Goal: Task Accomplishment & Management: Manage account settings

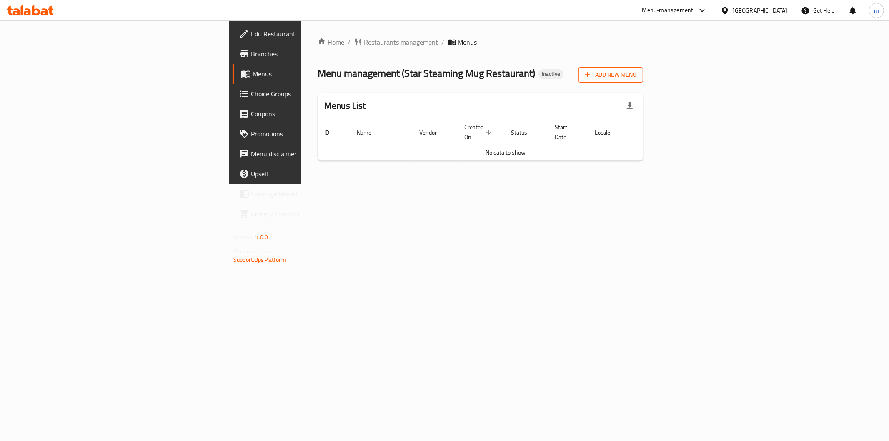
click at [636, 74] on span "Add New Menu" at bounding box center [610, 75] width 51 height 10
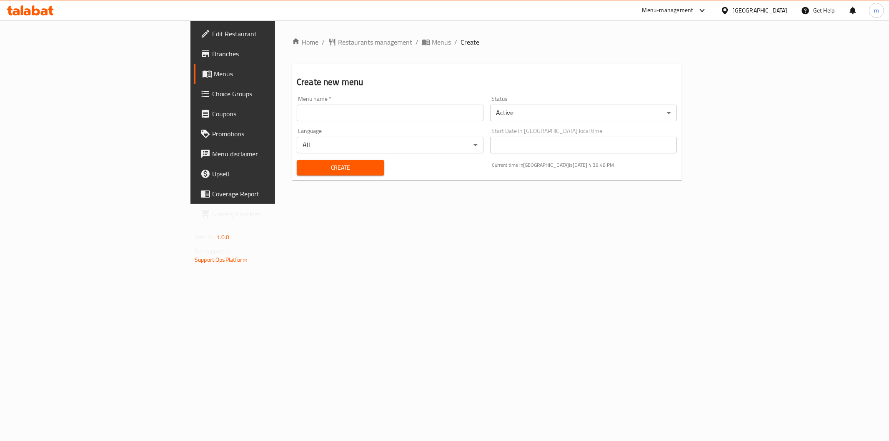
click at [315, 114] on input "text" at bounding box center [390, 113] width 187 height 17
type input "[DATE]"
click at [303, 172] on span "Create" at bounding box center [340, 167] width 74 height 10
click at [214, 76] on span "Menus" at bounding box center [273, 74] width 118 height 10
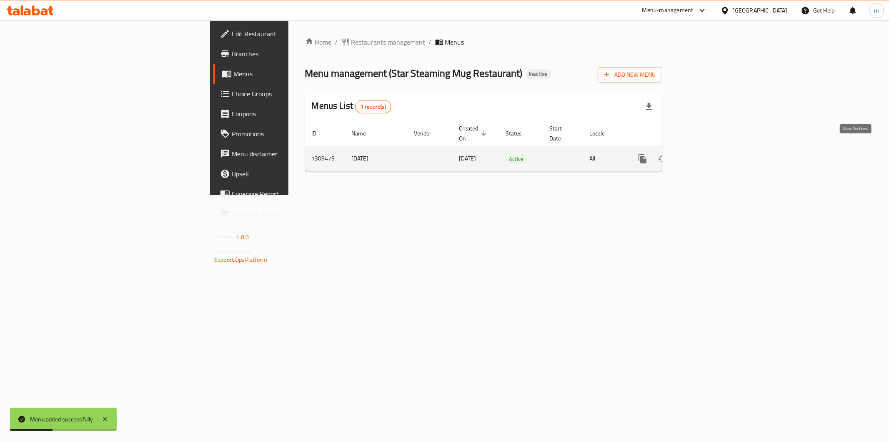
click at [707, 154] on icon "enhanced table" at bounding box center [702, 159] width 10 height 10
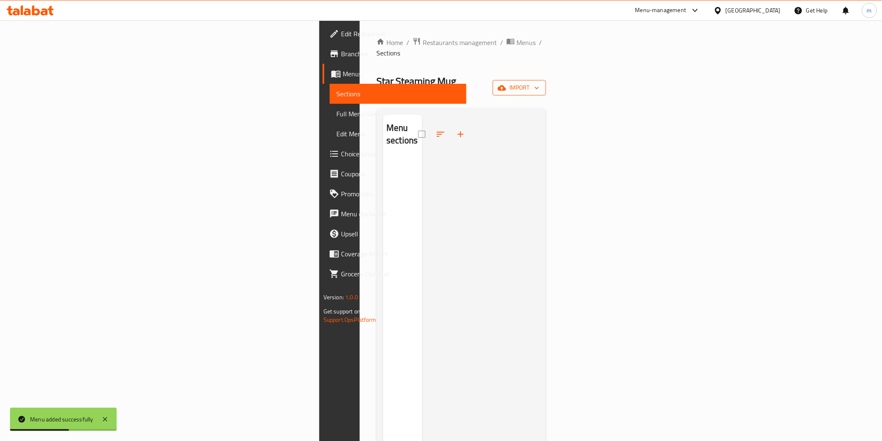
click at [539, 82] on span "import" at bounding box center [519, 87] width 40 height 10
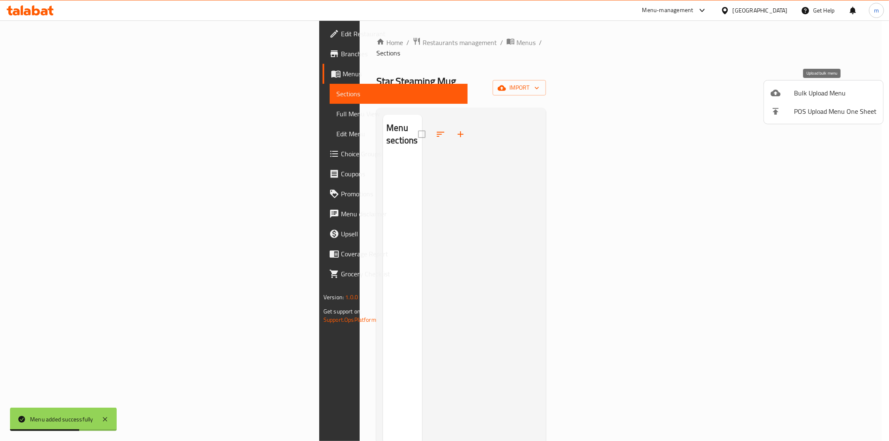
click at [831, 95] on span "Bulk Upload Menu" at bounding box center [835, 93] width 82 height 10
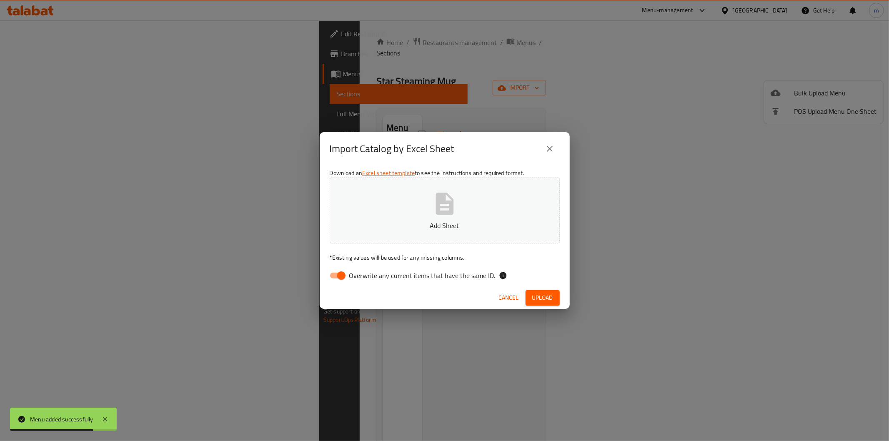
click at [344, 273] on input "Overwrite any current items that have the same ID." at bounding box center [340, 275] width 47 height 16
checkbox input "false"
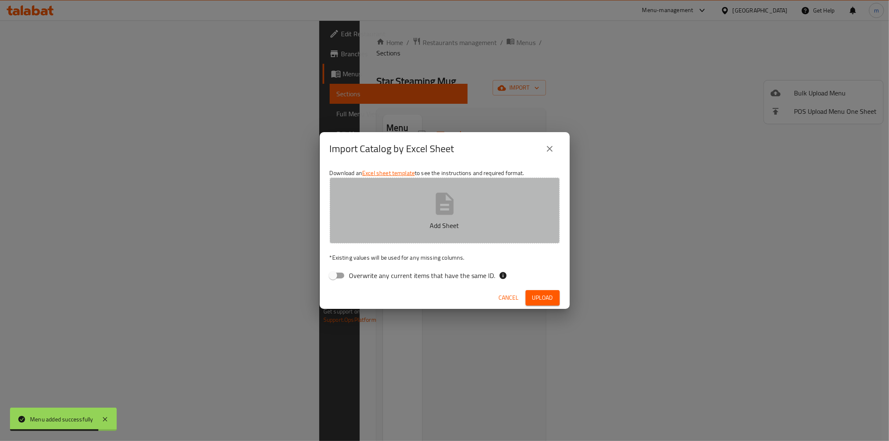
click at [451, 207] on icon "button" at bounding box center [444, 203] width 18 height 22
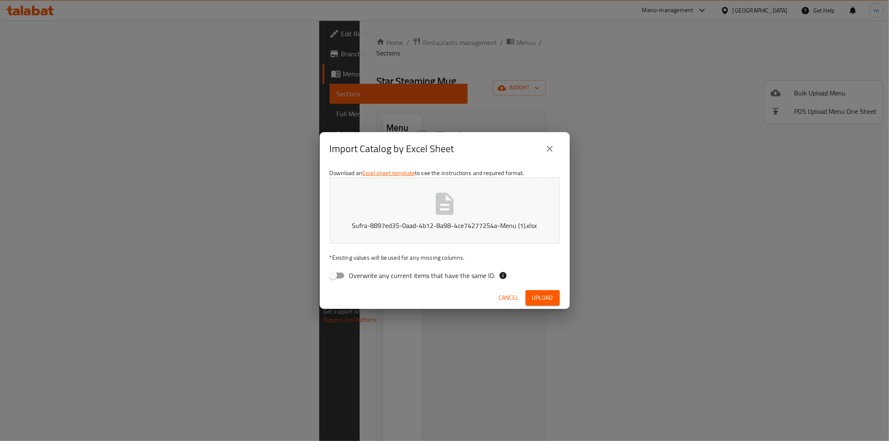
click at [550, 294] on span "Upload" at bounding box center [542, 297] width 21 height 10
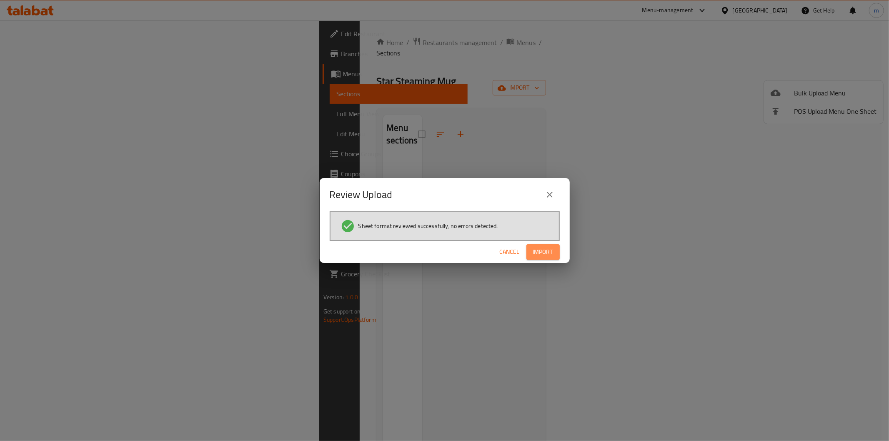
click at [542, 247] on span "Import" at bounding box center [543, 252] width 20 height 10
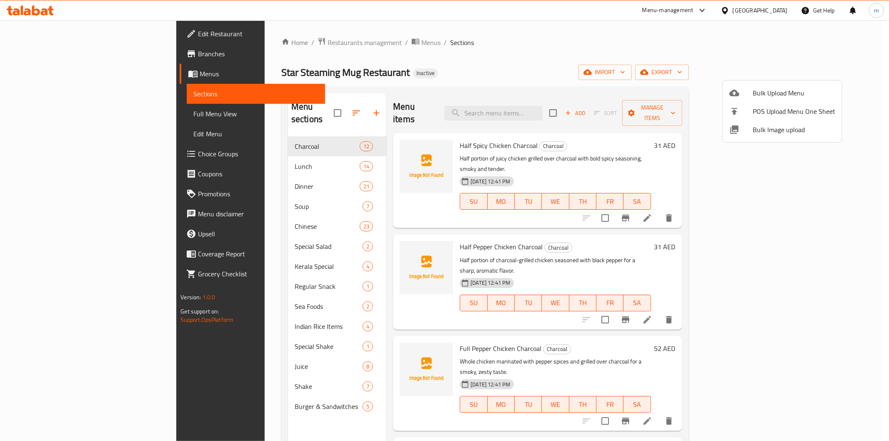
click at [664, 67] on div at bounding box center [444, 220] width 889 height 441
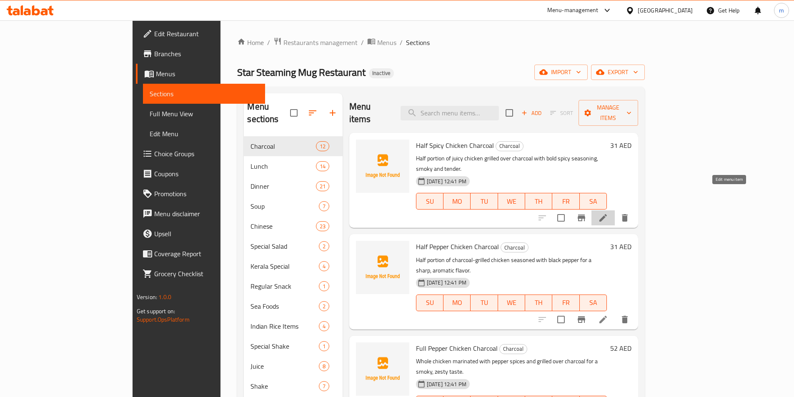
click at [607, 214] on icon at bounding box center [602, 217] width 7 height 7
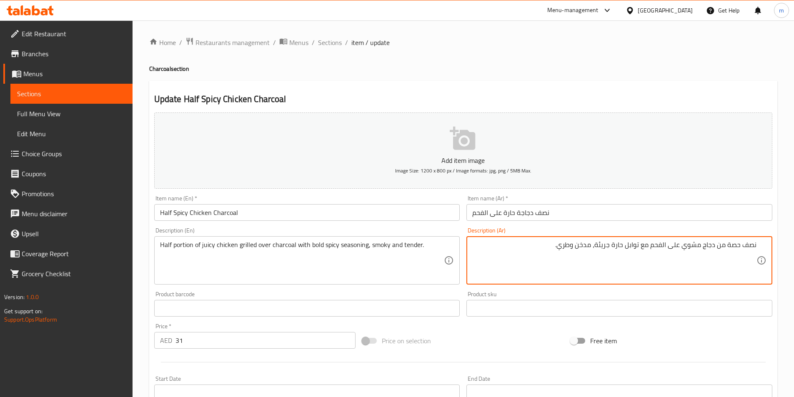
click at [733, 252] on textarea "نصف حصة من دجاج مشوي على الفحم مع توابل حارة جريئة، مدخن وطري." at bounding box center [614, 261] width 284 height 40
drag, startPoint x: 728, startPoint y: 244, endPoint x: 763, endPoint y: 243, distance: 34.6
click at [763, 243] on div "نصف حصة من دجاج مشوي على الفحم مع توابل حارة جريئة، مدخن وطري. Description (Ar)" at bounding box center [619, 260] width 306 height 48
paste textarea "كمي"
click at [685, 249] on textarea "نصف كمية من دجاج مشوي على الفحم مع توابل حارة جريئة، مدخن وطري." at bounding box center [614, 261] width 284 height 40
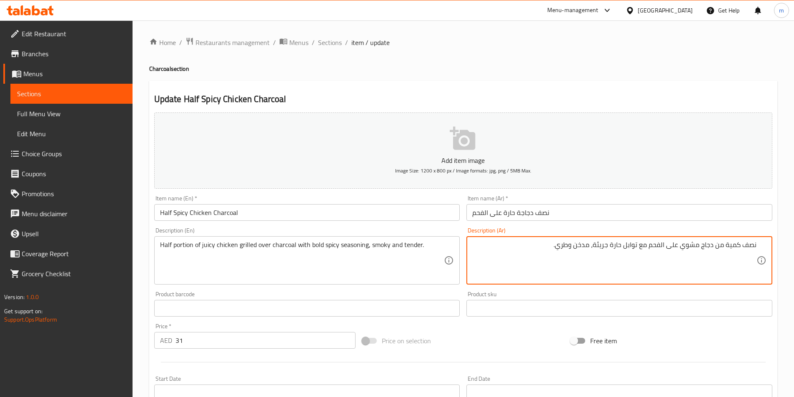
click at [712, 247] on textarea "نصف كمية من دجاج مشوي على الفحم مع توابل حارة جريئة، مدخن وطري." at bounding box center [614, 261] width 284 height 40
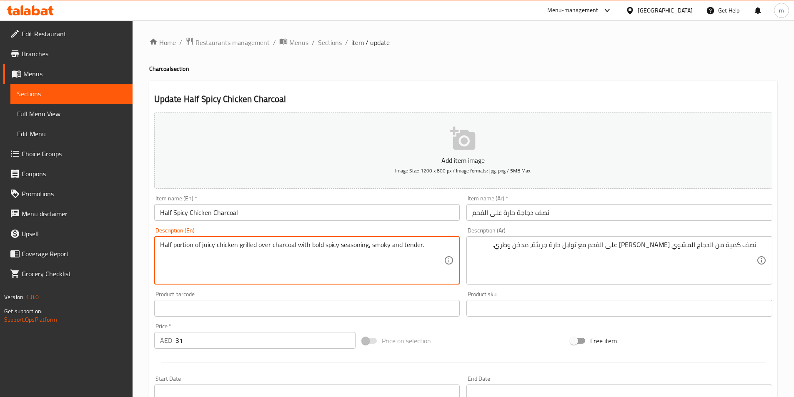
drag, startPoint x: 238, startPoint y: 246, endPoint x: 268, endPoint y: 250, distance: 29.8
click at [261, 274] on textarea "Half portion of juicy chicken grilled over charcoal with bold spicy seasoning, …" at bounding box center [302, 261] width 284 height 40
drag, startPoint x: 309, startPoint y: 247, endPoint x: 323, endPoint y: 252, distance: 14.6
click at [323, 252] on textarea "Half portion of juicy chicken grilled over charcoal with bold spicy seasoning, …" at bounding box center [302, 261] width 284 height 40
click at [321, 256] on textarea "Half portion of juicy chicken grilled over charcoal with bold spicy seasoning, …" at bounding box center [302, 261] width 284 height 40
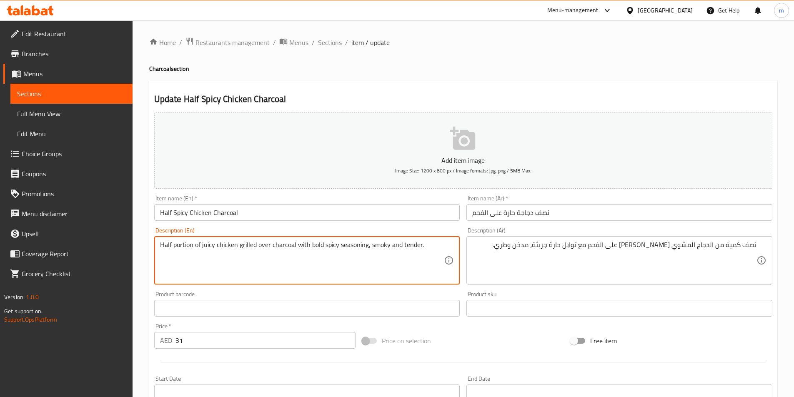
click at [314, 247] on textarea "Half portion of juicy chicken grilled over charcoal with bold spicy seasoning, …" at bounding box center [302, 261] width 284 height 40
click at [330, 257] on textarea "Half portion of juicy chicken grilled over charcoal with bold spicy seasoning, …" at bounding box center [302, 261] width 284 height 40
click at [412, 244] on textarea "Half portion of juicy chicken grilled over charcoal with bold spicy seasoning, …" at bounding box center [302, 261] width 284 height 40
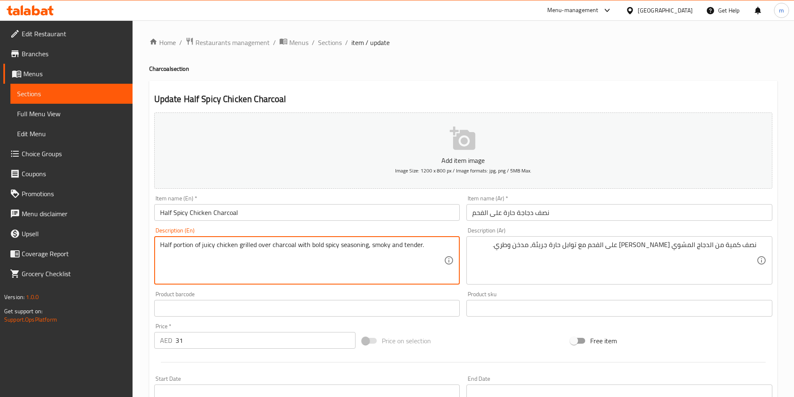
click at [402, 260] on textarea "Half portion of juicy chicken grilled over charcoal with bold spicy seasoning, …" at bounding box center [302, 261] width 284 height 40
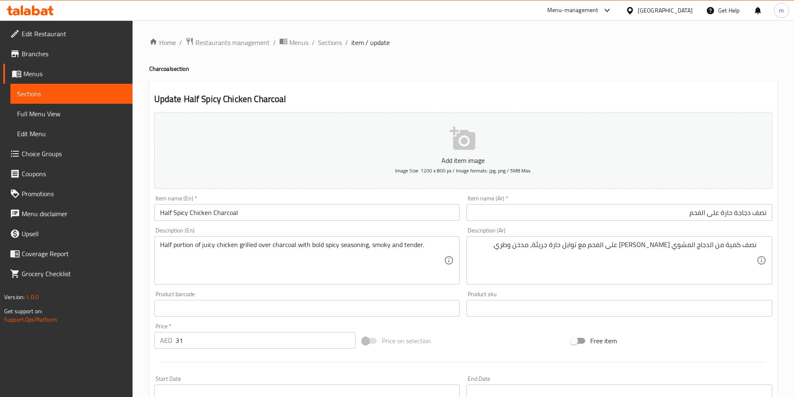
click at [466, 224] on div "Item name (Ar)   * نصف دجاجة حارة على الفحم Item name (Ar) *" at bounding box center [619, 208] width 312 height 32
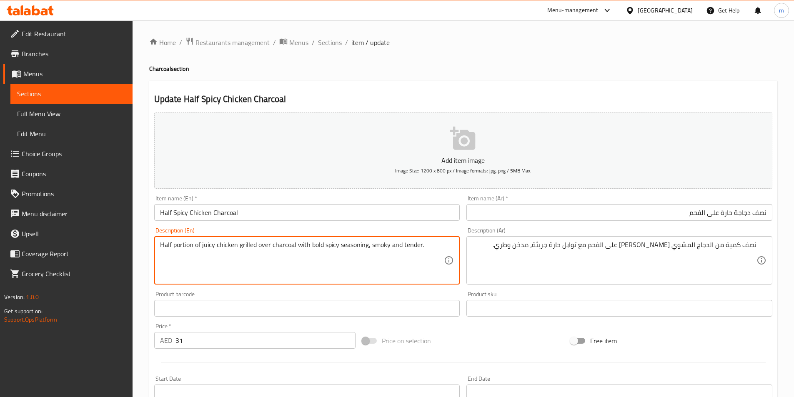
click at [405, 246] on textarea "Half portion of juicy chicken grilled over charcoal with bold spicy seasoning, …" at bounding box center [302, 261] width 284 height 40
click at [376, 245] on textarea "Half portion of juicy chicken grilled over charcoal with bold spicy seasoning, …" at bounding box center [302, 261] width 284 height 40
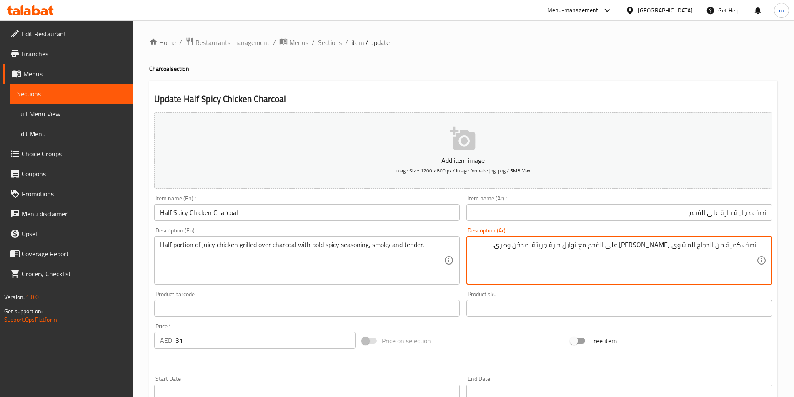
click at [531, 248] on textarea "نصف كمية من الدجاج المشوي الجوسي على الفحم مع توابل حارة جريئة، مدخن وطري." at bounding box center [614, 261] width 284 height 40
click at [550, 245] on textarea "نصف كمية من الدجاج المشوي الجوسي على الفحم مع توابل حارة جريئة، مدخن وطري." at bounding box center [614, 261] width 284 height 40
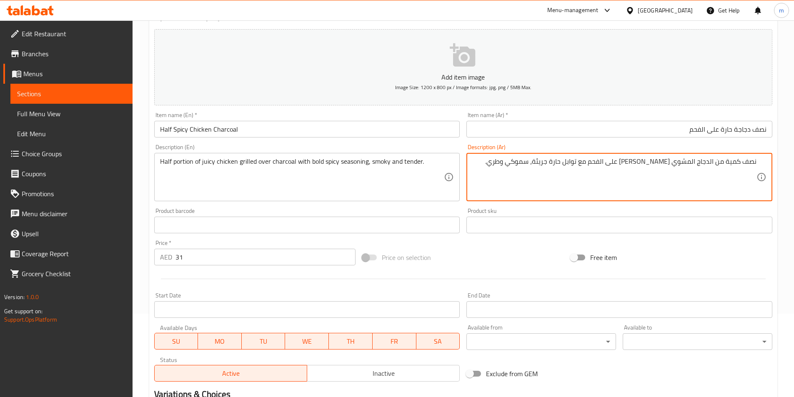
type textarea "نصف كمية من الدجاج المشوي الجوسي على الفحم مع توابل حارة جريئة، سموكي وطري."
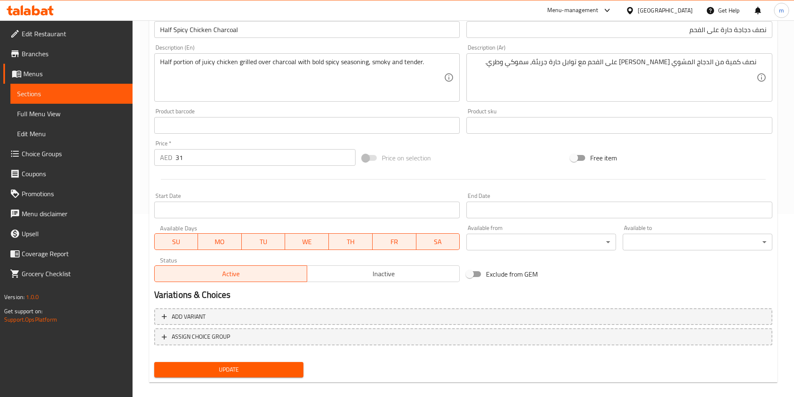
scroll to position [192, 0]
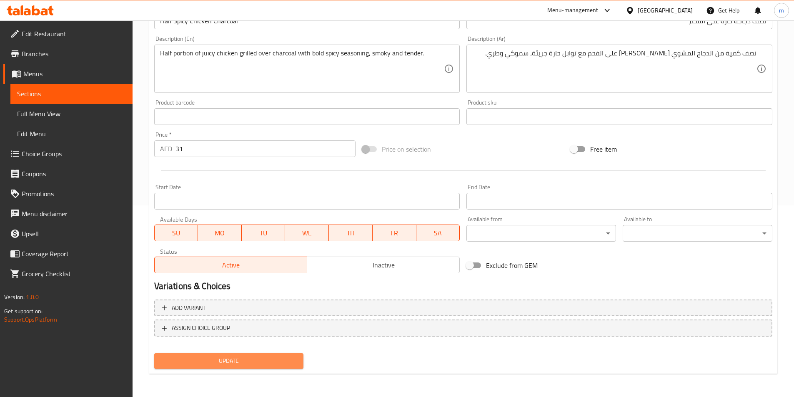
click at [251, 365] on span "Update" at bounding box center [229, 361] width 136 height 10
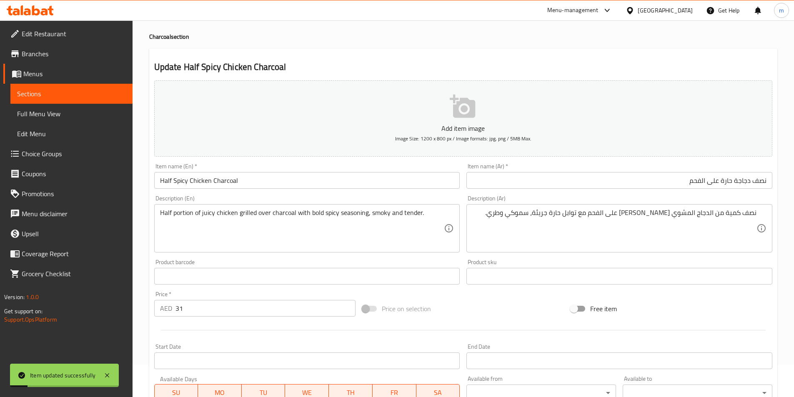
scroll to position [0, 0]
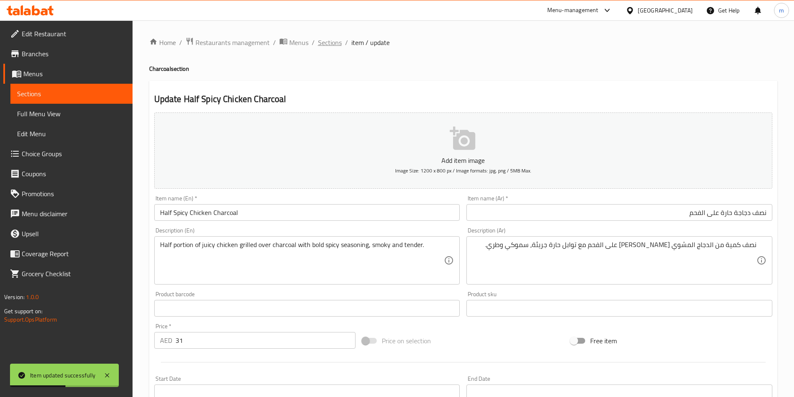
click at [325, 41] on span "Sections" at bounding box center [330, 42] width 24 height 10
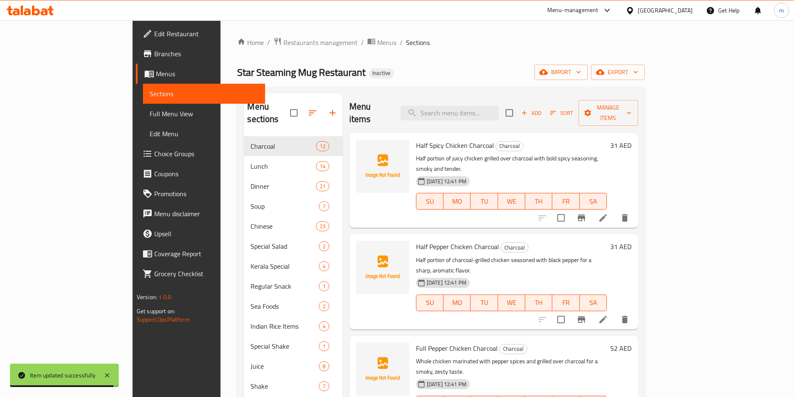
click at [615, 312] on li at bounding box center [602, 319] width 23 height 15
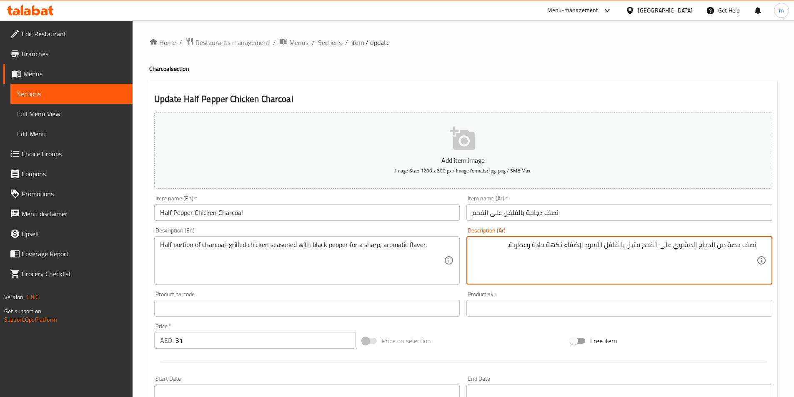
drag, startPoint x: 727, startPoint y: 247, endPoint x: 764, endPoint y: 246, distance: 36.7
click at [764, 246] on div "نصف حصة من الدجاج المشوي على الفحم متبل بالفلفل الأسود لإضفاء نكهة حادة وعطرية.…" at bounding box center [619, 260] width 306 height 48
paste textarea "كمي"
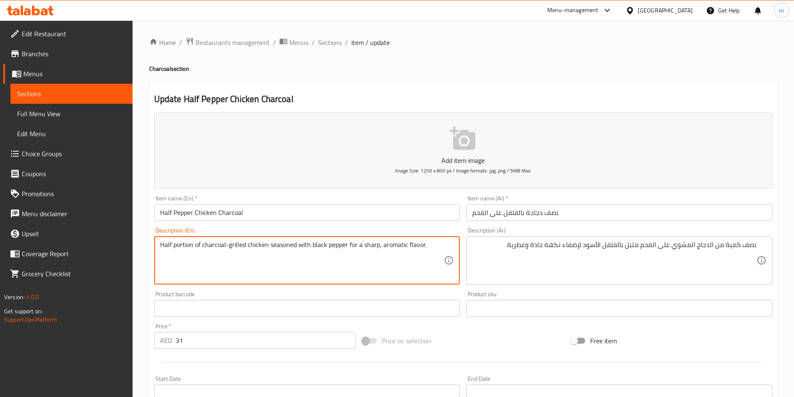
drag, startPoint x: 363, startPoint y: 250, endPoint x: 373, endPoint y: 251, distance: 10.1
click at [364, 255] on textarea "Half portion of charcoal-grilled chicken seasoned with black pepper for a sharp…" at bounding box center [302, 261] width 284 height 40
click at [272, 251] on textarea "Half portion of charcoal-grilled chicken seasoned with black pepper for a sharp…" at bounding box center [302, 261] width 284 height 40
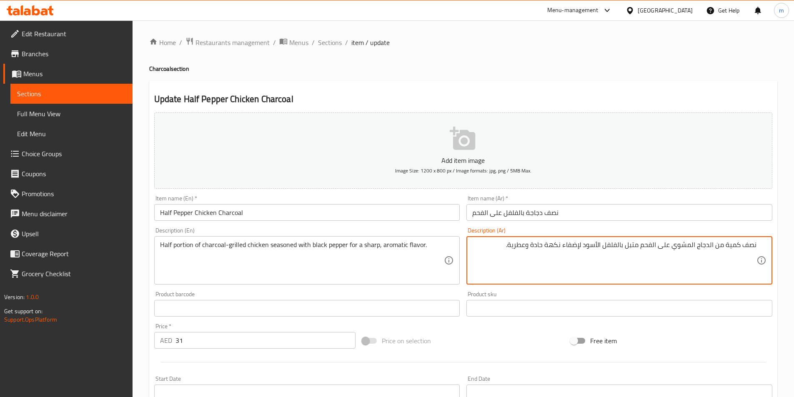
click at [571, 247] on textarea "نصف كمية من الدجاج المشوي على الفحم متبل بالفلفل الأسود لإضفاء نكهة حادة وعطرية." at bounding box center [614, 261] width 284 height 40
click at [587, 268] on textarea "نصف كمية من الدجاج المشوي على الفحم متبل بالفلفل الأسود لإضفاء نكهة حادة وعطرية." at bounding box center [614, 261] width 284 height 40
drag, startPoint x: 564, startPoint y: 244, endPoint x: 583, endPoint y: 247, distance: 19.8
click at [583, 247] on textarea "نصف كمية من الدجاج المشوي على الفحم متبل بالفلفل الأسود لإضفاء نكهة حادة وعطرية." at bounding box center [614, 261] width 284 height 40
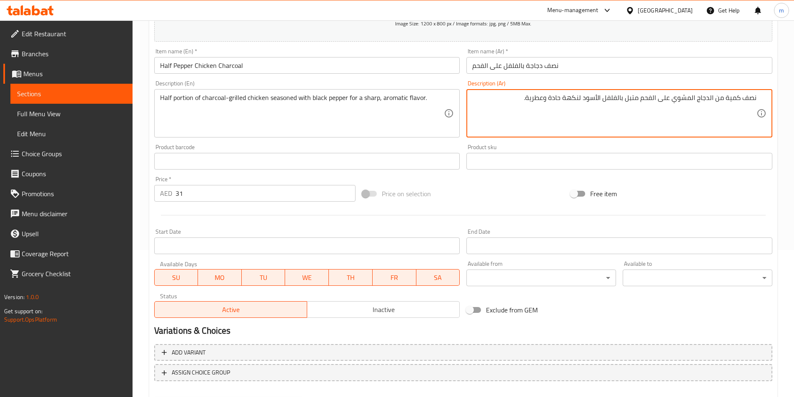
scroll to position [192, 0]
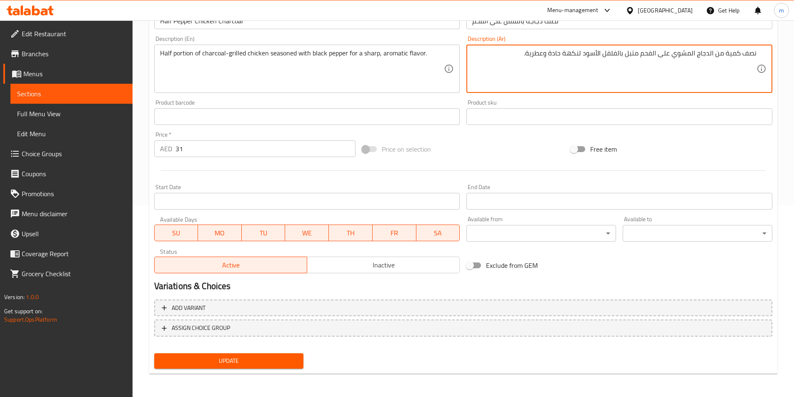
type textarea "نصف كمية من الدجاج المشوي على الفحم متبل بالفلفل الأسود لنكهة حادة وعطرية."
click at [259, 354] on button "Update" at bounding box center [229, 360] width 150 height 15
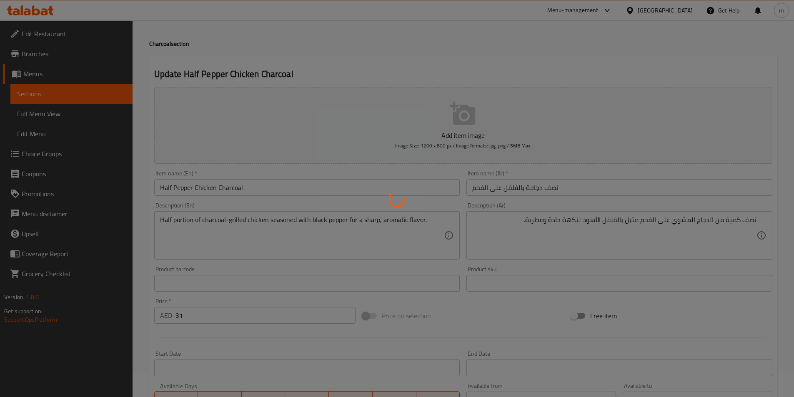
scroll to position [0, 0]
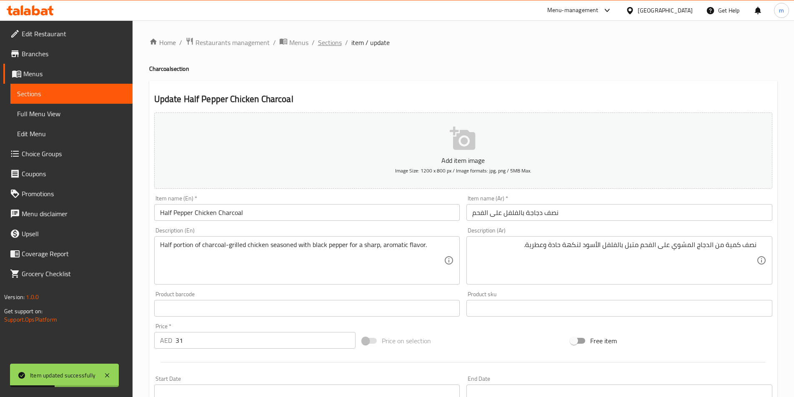
click at [332, 42] on span "Sections" at bounding box center [330, 42] width 24 height 10
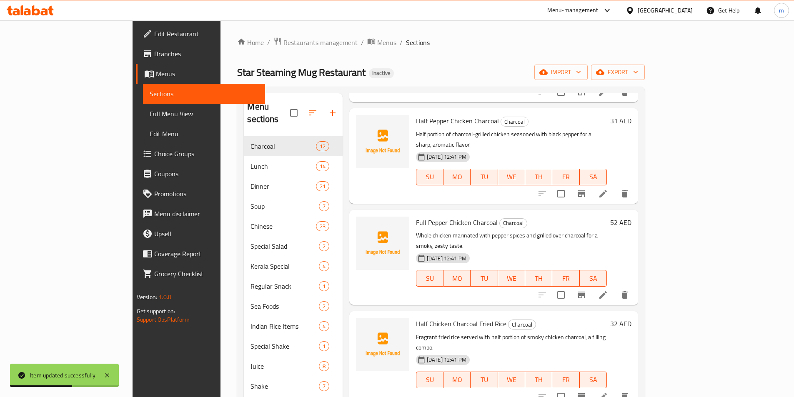
scroll to position [167, 0]
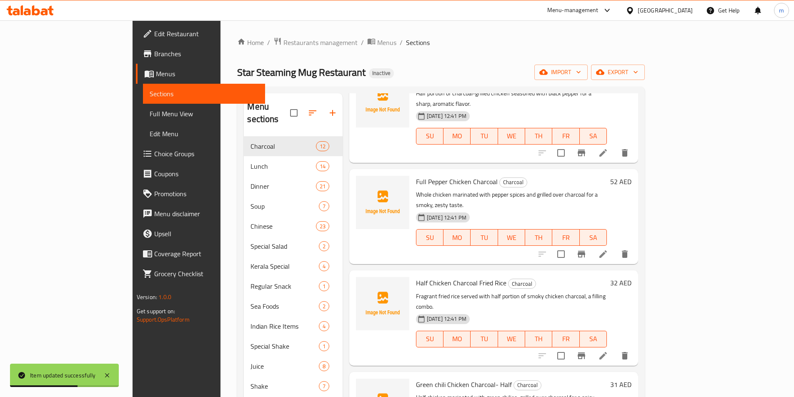
click at [608, 249] on icon at bounding box center [603, 254] width 10 height 10
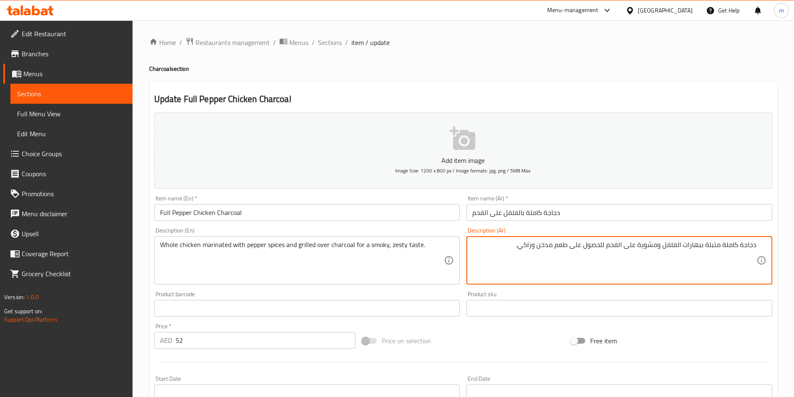
drag, startPoint x: 517, startPoint y: 249, endPoint x: 555, endPoint y: 256, distance: 38.2
type textarea "دجاجة كاملة متبلة ببهارات الفلفل ومشوية على الفحم للحصول على طعم سموكي و زيستي."
click at [375, 246] on textarea "Whole chicken marinated with pepper spices and grilled over charcoal for a smok…" at bounding box center [302, 261] width 284 height 40
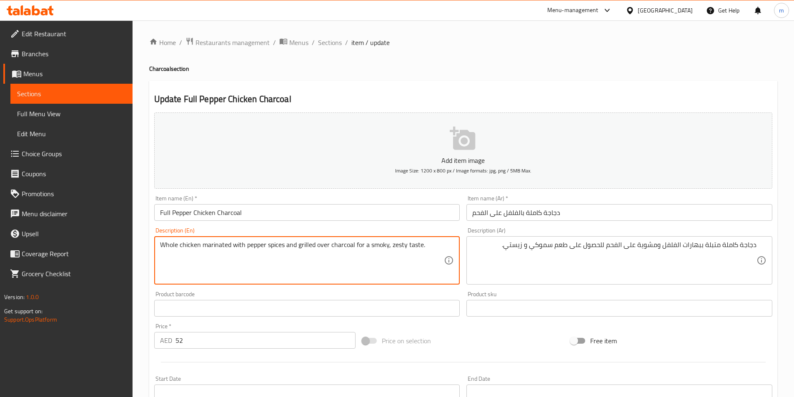
click at [407, 289] on div "Product barcode Product barcode" at bounding box center [307, 304] width 312 height 32
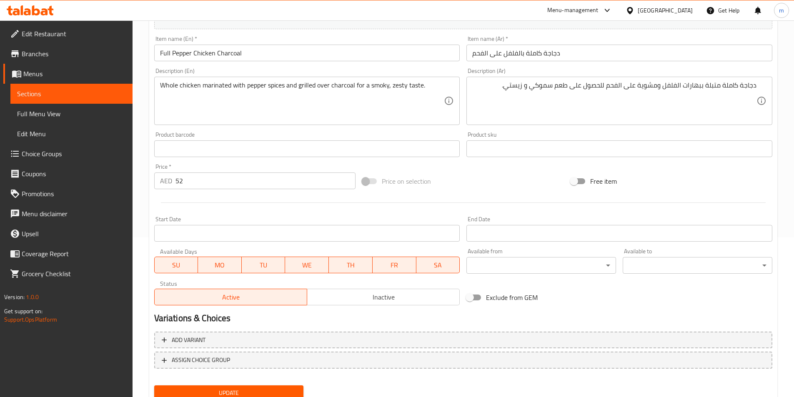
scroll to position [192, 0]
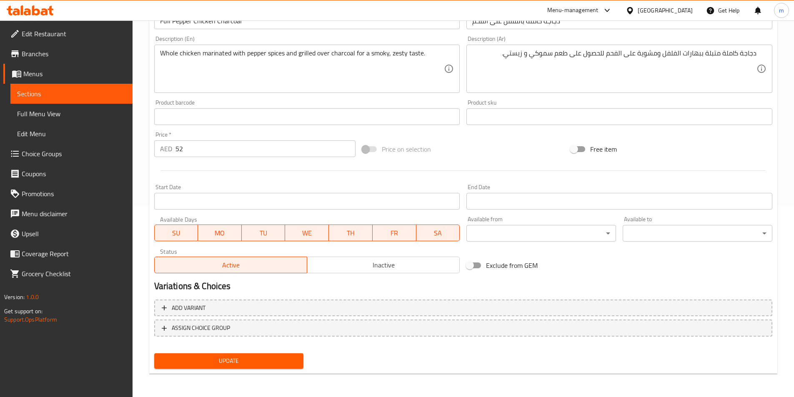
click at [257, 364] on span "Update" at bounding box center [229, 361] width 136 height 10
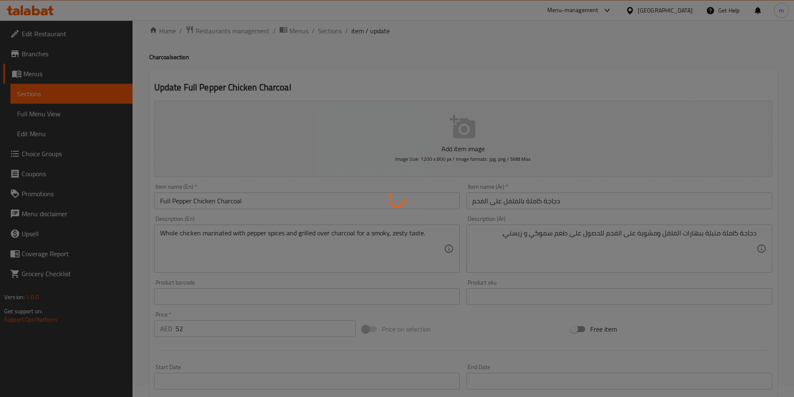
scroll to position [0, 0]
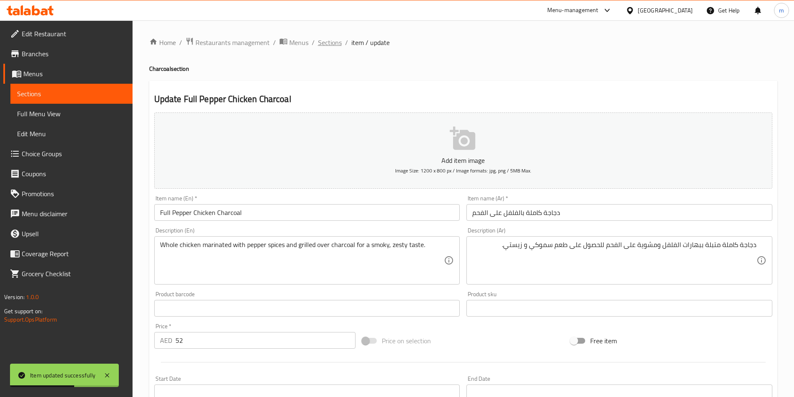
click at [331, 44] on span "Sections" at bounding box center [330, 42] width 24 height 10
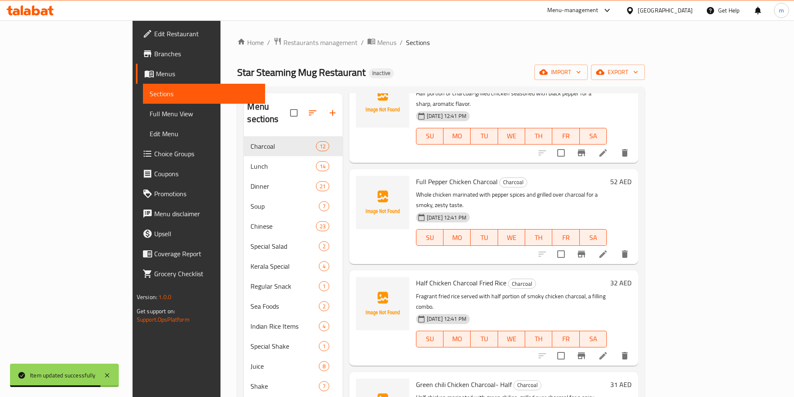
scroll to position [208, 0]
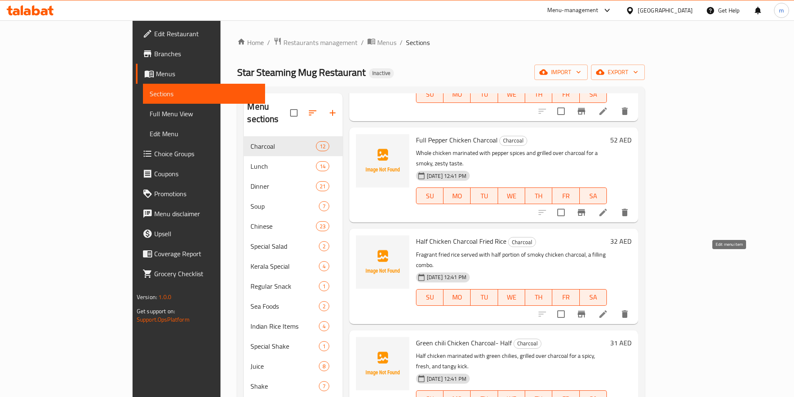
click at [607, 310] on icon at bounding box center [602, 313] width 7 height 7
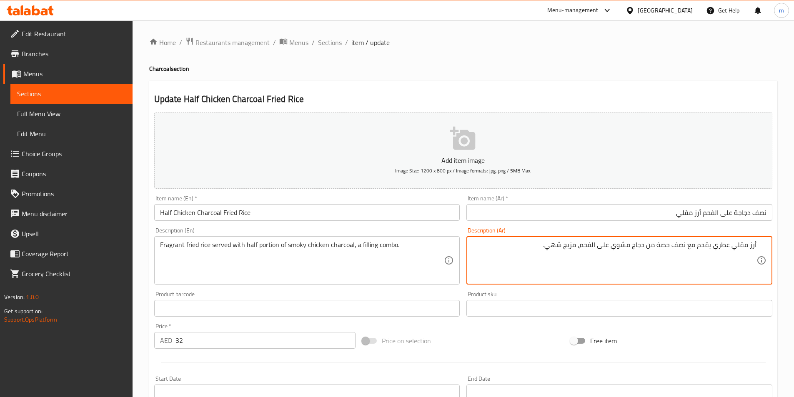
click at [702, 255] on textarea "أرز مقلي عطري يقدم مع نصف حصة من دجاج مشوي على الفحم، مزيج شهي." at bounding box center [614, 261] width 284 height 40
click at [534, 254] on textarea "أرز مقلي عطري يقدم مع نصف حصة من دجاج مشوي على الفحم، مزيج شهي." at bounding box center [614, 261] width 284 height 40
drag, startPoint x: 657, startPoint y: 245, endPoint x: 690, endPoint y: 252, distance: 33.6
click at [690, 252] on textarea "أرز مقلي عطري يقدم مع نصف حصة من دجاج مشوي على الفحم، مزيج شهي." at bounding box center [614, 261] width 284 height 40
click at [657, 242] on textarea "أرز مقلي عطري يقدم مع نصف حصة من دجاج مشوي على الفحم، مزيج شهي." at bounding box center [614, 261] width 284 height 40
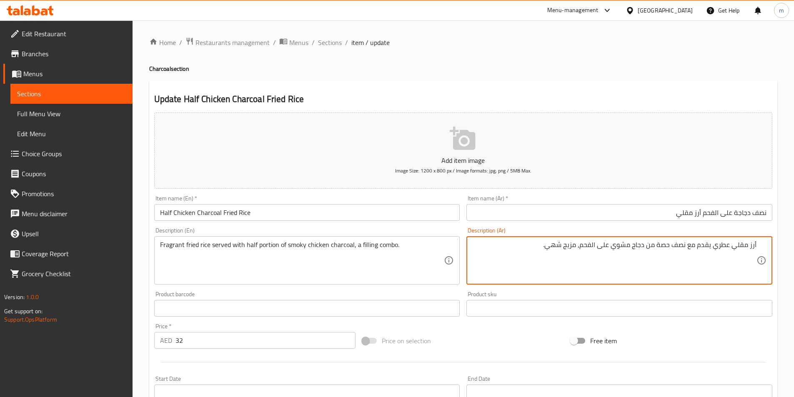
drag, startPoint x: 658, startPoint y: 245, endPoint x: 687, endPoint y: 252, distance: 29.2
click at [687, 252] on textarea "أرز مقلي عطري يقدم مع نصف حصة من دجاج مشوي على الفحم، مزيج شهي." at bounding box center [614, 261] width 284 height 40
paste textarea "كمي"
click at [629, 252] on textarea "أرز مقلي عطري يقدم مع نصف كمية من دجاج مشوي على الفحم، مزيج شهي." at bounding box center [614, 261] width 284 height 40
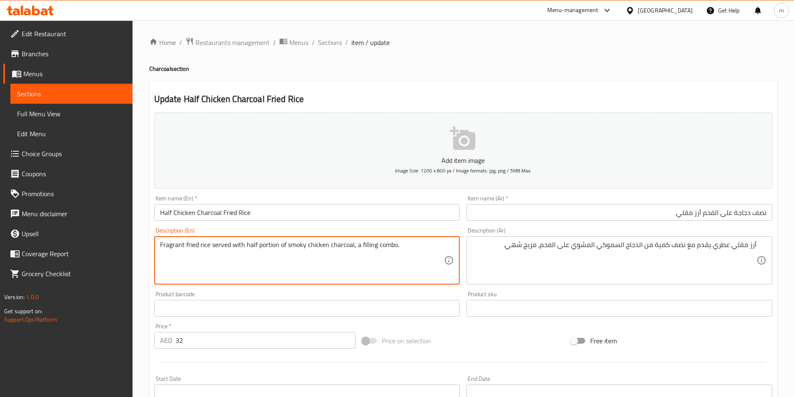
drag, startPoint x: 357, startPoint y: 250, endPoint x: 395, endPoint y: 258, distance: 38.9
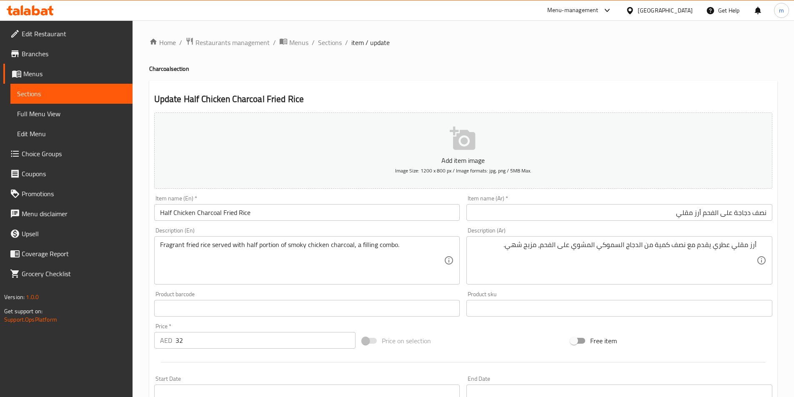
click at [355, 249] on textarea "Fragrant fried rice served with half portion of smoky chicken charcoal, a filli…" at bounding box center [302, 261] width 284 height 40
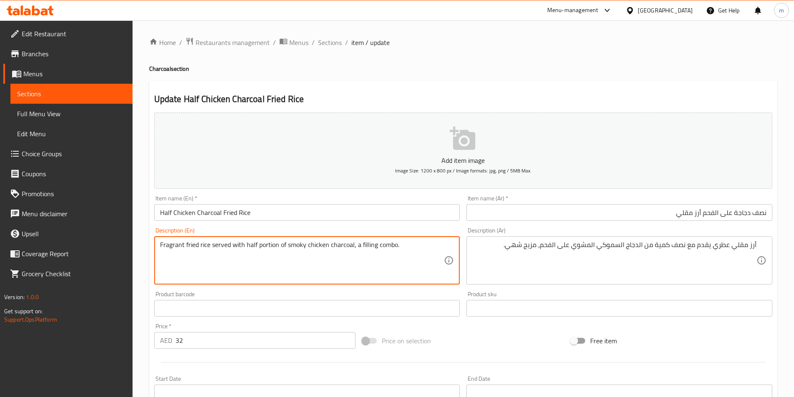
drag, startPoint x: 355, startPoint y: 249, endPoint x: 359, endPoint y: 250, distance: 4.2
click at [359, 250] on textarea "Fragrant fried rice served with half portion of smoky chicken charcoal, a filli…" at bounding box center [302, 261] width 284 height 40
click at [367, 247] on textarea "Fragrant fried rice served with half portion of smoky chicken charcoal, a filli…" at bounding box center [302, 261] width 284 height 40
click at [375, 252] on textarea "Fragrant fried rice served with half portion of smoky chicken charcoal, a filli…" at bounding box center [302, 261] width 284 height 40
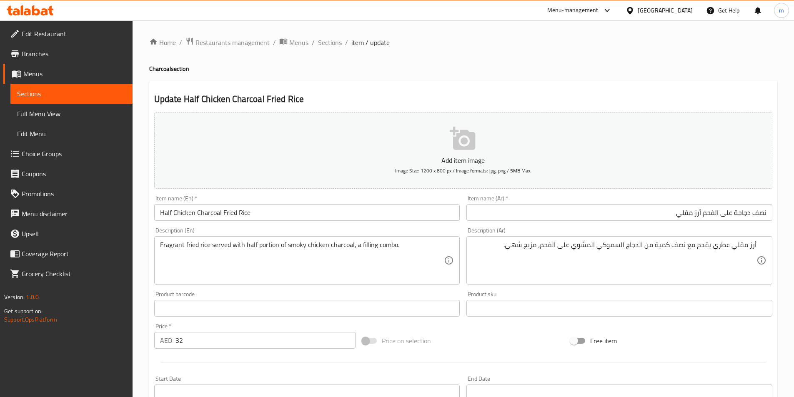
click at [385, 247] on textarea "Fragrant fried rice served with half portion of smoky chicken charcoal, a filli…" at bounding box center [302, 261] width 284 height 40
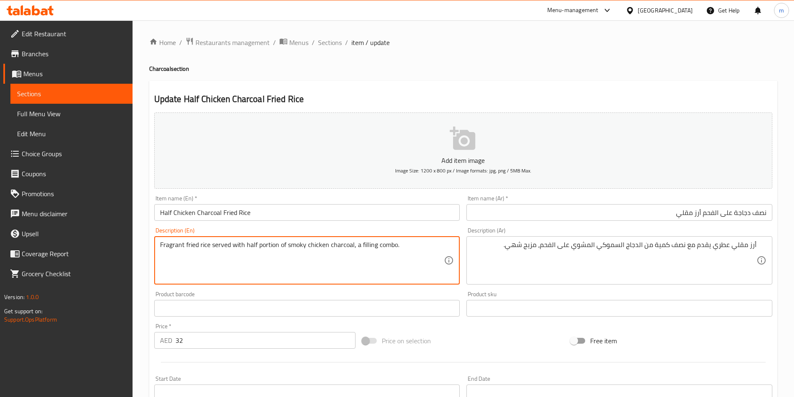
click at [385, 247] on textarea "Fragrant fried rice served with half portion of smoky chicken charcoal, a filli…" at bounding box center [302, 261] width 284 height 40
click at [386, 249] on textarea "Fragrant fried rice served with half portion of smoky chicken charcoal, a filli…" at bounding box center [302, 261] width 284 height 40
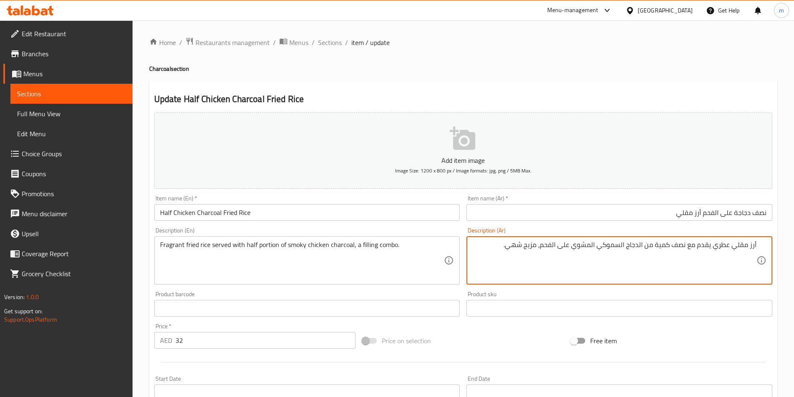
click at [534, 245] on textarea "أرز مقلي عطري يقدم مع نصف كمية من الدجاج السموكي المشوي على الفحم، مزيج شهي." at bounding box center [614, 261] width 284 height 40
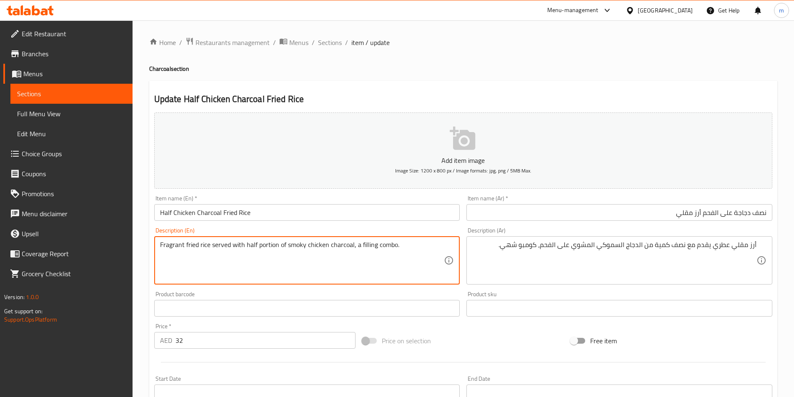
drag, startPoint x: 356, startPoint y: 247, endPoint x: 375, endPoint y: 251, distance: 18.8
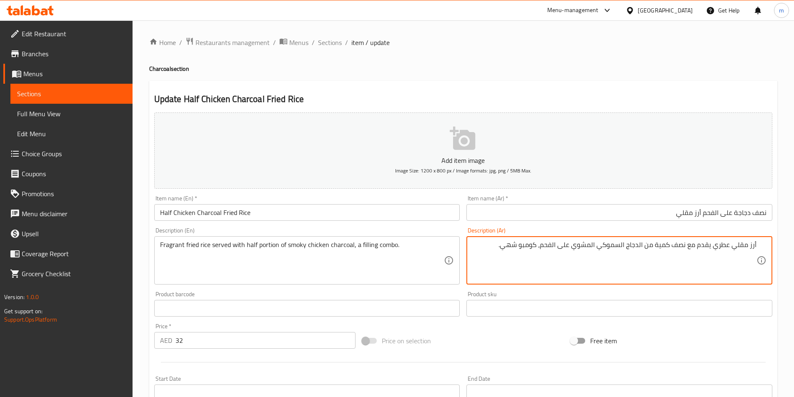
click at [617, 242] on textarea "أرز مقلي عطري يقدم مع نصف كمية من الدجاج السموكي المشوي على الفحم، كومبو شهي." at bounding box center [614, 261] width 284 height 40
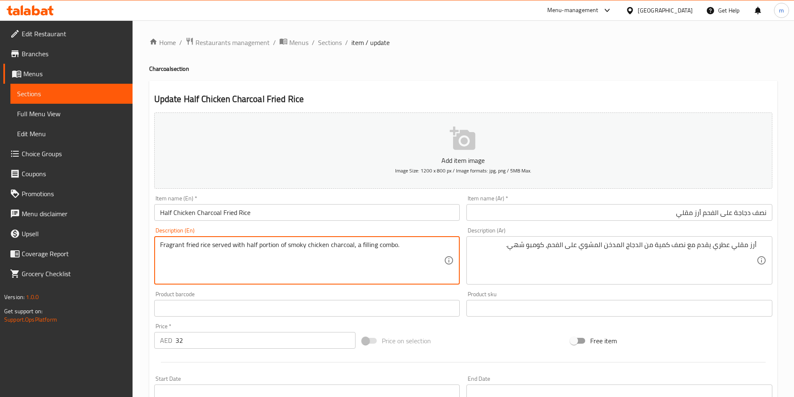
drag, startPoint x: 354, startPoint y: 244, endPoint x: 395, endPoint y: 253, distance: 42.7
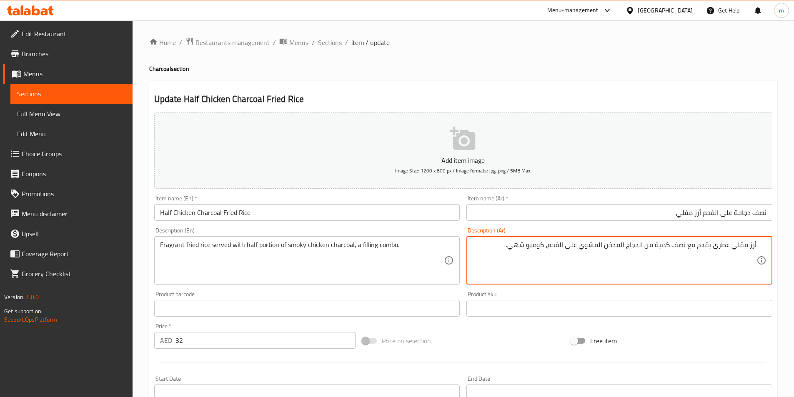
click at [523, 248] on textarea "أرز مقلي عطري يقدم مع نصف كمية من الدجاج المدخن المشوي على الفحم، كومبو شهي." at bounding box center [614, 261] width 284 height 40
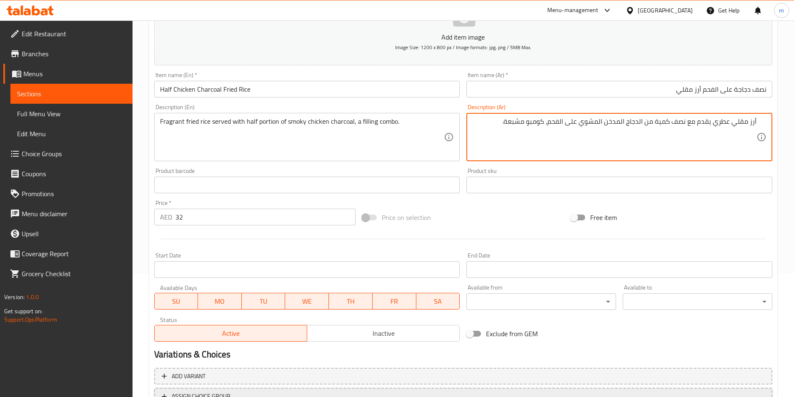
scroll to position [192, 0]
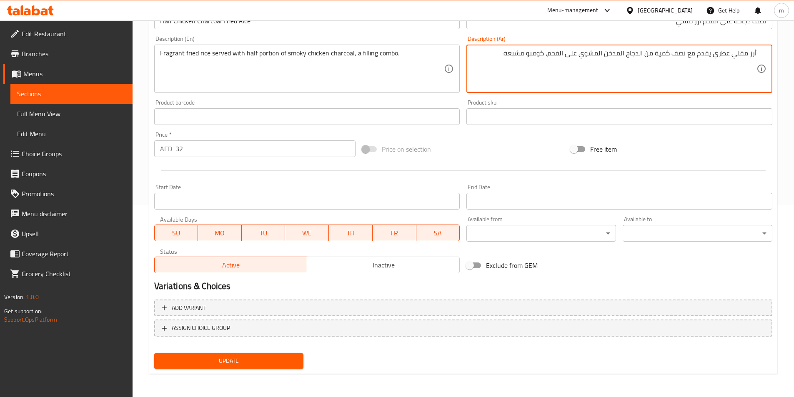
type textarea "أرز مقلي عطري يقدم مع نصف كمية من الدجاج المدخن المشوي على الفحم، كومبو مشبعة."
click at [247, 362] on span "Update" at bounding box center [229, 361] width 136 height 10
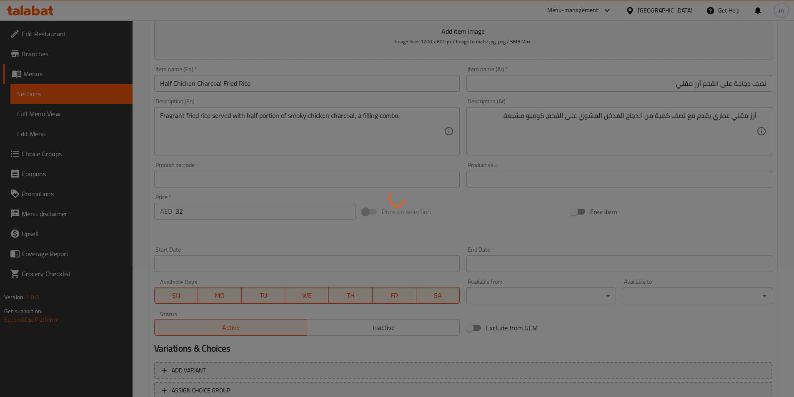
scroll to position [0, 0]
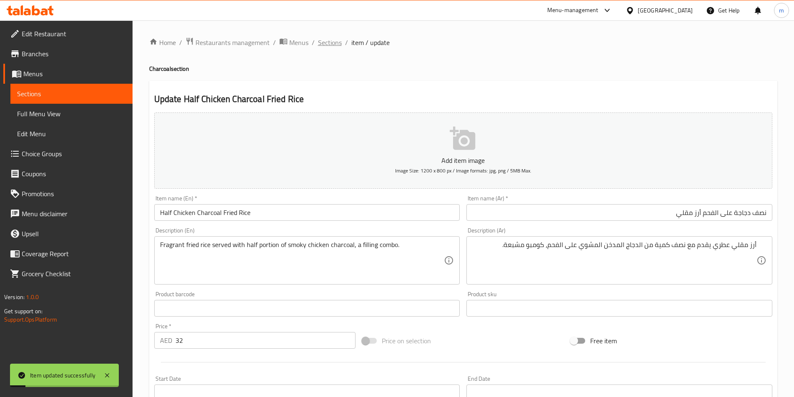
click at [330, 44] on span "Sections" at bounding box center [330, 42] width 24 height 10
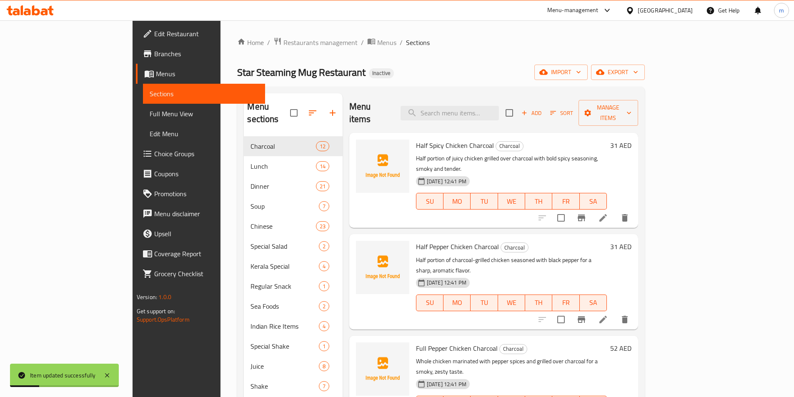
click at [615, 210] on li at bounding box center [602, 217] width 23 height 15
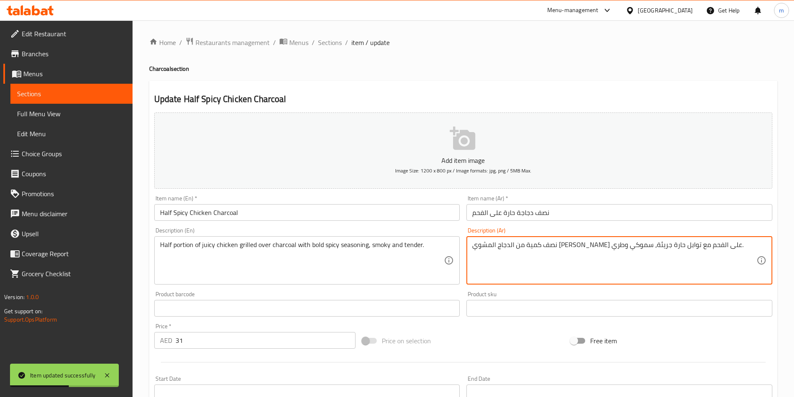
click at [501, 248] on textarea "نصف كمية من الدجاج المشوي الجوسي على الفحم مع توابل حارة جريئة، سموكي وطري." at bounding box center [614, 261] width 284 height 40
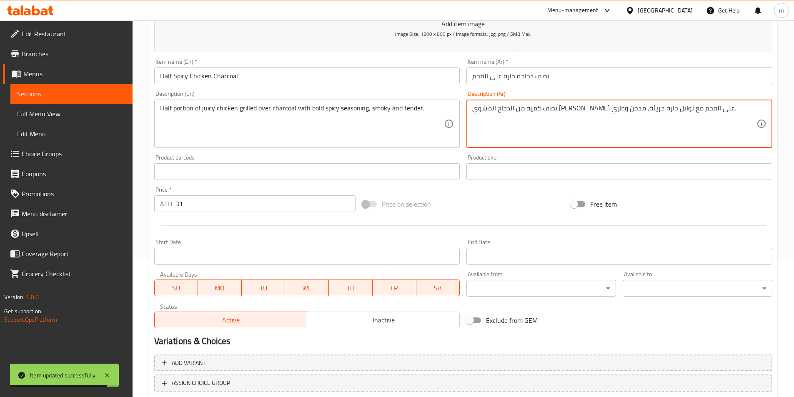
scroll to position [192, 0]
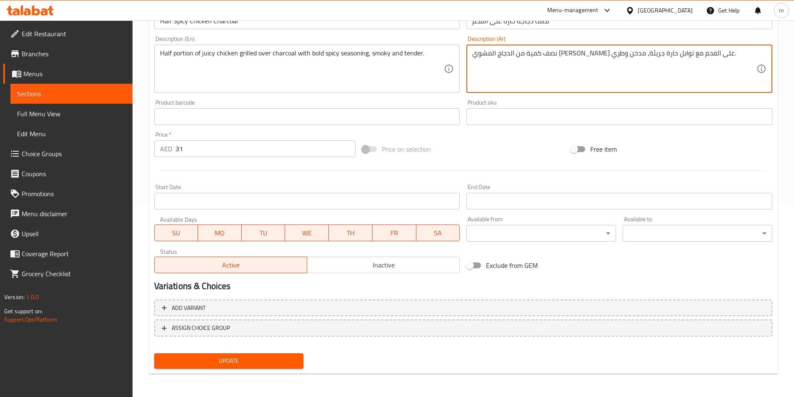
type textarea "نصف كمية من الدجاج المشوي الجوسي على الفحم مع توابل حارة جريئة، مدخن وطري."
click at [194, 365] on span "Update" at bounding box center [229, 361] width 136 height 10
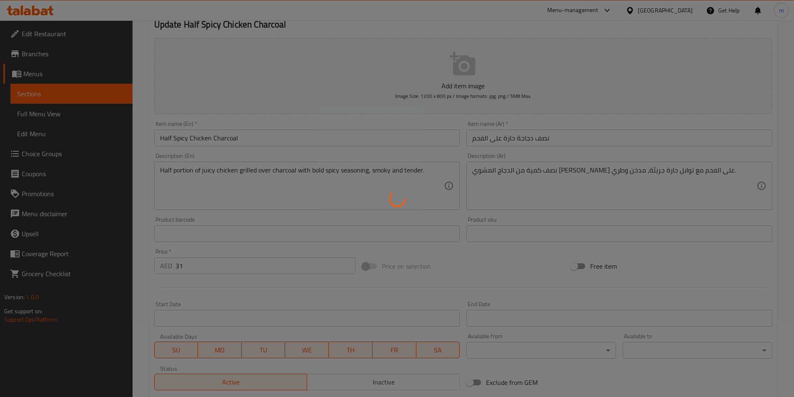
scroll to position [0, 0]
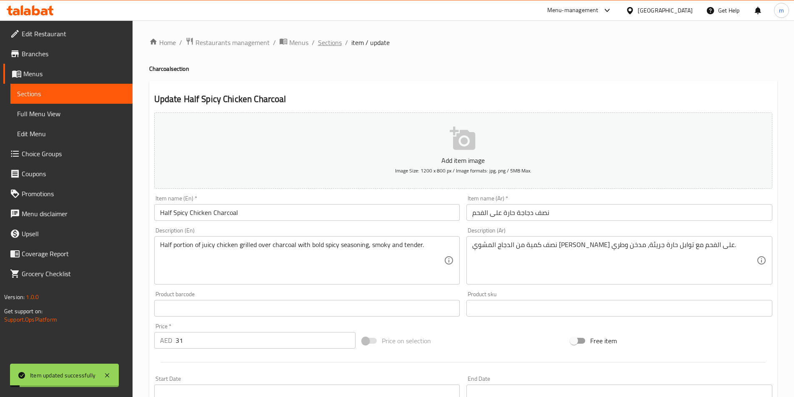
click at [328, 42] on span "Sections" at bounding box center [330, 42] width 24 height 10
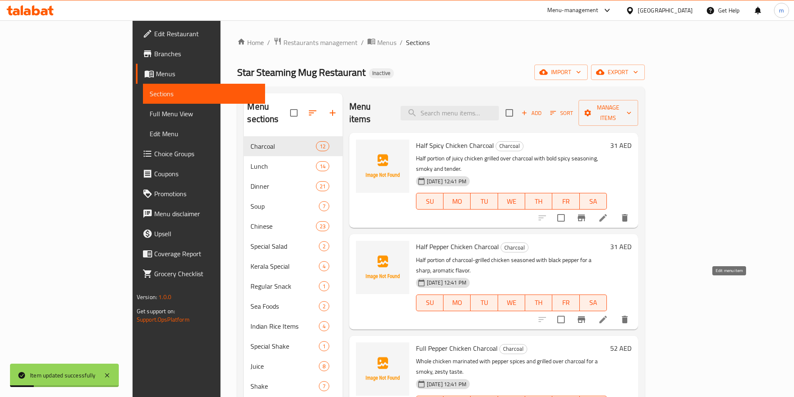
click at [608, 315] on icon at bounding box center [603, 320] width 10 height 10
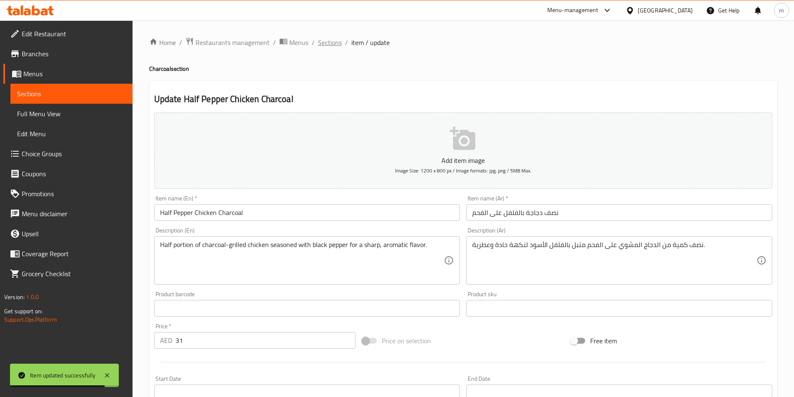
click at [336, 43] on span "Sections" at bounding box center [330, 42] width 24 height 10
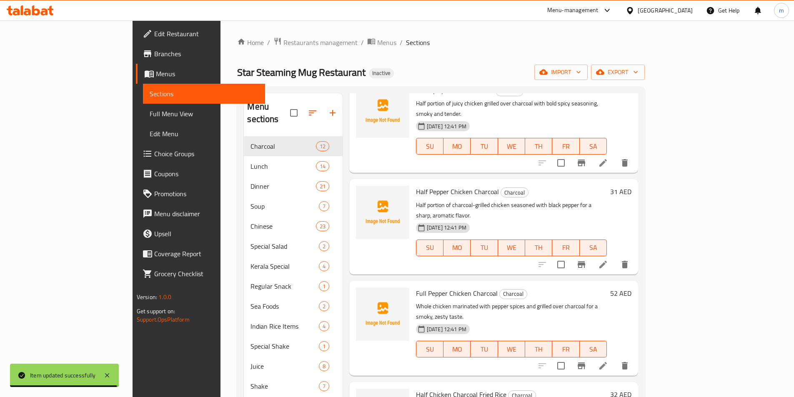
scroll to position [83, 0]
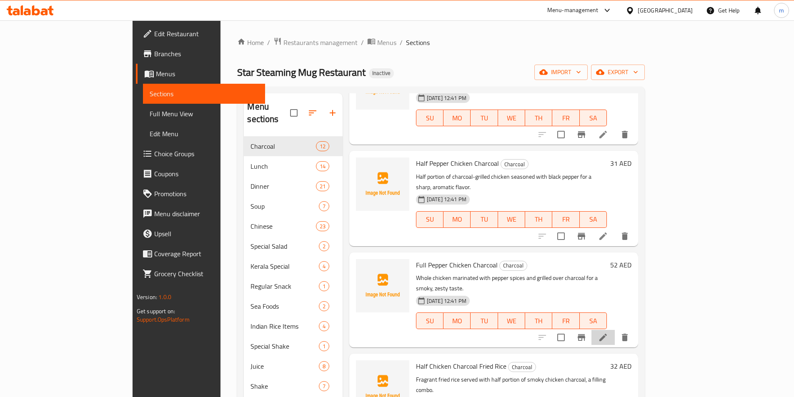
click at [615, 330] on li at bounding box center [602, 337] width 23 height 15
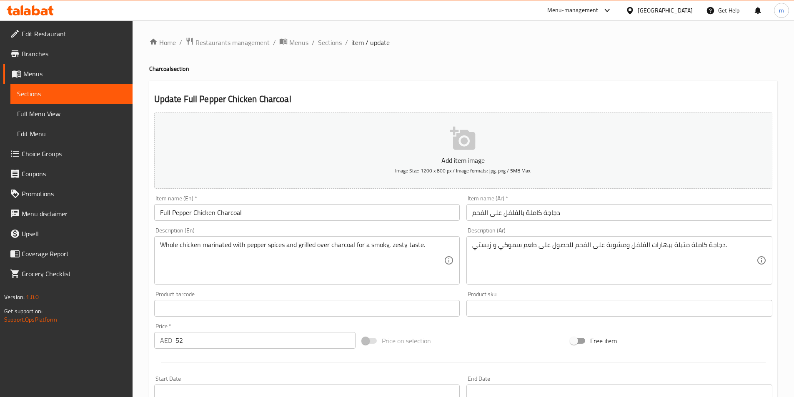
click at [510, 245] on textarea "دجاجة كاملة متبلة ببهارات الفلفل ومشوية على الفحم للحصول على طعم سموكي و زيستي." at bounding box center [614, 261] width 284 height 40
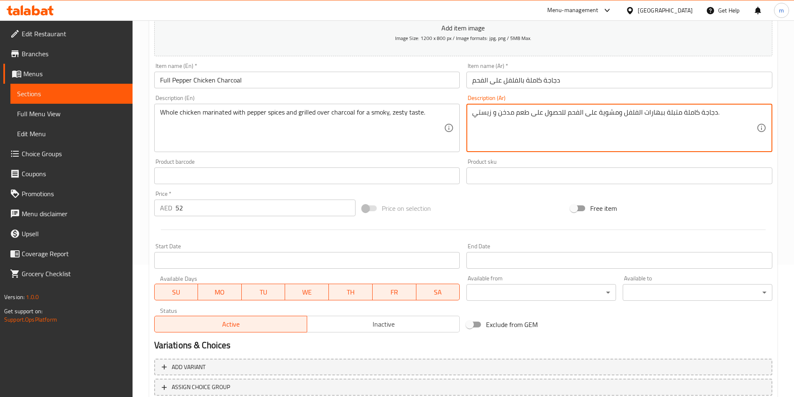
scroll to position [192, 0]
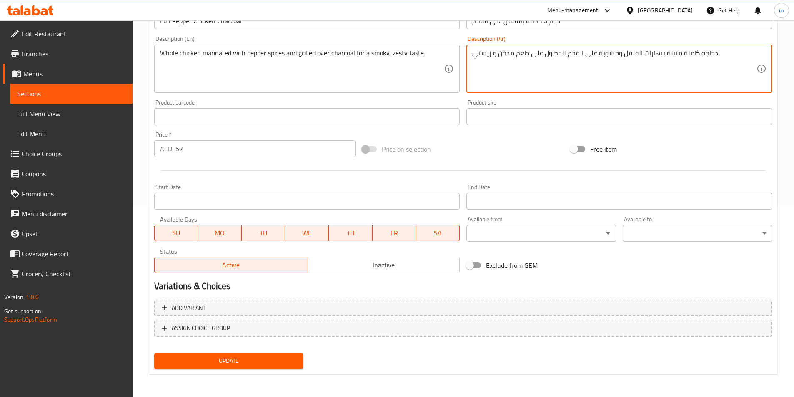
type textarea "دجاجة كاملة متبلة ببهارات الفلفل ومشوية على الفحم للحصول على طعم مدخن و زيستي."
click at [213, 362] on span "Update" at bounding box center [229, 361] width 136 height 10
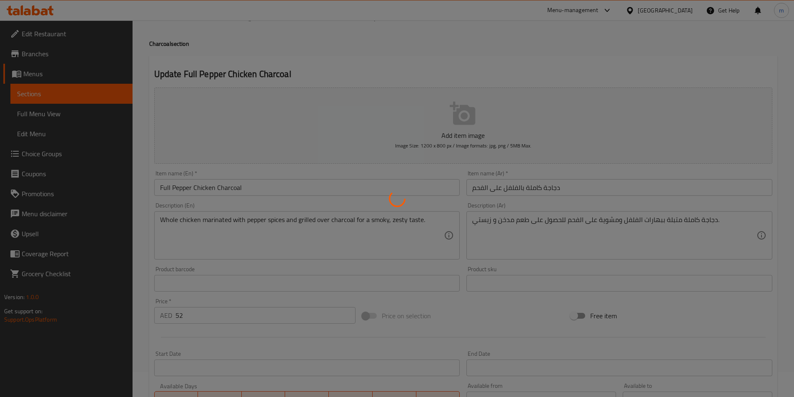
scroll to position [0, 0]
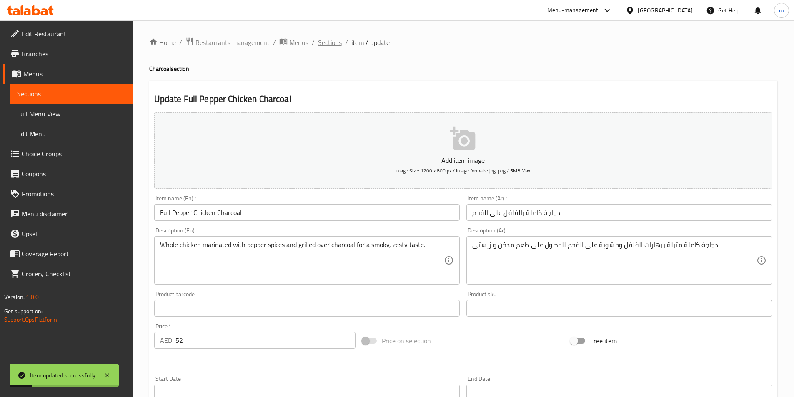
click at [335, 42] on span "Sections" at bounding box center [330, 42] width 24 height 10
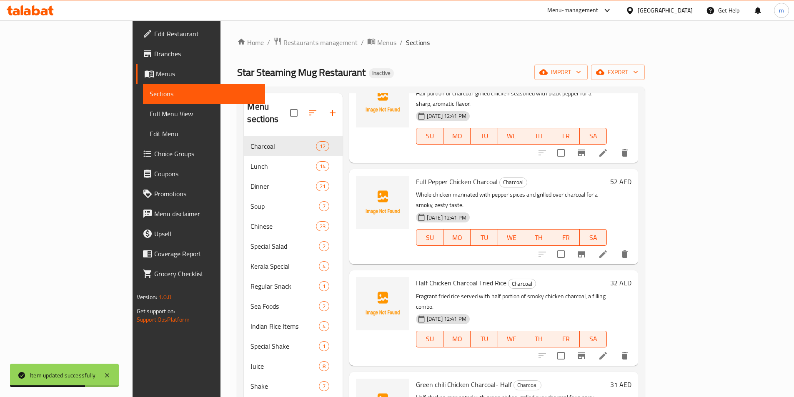
scroll to position [208, 0]
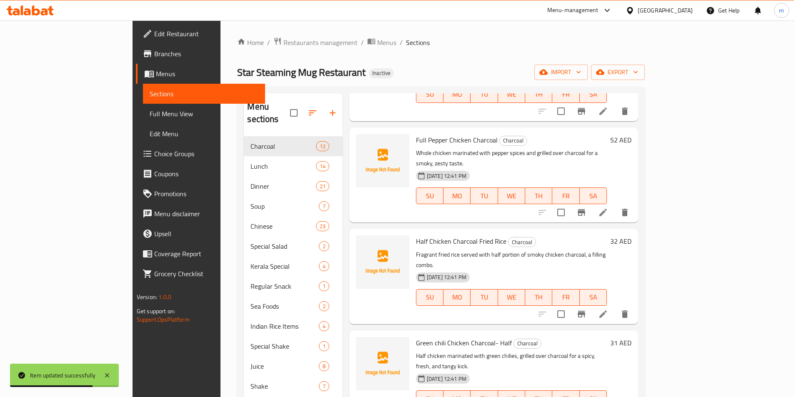
click at [615, 307] on li at bounding box center [602, 314] width 23 height 15
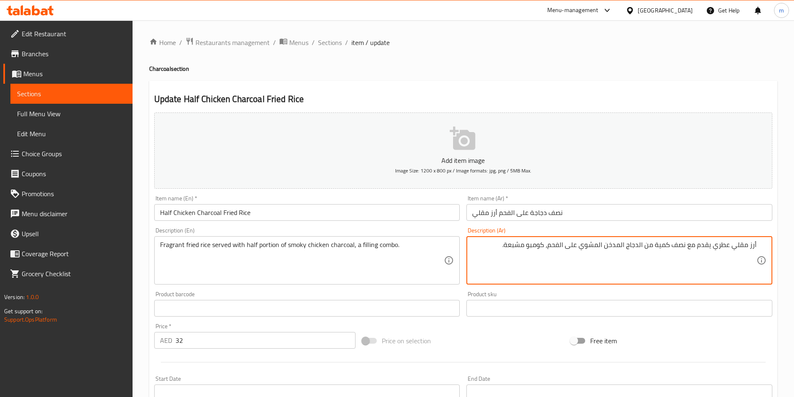
click at [492, 250] on textarea "أرز مقلي عطري يقدم مع نصف كمية من الدجاج المدخن المشوي على الفحم، كومبو مشبعة." at bounding box center [614, 261] width 284 height 40
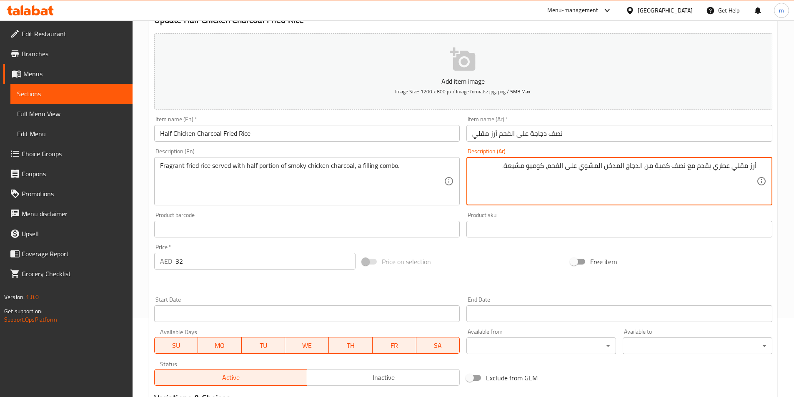
scroll to position [125, 0]
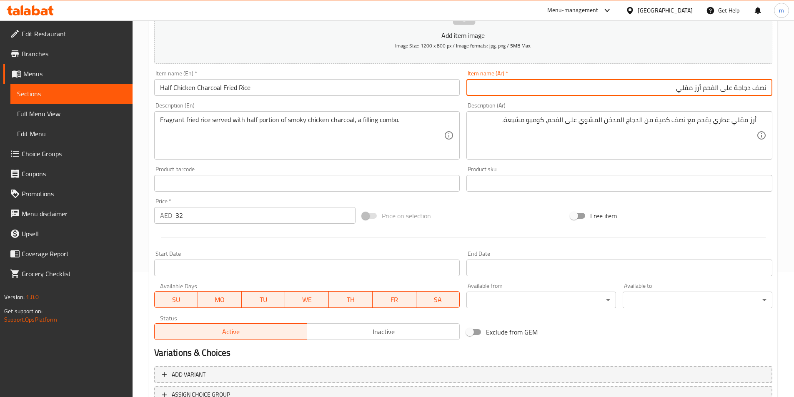
click at [758, 124] on div "أرز مقلي عطري يقدم مع نصف كمية من الدجاج المدخن المشوي على الفحم، كومبو مشبعة. …" at bounding box center [619, 135] width 306 height 48
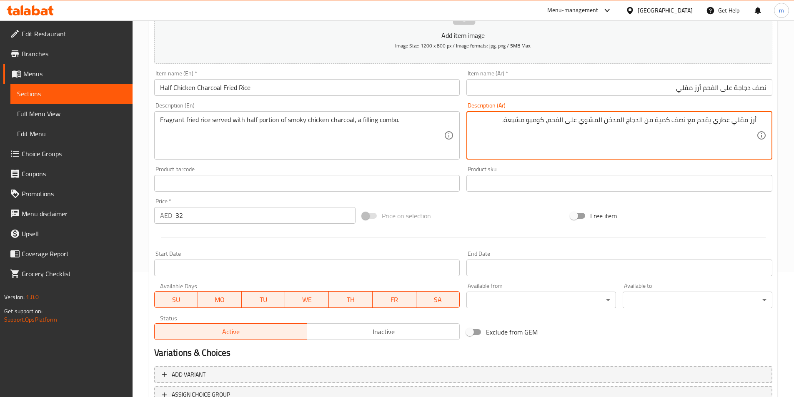
click at [758, 120] on div "أرز مقلي عطري يقدم مع نصف كمية من الدجاج المدخن المشوي على الفحم، كومبو مشبعة. …" at bounding box center [619, 135] width 306 height 48
click at [622, 149] on textarea "أرز مقلي عطري يقدم مع نصف كمية من الدجاج المدخن المشوي على الفحم، كومبو مشبعة." at bounding box center [614, 136] width 284 height 40
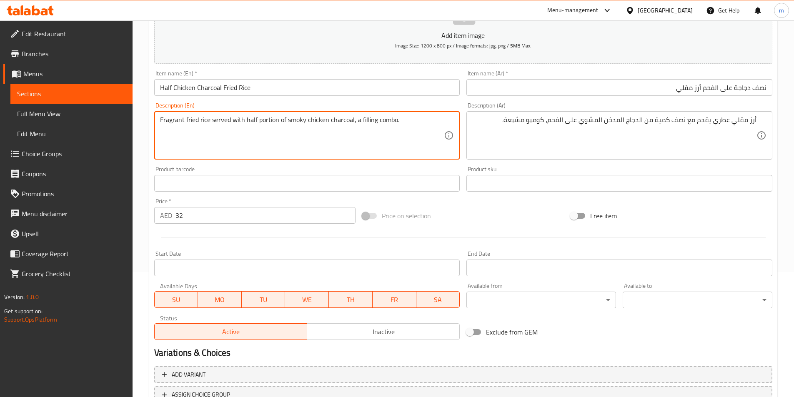
click at [341, 123] on textarea "Fragrant fried rice served with half portion of smoky chicken charcoal, a filli…" at bounding box center [302, 136] width 284 height 40
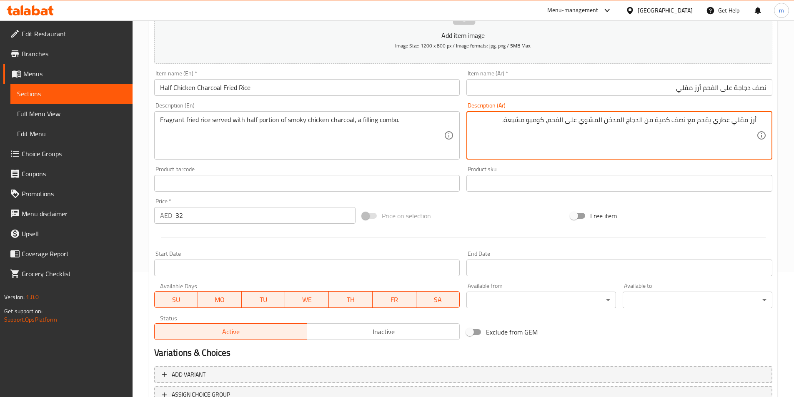
click at [587, 118] on textarea "أرز مقلي عطري يقدم مع نصف كمية من الدجاج المدخن المشوي على الفحم، كومبو مشبعة." at bounding box center [614, 136] width 284 height 40
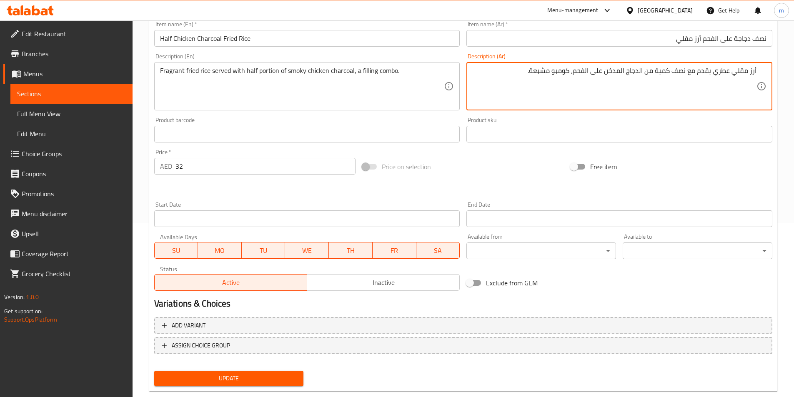
scroll to position [192, 0]
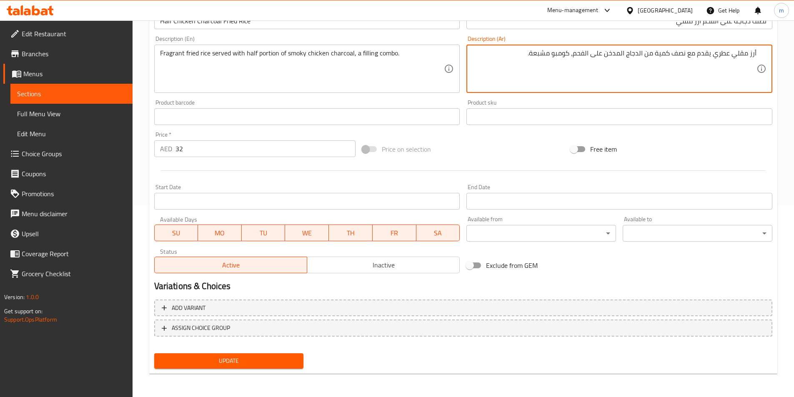
type textarea "أرز مقلي عطري يقدم مع نصف كمية من الدجاج المدخن على الفحم، كومبو مشبعة."
click at [264, 361] on span "Update" at bounding box center [229, 361] width 136 height 10
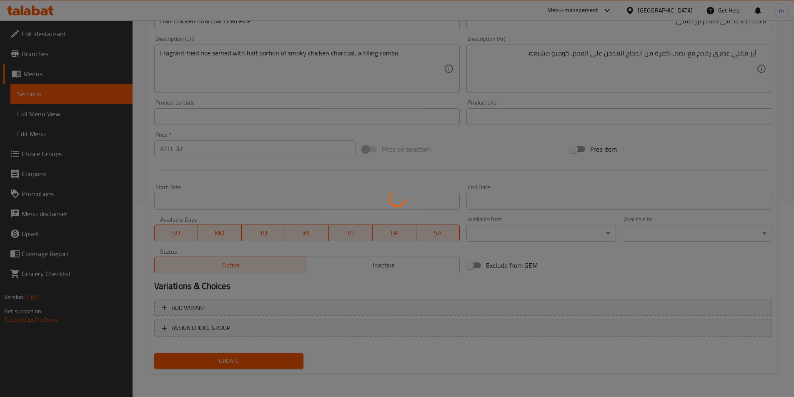
scroll to position [0, 0]
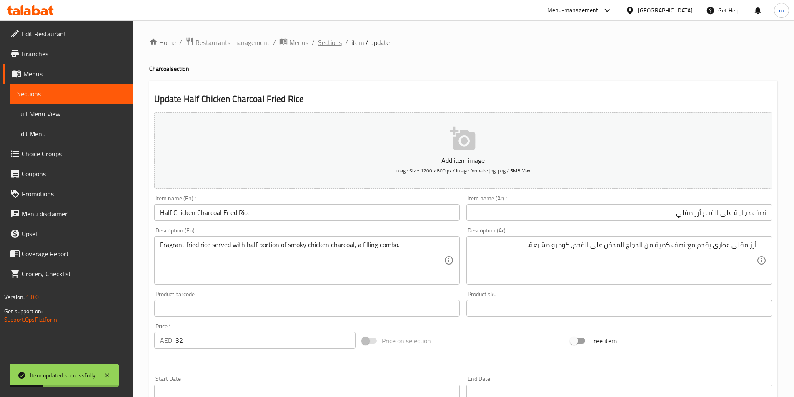
click at [329, 43] on span "Sections" at bounding box center [330, 42] width 24 height 10
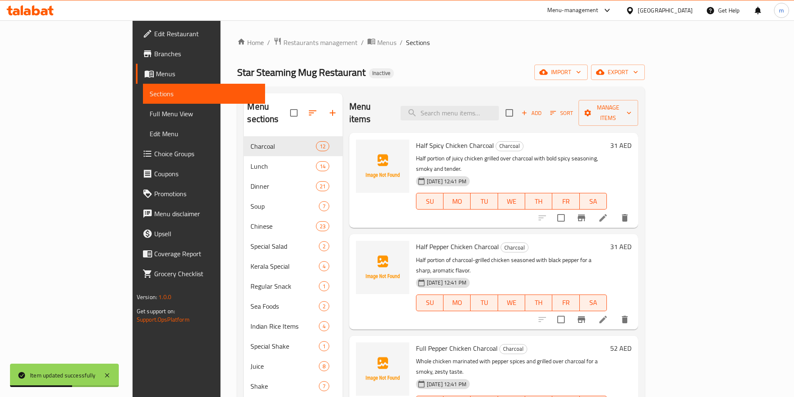
click at [607, 214] on icon at bounding box center [602, 217] width 7 height 7
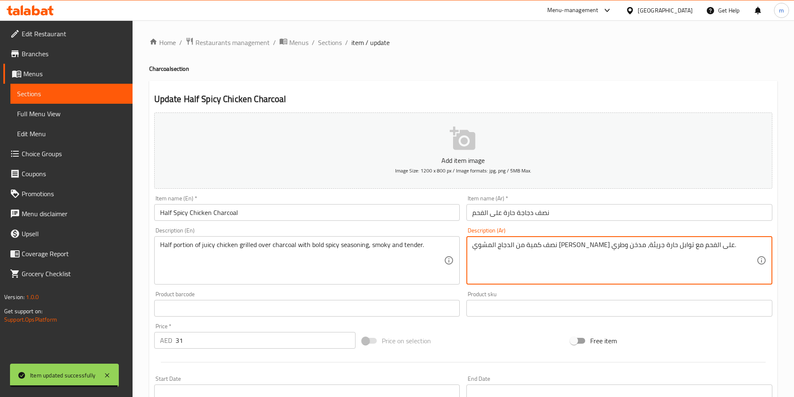
click at [602, 246] on textarea "نصف كمية من الدجاج المشوي الجوسي على الفحم مع توابل حارة جريئة، مدخن وطري." at bounding box center [614, 261] width 284 height 40
click at [617, 244] on textarea "نصف كمية من الدجاج المشوي على الفحم مع توابل حارة جريئة، مدخن وطري." at bounding box center [614, 261] width 284 height 40
click at [620, 245] on textarea "نصف كمية من الدجاج المشوي على الفحم مع توابل حارة جريئة، مدخن وطري." at bounding box center [614, 261] width 284 height 40
paste textarea "الجوسي"
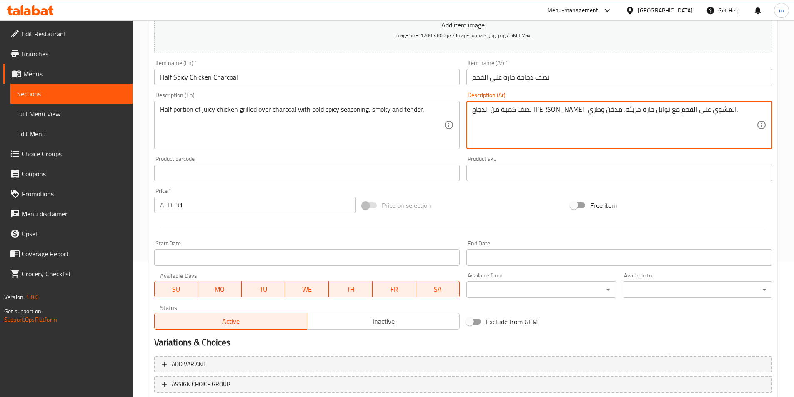
scroll to position [192, 0]
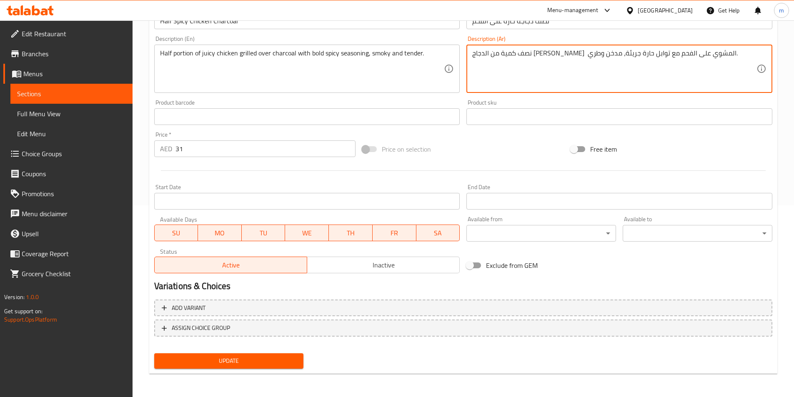
type textarea "نصف كمية من الدجاج الجوسي المشوي على الفحم مع توابل حارة جريئة، مدخن وطري."
click at [264, 370] on div "Update" at bounding box center [229, 361] width 156 height 22
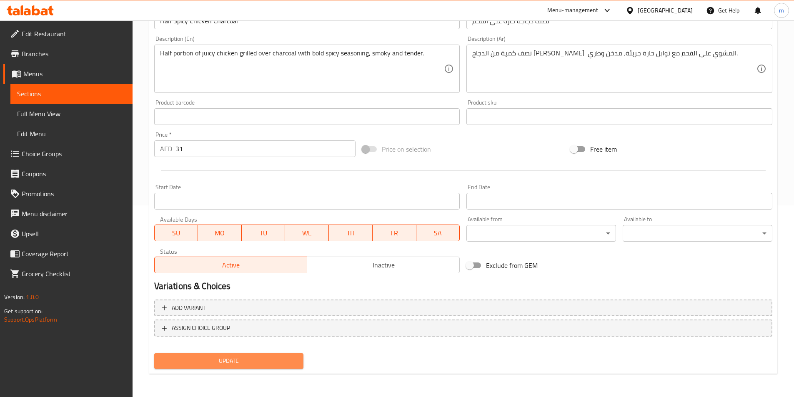
click at [274, 363] on span "Update" at bounding box center [229, 361] width 136 height 10
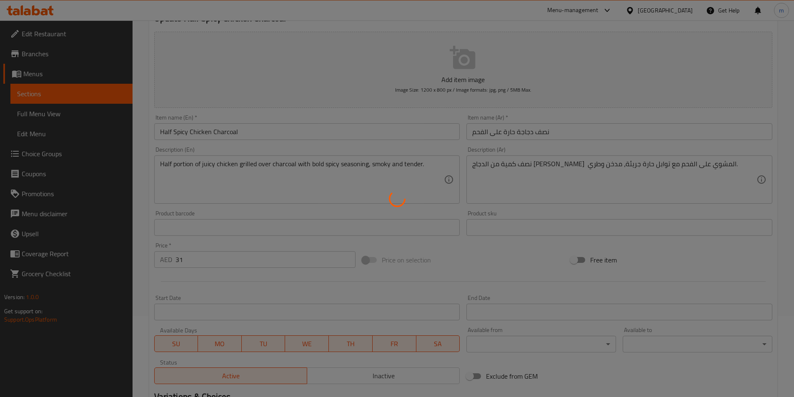
scroll to position [0, 0]
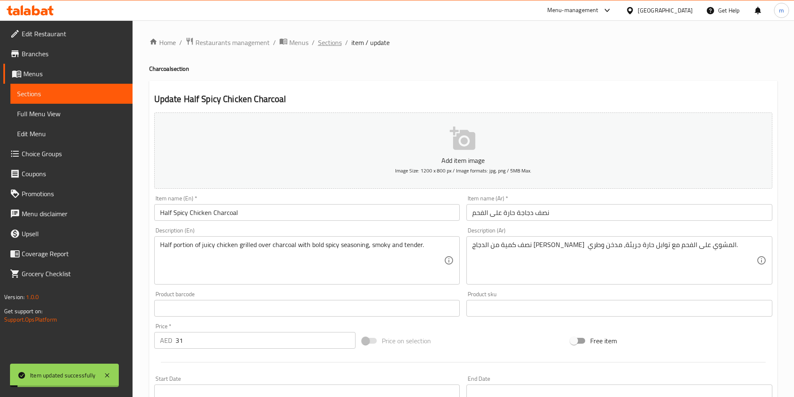
click at [325, 45] on span "Sections" at bounding box center [330, 42] width 24 height 10
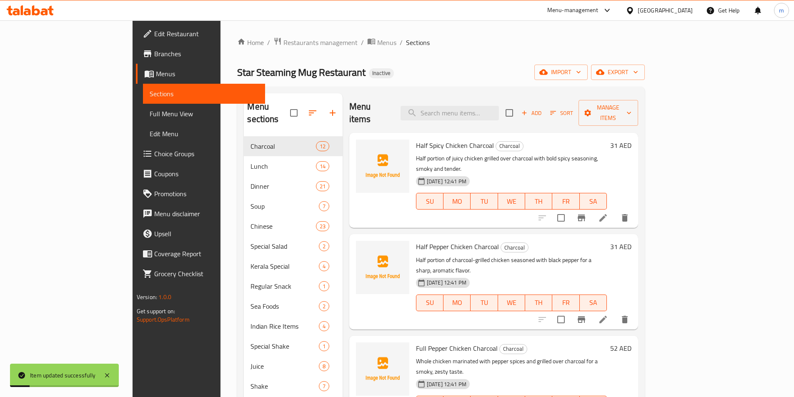
click at [608, 315] on icon at bounding box center [603, 320] width 10 height 10
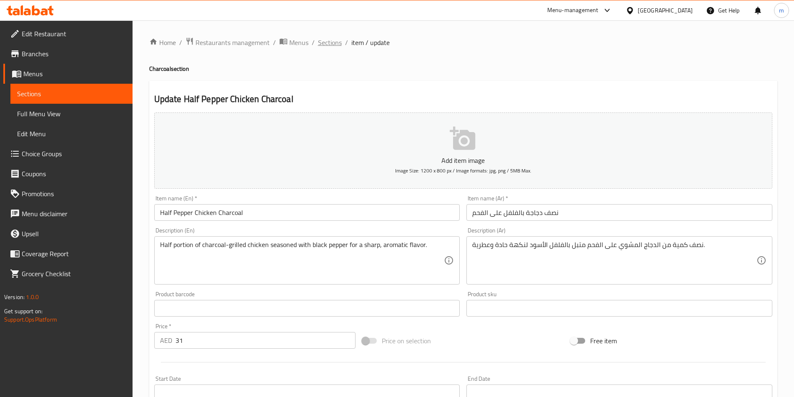
click at [333, 42] on span "Sections" at bounding box center [330, 42] width 24 height 10
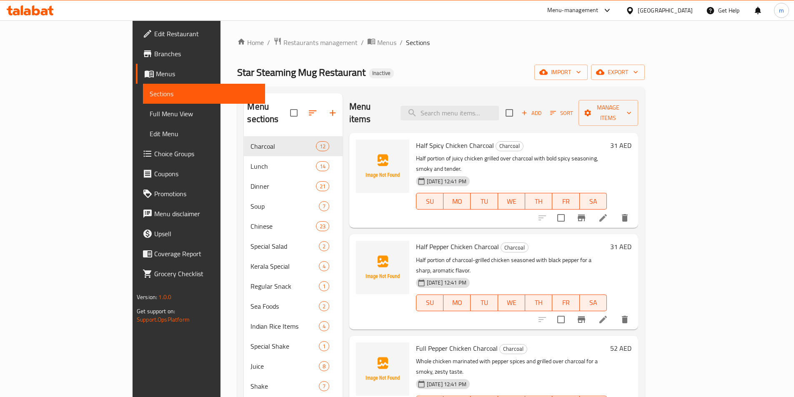
scroll to position [42, 0]
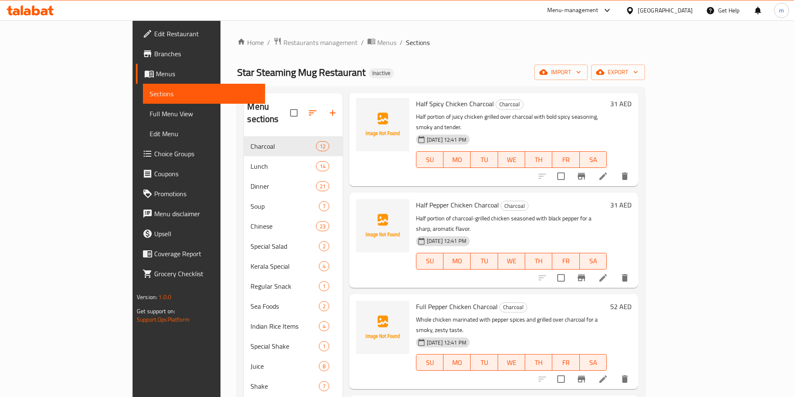
click at [608, 374] on icon at bounding box center [603, 379] width 10 height 10
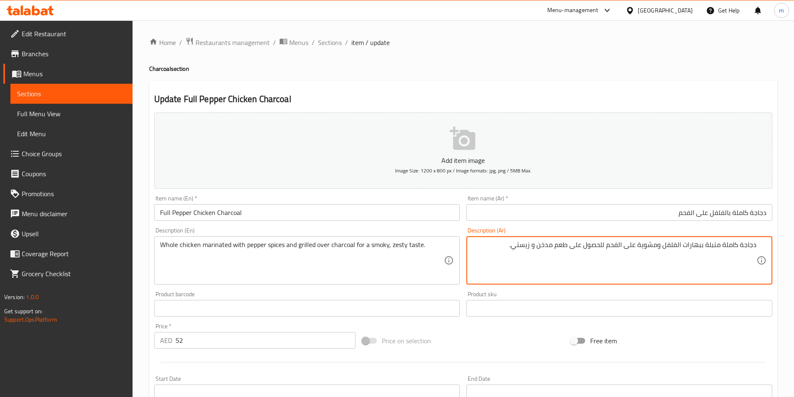
click at [706, 265] on textarea "دجاجة كاملة متبلة ببهارات الفلفل ومشوية على الفحم للحصول على طعم مدخن و زيستي." at bounding box center [614, 261] width 284 height 40
click at [545, 255] on textarea "دجاجة كاملة متبلة ببهارات الفلفل ومشوية على الفحم للحصول على طعم مدخن و زيستي." at bounding box center [614, 261] width 284 height 40
click at [335, 42] on span "Sections" at bounding box center [330, 42] width 24 height 10
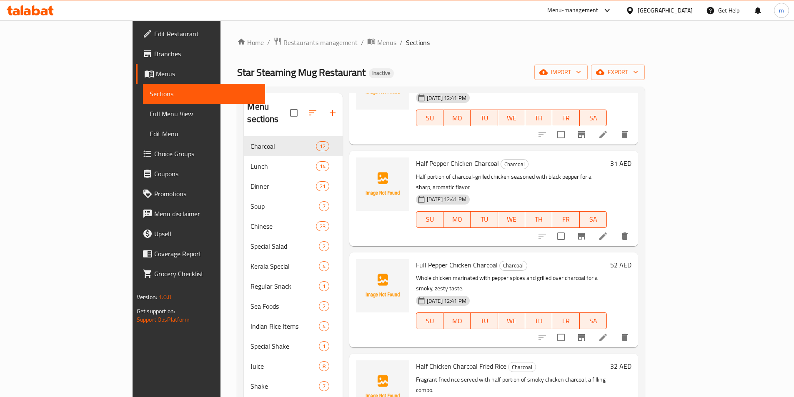
scroll to position [167, 0]
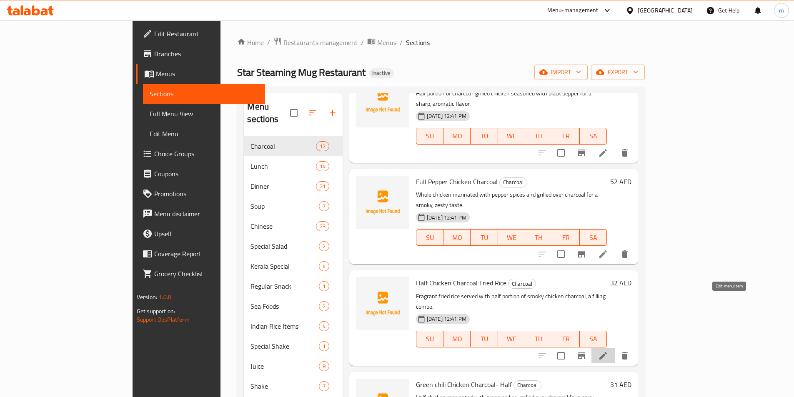
click at [608, 351] on icon at bounding box center [603, 356] width 10 height 10
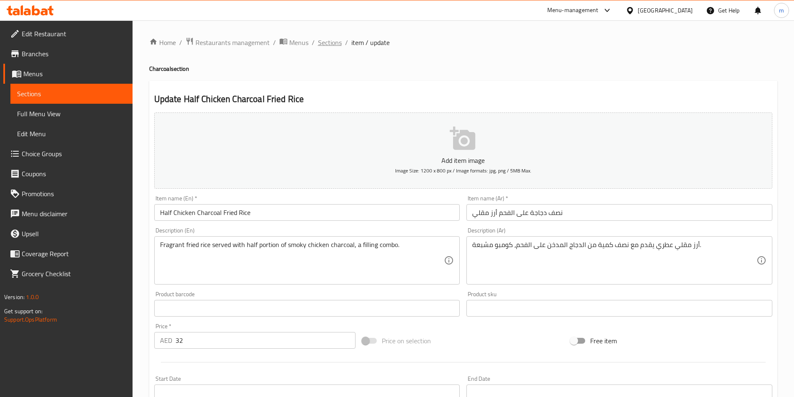
click at [326, 43] on span "Sections" at bounding box center [330, 42] width 24 height 10
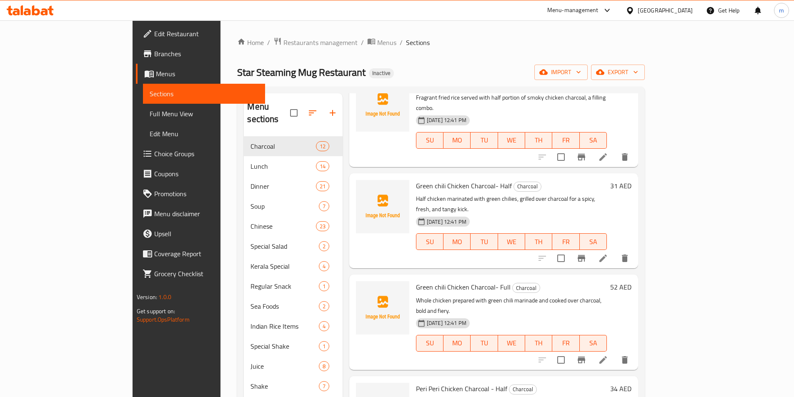
scroll to position [375, 0]
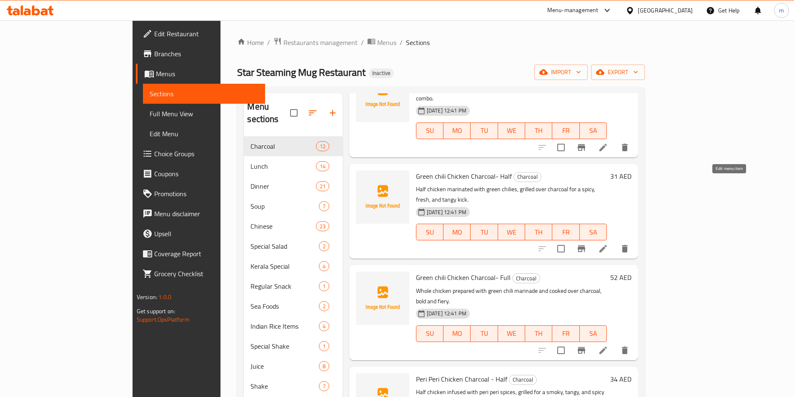
click at [608, 244] on icon at bounding box center [603, 249] width 10 height 10
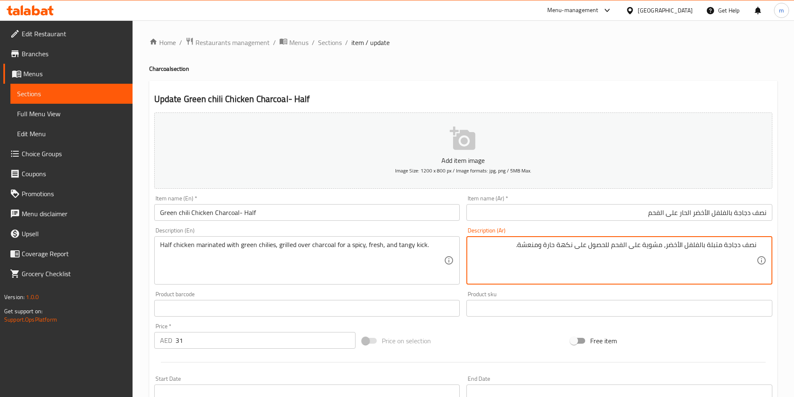
drag, startPoint x: 591, startPoint y: 247, endPoint x: 610, endPoint y: 252, distance: 19.0
click at [610, 252] on textarea "نصف دجاجة متبلة بالفلفل الأخضر، مشوية على الفحم للحصول على نكهة حارة ومنعشة." at bounding box center [614, 261] width 284 height 40
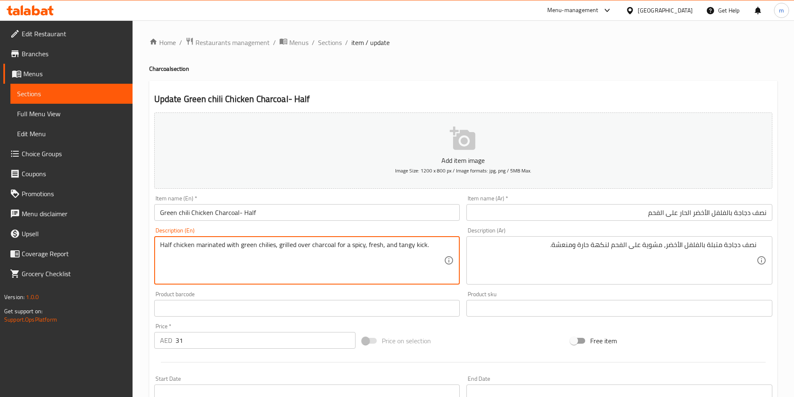
drag, startPoint x: 332, startPoint y: 248, endPoint x: 441, endPoint y: 256, distance: 108.6
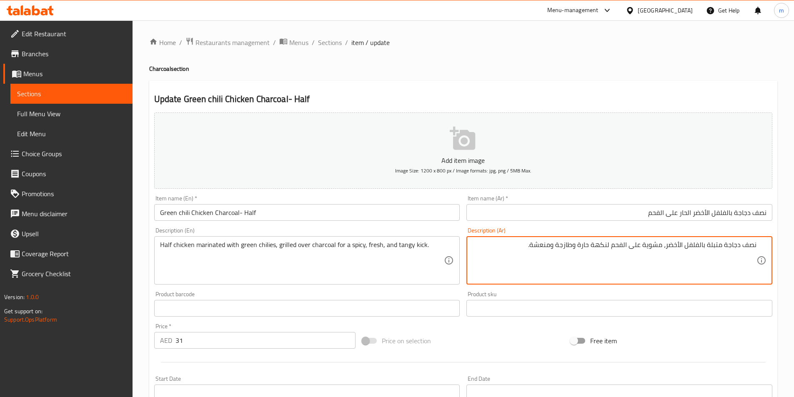
click at [529, 247] on textarea "نصف دجاجة متبلة بالفلفل الأخضر، مشوية على الفحم لنكهة حارة وطازجة ومنعشة." at bounding box center [614, 261] width 284 height 40
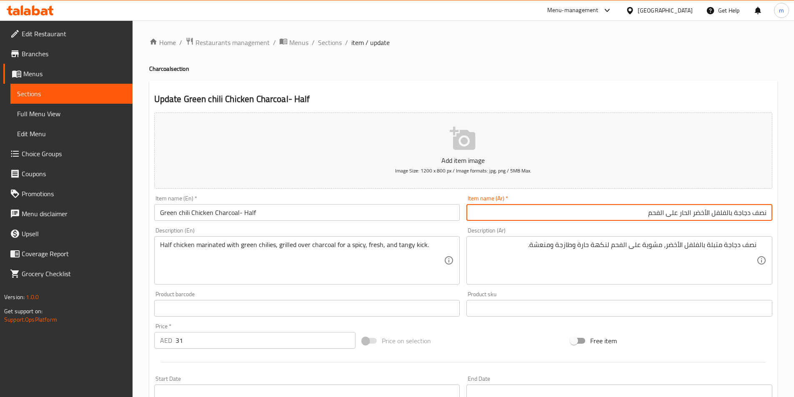
click at [636, 205] on input "نصف دجاجة بالفلفل الأخضر الحار على الفحم" at bounding box center [619, 212] width 306 height 17
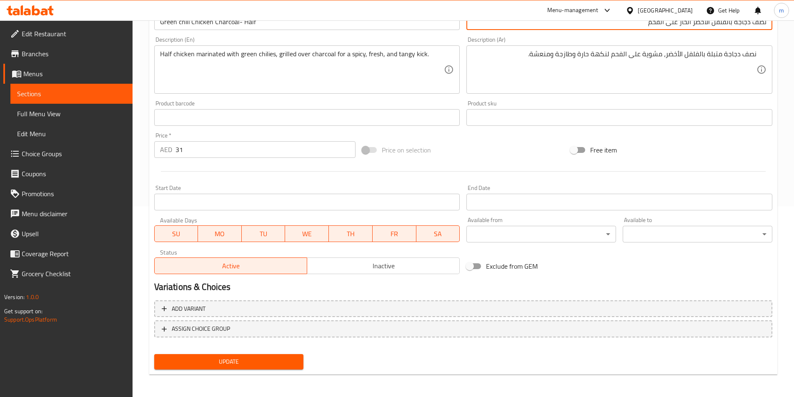
scroll to position [192, 0]
click at [256, 358] on span "Update" at bounding box center [229, 361] width 136 height 10
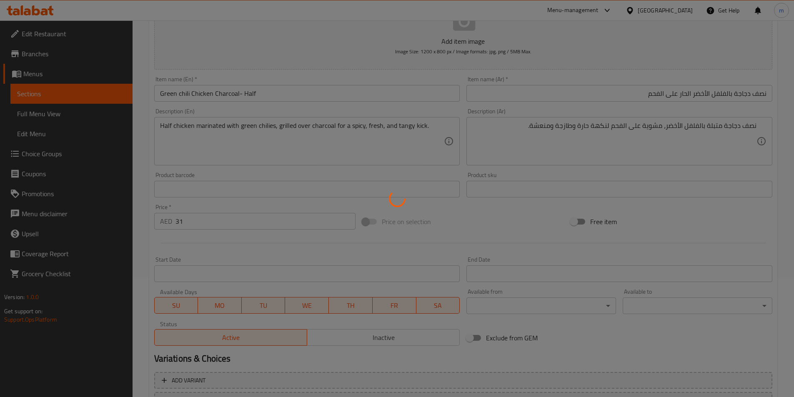
scroll to position [67, 0]
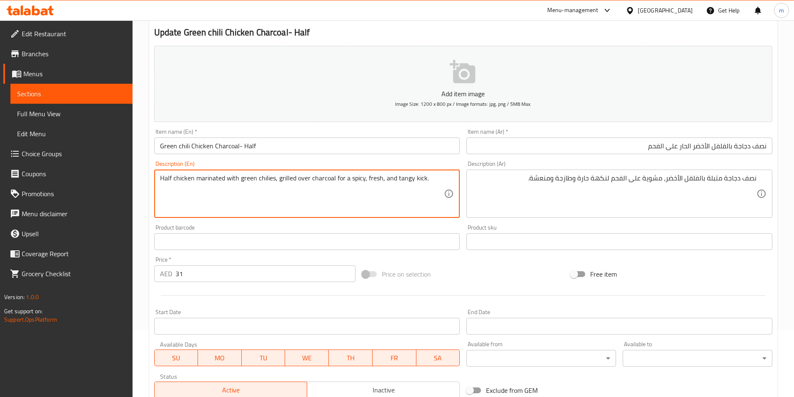
drag, startPoint x: 363, startPoint y: 177, endPoint x: 428, endPoint y: 186, distance: 65.6
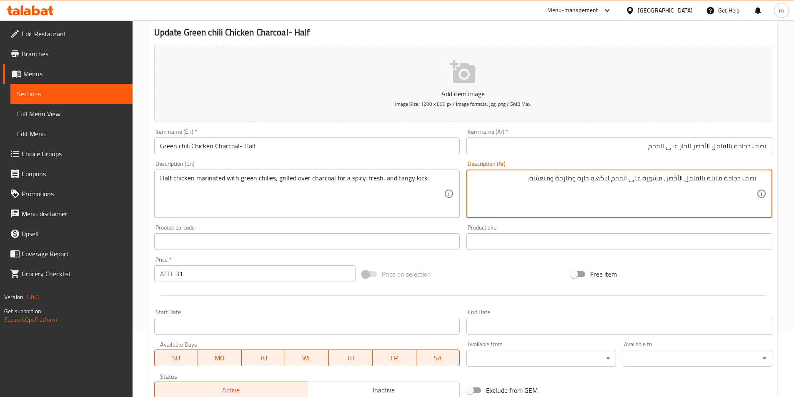
drag, startPoint x: 593, startPoint y: 180, endPoint x: 608, endPoint y: 187, distance: 16.4
click at [608, 187] on textarea "نصف دجاجة متبلة بالفلفل الأخضر، مشوية على الفحم لنكهة حارة وطازجة ومنعشة." at bounding box center [614, 194] width 284 height 40
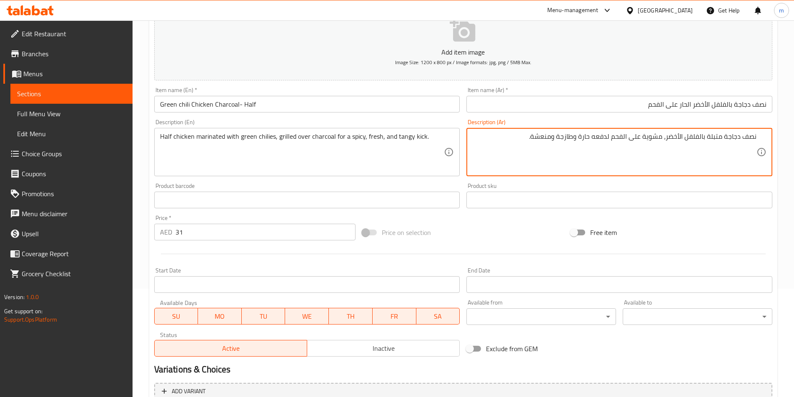
scroll to position [192, 0]
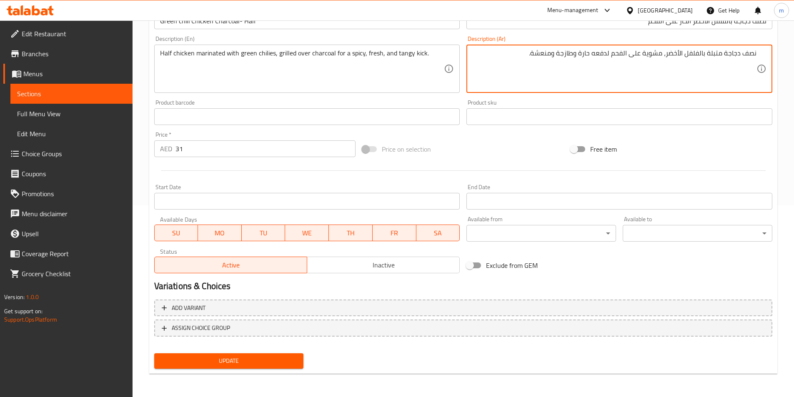
type textarea "نصف دجاجة متبلة بالفلفل الأخضر، مشوية على الفحم لدفعه حارة وطازجة ومنعشة."
click at [239, 365] on span "Update" at bounding box center [229, 361] width 136 height 10
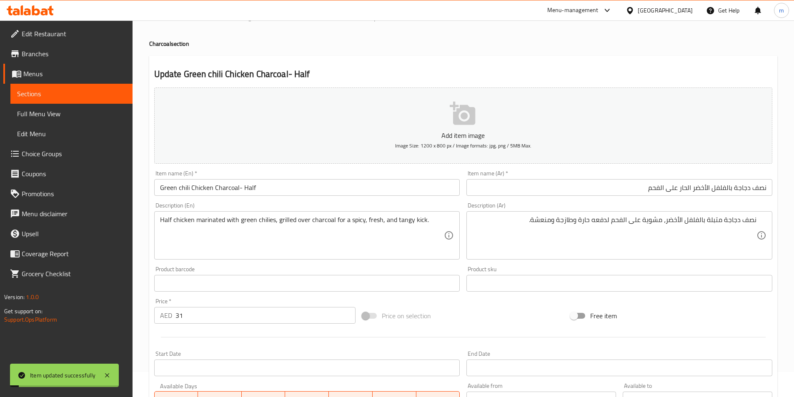
scroll to position [0, 0]
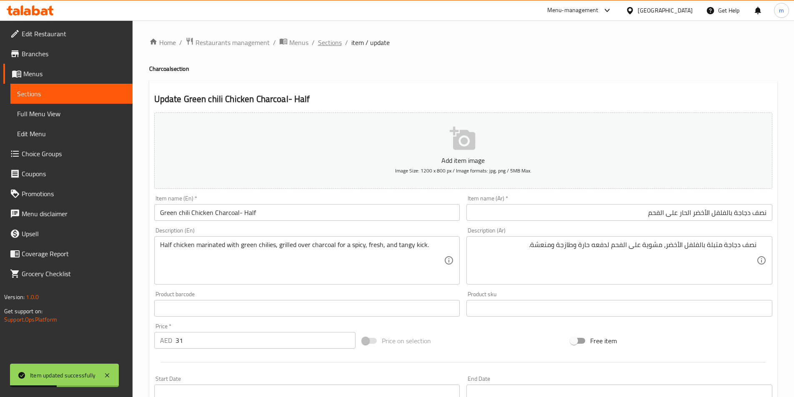
click at [327, 40] on span "Sections" at bounding box center [330, 42] width 24 height 10
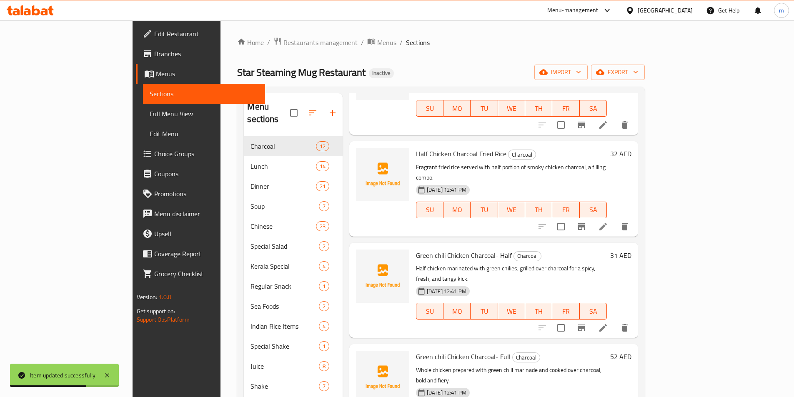
scroll to position [333, 0]
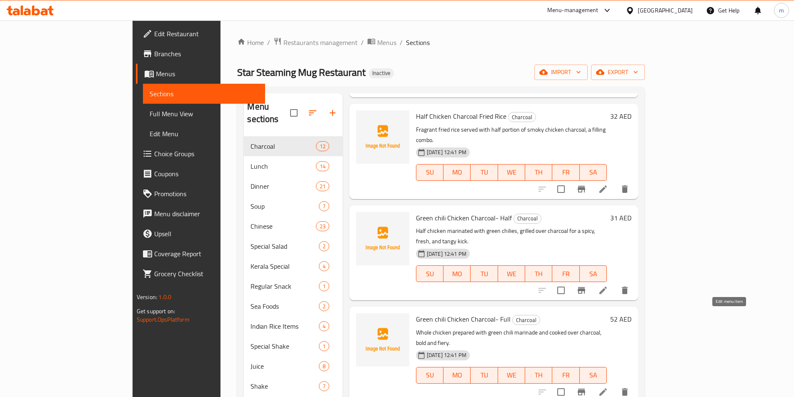
click at [607, 388] on icon at bounding box center [602, 391] width 7 height 7
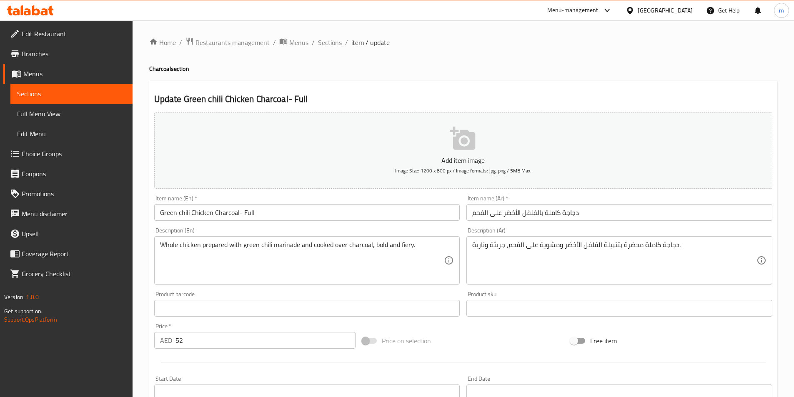
drag, startPoint x: 592, startPoint y: 204, endPoint x: 564, endPoint y: 209, distance: 29.2
click at [564, 209] on input "دجاجة كاملة بالفلفل الأخضر على الفحم" at bounding box center [619, 212] width 306 height 17
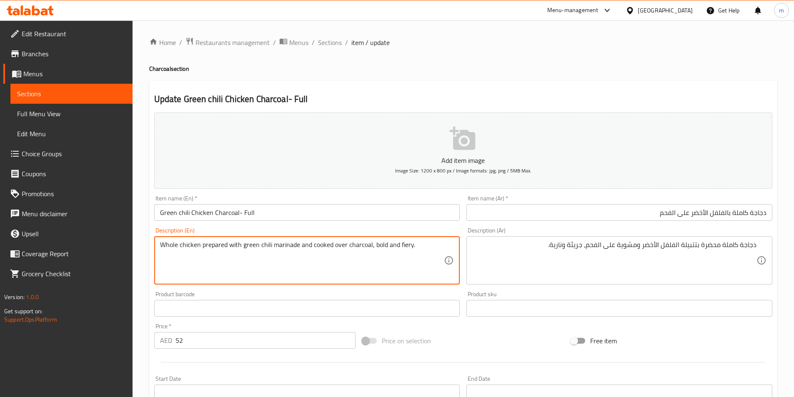
click at [252, 244] on textarea "Whole chicken prepared with green chili marinade and cooked over charcoal, bold…" at bounding box center [302, 261] width 284 height 40
click at [289, 248] on textarea "Whole chicken prepared with green chili marinade and cooked over charcoal, bold…" at bounding box center [302, 261] width 284 height 40
click at [286, 246] on textarea "Whole chicken prepared with green chili marinade and cooked over charcoal, bold…" at bounding box center [302, 261] width 284 height 40
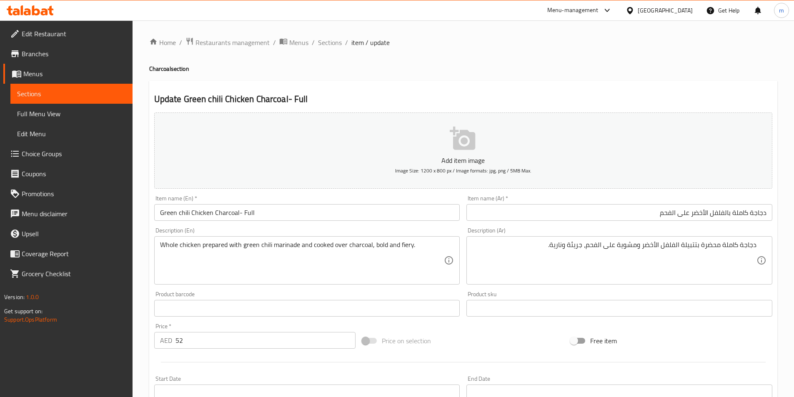
click at [323, 245] on textarea "Whole chicken prepared with green chili marinade and cooked over charcoal, bold…" at bounding box center [302, 261] width 284 height 40
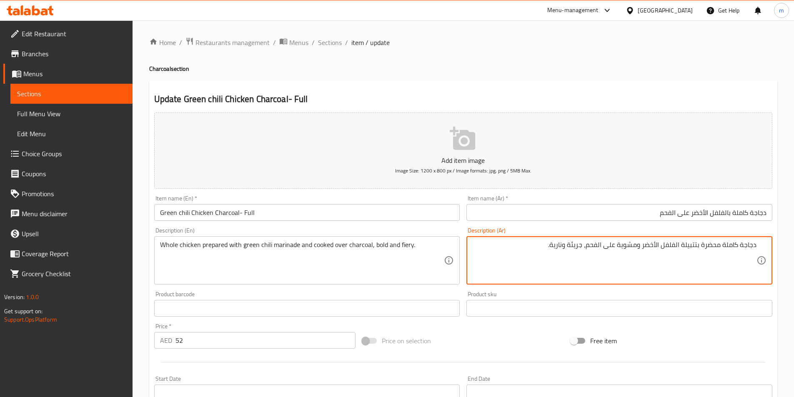
click at [625, 242] on textarea "دجاجة كاملة محضرة بتتبيلة الفلفل الأخضر ومشوية على الفحم، جريئة ونارية." at bounding box center [614, 261] width 284 height 40
click at [406, 241] on textarea "Whole chicken prepared with green chili marinade and cooked over charcoal, bold…" at bounding box center [302, 261] width 284 height 40
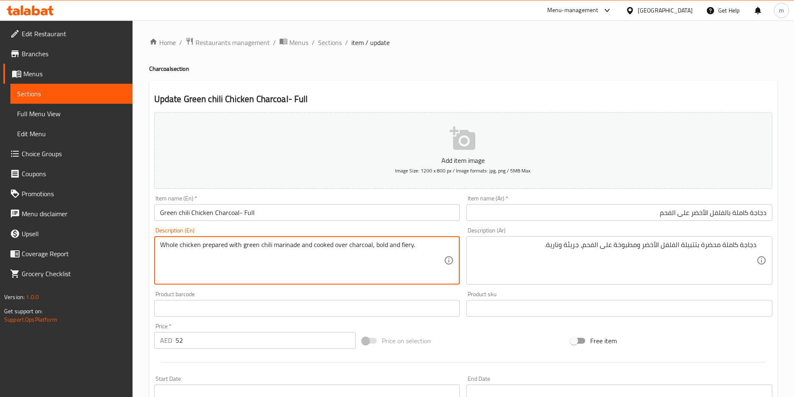
click at [556, 250] on textarea "دجاجة كاملة محضرة بتتبيلة الفلفل الأخضر ومطبوخة على الفحم، جريئة ونارية." at bounding box center [614, 261] width 284 height 40
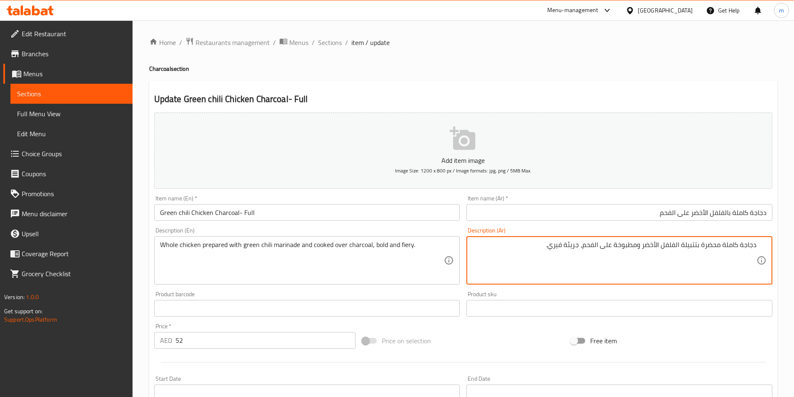
click at [565, 251] on textarea "دجاجة كاملة محضرة بتتبيلة الفلفل الأخضر ومطبوخة على الفحم، جريئة فيري." at bounding box center [614, 261] width 284 height 40
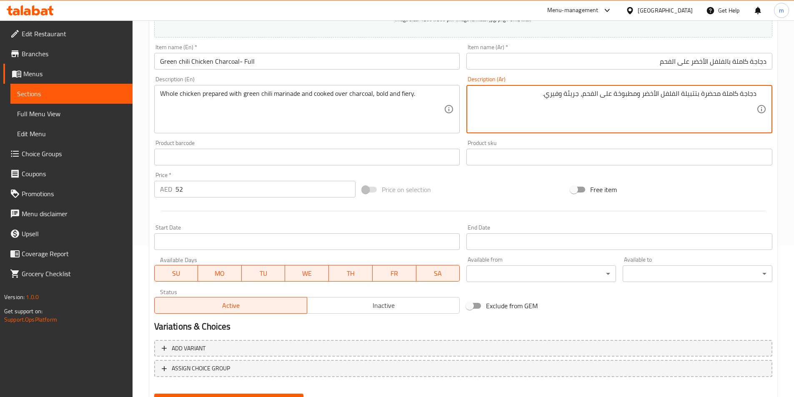
scroll to position [192, 0]
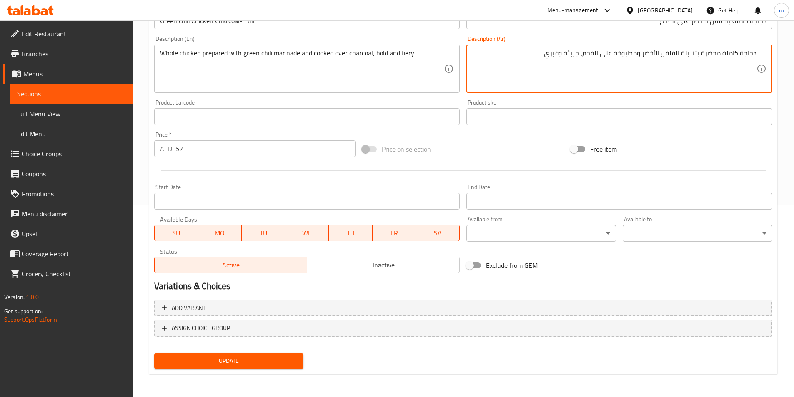
type textarea "دجاجة كاملة محضرة بتتبيلة الفلفل الأخضر ومطبوخة على الفحم، جريئة وفيري."
click at [240, 355] on button "Update" at bounding box center [229, 360] width 150 height 15
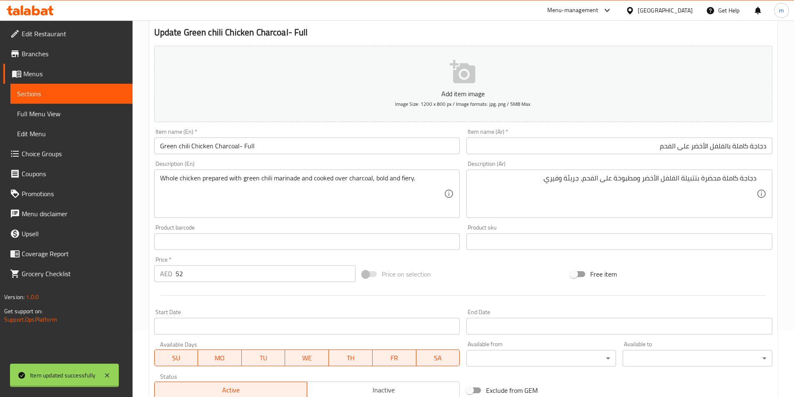
scroll to position [0, 0]
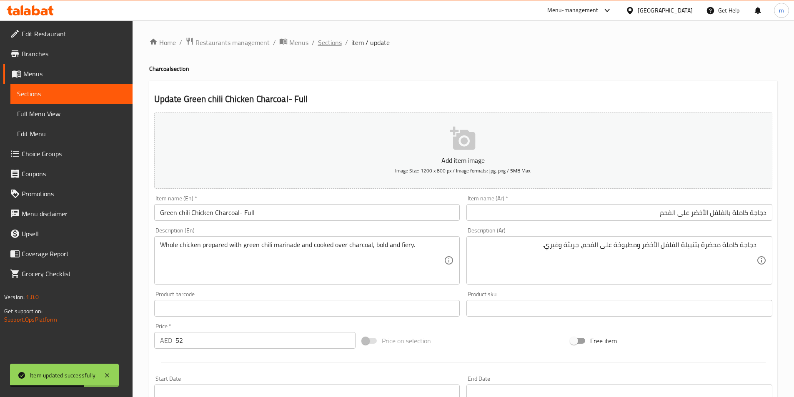
click at [324, 45] on span "Sections" at bounding box center [330, 42] width 24 height 10
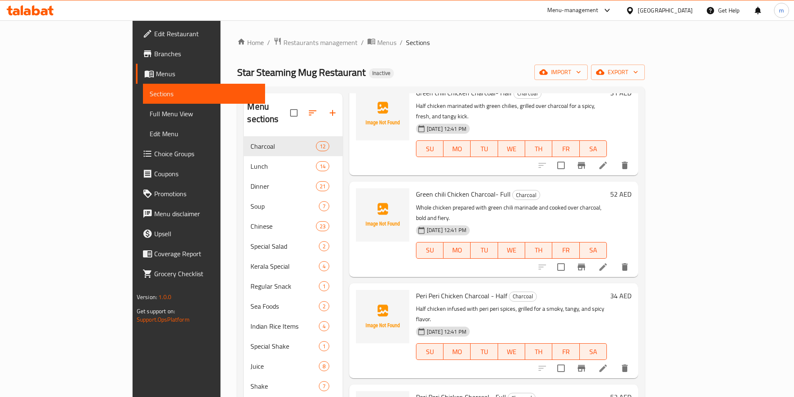
scroll to position [542, 0]
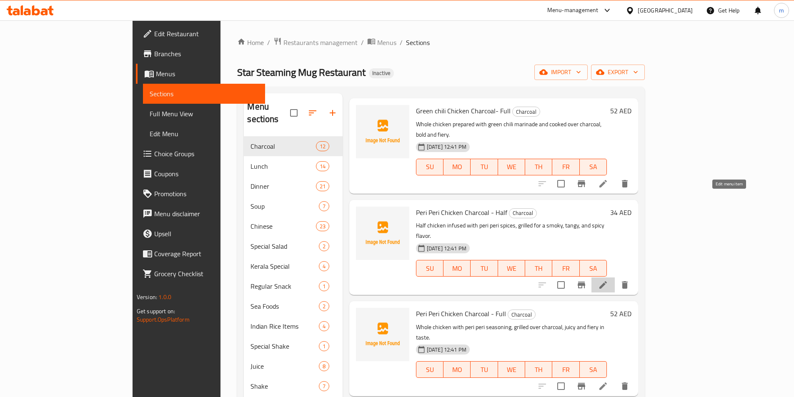
click at [608, 280] on icon at bounding box center [603, 285] width 10 height 10
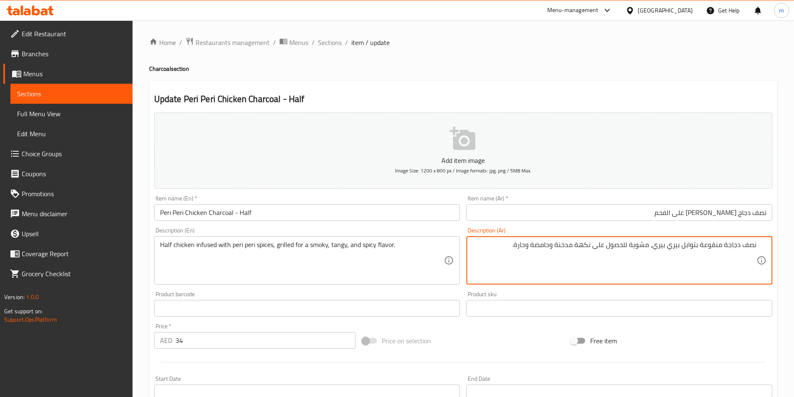
click at [718, 250] on textarea "نصف دجاجة منقوعة بتوابل بيري بيري، مشوية للحصول على نكهة مدخنة وحامضة وحارة." at bounding box center [614, 261] width 284 height 40
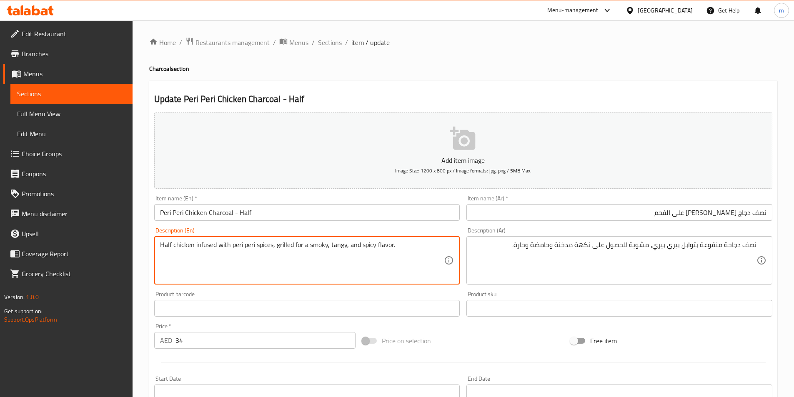
click at [201, 245] on textarea "Half chicken infused with peri peri spices, grilled for a smoky, tangy, and spi…" at bounding box center [302, 261] width 284 height 40
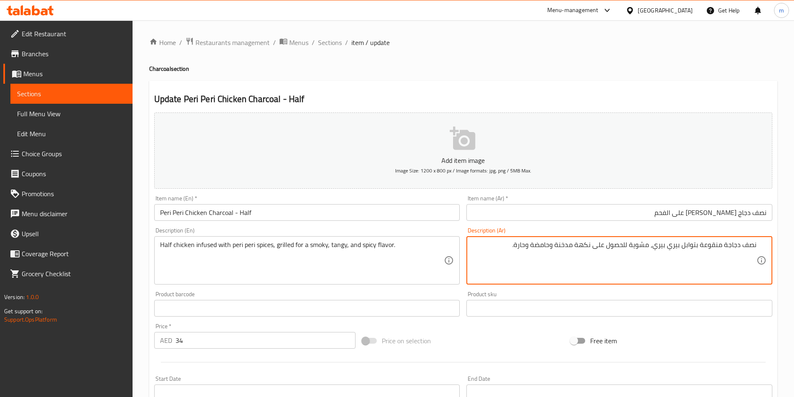
drag, startPoint x: 592, startPoint y: 248, endPoint x: 627, endPoint y: 259, distance: 36.2
click at [627, 259] on textarea "نصف دجاجة منقوعة بتوابل بيري بيري، مشوية للحصول على نكهة مدخنة وحامضة وحارة." at bounding box center [614, 261] width 284 height 40
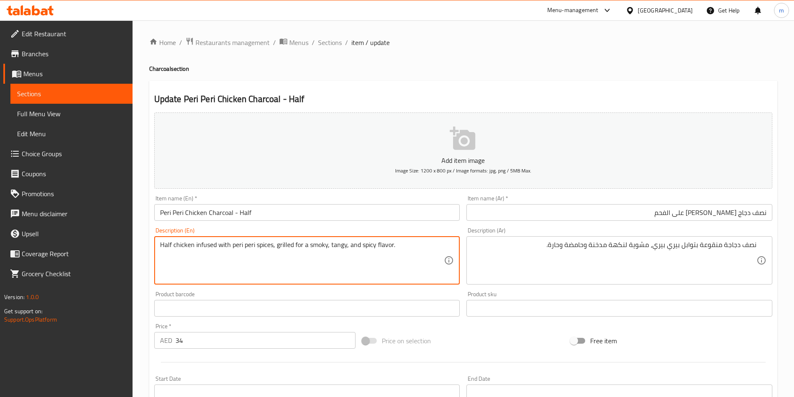
click at [339, 248] on textarea "Half chicken infused with peri peri spices, grilled for a smoky, tangy, and spi…" at bounding box center [302, 261] width 284 height 40
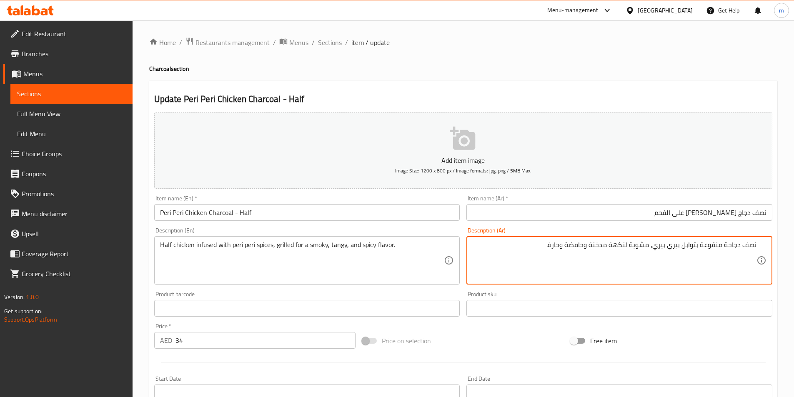
click at [577, 248] on textarea "نصف دجاجة منقوعة بتوابل بيري بيري، مشوية لنكهة مدخنة وحامضة وحارة." at bounding box center [614, 261] width 284 height 40
click at [571, 244] on textarea "نصف دجاجة منقوعة بتوابل بيري بيري، مشوية لنكهة مدخنة وحامضة وحارة." at bounding box center [614, 261] width 284 height 40
drag, startPoint x: 571, startPoint y: 249, endPoint x: 587, endPoint y: 256, distance: 17.7
click at [587, 256] on textarea "نصف دجاجة منقوعة بتوابل بيري بيري، مشوية لنكهة مدخنة وحامضة وحارة." at bounding box center [614, 261] width 284 height 40
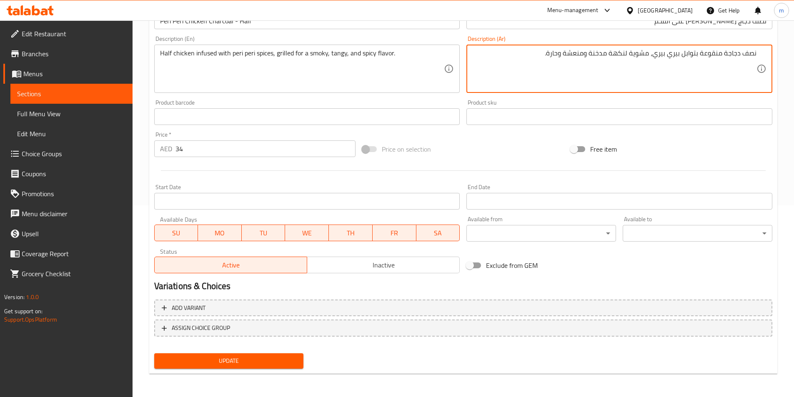
type textarea "نصف دجاجة منقوعة بتوابل بيري بيري، مشوية لنكهة مدخنة ومنعشة وحارة."
click at [247, 361] on span "Update" at bounding box center [229, 361] width 136 height 10
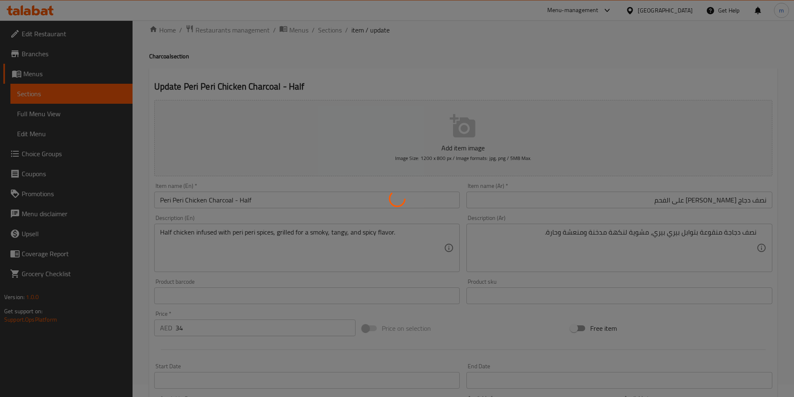
scroll to position [0, 0]
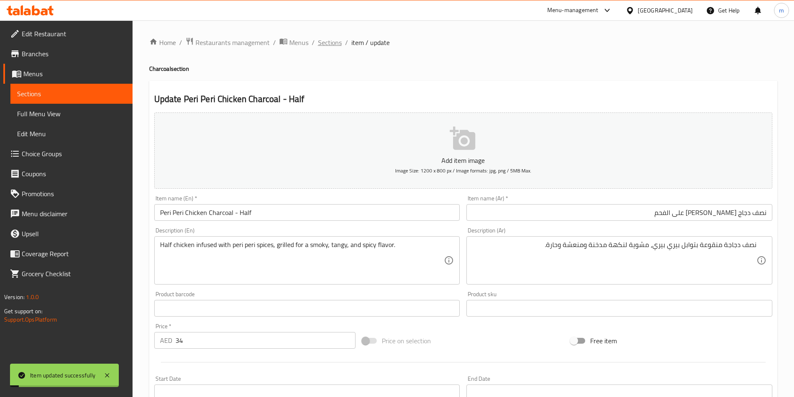
click at [333, 42] on span "Sections" at bounding box center [330, 42] width 24 height 10
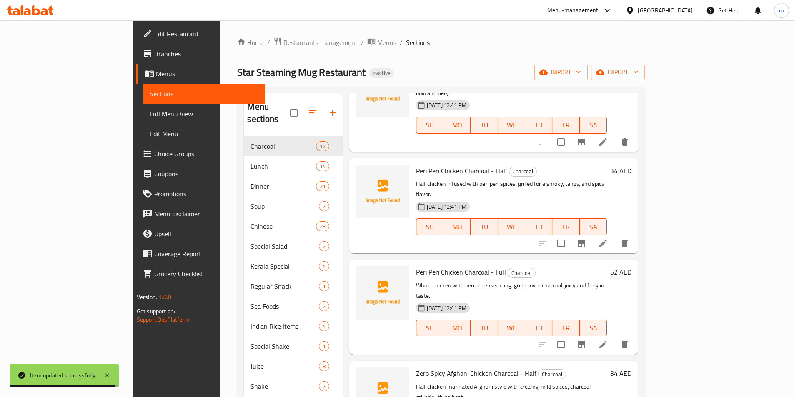
scroll to position [667, 0]
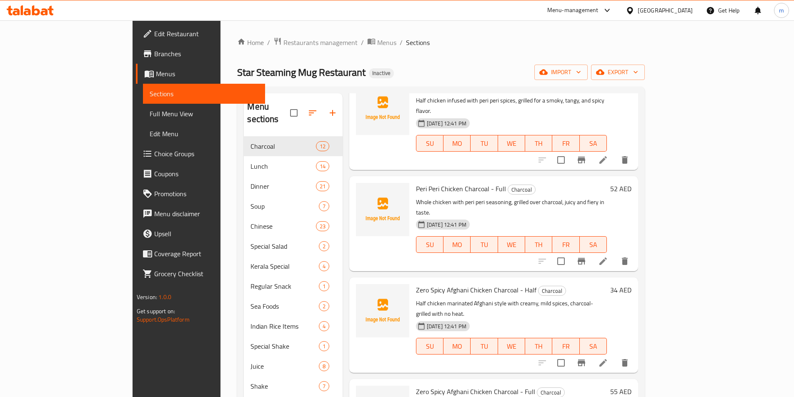
click at [608, 256] on icon at bounding box center [603, 261] width 10 height 10
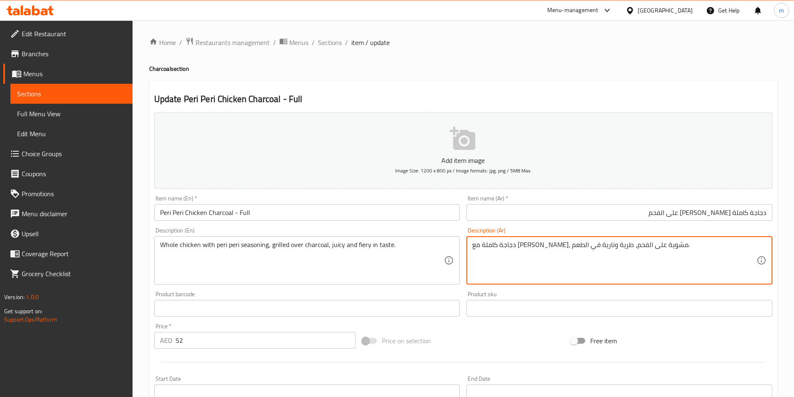
drag, startPoint x: 679, startPoint y: 248, endPoint x: 660, endPoint y: 250, distance: 18.8
click at [660, 250] on textarea "دجاجة كاملة مع توابل بيري بيري، مشوية على الفحم، طرية ونارية في الطعم." at bounding box center [614, 261] width 284 height 40
click at [604, 250] on textarea "دجاجة كاملة مع توابل بيري بيري، مشوية على الفحم، طرية ونارية في الطعم." at bounding box center [614, 261] width 284 height 40
click at [583, 249] on textarea "دجاجة كاملة مع توابل بيري بيري، مشوية على الفحم، جوسي ونارية في الطعم." at bounding box center [614, 261] width 284 height 40
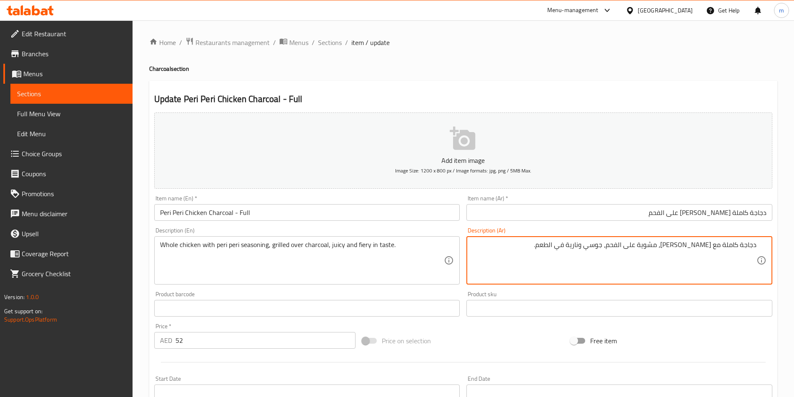
click at [583, 249] on textarea "دجاجة كاملة مع توابل بيري بيري، مشوية على الفحم، جوسي ونارية في الطعم." at bounding box center [614, 261] width 284 height 40
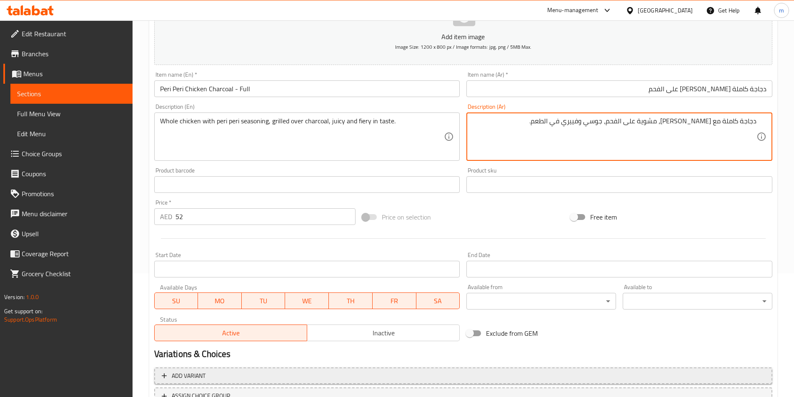
scroll to position [167, 0]
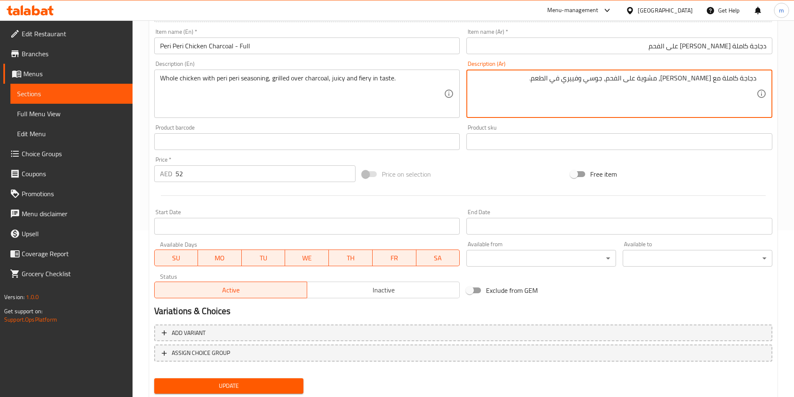
type textarea "دجاجة كاملة مع [PERSON_NAME]، مشوية على الفحم، جوسي وفييري في الطعم."
click at [282, 385] on span "Update" at bounding box center [229, 386] width 136 height 10
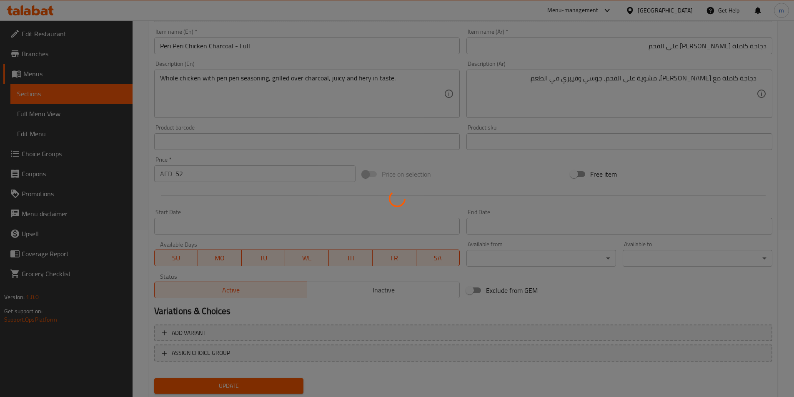
scroll to position [0, 0]
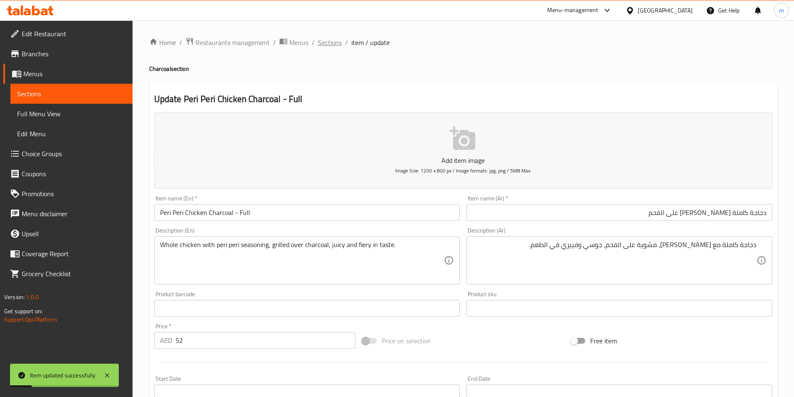
click at [322, 42] on span "Sections" at bounding box center [330, 42] width 24 height 10
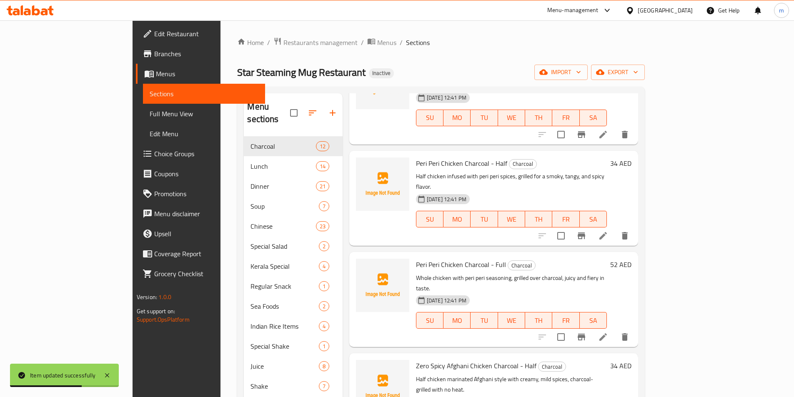
scroll to position [632, 0]
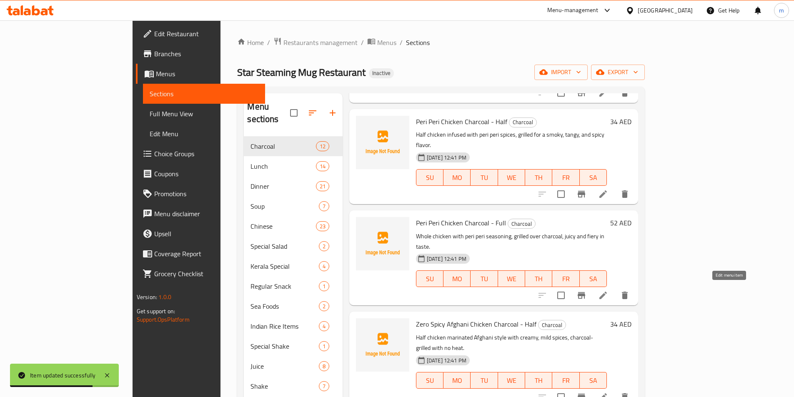
click at [608, 392] on icon at bounding box center [603, 397] width 10 height 10
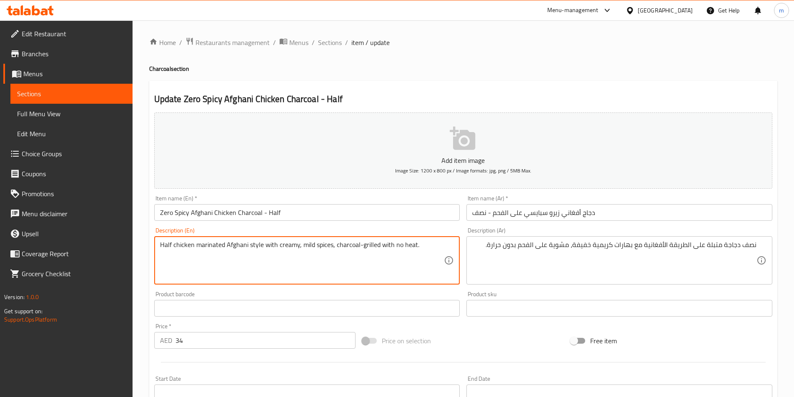
click at [286, 245] on textarea "Half chicken marinated Afghani style with creamy, mild spices, charcoal-grilled…" at bounding box center [302, 261] width 284 height 40
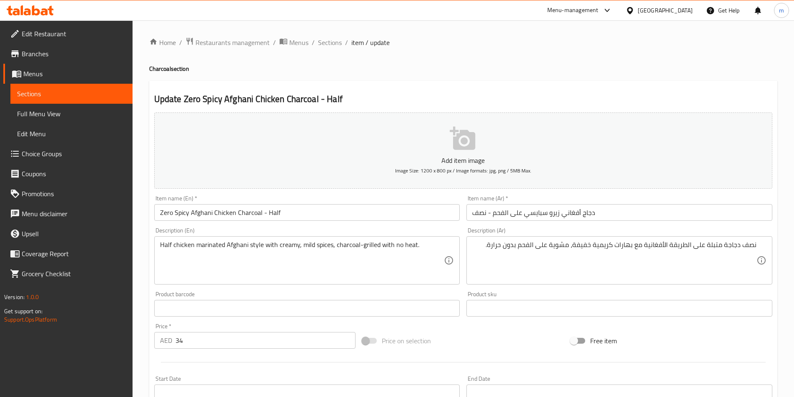
click at [308, 244] on textarea "Half chicken marinated Afghani style with creamy, mild spices, charcoal-grilled…" at bounding box center [302, 261] width 284 height 40
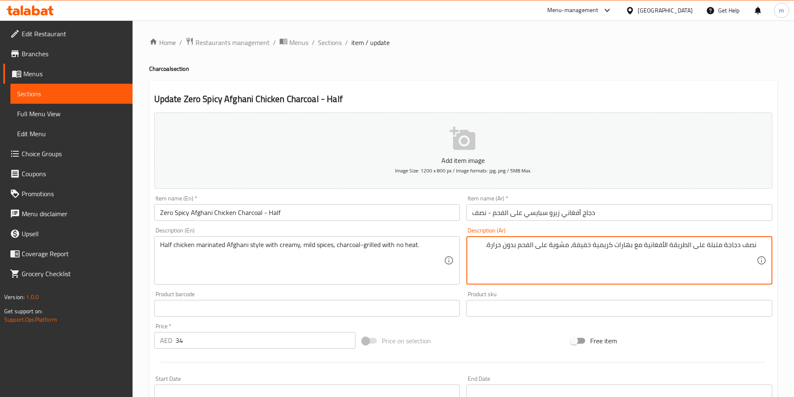
click at [584, 246] on textarea "نصف دجاجة متبلة على الطريقة الأفغانية مع بهارات كريمية خفيفة، مشوية على الفحم ب…" at bounding box center [614, 261] width 284 height 40
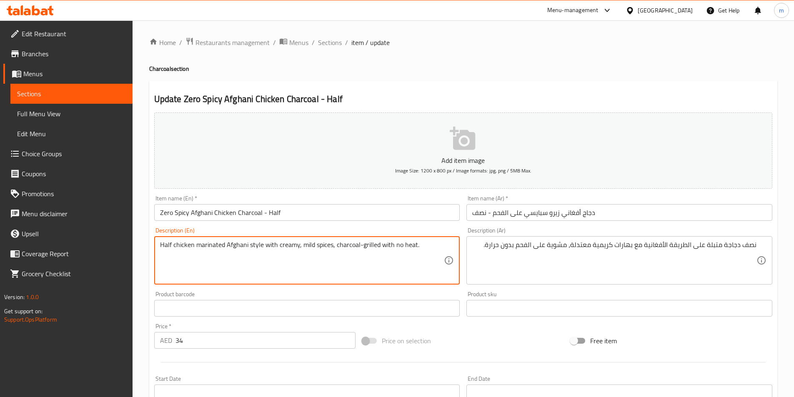
click at [281, 247] on textarea "Half chicken marinated Afghani style with creamy, mild spices, charcoal-grilled…" at bounding box center [302, 261] width 284 height 40
click at [341, 262] on textarea "Half chicken marinated Afghani style with creamy, mild spices, charcoal-grilled…" at bounding box center [302, 261] width 284 height 40
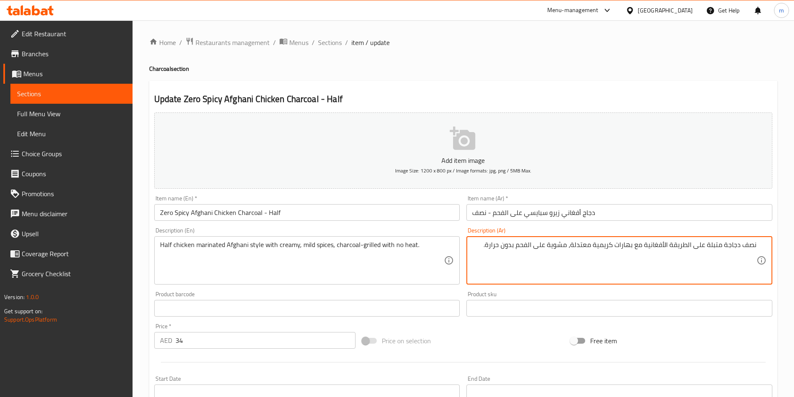
drag, startPoint x: 619, startPoint y: 250, endPoint x: 633, endPoint y: 256, distance: 15.5
type textarea "نصف دجاجة متبلة على الطريقة الأفغانية مع كريمي وبهارات معتدلة، مشوية على الفحم …"
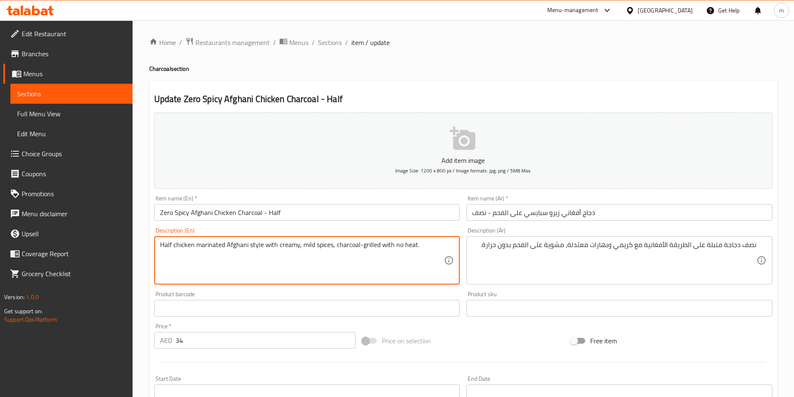
drag, startPoint x: 380, startPoint y: 249, endPoint x: 415, endPoint y: 253, distance: 35.7
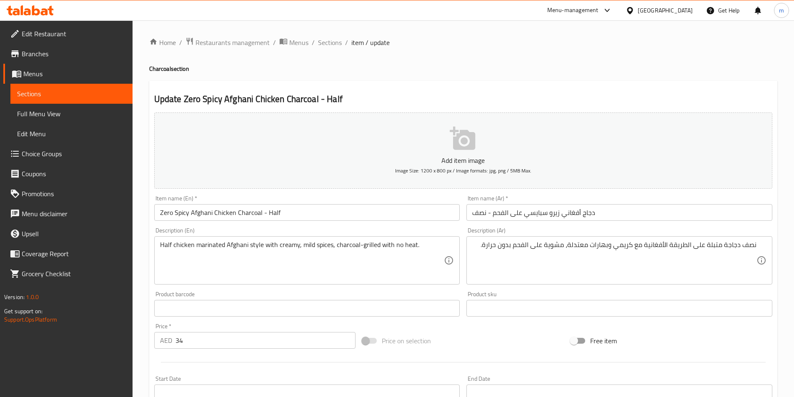
click at [471, 258] on div "نصف دجاجة متبلة على الطريقة الأفغانية مع كريمي وبهارات معتدلة، مشوية على الفحم …" at bounding box center [619, 260] width 306 height 48
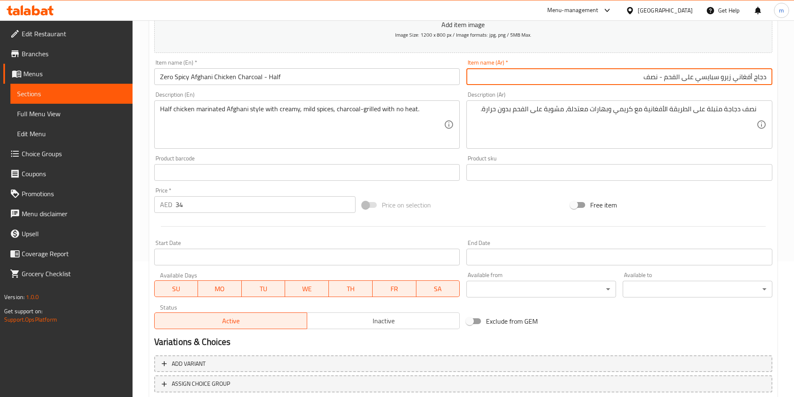
scroll to position [192, 0]
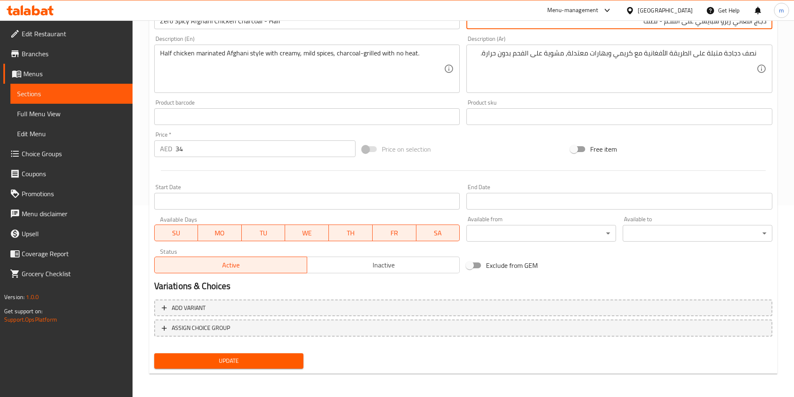
click at [277, 366] on span "Update" at bounding box center [229, 361] width 136 height 10
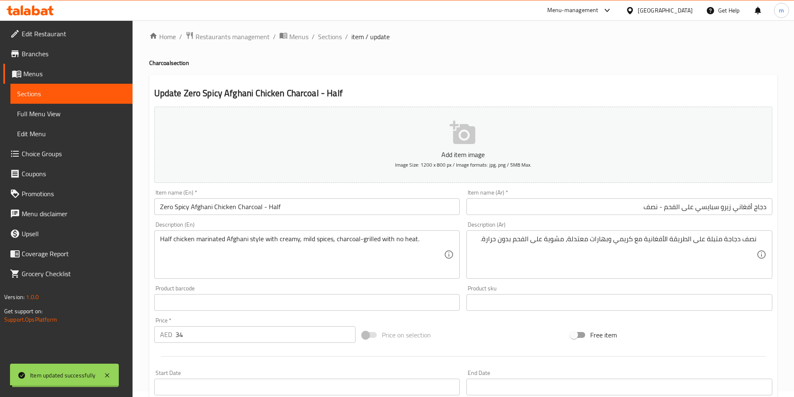
scroll to position [0, 0]
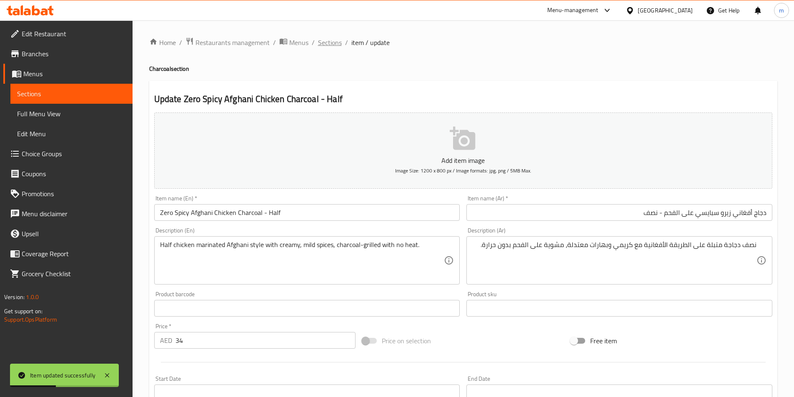
click at [325, 42] on span "Sections" at bounding box center [330, 42] width 24 height 10
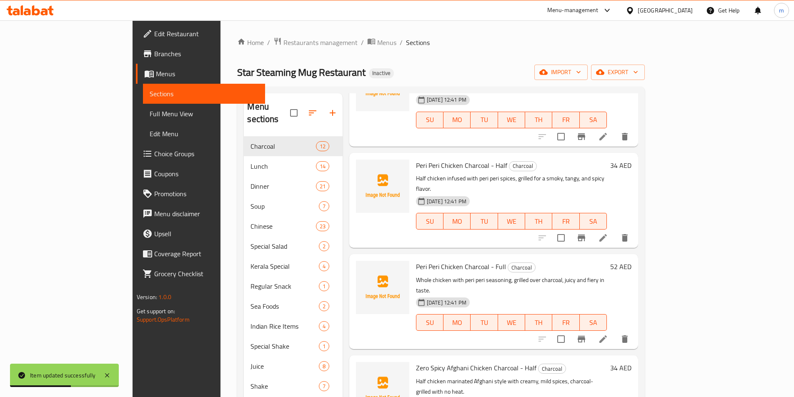
scroll to position [625, 0]
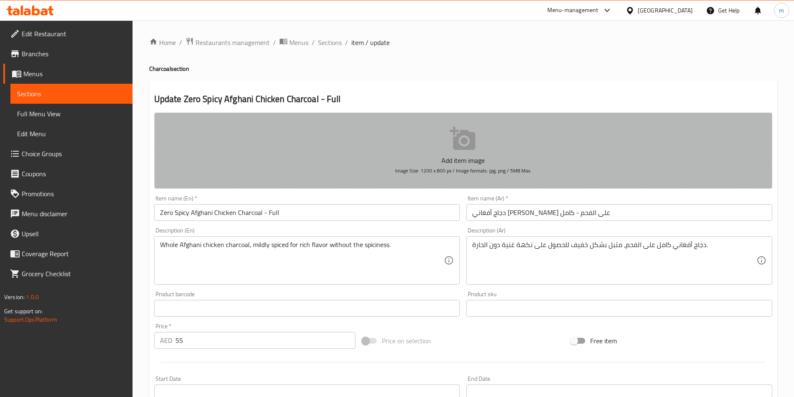
drag, startPoint x: 511, startPoint y: 213, endPoint x: 710, endPoint y: 168, distance: 203.3
click at [710, 168] on button "Add item image Image Size: 1200 x 800 px / Image formats: jpg, png / 5MB Max." at bounding box center [463, 150] width 618 height 76
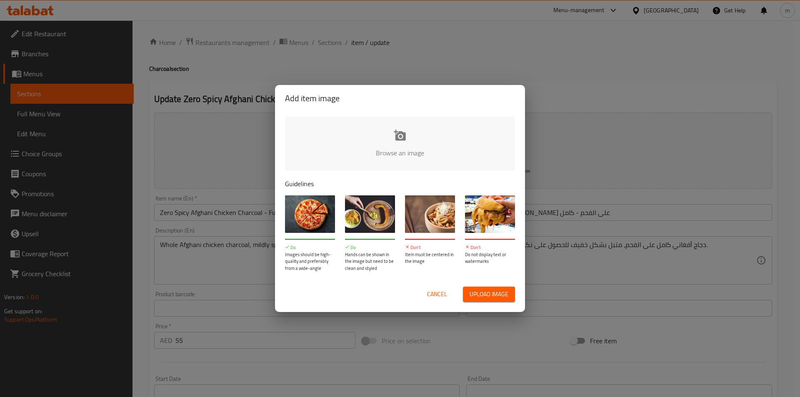
click at [647, 71] on div "Add item image Browse an image Guidelines Do Images should be high-quality and …" at bounding box center [400, 198] width 800 height 397
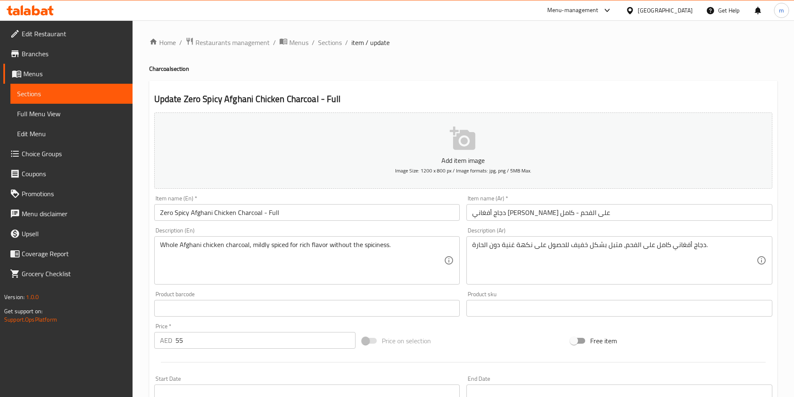
click at [617, 152] on button "Add item image Image Size: 1200 x 800 px / Image formats: jpg, png / 5MB Max." at bounding box center [463, 150] width 618 height 76
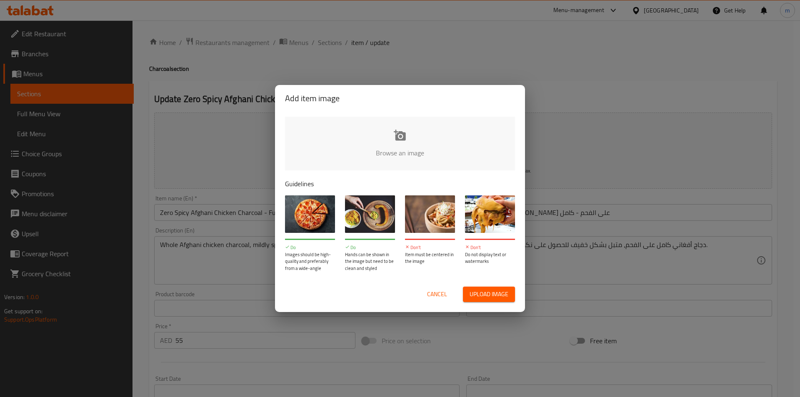
click at [443, 300] on button "Cancel" at bounding box center [437, 294] width 27 height 15
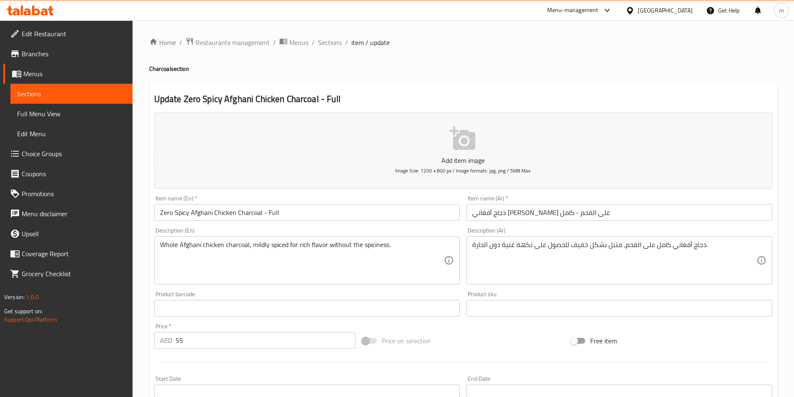
click at [273, 211] on input "Zero Spicy Afghani Chicken Charcoal - Full" at bounding box center [307, 212] width 306 height 17
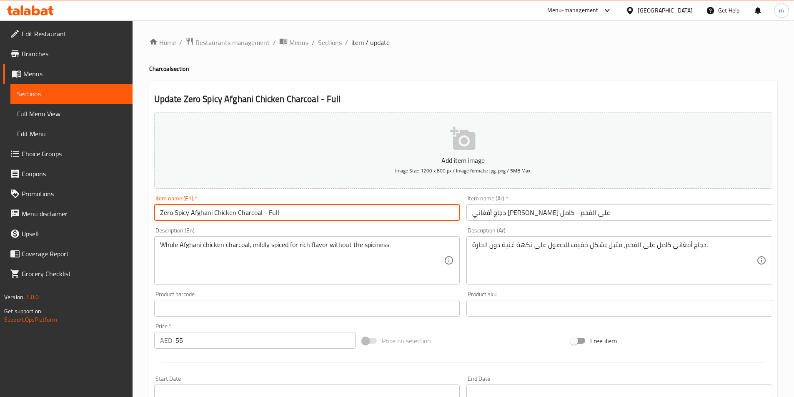
click at [273, 211] on input "Zero Spicy Afghani Chicken Charcoal - Full" at bounding box center [307, 212] width 306 height 17
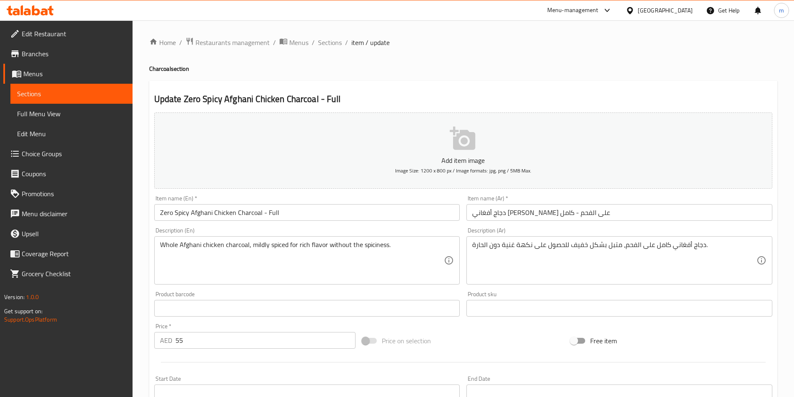
drag, startPoint x: 473, startPoint y: 210, endPoint x: 533, endPoint y: 210, distance: 60.0
click at [473, 210] on input "دجاج أفغاني زيرو سبايسي على الفحم - كامل" at bounding box center [619, 212] width 306 height 17
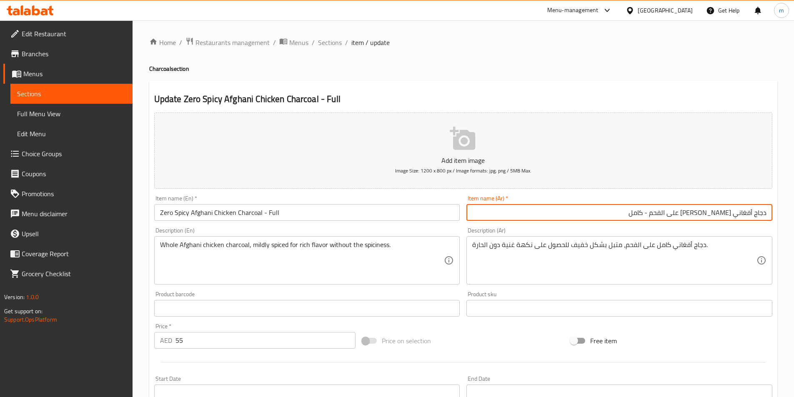
click at [636, 210] on input "دجاج أفغاني زيرو سبايسي على الفحم - كامل" at bounding box center [619, 212] width 306 height 17
type input "دجاج أفغاني [PERSON_NAME] على الفحم - كاملة"
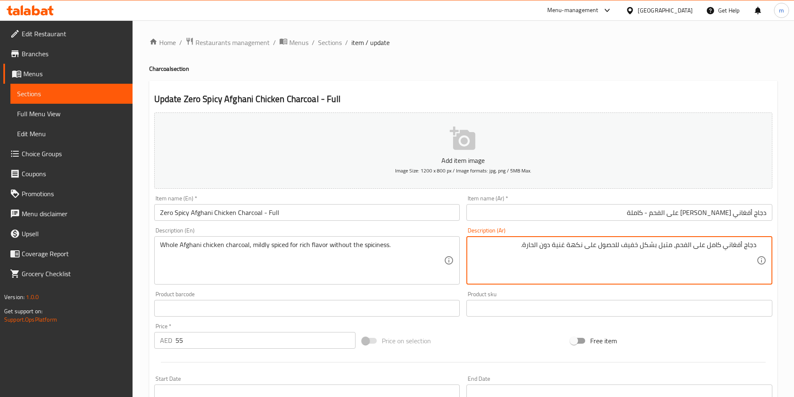
click at [631, 246] on textarea "دجاج أفغاني كامل على الفحم، متبل بشكل خفيف للحصول على نكهة غنية دون الحارة." at bounding box center [614, 261] width 284 height 40
drag, startPoint x: 585, startPoint y: 250, endPoint x: 617, endPoint y: 258, distance: 33.4
click at [617, 258] on textarea "دجاج أفغاني كامل على الفحم، متبل بشكل معتدل للحصول على نكهة غنية دون الحارة." at bounding box center [614, 261] width 284 height 40
drag, startPoint x: 642, startPoint y: 251, endPoint x: 660, endPoint y: 255, distance: 17.8
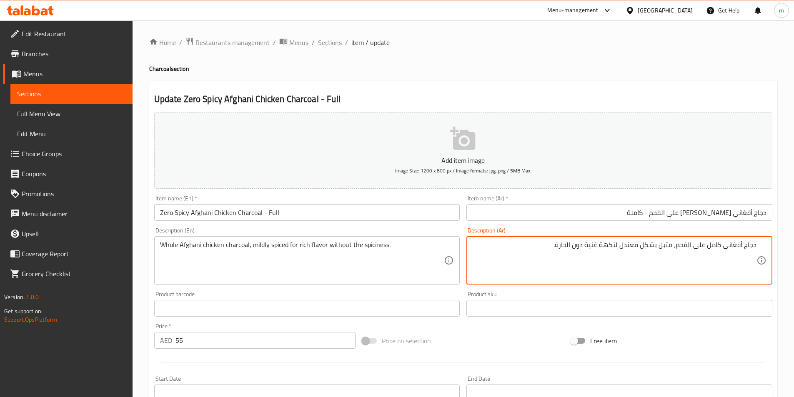
click at [660, 255] on textarea "دجاج أفغاني كامل على الفحم، متبل بشكل معتدل لنكهة غنية دون الحارة." at bounding box center [614, 261] width 284 height 40
click at [631, 265] on textarea "دجاج أفغاني كامل على الفحم، متبل بشكل معتدل لنكهة غنية دون الحارة." at bounding box center [614, 261] width 284 height 40
drag, startPoint x: 642, startPoint y: 250, endPoint x: 660, endPoint y: 256, distance: 18.7
click at [660, 256] on textarea "دجاج أفغاني كامل على الفحم، متبل بشكل معتدل لنكهة غنية دون الحارة." at bounding box center [614, 261] width 284 height 40
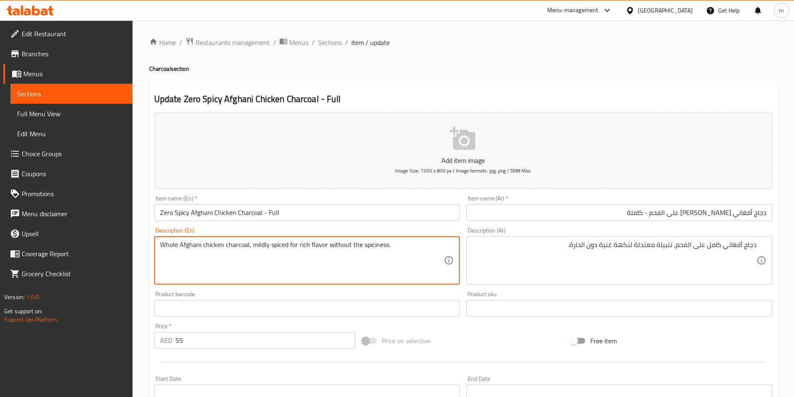
drag, startPoint x: 328, startPoint y: 244, endPoint x: 386, endPoint y: 256, distance: 59.2
click at [386, 256] on textarea "Whole Afghani chicken charcoal, mildly spiced for rich flavor without the spici…" at bounding box center [302, 261] width 284 height 40
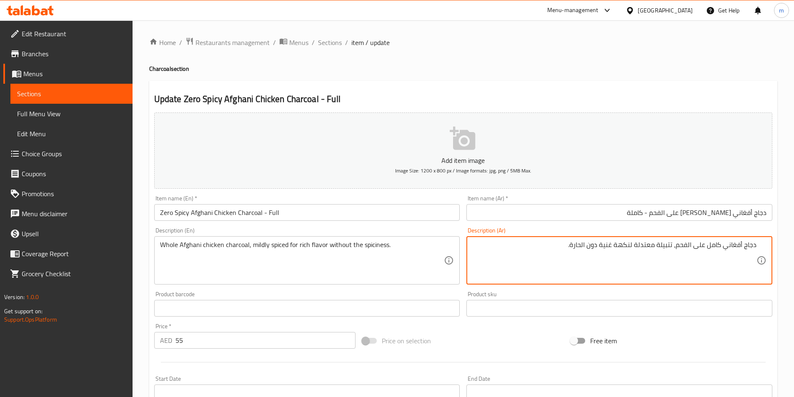
drag, startPoint x: 574, startPoint y: 250, endPoint x: 600, endPoint y: 252, distance: 26.4
click at [577, 247] on textarea "دجاج أفغاني كامل على الفحم، تتبيلة معتدلة لنكهة غنية دون الحارة." at bounding box center [614, 261] width 284 height 40
drag, startPoint x: 572, startPoint y: 245, endPoint x: 599, endPoint y: 255, distance: 28.9
click at [599, 255] on textarea "دجاج أفغاني كامل على الفحم، تتبيلة معتدلة لنكهة غنية دون الحارة." at bounding box center [614, 261] width 284 height 40
paste textarea "دون التوابل"
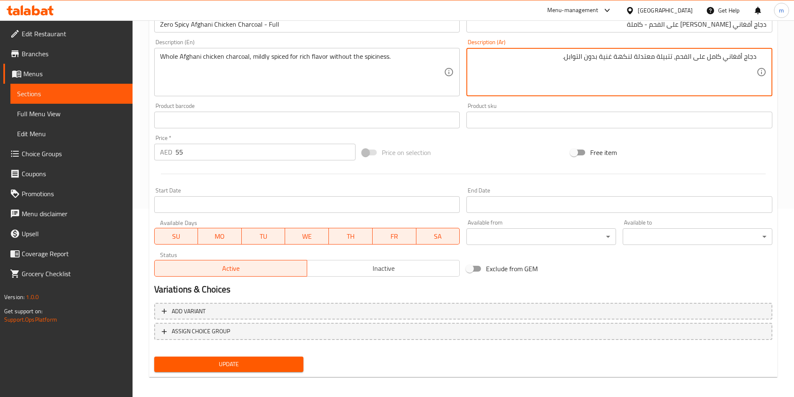
scroll to position [192, 0]
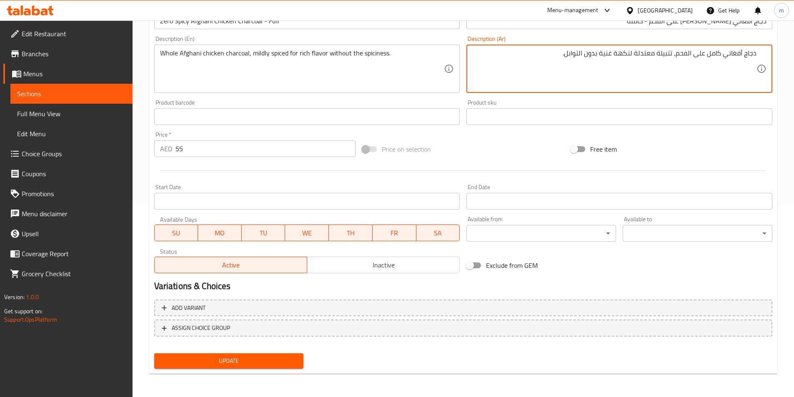
type textarea "دجاج أفغاني كامل على الفحم، تتبيلة معتدلة لنكهة غنية بدون التوابل."
click at [277, 358] on span "Update" at bounding box center [229, 361] width 136 height 10
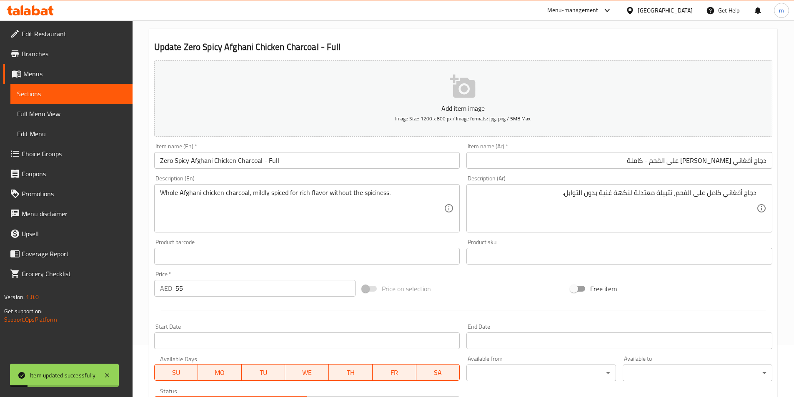
scroll to position [0, 0]
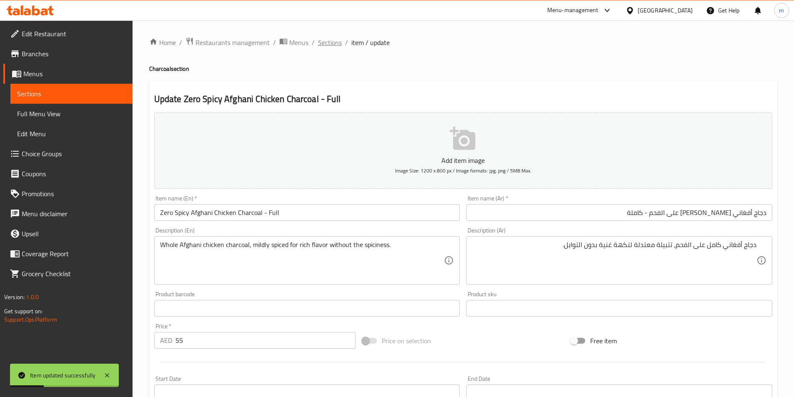
click at [325, 41] on span "Sections" at bounding box center [330, 42] width 24 height 10
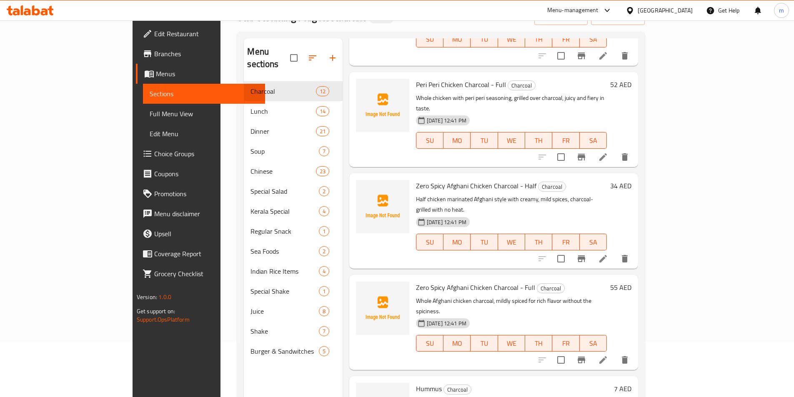
scroll to position [117, 0]
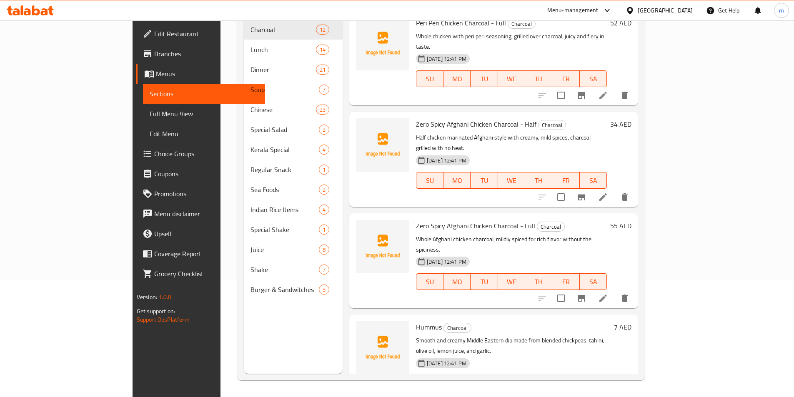
click at [635, 390] on div at bounding box center [583, 400] width 102 height 20
click at [615, 392] on li at bounding box center [602, 399] width 23 height 15
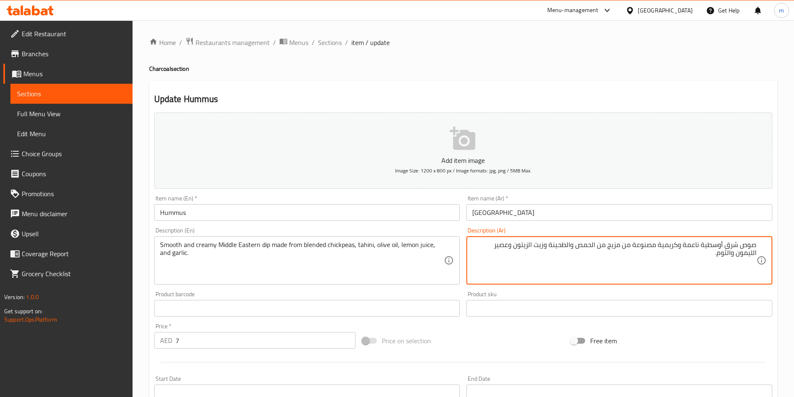
click at [703, 249] on textarea "صوص شرق أوسطية ناعمة وكريمية مصنوعة من مزيج من الحمص والطحينة وزيت الزيتون وعصي…" at bounding box center [614, 261] width 284 height 40
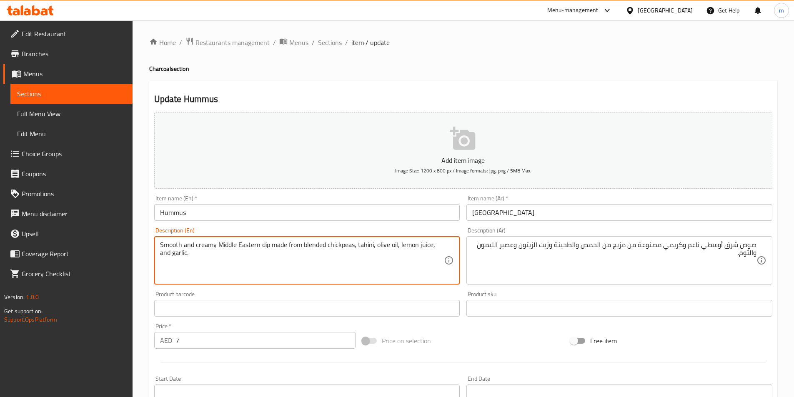
click at [170, 245] on textarea "Smooth and creamy Middle Eastern dip made from blended chickpeas, tahini, olive…" at bounding box center [302, 261] width 284 height 40
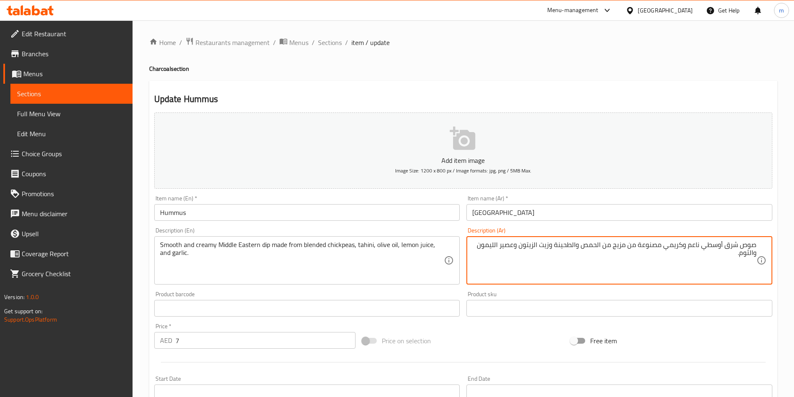
click at [640, 247] on textarea "صوص شرق أوسطي ناعم وكريمي مصنوعة من مزيج من الحمص والطحينة وزيت الزيتون وعصير ا…" at bounding box center [614, 261] width 284 height 40
drag, startPoint x: 607, startPoint y: 250, endPoint x: 629, endPoint y: 255, distance: 22.5
click at [629, 255] on textarea "صوص شرق أوسطي ناعم وكريمي مصنوع من مزيج من الحمص والطحينة وزيت الزيتون وعصير ال…" at bounding box center [614, 261] width 284 height 40
click at [624, 252] on textarea "صوص شرق أوسطي ناعم وكريمي مصنوع من مزيج من الحمص والطحينة وزيت الزيتون وعصير ال…" at bounding box center [614, 261] width 284 height 40
drag, startPoint x: 610, startPoint y: 247, endPoint x: 622, endPoint y: 252, distance: 13.8
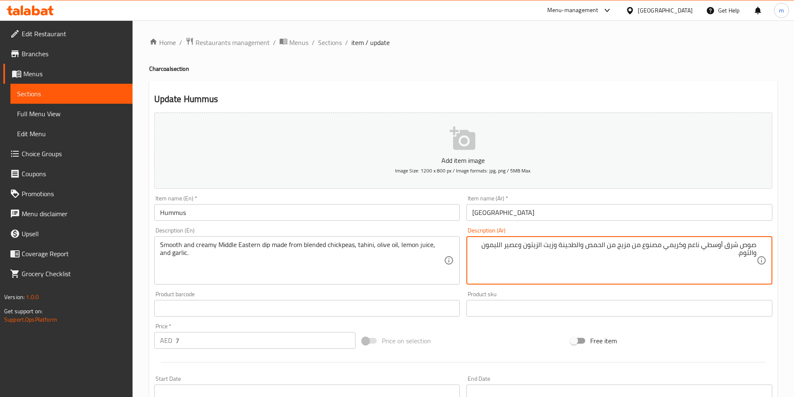
click at [624, 252] on textarea "صوص شرق أوسطي ناعم وكريمي مصنوع من مزيج من الحمص والطحينة وزيت الزيتون وعصير ال…" at bounding box center [614, 261] width 284 height 40
click at [610, 245] on textarea "صوص شرق أوسطي ناعم وكريمي مصنوع من مزيج من الحمص والطحينة وزيت الزيتون وعصير ال…" at bounding box center [614, 261] width 284 height 40
click at [614, 245] on textarea "صوص شرق أوسطي ناعم وكريمي مصنوع من مزيج من الحمص والطحينة وزيت الزيتون وعصير ال…" at bounding box center [614, 261] width 284 height 40
click at [614, 247] on textarea "صوص شرق أوسطي ناعم وكريمي مصنوع من مزيج من الحمص والطحينة وزيت الزيتون وعصير ال…" at bounding box center [614, 261] width 284 height 40
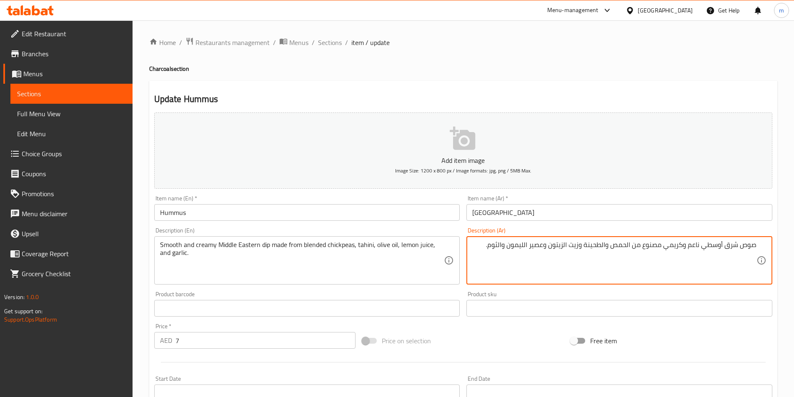
click at [609, 244] on textarea "صوص شرق أوسطي ناعم وكريمي مصنوع من الحمص والطحينة وزيت الزيتون وعصير الليمون وا…" at bounding box center [614, 261] width 284 height 40
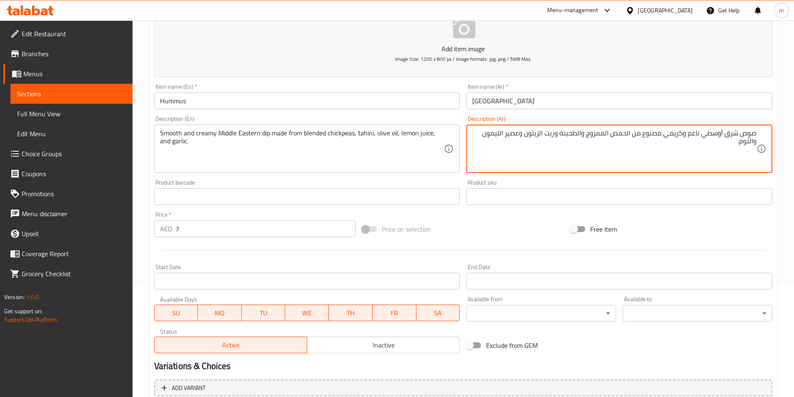
scroll to position [192, 0]
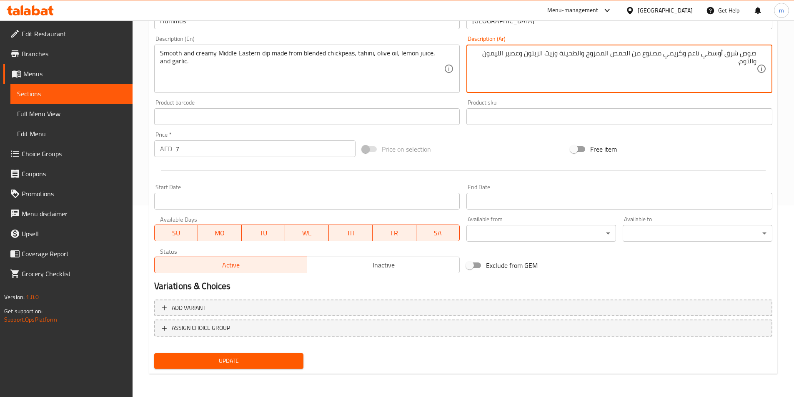
type textarea "صوص شرق أوسطي ناعم وكريمي مصنوع من الحمص الممزوج والطحينة وزيت الزيتون وعصير ال…"
click at [240, 362] on span "Update" at bounding box center [229, 361] width 136 height 10
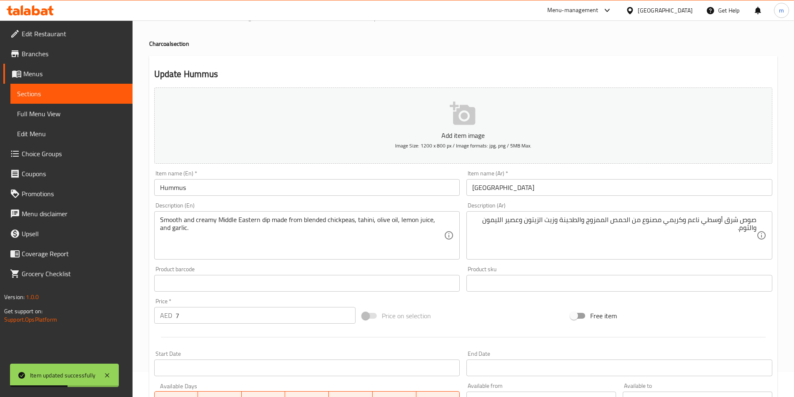
scroll to position [0, 0]
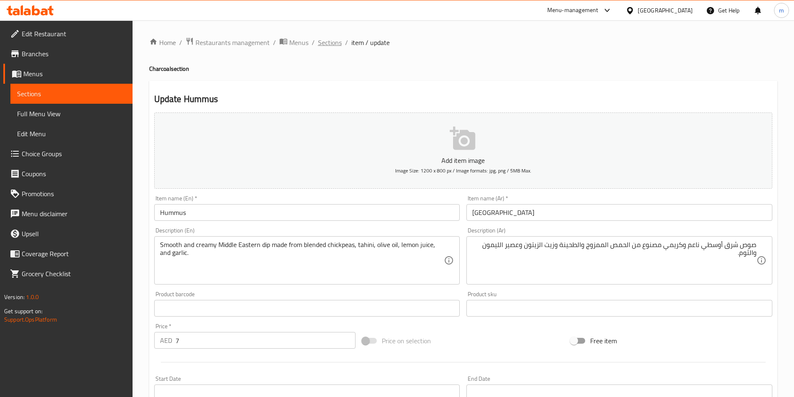
click at [330, 43] on span "Sections" at bounding box center [330, 42] width 24 height 10
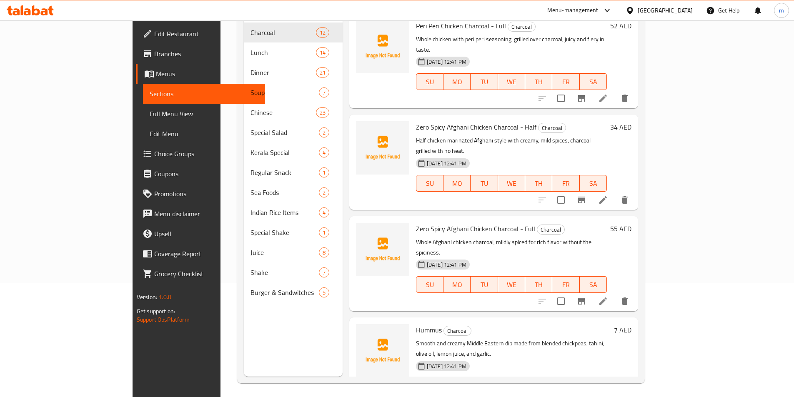
scroll to position [117, 0]
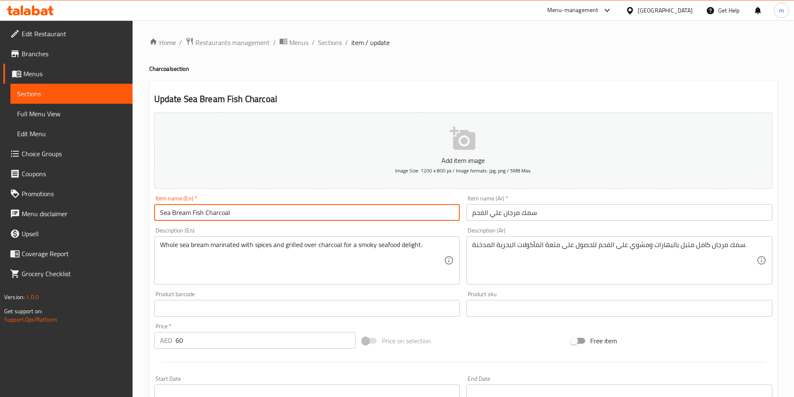
click at [161, 215] on input "Sea Bream Fish Charcoal" at bounding box center [307, 212] width 306 height 17
drag, startPoint x: 160, startPoint y: 214, endPoint x: 202, endPoint y: 221, distance: 43.5
click at [202, 221] on div "Item name (En)   * Sea Bream Fish Charcoal Item name (En) *" at bounding box center [307, 208] width 312 height 32
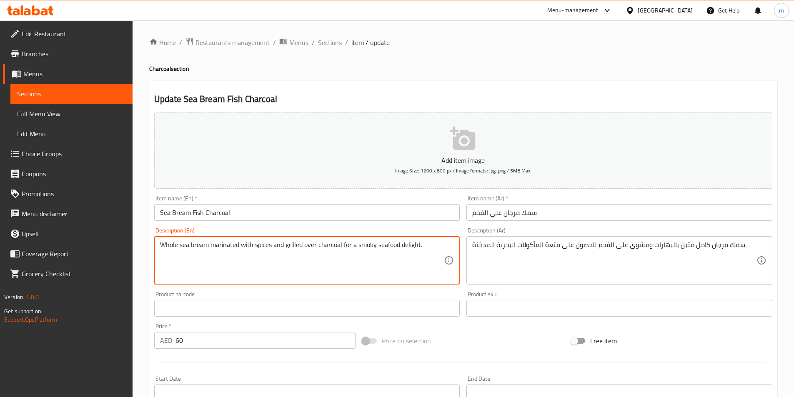
click at [199, 249] on textarea "Whole sea bream marinated with spices and grilled over charcoal for a smoky sea…" at bounding box center [302, 261] width 284 height 40
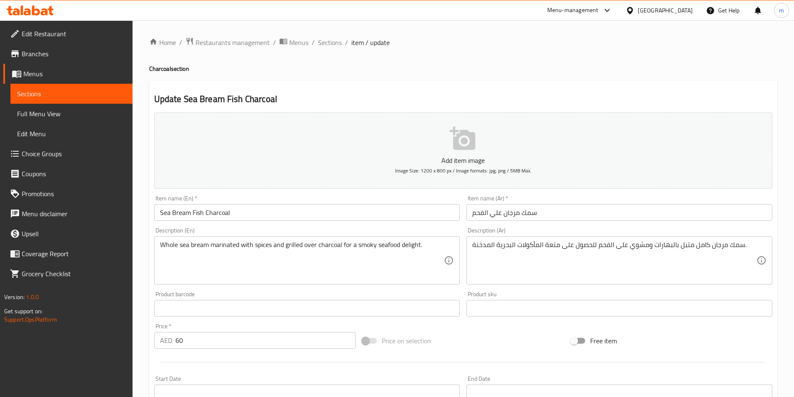
click at [410, 241] on textarea "Whole sea bream marinated with spices and grilled over charcoal for a smoky sea…" at bounding box center [302, 261] width 284 height 40
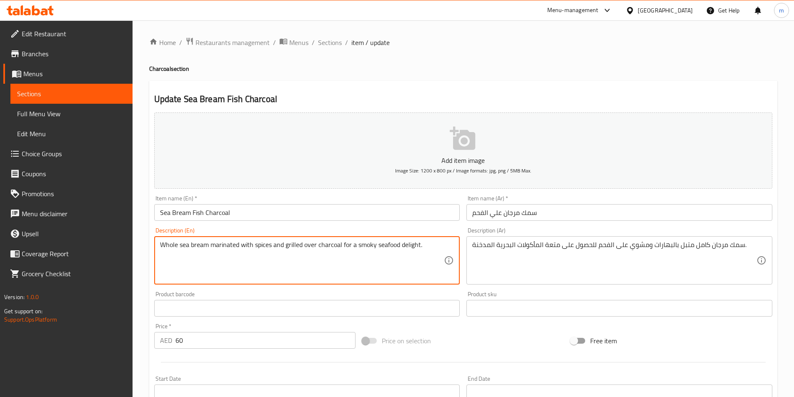
click at [410, 241] on textarea "Whole sea bream marinated with spices and grilled over charcoal for a smoky sea…" at bounding box center [302, 261] width 284 height 40
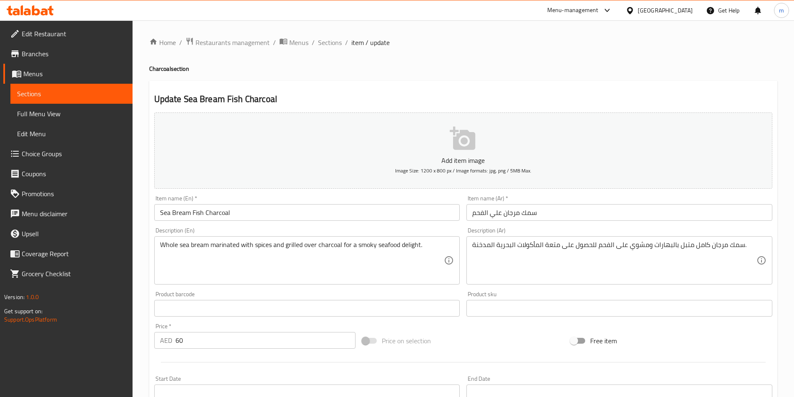
click at [550, 239] on div "سمك مرجان كامل متبل بالبهارات ومشوي على الفحم للحصول على متعة المأكولات البحرية…" at bounding box center [619, 260] width 306 height 48
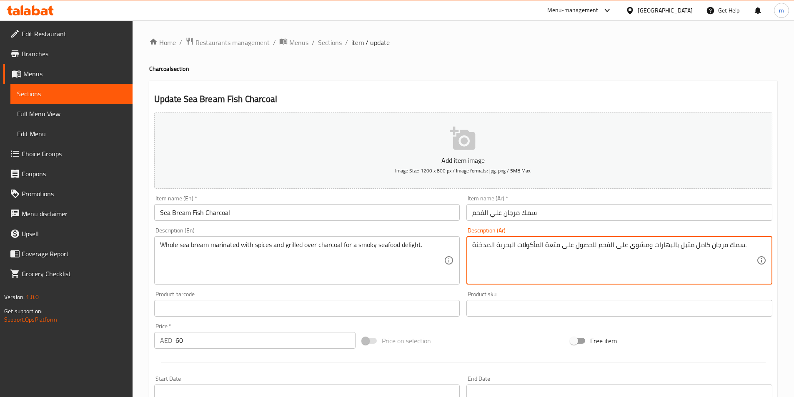
click at [557, 243] on textarea "سمك مرجان كامل متبل بالبهارات ومشوي على الفحم للحصول على متعة المأكولات البحرية…" at bounding box center [614, 261] width 284 height 40
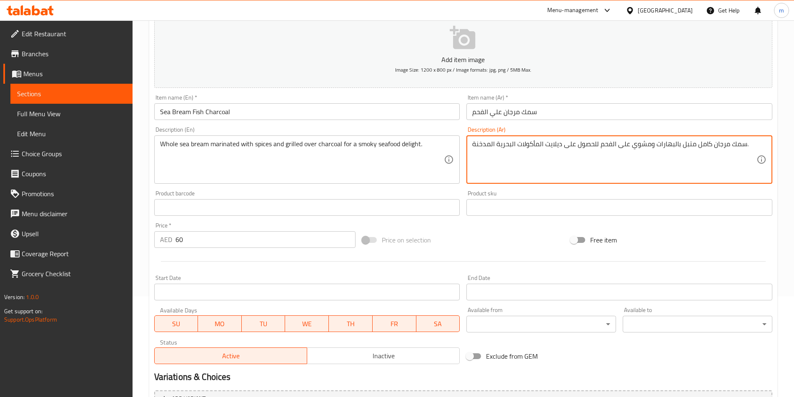
scroll to position [167, 0]
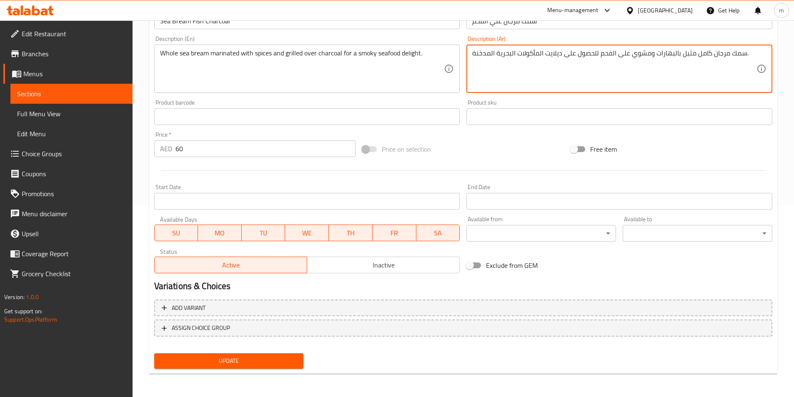
type textarea "سمك مرجان كامل متبل بالبهارات ومشوي على الفحم للحصول على ديلايت المأكولات البحر…"
click at [245, 356] on span "Update" at bounding box center [229, 361] width 136 height 10
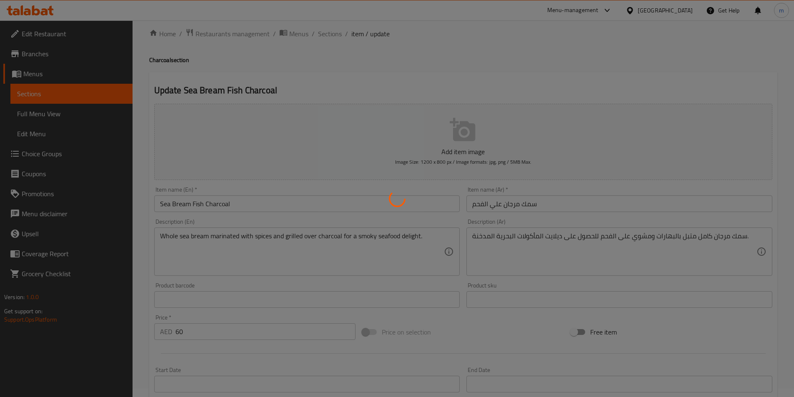
scroll to position [0, 0]
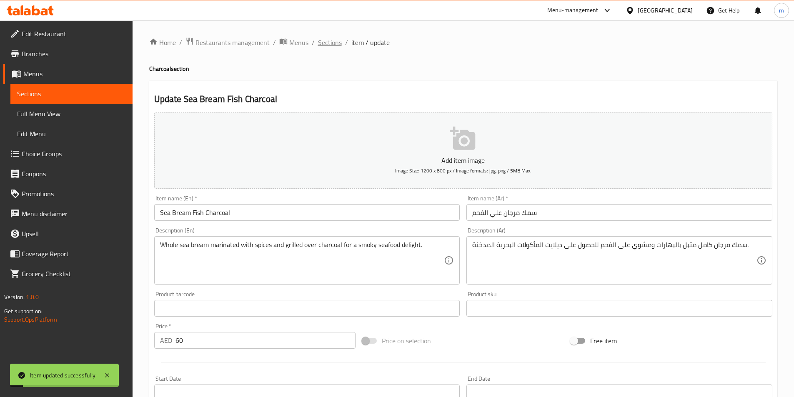
click at [334, 41] on span "Sections" at bounding box center [330, 42] width 24 height 10
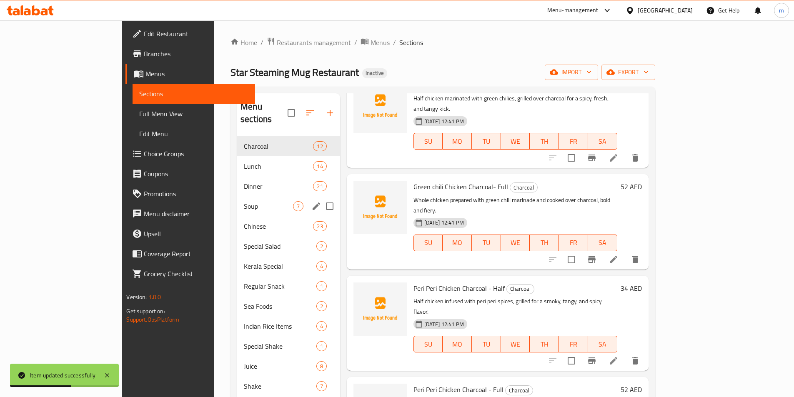
scroll to position [42, 0]
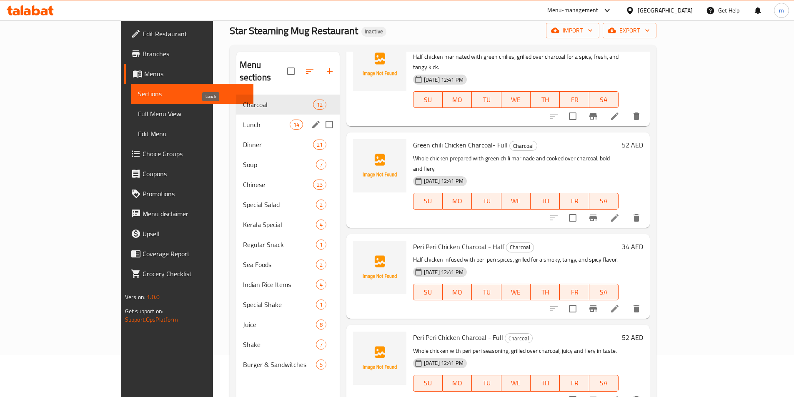
click at [243, 120] on span "Lunch" at bounding box center [266, 125] width 47 height 10
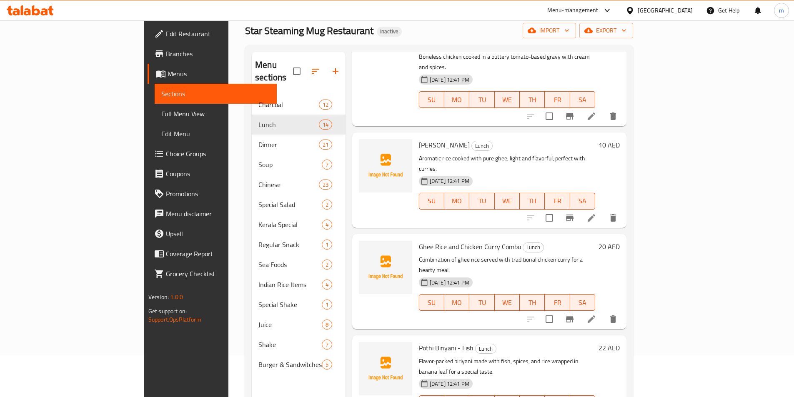
click at [596, 213] on icon at bounding box center [591, 218] width 10 height 10
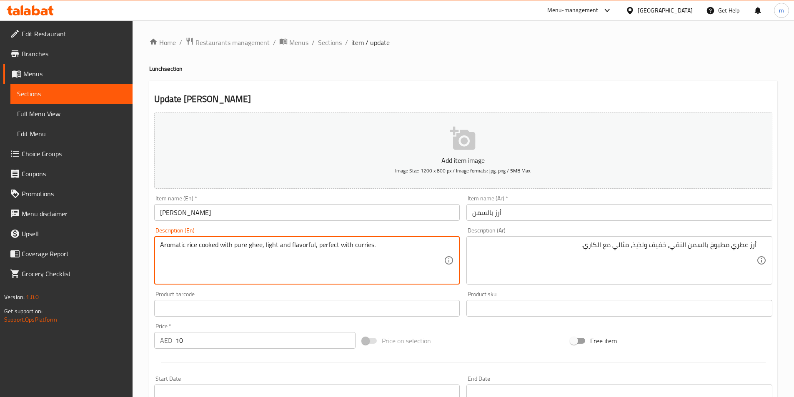
click at [239, 247] on textarea "Aromatic rice cooked with pure ghee, light and flavorful, perfect with curries." at bounding box center [302, 261] width 284 height 40
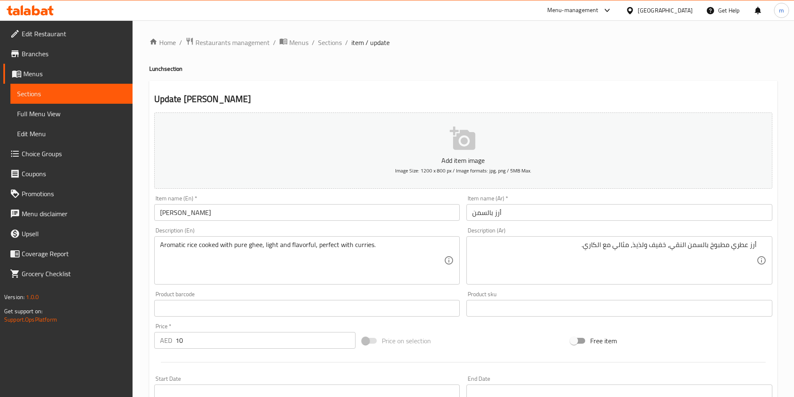
click at [270, 250] on textarea "Aromatic rice cooked with pure ghee, light and flavorful, perfect with curries." at bounding box center [302, 261] width 284 height 40
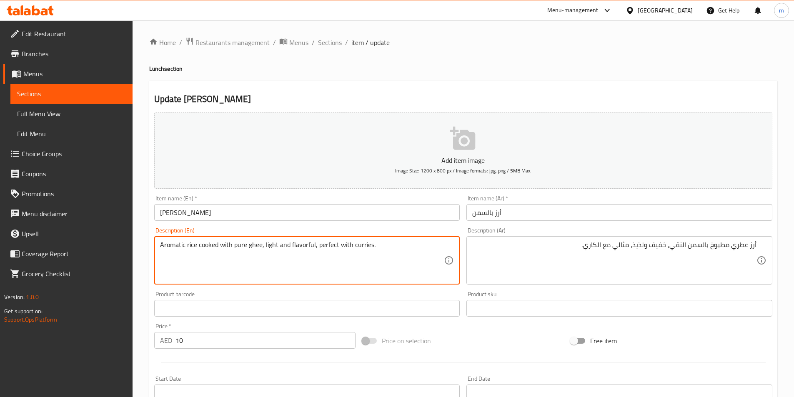
click at [270, 250] on textarea "Aromatic rice cooked with pure ghee, light and flavorful, perfect with curries." at bounding box center [302, 261] width 284 height 40
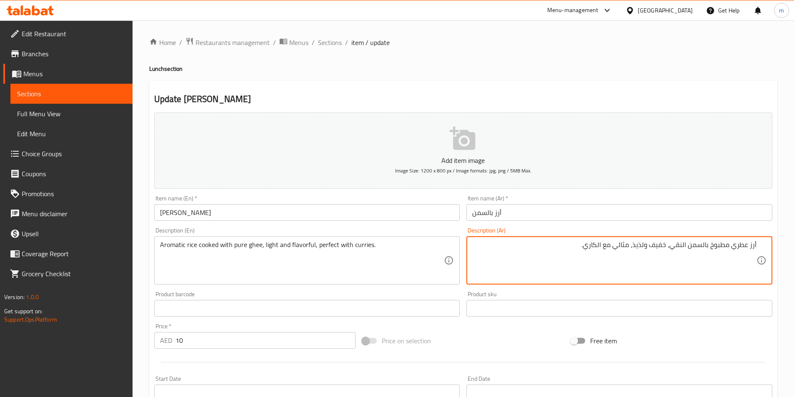
click at [654, 245] on textarea "أرز عطري مطبوخ بالسمن النقي، خفيف ولذيذ، مثالي مع الكاري." at bounding box center [614, 261] width 284 height 40
click at [661, 241] on textarea "أرز عطري مطبوخ بالسمن النقي، خفيف ولذيذ، مثالي مع الكاري." at bounding box center [614, 261] width 284 height 40
type textarea "أرز عطري مطبوخ بالسمن النقي، لايت ولذيذ، مثالي مع الكاري."
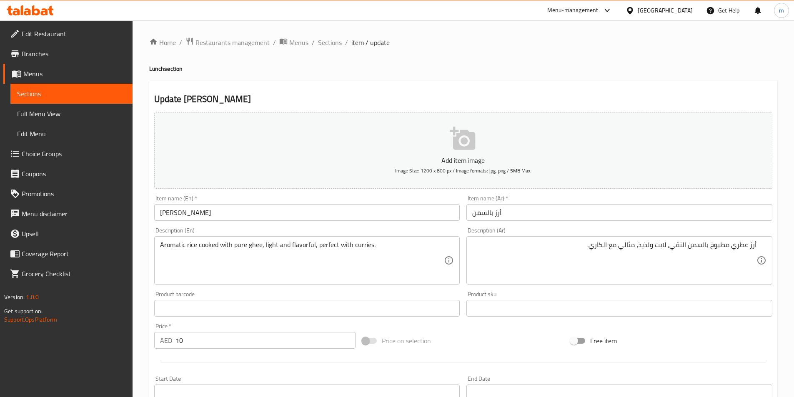
click at [678, 249] on textarea "أرز عطري مطبوخ بالسمن النقي، لايت ولذيذ، مثالي مع الكاري." at bounding box center [614, 261] width 284 height 40
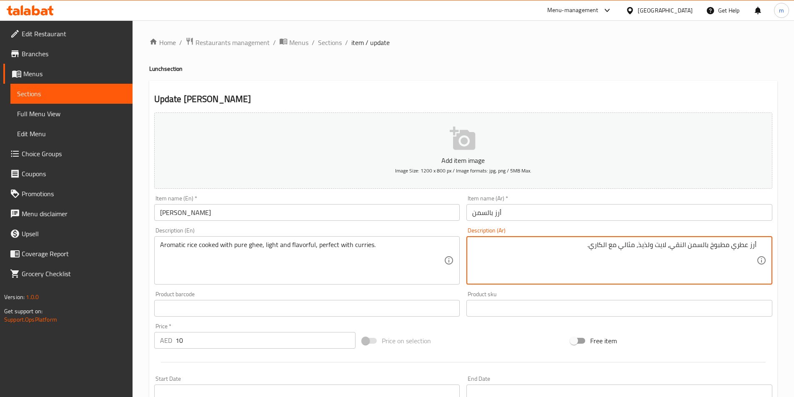
click at [678, 249] on textarea "أرز عطري مطبوخ بالسمن النقي، لايت ولذيذ، مثالي مع الكاري." at bounding box center [614, 261] width 284 height 40
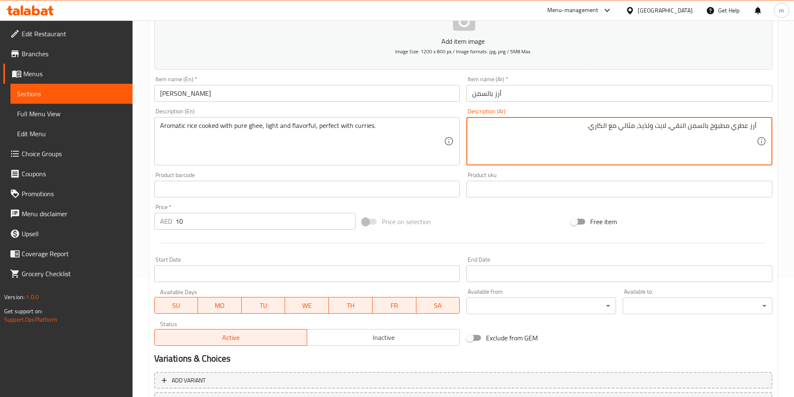
scroll to position [192, 0]
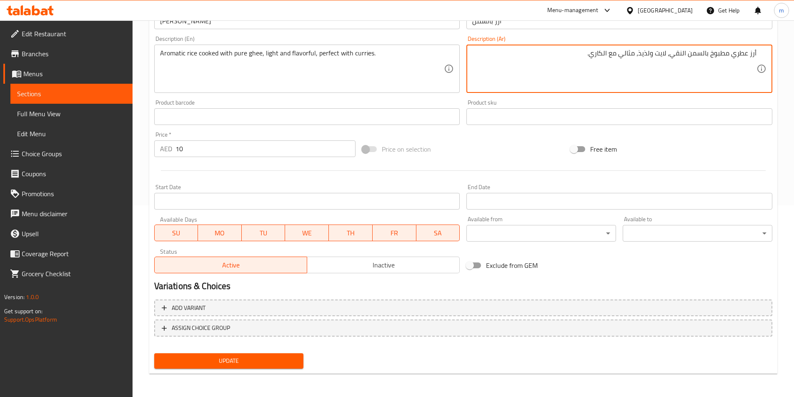
click at [244, 365] on span "Update" at bounding box center [229, 361] width 136 height 10
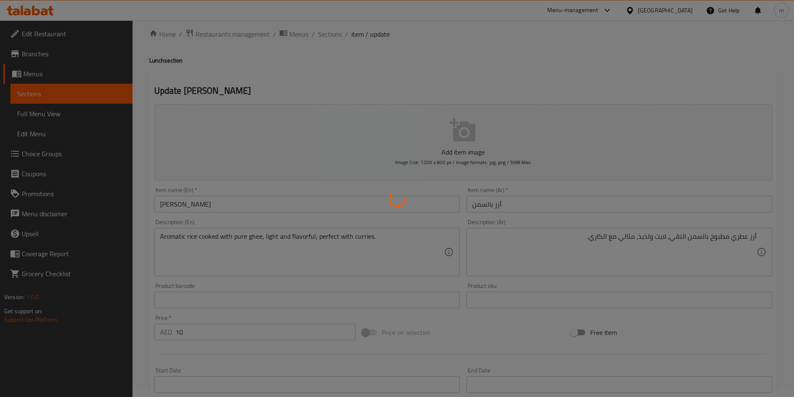
scroll to position [0, 0]
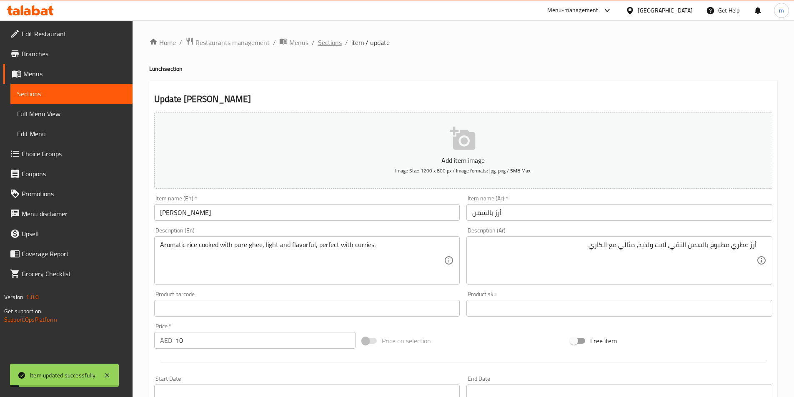
click at [319, 44] on span "Sections" at bounding box center [330, 42] width 24 height 10
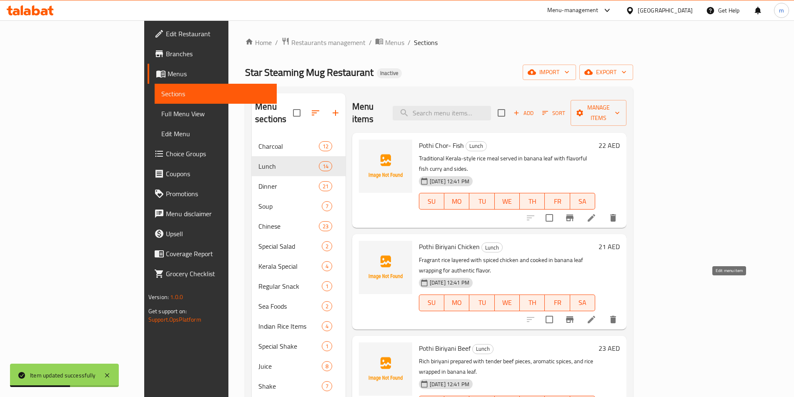
click at [596, 315] on icon at bounding box center [591, 320] width 10 height 10
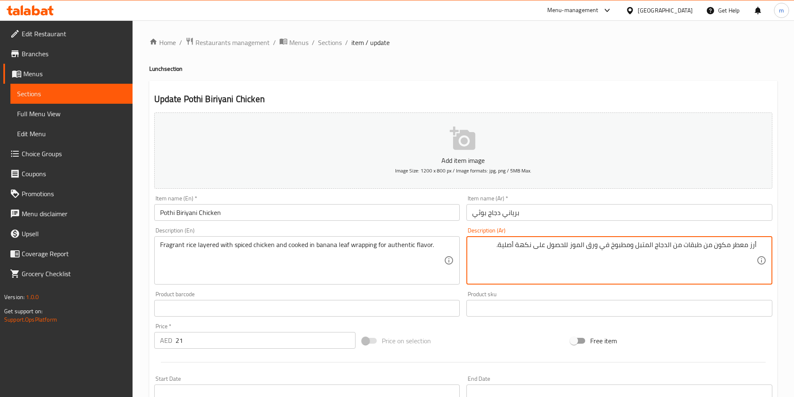
click at [739, 242] on textarea "أرز معطر مكون من طبقات من الدجاج المتبل ومطبوخ في ورق الموز للحصول على نكهة أصل…" at bounding box center [614, 261] width 284 height 40
click at [674, 248] on textarea "أرز عطري مكون من طبقات من الدجاج المتبل ومطبوخ في ورق الموز للحصول على نكهة أصل…" at bounding box center [614, 261] width 284 height 40
click at [672, 248] on textarea "أرز عطري مكون من طبقات من الدجاج المتبل ومطبوخ في ورق الموز للحصول على نكهة أصل…" at bounding box center [614, 261] width 284 height 40
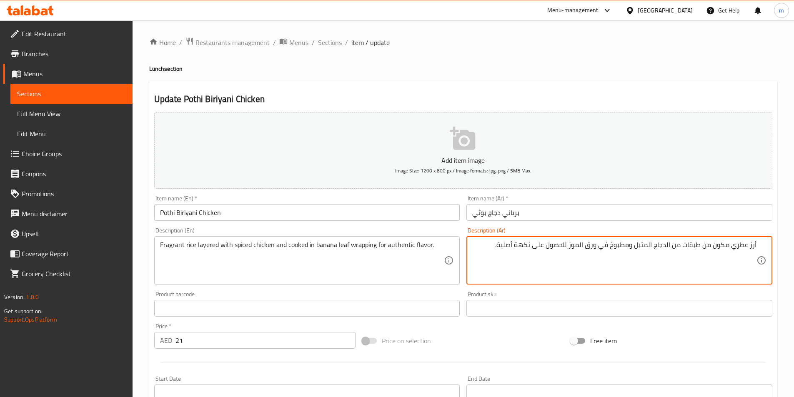
click at [672, 248] on textarea "أرز عطري مكون من طبقات من الدجاج المتبل ومطبوخ في ورق الموز للحصول على نكهة أصل…" at bounding box center [614, 261] width 284 height 40
click at [674, 248] on textarea "أرز عطري مكون من طبقات من الدجاج المتبل ومطبوخ في ورق الموز للحصول على نكهة أصل…" at bounding box center [614, 261] width 284 height 40
click at [677, 249] on textarea "أرز عطري مكون من طبقات من الدجاج المتبل ومطبوخ في ورق الموز للحصول على نكهة أصل…" at bounding box center [614, 261] width 284 height 40
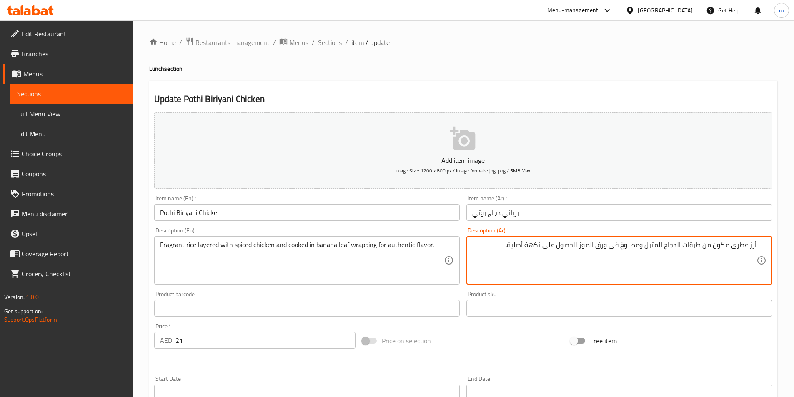
drag, startPoint x: 703, startPoint y: 246, endPoint x: 732, endPoint y: 252, distance: 29.9
click at [732, 252] on textarea "أرز عطري مكون من طبقات الدجاج المتبل ومطبوخ في ورق الموز للحصول على نكهة أصلية." at bounding box center [614, 261] width 284 height 40
click at [709, 246] on textarea "أرز عطري بطبقات الدجاج المتبل ومطبوخ في ورق الموز للحصول على نكهة أصلية." at bounding box center [614, 261] width 284 height 40
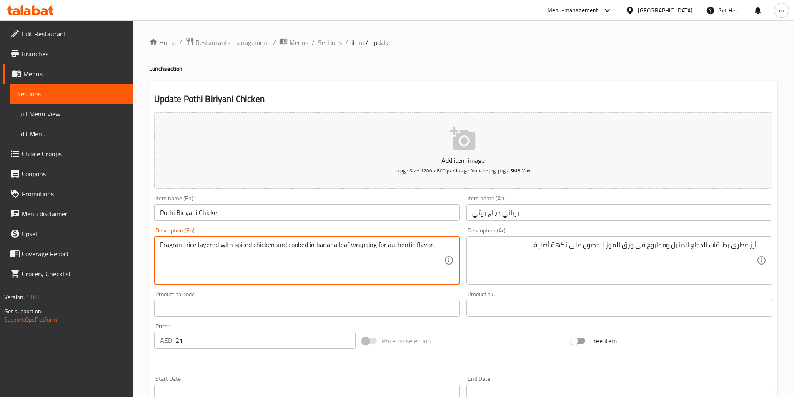
drag, startPoint x: 287, startPoint y: 247, endPoint x: 483, endPoint y: 252, distance: 196.3
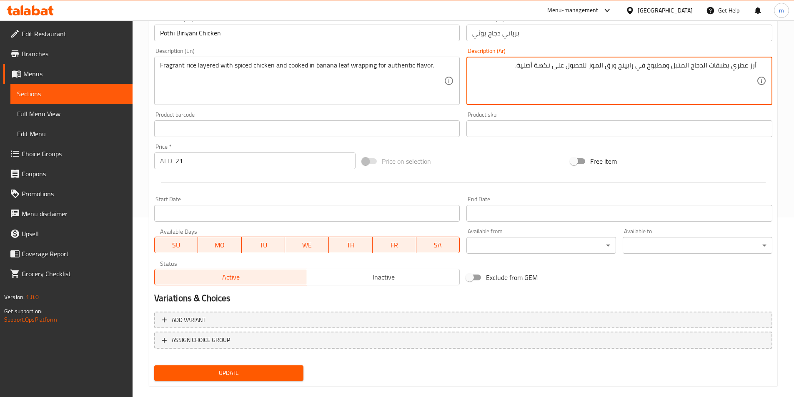
scroll to position [192, 0]
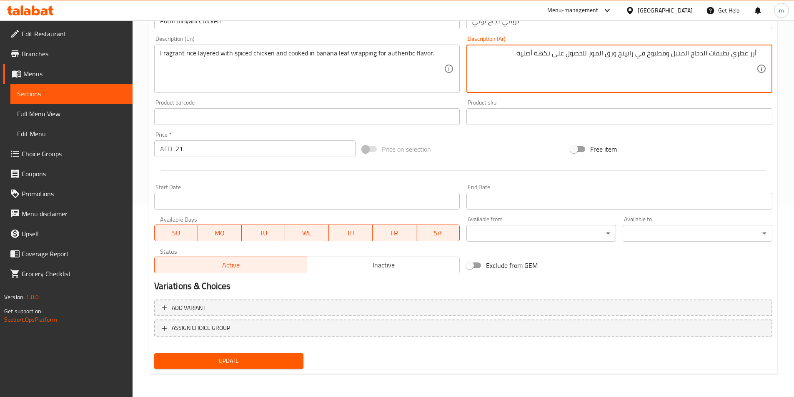
type textarea "أرز عطري بطبقات الدجاج المتبل ومطبوخ في رابينج ورق الموز للحصول على نكهة أصلية."
click at [259, 367] on button "Update" at bounding box center [229, 360] width 150 height 15
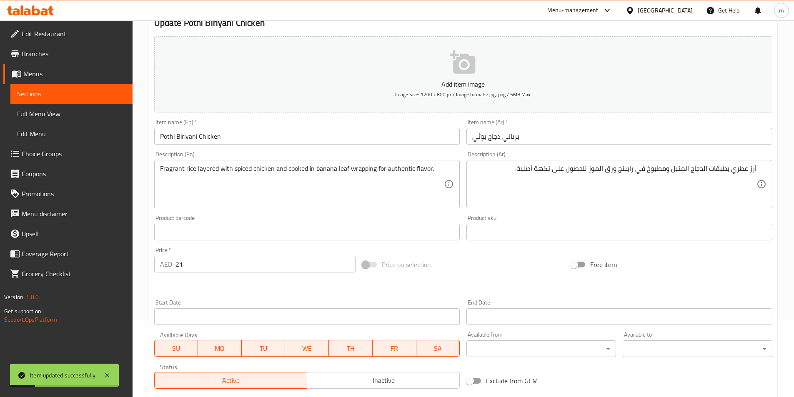
scroll to position [0, 0]
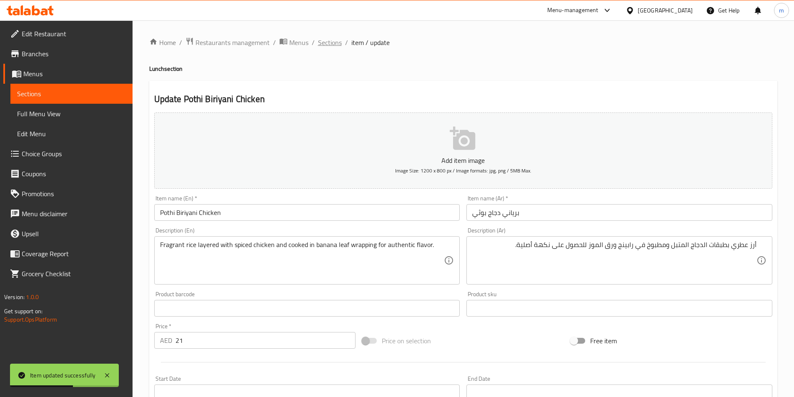
click at [336, 42] on span "Sections" at bounding box center [330, 42] width 24 height 10
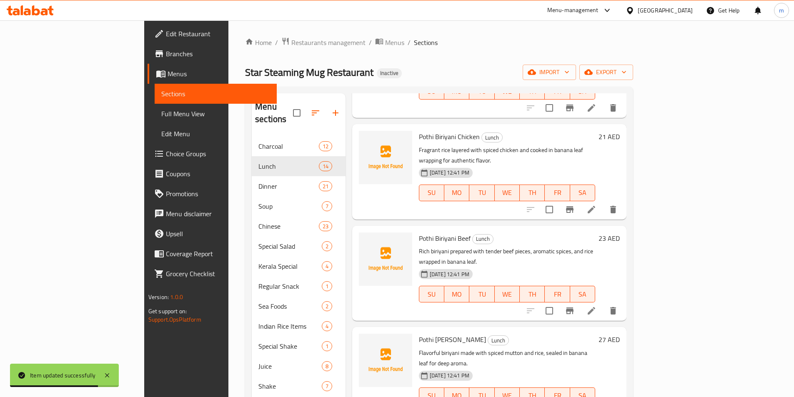
scroll to position [125, 0]
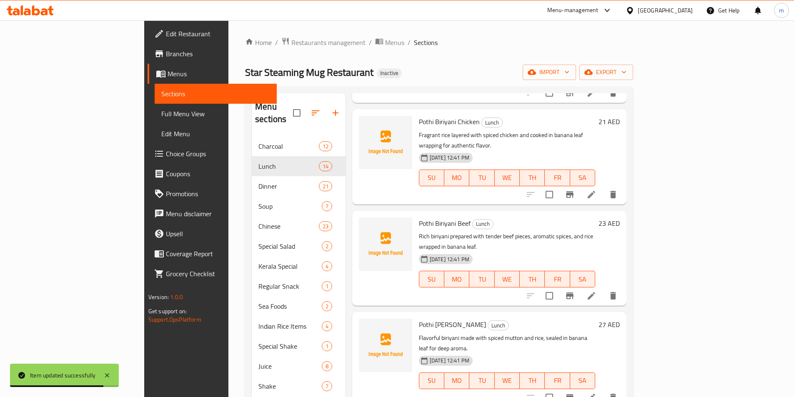
click at [596, 291] on icon at bounding box center [591, 296] width 10 height 10
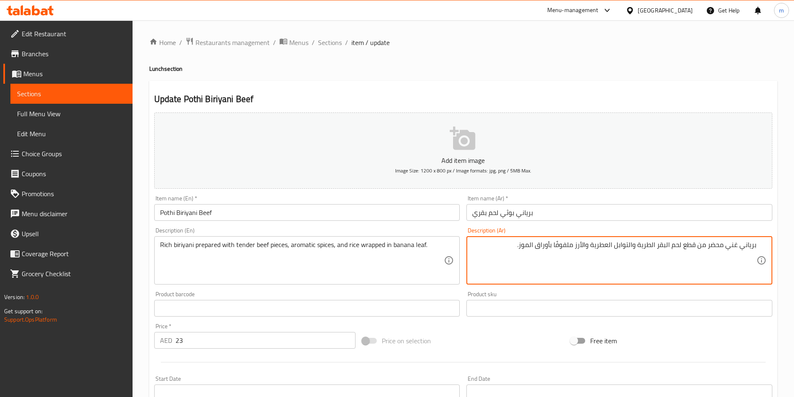
click at [702, 250] on textarea "برياني غني محضر من قطع لحم البقر الطرية والتوابل العطرية والأرز ملفوفًا بأوراق …" at bounding box center [614, 261] width 284 height 40
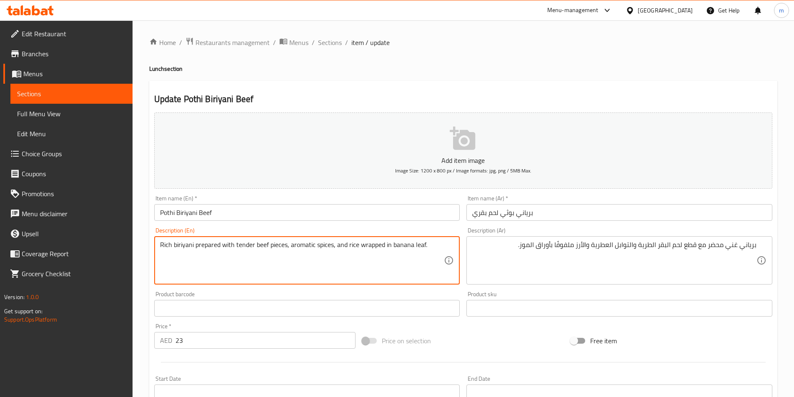
click at [315, 256] on textarea "Rich biriyani prepared with tender beef pieces, aromatic spices, and rice wrapp…" at bounding box center [302, 261] width 284 height 40
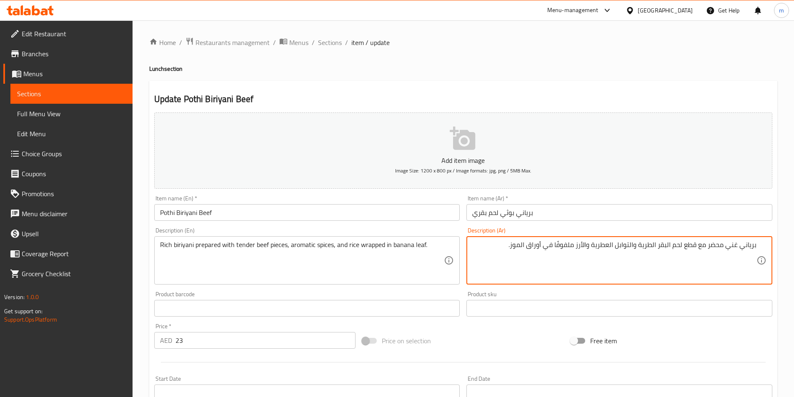
scroll to position [167, 0]
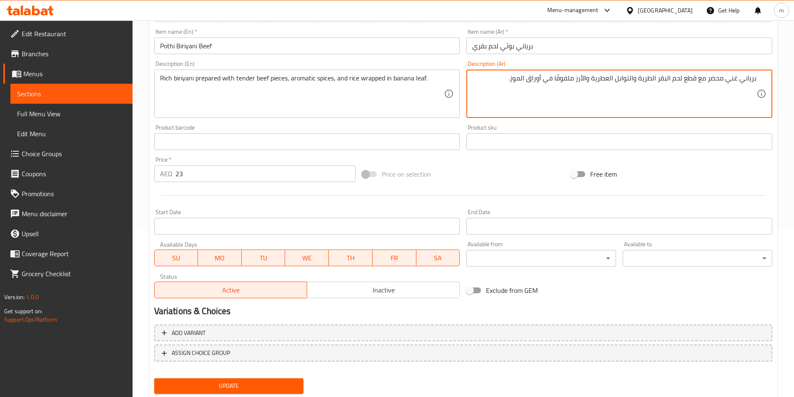
type textarea "برياني غني محضر مع قطع لحم البقر الطرية والتوابل العطرية والأرز ملفوفًا في أورا…"
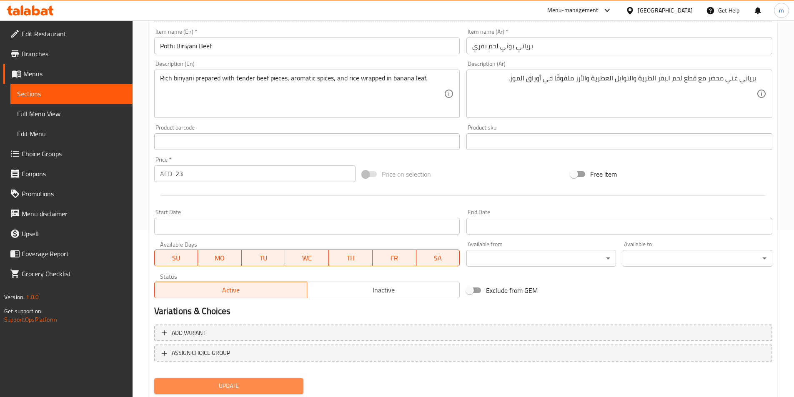
click at [274, 384] on span "Update" at bounding box center [229, 386] width 136 height 10
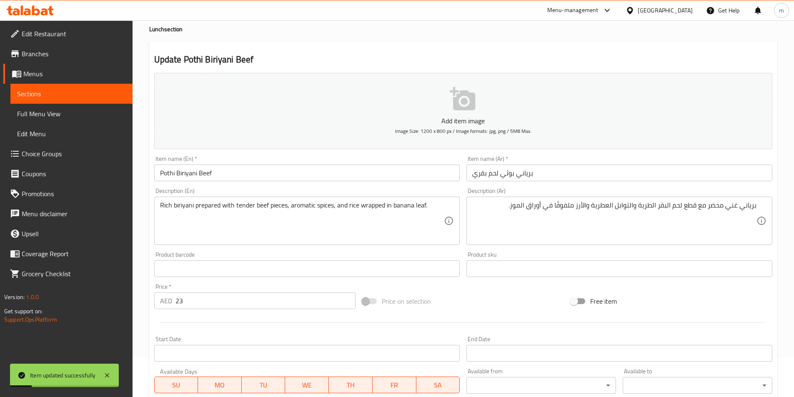
scroll to position [0, 0]
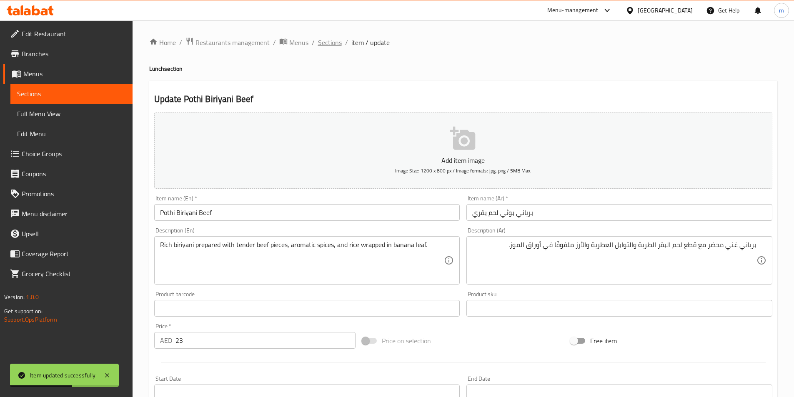
click at [338, 42] on span "Sections" at bounding box center [330, 42] width 24 height 10
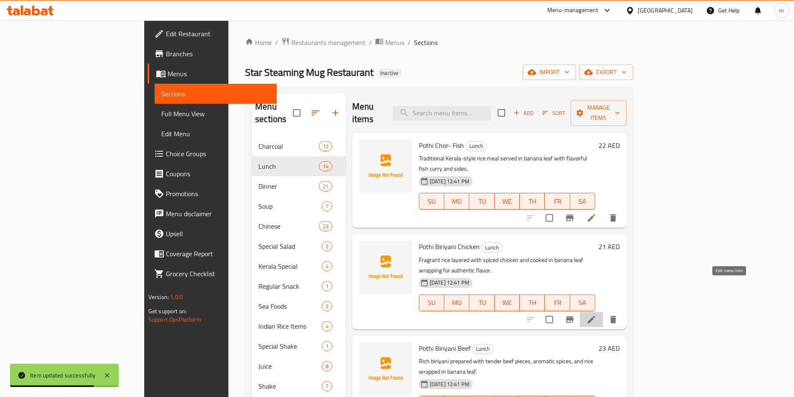
click at [596, 315] on icon at bounding box center [591, 320] width 10 height 10
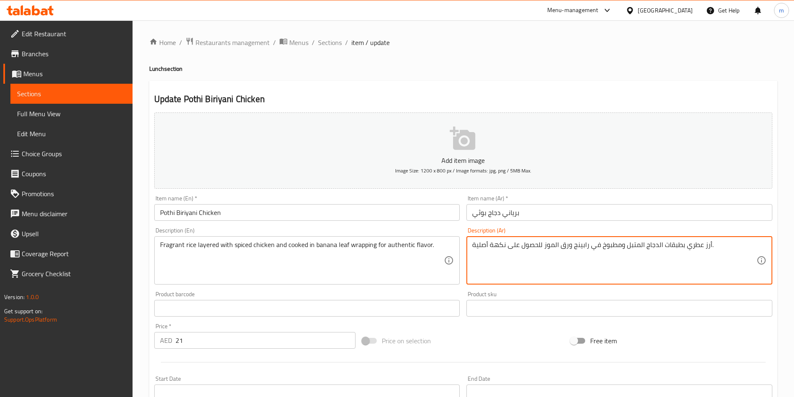
click at [579, 249] on textarea "أرز عطري بطبقات الدجاج المتبل ومطبوخ في رابينج ورق الموز للحصول على نكهة أصلية." at bounding box center [614, 261] width 284 height 40
type textarea "أرز عطري بطبقات الدجاج المتبل ومطبوخ في رابينج ورق الموز للحصول على نكهة أصلية."
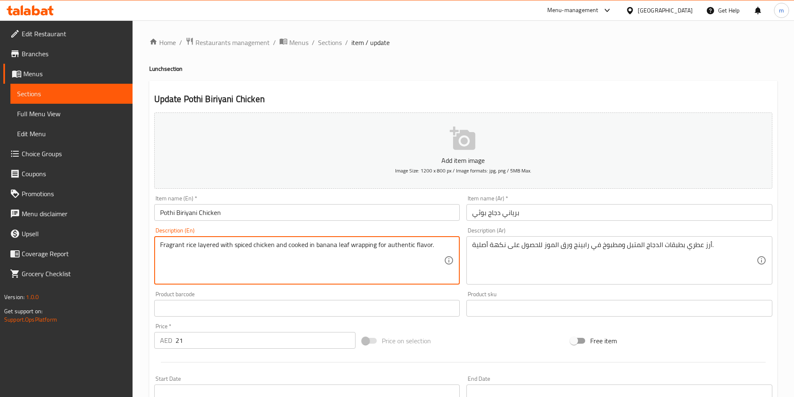
click at [364, 249] on textarea "Fragrant rice layered with spiced chicken and cooked in banana leaf wrapping fo…" at bounding box center [302, 261] width 284 height 40
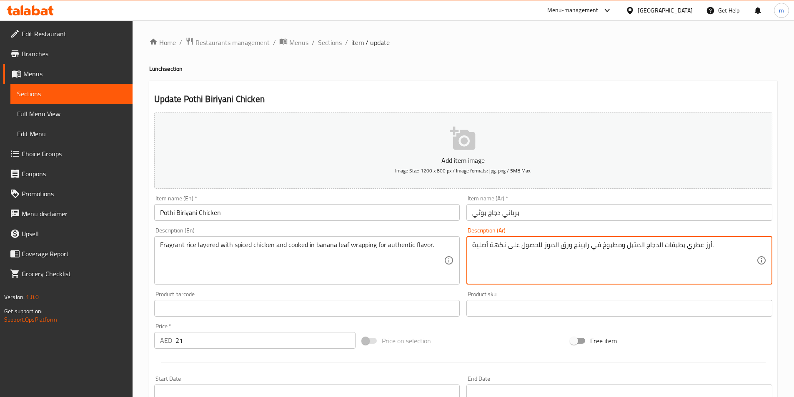
click at [579, 248] on textarea "أرز عطري بطبقات الدجاج المتبل ومطبوخ في رابينج ورق الموز للحصول على نكهة أصلية." at bounding box center [614, 261] width 284 height 40
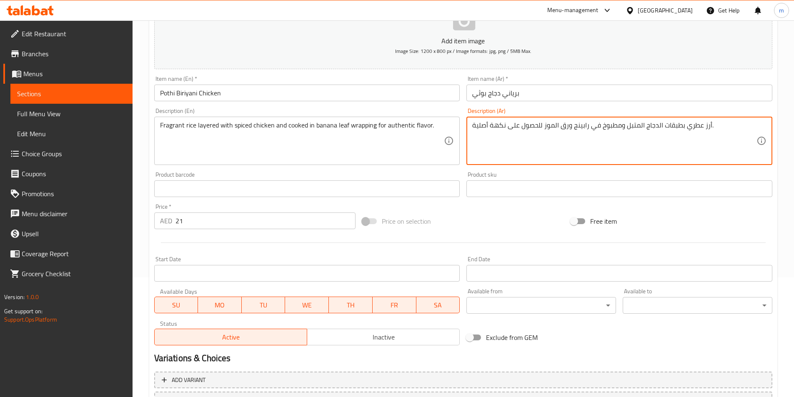
scroll to position [167, 0]
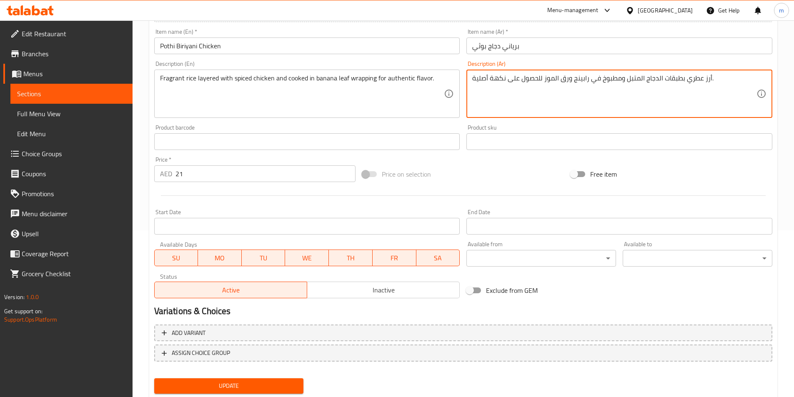
click at [279, 378] on button "Update" at bounding box center [229, 385] width 150 height 15
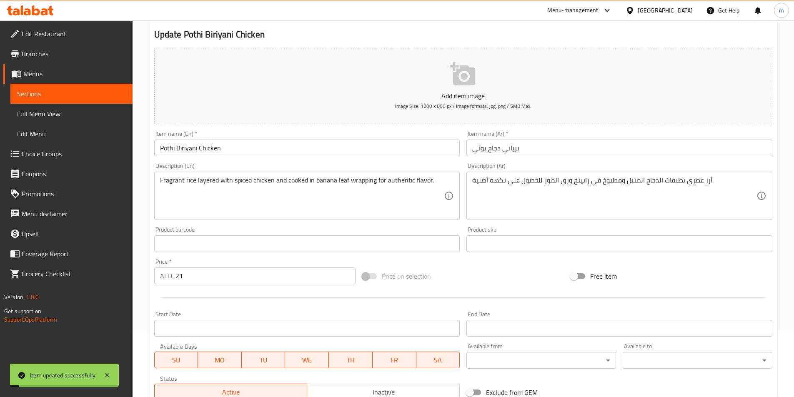
scroll to position [0, 0]
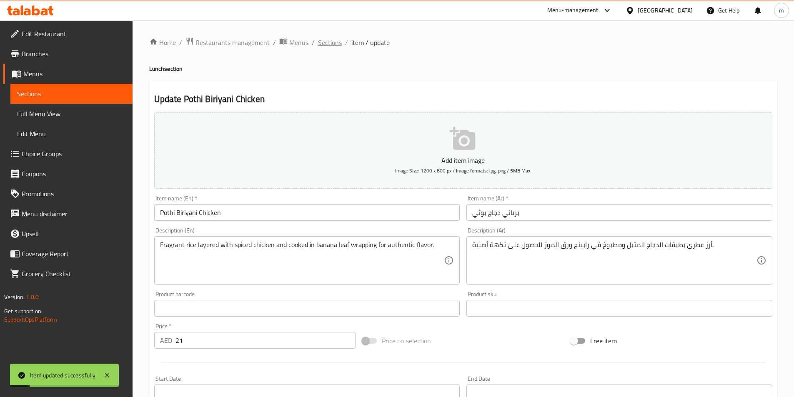
click at [332, 42] on span "Sections" at bounding box center [330, 42] width 24 height 10
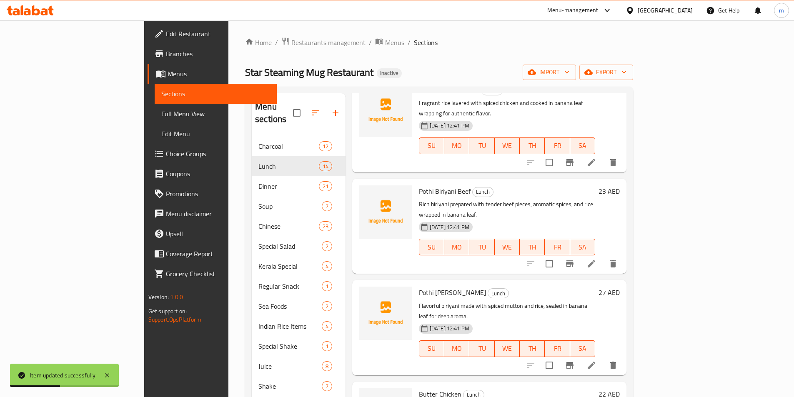
scroll to position [167, 0]
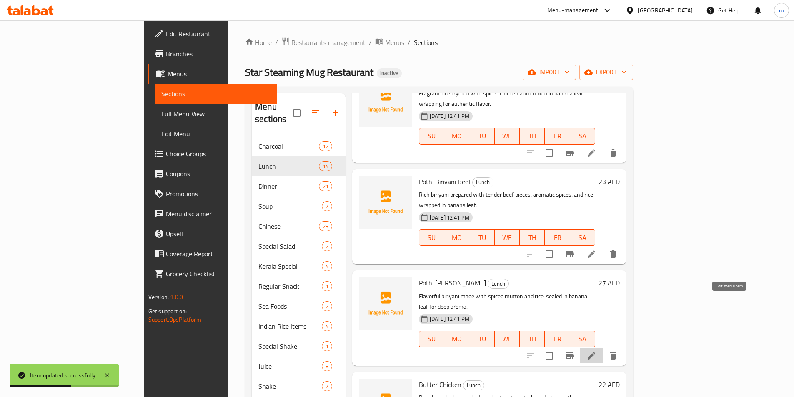
click at [596, 351] on icon at bounding box center [591, 356] width 10 height 10
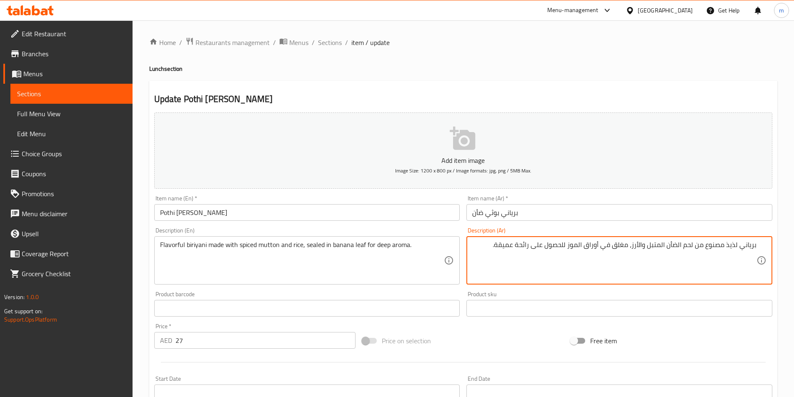
click at [689, 248] on textarea "برياني لذيذ مصنوع من لحم الضأن المتبل والأرز، مغلق في أوراق الموز للحصول على را…" at bounding box center [614, 261] width 284 height 40
type textarea "برياني لذيذ مصنوع من الضأن المتبل والأرز، مغلق في أوراق الموز للحصول على رائحة …"
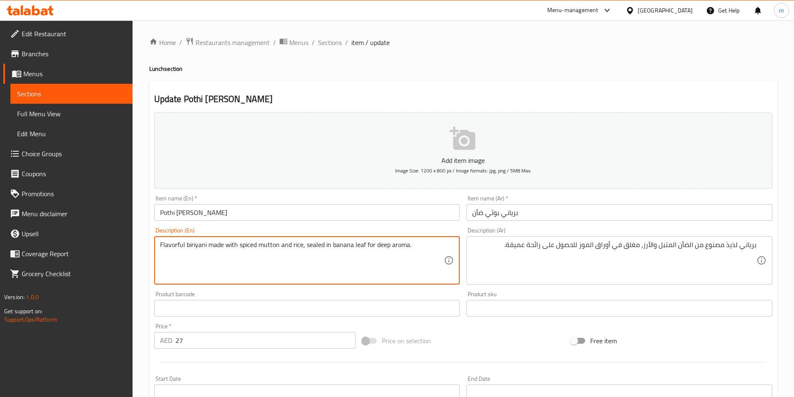
click at [317, 247] on textarea "Flavorful biriyani made with spiced mutton and rice, sealed in banana leaf for …" at bounding box center [302, 261] width 284 height 40
click at [313, 244] on textarea "Flavorful biriyani made with spiced mutton and rice, sealed in banana leaf for …" at bounding box center [302, 261] width 284 height 40
drag, startPoint x: 307, startPoint y: 244, endPoint x: 329, endPoint y: 252, distance: 24.1
click at [329, 252] on textarea "Flavorful biriyani made with spiced mutton and rice, sealed in banana leaf for …" at bounding box center [302, 261] width 284 height 40
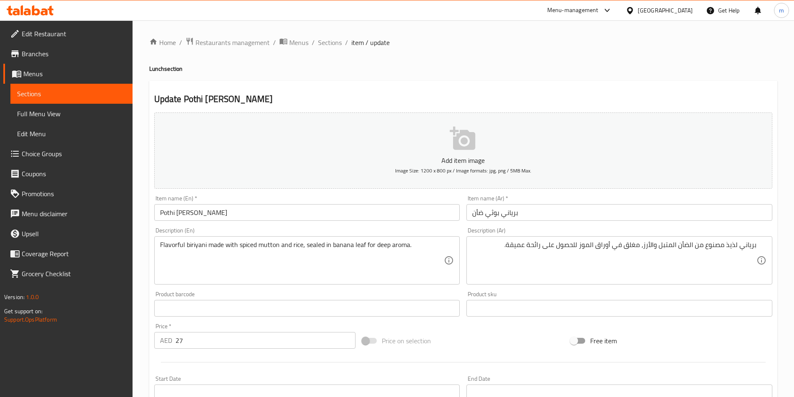
click at [309, 250] on textarea "Flavorful biriyani made with spiced mutton and rice, sealed in banana leaf for …" at bounding box center [302, 261] width 284 height 40
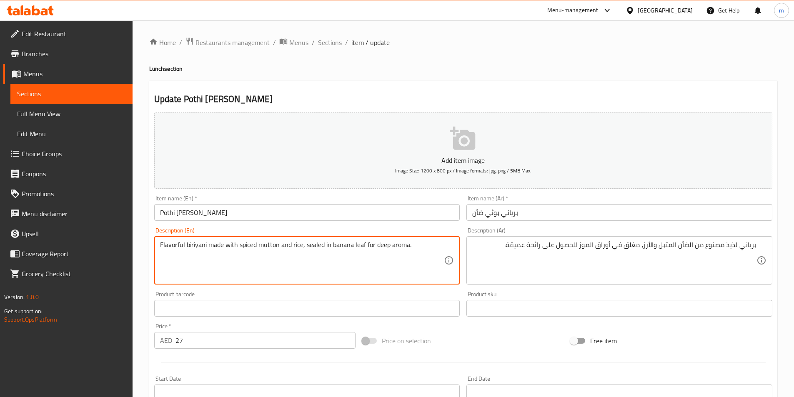
drag, startPoint x: 306, startPoint y: 252, endPoint x: 410, endPoint y: 260, distance: 104.9
click at [410, 260] on textarea "Flavorful biriyani made with spiced mutton and rice, sealed in banana leaf for …" at bounding box center [302, 261] width 284 height 40
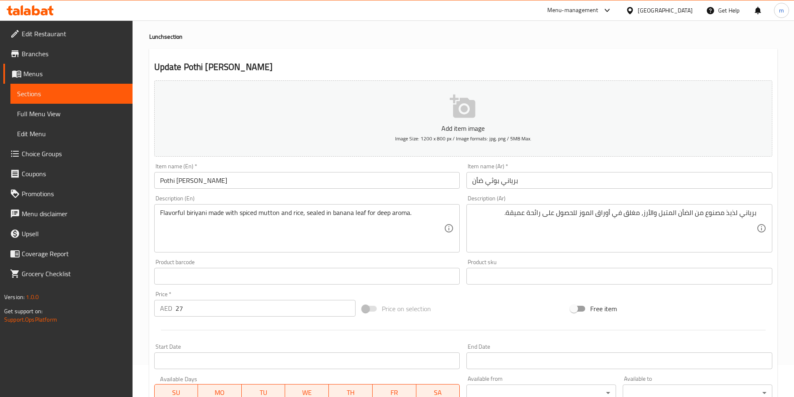
scroll to position [167, 0]
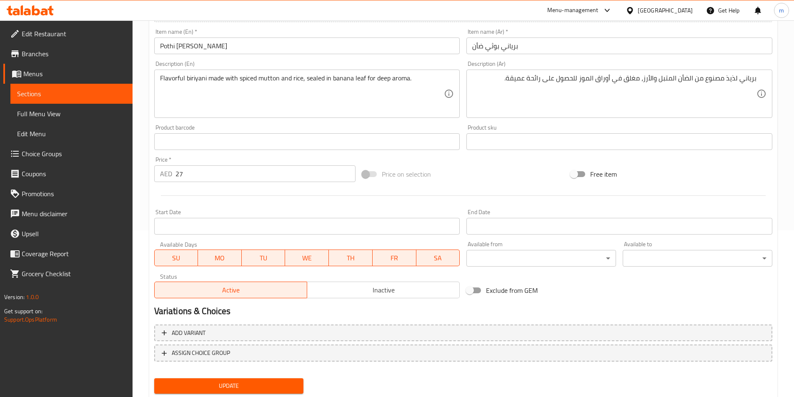
click at [247, 382] on span "Update" at bounding box center [229, 386] width 136 height 10
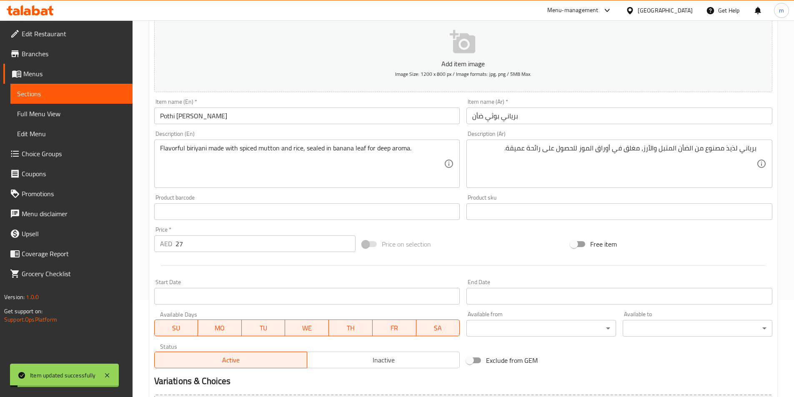
scroll to position [0, 0]
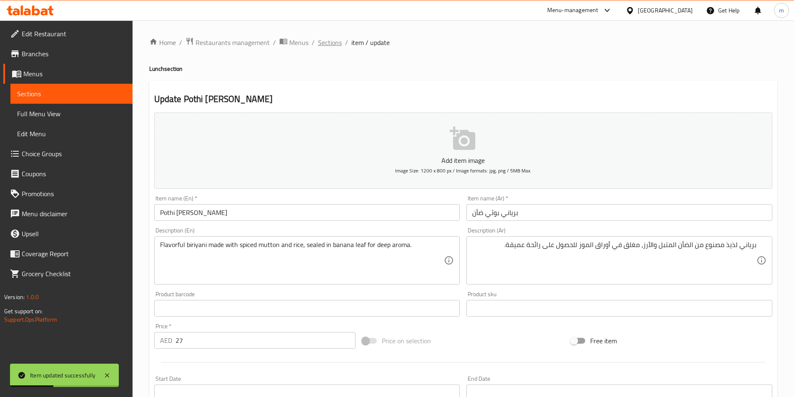
click at [330, 40] on span "Sections" at bounding box center [330, 42] width 24 height 10
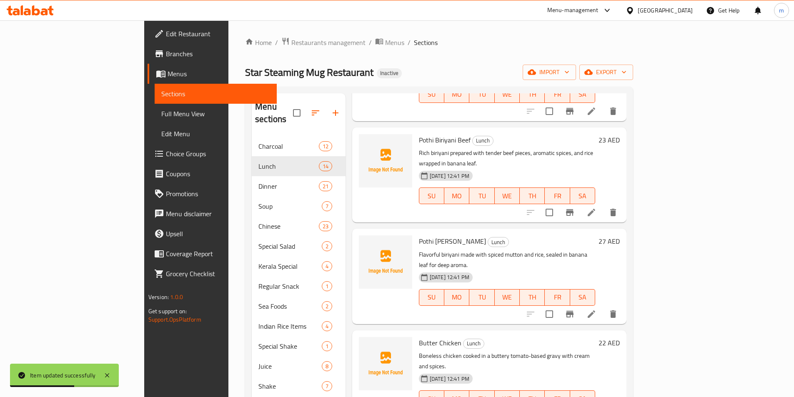
scroll to position [292, 0]
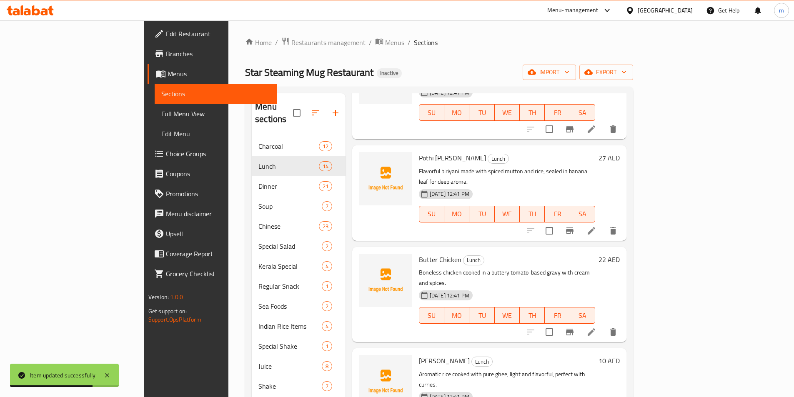
click at [595, 328] on icon at bounding box center [590, 331] width 7 height 7
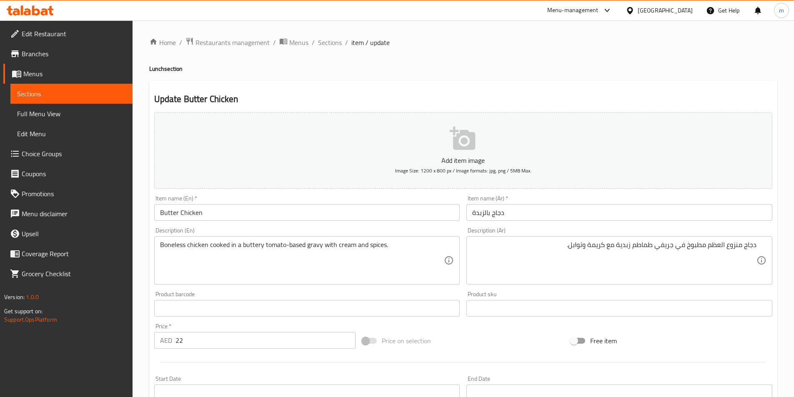
drag, startPoint x: 157, startPoint y: 245, endPoint x: 198, endPoint y: 250, distance: 41.7
click at [198, 250] on div "Boneless chicken cooked in a buttery tomato-based gravy with cream and spices. …" at bounding box center [307, 260] width 306 height 48
drag, startPoint x: 158, startPoint y: 243, endPoint x: 188, endPoint y: 249, distance: 30.6
click at [188, 249] on div "Boneless chicken cooked in a buttery tomato-based gravy with cream and spices. …" at bounding box center [307, 260] width 306 height 48
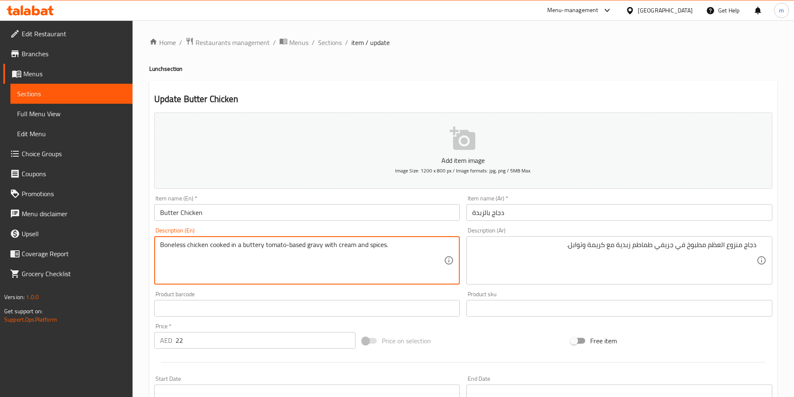
click at [157, 246] on div "Boneless chicken cooked in a buttery tomato-based gravy with cream and spices. …" at bounding box center [307, 260] width 306 height 48
click at [164, 244] on textarea "Boneless chicken cooked in a buttery tomato-based gravy with cream and spices." at bounding box center [302, 261] width 284 height 40
drag, startPoint x: 220, startPoint y: 255, endPoint x: 190, endPoint y: 253, distance: 29.3
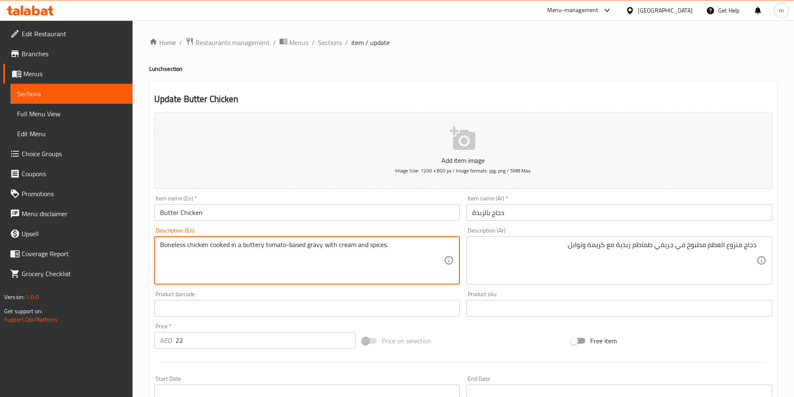
click at [219, 255] on textarea "Boneless chicken cooked in a buttery tomato-based gravy with cream and spices." at bounding box center [302, 261] width 284 height 40
click at [169, 247] on textarea "Boneless chicken cooked in a buttery tomato-based gravy with cream and spices." at bounding box center [302, 261] width 284 height 40
drag, startPoint x: 160, startPoint y: 243, endPoint x: 207, endPoint y: 251, distance: 47.7
click at [207, 251] on textarea "Boneless chicken cooked in a buttery tomato-based gravy with cream and spices." at bounding box center [302, 261] width 284 height 40
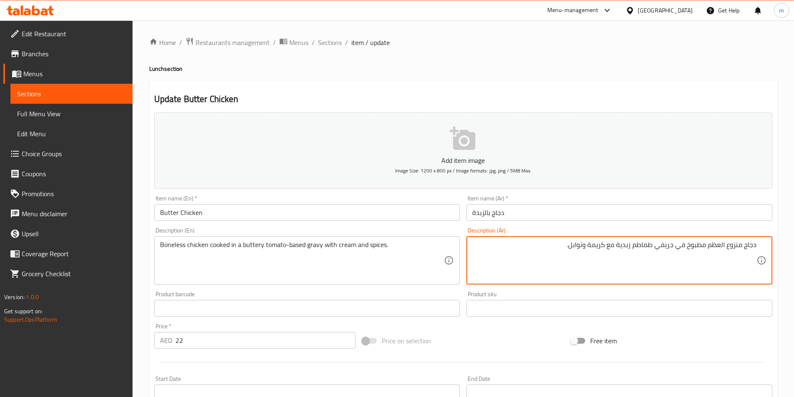
drag, startPoint x: 727, startPoint y: 247, endPoint x: 765, endPoint y: 256, distance: 38.1
click at [718, 249] on textarea "دجاج منزوع العظم مطبوخ في جريفي طماطم زبدية مع كريمة وتوابل." at bounding box center [614, 261] width 284 height 40
drag, startPoint x: 707, startPoint y: 248, endPoint x: 766, endPoint y: 262, distance: 60.8
click at [766, 262] on div "دجاج منزوع العظم مطبوخ في جريفي طماطم زبدية مع كريمة وتوابل. Description (Ar)" at bounding box center [619, 260] width 306 height 48
paste textarea "سحب"
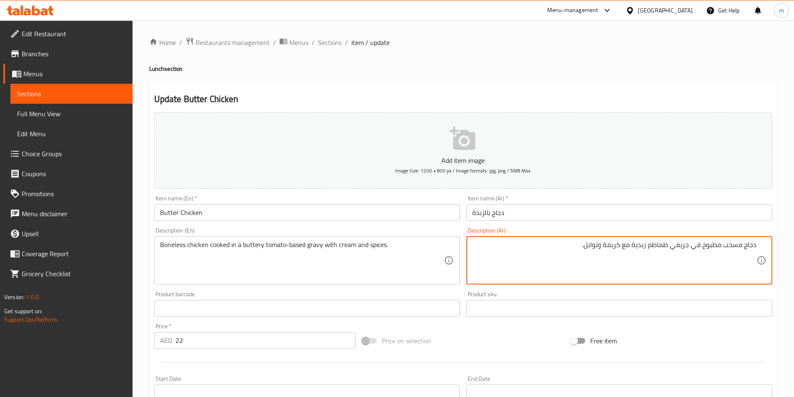
click at [669, 247] on textarea "دجاج مسحب مطبوخ في جريفي طماطم زبدية مع كريمة وتوابل." at bounding box center [614, 261] width 284 height 40
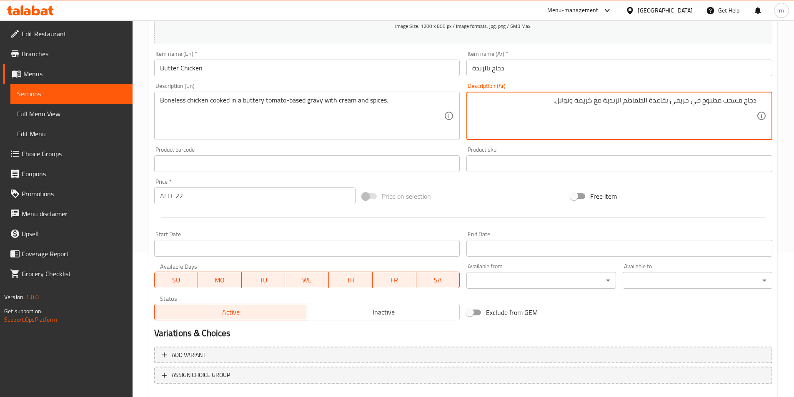
scroll to position [192, 0]
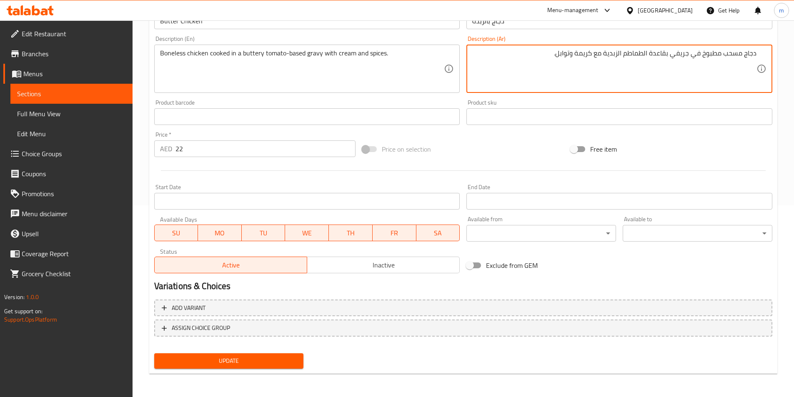
type textarea "دجاج مسحب مطبوخ في جريفي بقاعدة الطماطم الزبدية مع كريمة وتوابل."
click at [282, 360] on span "Update" at bounding box center [229, 361] width 136 height 10
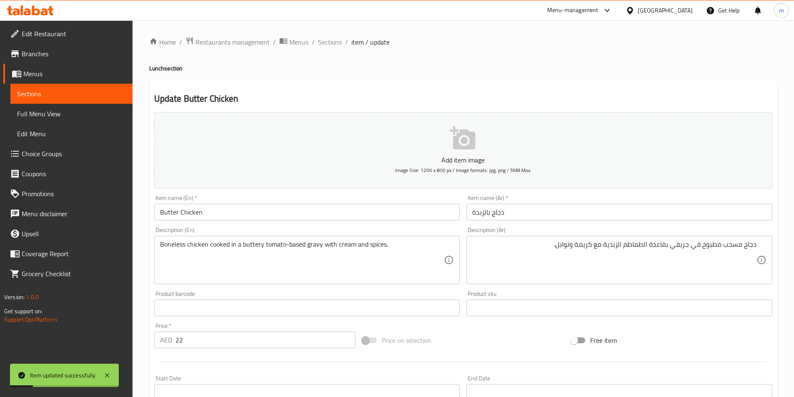
scroll to position [0, 0]
click at [327, 43] on span "Sections" at bounding box center [330, 42] width 24 height 10
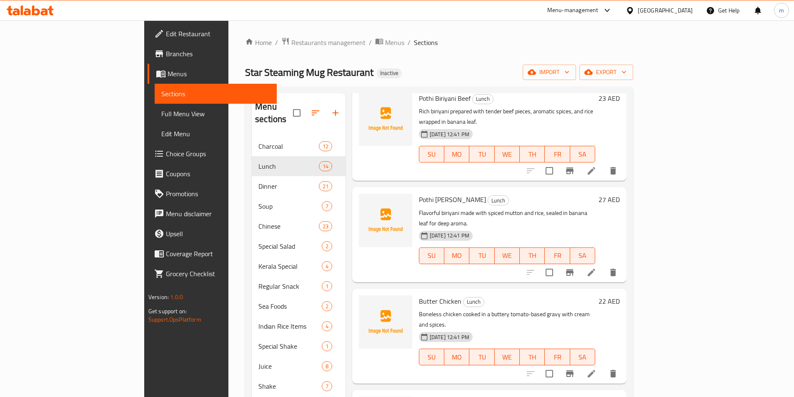
scroll to position [333, 0]
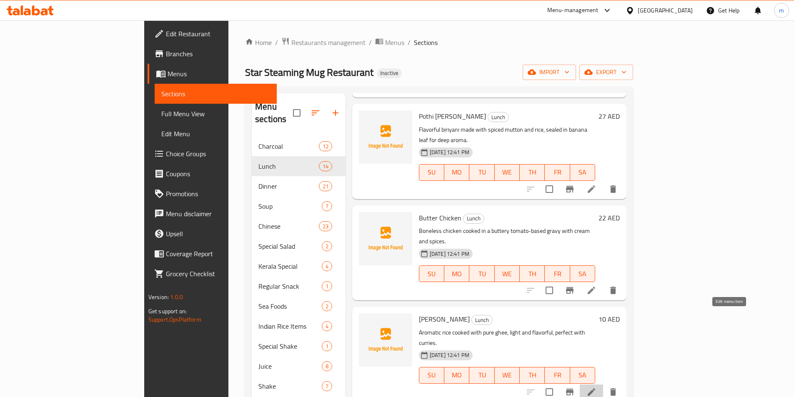
click at [596, 387] on icon at bounding box center [591, 392] width 10 height 10
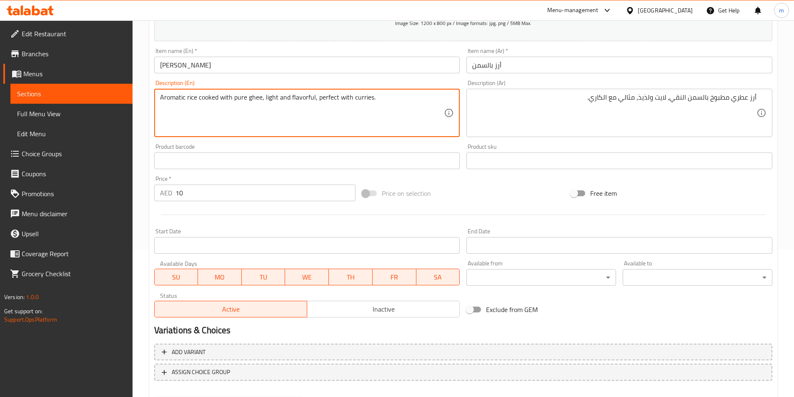
scroll to position [192, 0]
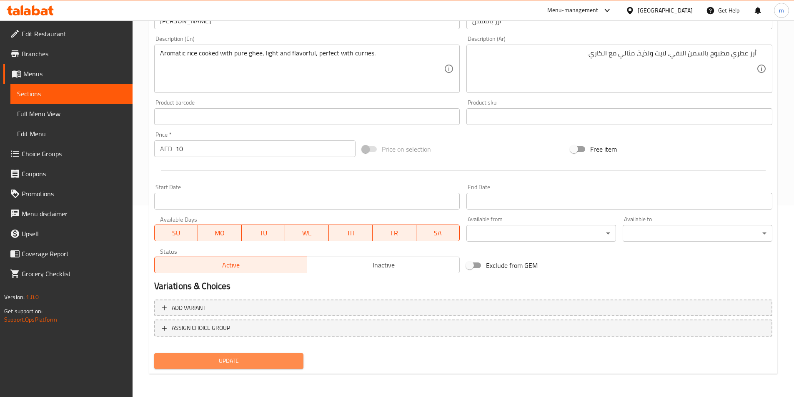
click at [259, 362] on span "Update" at bounding box center [229, 361] width 136 height 10
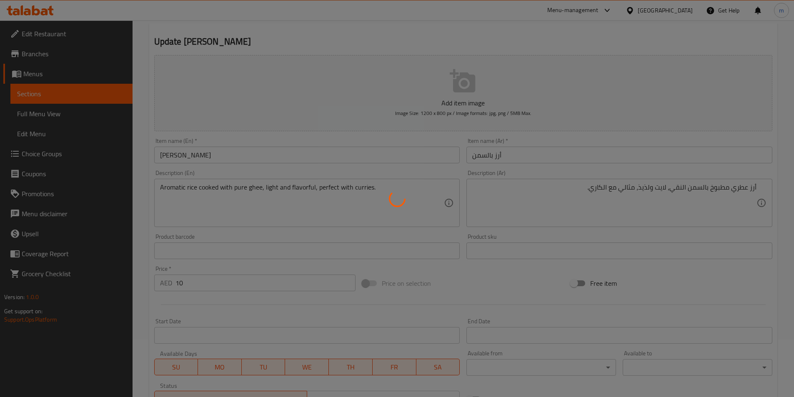
scroll to position [0, 0]
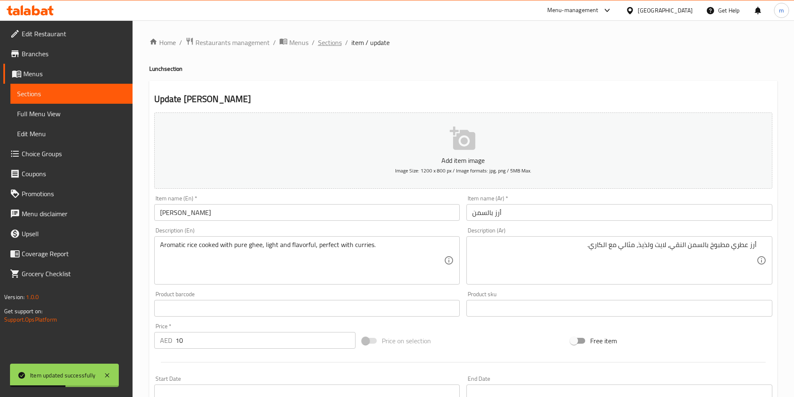
click at [330, 41] on span "Sections" at bounding box center [330, 42] width 24 height 10
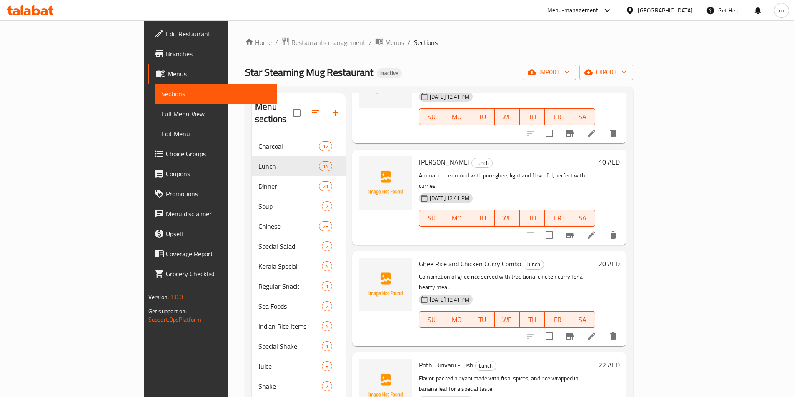
scroll to position [500, 0]
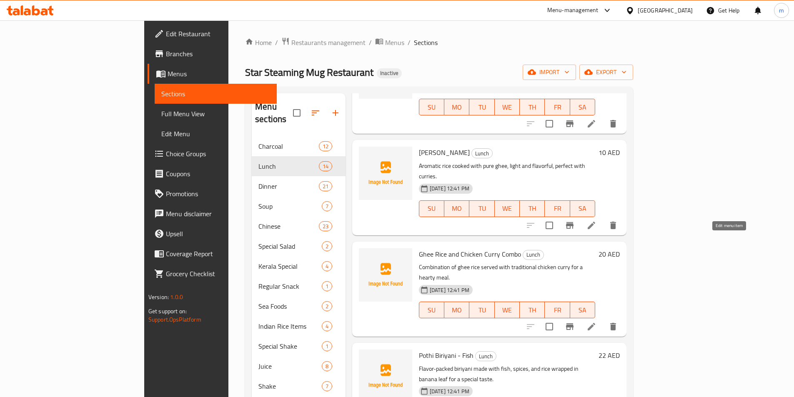
click at [596, 322] on icon at bounding box center [591, 327] width 10 height 10
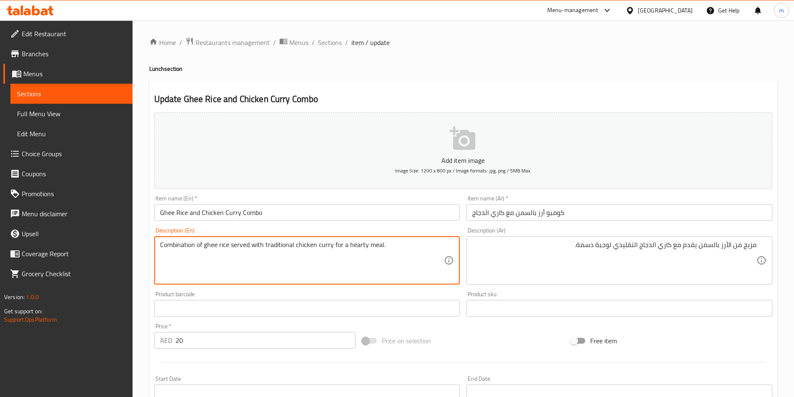
click at [348, 247] on textarea "Combination of ghee rice served with traditional chicken curry for a hearty mea…" at bounding box center [302, 261] width 284 height 40
drag, startPoint x: 372, startPoint y: 252, endPoint x: 365, endPoint y: 251, distance: 7.1
click at [371, 252] on textarea "Combination of ghee rice served with traditional chicken curry for a hearty mea…" at bounding box center [302, 261] width 284 height 40
drag, startPoint x: 347, startPoint y: 247, endPoint x: 381, endPoint y: 255, distance: 35.1
click at [381, 255] on textarea "Combination of ghee rice served with traditional chicken curry for a hearty mea…" at bounding box center [302, 261] width 284 height 40
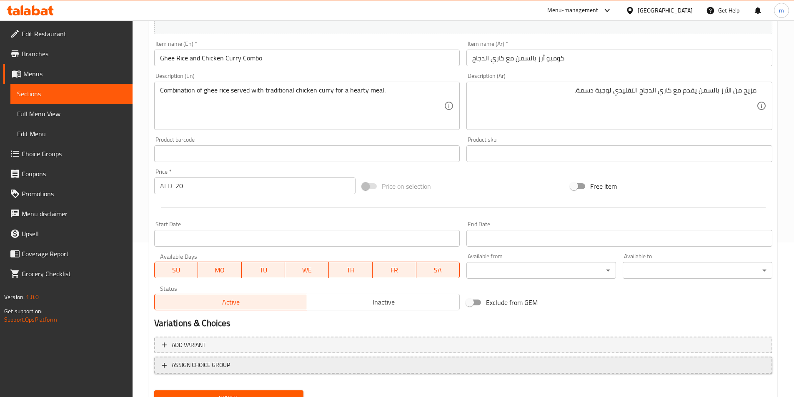
scroll to position [192, 0]
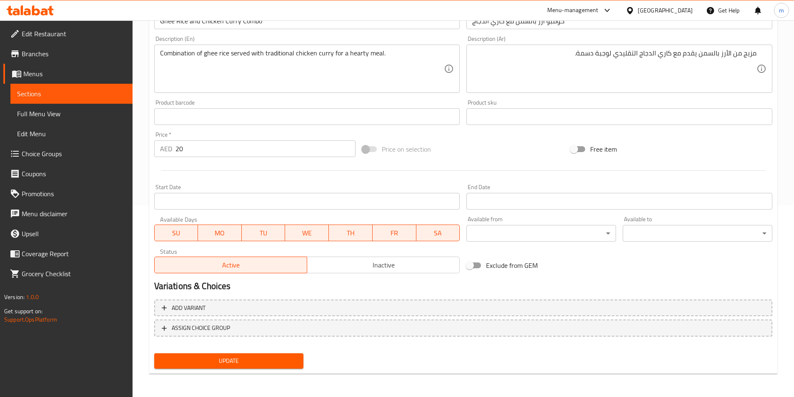
click at [226, 357] on span "Update" at bounding box center [229, 361] width 136 height 10
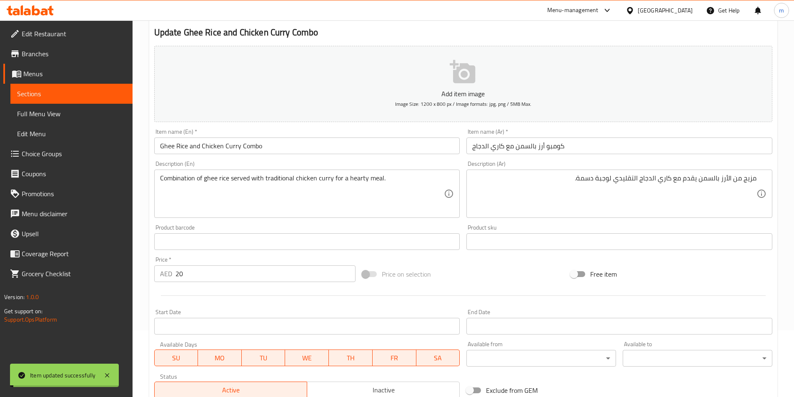
scroll to position [0, 0]
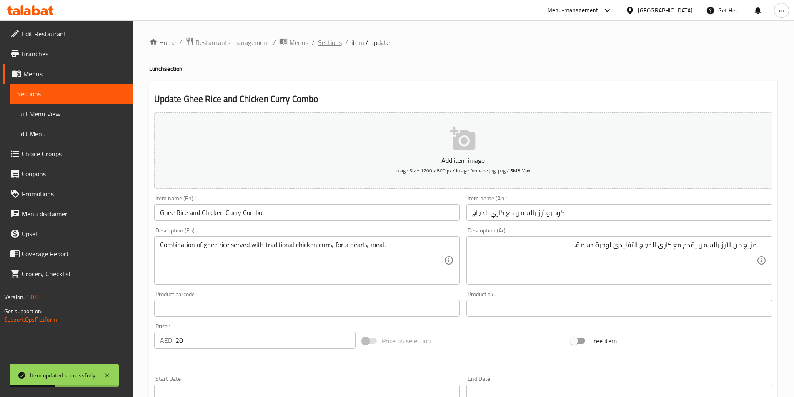
click at [329, 38] on span "Sections" at bounding box center [330, 42] width 24 height 10
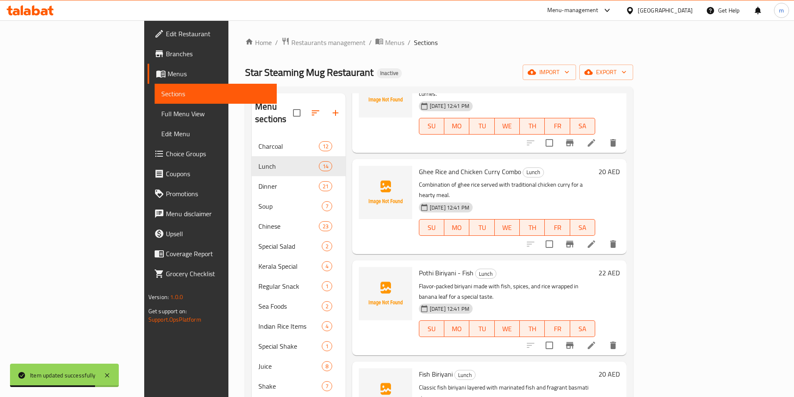
scroll to position [583, 0]
click at [596, 340] on icon at bounding box center [591, 345] width 10 height 10
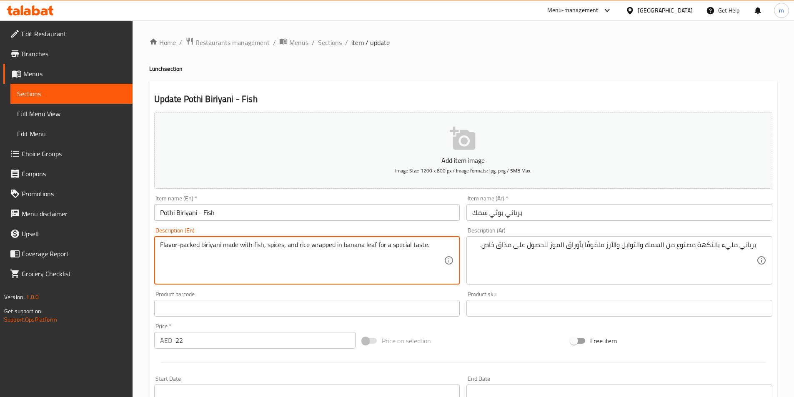
click at [210, 250] on textarea "Flavor-packed biriyani made with fish, spices, and rice wrapped in banana leaf …" at bounding box center [302, 261] width 284 height 40
click at [308, 265] on textarea "Flavor-packed biriyani made with fish, spices, and rice wrapped in banana leaf …" at bounding box center [302, 261] width 284 height 40
drag, startPoint x: 160, startPoint y: 249, endPoint x: 199, endPoint y: 255, distance: 39.7
click at [199, 255] on textarea "Flavor-packed biriyani made with fish, spices, and rice wrapped in banana leaf …" at bounding box center [302, 261] width 284 height 40
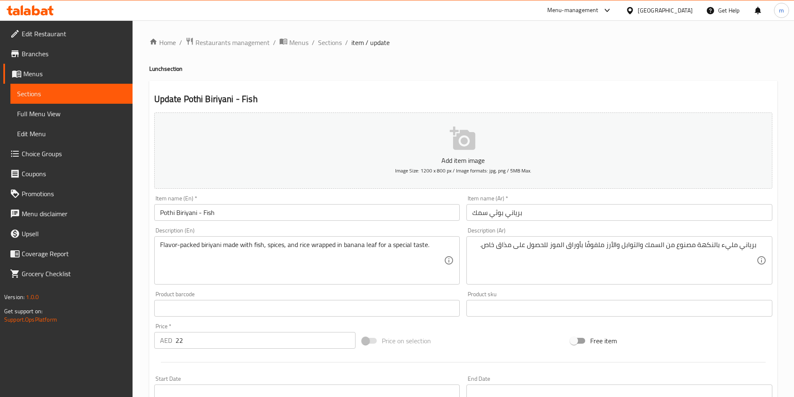
click at [235, 252] on textarea "Flavor-packed biriyani made with fish, spices, and rice wrapped in banana leaf …" at bounding box center [302, 261] width 284 height 40
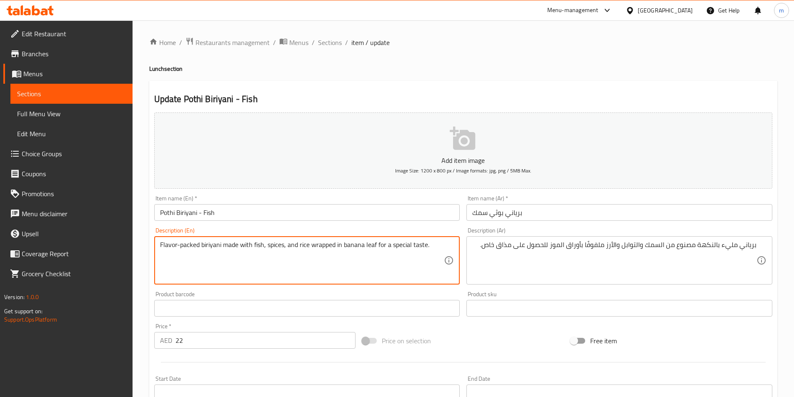
click at [303, 252] on textarea "Flavor-packed biriyani made with fish, spices, and rice wrapped in banana leaf …" at bounding box center [302, 261] width 284 height 40
click at [325, 254] on textarea "Flavor-packed biriyani made with fish, spices, and rice wrapped in banana leaf …" at bounding box center [302, 261] width 284 height 40
click at [357, 253] on textarea "Flavor-packed biriyani made with fish, spices, and rice wrapped in banana leaf …" at bounding box center [302, 261] width 284 height 40
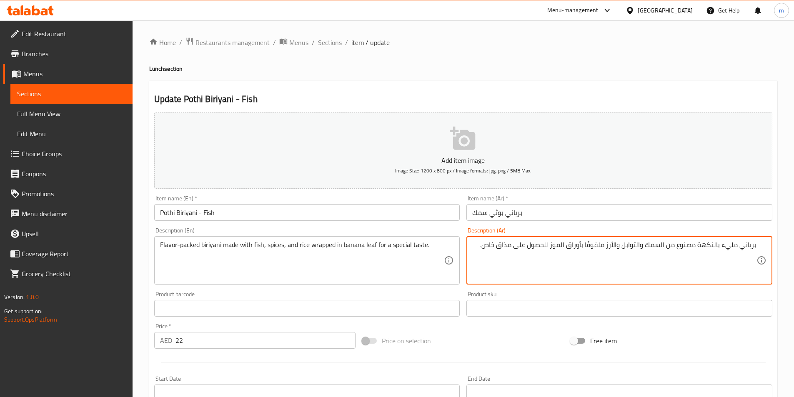
click at [584, 250] on textarea "برياني مليء بالنكهة مصنوع من السمك والتوابل والأرز ملفوفًا بأوراق الموز للحصول …" at bounding box center [614, 261] width 284 height 40
click at [585, 253] on textarea "برياني مليء بالنكهة مصنوع من السمك والتوابل والأرز ملفوفًا بأوراق الموز للحصول …" at bounding box center [614, 261] width 284 height 40
click at [584, 249] on textarea "برياني مليء بالنكهة مصنوع من السمك والتوابل والأرز ملفوفًا بأوراق الموز للحصول …" at bounding box center [614, 261] width 284 height 40
click at [485, 245] on textarea "برياني مليء بالنكهة مصنوع من السمك والتوابل والأرز ملفوفًا في أوراق الموز للحصو…" at bounding box center [614, 261] width 284 height 40
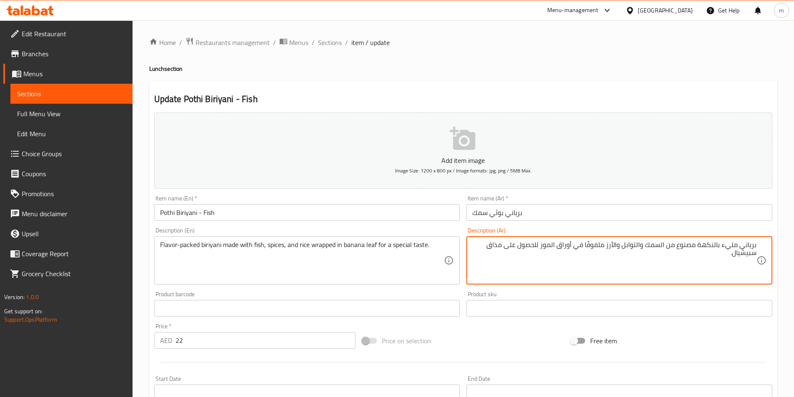
drag, startPoint x: 506, startPoint y: 250, endPoint x: 544, endPoint y: 258, distance: 39.3
click at [544, 258] on textarea "برياني مليء بالنكهة مصنوع من السمك والتوابل والأرز ملفوفًا في أوراق الموز للحصو…" at bounding box center [614, 261] width 284 height 40
click at [509, 250] on textarea "برياني مليء بالنكهة مصنوع من السمك والتوابل والأرز ملفوفًا في أوراق الموز للحصو…" at bounding box center [614, 261] width 284 height 40
drag, startPoint x: 504, startPoint y: 245, endPoint x: 539, endPoint y: 250, distance: 35.4
click at [539, 250] on textarea "برياني مليء بالنكهة مصنوع من السمك والتوابل والأرز ملفوفًا في أوراق الموز للحصو…" at bounding box center [614, 261] width 284 height 40
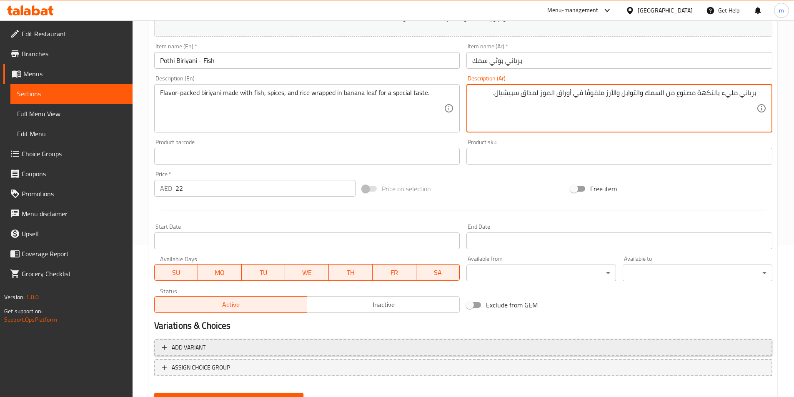
scroll to position [192, 0]
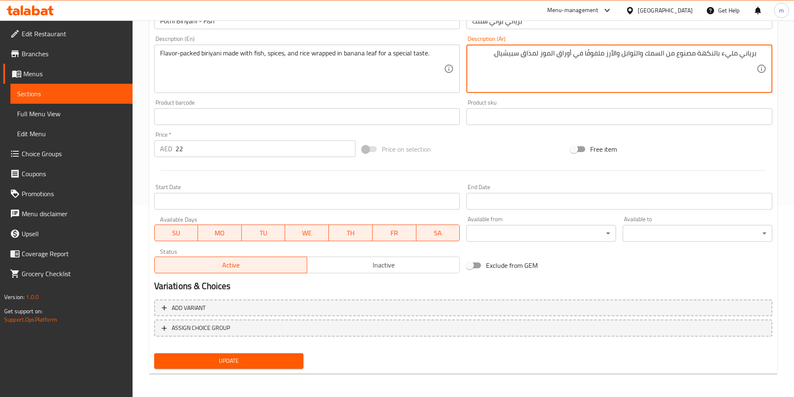
type textarea "برياني مليء بالنكهة مصنوع من السمك والتوابل والأرز ملفوفًا في أوراق الموز لمذاق…"
click at [274, 367] on button "Update" at bounding box center [229, 360] width 150 height 15
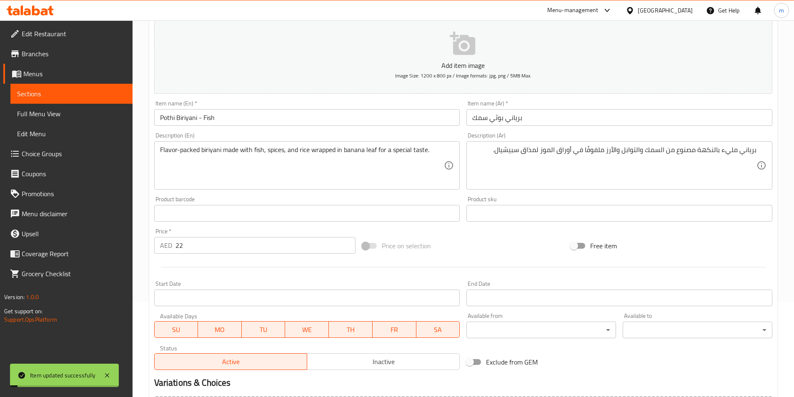
scroll to position [0, 0]
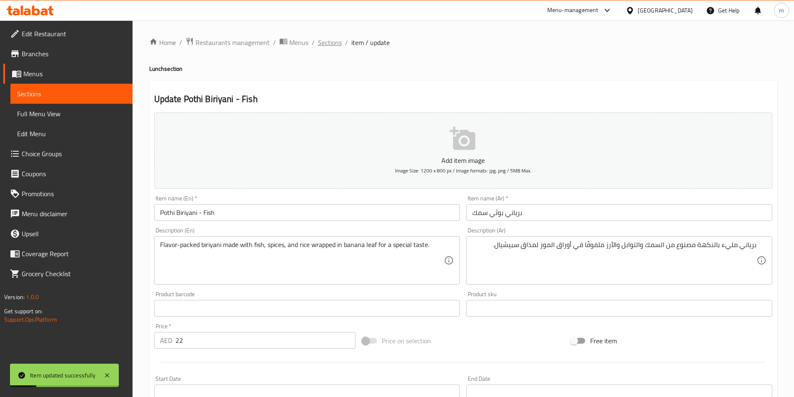
click at [327, 40] on span "Sections" at bounding box center [330, 42] width 24 height 10
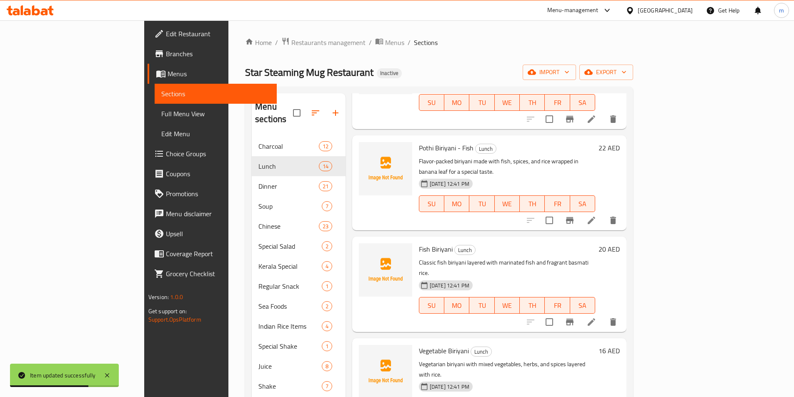
scroll to position [708, 0]
click at [596, 316] on icon at bounding box center [591, 321] width 10 height 10
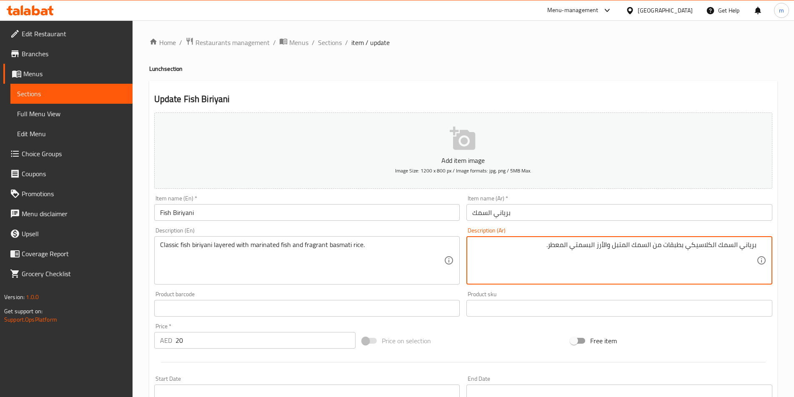
click at [558, 253] on textarea "برياني السمك الكلاسيكي بطبقات من السمك المتبل والأرز البسمتي المعطر." at bounding box center [614, 261] width 284 height 40
click at [557, 251] on textarea "برياني السمك الكلاسيكي بطبقات من السمك المتبل والأرز البسمتي المعطر." at bounding box center [614, 261] width 284 height 40
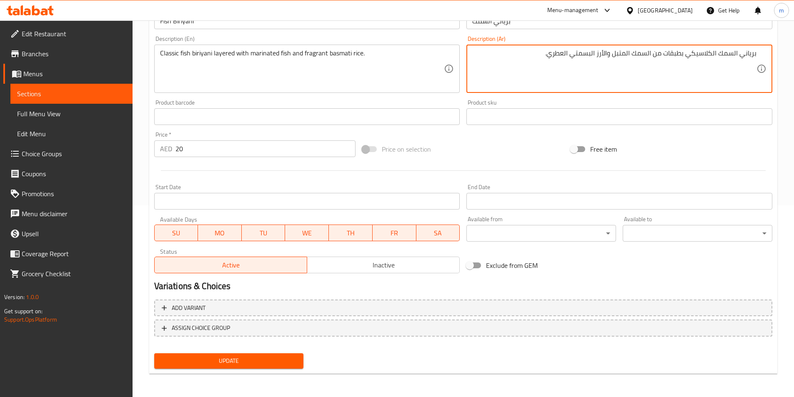
type textarea "برياني السمك الكلاسيكي بطبقات من السمك المتبل والأرز البسمتي العطري."
click at [282, 363] on span "Update" at bounding box center [229, 361] width 136 height 10
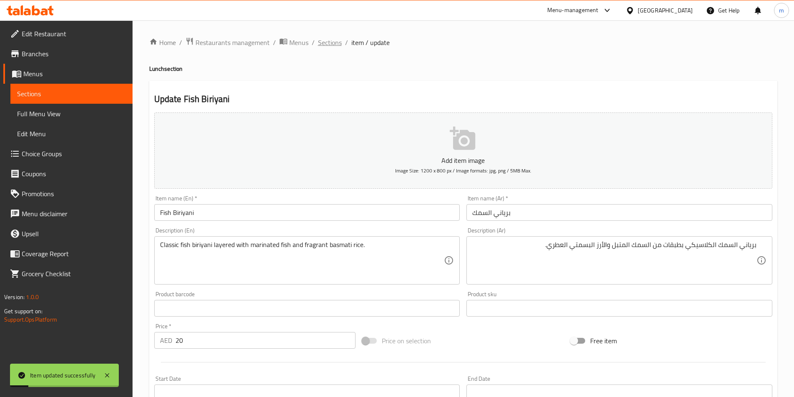
click at [327, 39] on span "Sections" at bounding box center [330, 42] width 24 height 10
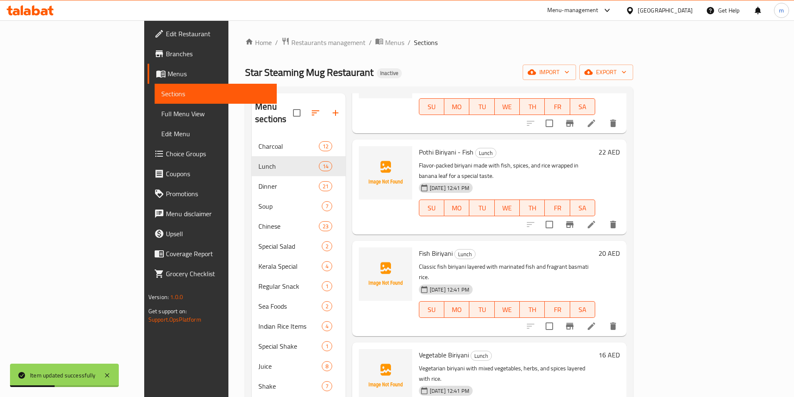
scroll to position [750, 0]
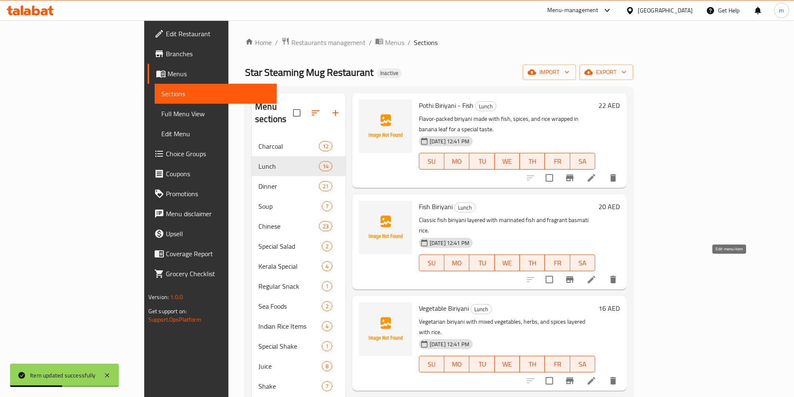
click at [596, 376] on icon at bounding box center [591, 381] width 10 height 10
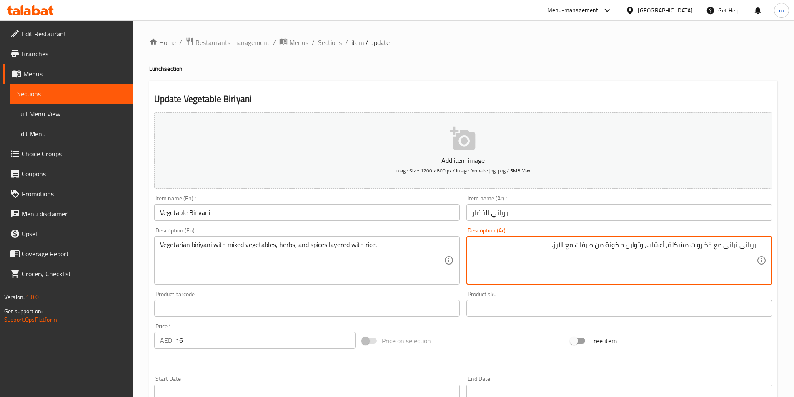
drag, startPoint x: 605, startPoint y: 250, endPoint x: 625, endPoint y: 259, distance: 21.3
click at [625, 259] on textarea "برياني نباتي مع خضروات مشكلة، أعشاب، وتوابل مكونة من طبقات مع الأرز." at bounding box center [614, 261] width 284 height 40
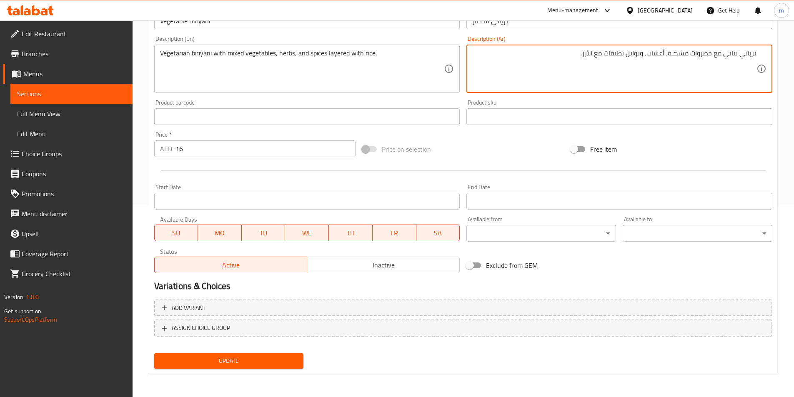
type textarea "برياني نباتي مع خضروات مشكلة، أعشاب، وتوابل بطبقات مع الأرز."
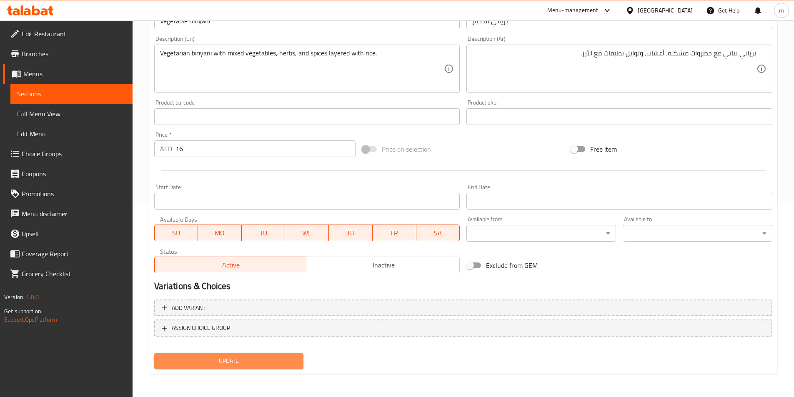
click at [230, 358] on span "Update" at bounding box center [229, 361] width 136 height 10
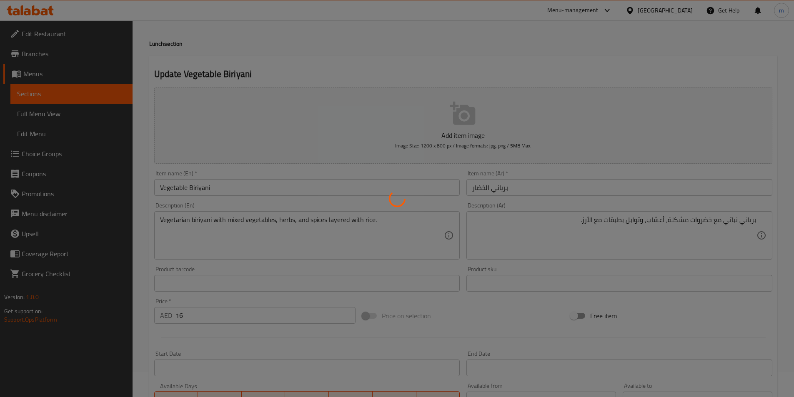
scroll to position [0, 0]
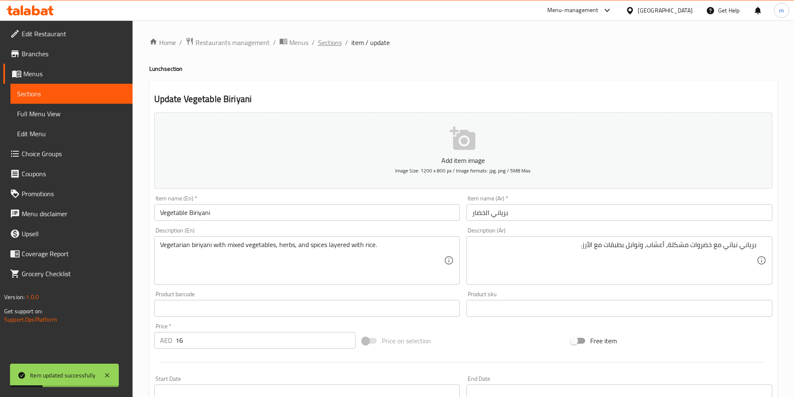
click at [335, 45] on span "Sections" at bounding box center [330, 42] width 24 height 10
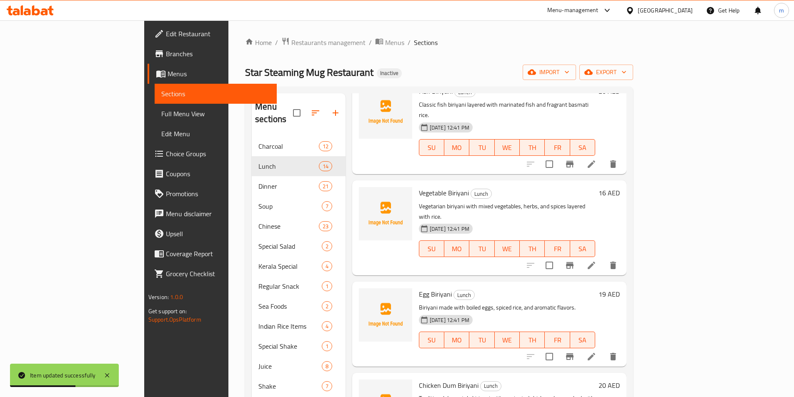
scroll to position [898, 0]
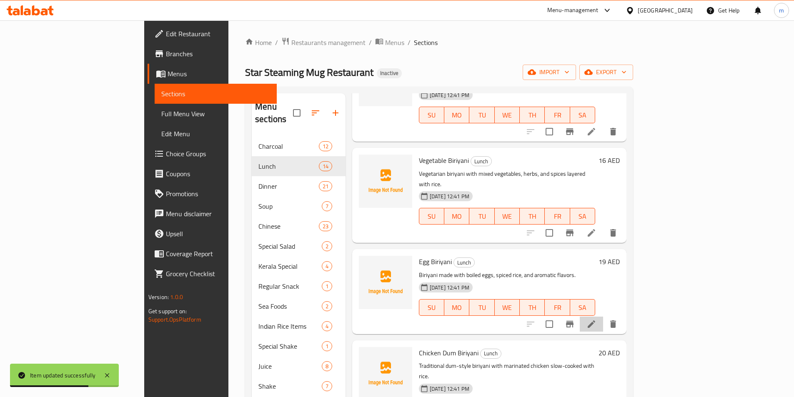
click at [603, 317] on li at bounding box center [591, 324] width 23 height 15
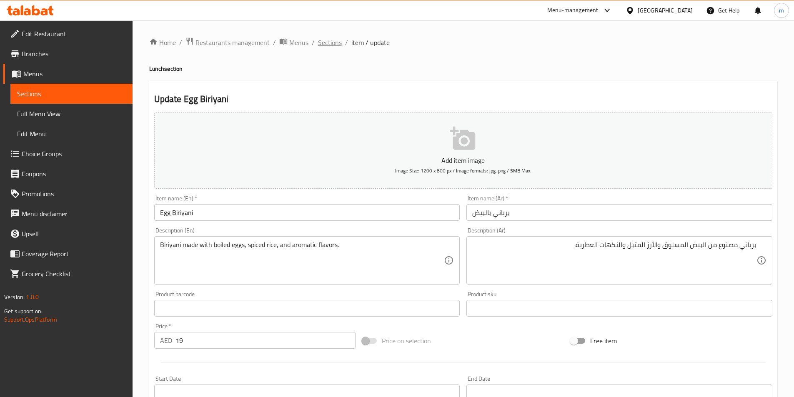
click at [330, 43] on span "Sections" at bounding box center [330, 42] width 24 height 10
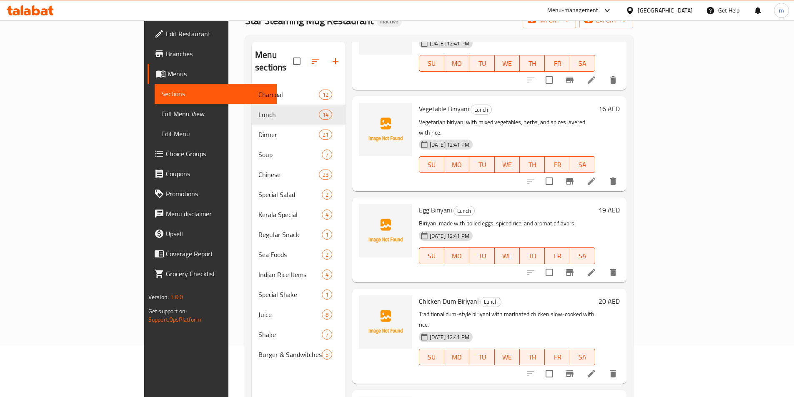
scroll to position [117, 0]
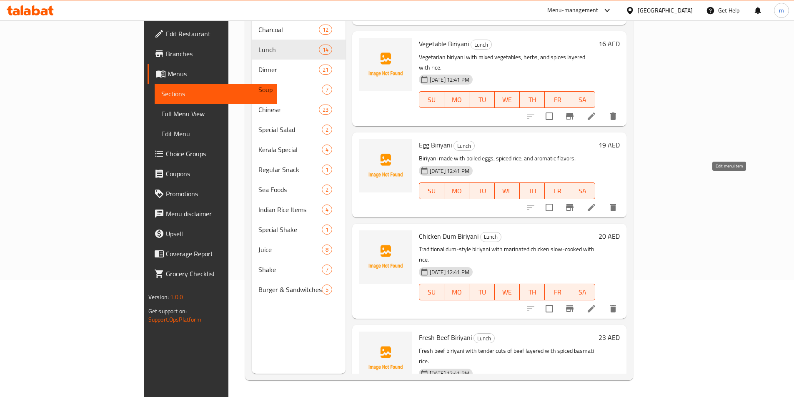
click at [596, 304] on icon at bounding box center [591, 309] width 10 height 10
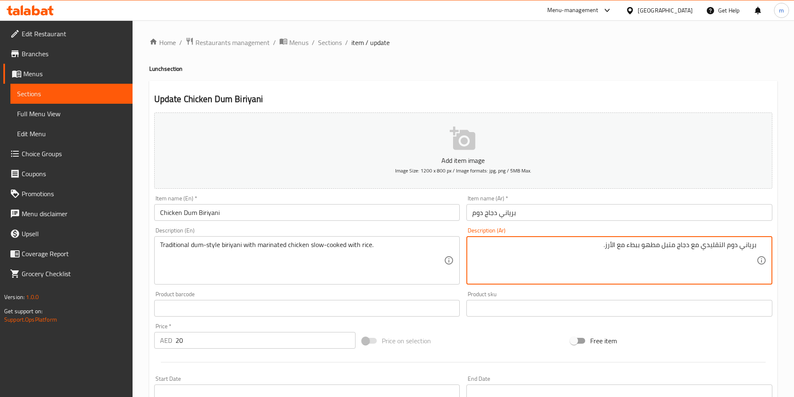
click at [602, 257] on textarea "برياني دوم التقليدي مع دجاج متبل مطهو ببطء مع الأرز." at bounding box center [614, 261] width 284 height 40
click at [738, 248] on textarea "برياني دوم التقليدي مع دجاج متبل مطهو ببطء مع الأرز." at bounding box center [614, 261] width 284 height 40
type textarea "برياني بطريقة دوم التقليدي مع دجاج متبل مطهو ببطء مع الأرز."
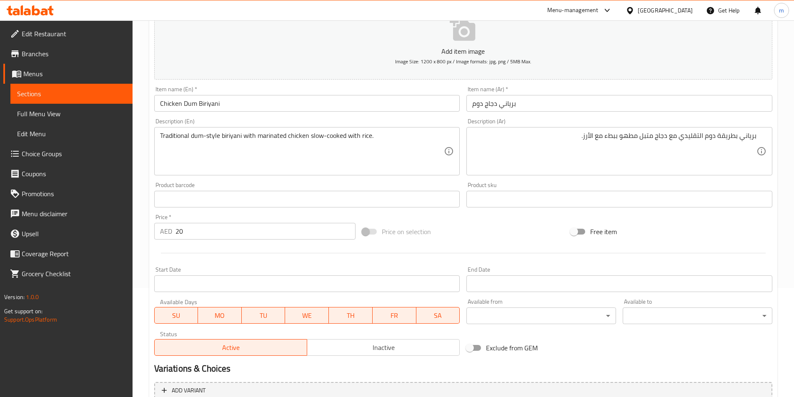
scroll to position [192, 0]
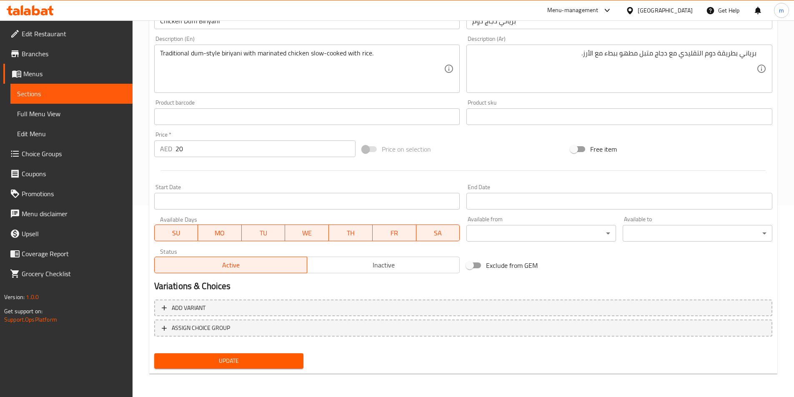
click at [261, 358] on span "Update" at bounding box center [229, 361] width 136 height 10
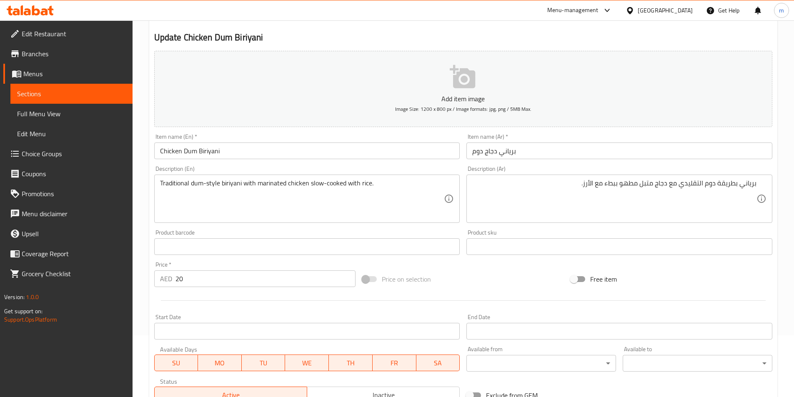
scroll to position [0, 0]
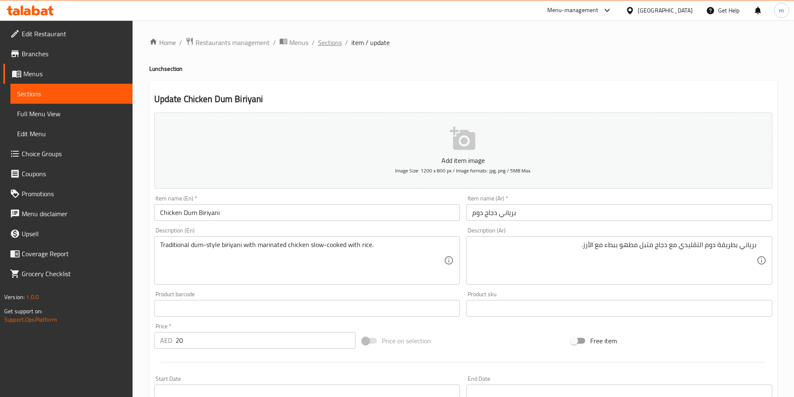
click at [326, 41] on span "Sections" at bounding box center [330, 42] width 24 height 10
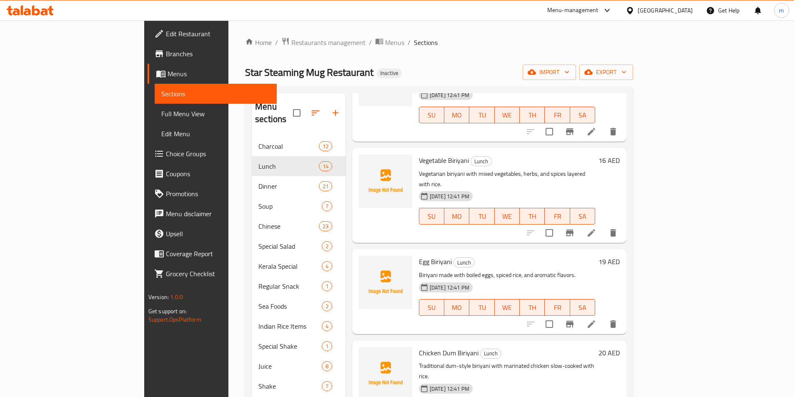
scroll to position [117, 0]
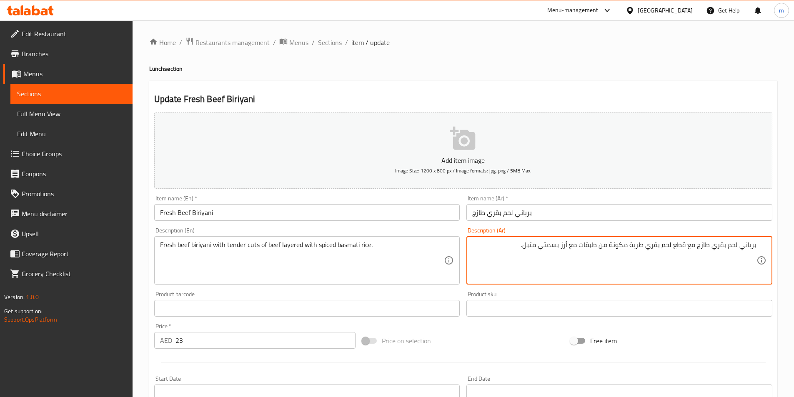
drag, startPoint x: 599, startPoint y: 248, endPoint x: 629, endPoint y: 252, distance: 29.9
click at [613, 246] on textarea "برياني لحم بقري طازج مع قطع لحم بقري طرية مكونة من طبقات مع أرز بسمتي متبل." at bounding box center [614, 261] width 284 height 40
drag, startPoint x: 598, startPoint y: 247, endPoint x: 629, endPoint y: 257, distance: 32.6
click at [629, 257] on textarea "برياني لحم بقري طازج مع قطع لحم بقري طرية مكونة من طبقات مع أرز بسمتي متبل." at bounding box center [614, 261] width 284 height 40
drag, startPoint x: 597, startPoint y: 249, endPoint x: 610, endPoint y: 253, distance: 14.0
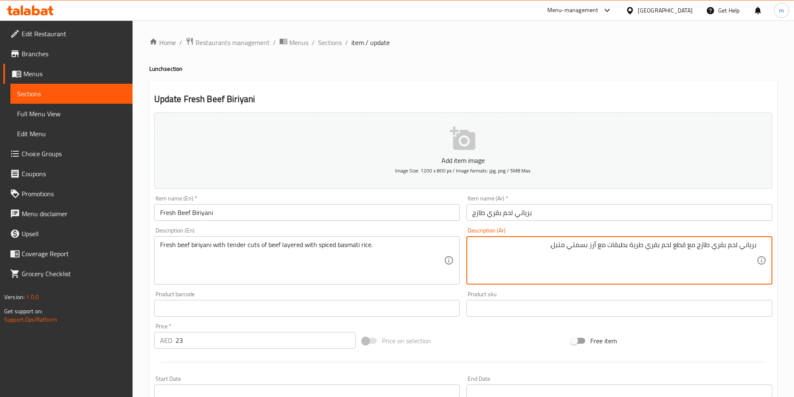
click at [610, 253] on textarea "برياني لحم بقري طازج مع قطع لحم بقري طرية بطبقات مع أرز بسمتي متبل." at bounding box center [614, 261] width 284 height 40
click at [611, 248] on textarea "برياني لحم بقري طازج مع قطع لحم بقري طرية بطبقاتمن رأرز بسمتي متبل." at bounding box center [614, 261] width 284 height 40
click at [595, 251] on textarea "برياني لحم بقري طازج مع قطع لحم بقري طرية بطبقات من رأرز بسمتي متبل." at bounding box center [614, 261] width 284 height 40
click at [586, 247] on textarea "برياني لحم بقري طازج مع قطع لحم بقري طرية بطبقات من الأرز بسمتي متبل." at bounding box center [614, 261] width 284 height 40
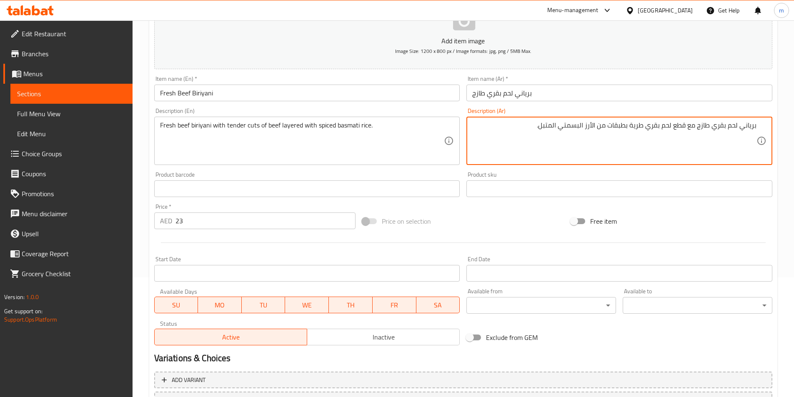
scroll to position [192, 0]
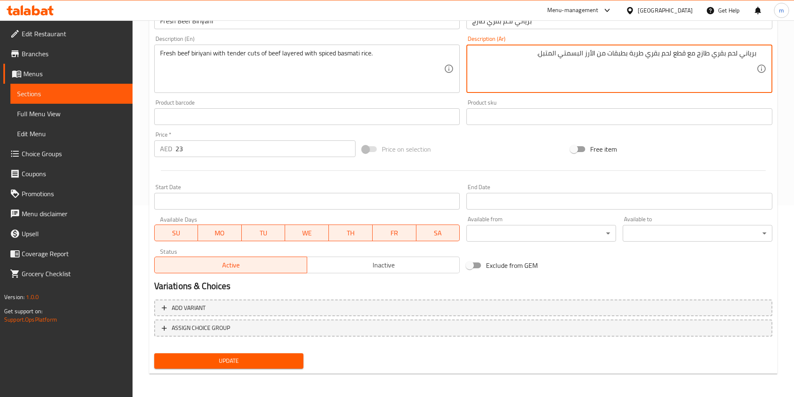
type textarea "برياني لحم بقري طازج مع قطع لحم بقري طرية بطبقات من الأرز البسمتي المتبل."
click at [257, 362] on span "Update" at bounding box center [229, 361] width 136 height 10
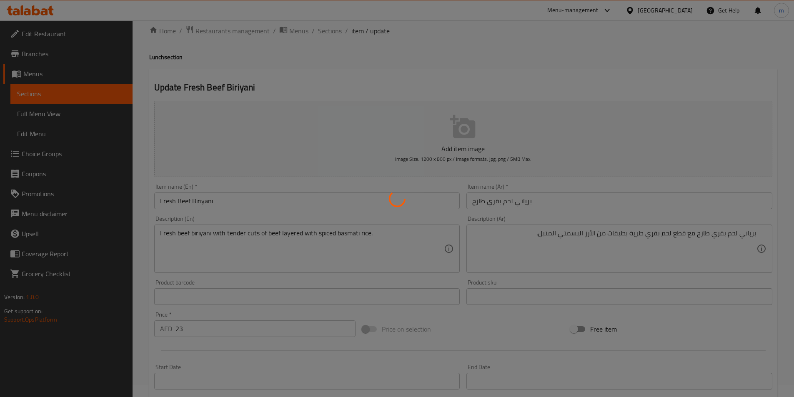
scroll to position [0, 0]
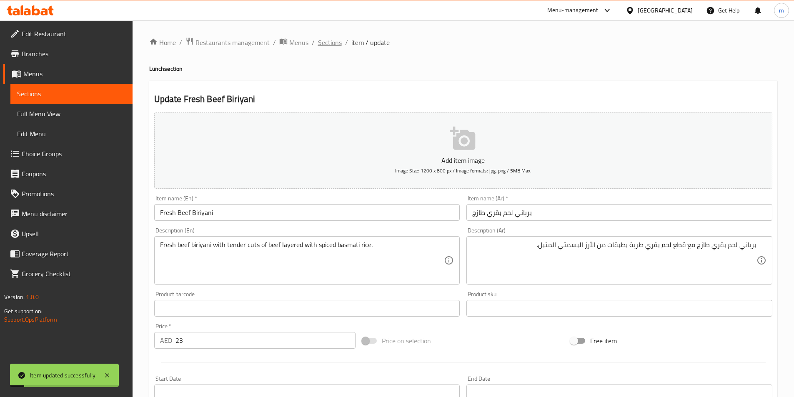
click at [333, 43] on span "Sections" at bounding box center [330, 42] width 24 height 10
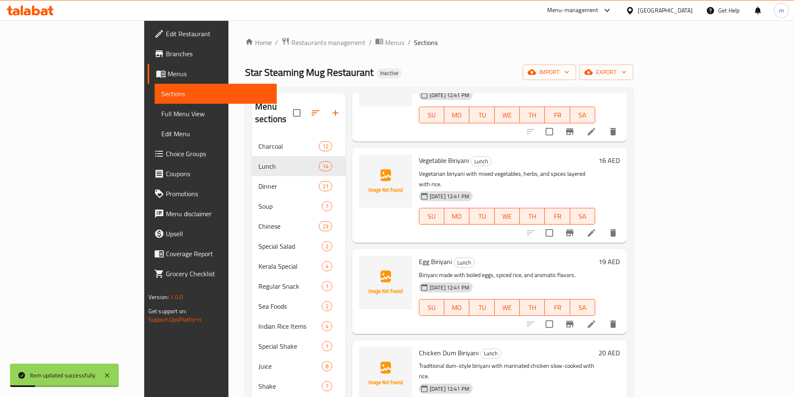
scroll to position [117, 0]
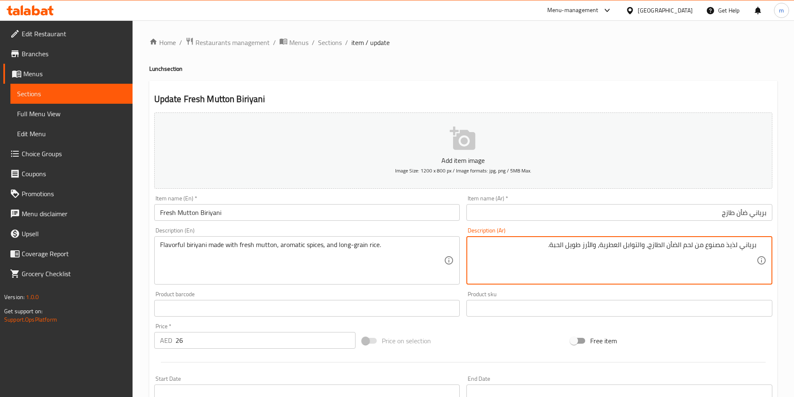
click at [709, 254] on textarea "برياني لذيذ مصنوع من لحم الضأن الطازج، والتوابل العطرية، والأرز طويل الحبة." at bounding box center [614, 261] width 284 height 40
click at [690, 247] on textarea "برياني لذيذ مصنوع من لحم الضأن الطازج، والتوابل العطرية، والأرز طويل الحبة." at bounding box center [614, 261] width 284 height 40
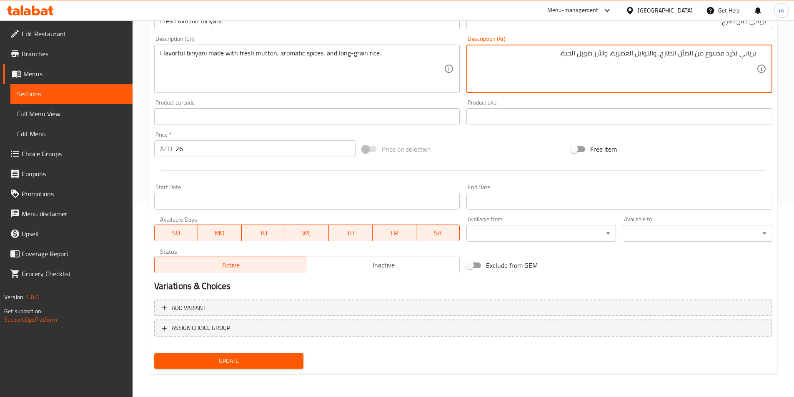
type textarea "برياني لذيذ مصنوع من الضأن الطازج، والتوابل العطرية، والأرز طويل الحبة."
click at [263, 356] on span "Update" at bounding box center [229, 361] width 136 height 10
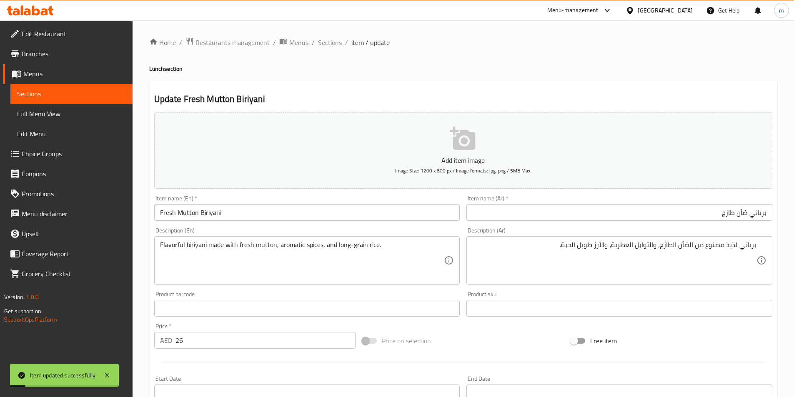
click at [328, 45] on span "Sections" at bounding box center [330, 42] width 24 height 10
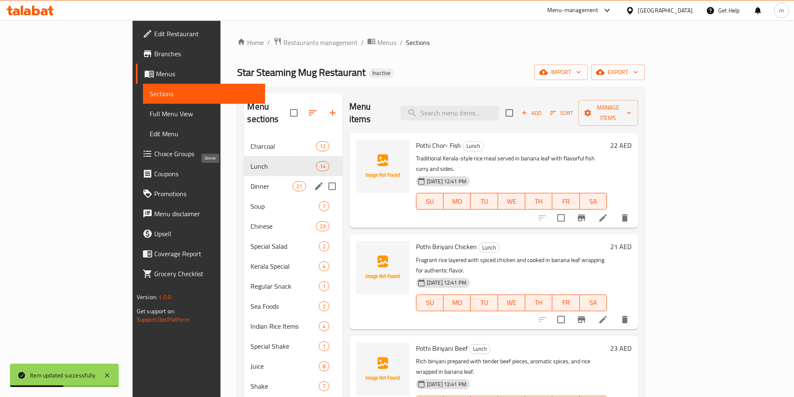
click at [250, 181] on span "Dinner" at bounding box center [271, 186] width 42 height 10
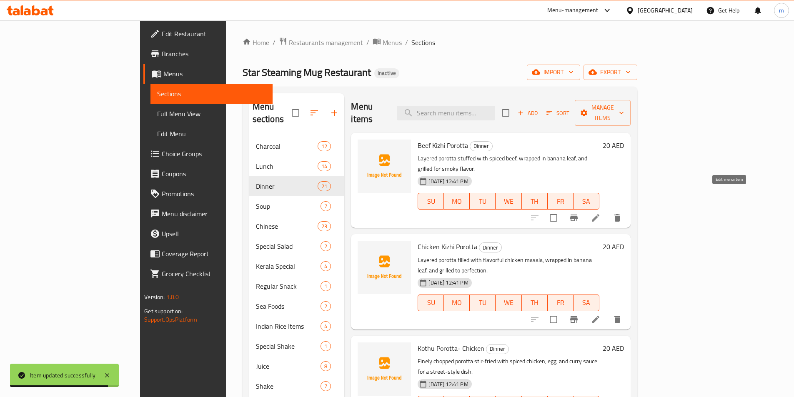
click at [600, 213] on icon at bounding box center [595, 218] width 10 height 10
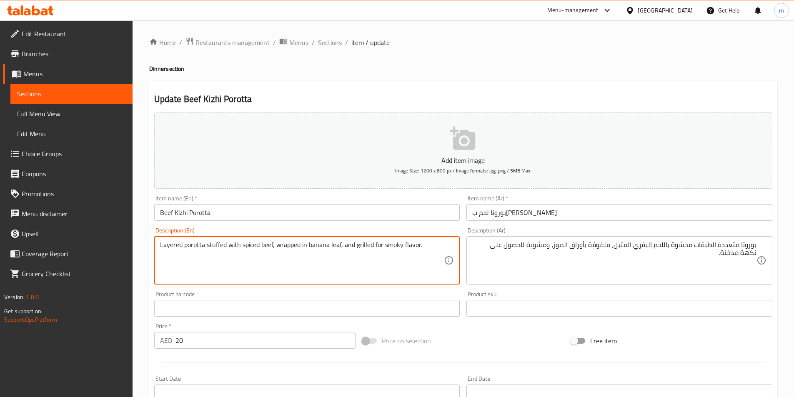
drag, startPoint x: 160, startPoint y: 250, endPoint x: 273, endPoint y: 254, distance: 113.0
click at [192, 245] on textarea "Layered porotta stuffed with spiced beef, wrapped in banana leaf, and grilled f…" at bounding box center [302, 261] width 284 height 40
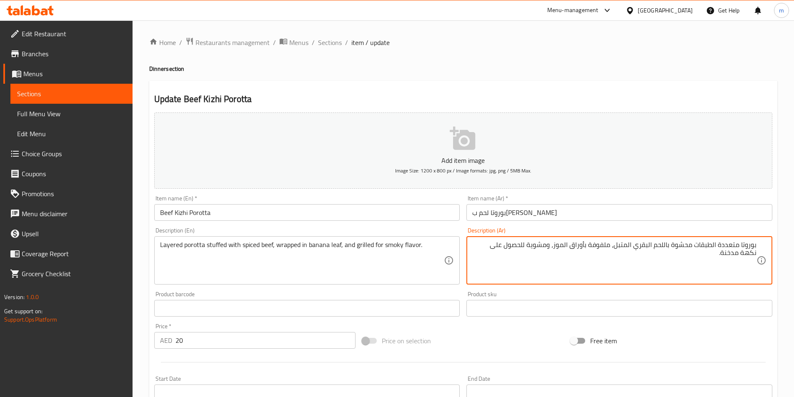
click at [724, 244] on textarea "بوروتا متعددة الطبقات محشوة باللحم البقري المتبل، ملفوفة بأوراق الموز، ومشوية ل…" at bounding box center [614, 261] width 284 height 40
click at [751, 249] on textarea "بوروتا الطبقات محشوة باللحم البقري المتبل، ملفوفة بأوراق الموز، ومشوية للحصول ع…" at bounding box center [614, 261] width 284 height 40
click at [617, 256] on textarea "بوروتا الطبقات محشوة باللحم البقري المتبل، ملفوفة بأوراق الموز، ومشوية للحصول ع…" at bounding box center [614, 261] width 284 height 40
click at [610, 249] on textarea "بوروتا الطبقات محشوة باللحم البقري المتبل، ملفوفة بأوراق الموز، ومشوية للحصول ع…" at bounding box center [614, 261] width 284 height 40
click at [609, 250] on textarea "بوروتا الطبقات محشوة باللحم البقري المتبل، ملفوفة بأوراق الموز، ومشوية للحصول ع…" at bounding box center [614, 261] width 284 height 40
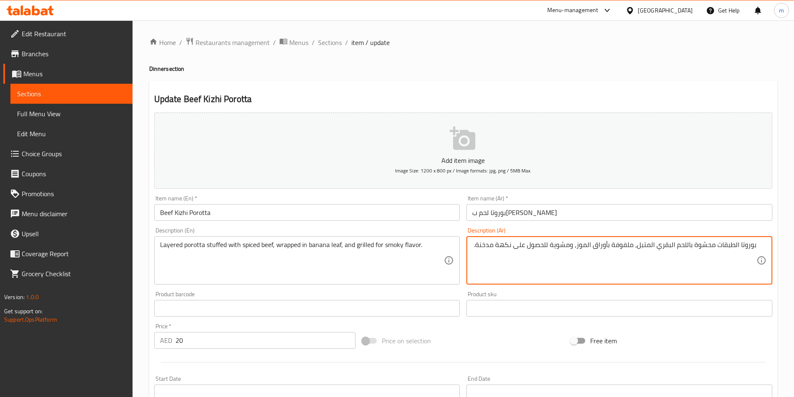
drag, startPoint x: 515, startPoint y: 249, endPoint x: 549, endPoint y: 257, distance: 35.6
click at [549, 257] on textarea "بوروتا الطبقات محشوة باللحم البقري المتبل، ملفوفة بأوراق الموز، ومشوية للحصول ع…" at bounding box center [614, 261] width 284 height 40
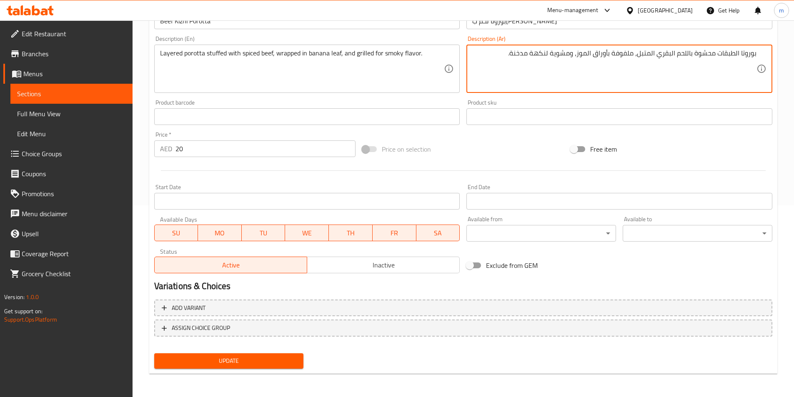
type textarea "بوروتا الطبقات محشوة باللحم البقري المتبل، ملفوفة بأوراق الموز، ومشوية لنكهة مد…"
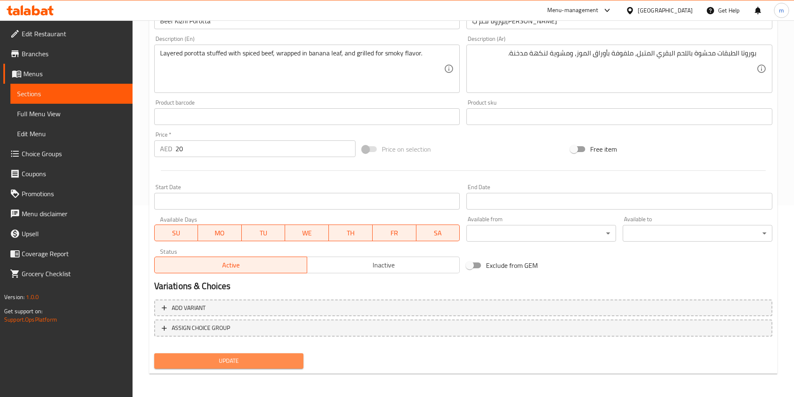
click at [280, 360] on span "Update" at bounding box center [229, 361] width 136 height 10
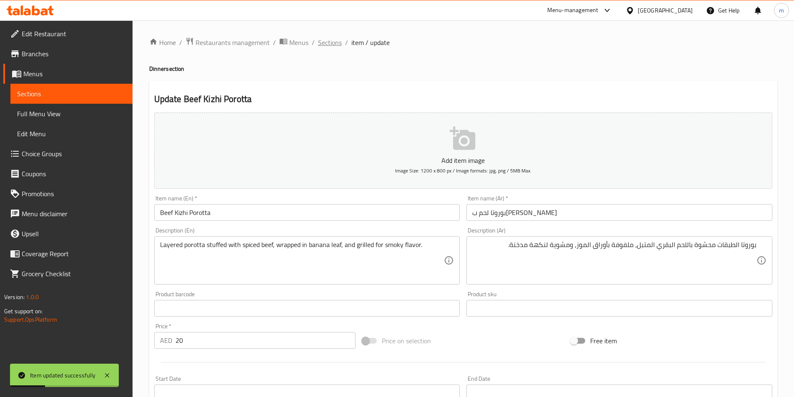
click at [330, 41] on span "Sections" at bounding box center [330, 42] width 24 height 10
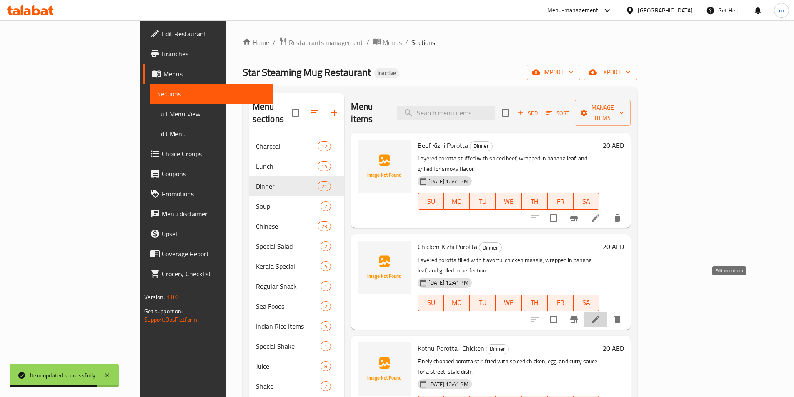
click at [599, 316] on icon at bounding box center [595, 319] width 7 height 7
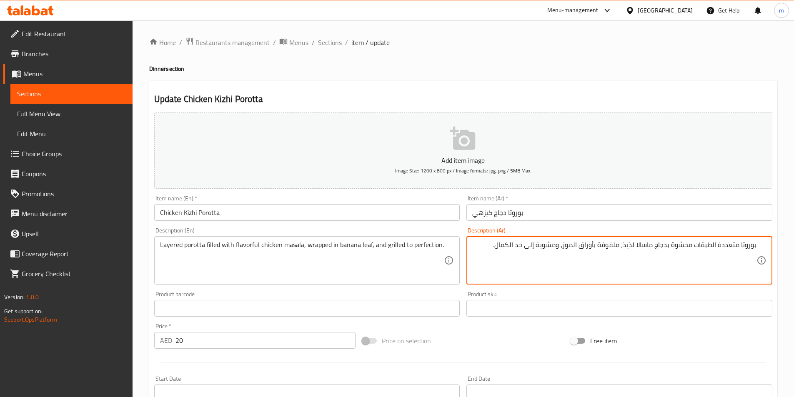
click at [722, 246] on textarea "بوروتا متعددة الطبقات محشوة بدجاج ماسالا لذيذ، ملفوفة بأوراق الموز، ومشوية إلى …" at bounding box center [614, 261] width 284 height 40
click at [657, 246] on textarea "بوروتا الطبقات محشوة بدجاج ماسالا لذيذ، ملفوفة بأوراق الموز، ومشوية إلى حد الكم…" at bounding box center [614, 261] width 284 height 40
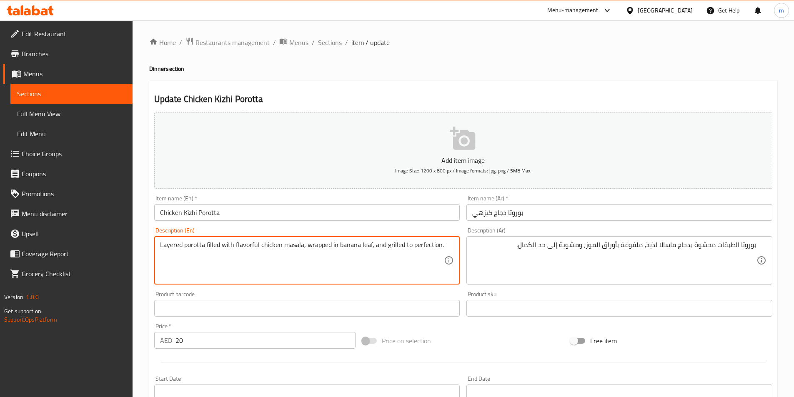
drag, startPoint x: 385, startPoint y: 247, endPoint x: 437, endPoint y: 252, distance: 52.3
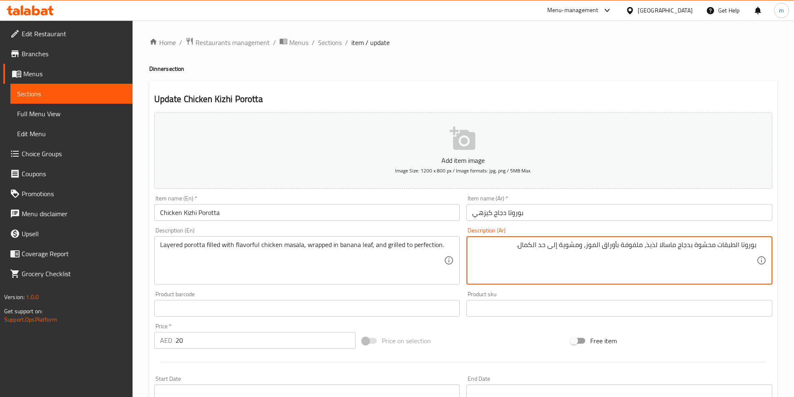
click at [546, 247] on textarea "بوروتا الطبقات محشوة بدجاج ماسالا لذيذ، ملفوفة بأوراق الموز، ومشوية إلى حد الكم…" at bounding box center [614, 261] width 284 height 40
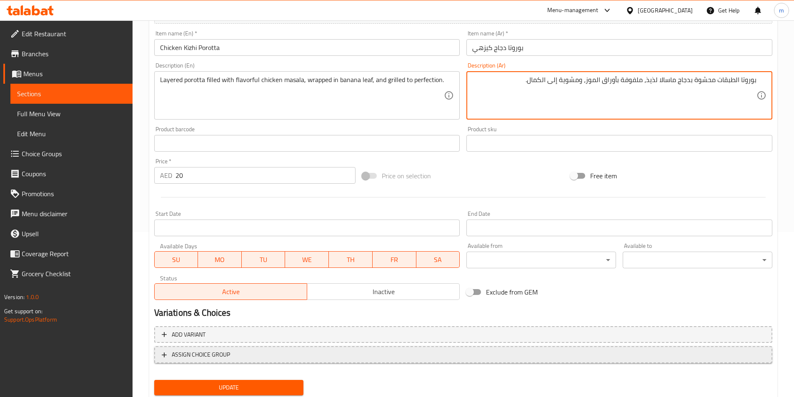
scroll to position [192, 0]
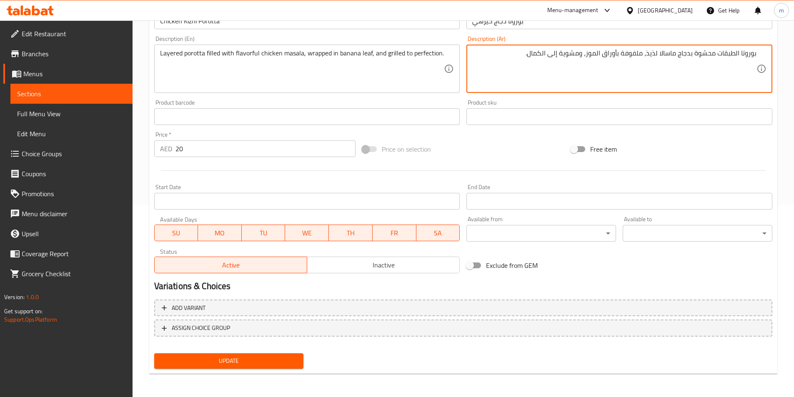
type textarea "بوروتا الطبقات محشوة بدجاج ماسالا لذيذ، ملفوفة بأوراق الموز، ومشوية إلى الكمال."
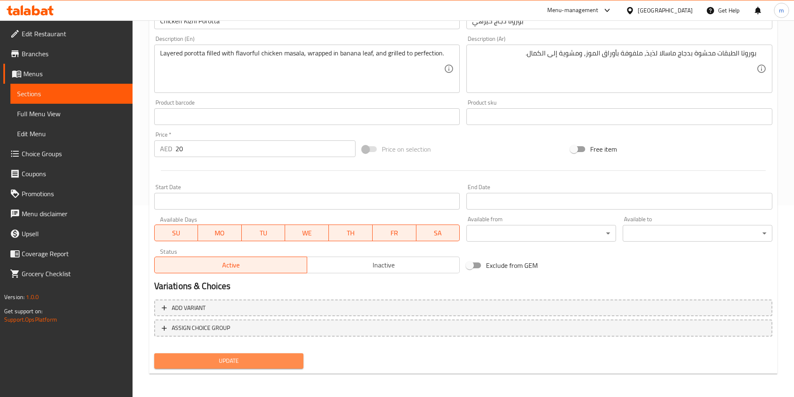
click at [273, 360] on span "Update" at bounding box center [229, 361] width 136 height 10
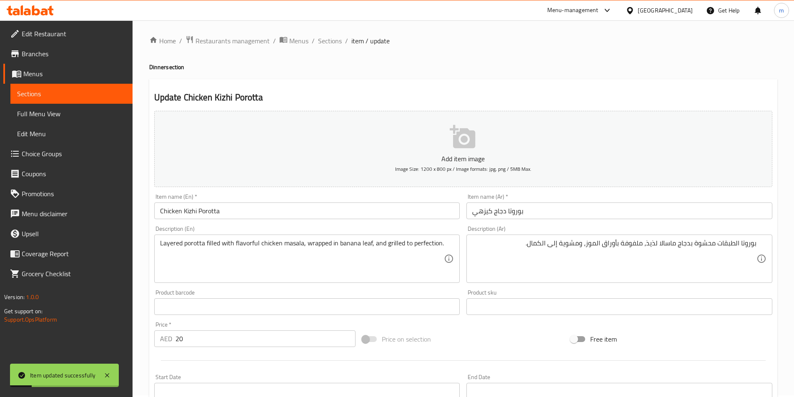
scroll to position [0, 0]
click at [328, 41] on span "Sections" at bounding box center [330, 42] width 24 height 10
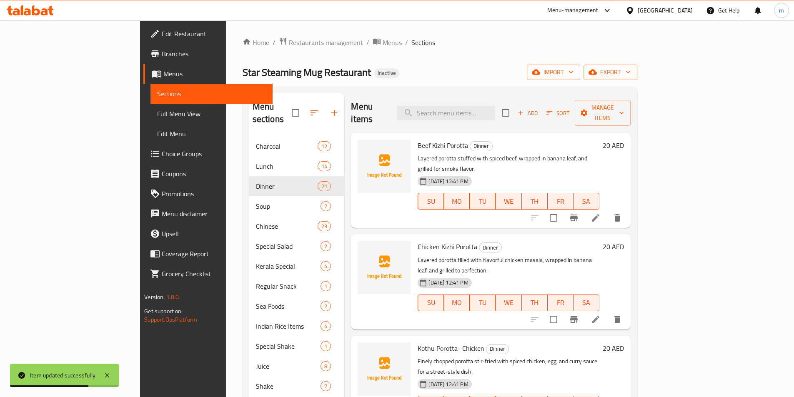
scroll to position [42, 0]
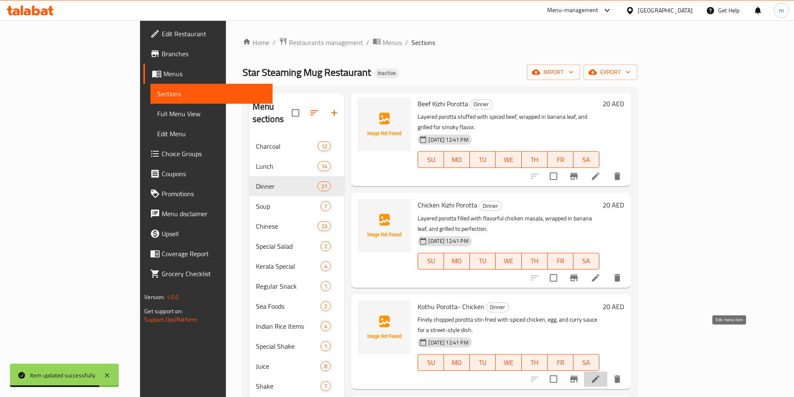
click at [600, 374] on icon at bounding box center [595, 379] width 10 height 10
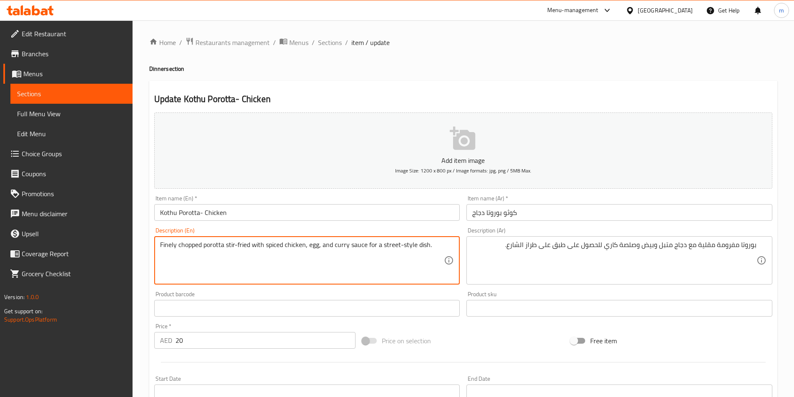
click at [162, 247] on textarea "Finely chopped porotta stir-fried with spiced chicken, egg, and curry sauce for…" at bounding box center [302, 261] width 284 height 40
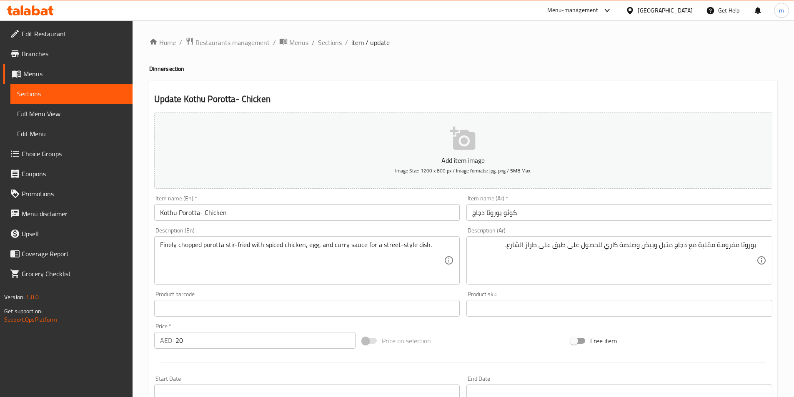
click at [167, 249] on textarea "Finely chopped porotta stir-fried with spiced chicken, egg, and curry sauce for…" at bounding box center [302, 261] width 284 height 40
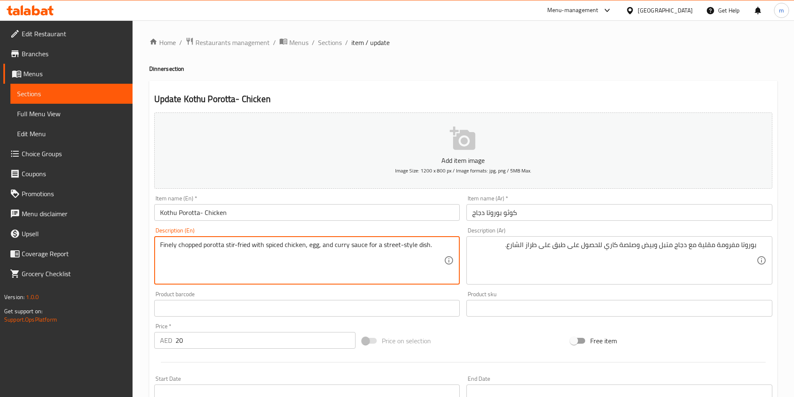
click at [167, 249] on textarea "Finely chopped porotta stir-fried with spiced chicken, egg, and curry sauce for…" at bounding box center [302, 261] width 284 height 40
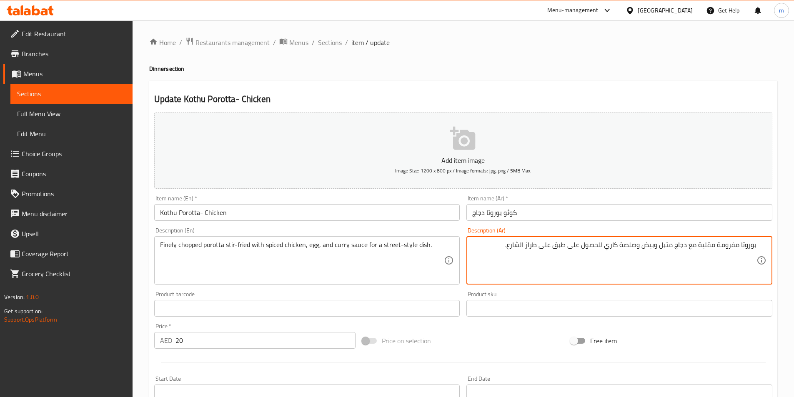
click at [718, 250] on textarea "بوروتا مفرومة مقلية مع دجاج متبل وبيض وصلصة كاري للحصول على طبق على طراز الشارع." at bounding box center [614, 261] width 284 height 40
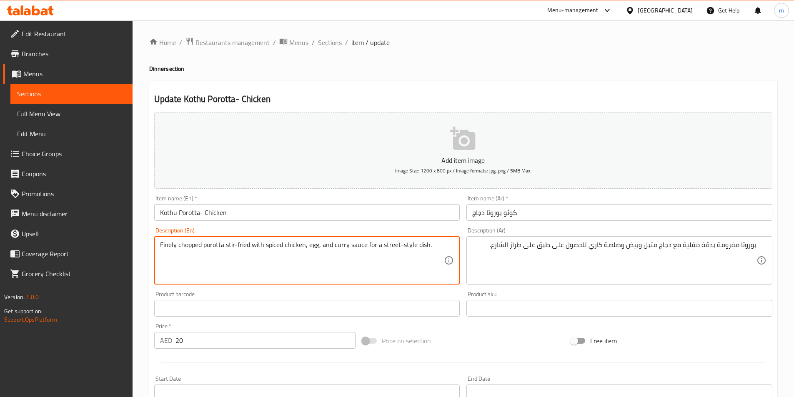
drag, startPoint x: 225, startPoint y: 247, endPoint x: 247, endPoint y: 253, distance: 23.3
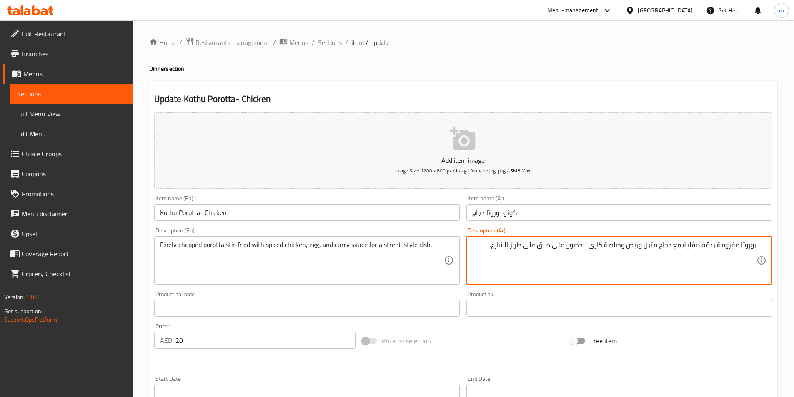
drag, startPoint x: 526, startPoint y: 252, endPoint x: 539, endPoint y: 255, distance: 12.7
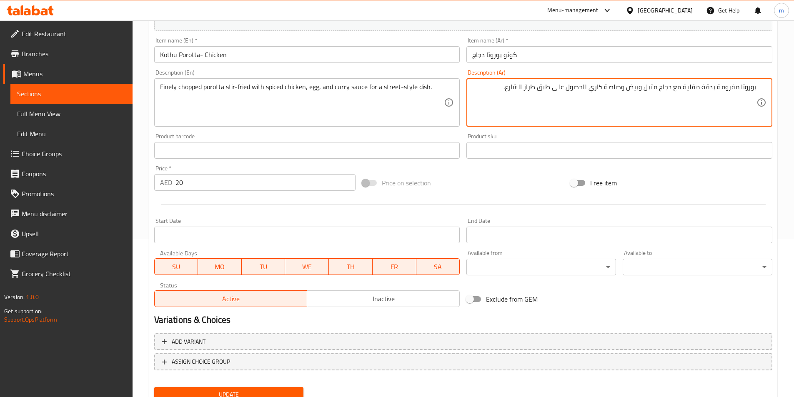
scroll to position [192, 0]
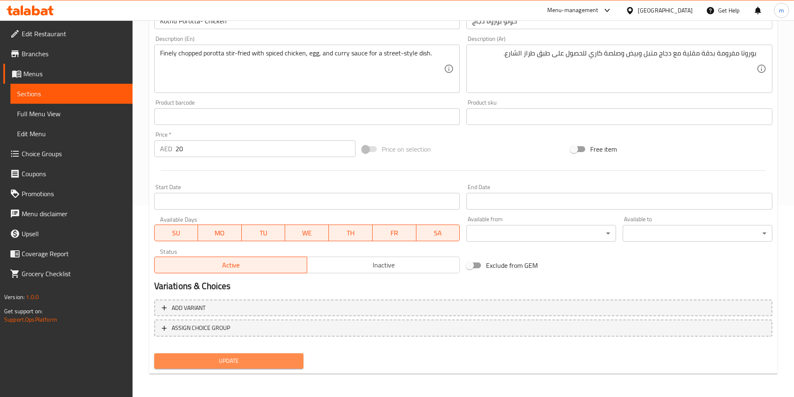
click at [227, 360] on span "Update" at bounding box center [229, 361] width 136 height 10
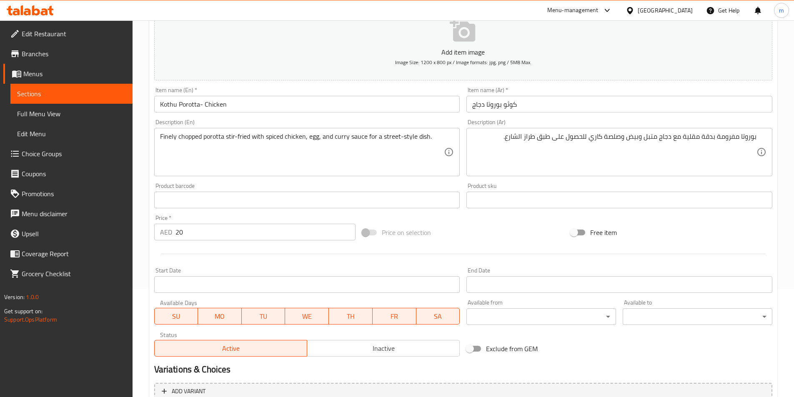
scroll to position [67, 0]
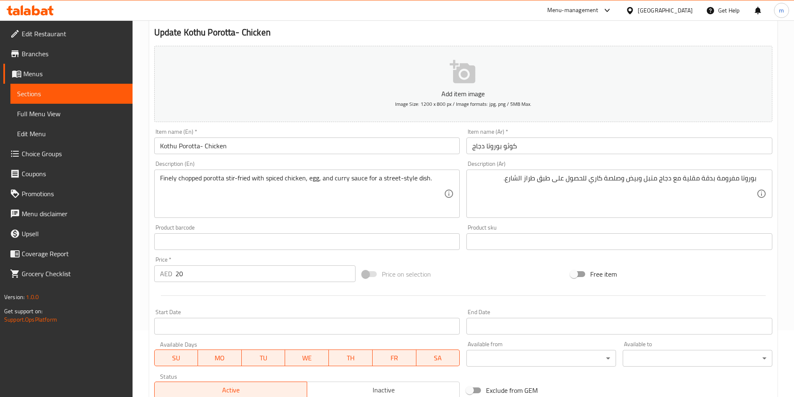
drag, startPoint x: 158, startPoint y: 176, endPoint x: 191, endPoint y: 184, distance: 33.9
click at [191, 184] on div "Finely chopped porotta stir-fried with spiced chicken, egg, and curry sauce for…" at bounding box center [307, 194] width 306 height 48
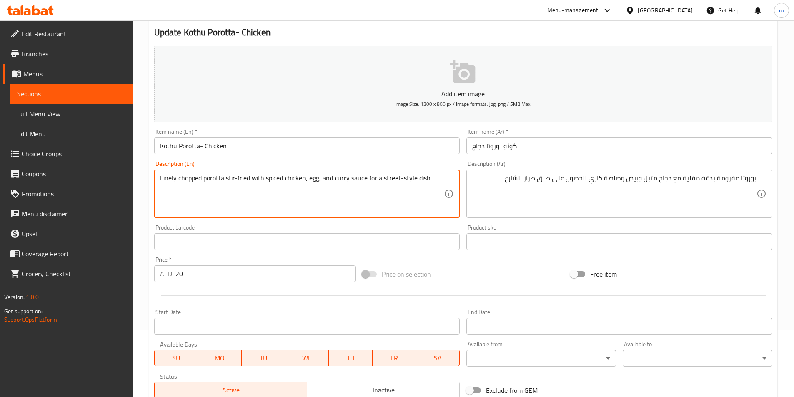
drag, startPoint x: 162, startPoint y: 177, endPoint x: 180, endPoint y: 182, distance: 19.1
click at [180, 182] on textarea "Finely chopped porotta stir-fried with spiced chicken, egg, and curry sauce for…" at bounding box center [302, 194] width 284 height 40
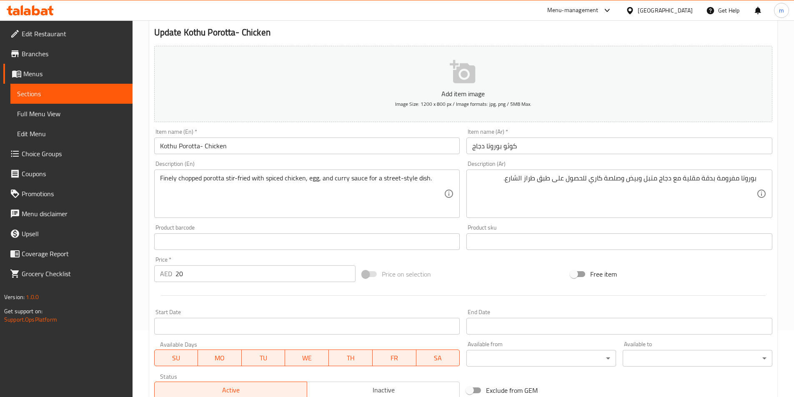
click at [156, 181] on div "Finely chopped porotta stir-fried with spiced chicken, egg, and curry sauce for…" at bounding box center [307, 194] width 306 height 48
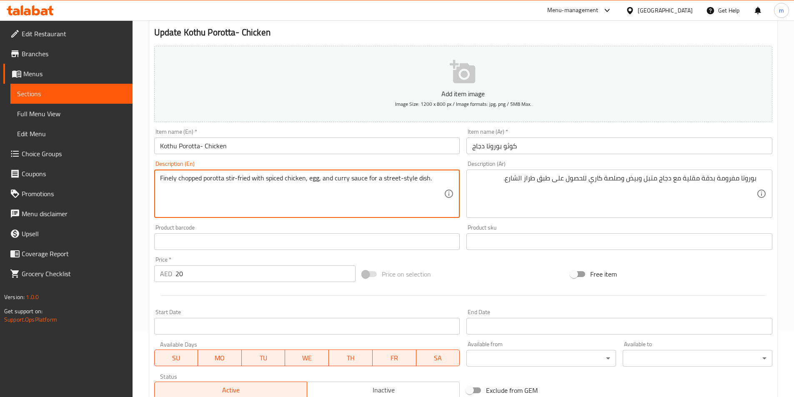
click at [162, 177] on textarea "Finely chopped porotta stir-fried with spiced chicken, egg, and curry sauce for…" at bounding box center [302, 194] width 284 height 40
drag, startPoint x: 161, startPoint y: 177, endPoint x: 189, endPoint y: 182, distance: 27.9
click at [189, 182] on textarea "Finely chopped porotta stir-fried with spiced chicken, egg, and curry sauce for…" at bounding box center [302, 194] width 284 height 40
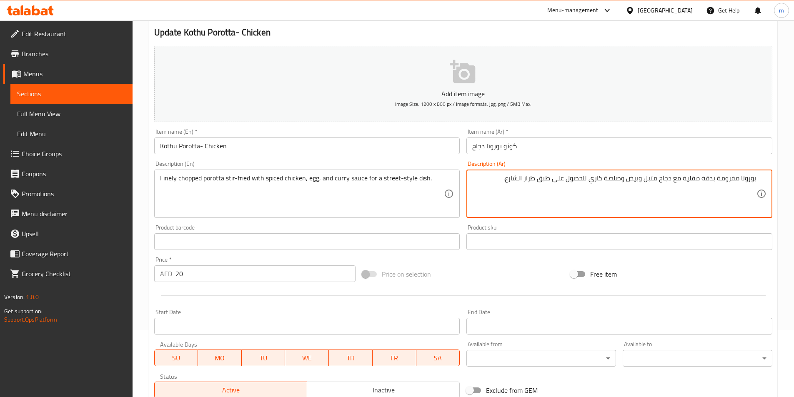
click at [707, 178] on textarea "بوروتا مفرومة بدقة مقلية مع دجاج متبل وبيض وصلصة كاري للحصول على طبق طراز الشار…" at bounding box center [614, 194] width 284 height 40
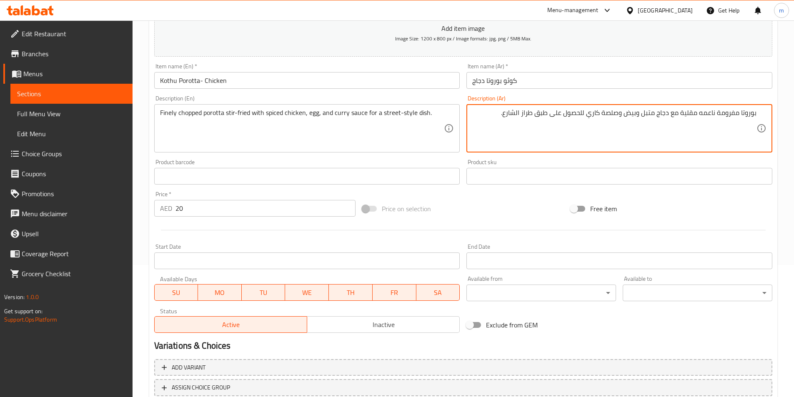
scroll to position [192, 0]
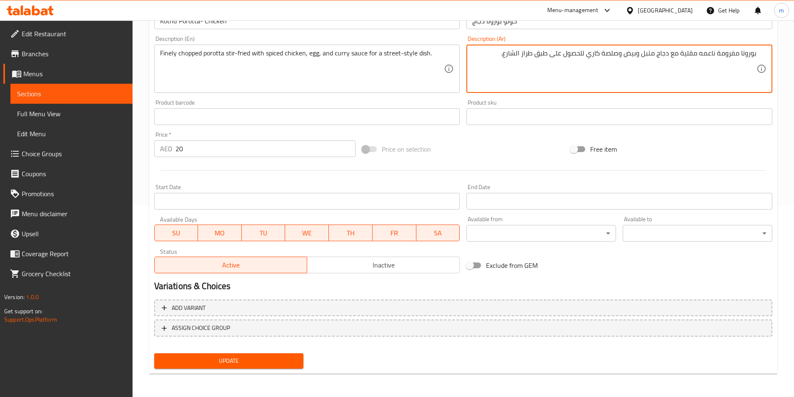
type textarea "بوروتا مفرومة ناعمه مقلية مع دجاج متبل وبيض وصلصة كاري للحصول على طبق طراز الشا…"
click at [235, 357] on span "Update" at bounding box center [229, 361] width 136 height 10
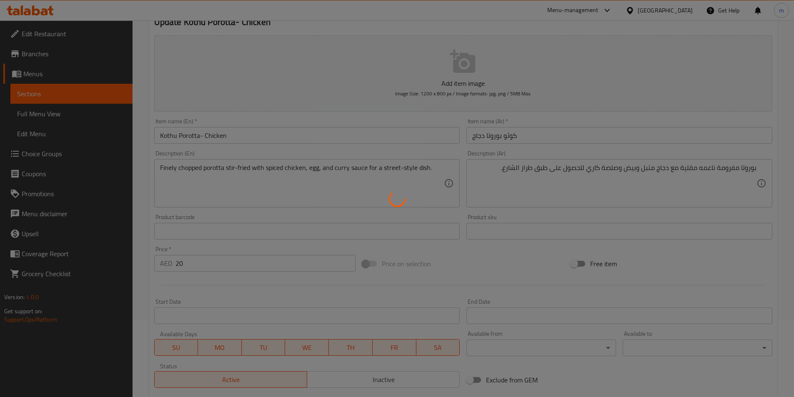
scroll to position [0, 0]
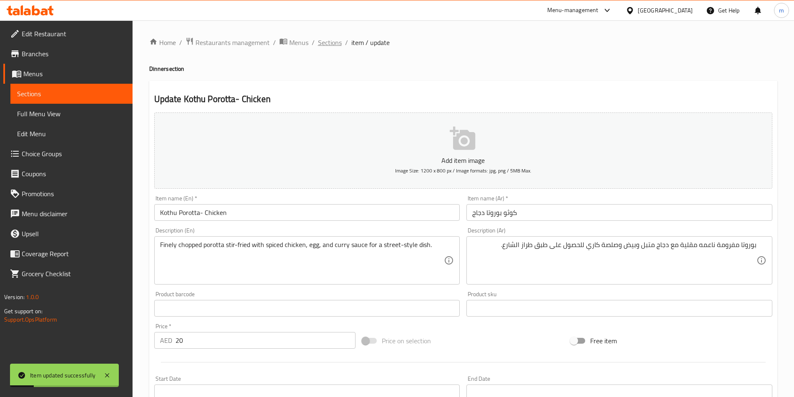
click at [325, 42] on span "Sections" at bounding box center [330, 42] width 24 height 10
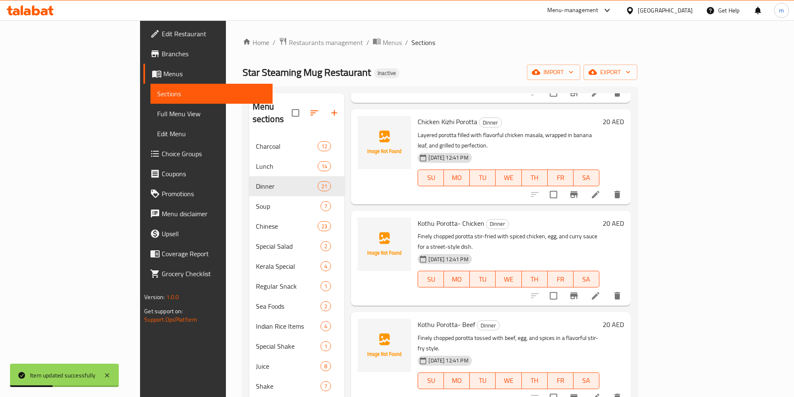
scroll to position [167, 0]
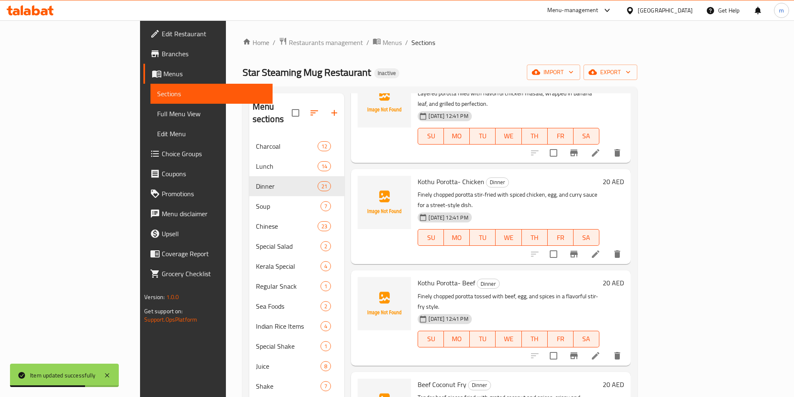
click at [607, 348] on li at bounding box center [595, 355] width 23 height 15
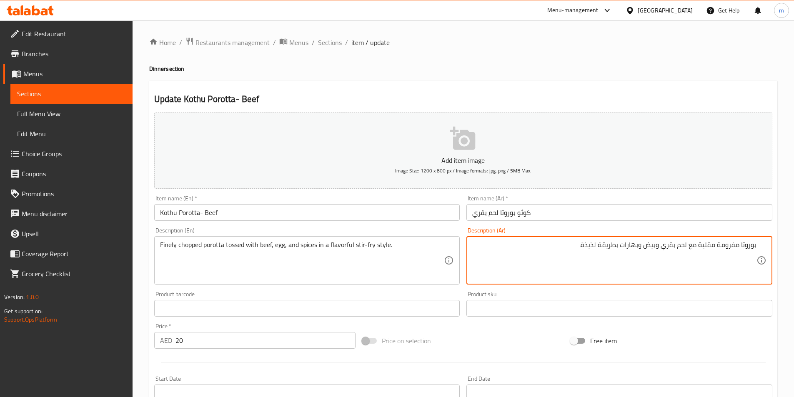
click at [716, 251] on textarea "بوروتا مفرومة مقلية مع لحم بقري وبيض وبهارات بطريقة لذيذة." at bounding box center [614, 261] width 284 height 40
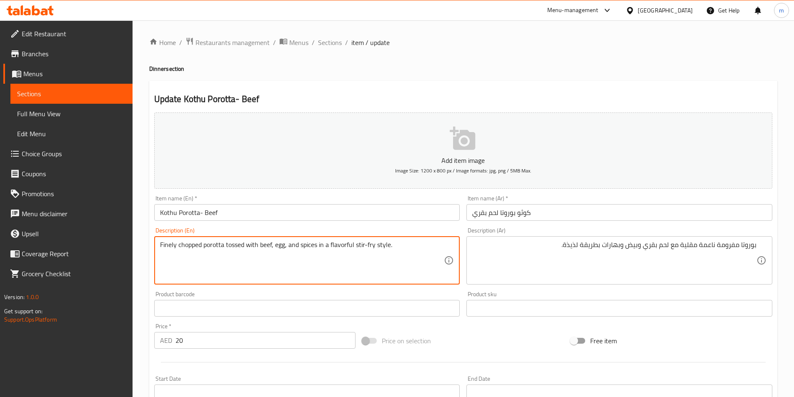
click at [237, 247] on textarea "Finely chopped porotta tossed with beef, egg, and spices in a flavorful stir-fr…" at bounding box center [302, 261] width 284 height 40
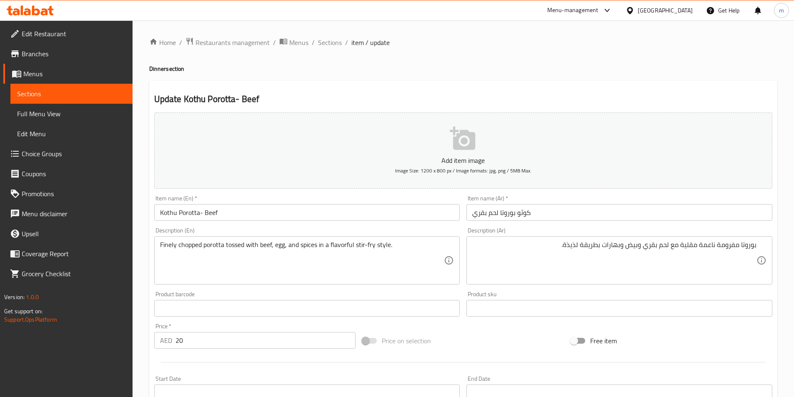
click at [250, 262] on textarea "Finely chopped porotta tossed with beef, egg, and spices in a flavorful stir-fr…" at bounding box center [302, 261] width 284 height 40
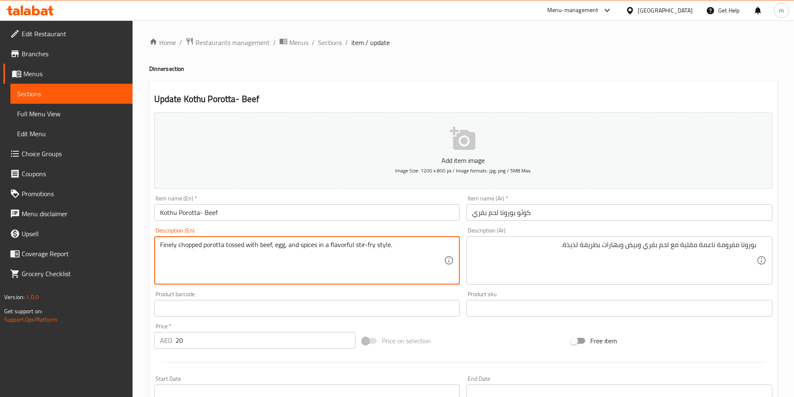
drag, startPoint x: 225, startPoint y: 241, endPoint x: 272, endPoint y: 253, distance: 48.7
click at [272, 253] on textarea "Finely chopped porotta tossed with beef, egg, and spices in a flavorful stir-fr…" at bounding box center [302, 261] width 284 height 40
drag, startPoint x: 374, startPoint y: 249, endPoint x: 319, endPoint y: 261, distance: 56.8
click at [319, 261] on textarea "Finely chopped porotta tossed with beef, egg, and spices in a flavorful stir-fr…" at bounding box center [302, 261] width 284 height 40
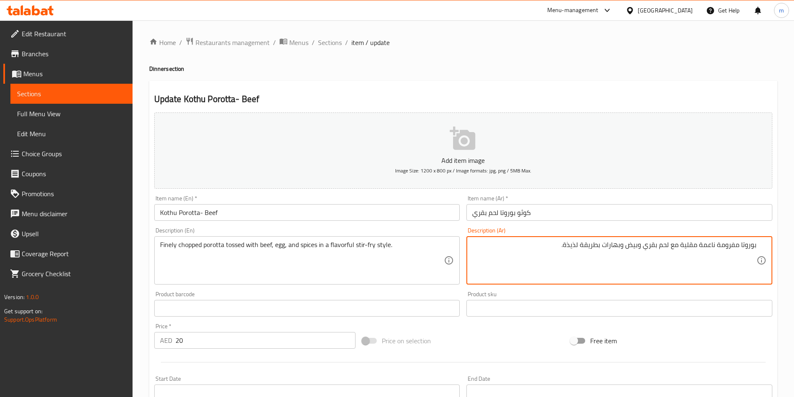
drag, startPoint x: 553, startPoint y: 250, endPoint x: 580, endPoint y: 262, distance: 28.9
paste textarea "بأسلوب القلي السريع اللذيذ"
click at [571, 241] on textarea "بوروتا مفرومة ناعمة مقلية مع لحم بقري وبيض وبهارات بطريقة بأسلوب القلي السريع ا…" at bounding box center [614, 261] width 284 height 40
click at [552, 244] on textarea "بوروتا مفرومة ناعمة مقلية مع لحم بقري وبيض وبهارات بطريقة القلي السريع اللذيذ." at bounding box center [614, 261] width 284 height 40
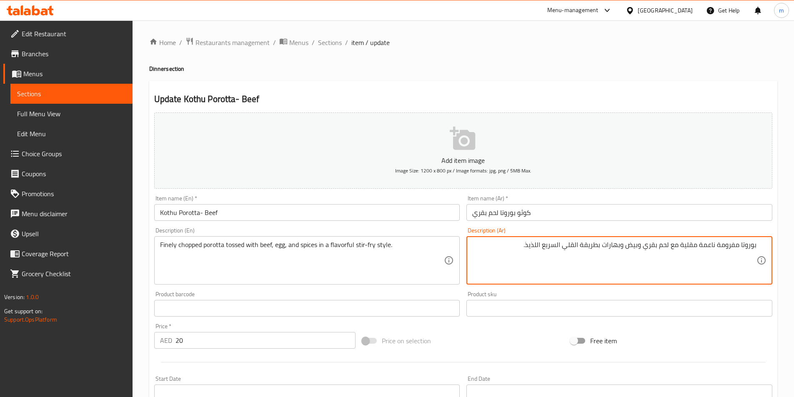
click at [552, 244] on textarea "بوروتا مفرومة ناعمة مقلية مع لحم بقري وبيض وبهارات بطريقة القلي السريع اللذيذ." at bounding box center [614, 261] width 284 height 40
click at [194, 244] on textarea "Finely chopped porotta tossed with beef, egg, and spices in a flavorful stir-fr…" at bounding box center [302, 261] width 284 height 40
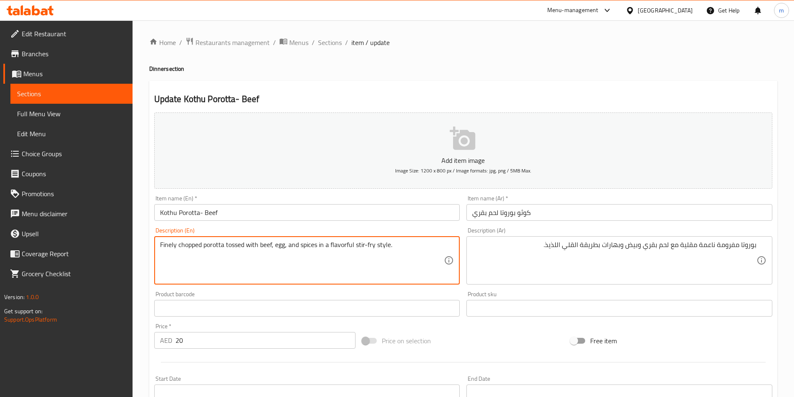
click at [231, 248] on textarea "Finely chopped porotta tossed with beef, egg, and spices in a flavorful stir-fr…" at bounding box center [302, 261] width 284 height 40
click at [165, 247] on textarea "Finely chopped porotta tossed with beef, egg, and spices in a flavorful stir-fr…" at bounding box center [302, 261] width 284 height 40
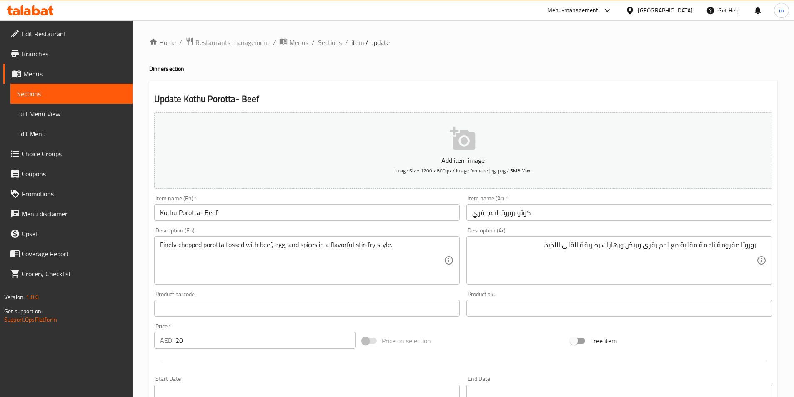
click at [236, 243] on textarea "Finely chopped porotta tossed with beef, egg, and spices in a flavorful stir-fr…" at bounding box center [302, 261] width 284 height 40
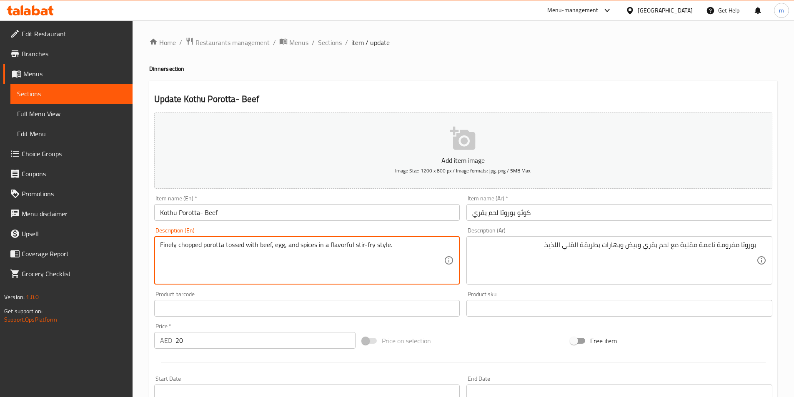
click at [236, 243] on textarea "Finely chopped porotta tossed with beef, egg, and spices in a flavorful stir-fr…" at bounding box center [302, 261] width 284 height 40
click at [235, 245] on textarea "Finely chopped porotta tossed with beef, egg, and spices in a flavorful stir-fr…" at bounding box center [302, 261] width 284 height 40
click at [233, 245] on textarea "Finely chopped porotta tossed with beef, egg, and spices in a flavorful stir-fr…" at bounding box center [302, 261] width 284 height 40
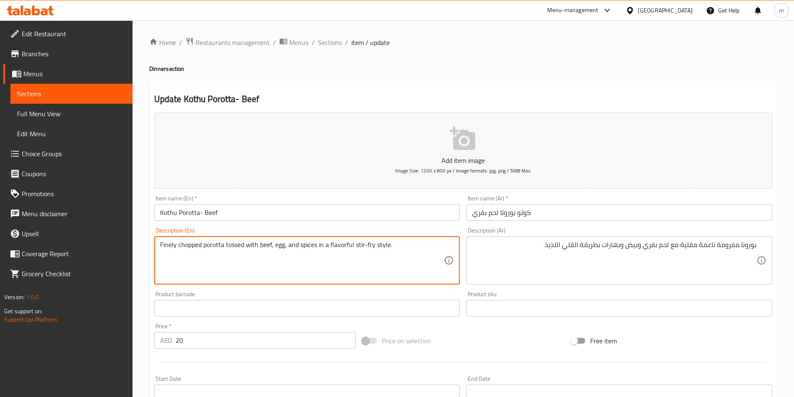
click at [233, 245] on textarea "Finely chopped porotta tossed with beef, egg, and spices in a flavorful stir-fr…" at bounding box center [302, 261] width 284 height 40
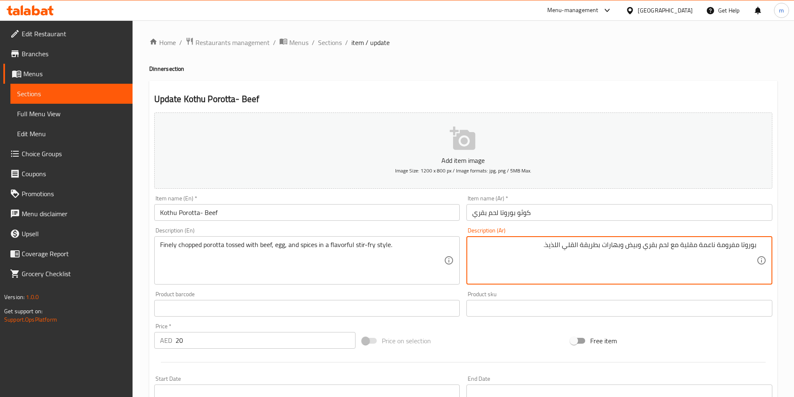
click at [674, 247] on textarea "بوروتا مفرومة ناعمة مقلية مع لحم بقري وبيض وبهارات بطريقة القلي اللذيذ." at bounding box center [614, 261] width 284 height 40
click at [679, 246] on textarea "بوروتا مفرومة ناعمة مقلية مع لحم بقري وبيض وبهارات بطريقة القلي اللذيذ." at bounding box center [614, 261] width 284 height 40
click at [690, 246] on textarea "بوروتا مفرومة ناعمة مقلية مغموس مع لحم بقري وبيض وبهارات بطريقة القلي اللذيذ." at bounding box center [614, 261] width 284 height 40
click at [541, 248] on textarea "بوروتا مفرومة ناعمة مغموس مع لحم بقري وبيض وبهارات بطريقة القلي اللذيذ." at bounding box center [614, 261] width 284 height 40
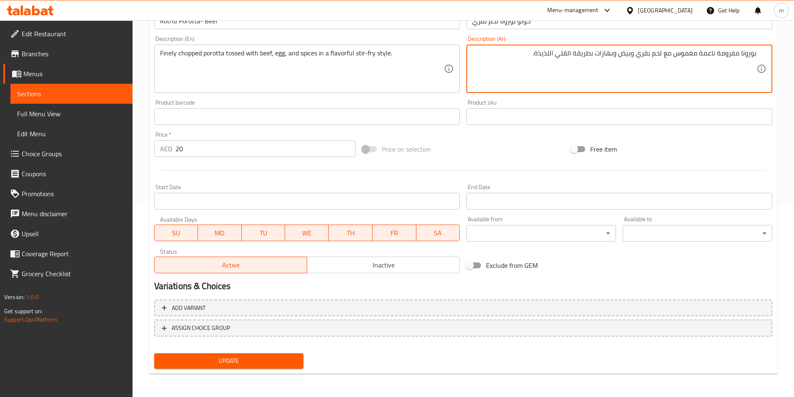
type textarea "بوروتا مفرومة ناعمة مغموس مع لحم بقري وبيض وبهارات بطريقة القلي اللذيذة."
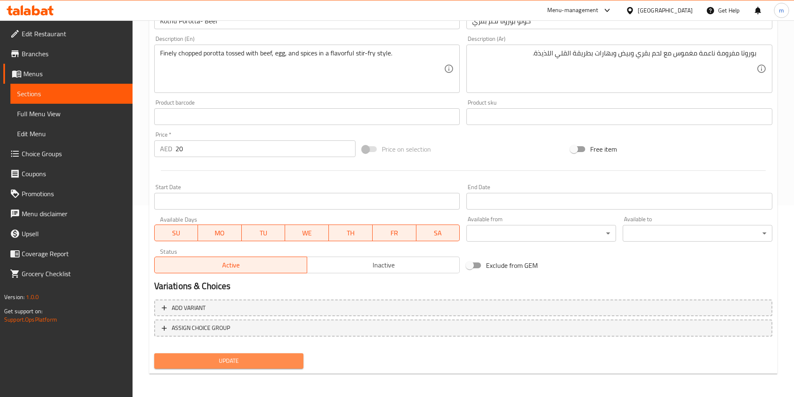
click at [226, 362] on span "Update" at bounding box center [229, 361] width 136 height 10
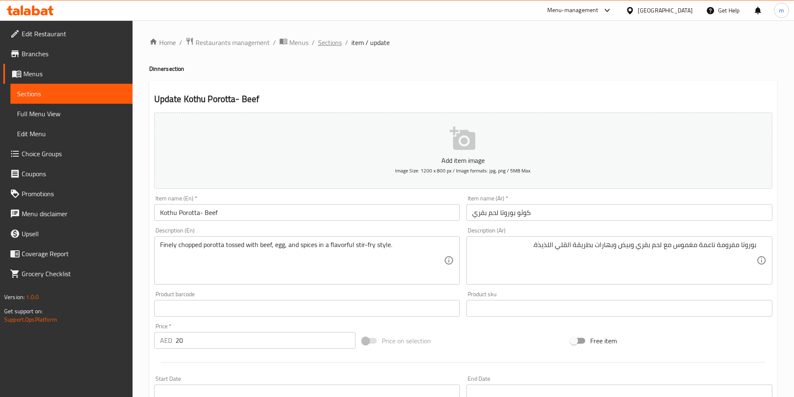
click at [329, 43] on span "Sections" at bounding box center [330, 42] width 24 height 10
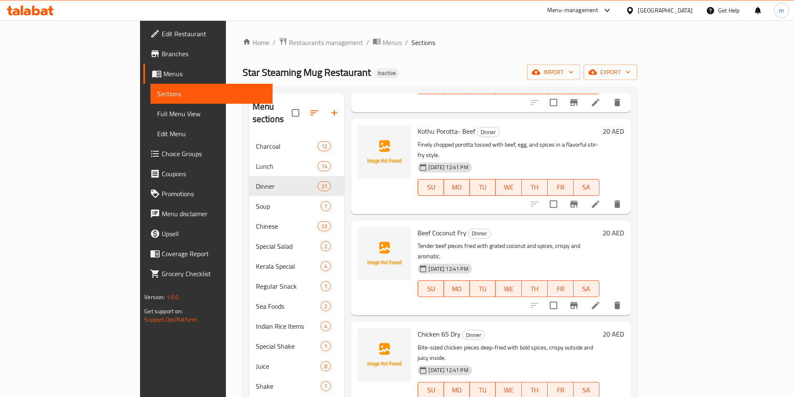
scroll to position [333, 0]
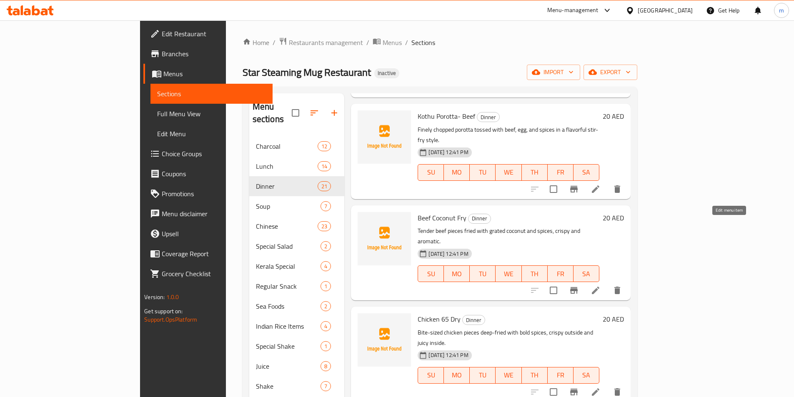
click at [600, 285] on icon at bounding box center [595, 290] width 10 height 10
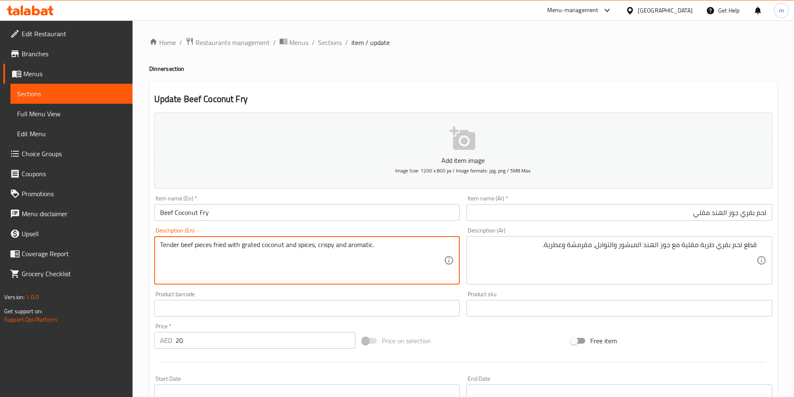
drag, startPoint x: 242, startPoint y: 244, endPoint x: 259, endPoint y: 247, distance: 17.5
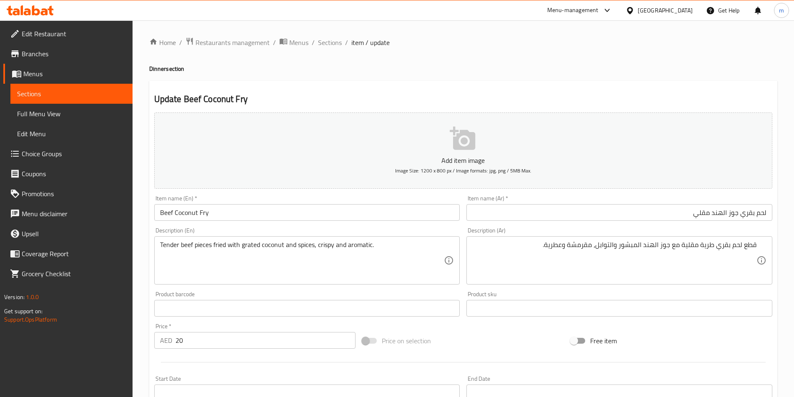
click at [580, 245] on textarea "قطع لحم بقري طرية مقلية مع جوز الهند المبشور والتوابل، مقرمشة وعطرية." at bounding box center [614, 261] width 284 height 40
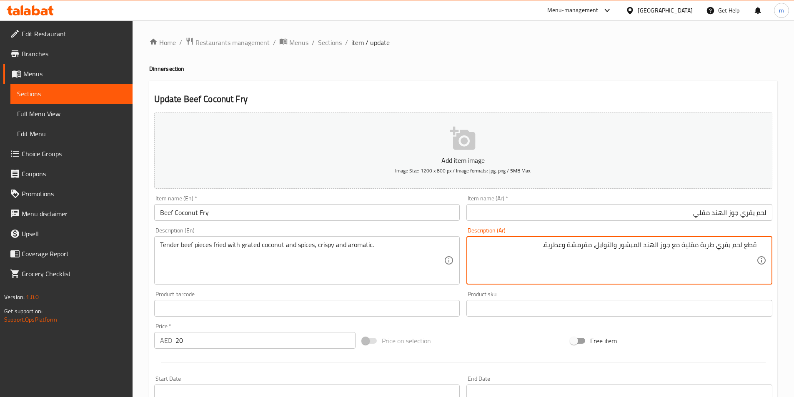
click at [325, 248] on textarea "Tender beef pieces fried with grated coconut and spices, crispy and aromatic." at bounding box center [302, 261] width 284 height 40
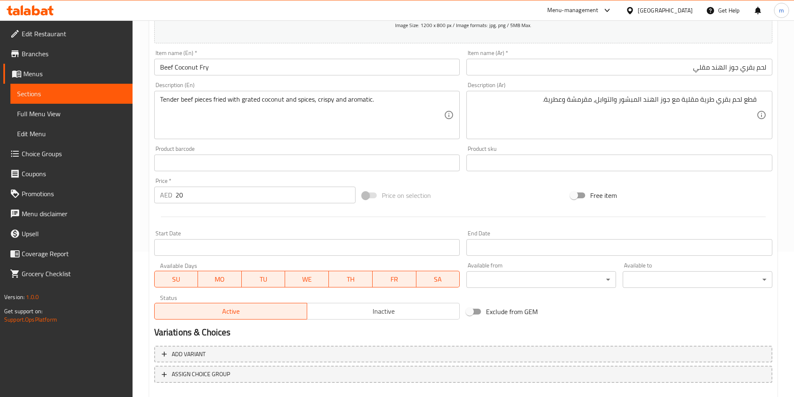
scroll to position [192, 0]
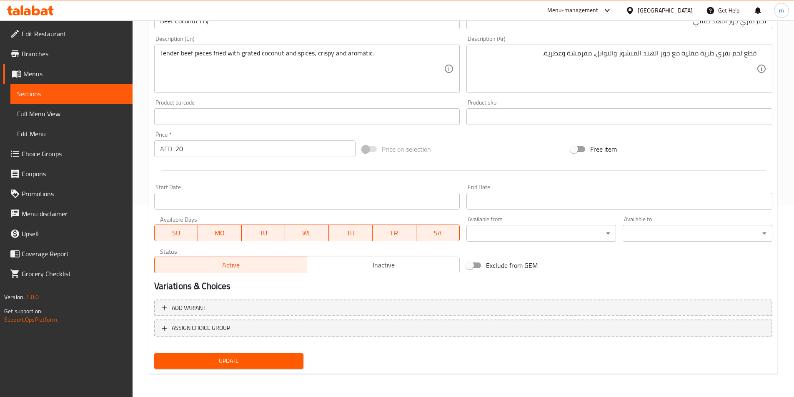
click at [272, 363] on span "Update" at bounding box center [229, 361] width 136 height 10
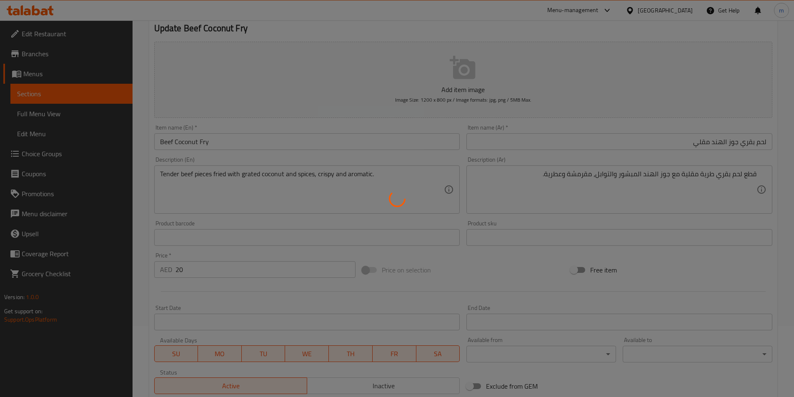
scroll to position [0, 0]
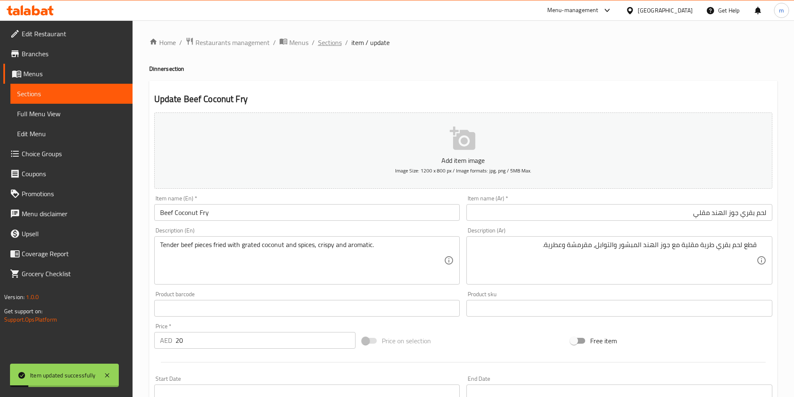
click at [334, 44] on span "Sections" at bounding box center [330, 42] width 24 height 10
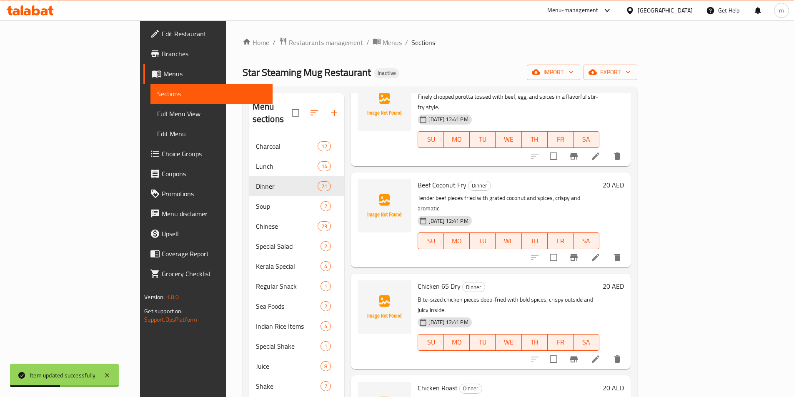
scroll to position [375, 0]
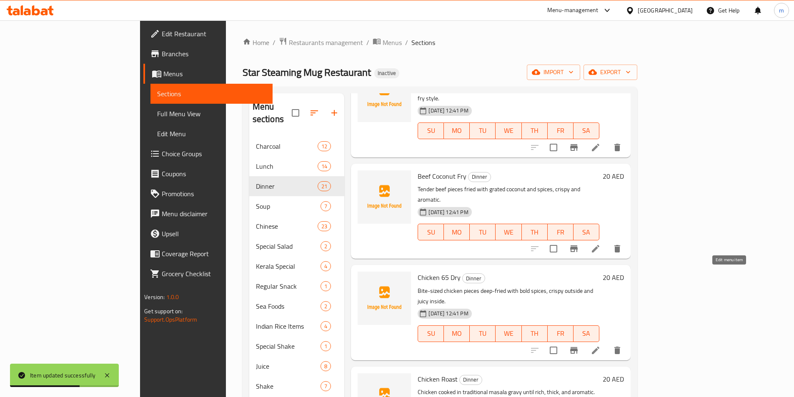
click at [600, 345] on icon at bounding box center [595, 350] width 10 height 10
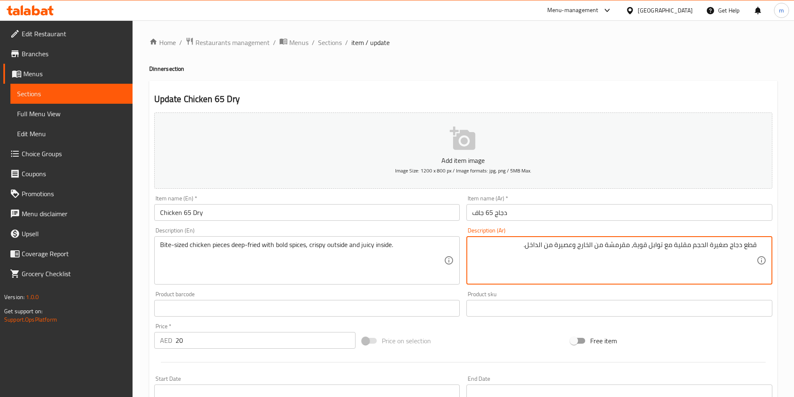
click at [719, 250] on textarea "قطع دجاج صغيرة الحجم مقلية مع توابل قوية، مقرمشة من الخارج وعصيرة من الداخل." at bounding box center [614, 261] width 284 height 40
click at [678, 242] on textarea "قطع دجاج بحجم البايت مقلية مع توابل قوية، مقرمشة من الخارج وعصيرة من الداخل." at bounding box center [614, 261] width 284 height 40
click at [621, 243] on textarea "قطع دجاج بحجم البايت مقلية بزيت غزير مع توابل قوية، مقرمشة من الخارج وعصيرة من …" at bounding box center [614, 261] width 284 height 40
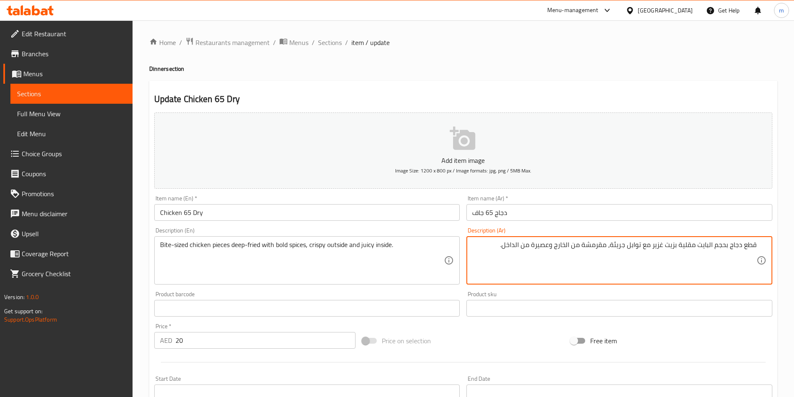
click at [546, 247] on textarea "قطع دجاج بحجم البايت مقلية بزيت غزير مع توابل جريئة، مقرمشة من الخارج وعصيرة من…" at bounding box center [614, 261] width 284 height 40
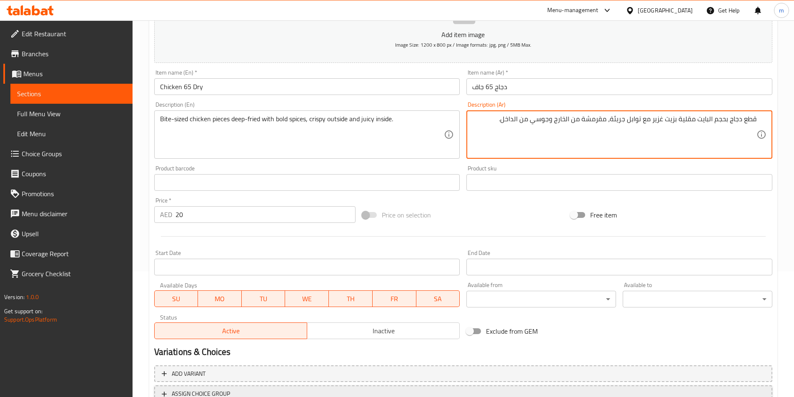
scroll to position [192, 0]
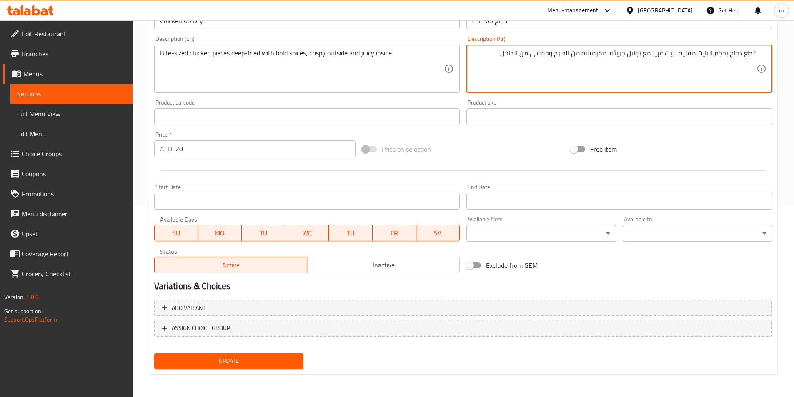
type textarea "قطع دجاج بحجم البايت مقلية بزيت غزير مع توابل جريئة، مقرمشة من الخارج وجوسي من …"
click at [261, 364] on span "Update" at bounding box center [229, 361] width 136 height 10
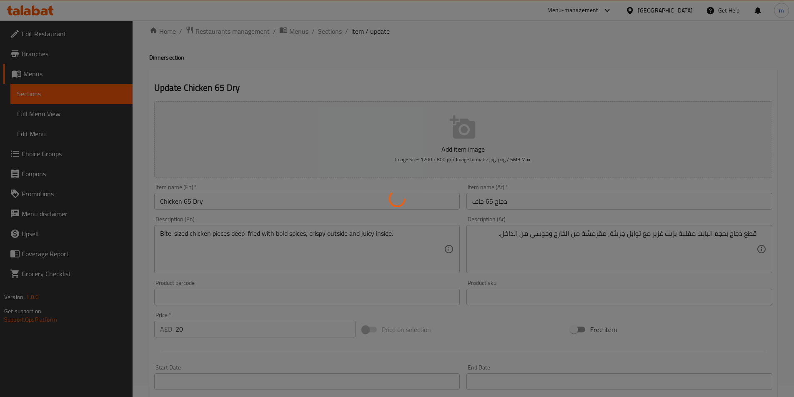
scroll to position [0, 0]
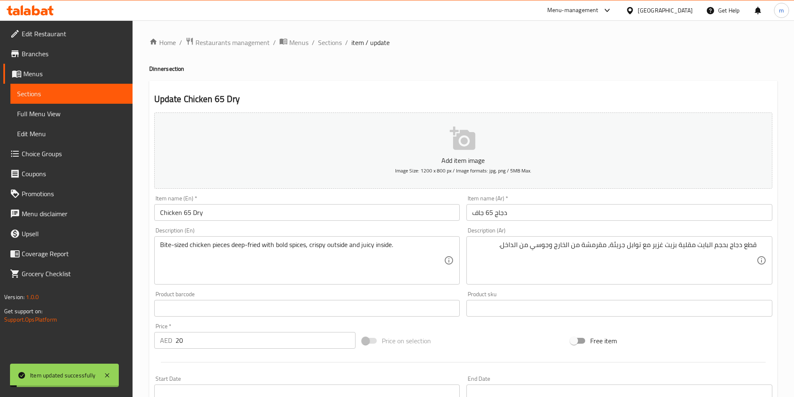
click at [322, 43] on span "Sections" at bounding box center [330, 42] width 24 height 10
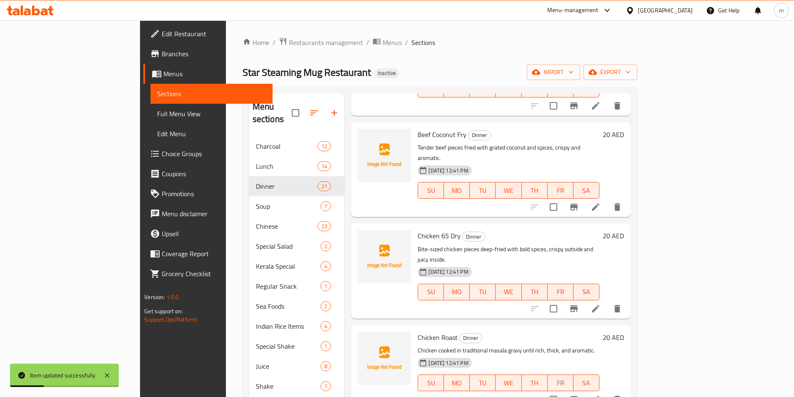
scroll to position [458, 0]
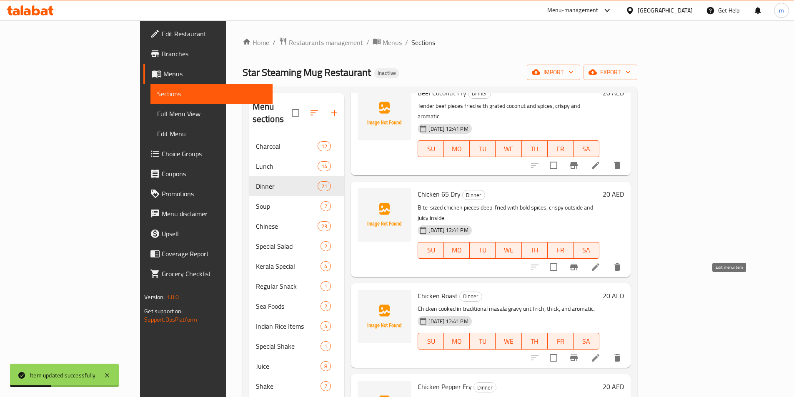
click at [600, 353] on icon at bounding box center [595, 358] width 10 height 10
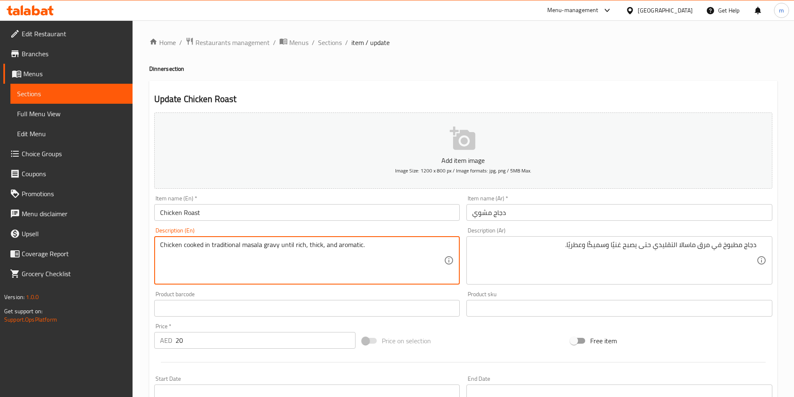
drag, startPoint x: 279, startPoint y: 246, endPoint x: 302, endPoint y: 252, distance: 23.6
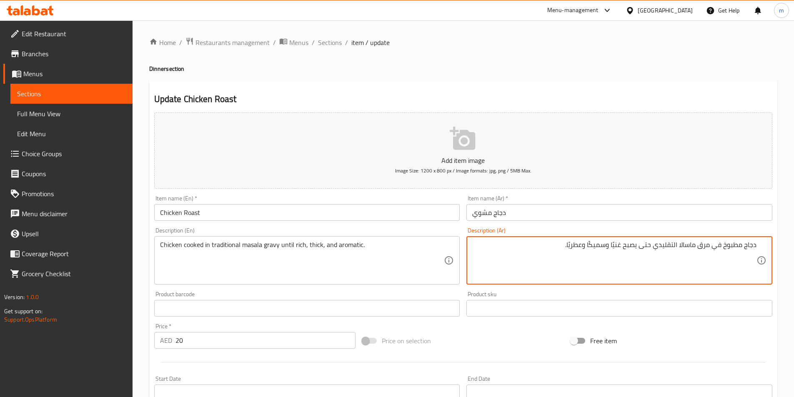
drag, startPoint x: 697, startPoint y: 250, endPoint x: 710, endPoint y: 254, distance: 13.7
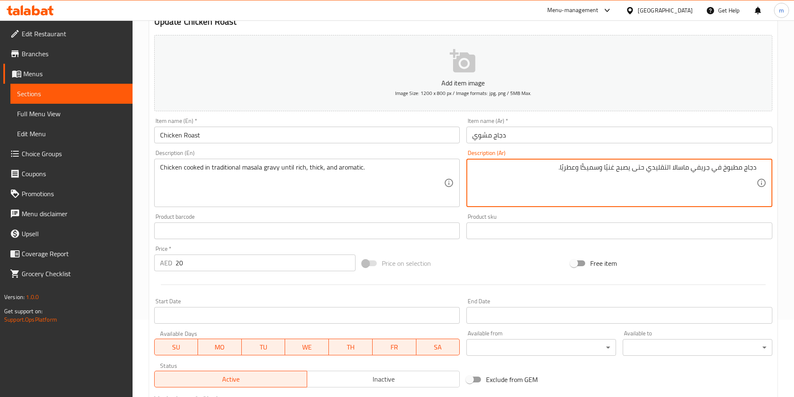
scroll to position [192, 0]
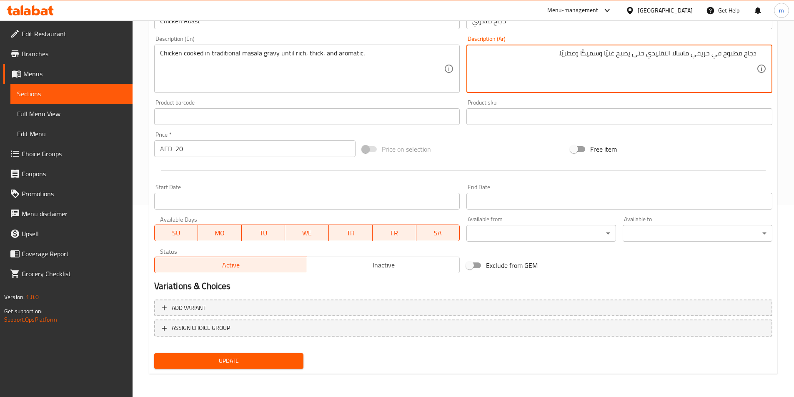
type textarea "دجاج مطبوخ في جريفي ماسالا التقليدي حتى يصبح غنيًا وسميكًا وعطريًا."
click at [253, 355] on button "Update" at bounding box center [229, 360] width 150 height 15
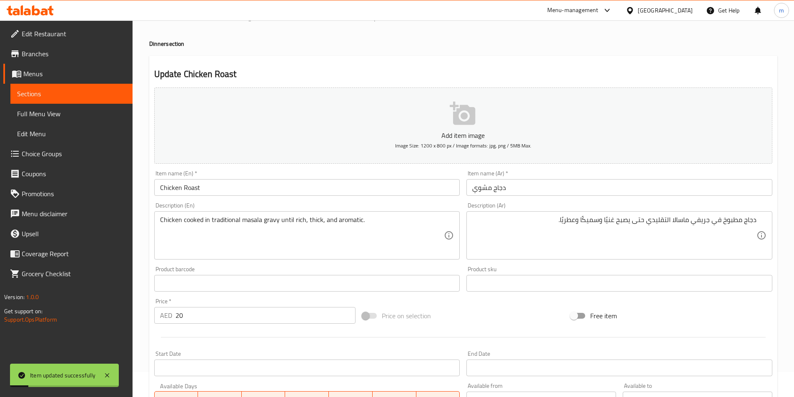
scroll to position [0, 0]
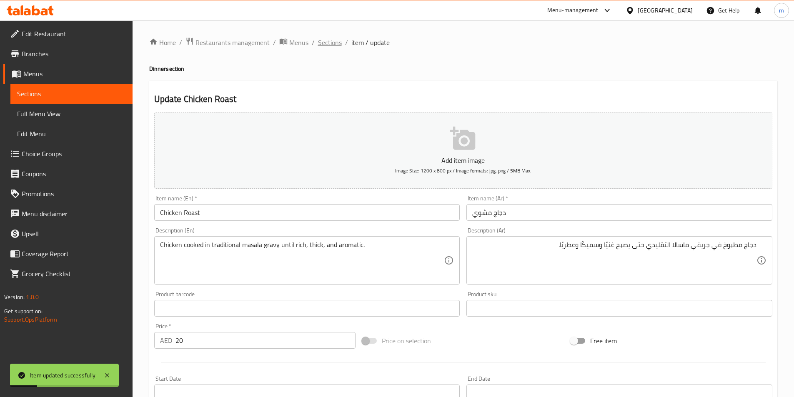
click at [337, 42] on span "Sections" at bounding box center [330, 42] width 24 height 10
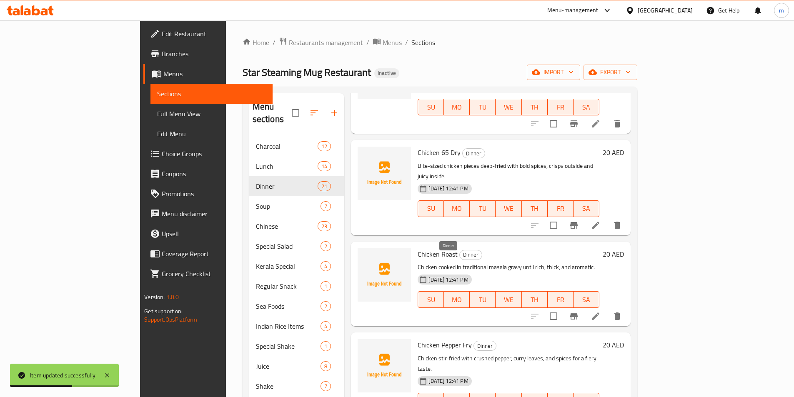
scroll to position [542, 0]
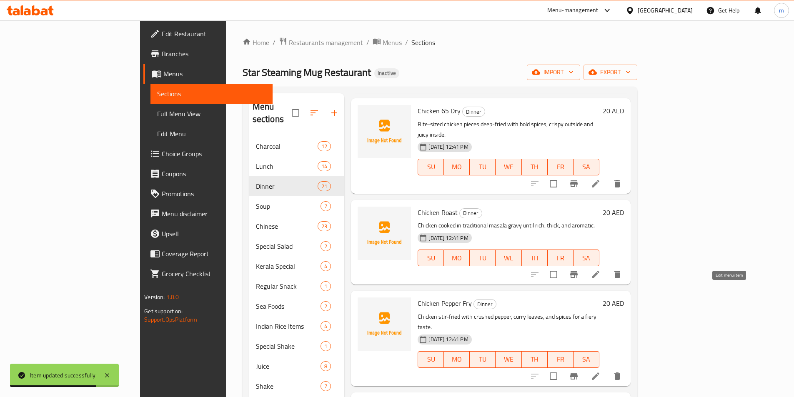
click at [600, 371] on icon at bounding box center [595, 376] width 10 height 10
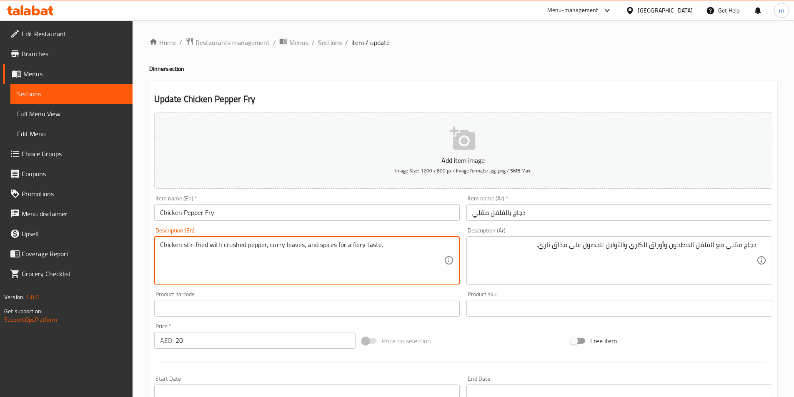
drag, startPoint x: 223, startPoint y: 247, endPoint x: 265, endPoint y: 258, distance: 42.9
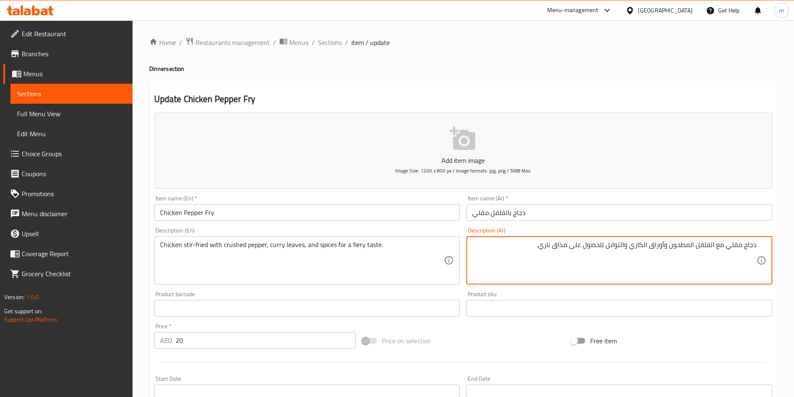
drag, startPoint x: 570, startPoint y: 249, endPoint x: 604, endPoint y: 257, distance: 35.3
drag, startPoint x: 577, startPoint y: 249, endPoint x: 590, endPoint y: 252, distance: 12.5
click at [590, 252] on textarea "دجاج مقلي مع الفلفل المطحون وأوراق الكاري والتوابل لمذاق ناري." at bounding box center [614, 261] width 284 height 40
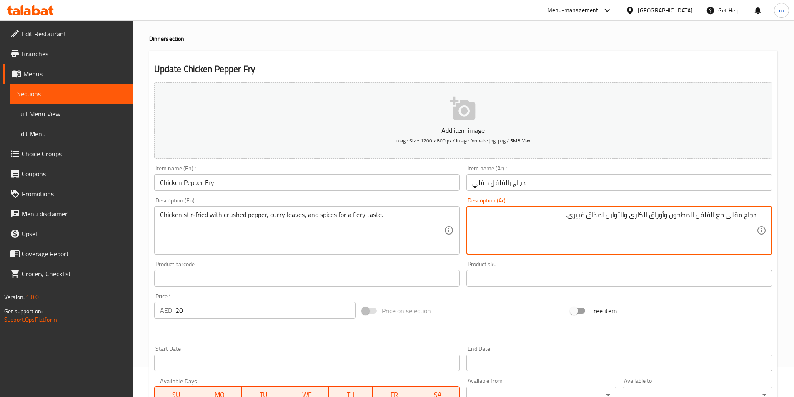
scroll to position [192, 0]
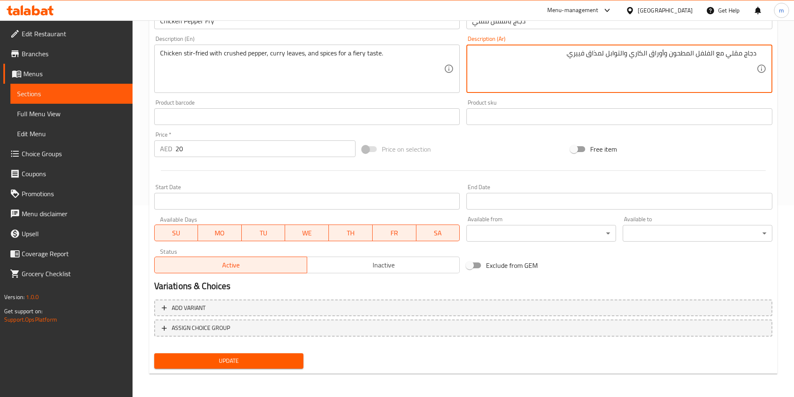
type textarea "دجاج مقلي مع الفلفل المطحون وأوراق الكاري والتوابل لمذاق فييري."
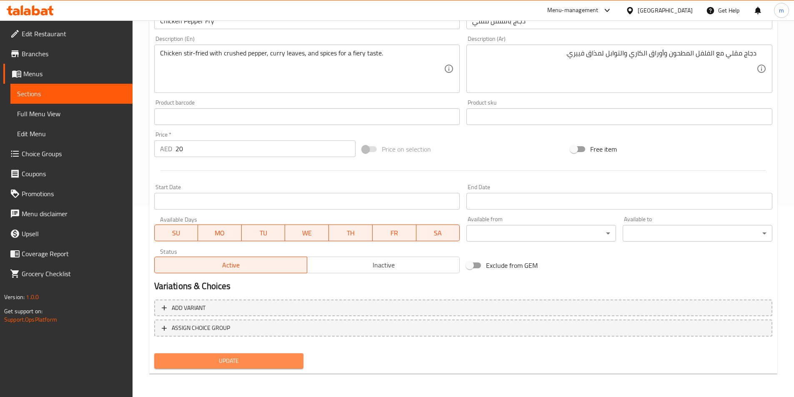
click at [243, 356] on span "Update" at bounding box center [229, 361] width 136 height 10
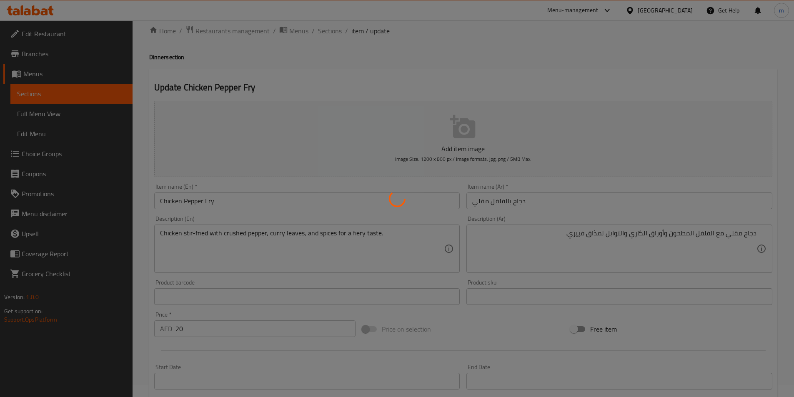
scroll to position [0, 0]
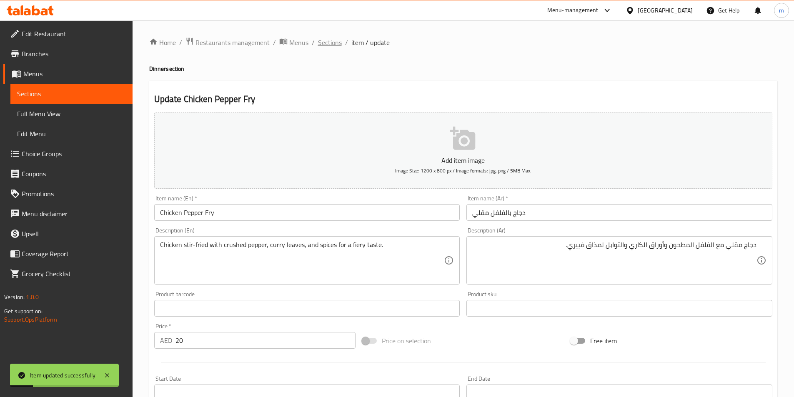
click at [335, 44] on span "Sections" at bounding box center [330, 42] width 24 height 10
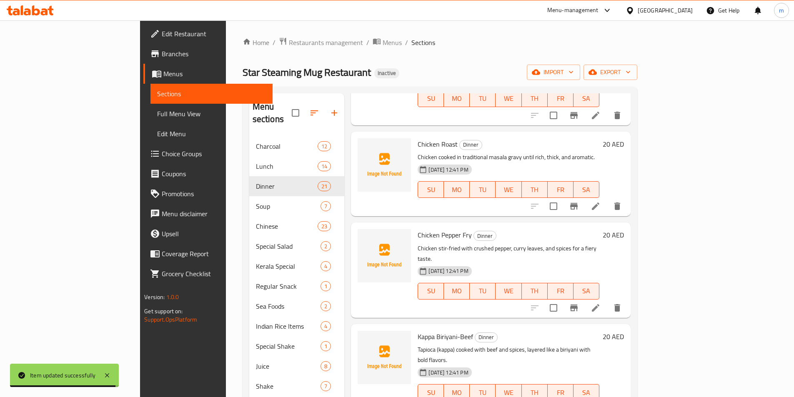
scroll to position [625, 0]
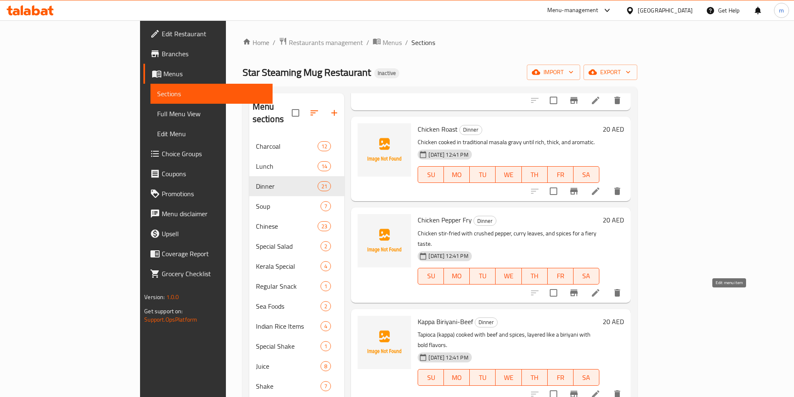
click at [599, 390] on icon at bounding box center [595, 393] width 7 height 7
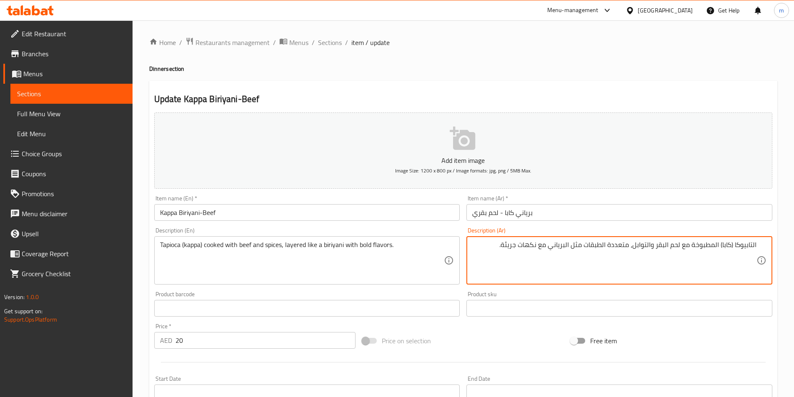
drag, startPoint x: 605, startPoint y: 250, endPoint x: 629, endPoint y: 257, distance: 24.6
click at [629, 257] on textarea "التابيوكا (كابا) المطبوخة مع لحم البقر والتوابل، متعددة الطبقات مثل البرياني مع…" at bounding box center [614, 261] width 284 height 40
type textarea "التابيوكا (كابا) المطبوخة مع لحم البقر والتوابل، طبقات مثل البرياني مع نكهات جر…"
click at [298, 248] on textarea "Tapioca (kappa) cooked with beef and spices, layered like a biriyani with bold …" at bounding box center [302, 261] width 284 height 40
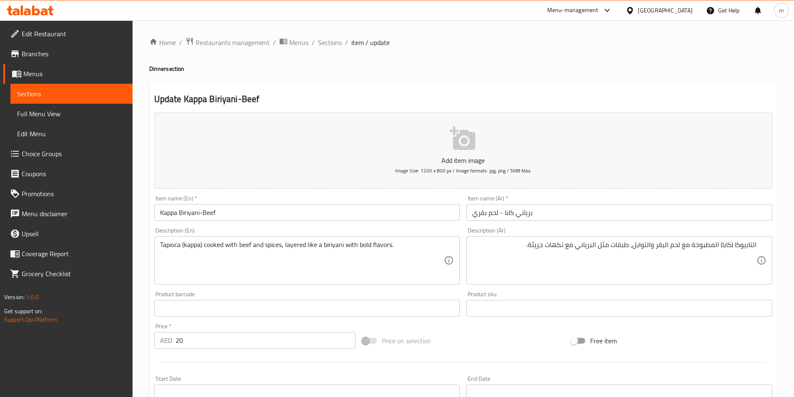
scroll to position [192, 0]
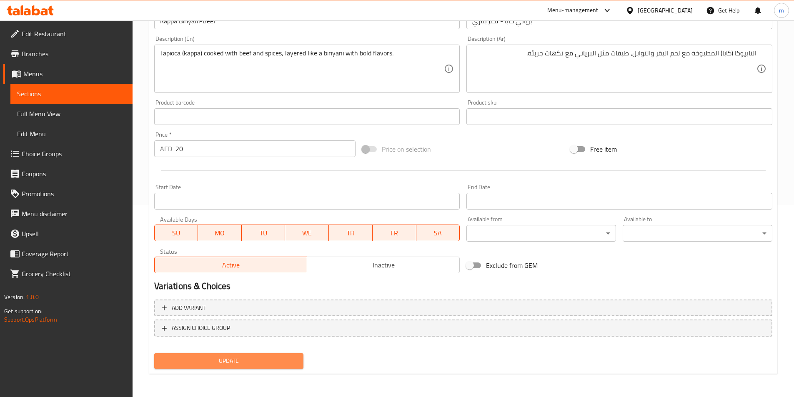
click at [257, 366] on span "Update" at bounding box center [229, 361] width 136 height 10
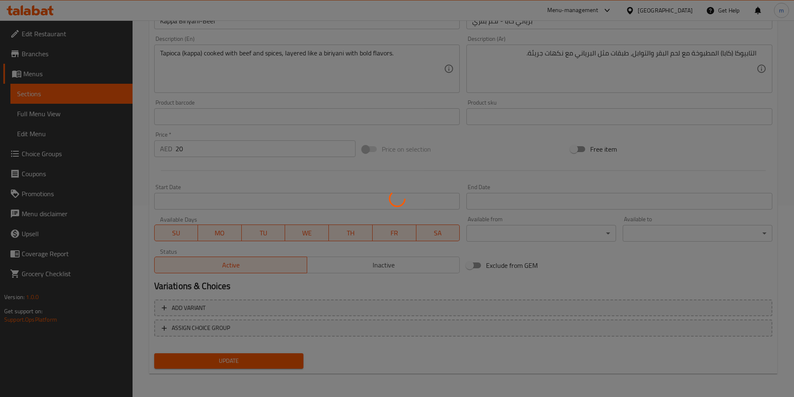
scroll to position [0, 0]
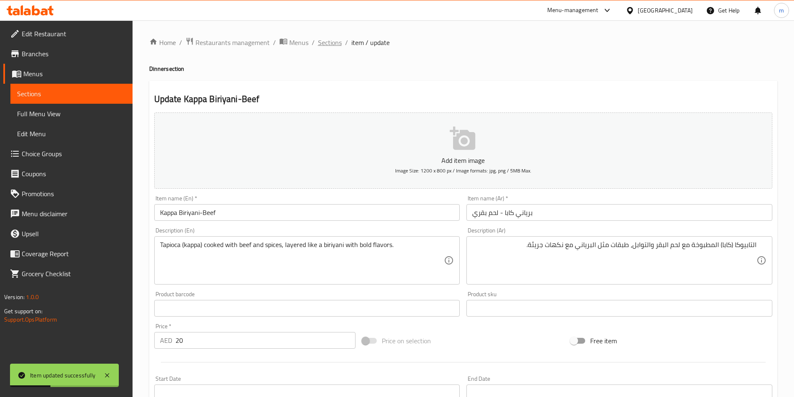
click at [327, 45] on span "Sections" at bounding box center [330, 42] width 24 height 10
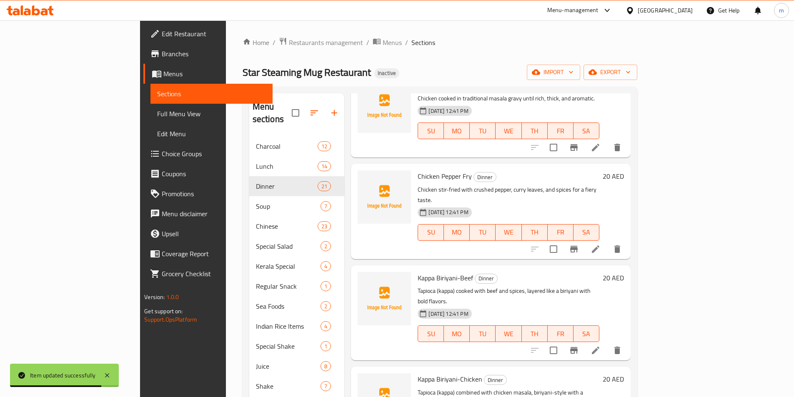
scroll to position [667, 0]
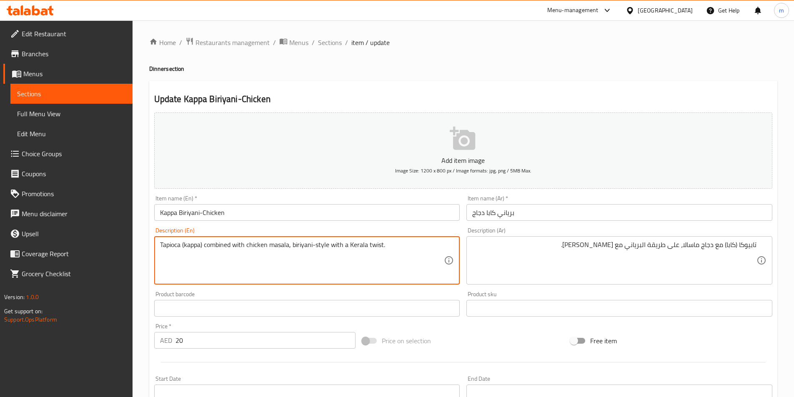
drag, startPoint x: 212, startPoint y: 252, endPoint x: 288, endPoint y: 258, distance: 76.1
click at [376, 248] on textarea "Tapioca (kappa) combined with chicken masala, biriyani-style with a Kerala twis…" at bounding box center [302, 261] width 284 height 40
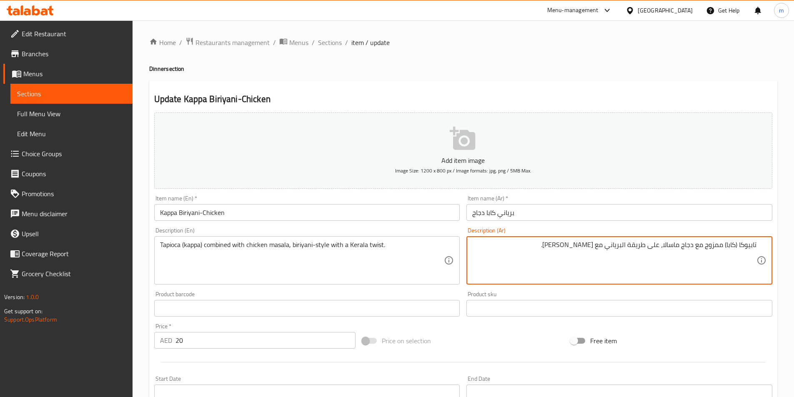
click at [585, 246] on textarea "تابيوكا (كابا) ممزوج مع دجاج ماسالا، على طريقة البرياني مع لمسة كيرالا." at bounding box center [614, 261] width 284 height 40
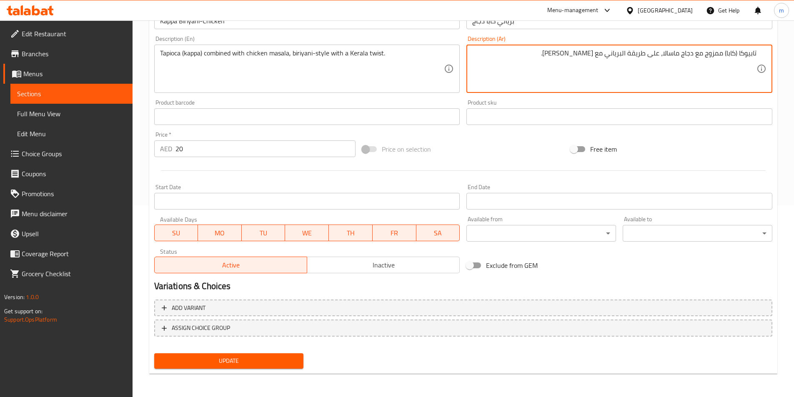
type textarea "تابيوكا (كابا) ممزوج مع دجاج ماسالا، على طريقة البرياني مع [PERSON_NAME]."
click at [244, 360] on span "Update" at bounding box center [229, 361] width 136 height 10
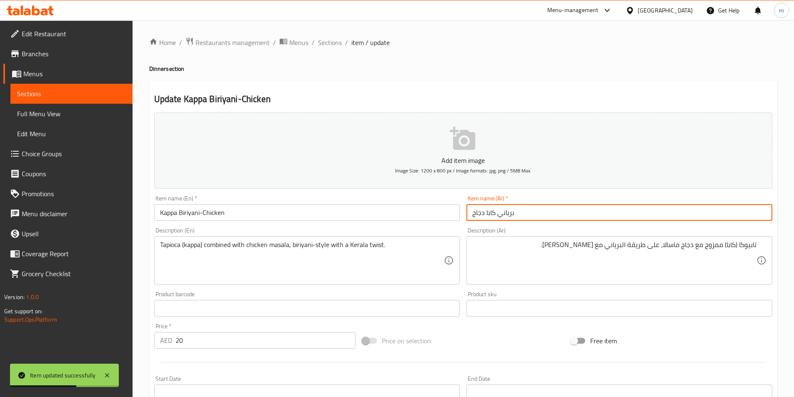
click at [484, 217] on input "برياني كابا دجاج" at bounding box center [619, 212] width 306 height 17
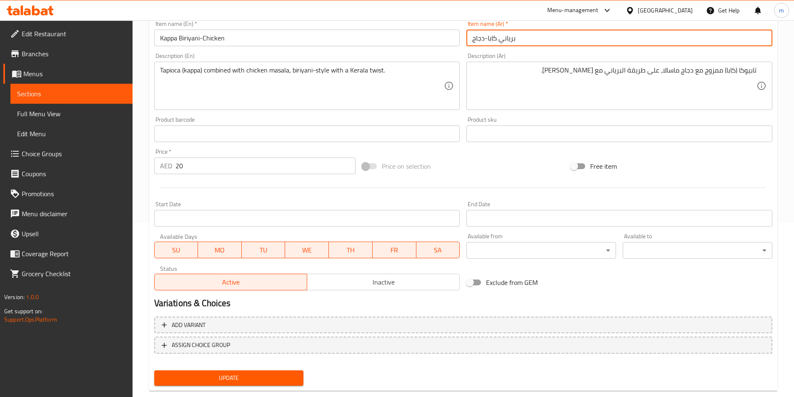
scroll to position [192, 0]
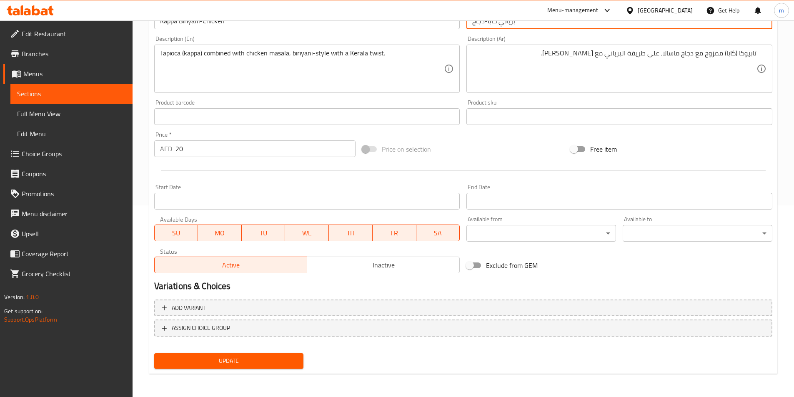
type input "برياني كابا-دجاج"
click at [267, 370] on div "Update" at bounding box center [229, 361] width 156 height 22
click at [271, 365] on span "Update" at bounding box center [229, 361] width 136 height 10
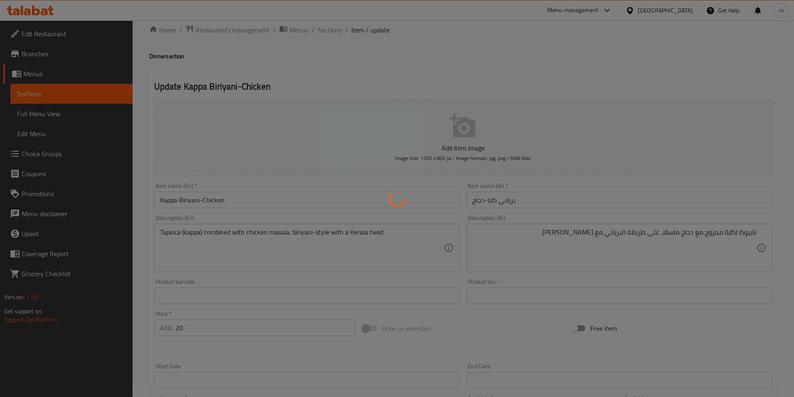
scroll to position [0, 0]
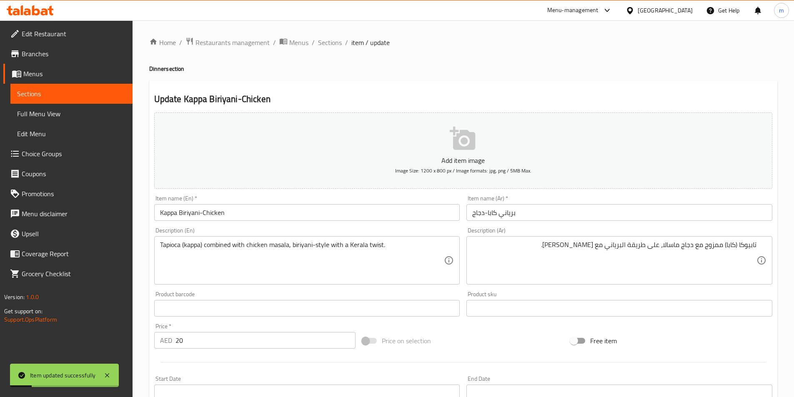
click at [328, 40] on span "Sections" at bounding box center [330, 42] width 24 height 10
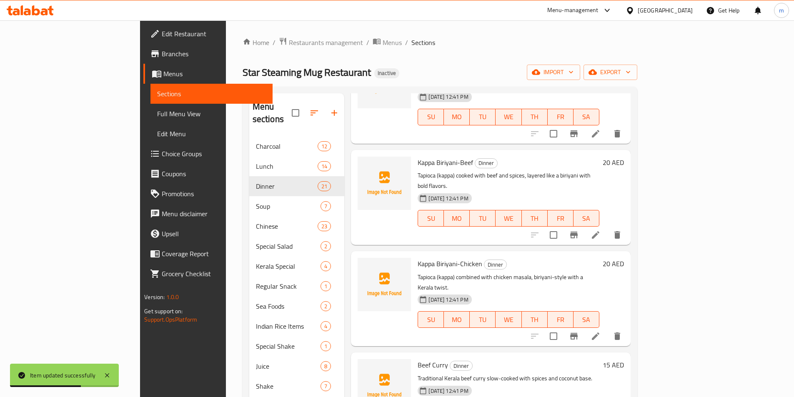
scroll to position [833, 0]
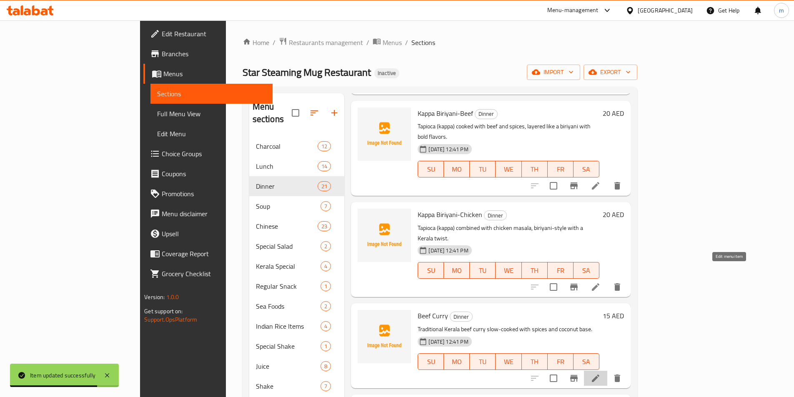
click at [600, 373] on icon at bounding box center [595, 378] width 10 height 10
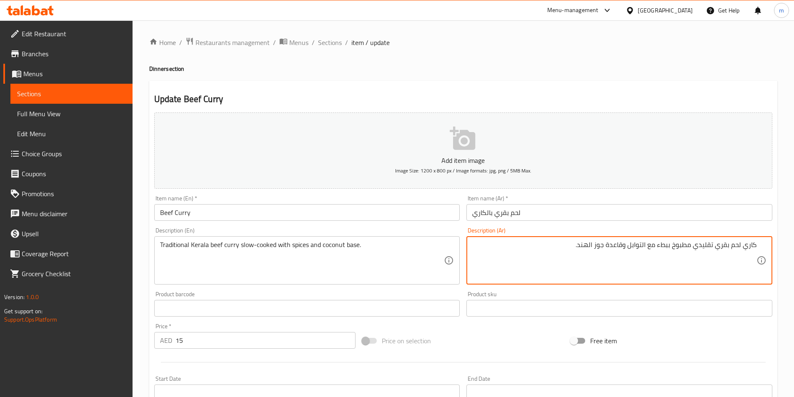
click at [714, 251] on textarea "كاري لحم بقري تقليدي مطبوخ ببطء مع التوابل وقاعدة جوز الهند." at bounding box center [614, 261] width 284 height 40
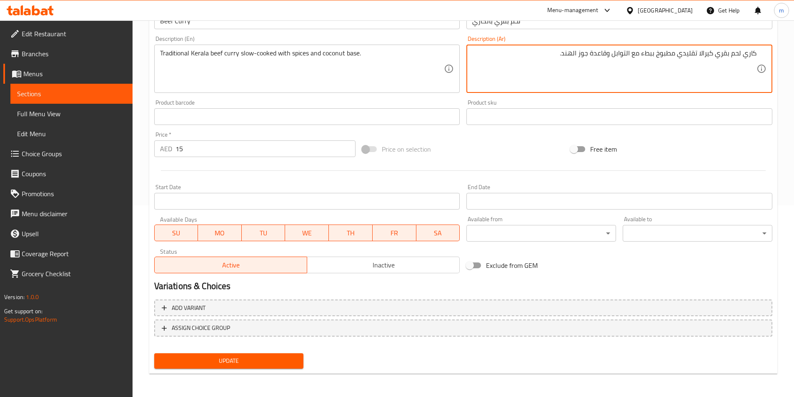
type textarea "كاري لحم بقري كيرالا تقليدي مطبوخ ببطء مع التوابل وقاعدة جوز الهند."
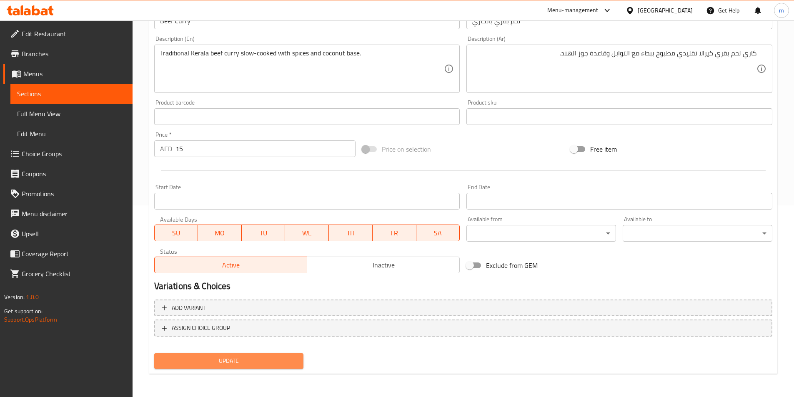
click at [291, 362] on span "Update" at bounding box center [229, 361] width 136 height 10
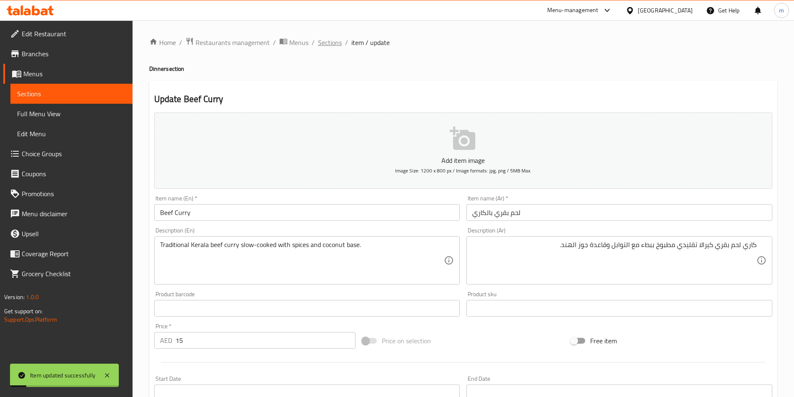
click at [337, 40] on span "Sections" at bounding box center [330, 42] width 24 height 10
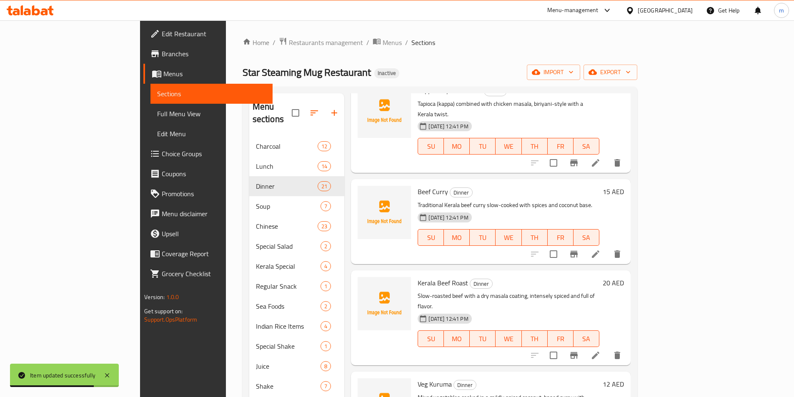
scroll to position [958, 0]
click at [607, 347] on li at bounding box center [595, 354] width 23 height 15
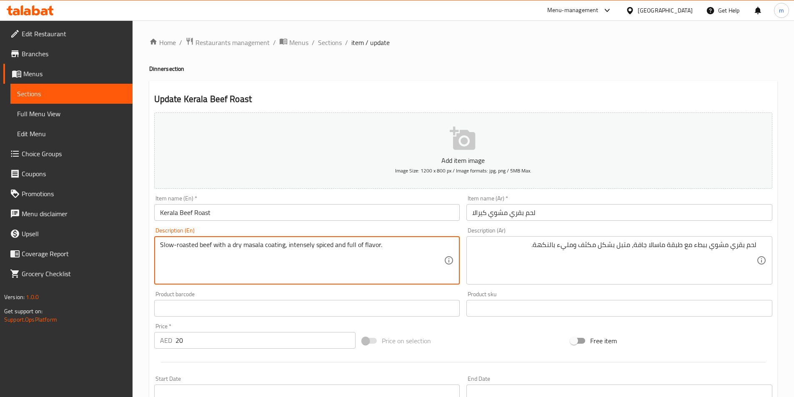
drag, startPoint x: 231, startPoint y: 249, endPoint x: 284, endPoint y: 255, distance: 53.6
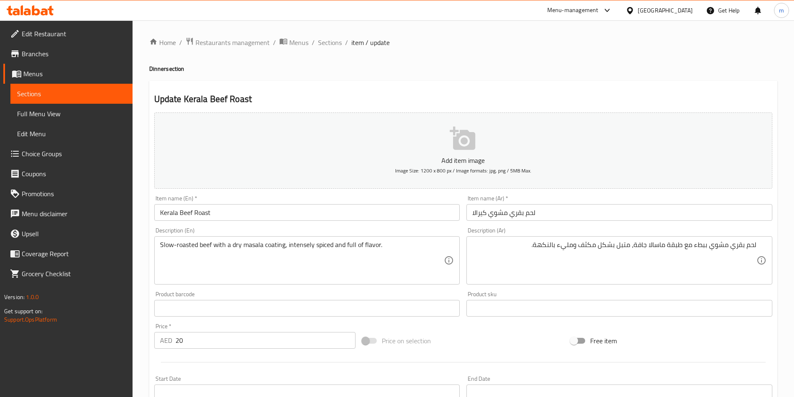
click at [302, 252] on textarea "Slow-roasted beef with a dry masala coating, intensely spiced and full of flavo…" at bounding box center [302, 261] width 284 height 40
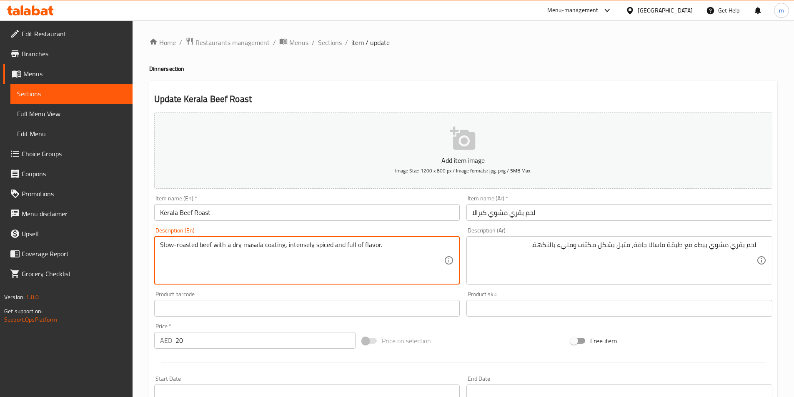
drag, startPoint x: 287, startPoint y: 246, endPoint x: 379, endPoint y: 251, distance: 92.2
click at [379, 251] on textarea "Slow-roasted beef with a dry masala coating, intensely spiced and full of flavo…" at bounding box center [302, 261] width 284 height 40
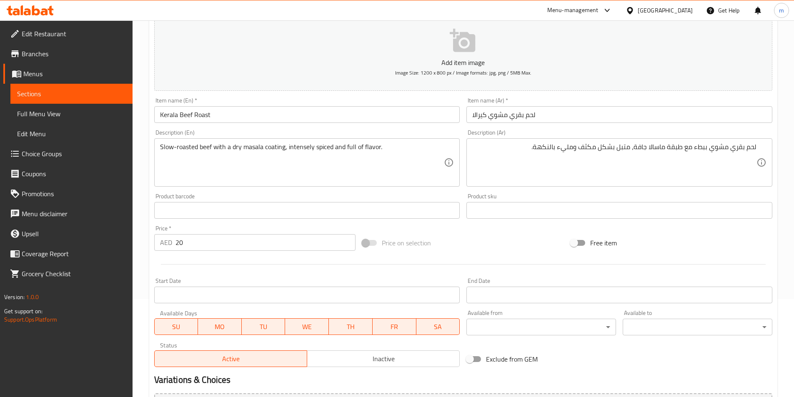
scroll to position [192, 0]
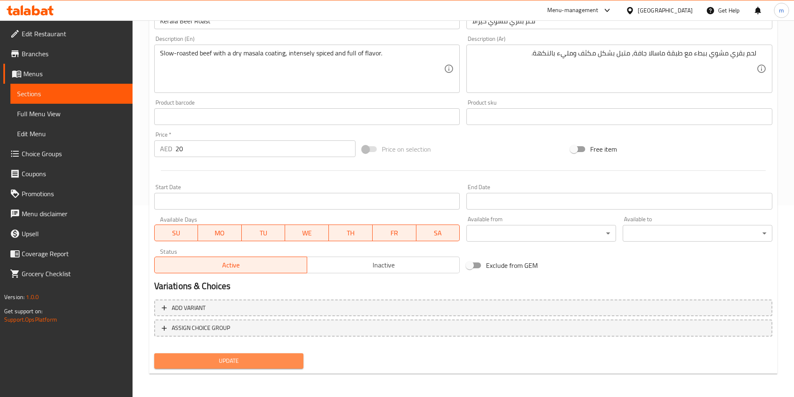
click at [273, 357] on span "Update" at bounding box center [229, 361] width 136 height 10
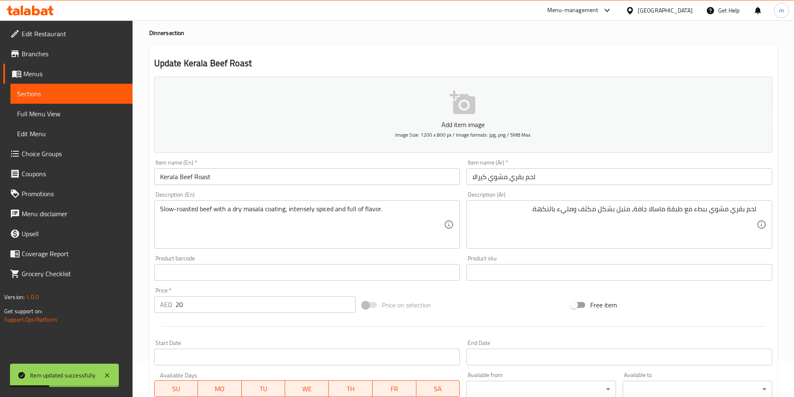
scroll to position [0, 0]
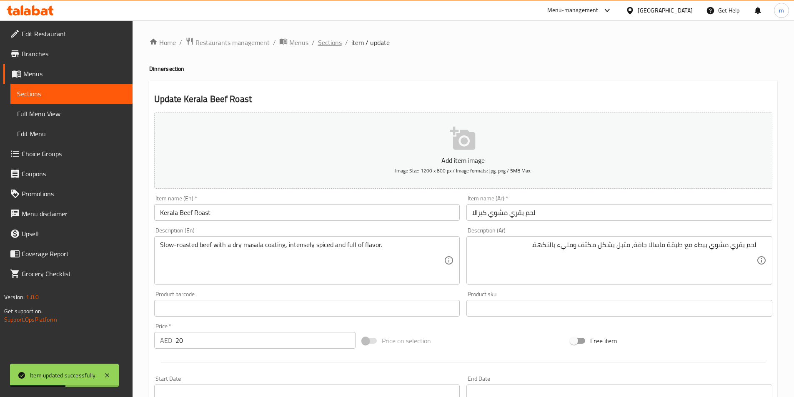
click at [331, 39] on span "Sections" at bounding box center [330, 42] width 24 height 10
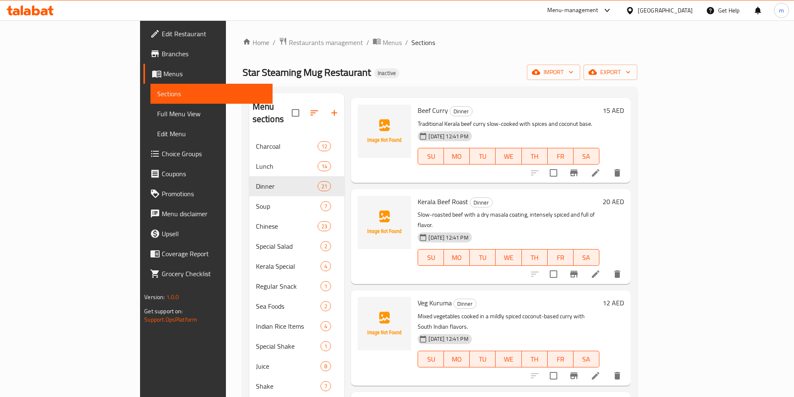
scroll to position [1042, 0]
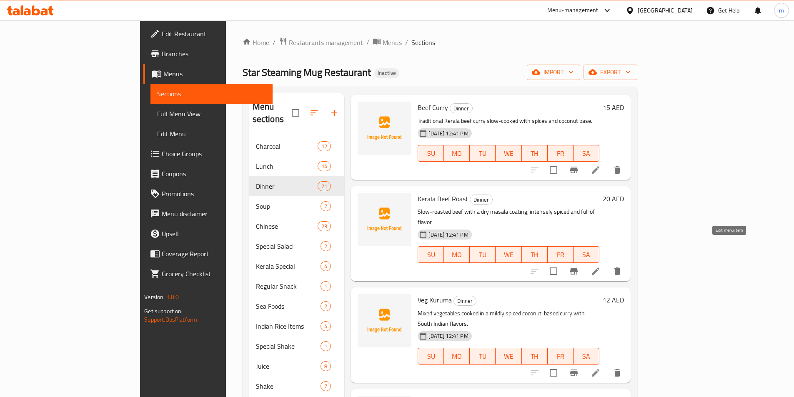
click at [599, 369] on icon at bounding box center [595, 372] width 7 height 7
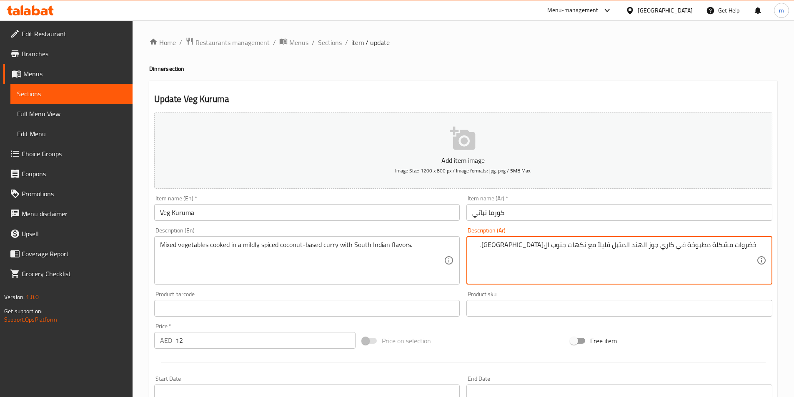
click at [660, 252] on textarea "خضروات مشكلة مطبوخة في كاري جوز الهند المتبل قليلاً مع نكهات جنوب الهند." at bounding box center [614, 261] width 284 height 40
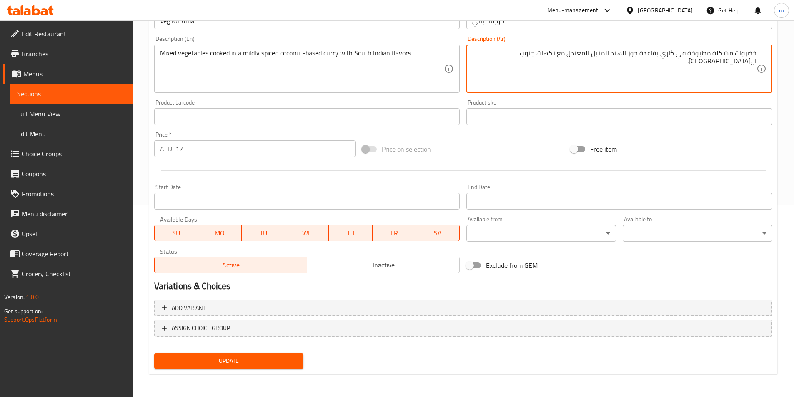
type textarea "خضروات مشكلة مطبوخة في كاري بقاعدة جوز الهند المتبل المعتدل مع نكهات جنوب ال[GE…"
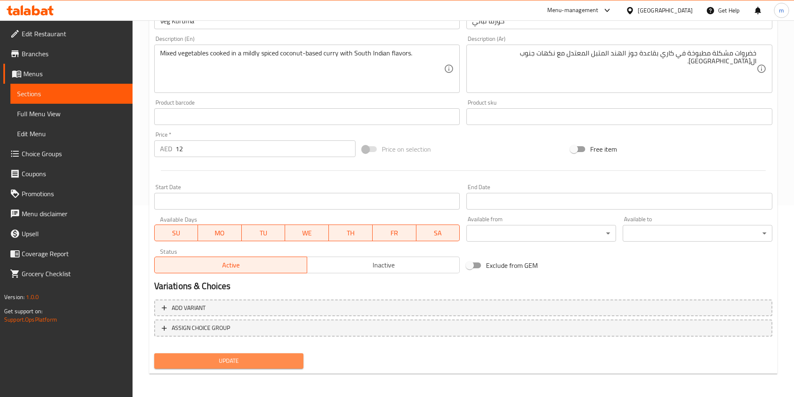
click at [289, 360] on span "Update" at bounding box center [229, 361] width 136 height 10
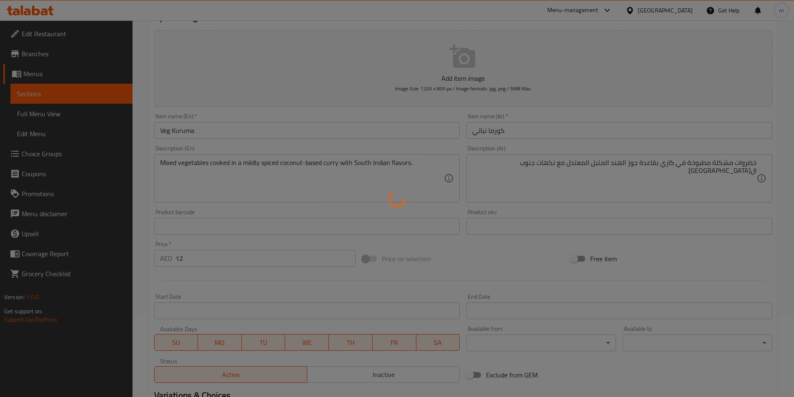
scroll to position [0, 0]
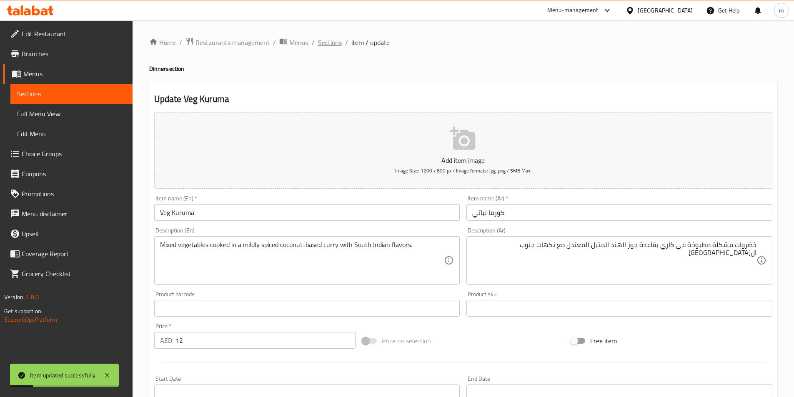
click at [326, 42] on span "Sections" at bounding box center [330, 42] width 24 height 10
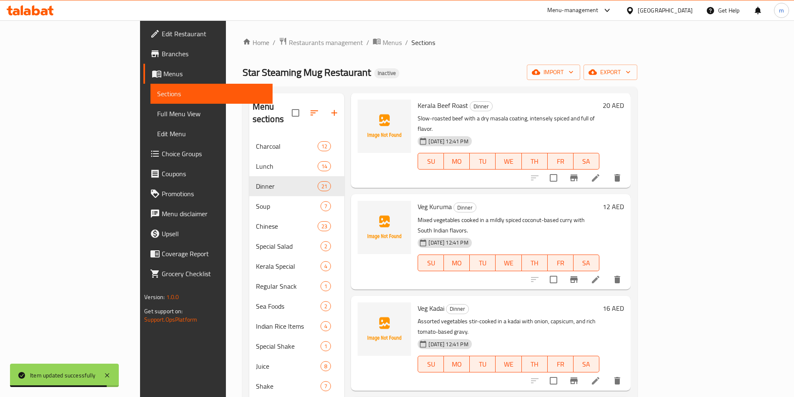
scroll to position [1083, 0]
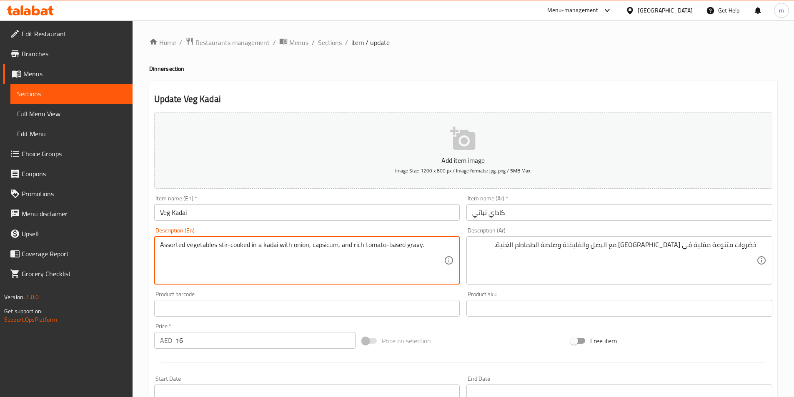
click at [172, 246] on textarea "Assorted vegetables stir-cooked in a kadai with onion, capsicum, and rich tomat…" at bounding box center [302, 261] width 284 height 40
drag, startPoint x: 218, startPoint y: 250, endPoint x: 250, endPoint y: 255, distance: 32.2
click at [250, 255] on textarea "Assorted vegetables stir-cooked in a kadai with onion, capsicum, and rich tomat…" at bounding box center [302, 261] width 284 height 40
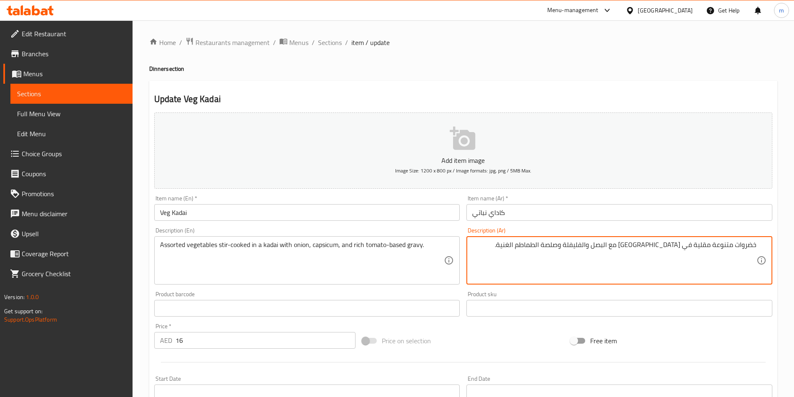
click at [702, 251] on textarea "خضروات متنوعة مقلية في كاداي مع البصل والفليفلة وصلصة الطماطم الغنية." at bounding box center [614, 261] width 284 height 40
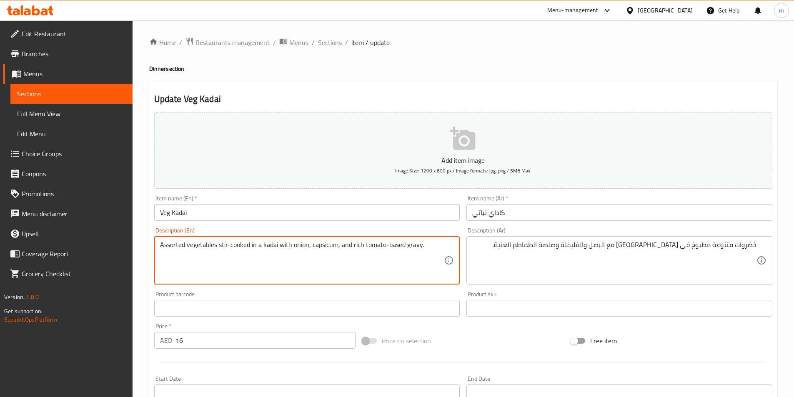
drag, startPoint x: 312, startPoint y: 250, endPoint x: 335, endPoint y: 259, distance: 25.1
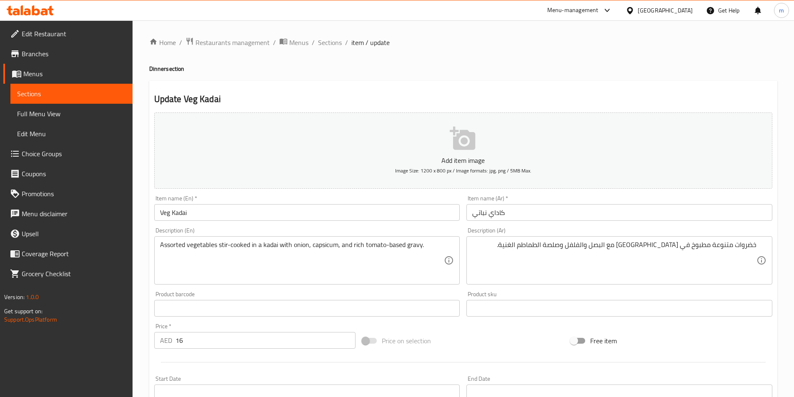
click at [621, 251] on textarea "خضروات متنوعة مطبوخ في كاداي مع البصل والفلفل وصلصة الطماطم الغنية." at bounding box center [614, 261] width 284 height 40
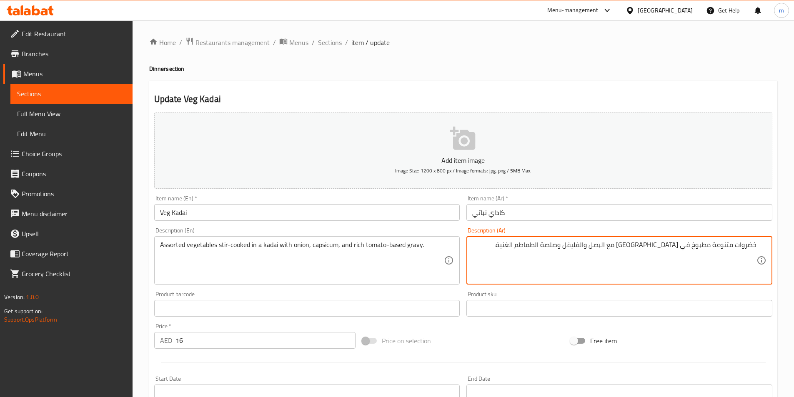
click at [609, 248] on textarea "خضروات متنوعة مطبوخ في كاداي مع البصل والفليفل وصلصة الطماطم الغنية." at bounding box center [614, 261] width 284 height 40
drag, startPoint x: 540, startPoint y: 250, endPoint x: 562, endPoint y: 252, distance: 22.5
click at [562, 252] on textarea "خضروات متنوعة مطبوخ في كاداي مع البصل والفليفلة وجريفي بقاعدة وصلصة الطماطم الغ…" at bounding box center [614, 261] width 284 height 40
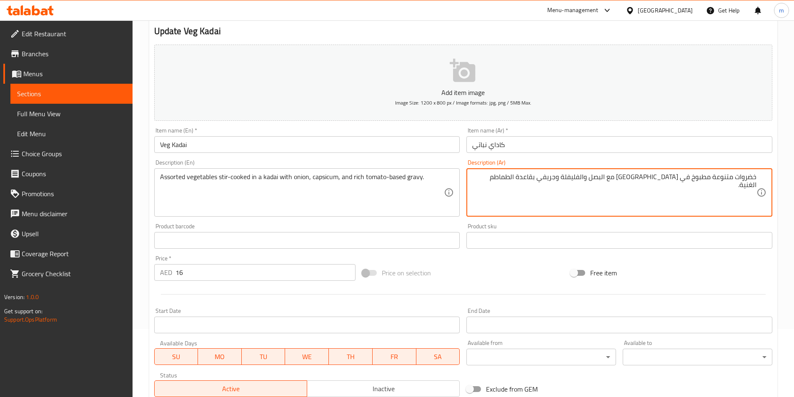
scroll to position [192, 0]
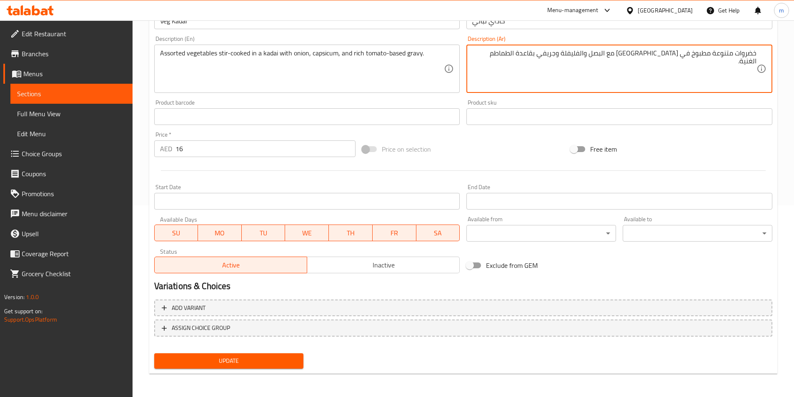
type textarea "خضروات متنوعة مطبوخ في [GEOGRAPHIC_DATA] مع البصل والفليفلة وجريفي بقاعدة الطما…"
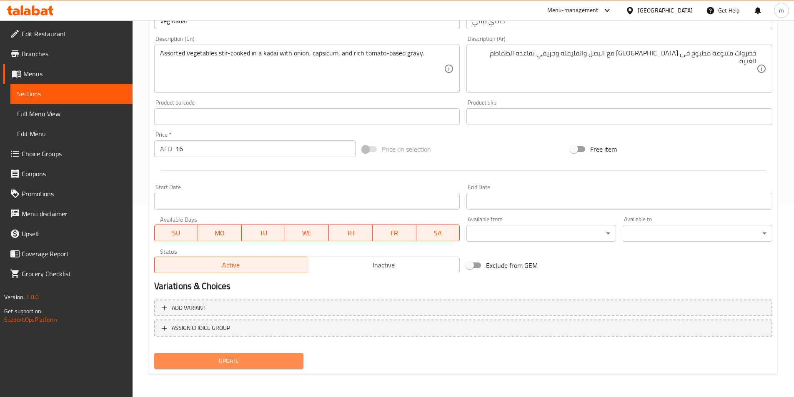
click at [227, 365] on span "Update" at bounding box center [229, 361] width 136 height 10
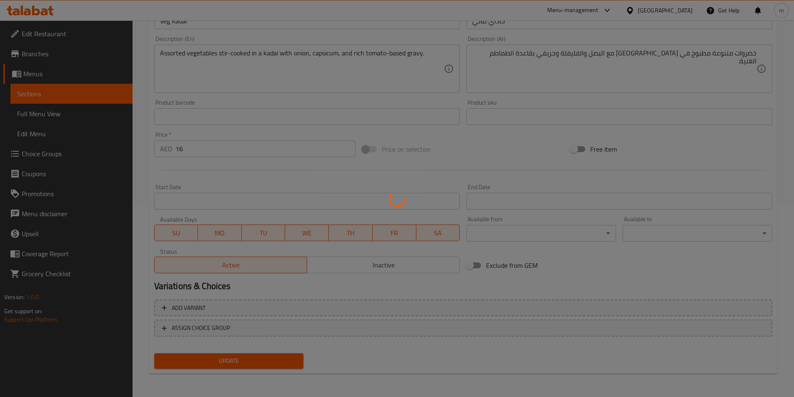
scroll to position [0, 0]
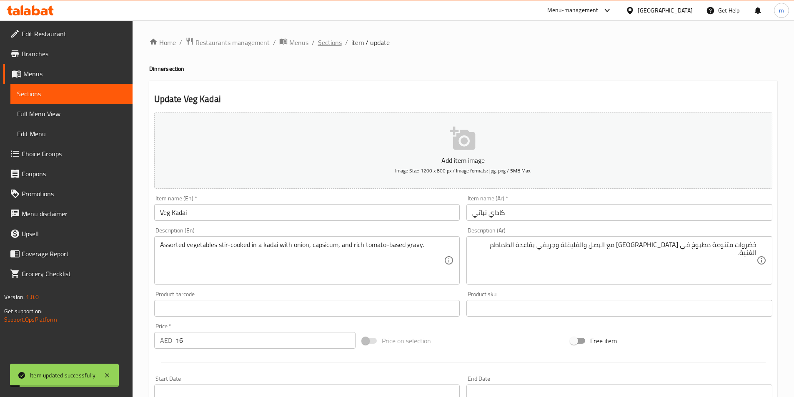
click at [329, 40] on span "Sections" at bounding box center [330, 42] width 24 height 10
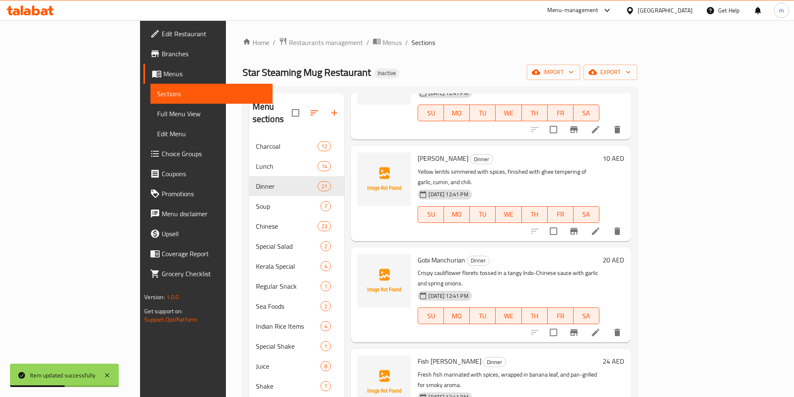
scroll to position [1292, 0]
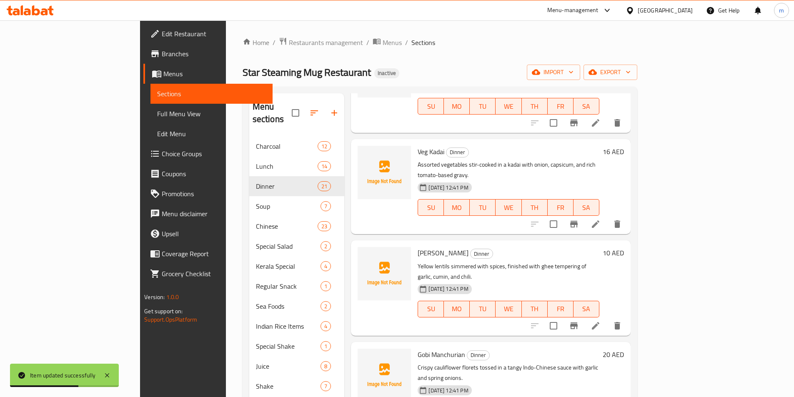
click at [599, 322] on icon at bounding box center [595, 325] width 7 height 7
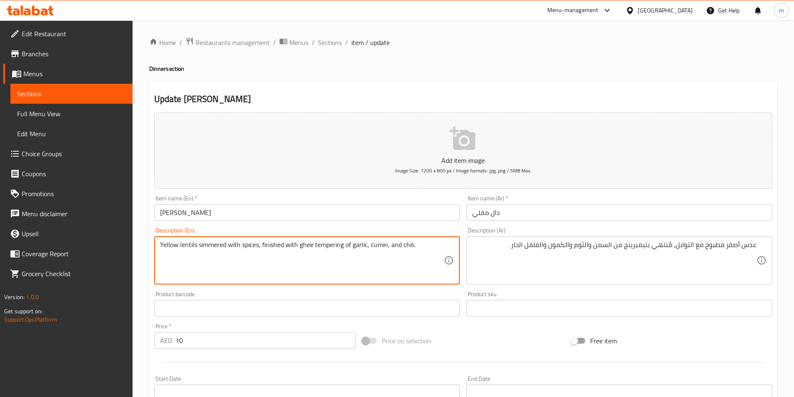
click at [210, 246] on textarea "Yellow lentils simmered with spices, finished with ghee tempering of garlic, cu…" at bounding box center [302, 261] width 284 height 40
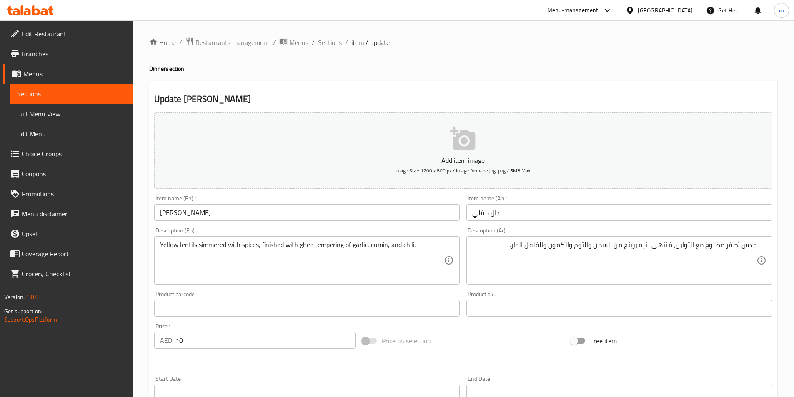
click at [210, 243] on textarea "Yellow lentils simmered with spices, finished with ghee tempering of garlic, cu…" at bounding box center [302, 261] width 284 height 40
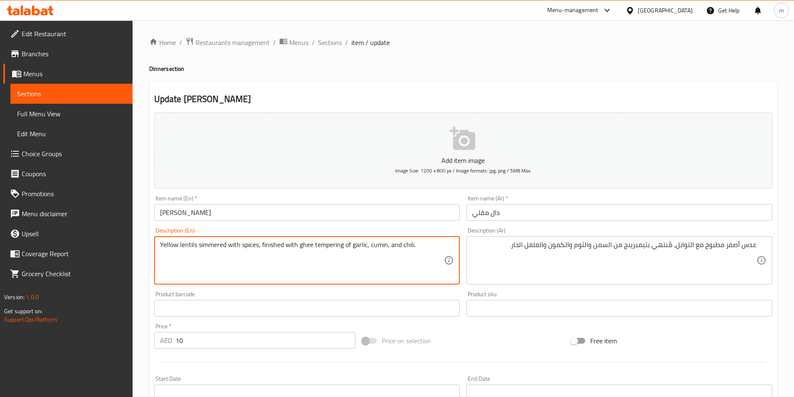
click at [210, 243] on textarea "Yellow lentils simmered with spices, finished with ghee tempering of garlic, cu…" at bounding box center [302, 261] width 284 height 40
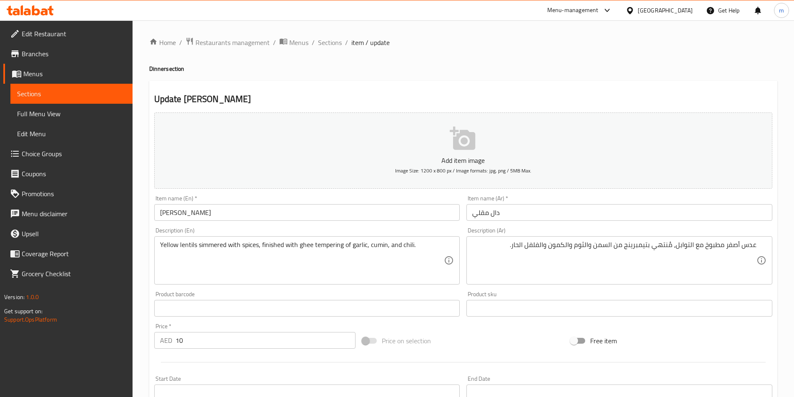
click at [716, 246] on textarea "عدس أصفر مطبوخ مع التوابل، مُنتهي بتيمبرينج من السمن والثوم والكمون والفلفل الح…" at bounding box center [614, 261] width 284 height 40
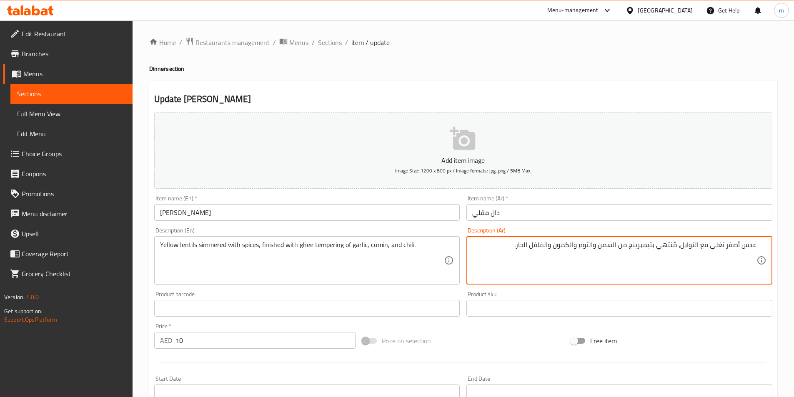
click at [721, 247] on textarea "عدس أصفر تغلي مع التوابل، مُنتهي بتيمبرينج من السمن والثوم والكمون والفلفل الحا…" at bounding box center [614, 261] width 284 height 40
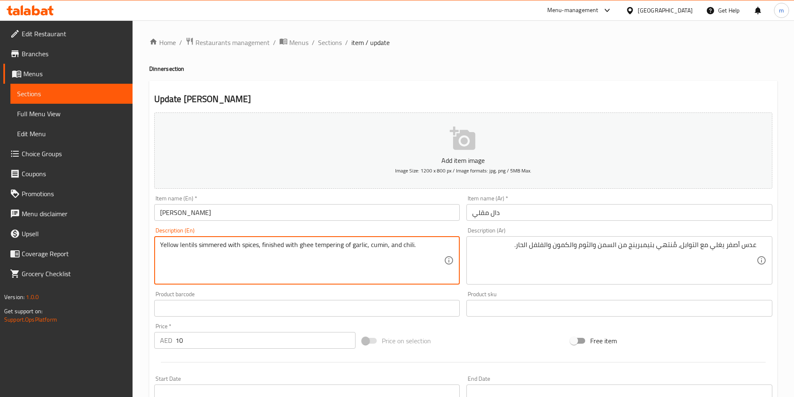
drag, startPoint x: 260, startPoint y: 247, endPoint x: 337, endPoint y: 254, distance: 76.9
click at [333, 255] on textarea "Yellow lentils simmered with spices, finished with ghee tempering of garlic, cu…" at bounding box center [302, 261] width 284 height 40
click at [332, 247] on textarea "Yellow lentils simmered with spices, finished with ghee tempering of garlic, cu…" at bounding box center [302, 261] width 284 height 40
drag, startPoint x: 160, startPoint y: 246, endPoint x: 195, endPoint y: 253, distance: 36.0
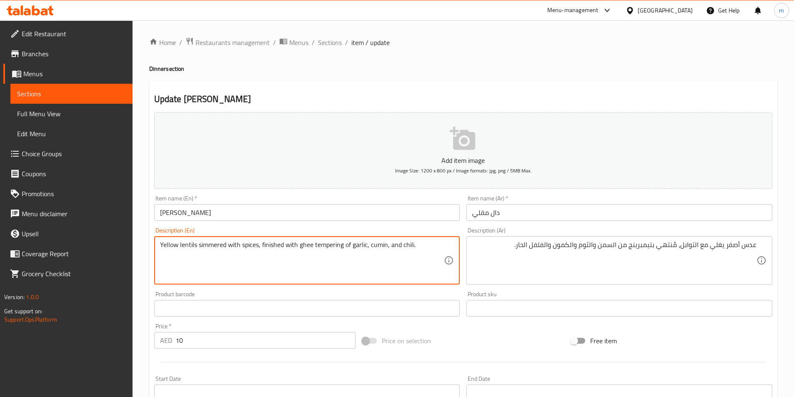
click at [195, 253] on textarea "Yellow lentils simmered with spices, finished with ghee tempering of garlic, cu…" at bounding box center [302, 261] width 284 height 40
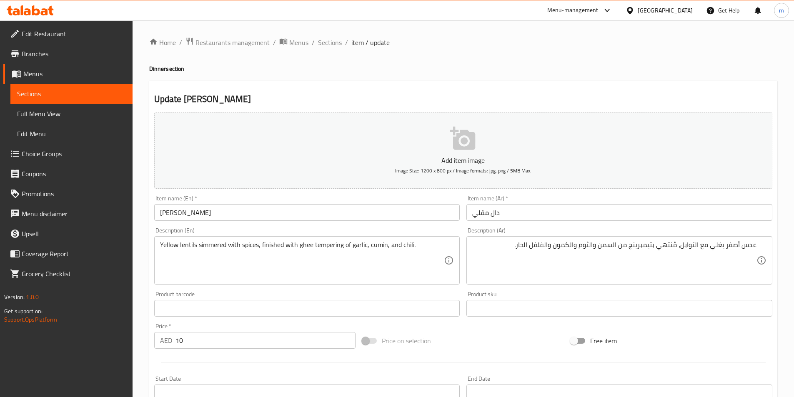
click at [276, 251] on textarea "Yellow lentils simmered with spices, finished with ghee tempering of garlic, cu…" at bounding box center [302, 261] width 284 height 40
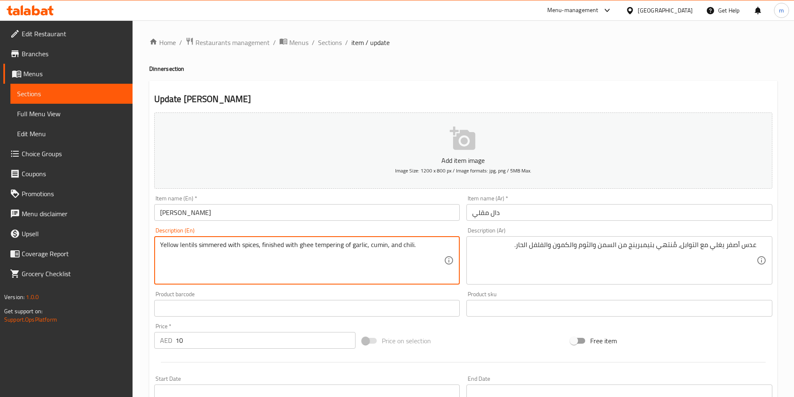
click at [276, 251] on textarea "Yellow lentils simmered with spices, finished with ghee tempering of garlic, cu…" at bounding box center [302, 261] width 284 height 40
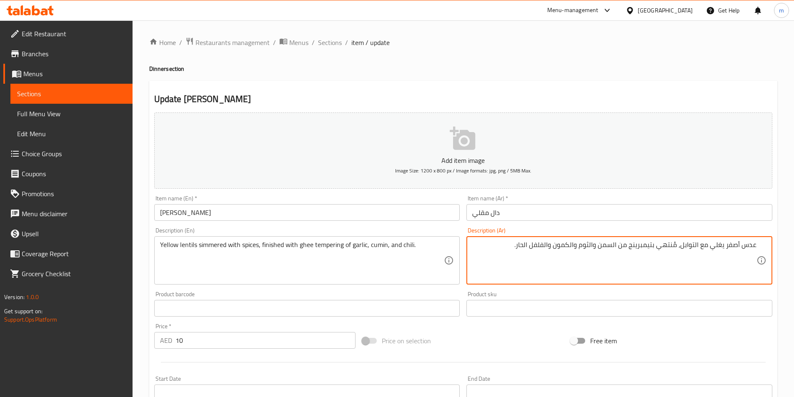
click at [669, 244] on textarea "عدس أصفر يغلي مع التوابل، مُنتهي بتيمبرينج من السمن والثوم والكمون والفلفل الحا…" at bounding box center [614, 261] width 284 height 40
paste textarea "انتهى"
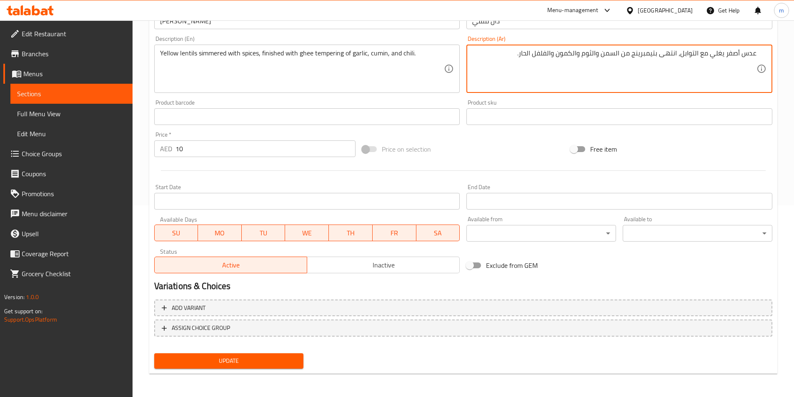
type textarea "عدس أصفر يغلي مع التوابل، انتهى بتيمبرينج من السمن والثوم والكمون والفلفل الحار."
click at [294, 360] on span "Update" at bounding box center [229, 361] width 136 height 10
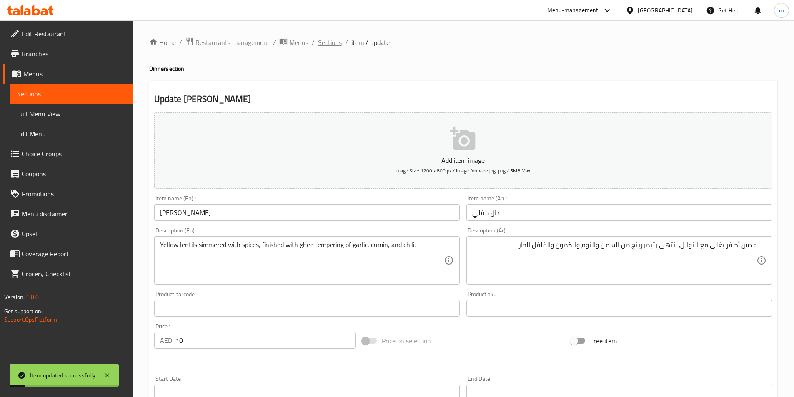
click at [322, 42] on span "Sections" at bounding box center [330, 42] width 24 height 10
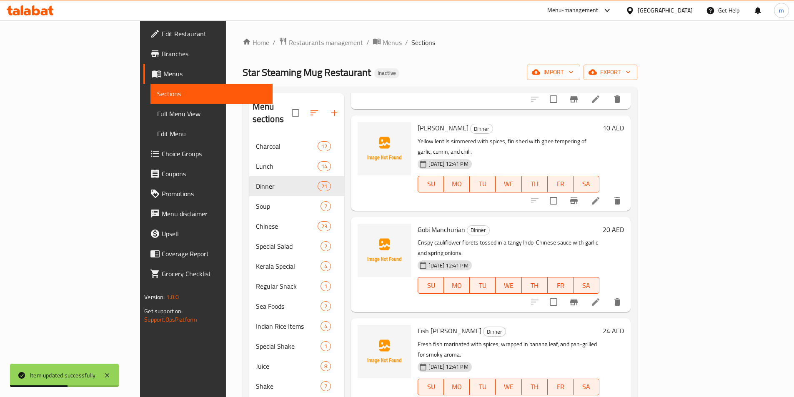
scroll to position [1375, 0]
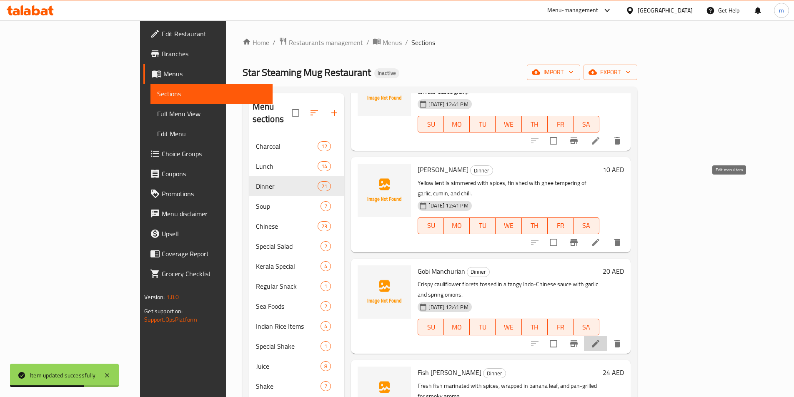
click at [600, 339] on icon at bounding box center [595, 344] width 10 height 10
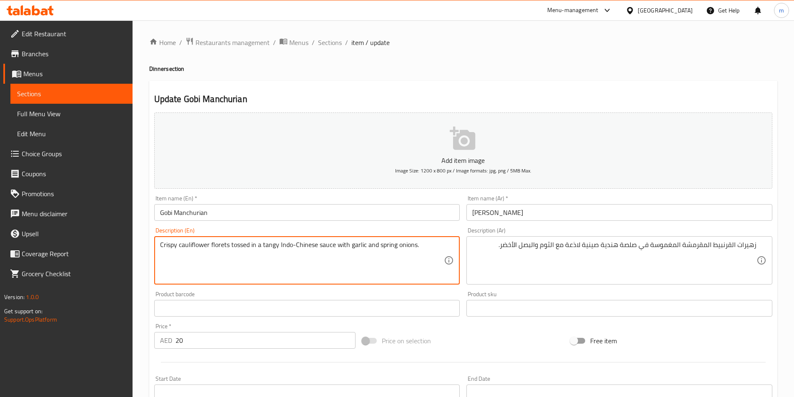
drag, startPoint x: 160, startPoint y: 247, endPoint x: 227, endPoint y: 256, distance: 68.5
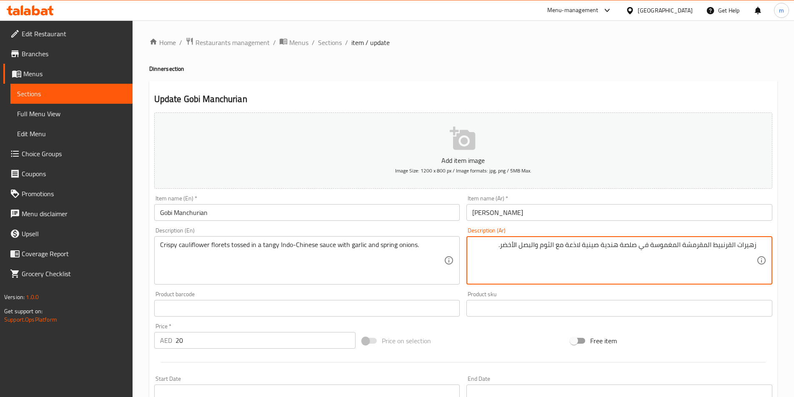
drag, startPoint x: 737, startPoint y: 245, endPoint x: 745, endPoint y: 240, distance: 9.0
type textarea "زهور القرنبيط المقرمشة المغموسة في صلصة هندية صينية لاذعة مع الثوم والبصل الأخض…"
click at [222, 250] on textarea "Crispy cauliflower florets tossed in a tangy Indo-Chinese sauce with garlic and…" at bounding box center [302, 261] width 284 height 40
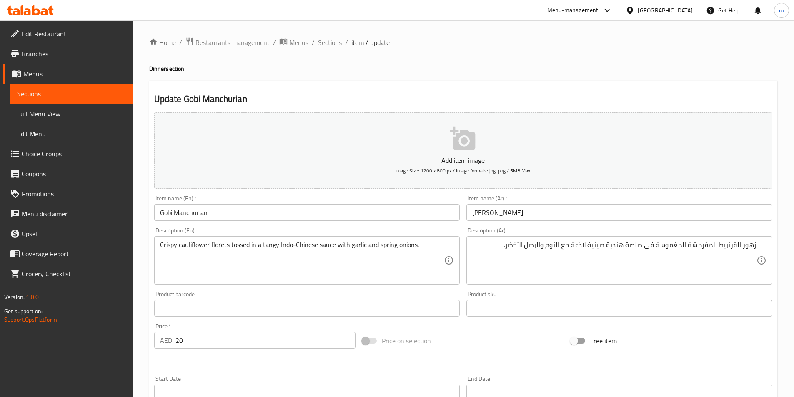
click at [196, 243] on textarea "Crispy cauliflower florets tossed in a tangy Indo-Chinese sauce with garlic and…" at bounding box center [302, 261] width 284 height 40
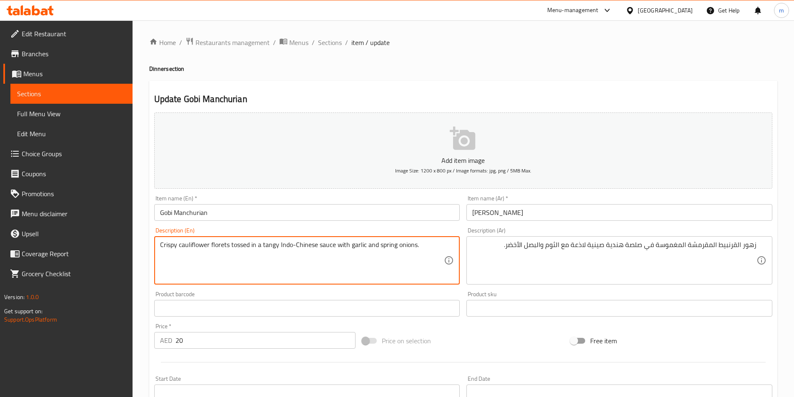
paste textarea "florets"
type textarea "Crispy cauliflower florets tossed in a tangy Indo-Chinese sauce with garlic and…"
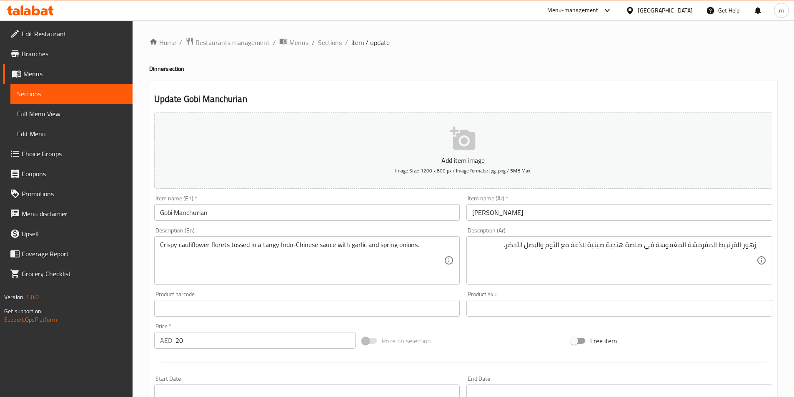
click at [218, 244] on textarea "Crispy cauliflower florets tossed in a tangy Indo-Chinese sauce with garlic and…" at bounding box center [302, 261] width 284 height 40
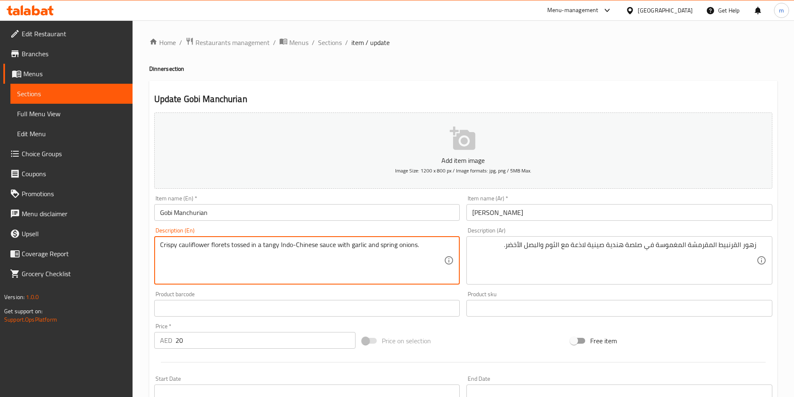
click at [218, 244] on textarea "Crispy cauliflower florets tossed in a tangy Indo-Chinese sauce with garlic and…" at bounding box center [302, 261] width 284 height 40
drag, startPoint x: 279, startPoint y: 247, endPoint x: 317, endPoint y: 257, distance: 38.6
click at [317, 257] on textarea "Crispy cauliflower florets tossed in a tangy Indo-Chinese sauce with garlic and…" at bounding box center [302, 261] width 284 height 40
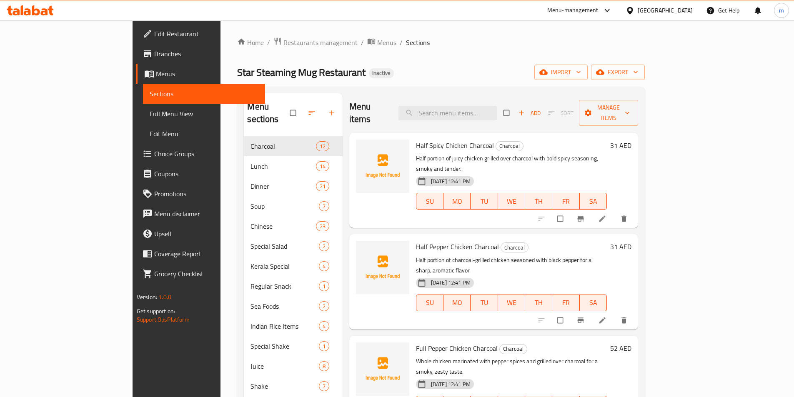
click at [150, 114] on span "Full Menu View" at bounding box center [204, 114] width 109 height 10
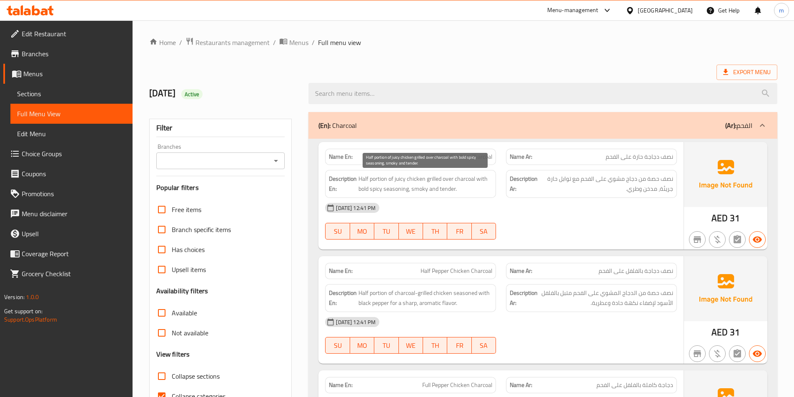
click at [381, 180] on span "Half portion of juicy chicken grilled over charcoal with bold spicy seasoning, …" at bounding box center [425, 184] width 134 height 20
copy span "portion"
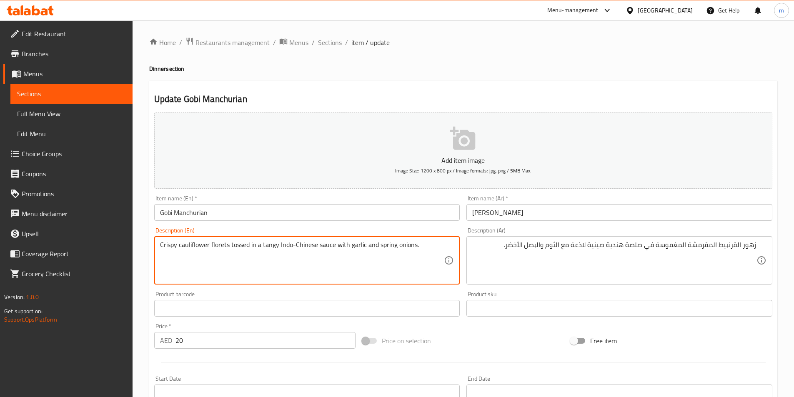
click at [270, 245] on textarea "Crispy cauliflower florets tossed in a tangy Indo-Chinese sauce with garlic and…" at bounding box center [302, 261] width 284 height 40
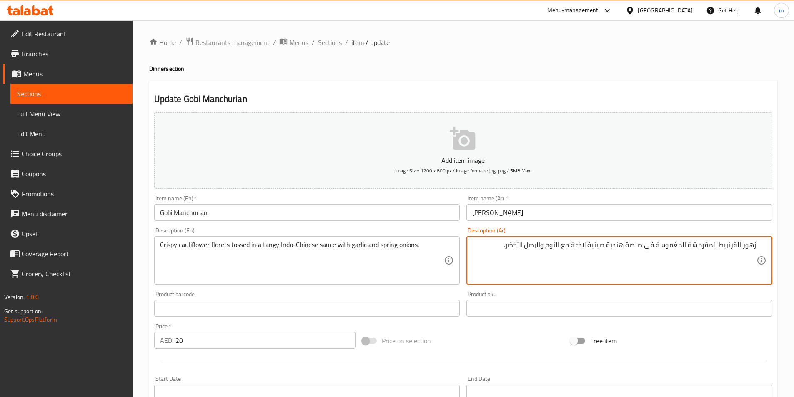
click at [578, 246] on textarea "زهور القرنبيط المقرمشة المغموسة في صلصة هندية صينية لاذعة مع الثوم والبصل الأخض…" at bounding box center [614, 261] width 284 height 40
type textarea "زهور القرنبيط المقرمشة المغموسة في صلصة هندية صينية منعشة مع الثوم والبصل الأخض…"
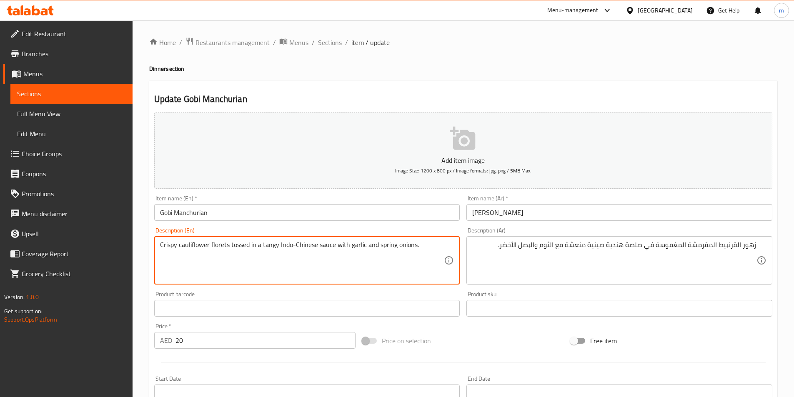
drag, startPoint x: 379, startPoint y: 250, endPoint x: 415, endPoint y: 258, distance: 36.6
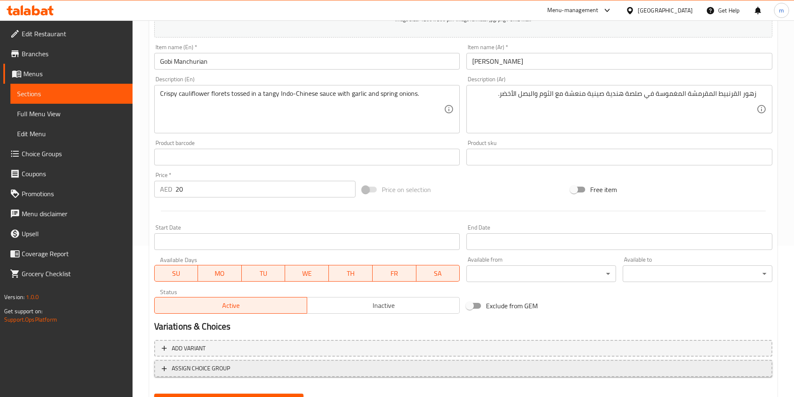
scroll to position [192, 0]
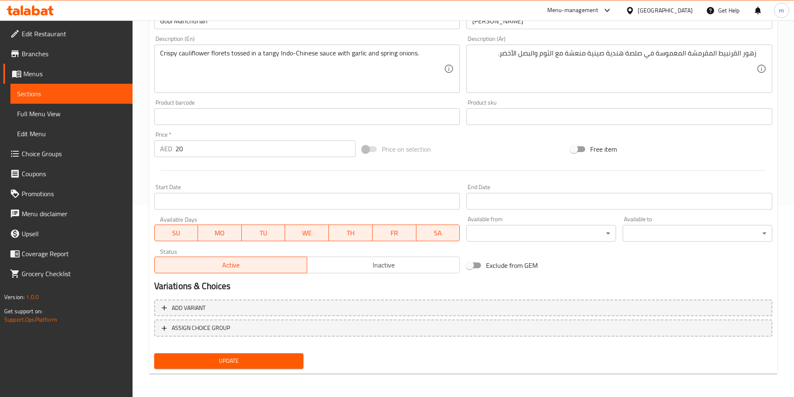
click at [265, 361] on span "Update" at bounding box center [229, 361] width 136 height 10
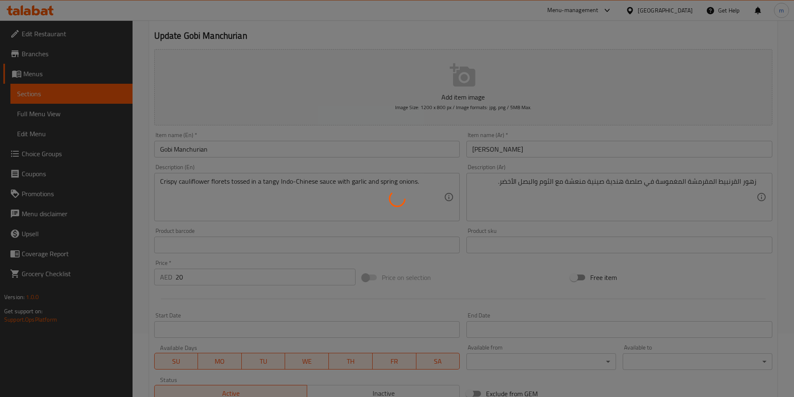
scroll to position [0, 0]
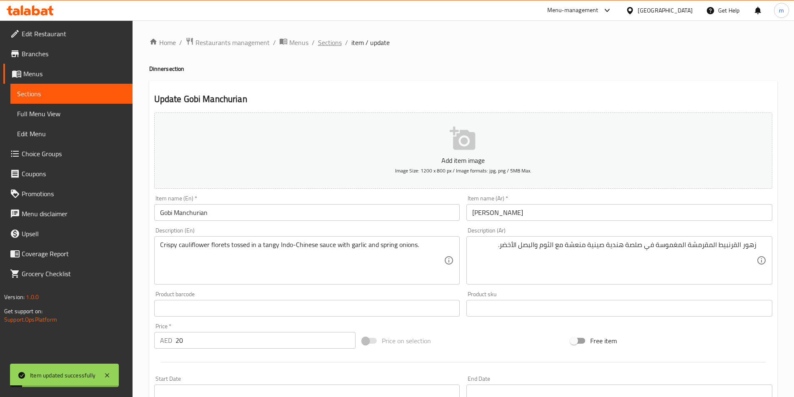
click at [333, 47] on span "Sections" at bounding box center [330, 42] width 24 height 10
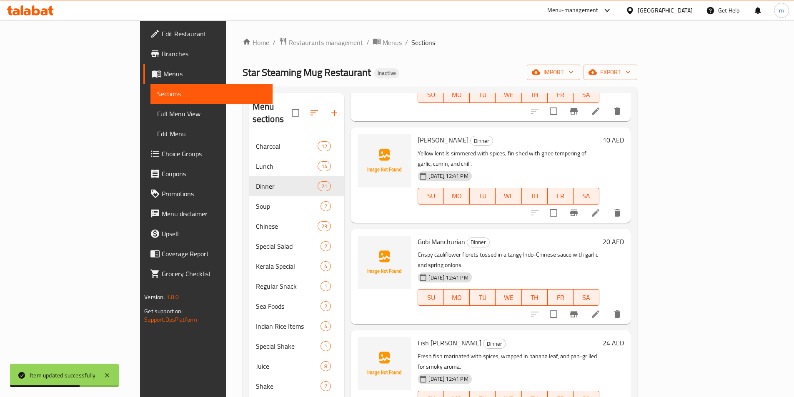
scroll to position [1458, 0]
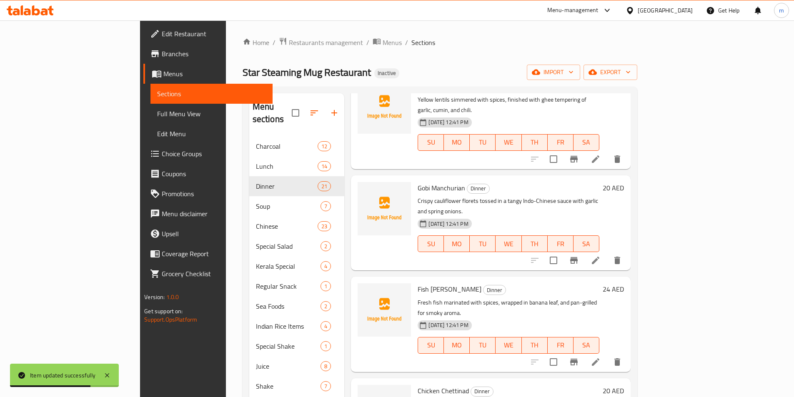
click at [600, 357] on icon at bounding box center [595, 362] width 10 height 10
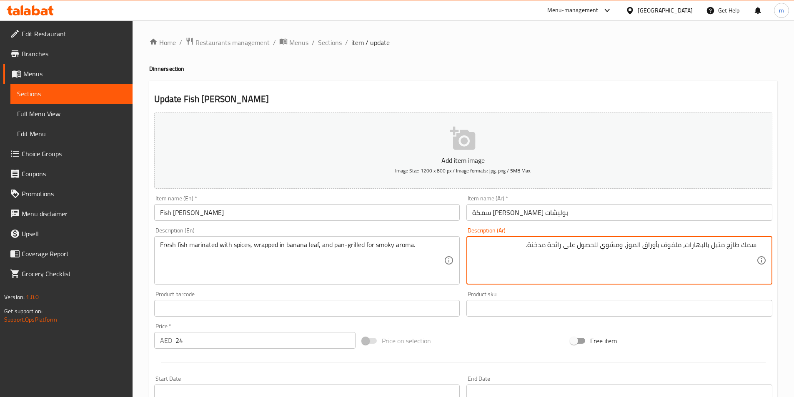
click at [600, 250] on textarea "سمك طازج متبل بالبهارات، ملفوف بأوراق الموز، ومشوي للحصول على رائحة مدخنة." at bounding box center [614, 261] width 284 height 40
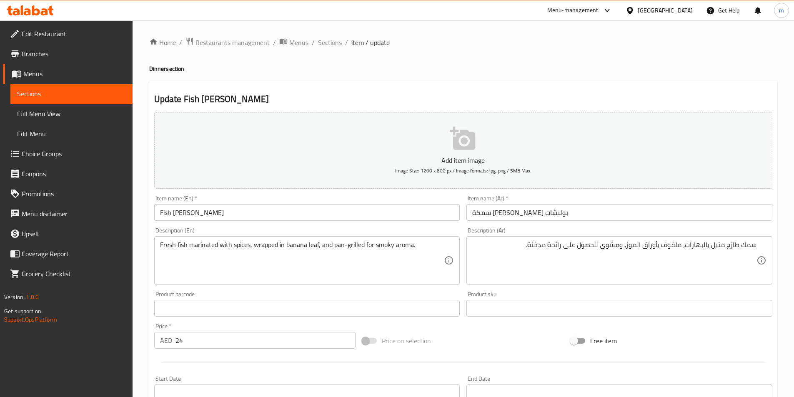
click at [604, 252] on textarea "سمك طازج متبل بالبهارات، ملفوف بأوراق الموز، ومشوي للحصول على رائحة مدخنة." at bounding box center [614, 261] width 284 height 40
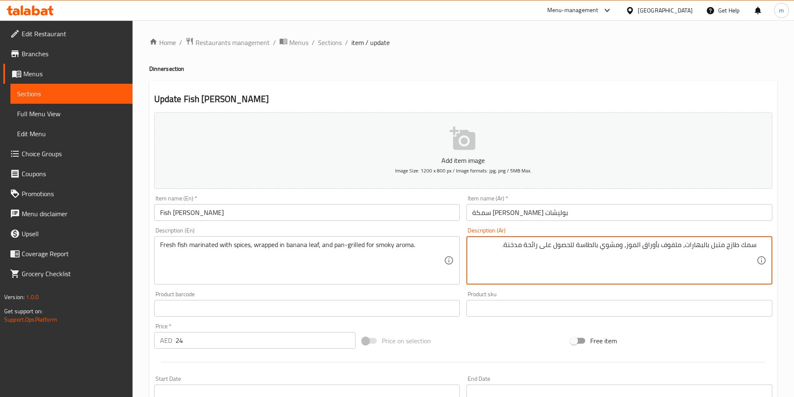
drag, startPoint x: 542, startPoint y: 250, endPoint x: 574, endPoint y: 251, distance: 31.7
click at [574, 251] on textarea "سمك طازج متبل بالبهارات، ملفوف بأوراق الموز، ومشوي بالطاسة للحصول على رائحة مدخ…" at bounding box center [614, 261] width 284 height 40
type textarea "سمك طازج متبل بالبهارات، ملفوف بأوراق الموز، ومشوي بالطاسة لرائحة مدخنة."
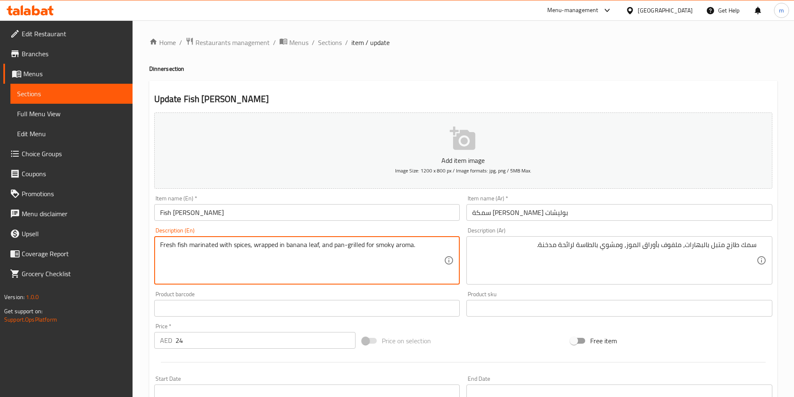
click at [406, 243] on textarea "Fresh fish marinated with spices, wrapped in banana leaf, and pan-grilled for s…" at bounding box center [302, 261] width 284 height 40
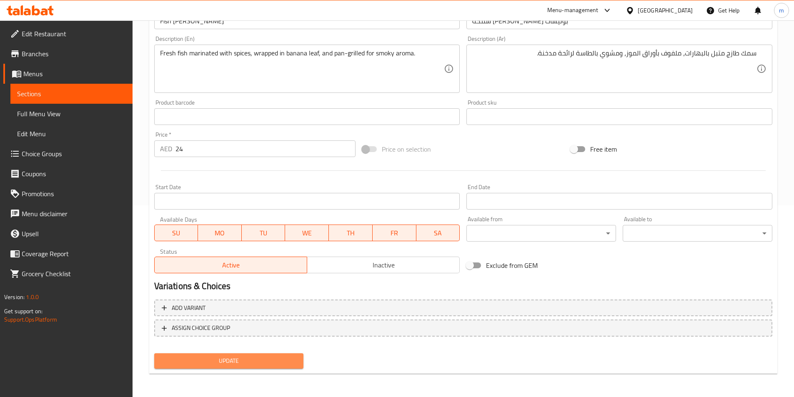
click at [247, 359] on span "Update" at bounding box center [229, 361] width 136 height 10
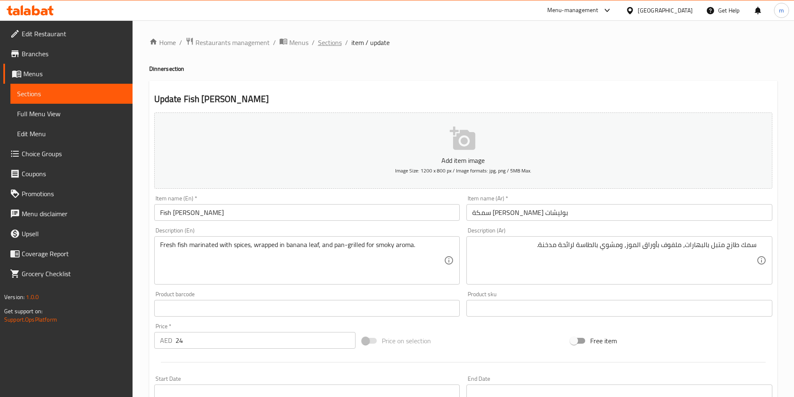
click at [332, 43] on span "Sections" at bounding box center [330, 42] width 24 height 10
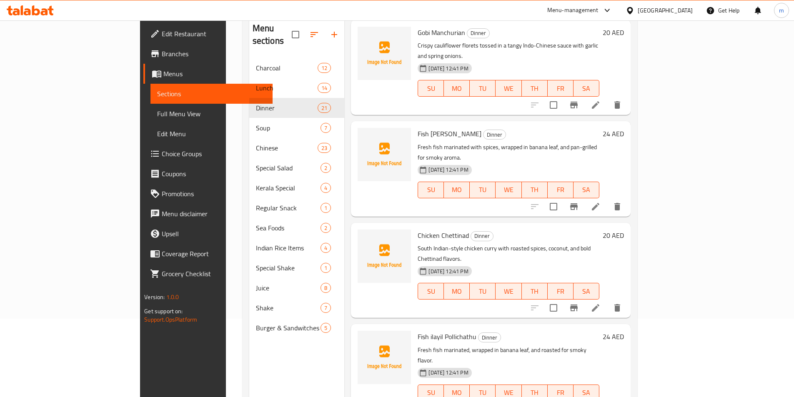
scroll to position [117, 0]
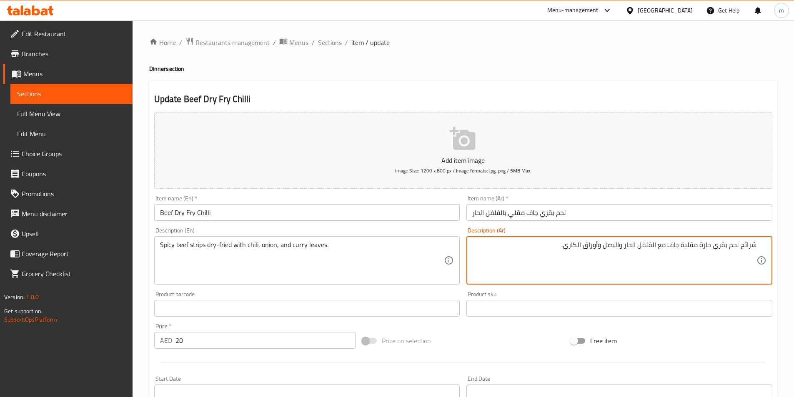
click at [198, 250] on textarea "Spicy beef strips dry-fried with chili, onion, and curry leaves." at bounding box center [302, 261] width 284 height 40
click at [747, 248] on textarea "شرائح لحم بقري حارة مقلية جاف مع الفلفل الحار والبصل وأوراق الكاري." at bounding box center [614, 261] width 284 height 40
click at [700, 248] on textarea "استربس لحم بقري حارة مقلية جاف مع الفلفل الحار والبصل وأوراق الكاري." at bounding box center [614, 261] width 284 height 40
click at [651, 242] on textarea "استربس لحم بقري سبايسي مقلية جاف مع الفلفل الحار والبصل وأوراق الكاري." at bounding box center [614, 261] width 284 height 40
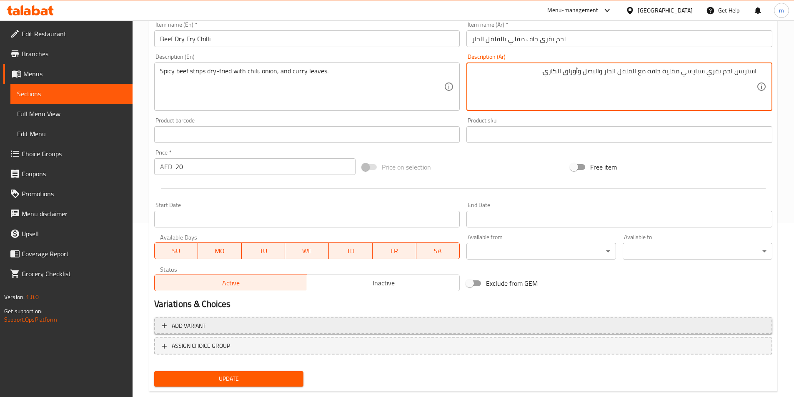
scroll to position [192, 0]
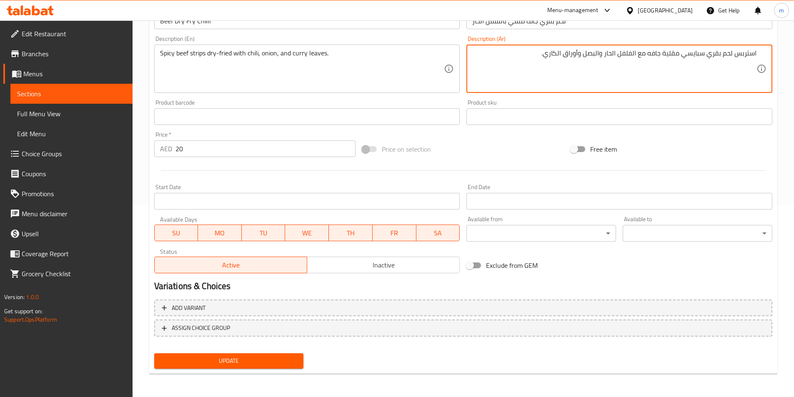
type textarea "استربس لحم بقري سبايسي مقلية جافه مع الفلفل الحار والبصل وأوراق الكاري."
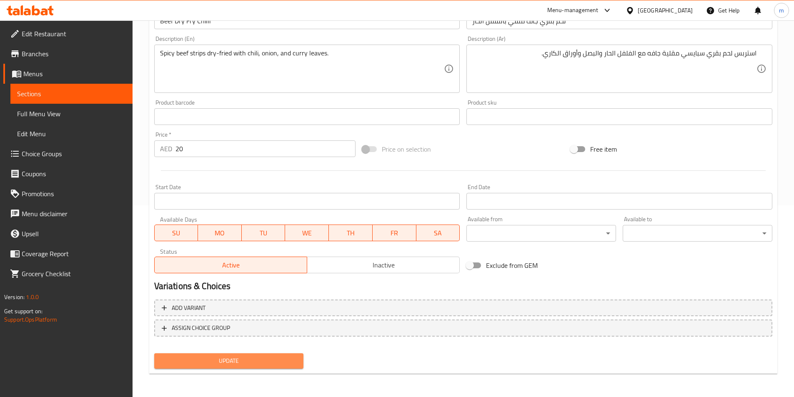
click at [230, 356] on span "Update" at bounding box center [229, 361] width 136 height 10
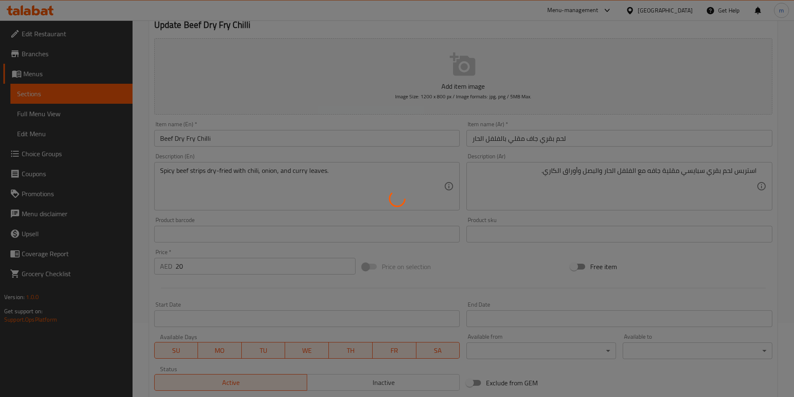
scroll to position [0, 0]
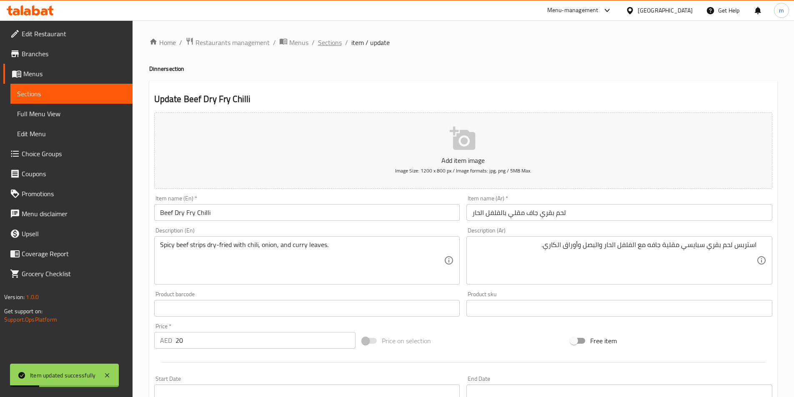
click at [332, 39] on span "Sections" at bounding box center [330, 42] width 24 height 10
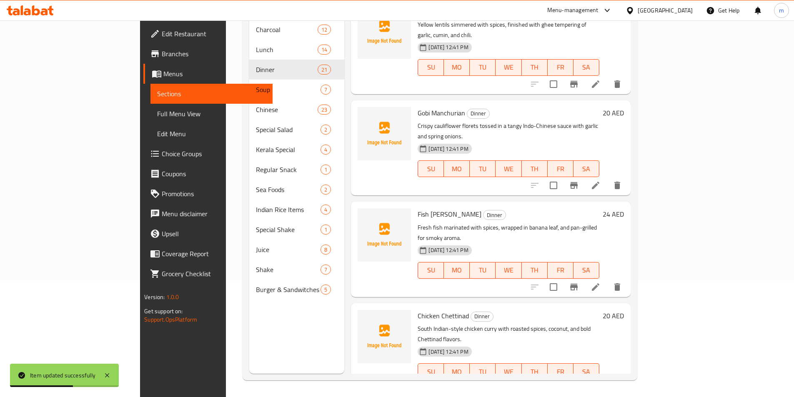
scroll to position [1535, 0]
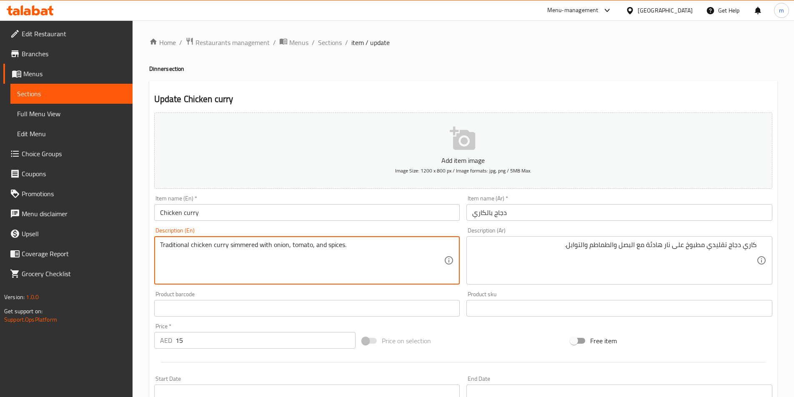
click at [242, 249] on textarea "Traditional chicken curry simmered with onion, tomato, and spices." at bounding box center [302, 261] width 284 height 40
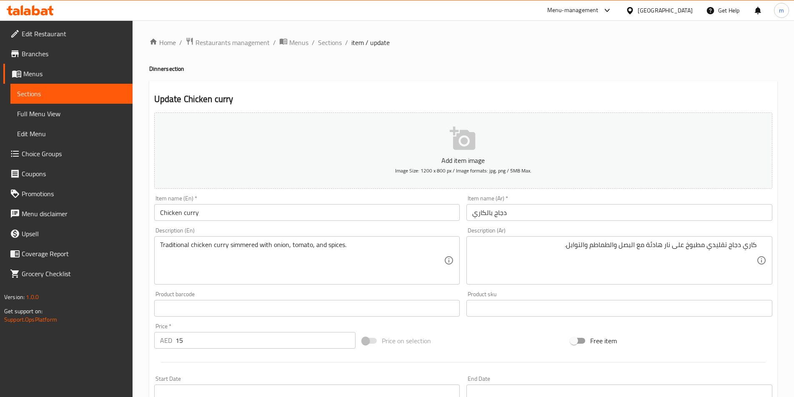
click at [695, 245] on textarea "كاري دجاج تقليدي مطبوخ على نار هادئة مع البصل والطماطم والتوابل." at bounding box center [614, 261] width 284 height 40
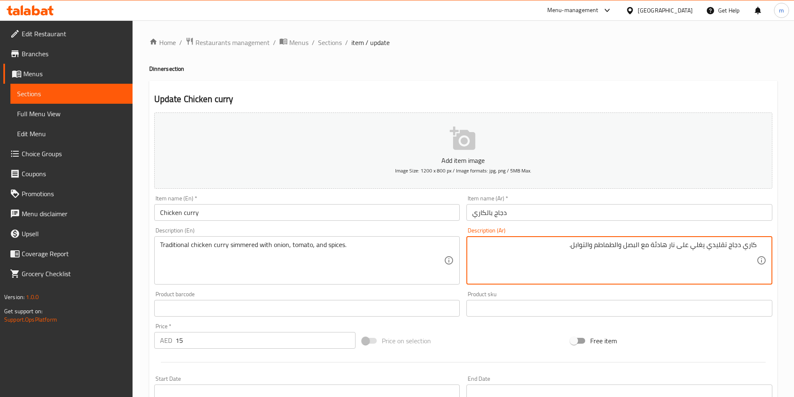
drag, startPoint x: 655, startPoint y: 249, endPoint x: 690, endPoint y: 255, distance: 35.6
click at [690, 255] on textarea "كاري دجاج تقليدي يغلي على نار هادئة مع البصل والطماطم والتوابل." at bounding box center [614, 261] width 284 height 40
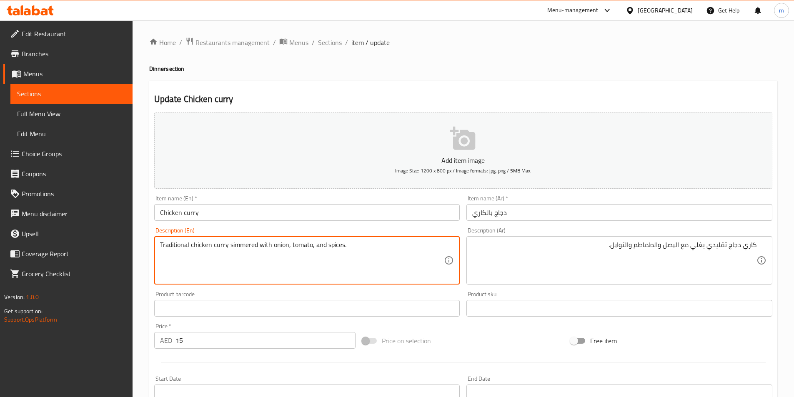
drag, startPoint x: 230, startPoint y: 249, endPoint x: 256, endPoint y: 254, distance: 27.1
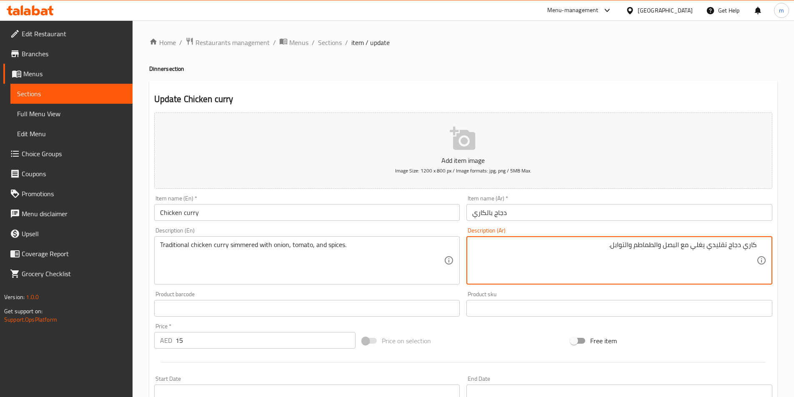
click at [701, 246] on textarea "كاري دجاج تقليدي يغلي مع البصل والطماطم والتوابل." at bounding box center [614, 261] width 284 height 40
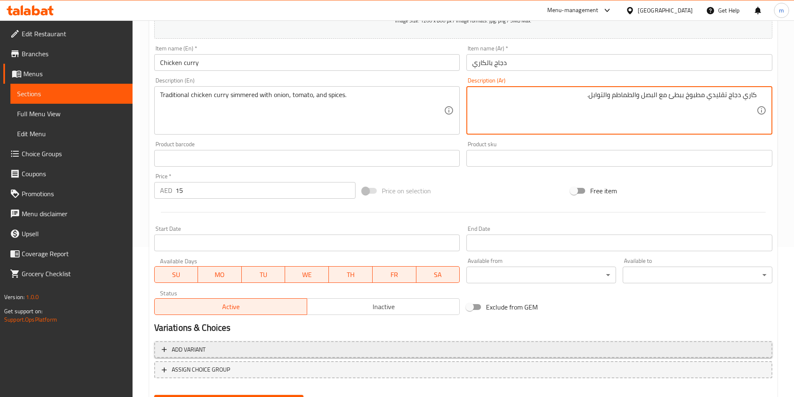
scroll to position [192, 0]
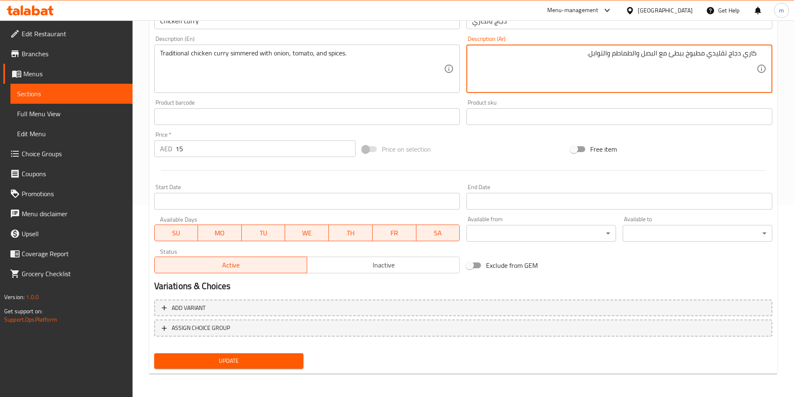
type textarea "كاري دجاج تقليدي مطبوخ ببطئ مع البصل والطماطم والتوابل."
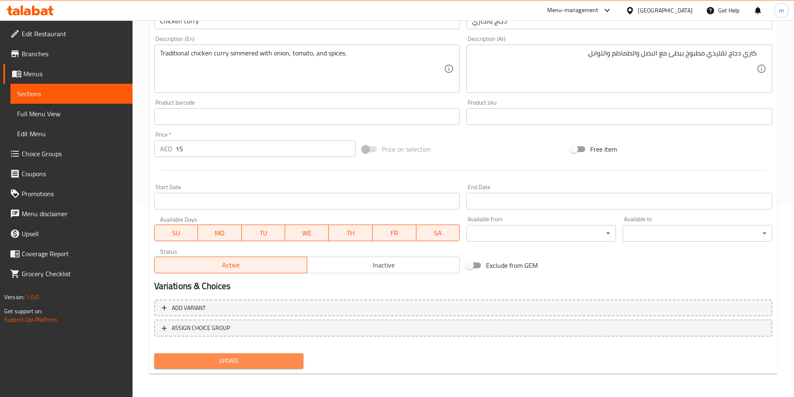
click at [235, 362] on span "Update" at bounding box center [229, 361] width 136 height 10
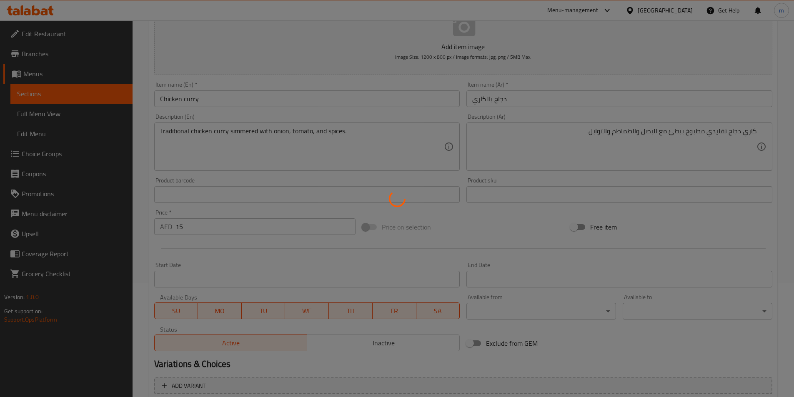
scroll to position [67, 0]
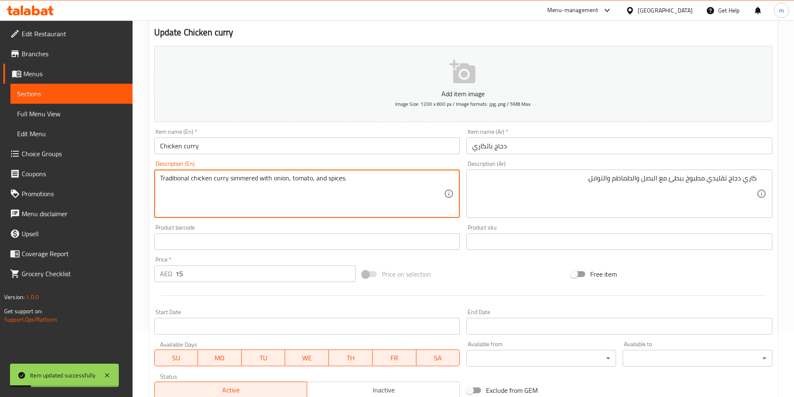
click at [236, 184] on textarea "Traditional chicken curry simmered with onion, tomato, and spices." at bounding box center [302, 194] width 284 height 40
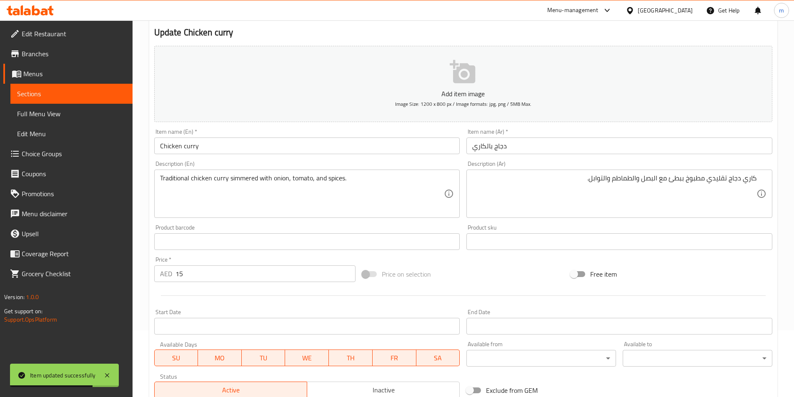
click at [778, 141] on div "Home / Restaurants management / Menus / Sections / item / update Dinner section…" at bounding box center [462, 238] width 661 height 568
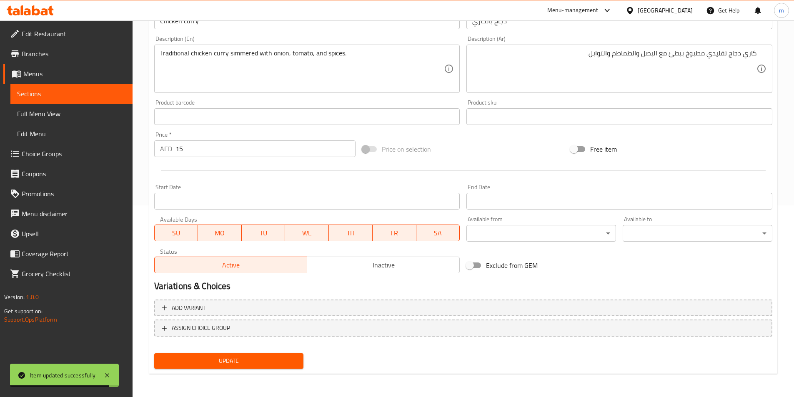
scroll to position [0, 0]
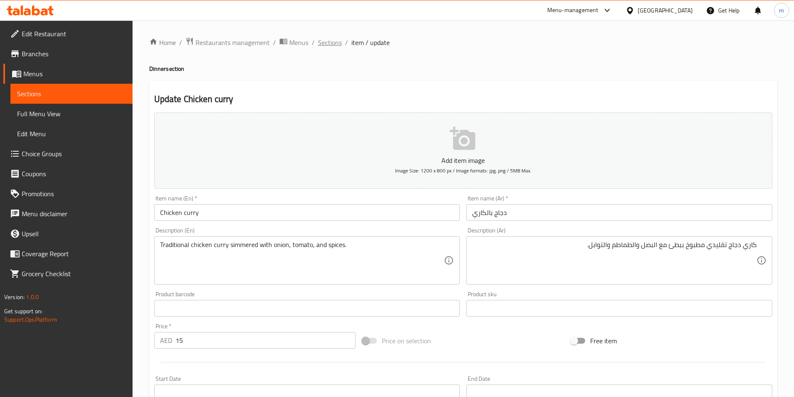
click at [332, 42] on span "Sections" at bounding box center [330, 42] width 24 height 10
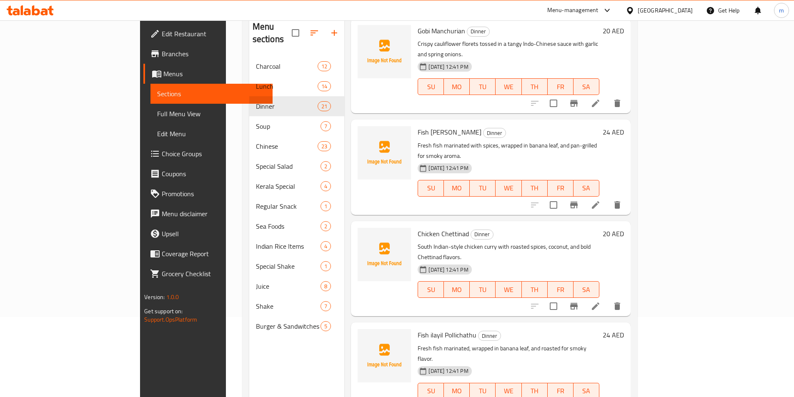
scroll to position [117, 0]
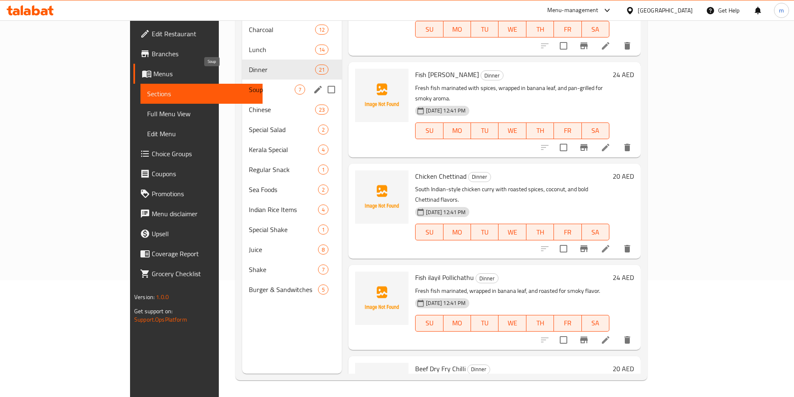
click at [249, 85] on span "Soup" at bounding box center [272, 90] width 46 height 10
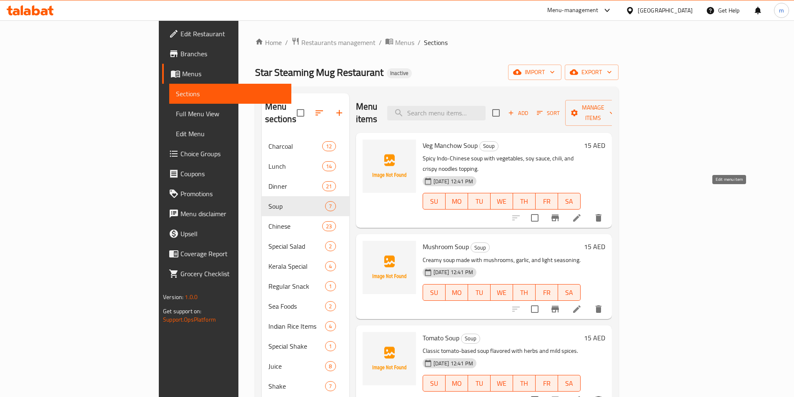
click at [580, 214] on icon at bounding box center [576, 217] width 7 height 7
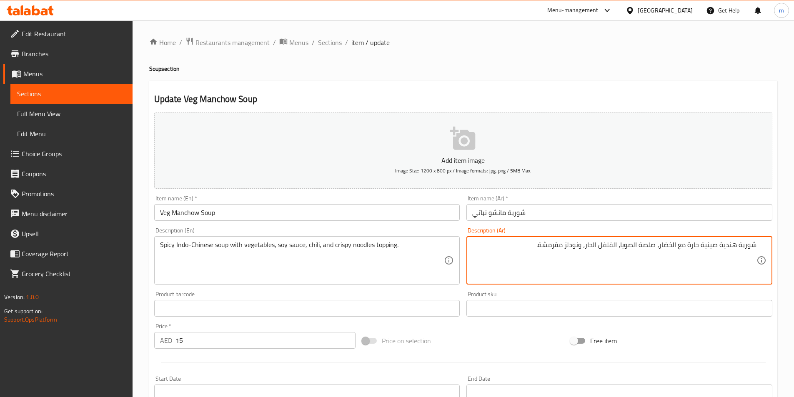
click at [699, 250] on textarea "شوربة هندية صينية حارة مع الخضار، صلصة الصويا، الفلفل الحار، ونودلز مقرمشة." at bounding box center [614, 261] width 284 height 40
click at [655, 244] on textarea "شوربة هندية صينية سبايسي مع الخضار، صلصة الصويا، الفلفل الحار، ونودلز مقرمشة." at bounding box center [614, 261] width 284 height 40
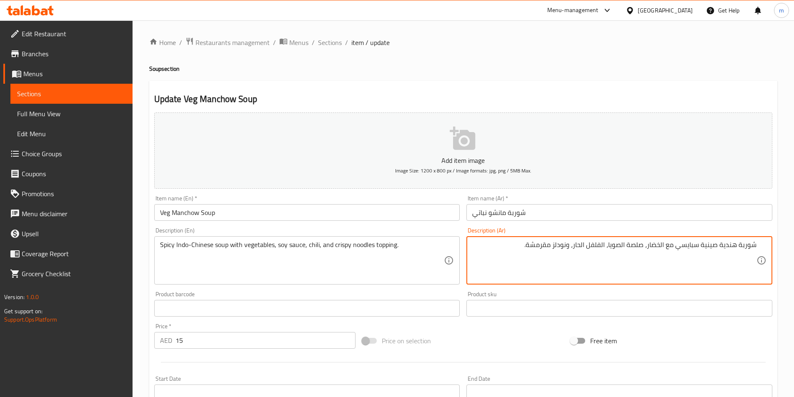
click at [647, 249] on textarea "شوربة هندية صينية سبايسي مع الخضار، صلصة الصويا، الفلفل الحار، ونودلز مقرمشة." at bounding box center [614, 261] width 284 height 40
click at [651, 247] on textarea "شوربة هندية صينية سبايسي مع الخضار، صلصة الصويا، الفلفل الحار، ونودلز مقرمشة." at bounding box center [614, 261] width 284 height 40
click at [562, 248] on textarea "شوربة هندية صينية سبايسي مع الخضروات، صلصة الصويا، الفلفل الحار، ونودلز مقرمشة." at bounding box center [614, 261] width 284 height 40
click at [541, 250] on textarea "شوربة هندية صينية سبايسي مع الخضروات، صلصة الصويا، الفلفل الحار، صوص ونودلز مقر…" at bounding box center [614, 261] width 284 height 40
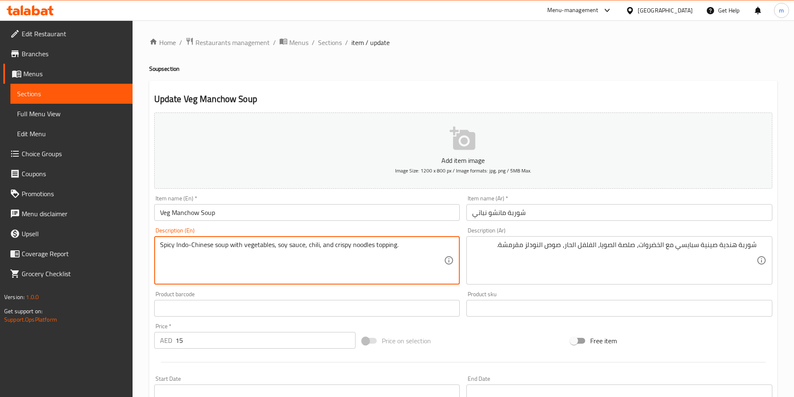
drag, startPoint x: 409, startPoint y: 247, endPoint x: 334, endPoint y: 255, distance: 75.0
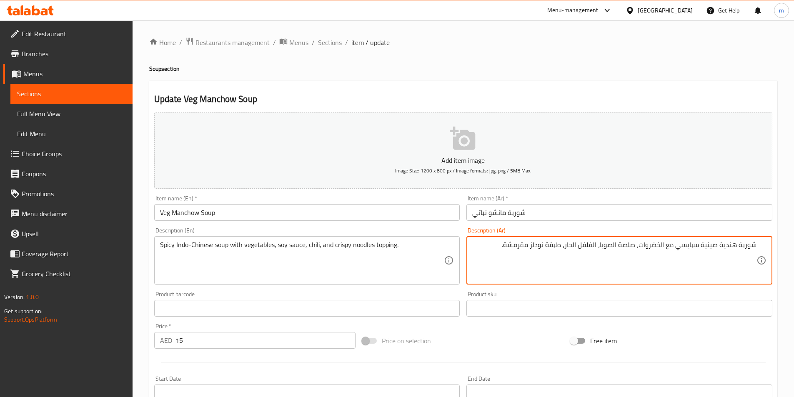
type textarea "شوربة هندية صينية سبايسي مع الخضروات، صلصة الصويا، الفلفل الحار، طبقة نودلز مقر…"
click at [366, 249] on textarea "Spicy Indo-Chinese soup with vegetables, soy sauce, chili, and crispy noodles t…" at bounding box center [302, 261] width 284 height 40
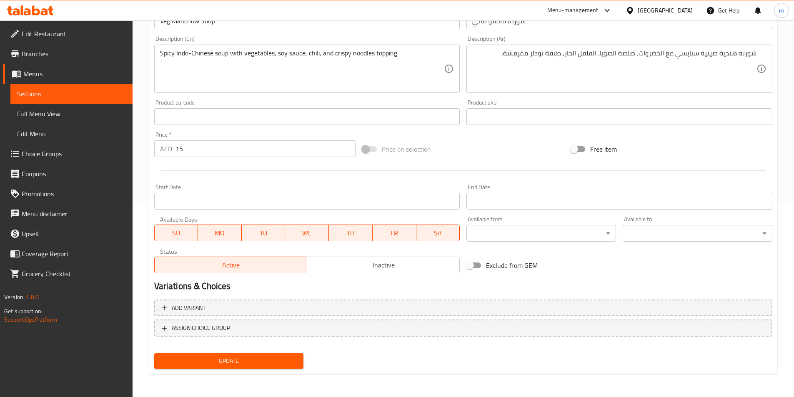
click at [225, 358] on span "Update" at bounding box center [229, 361] width 136 height 10
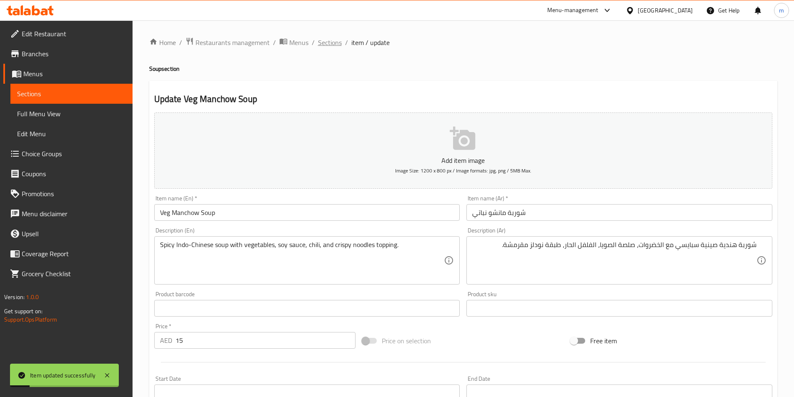
click at [322, 42] on span "Sections" at bounding box center [330, 42] width 24 height 10
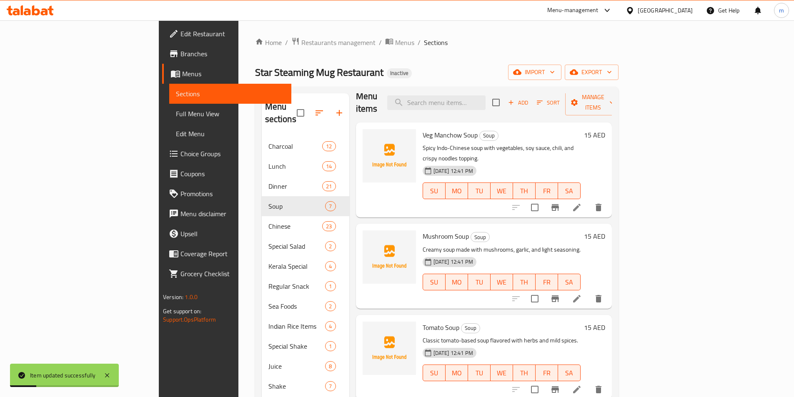
scroll to position [42, 0]
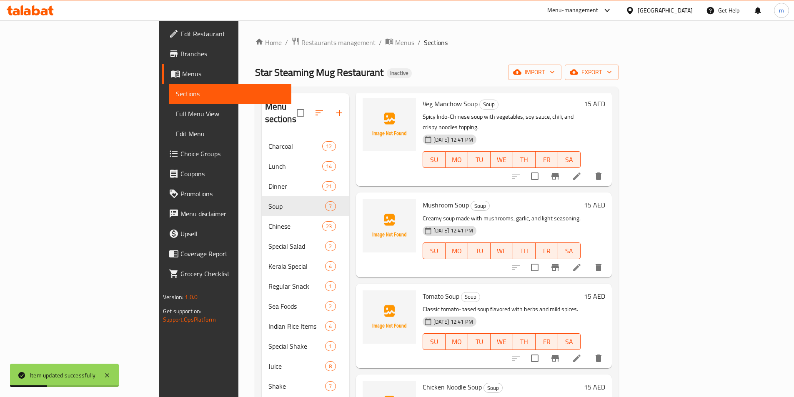
click at [582, 262] on icon at bounding box center [577, 267] width 10 height 10
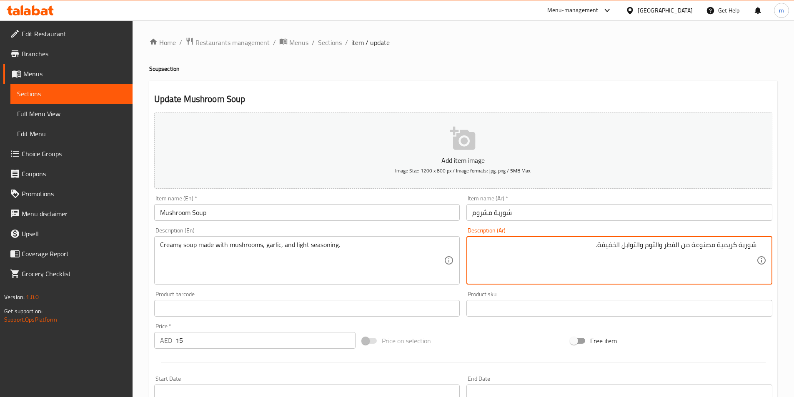
click at [717, 249] on textarea "شوربة كريمية مصنوعة من الفطر والثوم والتوابل الخفيفة." at bounding box center [614, 261] width 284 height 40
click at [615, 252] on textarea "شوربة كريمي مصنوعة من الفطر والثوم والتوابل الخفيفة." at bounding box center [614, 261] width 284 height 40
click at [637, 250] on textarea "شوربة كريمي مصنوعة من الفطر والثوم والتوابل الخفيفة." at bounding box center [614, 261] width 284 height 40
click at [617, 245] on textarea "شوربة كريمي مصنوعة من الفطر والثوم وتوابل الخفيفة." at bounding box center [614, 261] width 284 height 40
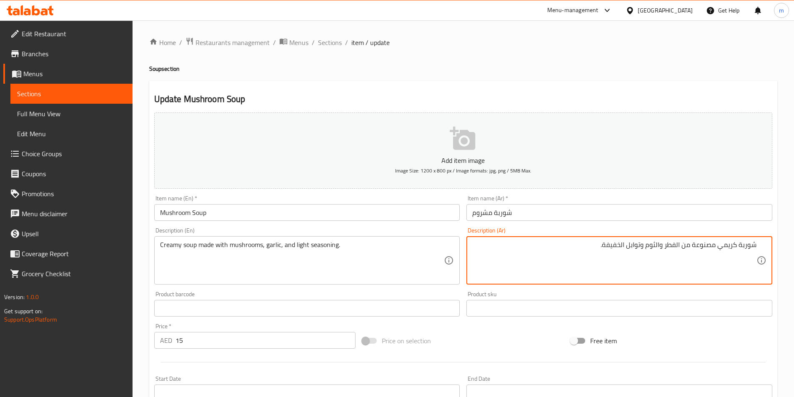
click at [617, 245] on textarea "شوربة كريمي مصنوعة من الفطر والثوم وتوابل الخفيفة." at bounding box center [614, 261] width 284 height 40
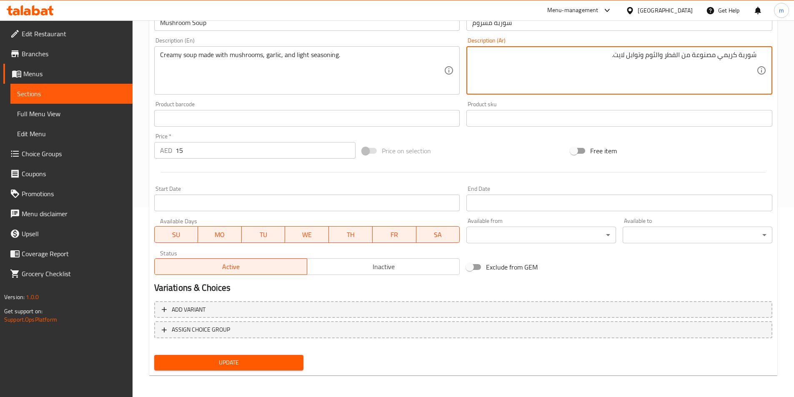
scroll to position [192, 0]
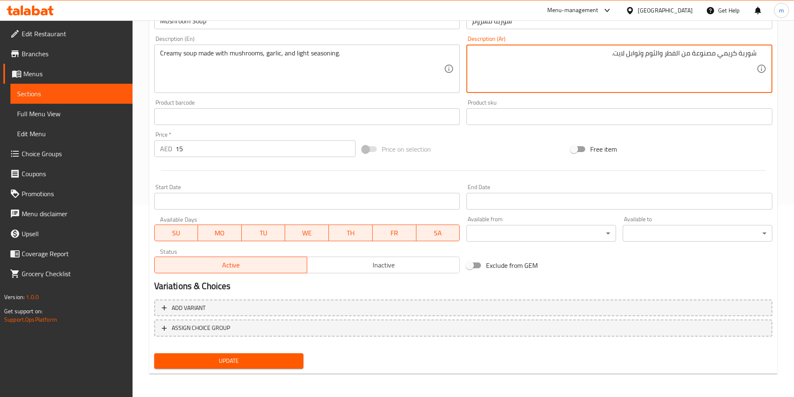
type textarea "شوربة كريمي مصنوعة من الفطر والثوم وتوابل لايت."
click at [248, 357] on span "Update" at bounding box center [229, 361] width 136 height 10
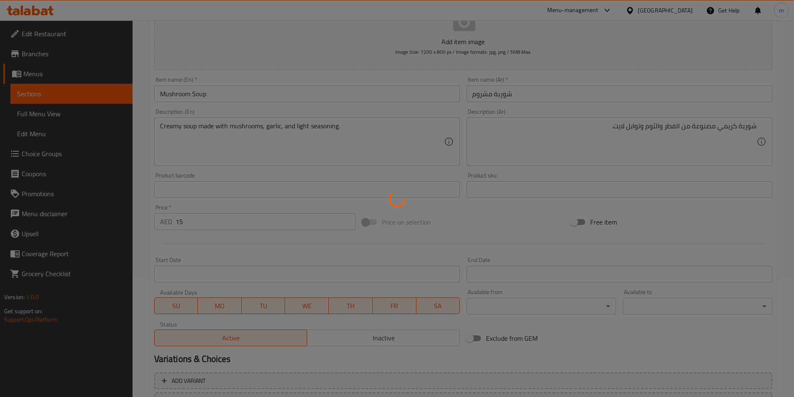
scroll to position [67, 0]
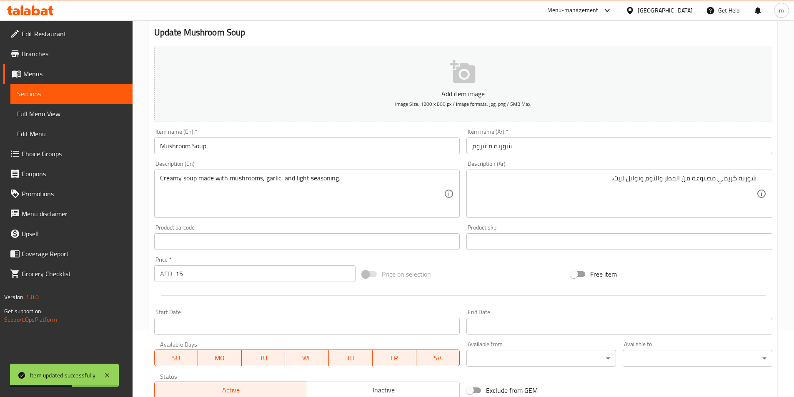
click at [299, 177] on textarea "Creamy soup made with mushrooms, garlic, and light seasoning." at bounding box center [302, 194] width 284 height 40
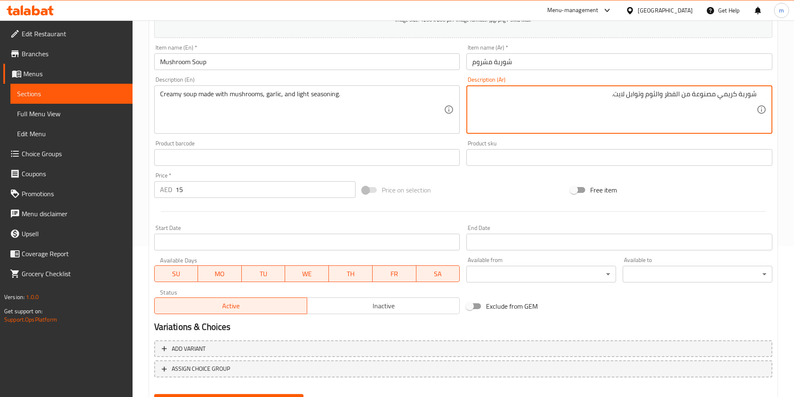
scroll to position [192, 0]
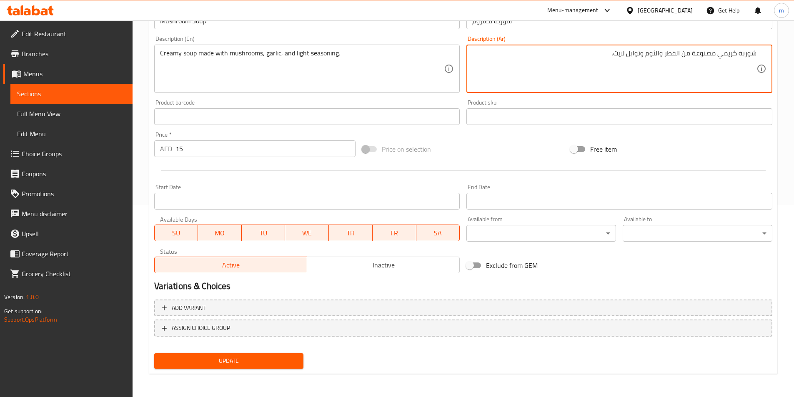
click at [239, 361] on span "Update" at bounding box center [229, 361] width 136 height 10
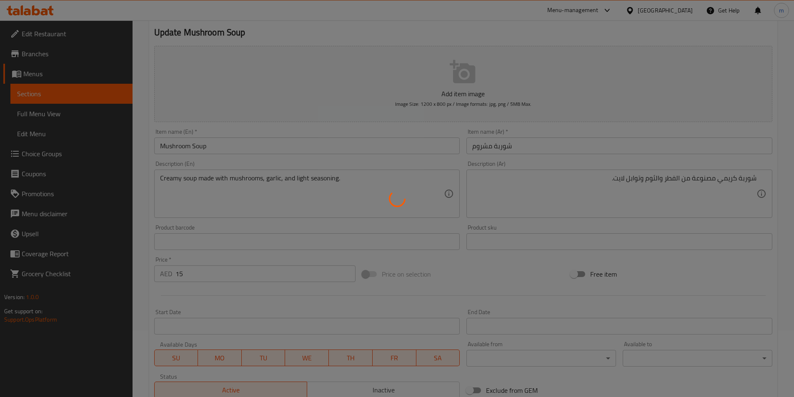
scroll to position [0, 0]
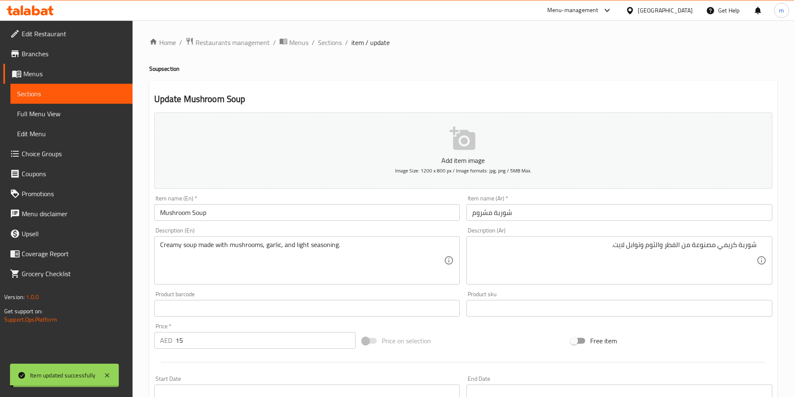
click at [330, 45] on span "Sections" at bounding box center [330, 42] width 24 height 10
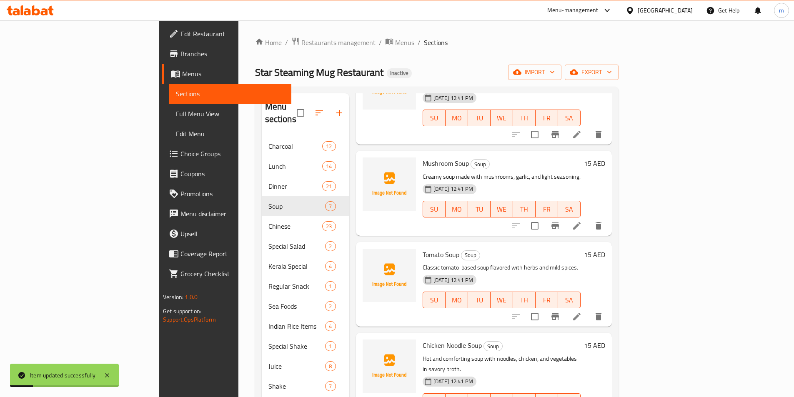
scroll to position [125, 0]
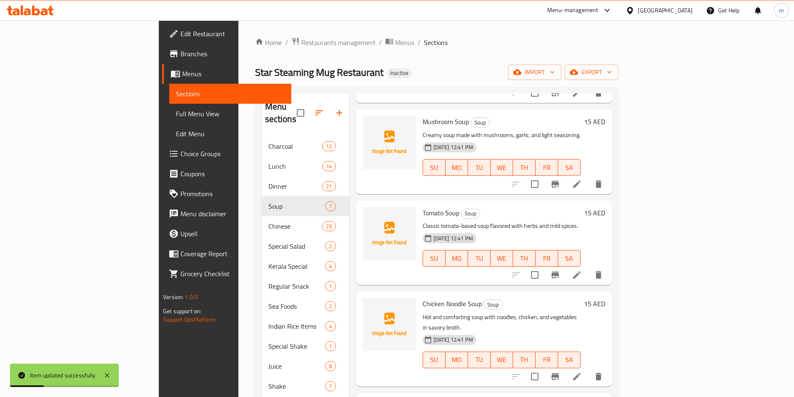
click at [582, 270] on icon at bounding box center [577, 275] width 10 height 10
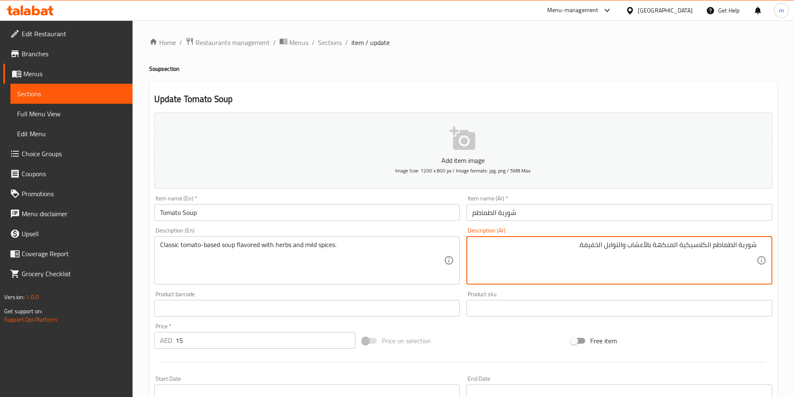
click at [737, 248] on textarea "شوربة الطماطم الكلاسيكية المنكهة بالأعشاب والتوابل الخفيفة." at bounding box center [614, 261] width 284 height 40
click at [582, 249] on textarea "شوربة بقاعدة الطماطم الكلاسيكية المنكهة بالأعشاب والتوابل الخفيفة." at bounding box center [614, 261] width 284 height 40
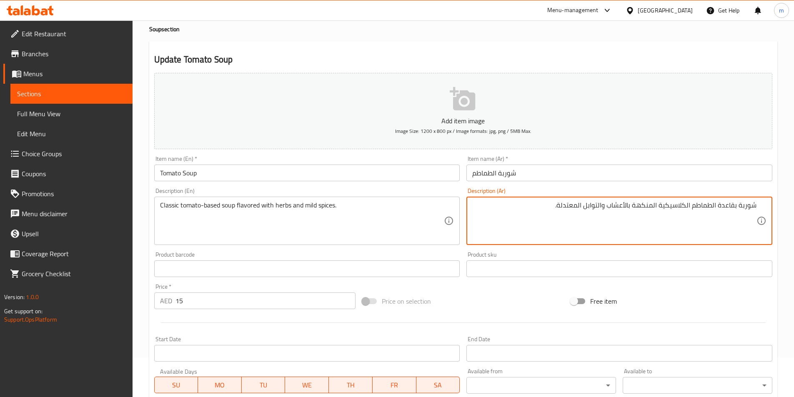
scroll to position [192, 0]
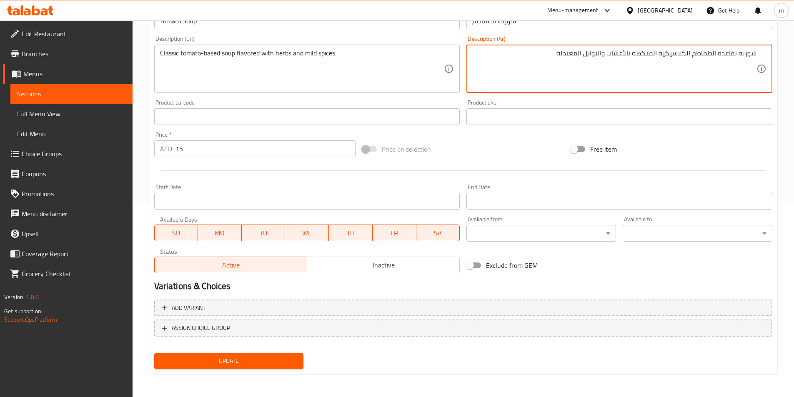
type textarea "شوربة بقاعدة الطماطم الكلاسيكية المنكهة بالأعشاب والتوابل المعتدلة."
click at [255, 362] on span "Update" at bounding box center [229, 361] width 136 height 10
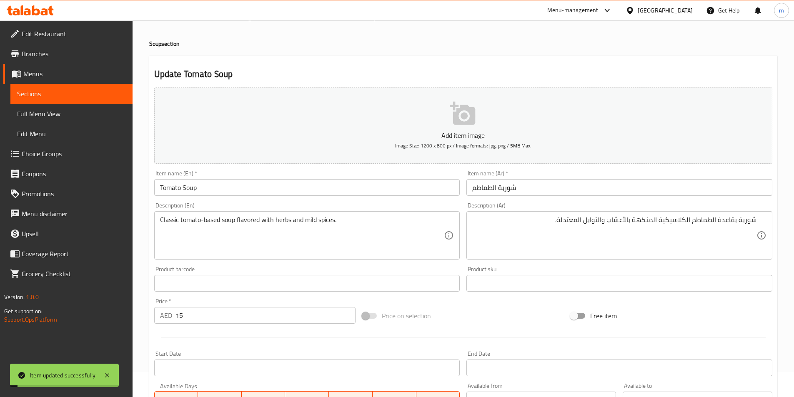
scroll to position [0, 0]
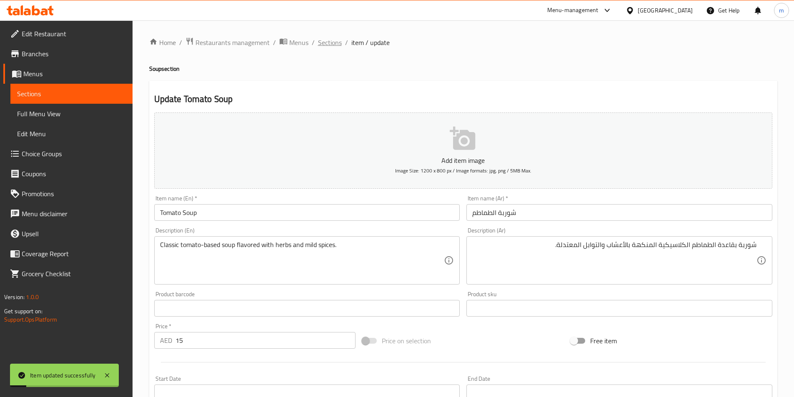
click at [324, 45] on span "Sections" at bounding box center [330, 42] width 24 height 10
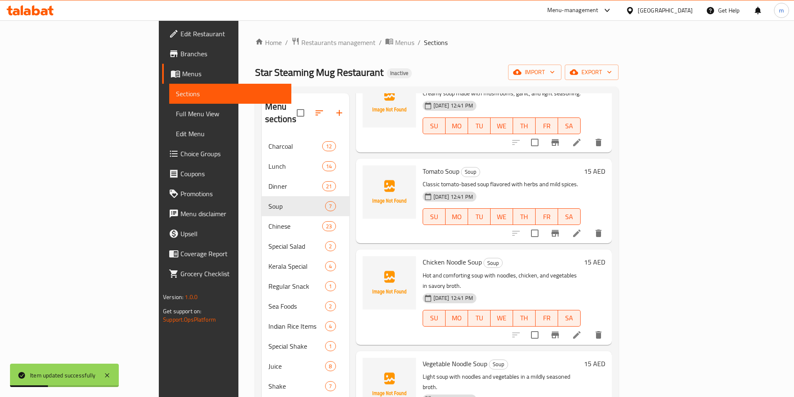
scroll to position [208, 0]
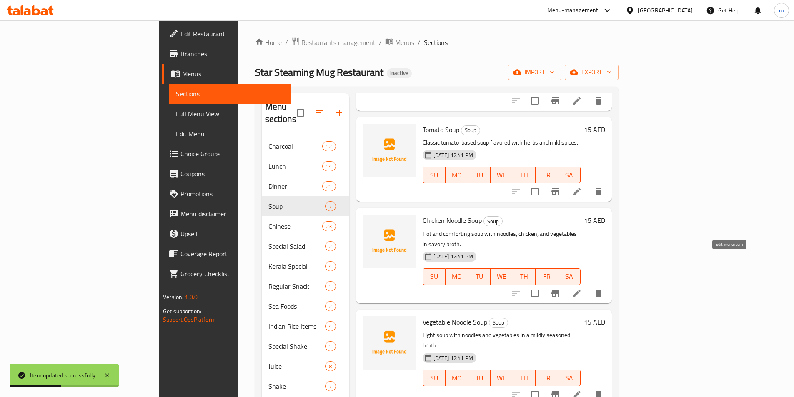
click at [582, 288] on icon at bounding box center [577, 293] width 10 height 10
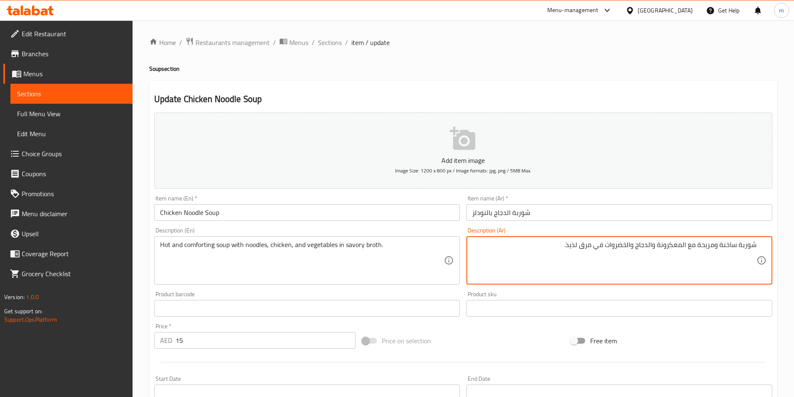
click at [665, 244] on textarea "شوربة ساخنة ومريحة مع المعكرونة والدجاج والخضروات في مرق لذيذ." at bounding box center [614, 261] width 284 height 40
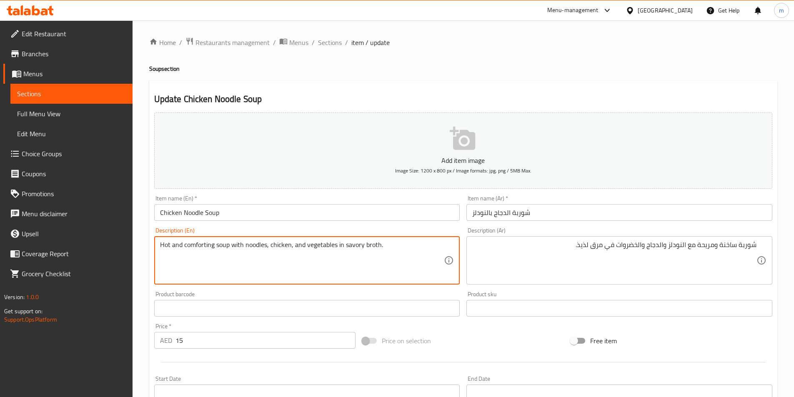
click at [372, 247] on textarea "Hot and comforting soup with noodles, chicken, and vegetables in savory broth." at bounding box center [302, 261] width 284 height 40
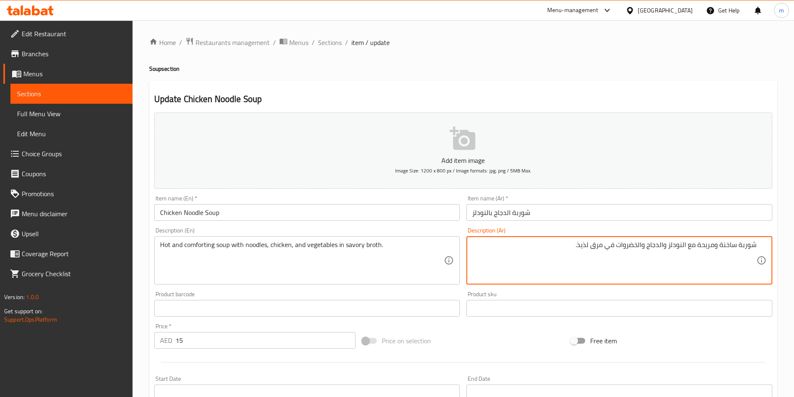
click at [590, 245] on textarea "شوربة ساخنة ومريحة مع النودلز والدجاج والخضروات في مرق لذيذ." at bounding box center [614, 261] width 284 height 40
click at [585, 248] on textarea "شوربة ساخنة ومريحة مع النودلز والدجاج والخضروات في مرق لذيذ." at bounding box center [614, 261] width 284 height 40
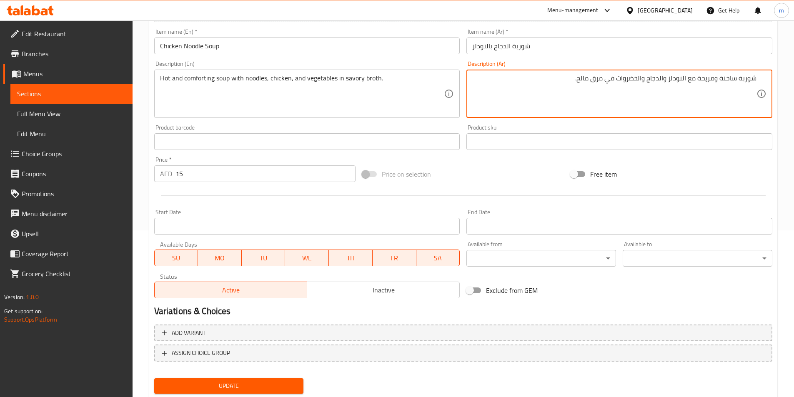
type textarea "شوربة ساخنة ومريحة مع النودلز والدجاج والخضروات في مرق مالح."
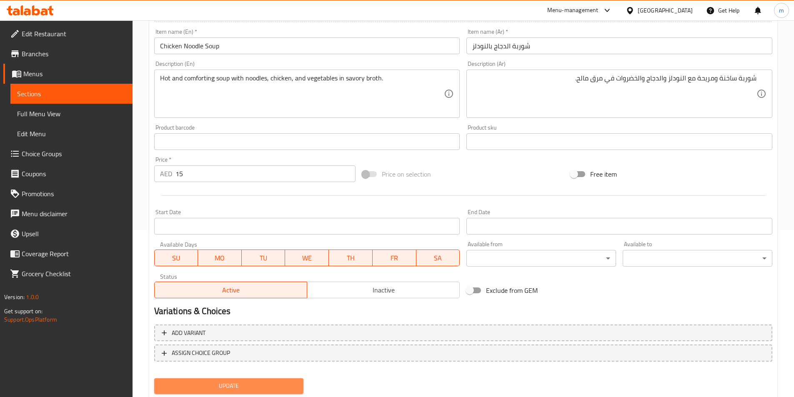
click at [250, 381] on span "Update" at bounding box center [229, 386] width 136 height 10
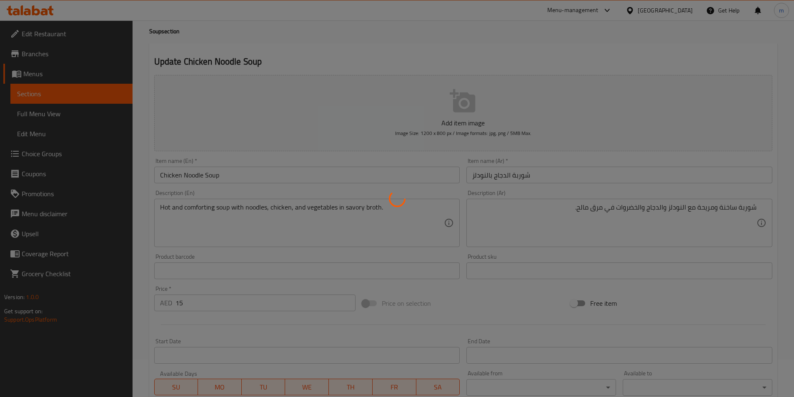
scroll to position [0, 0]
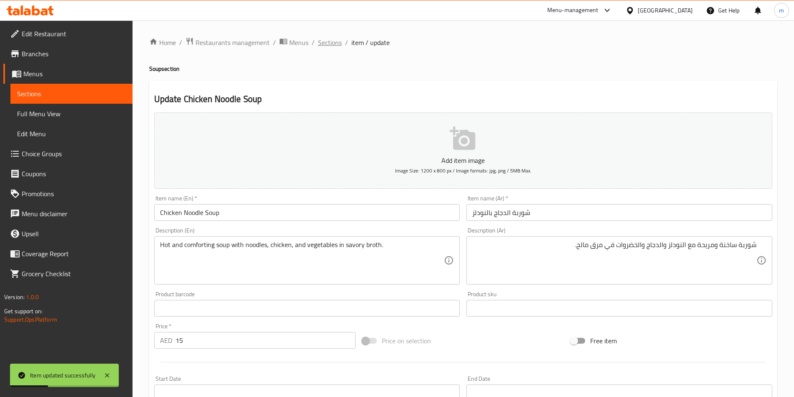
click at [336, 40] on span "Sections" at bounding box center [330, 42] width 24 height 10
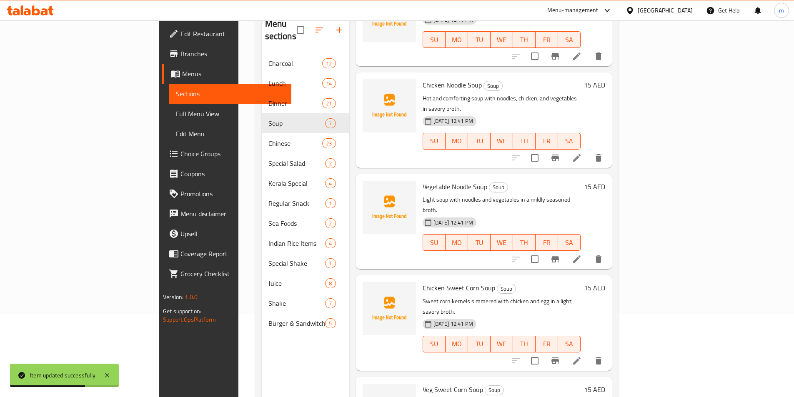
scroll to position [83, 0]
click at [588, 251] on li at bounding box center [576, 258] width 23 height 15
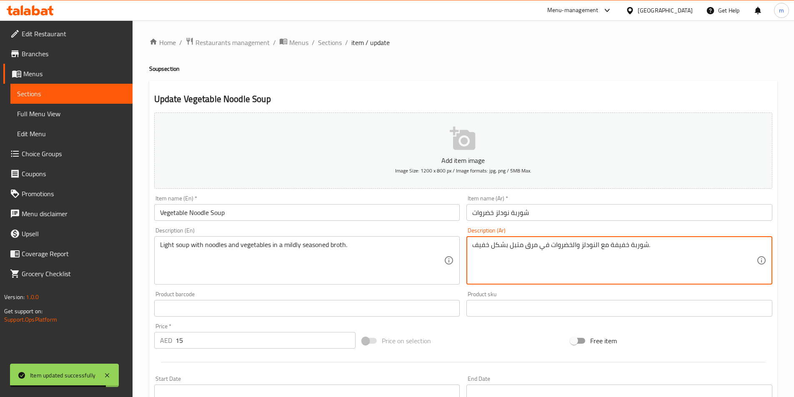
click at [619, 245] on textarea "شوربة خفيفة مع النودلز والخضروات في مرق متبل بشكل خفيف." at bounding box center [614, 261] width 284 height 40
drag, startPoint x: 474, startPoint y: 245, endPoint x: 507, endPoint y: 256, distance: 34.5
click at [507, 256] on textarea "شوربة لايت مع النودلز والخضروات في مرق متبل بشكل خفيف." at bounding box center [614, 261] width 284 height 40
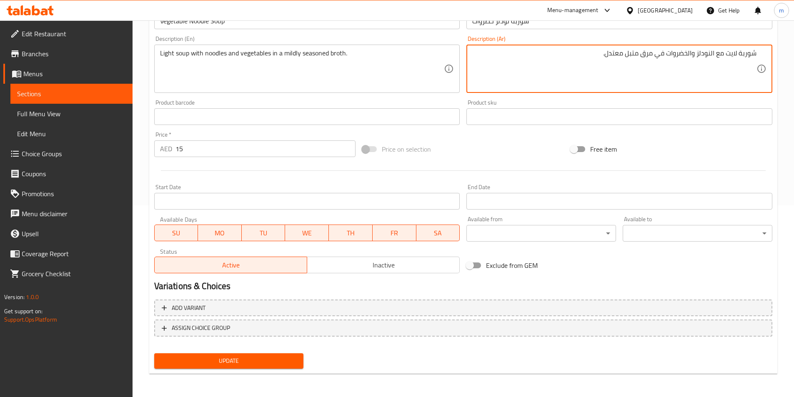
type textarea "شوربة لايت مع النودلز والخضروات في مرق متبل معتدل."
click at [245, 362] on span "Update" at bounding box center [229, 361] width 136 height 10
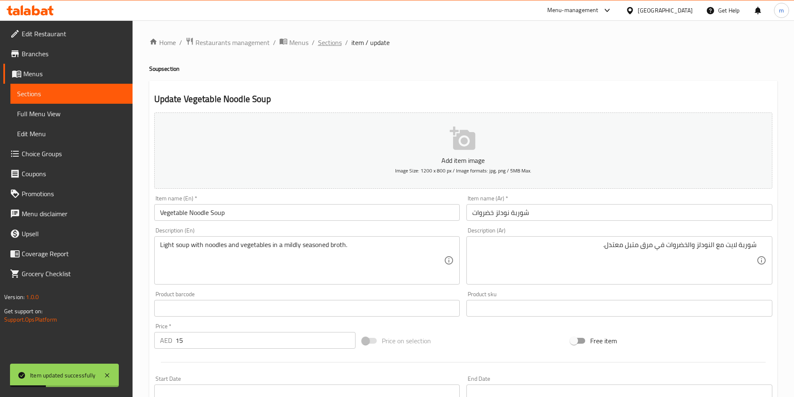
click at [335, 43] on span "Sections" at bounding box center [330, 42] width 24 height 10
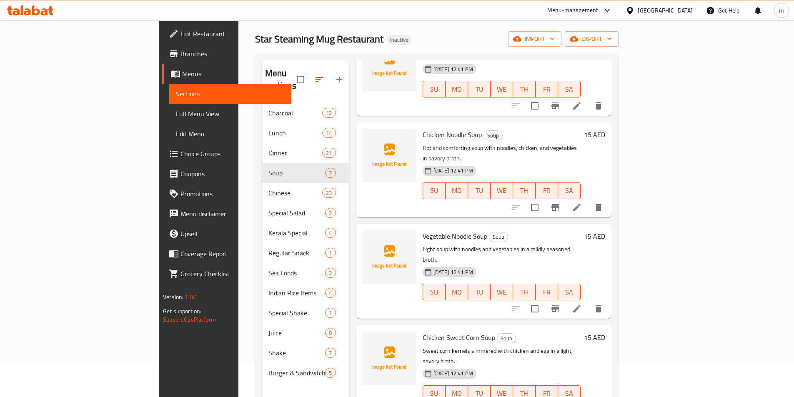
scroll to position [117, 0]
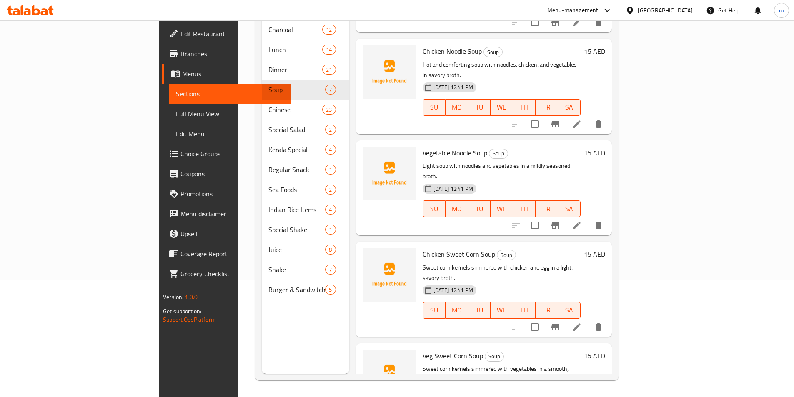
click at [580, 323] on icon at bounding box center [576, 326] width 7 height 7
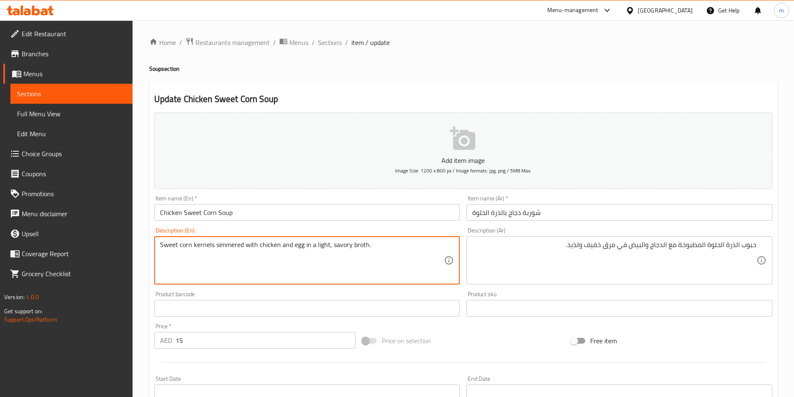
click at [206, 252] on textarea "Sweet corn kernels simmered with chicken and egg in a light, savory broth." at bounding box center [302, 261] width 284 height 40
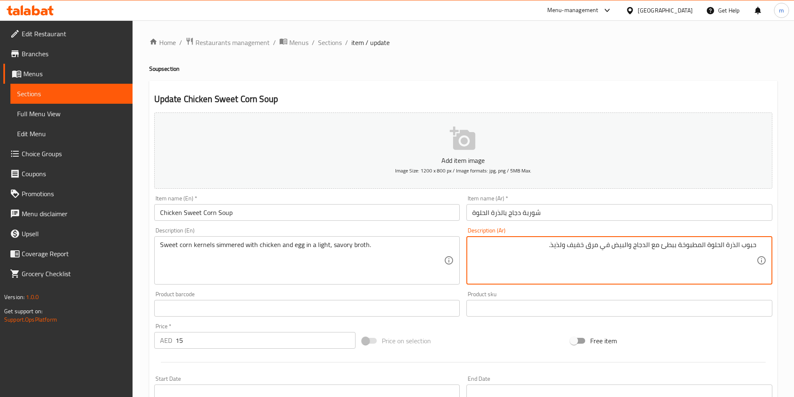
click at [580, 248] on textarea "حبوب الذرة الحلوة المطبوخة ببطئ مع الدجاج والبيض في مرق خفيف ولذيذ." at bounding box center [614, 261] width 284 height 40
click at [569, 248] on textarea "حبوب الذرة الحلوة المطبوخة ببطئ مع الدجاج والبيض في مرق لايت ولذيذ." at bounding box center [614, 261] width 284 height 40
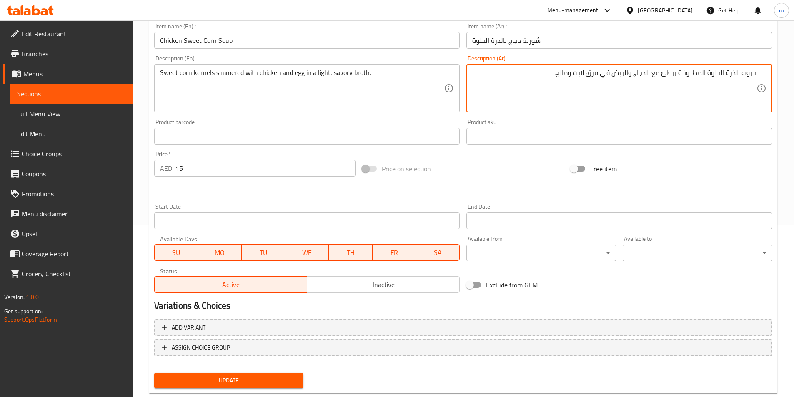
scroll to position [192, 0]
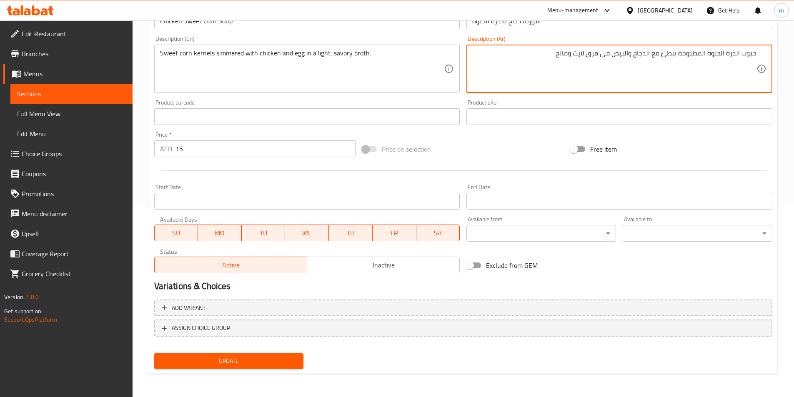
type textarea "حبوب الذرة الحلوة المطبوخة ببطئ مع الدجاج والبيض في مرق لايت ومالح."
click at [240, 362] on span "Update" at bounding box center [229, 361] width 136 height 10
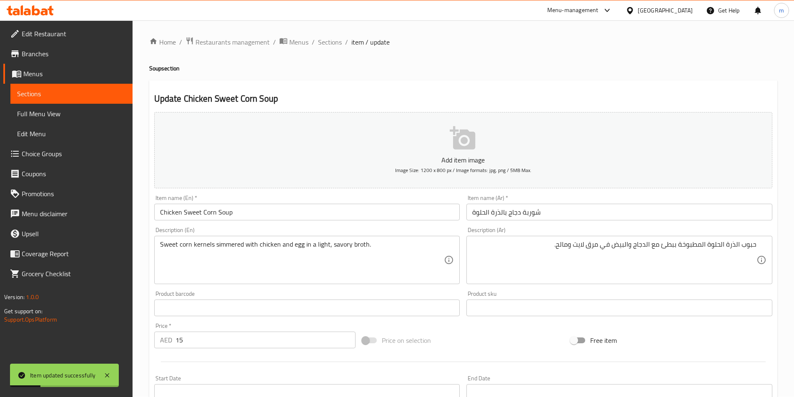
scroll to position [0, 0]
click at [330, 42] on span "Sections" at bounding box center [330, 42] width 24 height 10
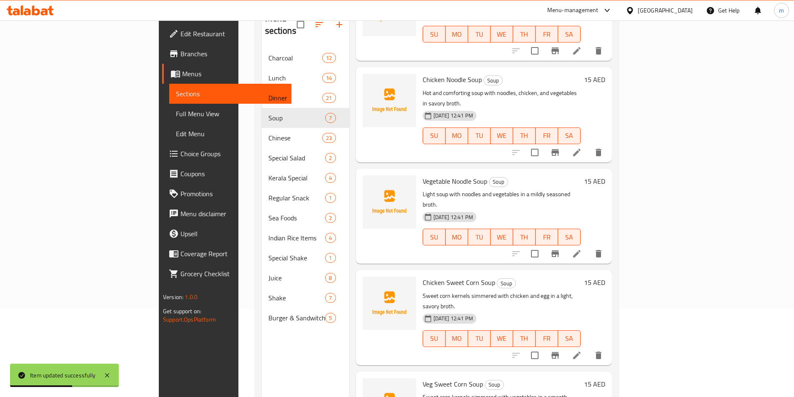
scroll to position [117, 0]
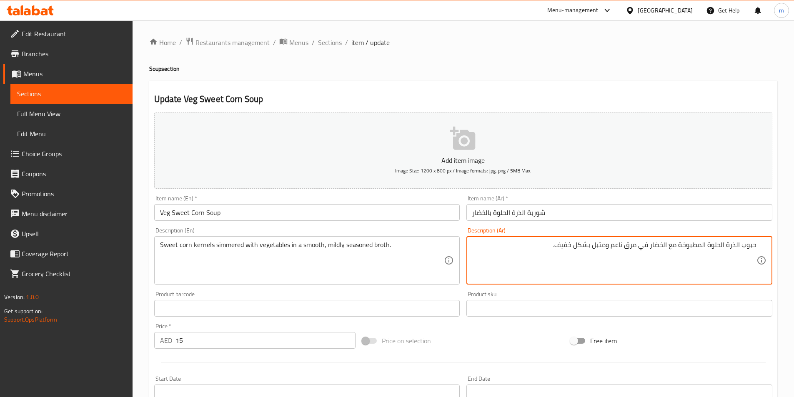
click at [680, 250] on textarea "حبوب الذرة الحلوة المطبوخة مع الخضار في مرق ناعم ومتبل بشكل خفيف." at bounding box center [614, 261] width 284 height 40
drag, startPoint x: 542, startPoint y: 245, endPoint x: 575, endPoint y: 257, distance: 34.8
click at [575, 257] on textarea "حبوب الذرة الحلوة المطبوخة ببطئ مع الخضار في مرق ناعم ومتبل بشكل خفيف." at bounding box center [614, 261] width 284 height 40
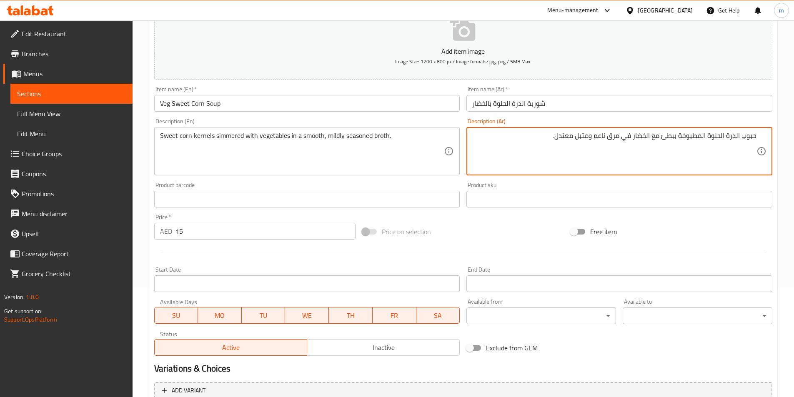
scroll to position [192, 0]
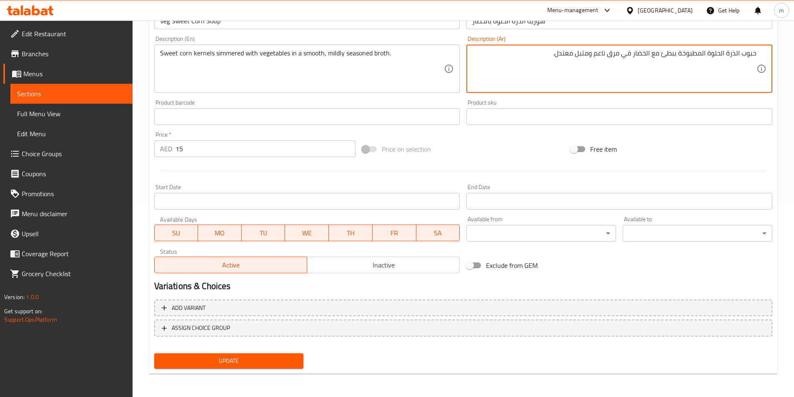
type textarea "حبوب الذرة الحلوة المطبوخة ببطئ مع الخضار في مرق ناعم ومتبل معتدل."
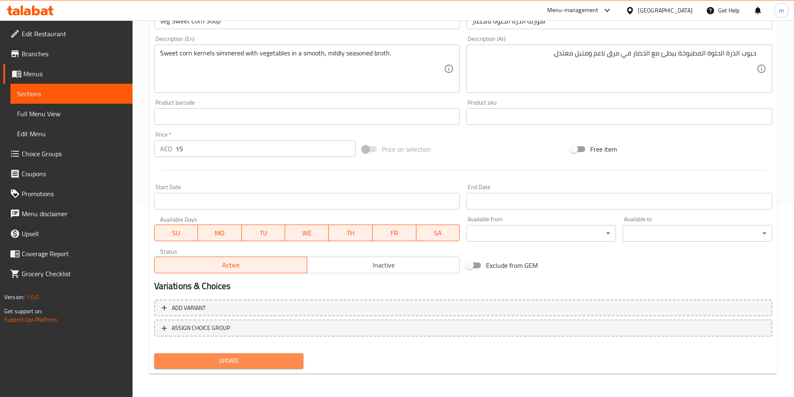
click at [257, 355] on button "Update" at bounding box center [229, 360] width 150 height 15
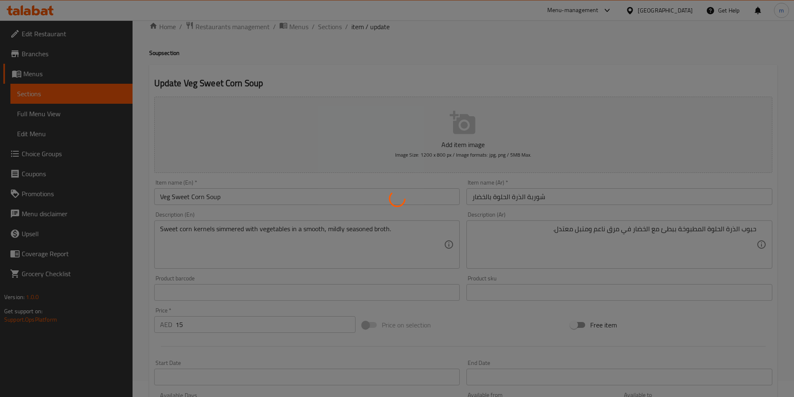
scroll to position [0, 0]
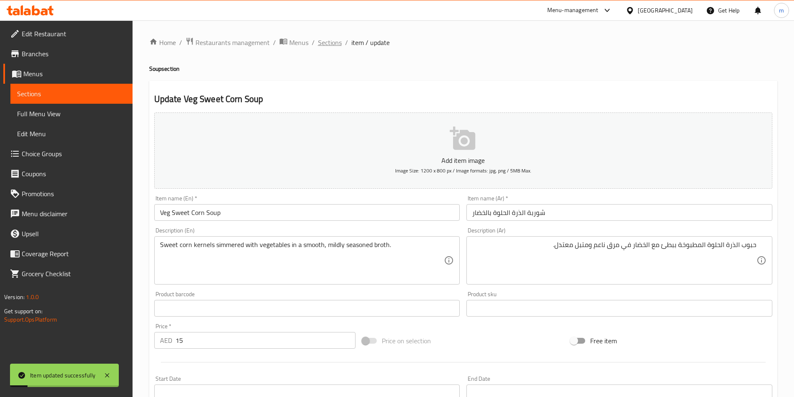
click at [336, 40] on span "Sections" at bounding box center [330, 42] width 24 height 10
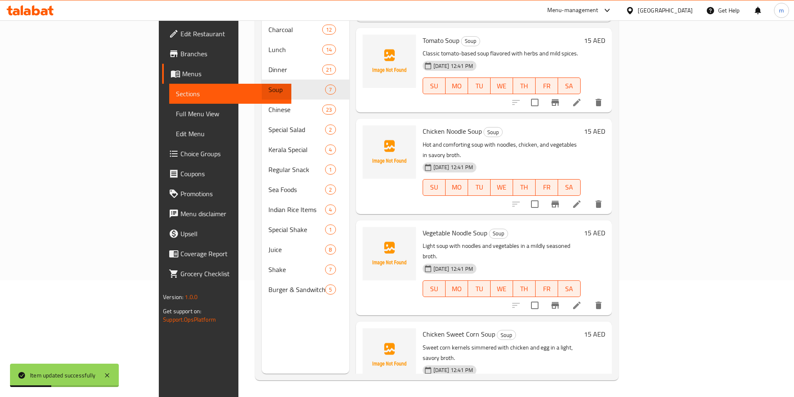
scroll to position [177, 0]
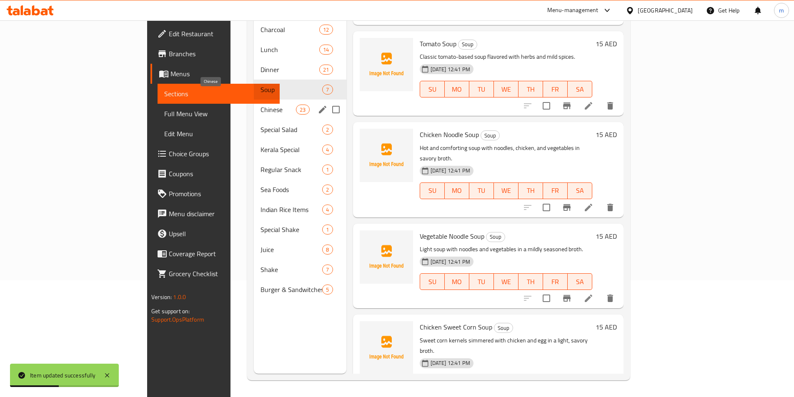
click at [260, 105] on span "Chinese" at bounding box center [277, 110] width 35 height 10
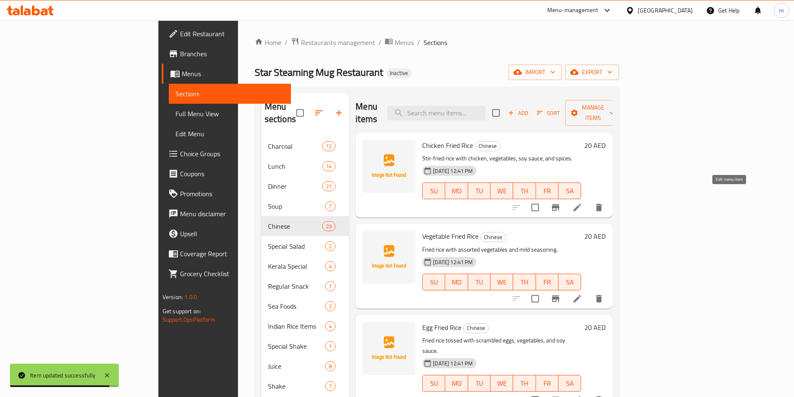
click at [582, 202] on icon at bounding box center [577, 207] width 10 height 10
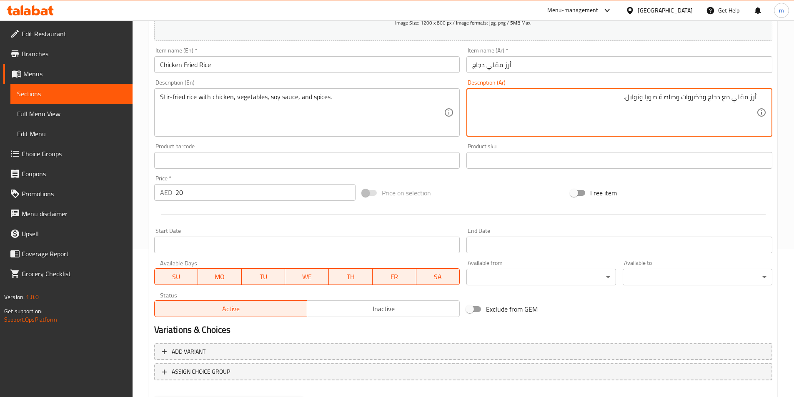
scroll to position [192, 0]
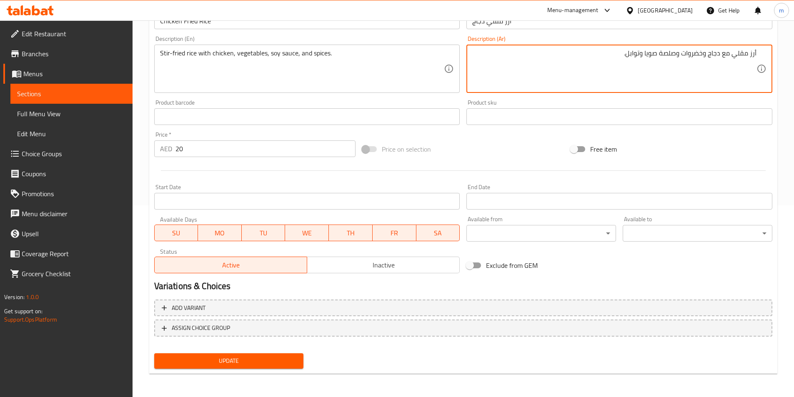
click at [270, 357] on span "Update" at bounding box center [229, 361] width 136 height 10
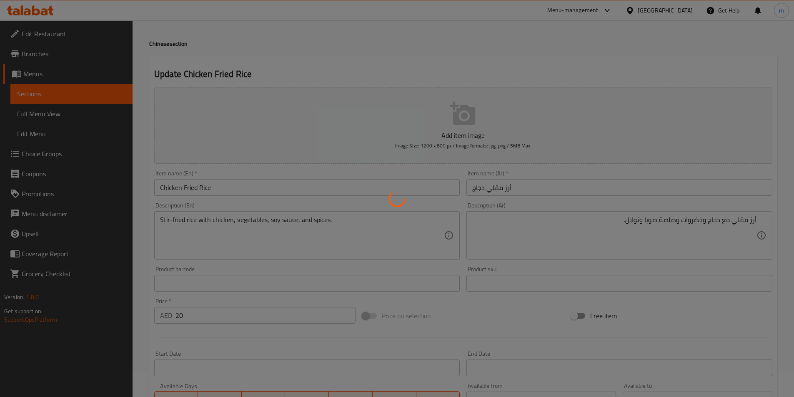
scroll to position [0, 0]
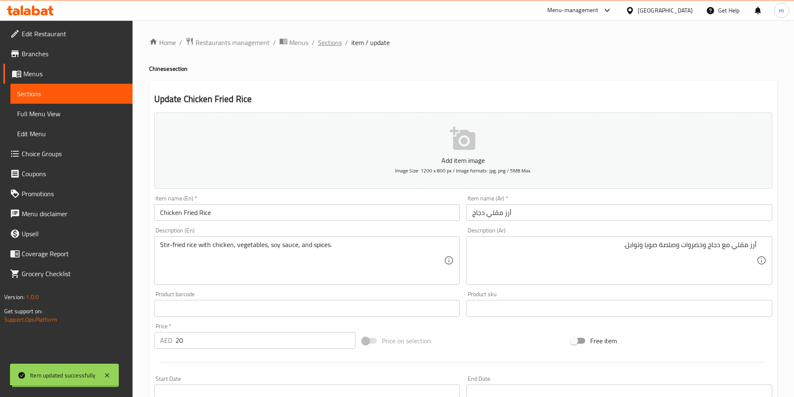
click at [329, 46] on span "Sections" at bounding box center [330, 42] width 24 height 10
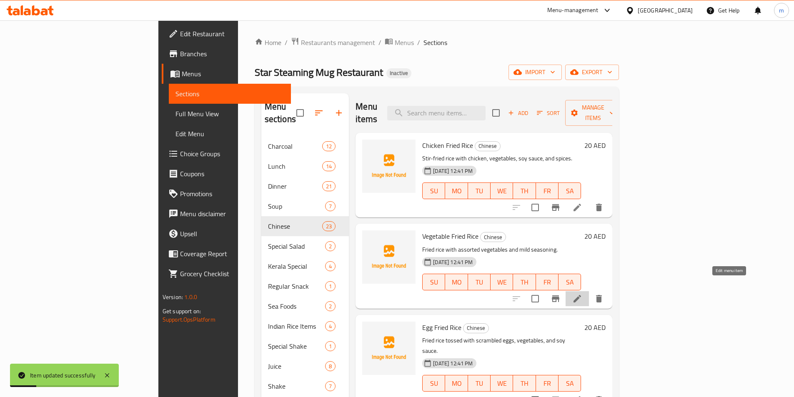
click at [582, 294] on icon at bounding box center [577, 299] width 10 height 10
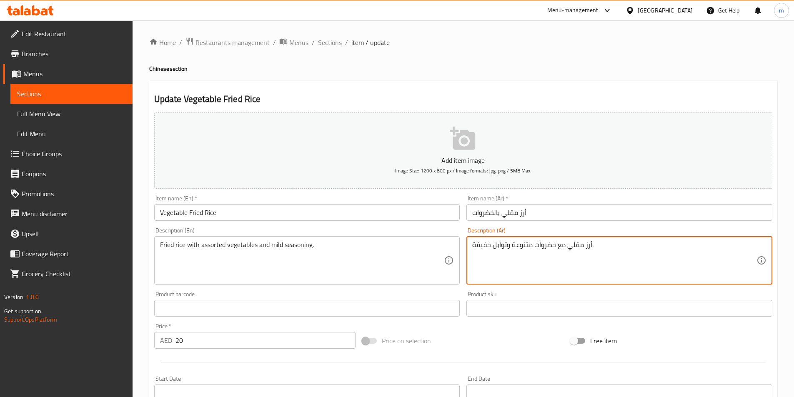
click at [482, 250] on textarea "أرز مقلي مع خضروات متنوعة وتوابل خفيفة." at bounding box center [614, 261] width 284 height 40
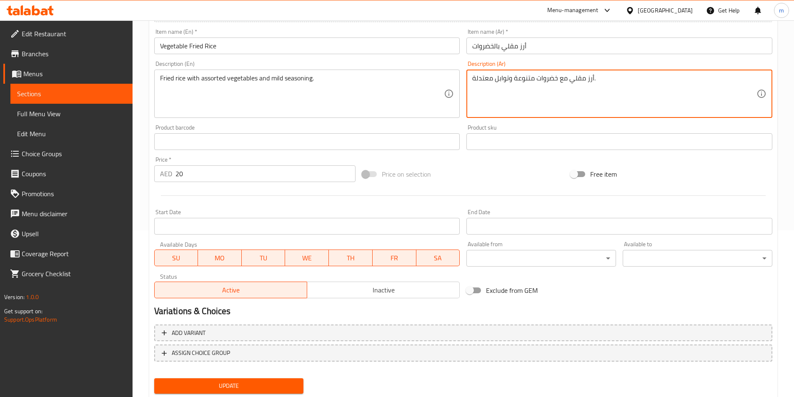
type textarea "أرز مقلي مع خضروات متنوعة وتوابل معتدلة."
click at [296, 380] on button "Update" at bounding box center [229, 385] width 150 height 15
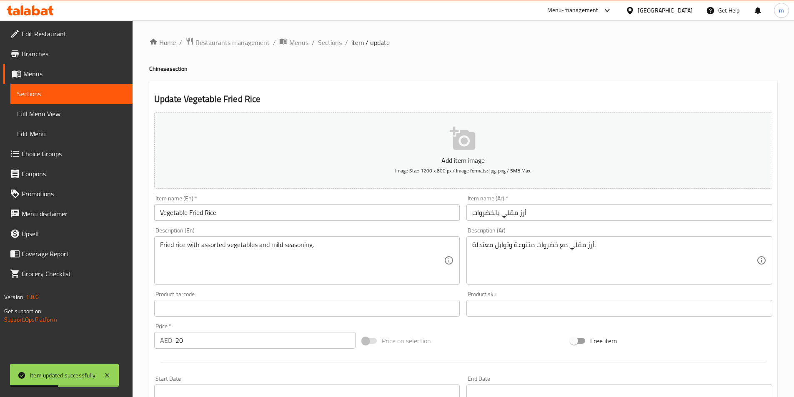
click at [329, 44] on span "Sections" at bounding box center [330, 42] width 24 height 10
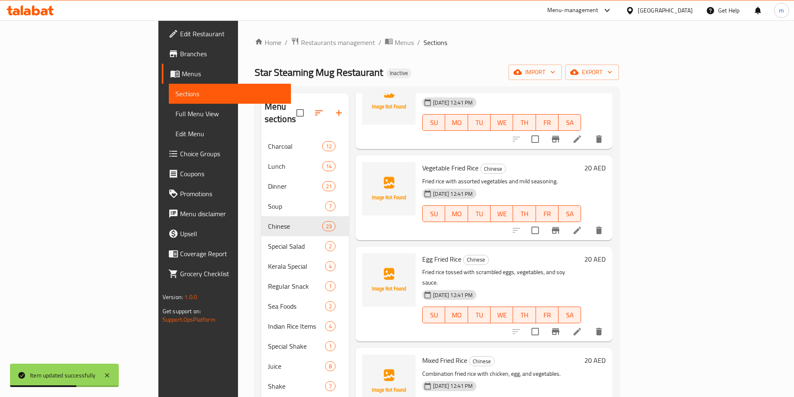
scroll to position [83, 0]
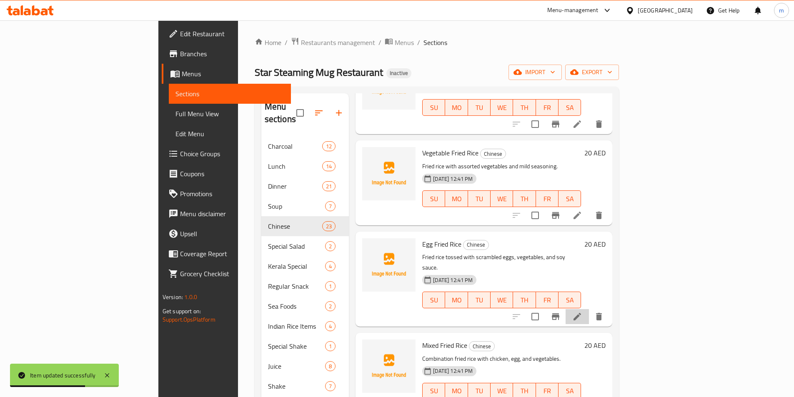
click at [582, 312] on icon at bounding box center [577, 317] width 10 height 10
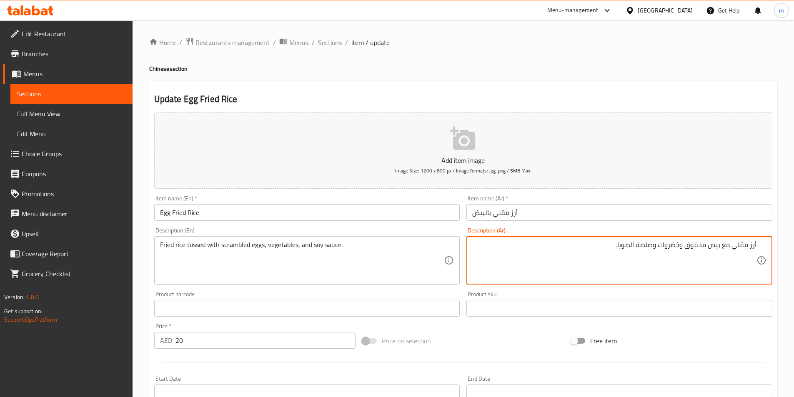
click at [732, 250] on textarea "أرز مقلي مع بيض مخفوق وخضروات وصلصة الصويا." at bounding box center [614, 261] width 284 height 40
click at [730, 251] on textarea "أرز مقلي مع بيض مخفوق وخضروات وصلصة الصويا." at bounding box center [614, 261] width 284 height 40
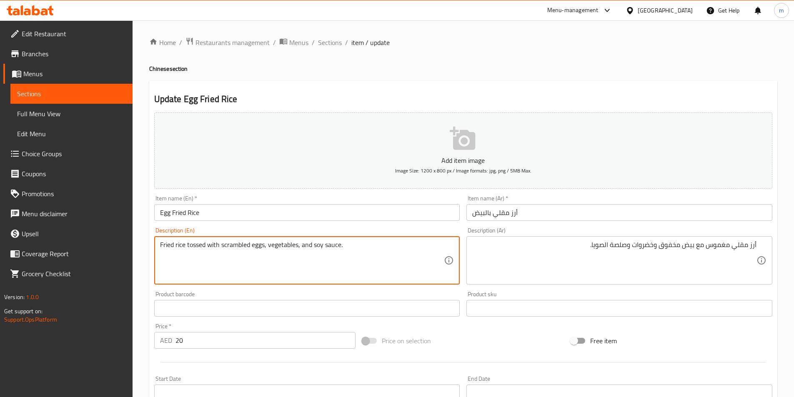
click at [240, 247] on textarea "Fried rice tossed with scrambled eggs, vegetables, and soy sauce." at bounding box center [302, 261] width 284 height 40
click at [324, 246] on textarea "Fried rice tossed with scrambled eggs, vegetables, and soy sauce." at bounding box center [302, 261] width 284 height 40
click at [315, 247] on textarea "Fried rice tossed with scrambled eggs, vegetables, and soy sauce." at bounding box center [302, 261] width 284 height 40
drag, startPoint x: 315, startPoint y: 247, endPoint x: 335, endPoint y: 248, distance: 19.2
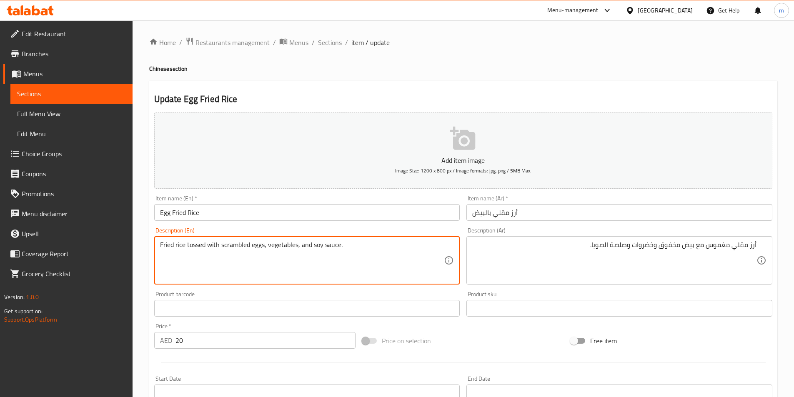
click at [335, 248] on textarea "Fried rice tossed with scrambled eggs, vegetables, and soy sauce." at bounding box center [302, 261] width 284 height 40
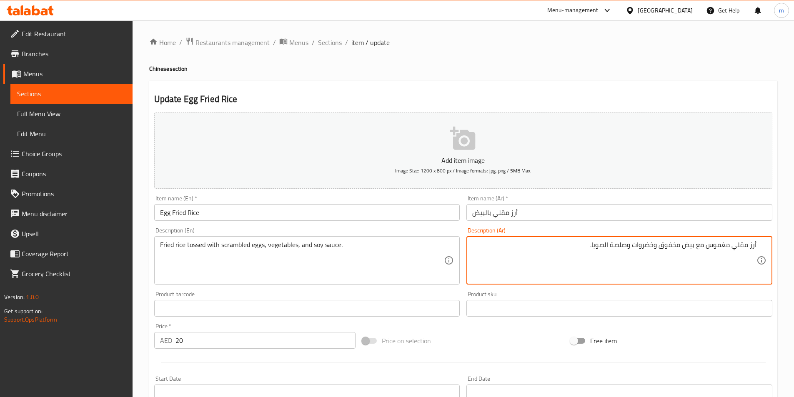
click at [620, 244] on textarea "أرز مقلي مغموس مع بيض مخفوق وخضروات وصلصة الصويا." at bounding box center [614, 261] width 284 height 40
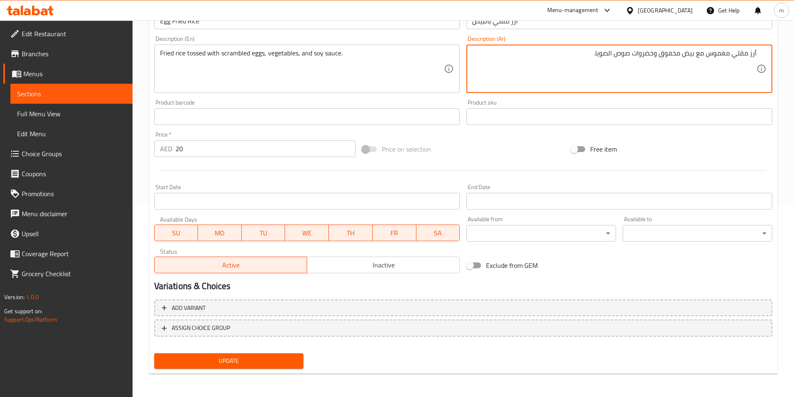
type textarea "أرز مقلي مغموس مع بيض مخفوق وخضروات صوص الصويا."
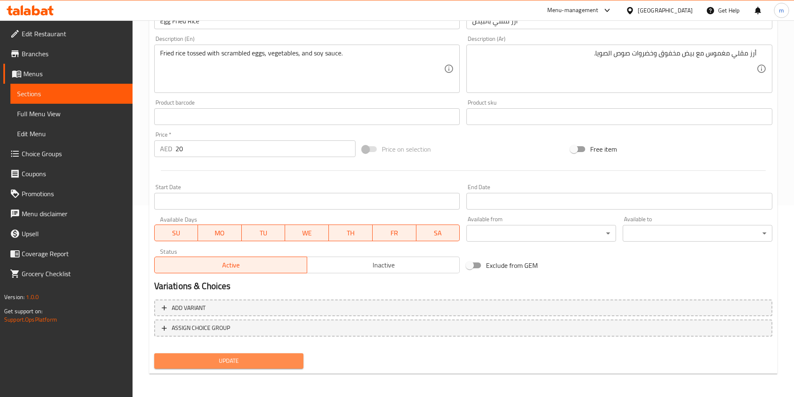
click at [275, 360] on span "Update" at bounding box center [229, 361] width 136 height 10
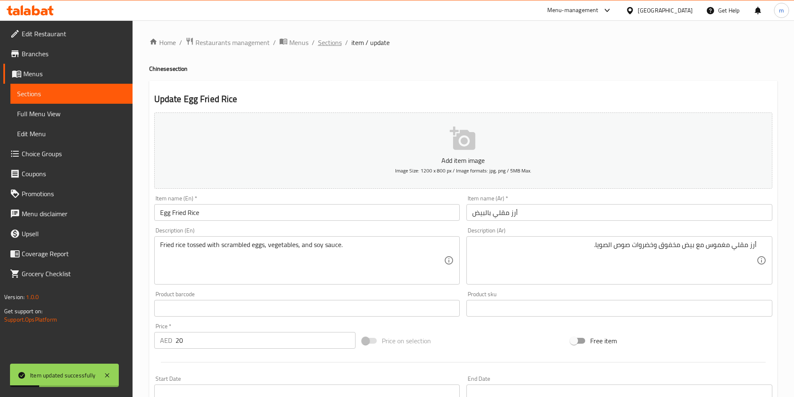
click at [334, 42] on span "Sections" at bounding box center [330, 42] width 24 height 10
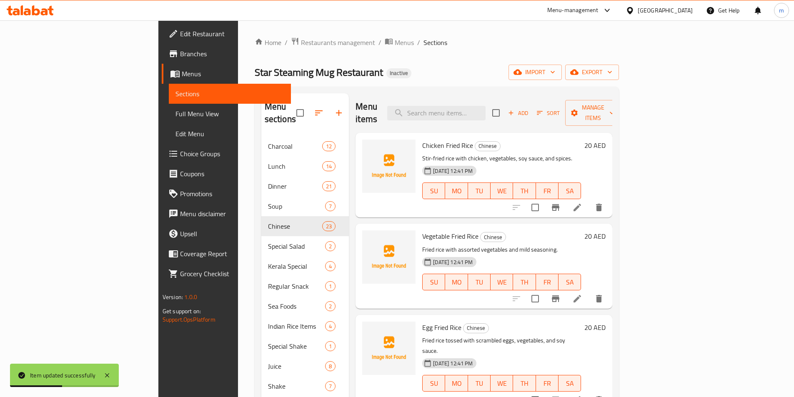
click at [582, 202] on icon at bounding box center [577, 207] width 10 height 10
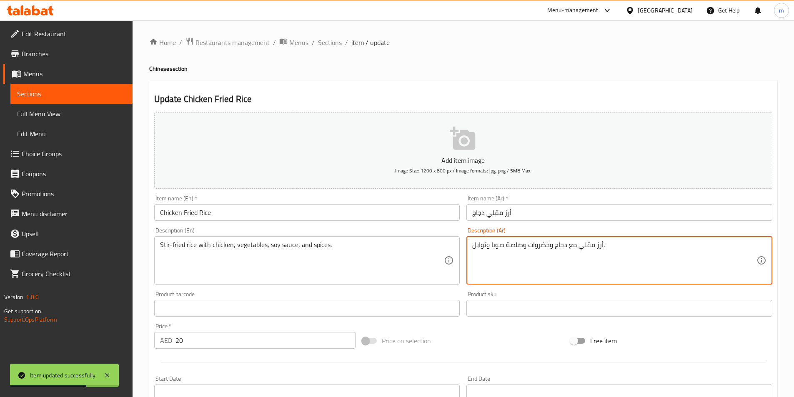
click at [508, 245] on textarea "أرز مقلي مع دجاج وخضروات وصلصة صويا وتوابل." at bounding box center [614, 261] width 284 height 40
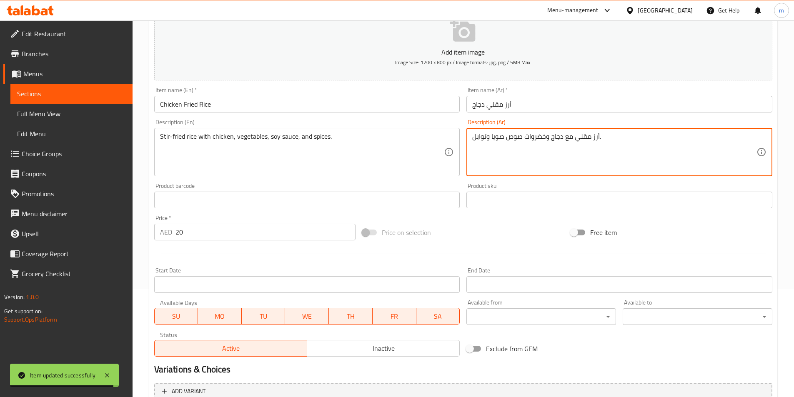
scroll to position [192, 0]
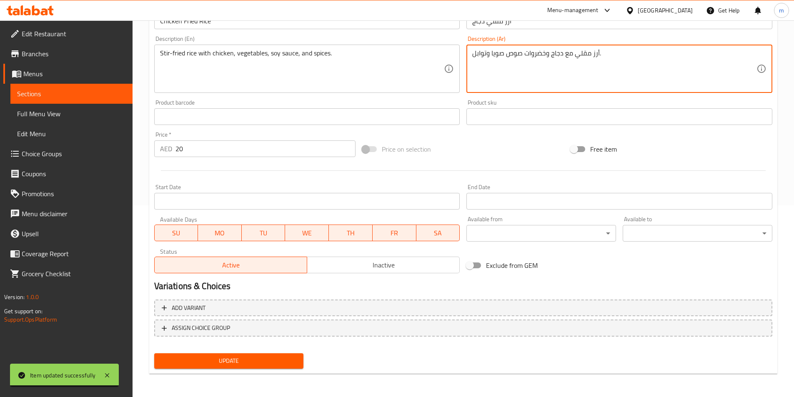
type textarea "أرز مقلي مع دجاج وخضروات صوص صويا وتوابل."
click at [237, 367] on button "Update" at bounding box center [229, 360] width 150 height 15
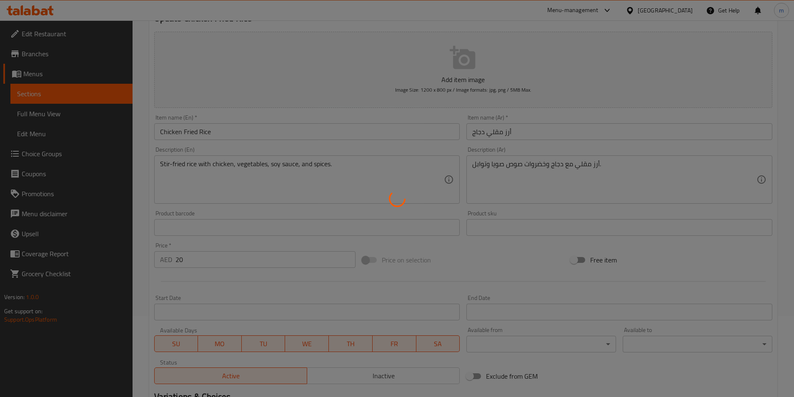
scroll to position [0, 0]
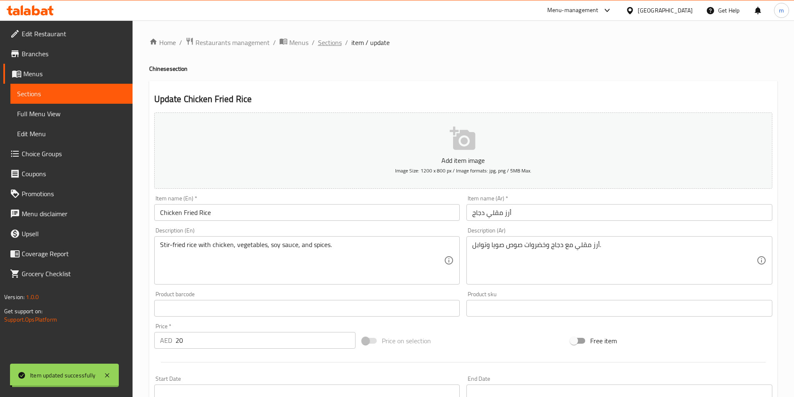
click at [327, 40] on span "Sections" at bounding box center [330, 42] width 24 height 10
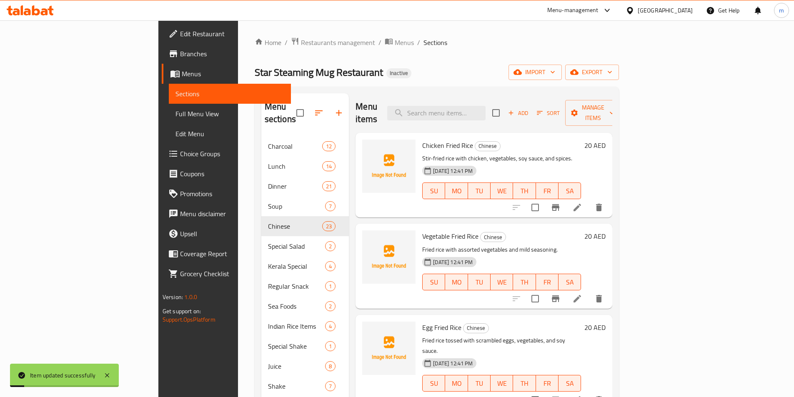
click at [582, 294] on icon at bounding box center [577, 299] width 10 height 10
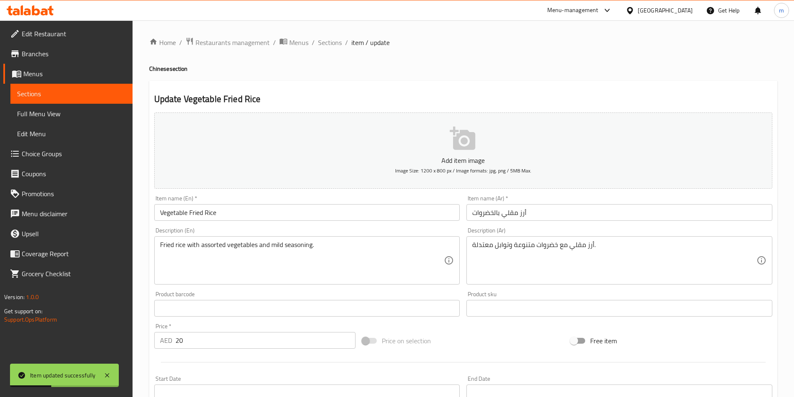
click at [312, 45] on li "/" at bounding box center [313, 42] width 3 height 10
click at [327, 43] on span "Sections" at bounding box center [330, 42] width 24 height 10
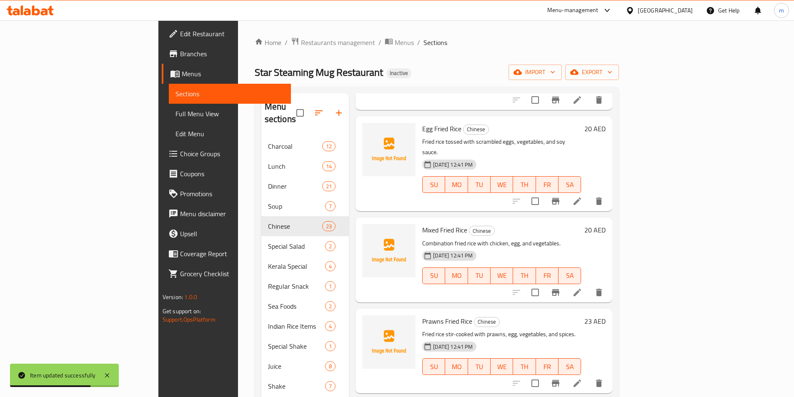
scroll to position [208, 0]
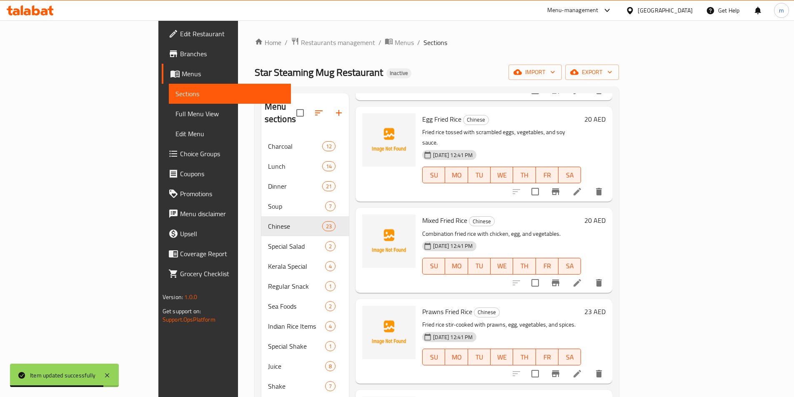
click at [581, 279] on icon at bounding box center [576, 282] width 7 height 7
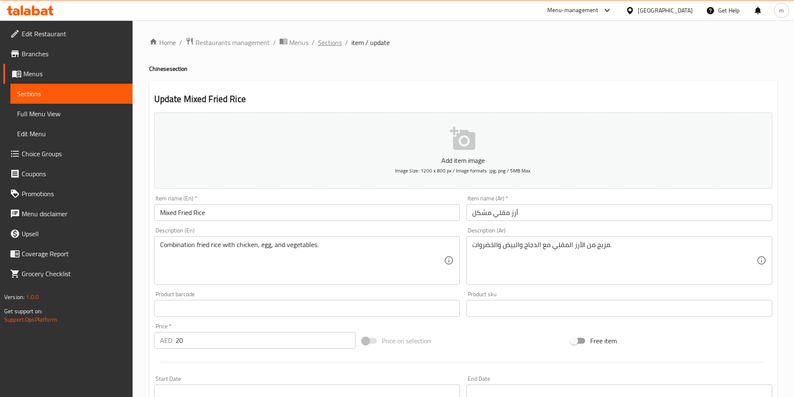
click at [326, 46] on span "Sections" at bounding box center [330, 42] width 24 height 10
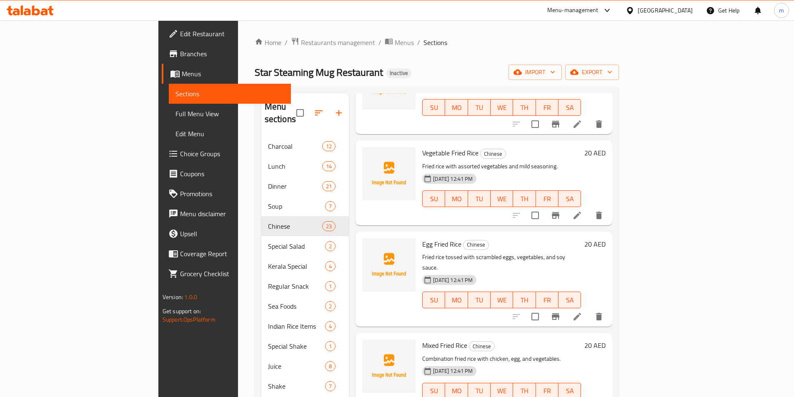
scroll to position [125, 0]
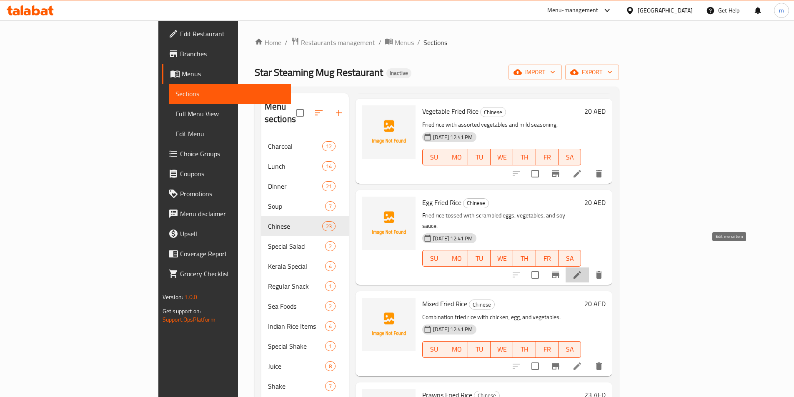
click at [581, 271] on icon at bounding box center [576, 274] width 7 height 7
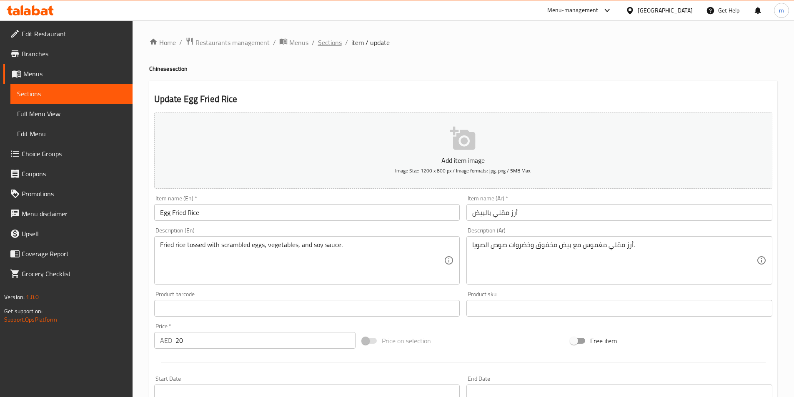
click at [325, 47] on span "Sections" at bounding box center [330, 42] width 24 height 10
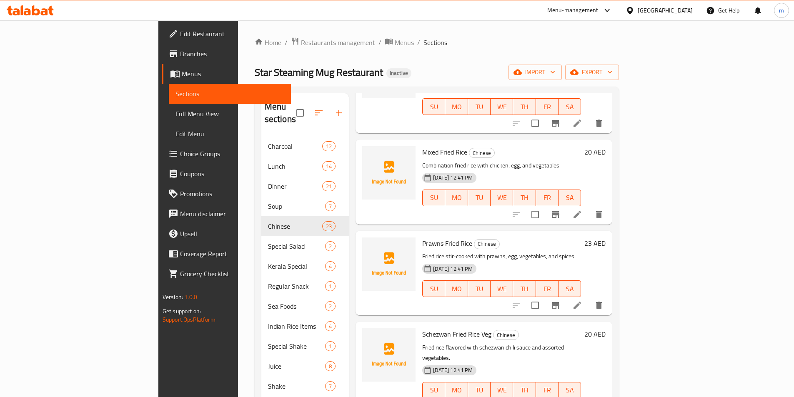
scroll to position [292, 0]
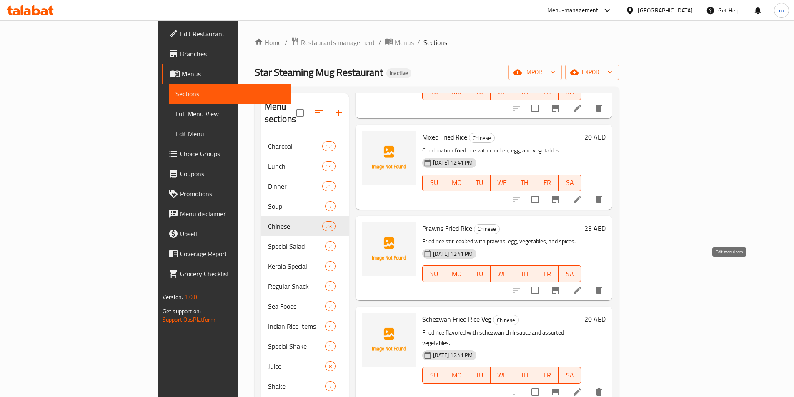
click at [582, 285] on icon at bounding box center [577, 290] width 10 height 10
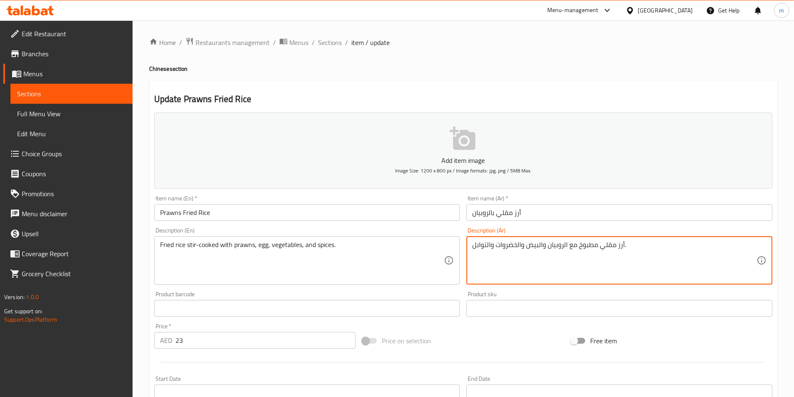
scroll to position [192, 0]
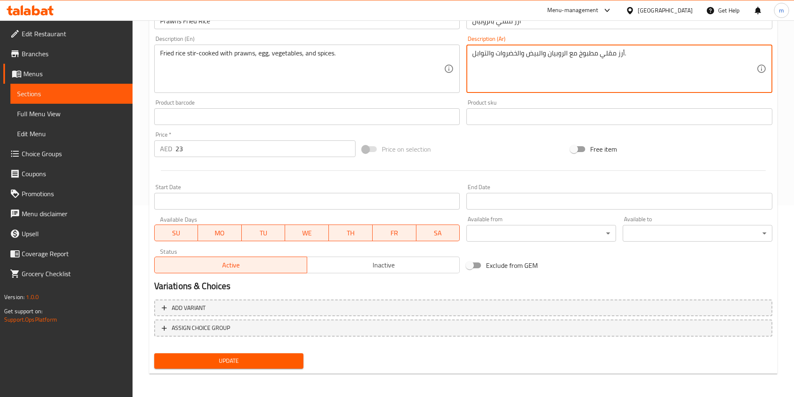
type textarea "أرز مقلي مطبوخ مع الروبيان والبيض والخضروات والتوابل."
click at [255, 363] on span "Update" at bounding box center [229, 361] width 136 height 10
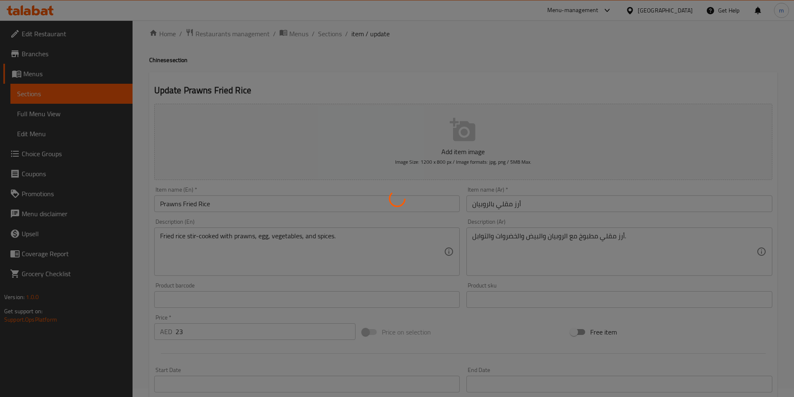
scroll to position [0, 0]
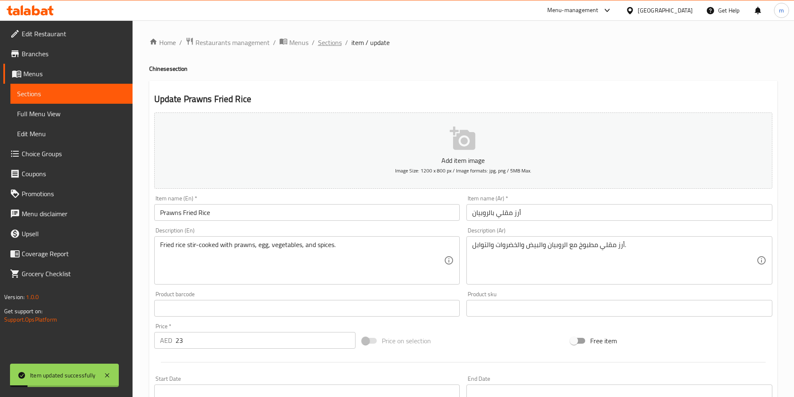
click at [334, 42] on span "Sections" at bounding box center [330, 42] width 24 height 10
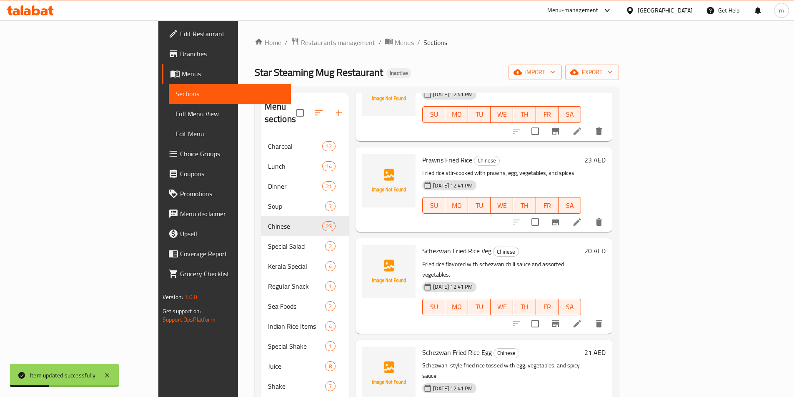
scroll to position [375, 0]
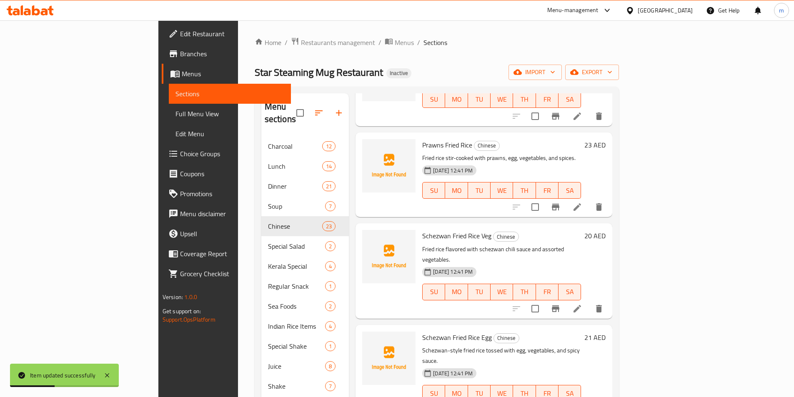
click at [582, 304] on icon at bounding box center [577, 309] width 10 height 10
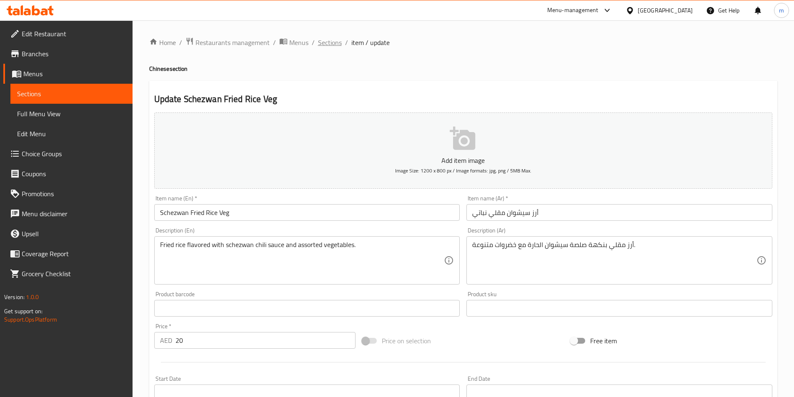
click at [326, 42] on span "Sections" at bounding box center [330, 42] width 24 height 10
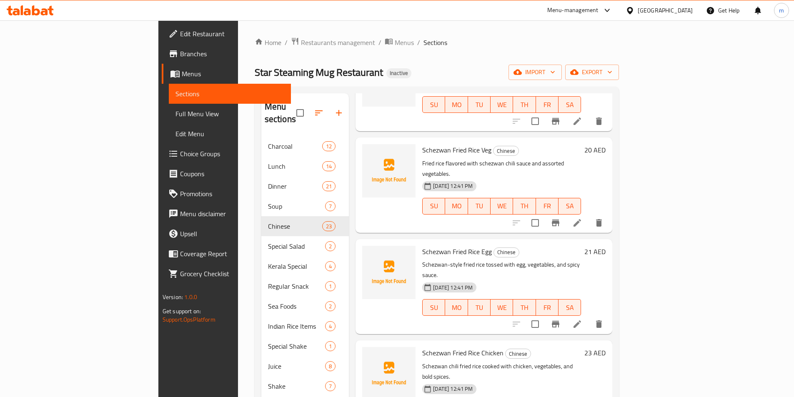
scroll to position [500, 0]
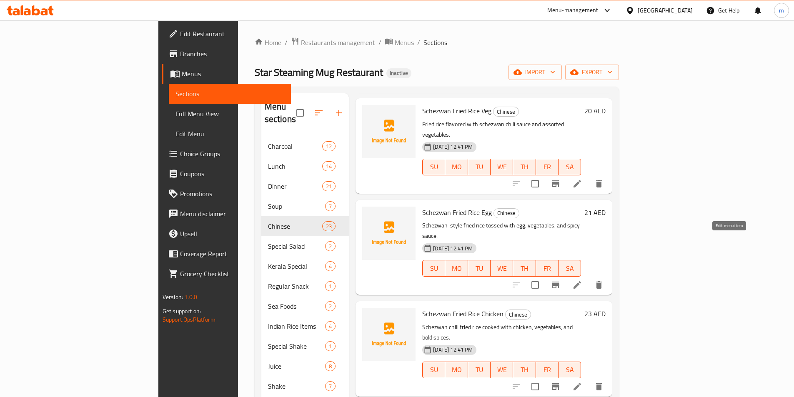
click at [582, 280] on icon at bounding box center [577, 285] width 10 height 10
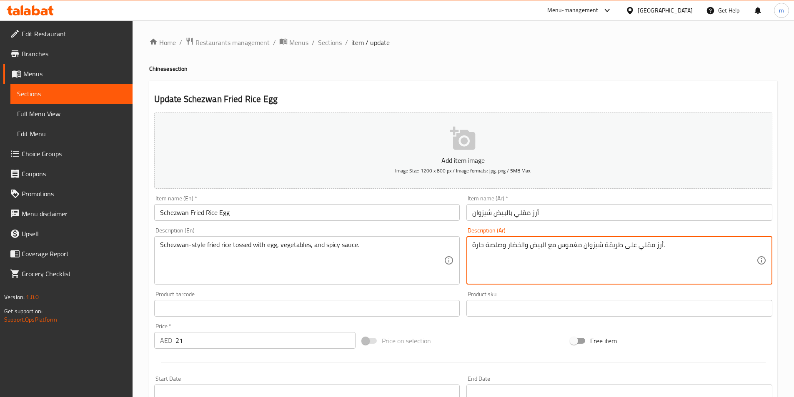
click at [476, 251] on textarea "أرز مقلي على طريقة شيزوان مغموس مع البيض والخضار وصلصة حارة." at bounding box center [614, 261] width 284 height 40
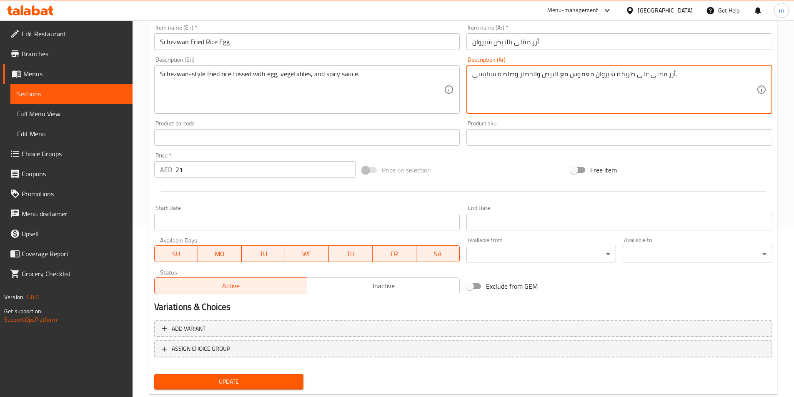
scroll to position [192, 0]
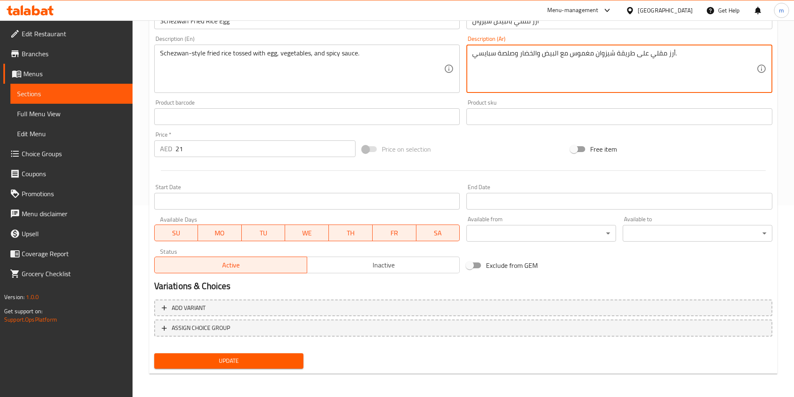
type textarea "أرز مقلي على طريقة شيزوان مغموس مع البيض والخضار وصلصة سبايسي."
click at [256, 365] on span "Update" at bounding box center [229, 361] width 136 height 10
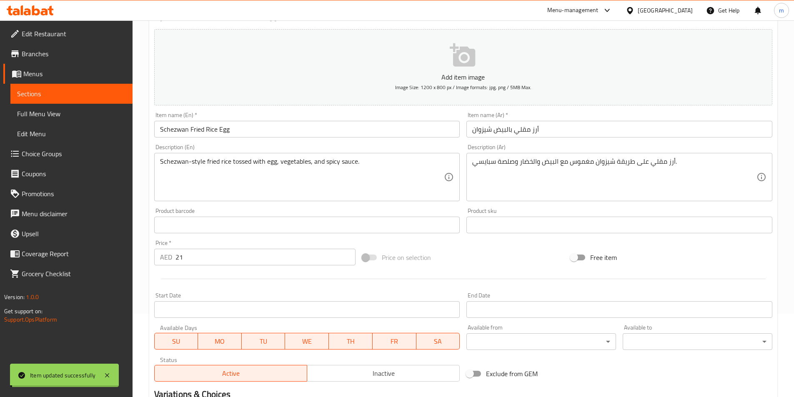
scroll to position [0, 0]
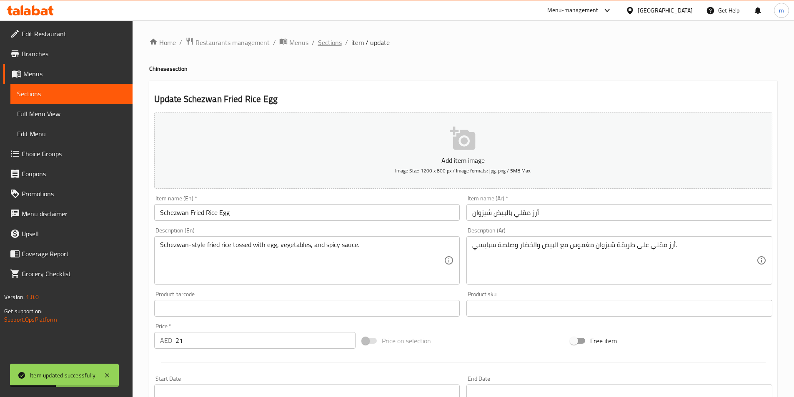
click at [330, 42] on span "Sections" at bounding box center [330, 42] width 24 height 10
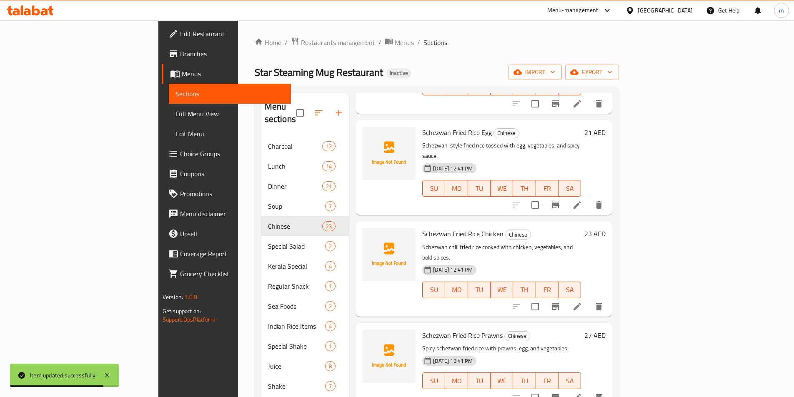
scroll to position [583, 0]
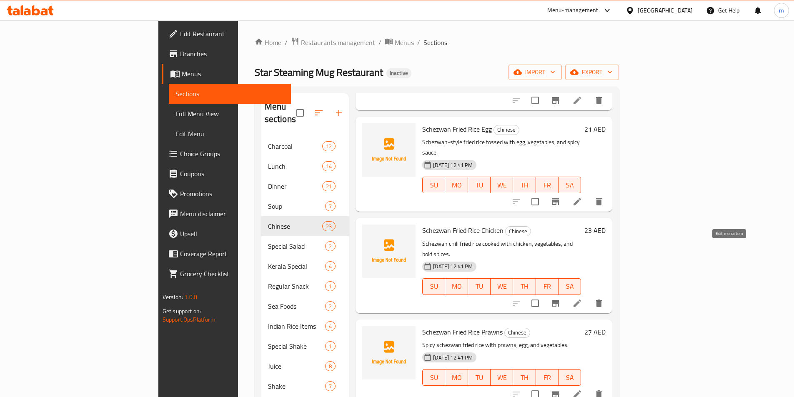
click at [582, 298] on icon at bounding box center [577, 303] width 10 height 10
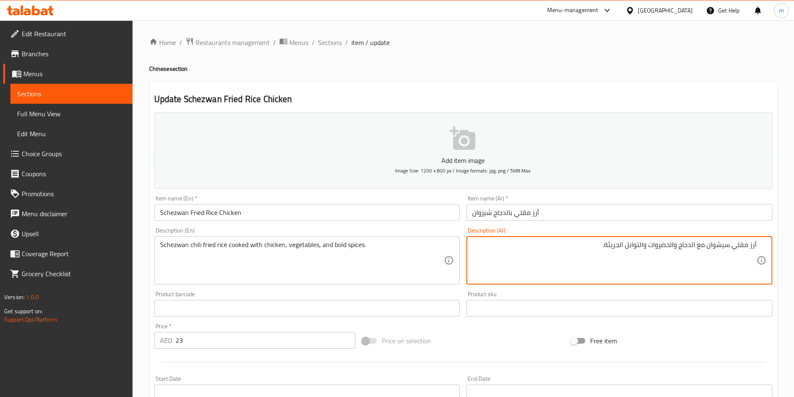
click at [732, 254] on textarea "أرز مقلي سيشوان مع الدجاج والخضروات والتوابل الجريئة." at bounding box center [614, 261] width 284 height 40
click at [483, 212] on input "أرز مقلي بالدجاج شيزوان" at bounding box center [619, 212] width 306 height 17
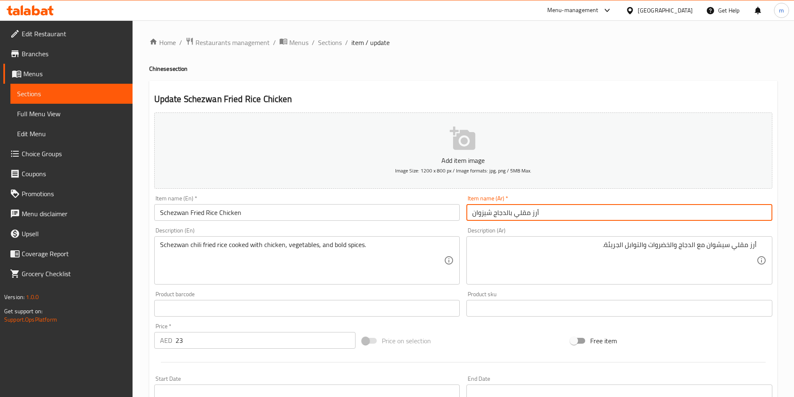
click at [483, 212] on input "أرز مقلي بالدجاج شيزوان" at bounding box center [619, 212] width 306 height 17
click at [717, 246] on textarea "أرز مقلي سيشوان مع الدجاج والخضروات والتوابل الجريئة." at bounding box center [614, 261] width 284 height 40
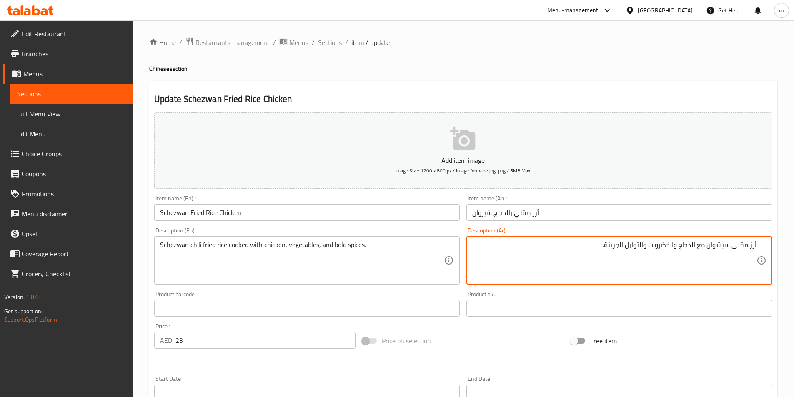
paste textarea "يز"
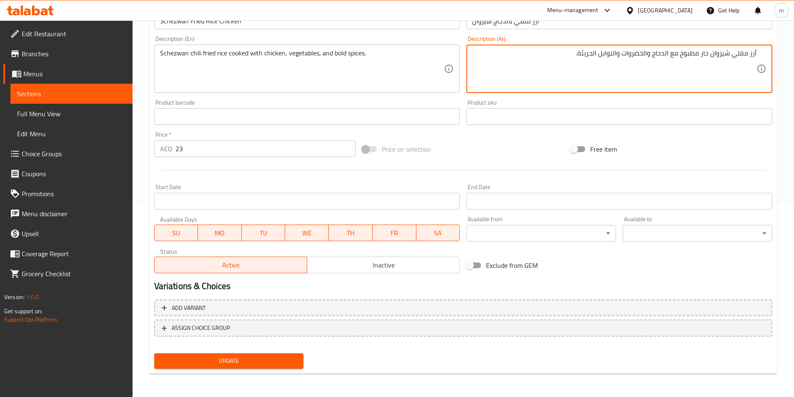
type textarea "أرز مقلي شيزوان حار مطبوخ مع الدجاج والخضروات والتوابل الجريئة."
click at [240, 360] on span "Update" at bounding box center [229, 361] width 136 height 10
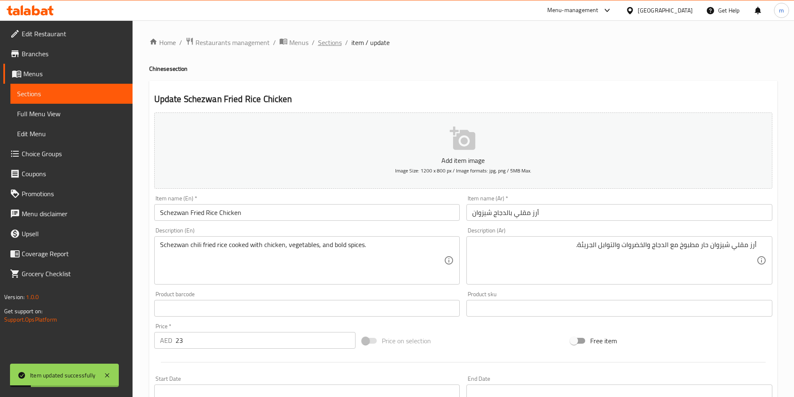
click at [334, 44] on span "Sections" at bounding box center [330, 42] width 24 height 10
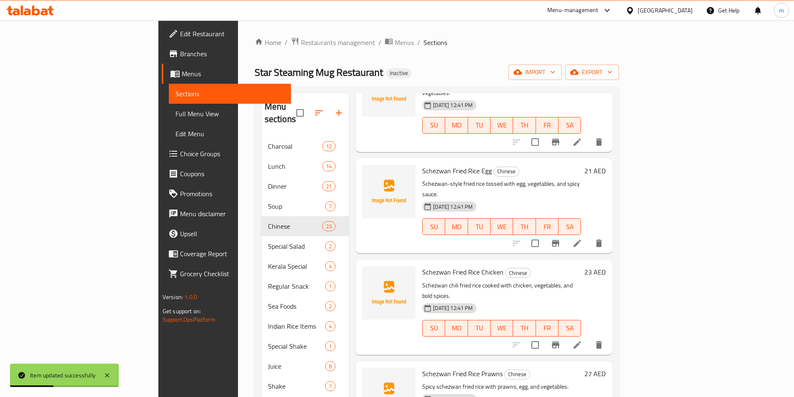
scroll to position [625, 0]
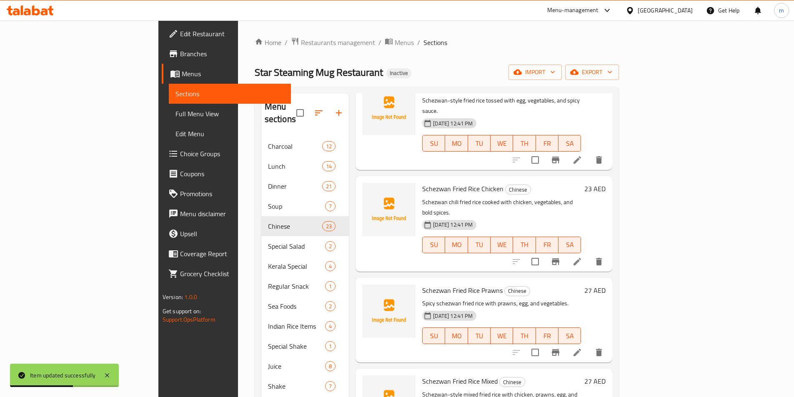
click at [582, 347] on icon at bounding box center [577, 352] width 10 height 10
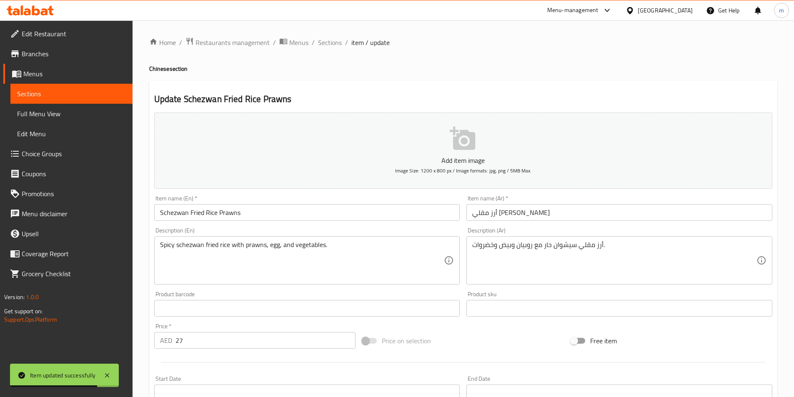
click at [481, 209] on input "أرز مقلي [PERSON_NAME]" at bounding box center [619, 212] width 306 height 17
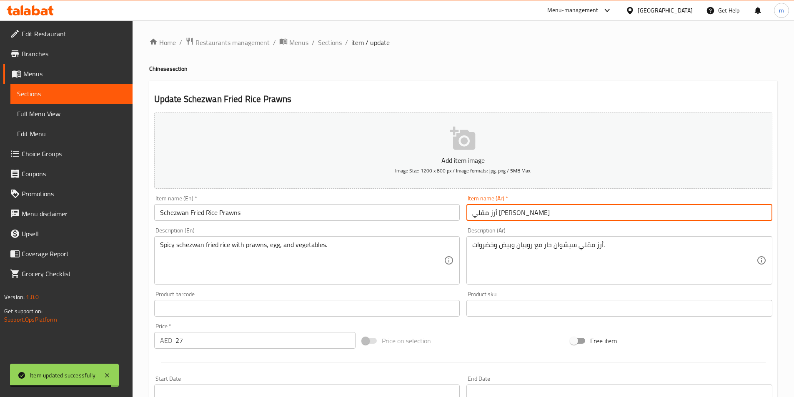
click at [481, 209] on input "أرز مقلي [PERSON_NAME]" at bounding box center [619, 212] width 306 height 17
click at [482, 210] on input "أرز مقلي [PERSON_NAME]" at bounding box center [619, 212] width 306 height 17
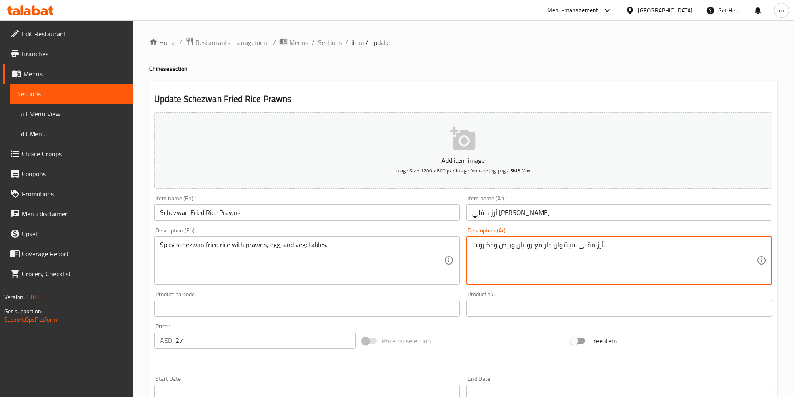
click at [565, 249] on textarea "أرز مقلي سيشوان حار مع روبيان وبيض وخضروات." at bounding box center [614, 261] width 284 height 40
paste textarea "يز"
click at [545, 247] on textarea "أرز مقلي شيزوان حار مع روبيان وبيض وخضروات." at bounding box center [614, 261] width 284 height 40
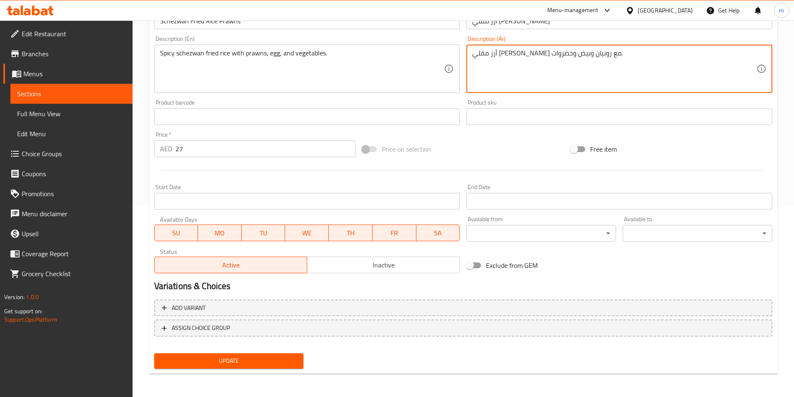
type textarea "أرز مقلي [PERSON_NAME] مع روبيان وبيض وخضروات."
click at [245, 354] on button "Update" at bounding box center [229, 360] width 150 height 15
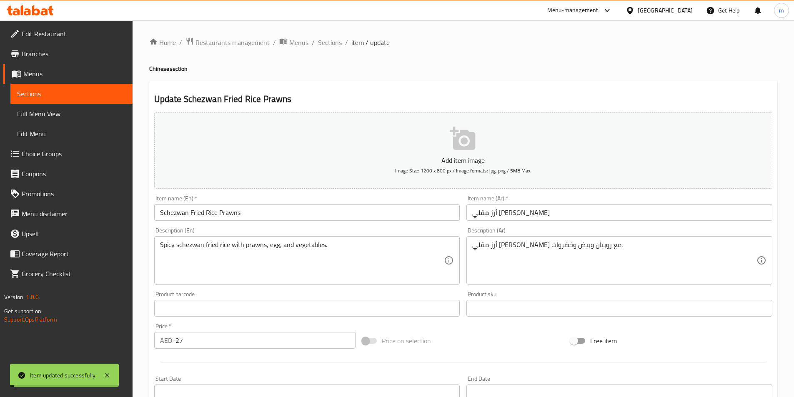
click at [328, 40] on span "Sections" at bounding box center [330, 42] width 24 height 10
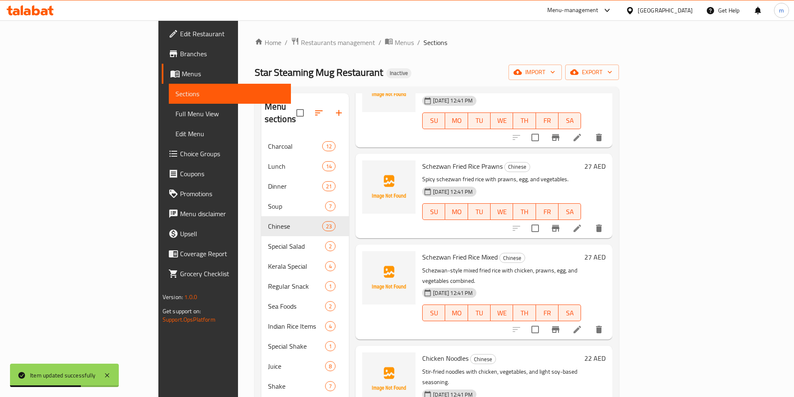
scroll to position [750, 0]
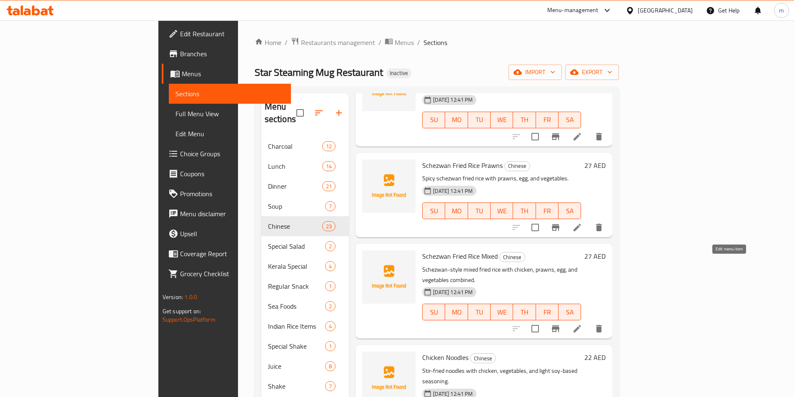
click at [582, 324] on icon at bounding box center [577, 329] width 10 height 10
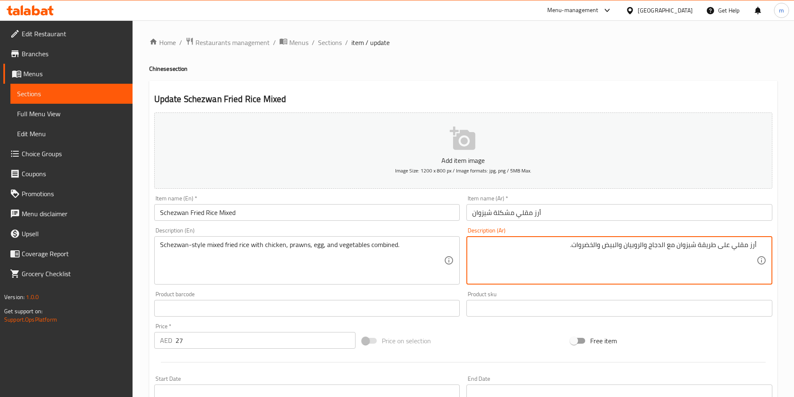
click at [732, 249] on textarea "أرز مقلي على طريقة شيزوان مع الدجاج والروبيان والبيض والخضروات." at bounding box center [614, 261] width 284 height 40
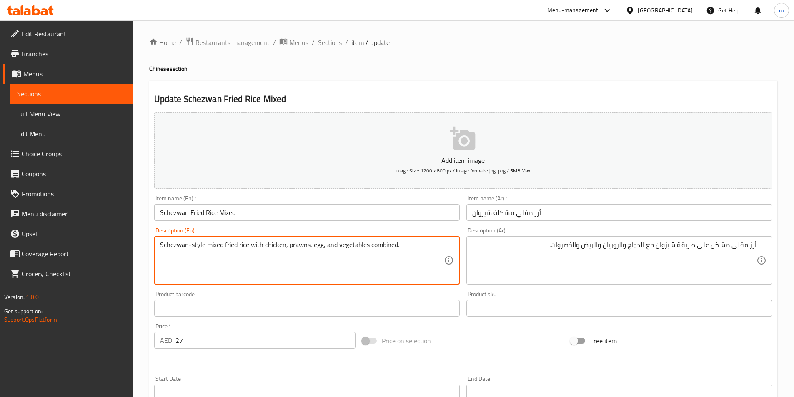
click at [382, 253] on textarea "Schezwan-style mixed fried rice with chicken, prawns, egg, and vegetables combi…" at bounding box center [302, 261] width 284 height 40
drag, startPoint x: 338, startPoint y: 243, endPoint x: 396, endPoint y: 255, distance: 59.5
click at [396, 255] on textarea "Schezwan-style mixed fried rice with chicken, prawns, egg, and vegetables combi…" at bounding box center [302, 261] width 284 height 40
click at [374, 248] on textarea "Schezwan-style mixed fried rice with chicken, prawns, egg, and vegetables combi…" at bounding box center [302, 261] width 284 height 40
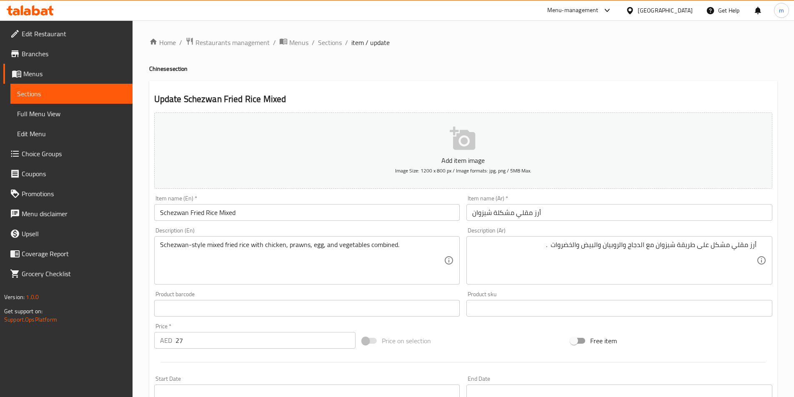
click at [552, 249] on textarea "أرز مقلي مشكل على طريقة شيزوان مع الدجاج والروبيان والبيض والخضروات ." at bounding box center [614, 261] width 284 height 40
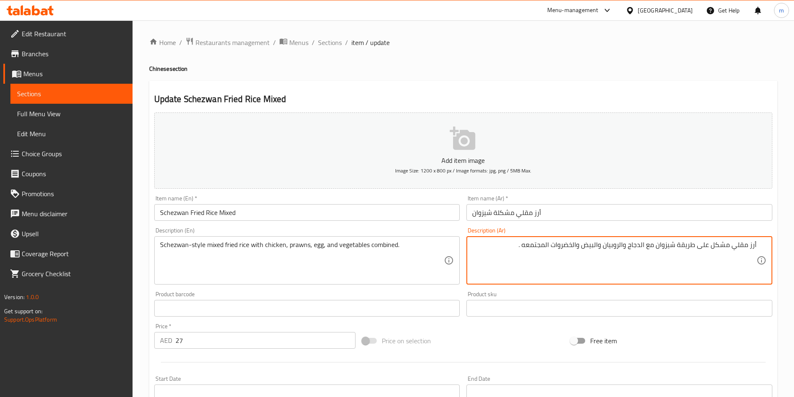
type textarea "أرز مقلي مشكل على طريقة شيزوان مع الدجاج والروبيان والبيض والخضروات المجتمعه ."
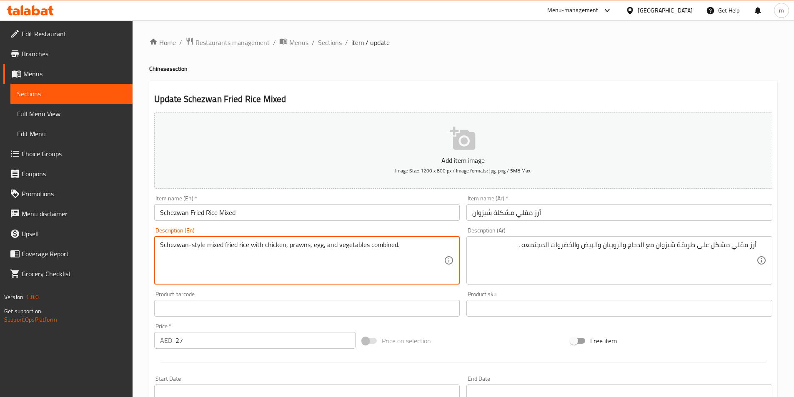
click at [393, 246] on textarea "Schezwan-style mixed fried rice with chicken, prawns, egg, and vegetables combi…" at bounding box center [302, 261] width 284 height 40
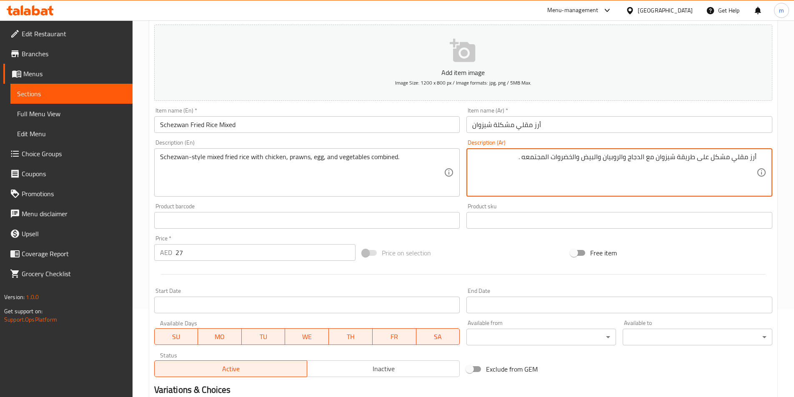
scroll to position [25, 0]
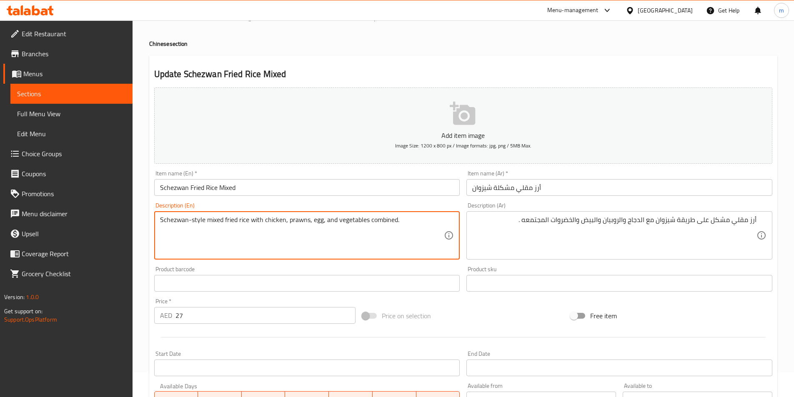
drag, startPoint x: 338, startPoint y: 223, endPoint x: 400, endPoint y: 224, distance: 61.7
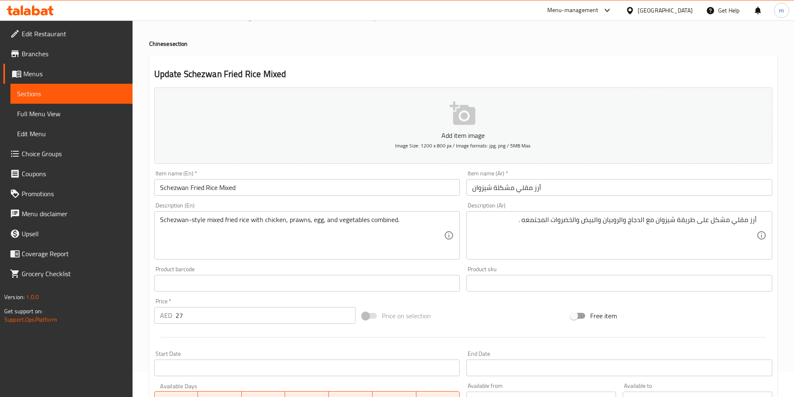
click at [348, 222] on textarea "Schezwan-style mixed fried rice with chicken, prawns, egg, and vegetables combi…" at bounding box center [302, 236] width 284 height 40
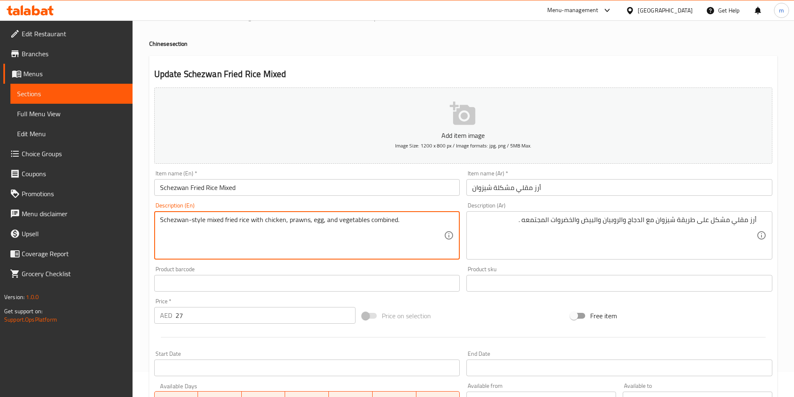
click at [348, 222] on textarea "Schezwan-style mixed fried rice with chicken, prawns, egg, and vegetables combi…" at bounding box center [302, 236] width 284 height 40
click at [340, 220] on textarea "Schezwan-style mixed fried rice with chicken, prawns, egg, and vegetables combi…" at bounding box center [302, 236] width 284 height 40
drag, startPoint x: 338, startPoint y: 220, endPoint x: 396, endPoint y: 226, distance: 58.3
click at [396, 225] on textarea "Schezwan-style mixed fried rice with chicken, prawns, egg, and vegetables combi…" at bounding box center [302, 236] width 284 height 40
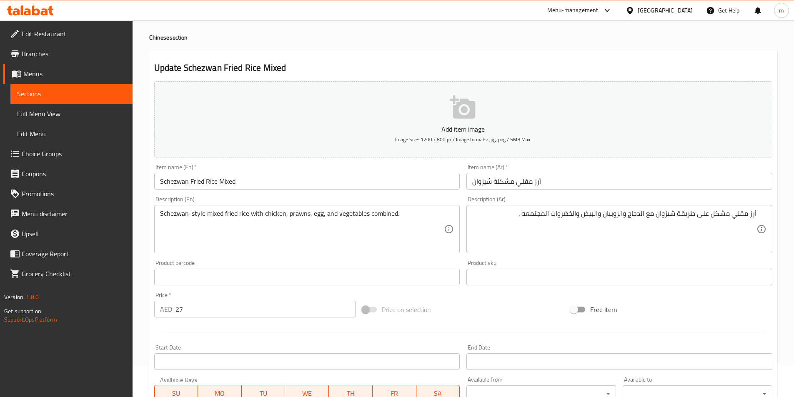
scroll to position [150, 0]
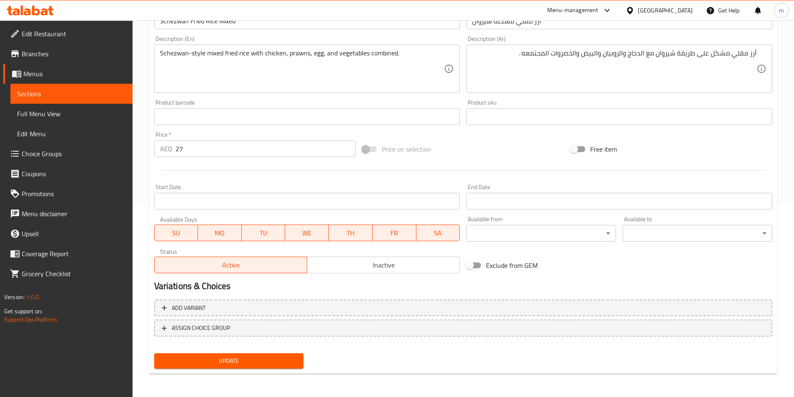
click at [211, 365] on span "Update" at bounding box center [229, 361] width 136 height 10
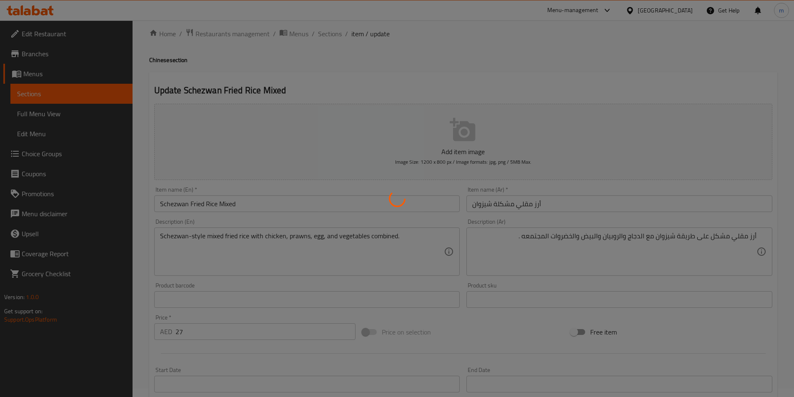
scroll to position [0, 0]
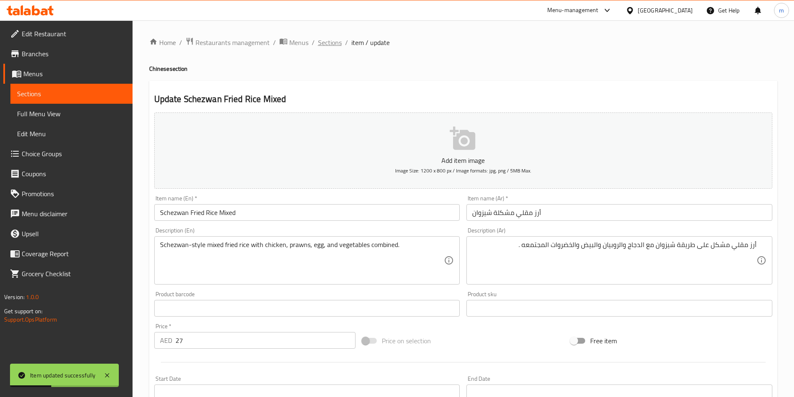
click at [330, 42] on span "Sections" at bounding box center [330, 42] width 24 height 10
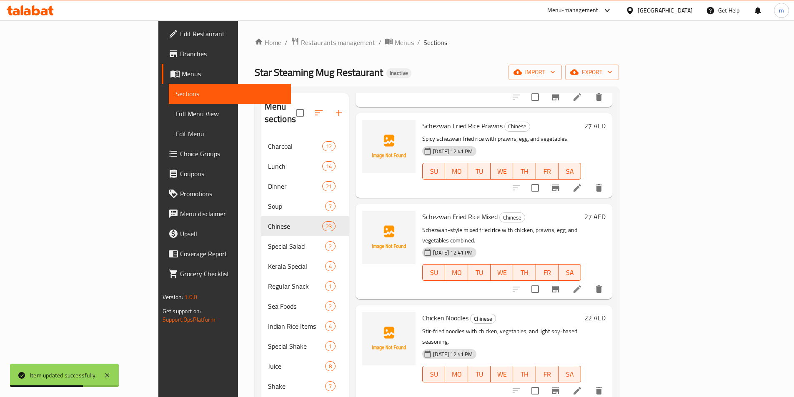
scroll to position [833, 0]
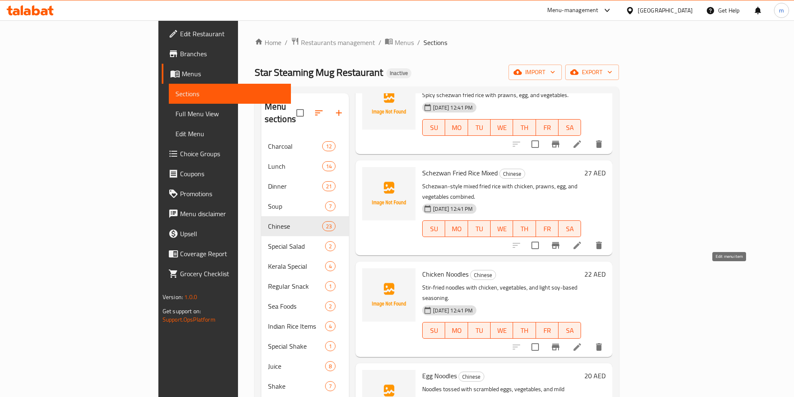
click at [581, 343] on icon at bounding box center [576, 346] width 7 height 7
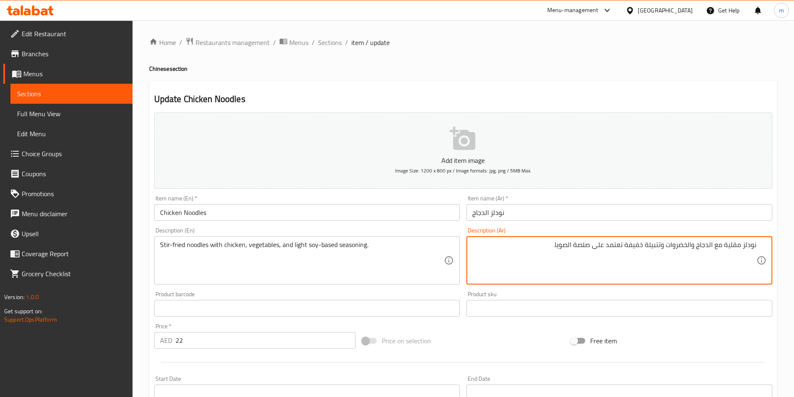
click at [633, 245] on textarea "نودلز مقلية مع الدجاج والخضروات وتتبيلة خفيفة تعتمد على صلصة الصويا." at bounding box center [614, 261] width 284 height 40
click at [616, 246] on textarea "نودلز مقلية مع الدجاج والخضروات وتتبيلة معتدلة تعتمد على صلصة الصويا." at bounding box center [614, 261] width 284 height 40
click at [597, 245] on textarea "نودلز مقلية مع الدجاج والخضروات وتتبيلة معتدلة تعتمد على صلصة الصويا." at bounding box center [614, 261] width 284 height 40
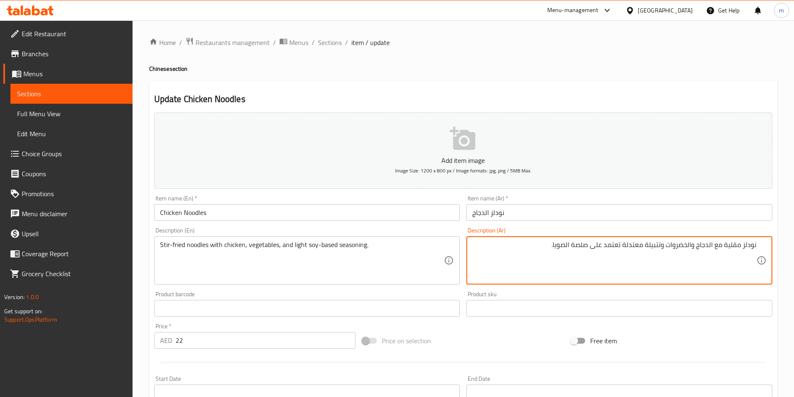
drag, startPoint x: 596, startPoint y: 245, endPoint x: 615, endPoint y: 251, distance: 20.2
click at [615, 251] on textarea "نودلز مقلية مع الدجاج والخضروات وتتبيلة معتدلة تعتمد على صلصة الصويا." at bounding box center [614, 261] width 284 height 40
drag, startPoint x: 583, startPoint y: 247, endPoint x: 597, endPoint y: 250, distance: 13.6
click at [597, 250] on textarea "نودلز مقلية مع الدجاج والخضروات وتتبيلة معتدلة تعتمد على صلصة الصويا." at bounding box center [614, 261] width 284 height 40
click at [585, 250] on textarea "نودلز مقلية مع الدجاج والخضروات وتتبيلة معتدلة تعتمد على صلصة الصويا." at bounding box center [614, 261] width 284 height 40
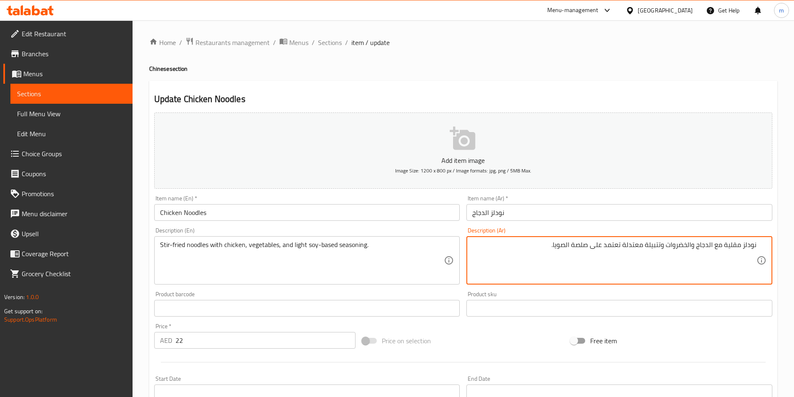
drag, startPoint x: 574, startPoint y: 245, endPoint x: 621, endPoint y: 258, distance: 49.2
click at [621, 258] on textarea "نودلز مقلية مع الدجاج والخضروات وتتبيلة معتدلة تعتمد على صلصة الصويا." at bounding box center [614, 261] width 284 height 40
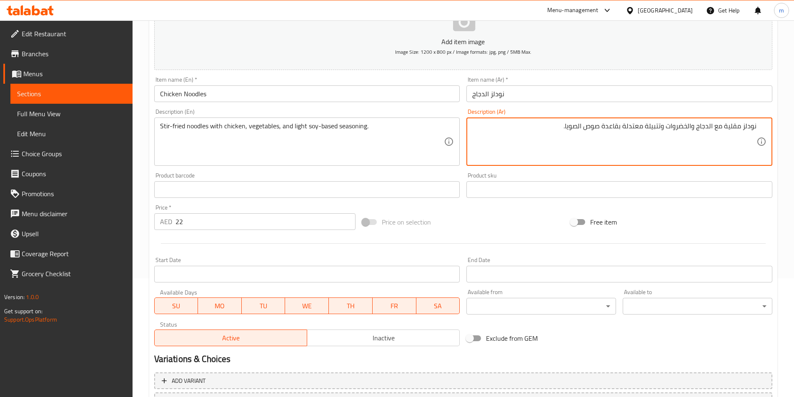
scroll to position [167, 0]
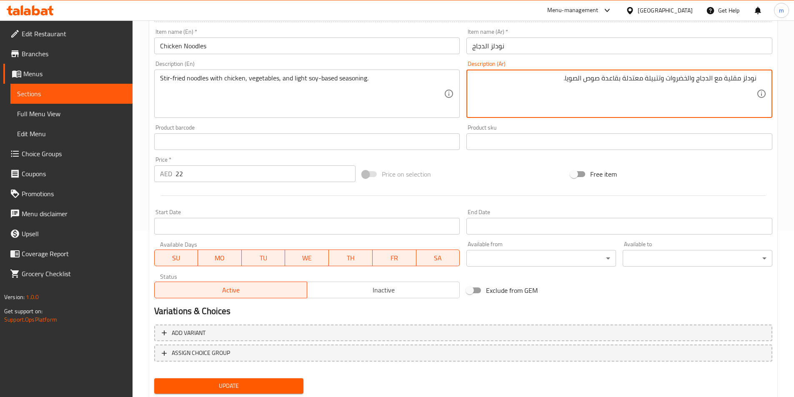
type textarea "نودلز مقلية مع الدجاج والخضروات وتتبيلة معتدلة بقاعدة صوص الصويا."
click at [217, 385] on span "Update" at bounding box center [229, 386] width 136 height 10
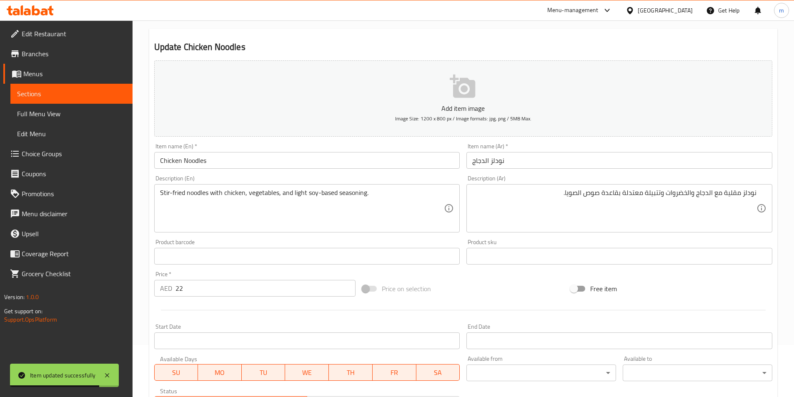
scroll to position [0, 0]
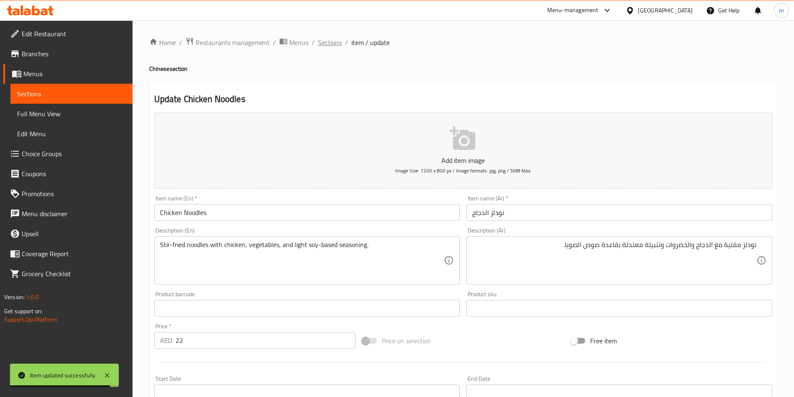
click at [330, 40] on span "Sections" at bounding box center [330, 42] width 24 height 10
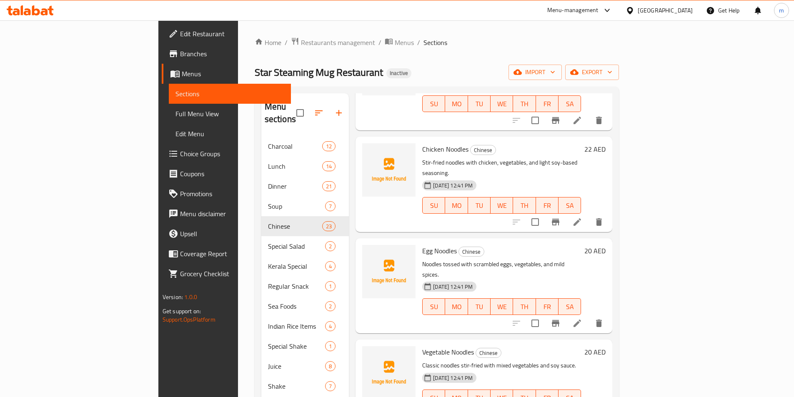
scroll to position [875, 0]
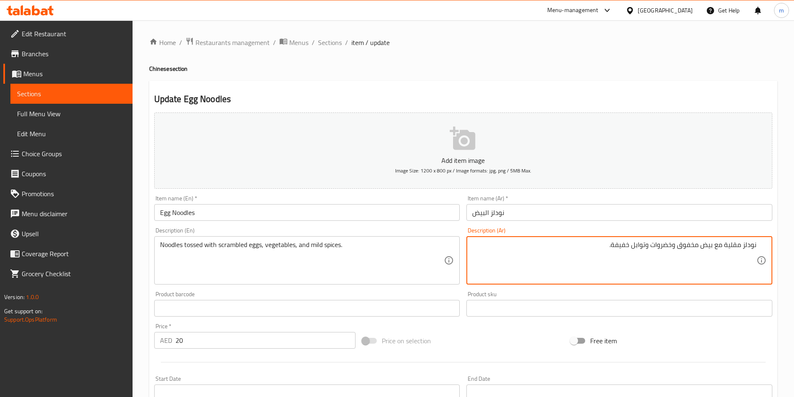
click at [742, 252] on textarea "نودلز مقلية مع بيض مخفوق وخضروات وتوابل خفيفة." at bounding box center [614, 261] width 284 height 40
click at [732, 245] on textarea "نودلز مقلية مع بيض مخفوق وخضروات وتوابل خفيفة." at bounding box center [614, 261] width 284 height 40
click at [614, 250] on textarea "نودلز مغموسه مع بيض مخفوق وخضروات وتوابل خفيفة." at bounding box center [614, 261] width 284 height 40
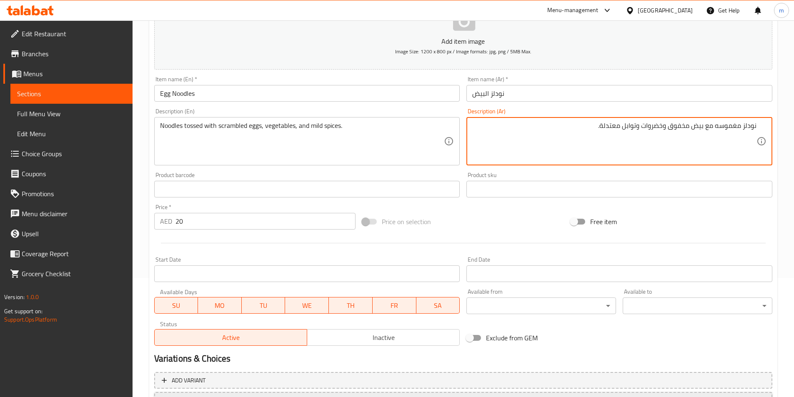
scroll to position [167, 0]
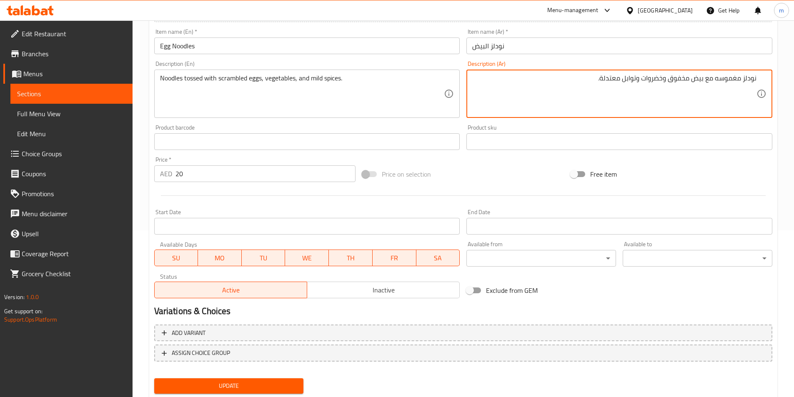
type textarea "نودلز مغموسه مع بيض مخفوق وخضروات وتوابل معتدلة."
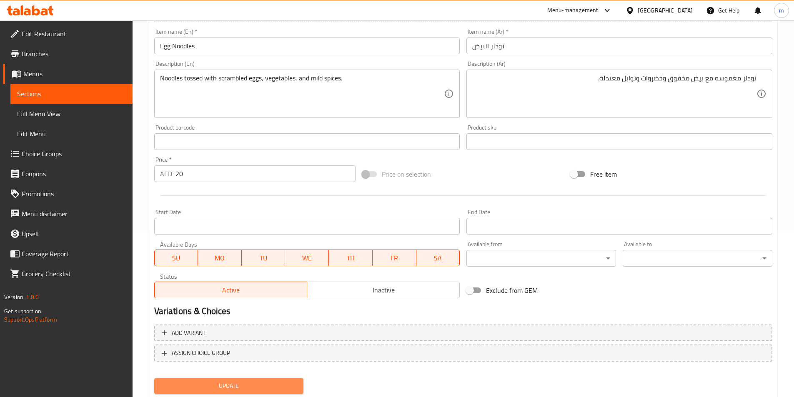
click at [261, 385] on span "Update" at bounding box center [229, 386] width 136 height 10
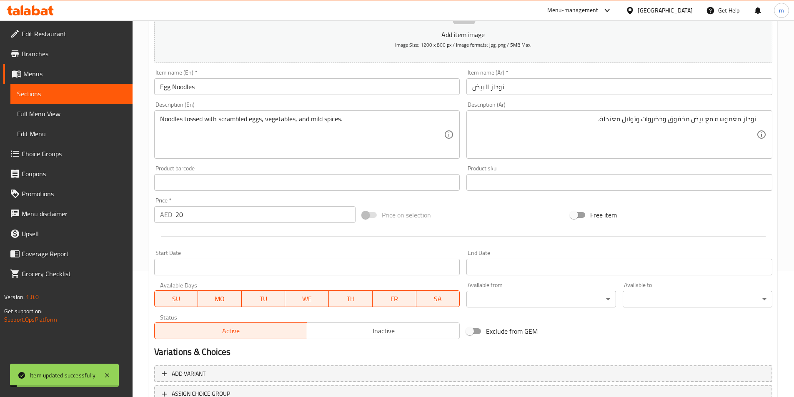
scroll to position [0, 0]
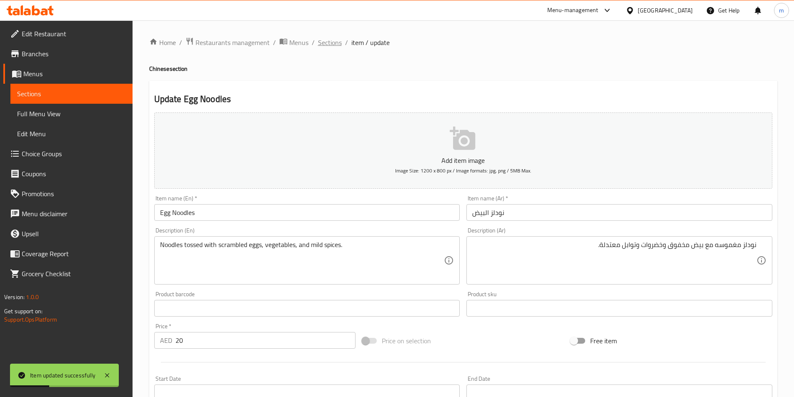
click at [327, 43] on span "Sections" at bounding box center [330, 42] width 24 height 10
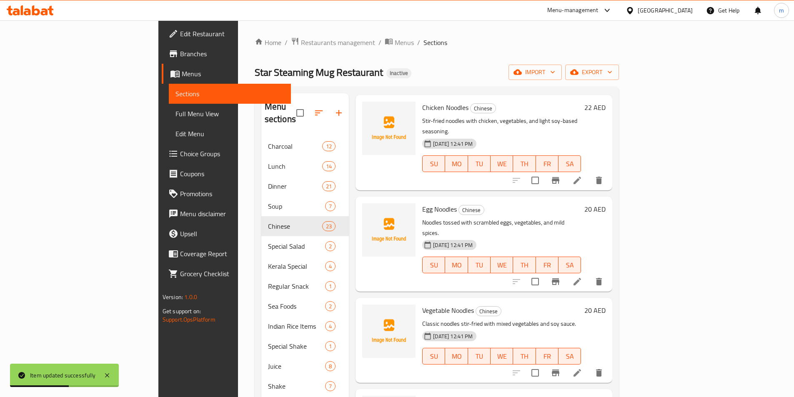
scroll to position [1042, 0]
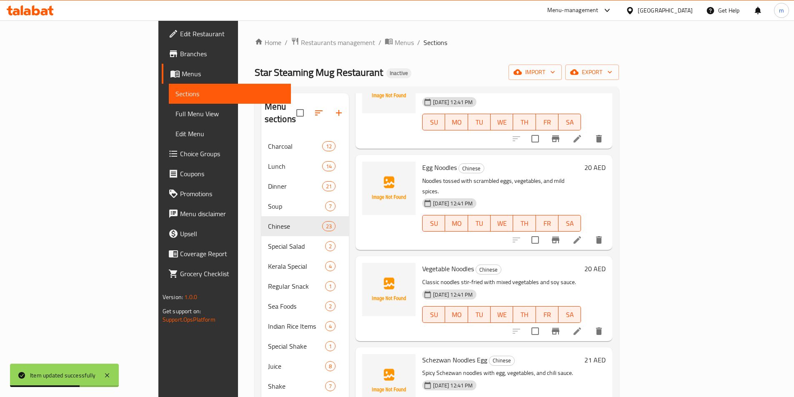
click at [581, 327] on icon at bounding box center [576, 330] width 7 height 7
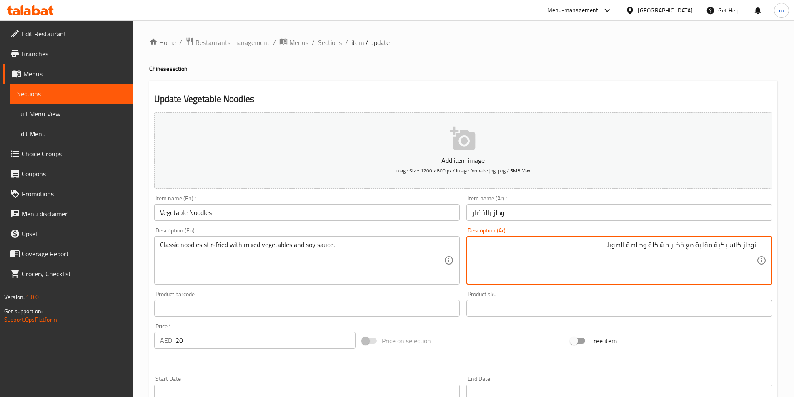
click at [651, 251] on textarea "نودلز كلاسيكية مقلية مع خضار مشكلة وصلصة الصويا." at bounding box center [614, 261] width 284 height 40
click at [671, 252] on textarea "نودلز كلاسيكية مقلية مع خضار مشكلة وصلصة الصويا." at bounding box center [614, 261] width 284 height 40
click at [620, 252] on textarea "نودلز كلاسيكية مقلية مع خضروات مشكلة وصلصة الصويا." at bounding box center [614, 261] width 284 height 40
click at [628, 248] on textarea "نودلز كلاسيكية مقلية مع خضروات مشكلة وصلصة الصويا." at bounding box center [614, 261] width 284 height 40
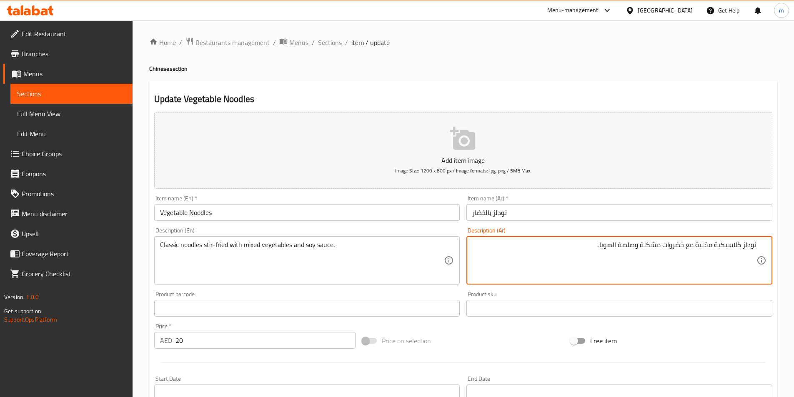
click at [628, 248] on textarea "نودلز كلاسيكية مقلية مع خضروات مشكلة وصلصة الصويا." at bounding box center [614, 261] width 284 height 40
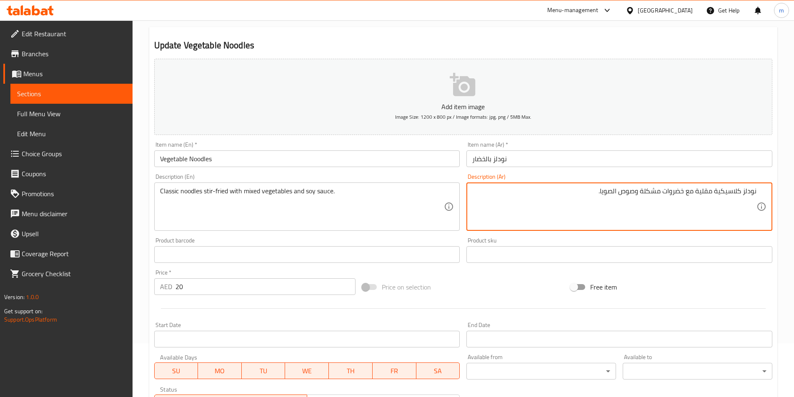
scroll to position [167, 0]
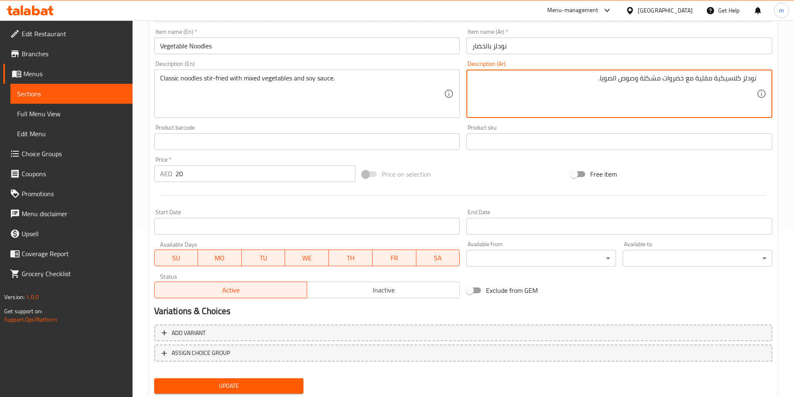
type textarea "نودلز كلاسيكية مقلية مع خضروات مشكلة وصوص الصويا."
click at [277, 385] on span "Update" at bounding box center [229, 386] width 136 height 10
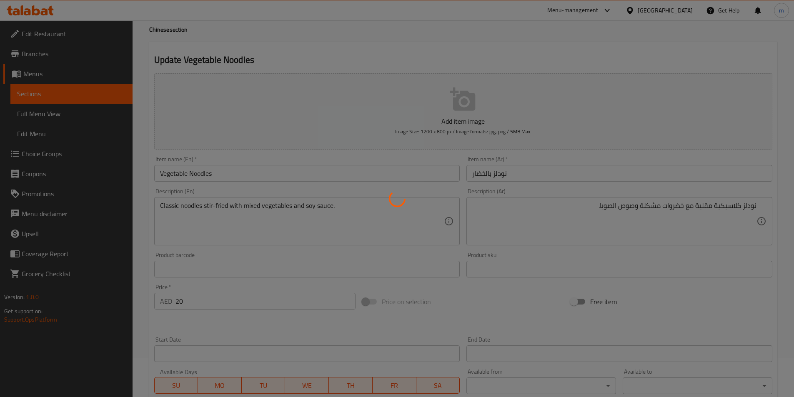
scroll to position [0, 0]
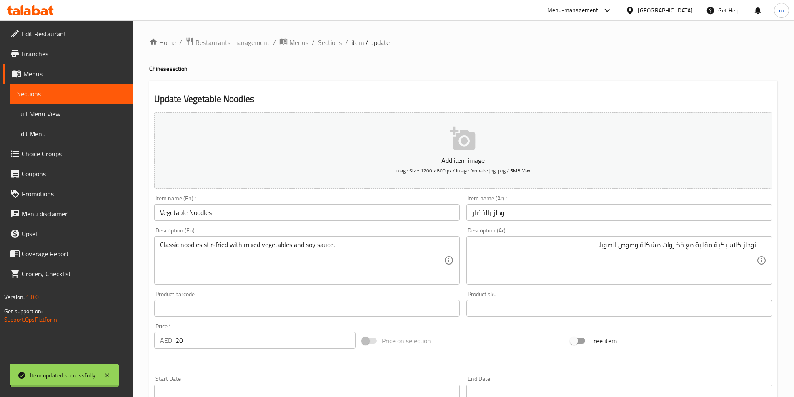
click at [332, 43] on span "Sections" at bounding box center [330, 42] width 24 height 10
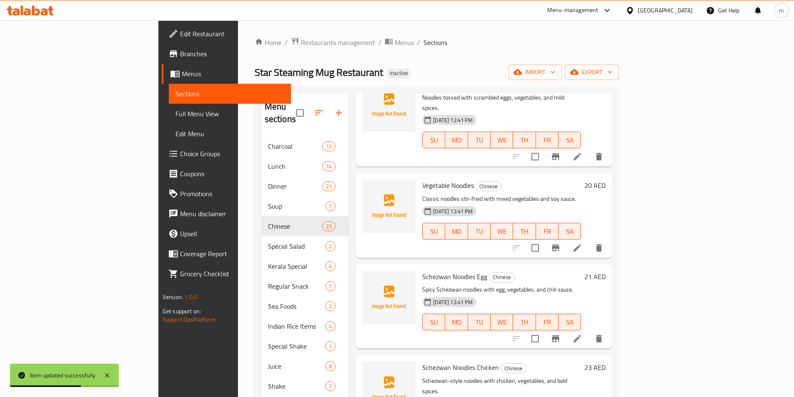
scroll to position [1083, 0]
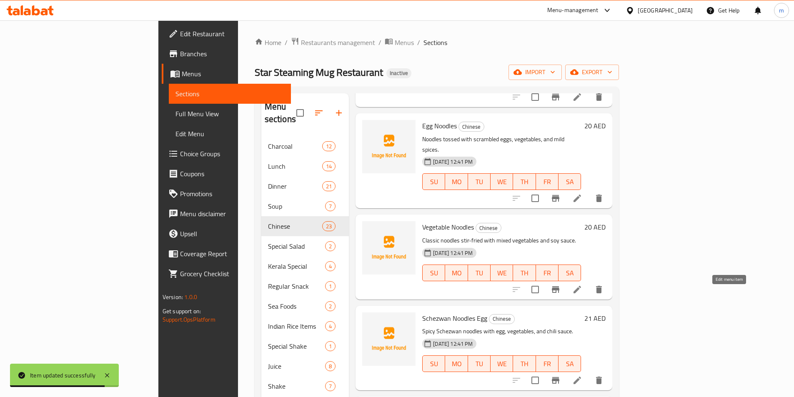
click at [582, 375] on icon at bounding box center [577, 380] width 10 height 10
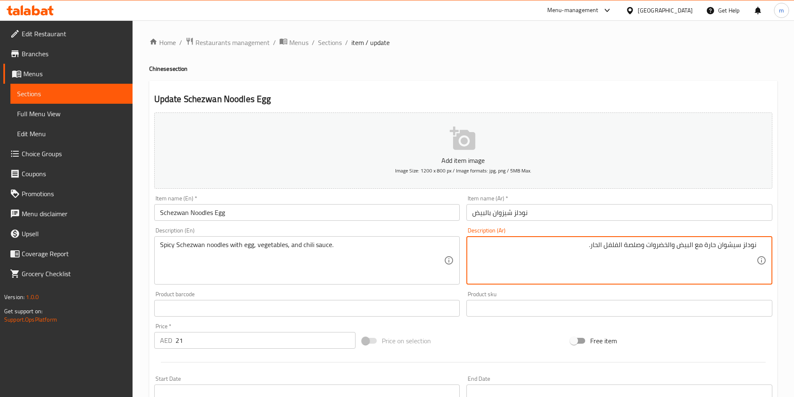
click at [509, 216] on input "نودلز شيزوان بالبيض" at bounding box center [619, 212] width 306 height 17
click at [731, 247] on textarea "نودلز سيشوان حارة مع البيض والخضروات وصلصة الفلفل الحار." at bounding box center [614, 261] width 284 height 40
paste textarea "يز"
click at [708, 244] on textarea "نودلز شيزوان حارة مع البيض والخضروات وصلصة الفلفل الحار." at bounding box center [614, 261] width 284 height 40
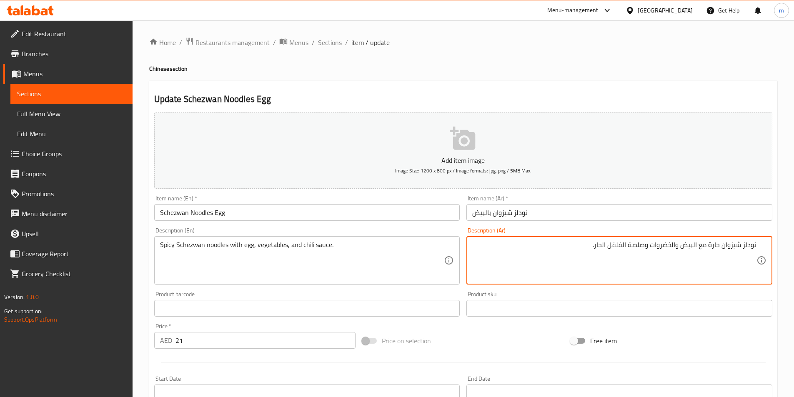
click at [712, 244] on textarea "نودلز شيزوان حارة مع البيض والخضروات وصلصة الفلفل الحار." at bounding box center [614, 261] width 284 height 40
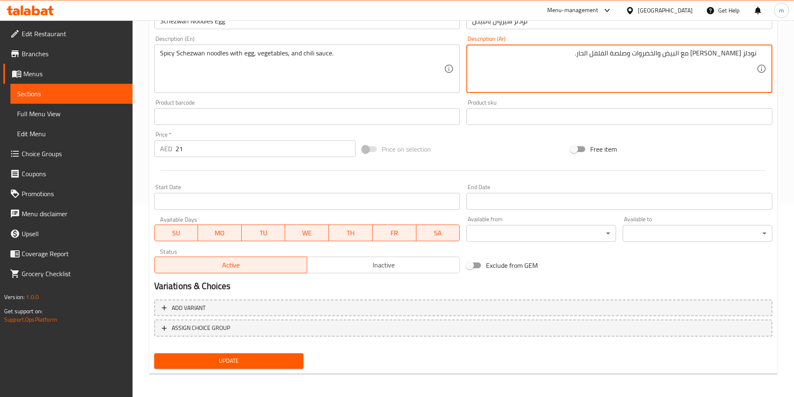
type textarea "نودلز [PERSON_NAME] مع البيض والخضروات وصلصة الفلفل الحار."
click at [271, 357] on span "Update" at bounding box center [229, 361] width 136 height 10
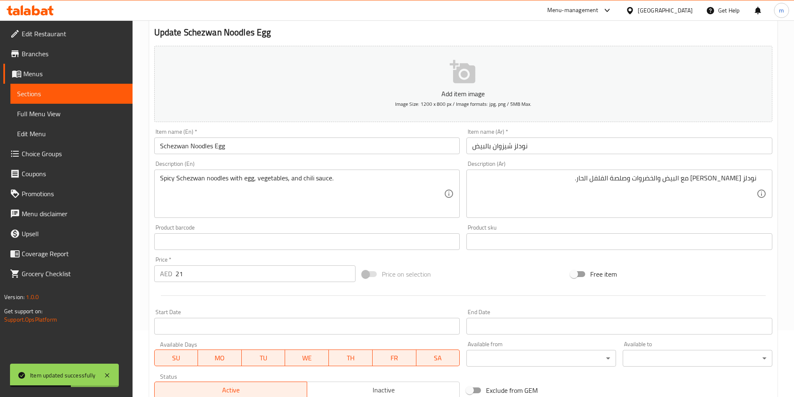
scroll to position [0, 0]
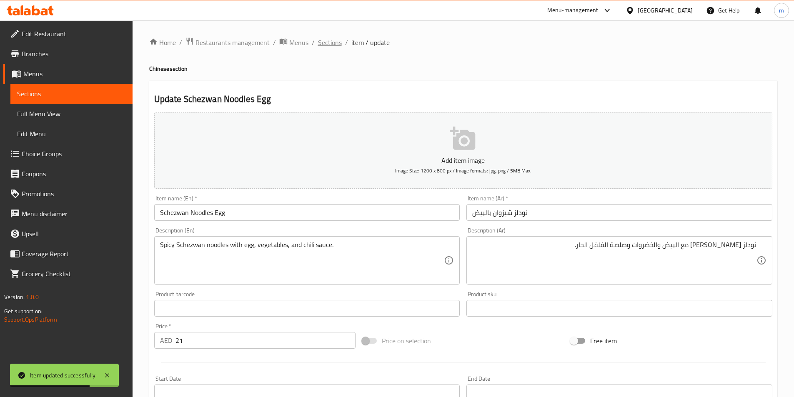
click at [335, 42] on span "Sections" at bounding box center [330, 42] width 24 height 10
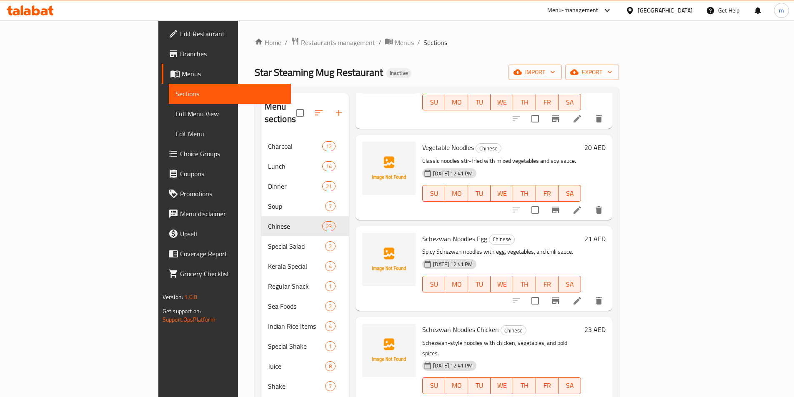
scroll to position [1167, 0]
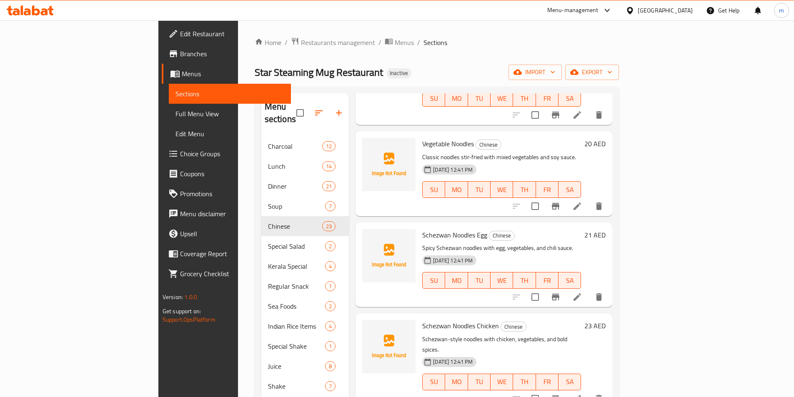
click at [589, 391] on li at bounding box center [576, 398] width 23 height 15
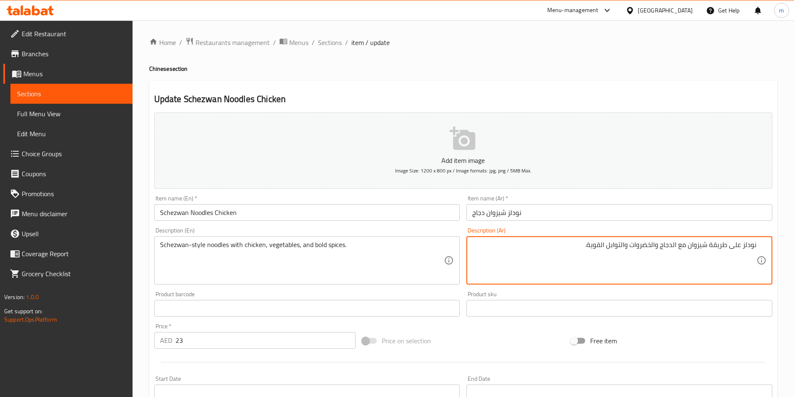
click at [599, 248] on textarea "نودلز على طريقة شيزوان مع الدجاج والخضروات والتوابل القوية." at bounding box center [614, 261] width 284 height 40
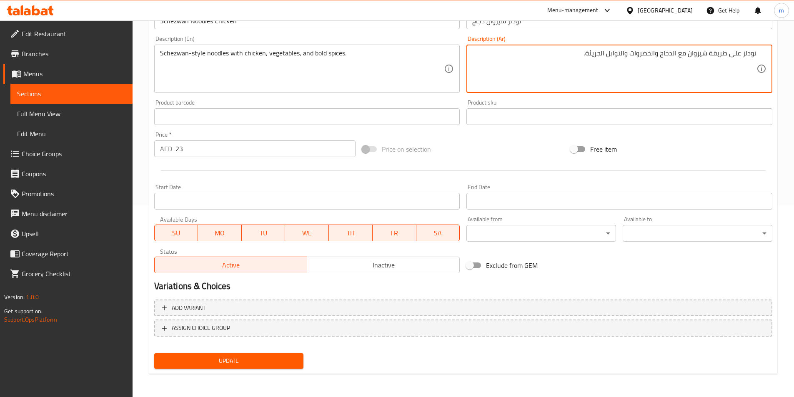
type textarea "نودلز على طريقة شيزوان مع الدجاج والخضروات والتوابل الجريئة."
click at [242, 365] on span "Update" at bounding box center [229, 361] width 136 height 10
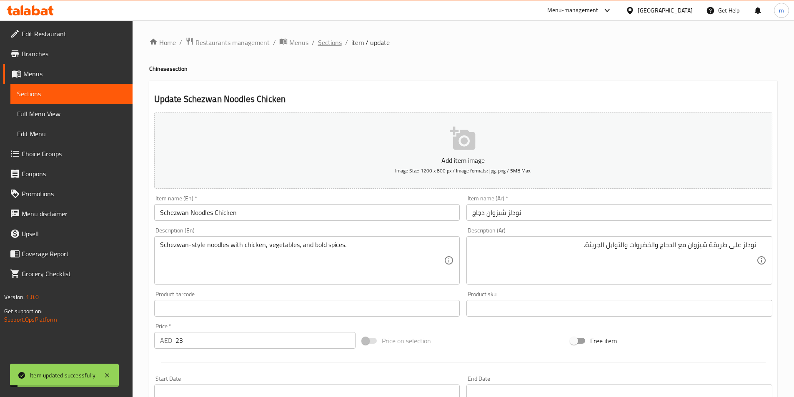
click at [327, 45] on span "Sections" at bounding box center [330, 42] width 24 height 10
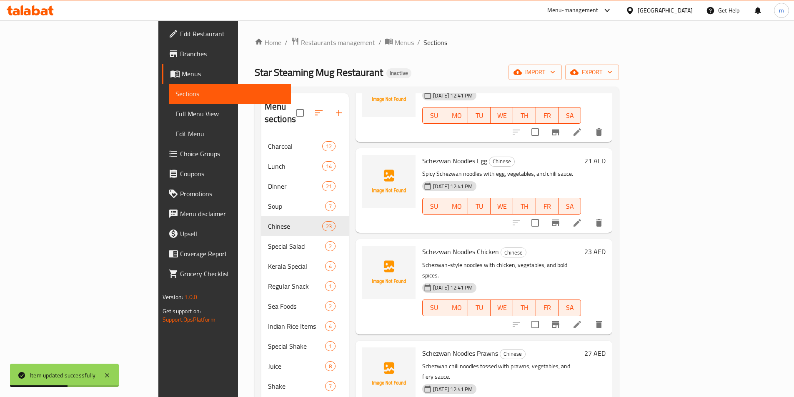
scroll to position [1292, 0]
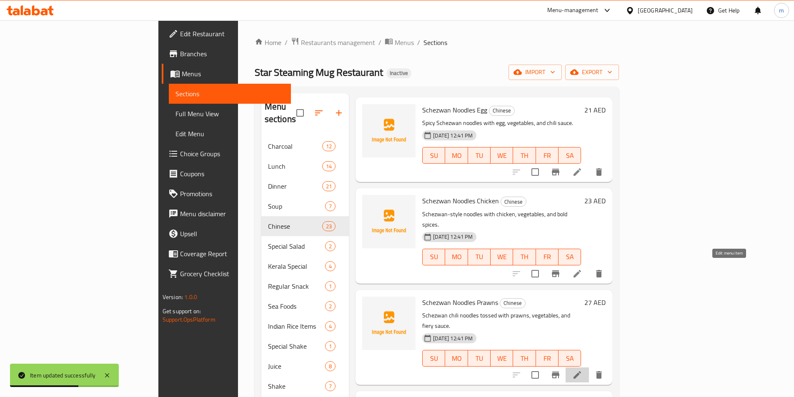
click at [582, 370] on icon at bounding box center [577, 375] width 10 height 10
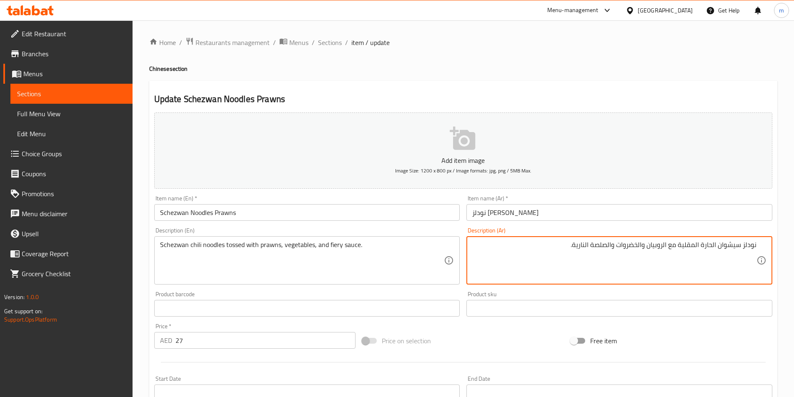
click at [499, 212] on input "نودلز [PERSON_NAME]" at bounding box center [619, 212] width 306 height 17
click at [725, 247] on textarea "نودلز سيشوان الحارة المقلية مع الروبيان والخضروات والصلصة النارية." at bounding box center [614, 261] width 284 height 40
paste textarea "يزوان"
click at [692, 247] on textarea "نودلز شيزوان الحارة المقلية مع الروبيان والخضروات والصلصة النارية." at bounding box center [614, 261] width 284 height 40
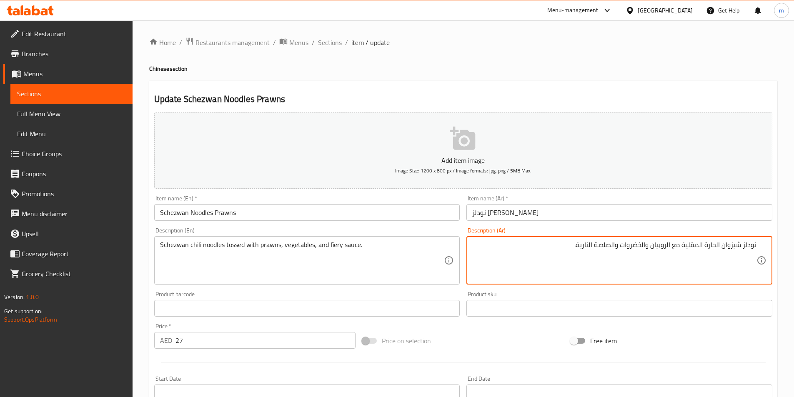
click at [692, 247] on textarea "نودلز شيزوان الحارة المقلية مع الروبيان والخضروات والصلصة النارية." at bounding box center [614, 261] width 284 height 40
click at [575, 247] on textarea "نودلز شيزوان الحارة المغموسه مع الروبيان والخضروات والصلصة النارية." at bounding box center [614, 261] width 284 height 40
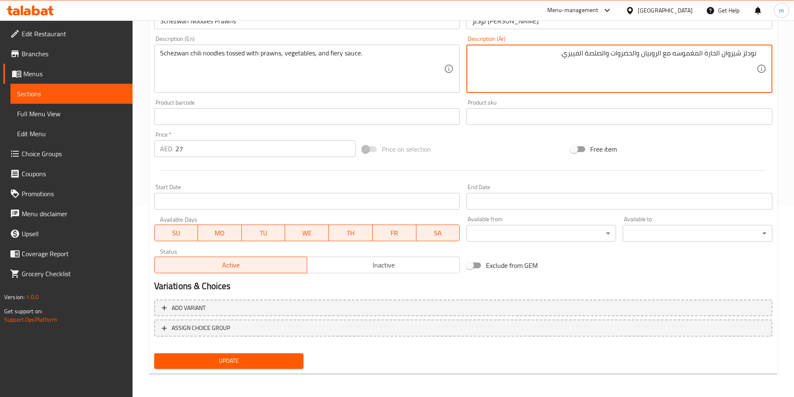
type textarea "نودلز شيزوان الحارة المغموسه مع الروبيان والخضروات والصلصة الفييري."
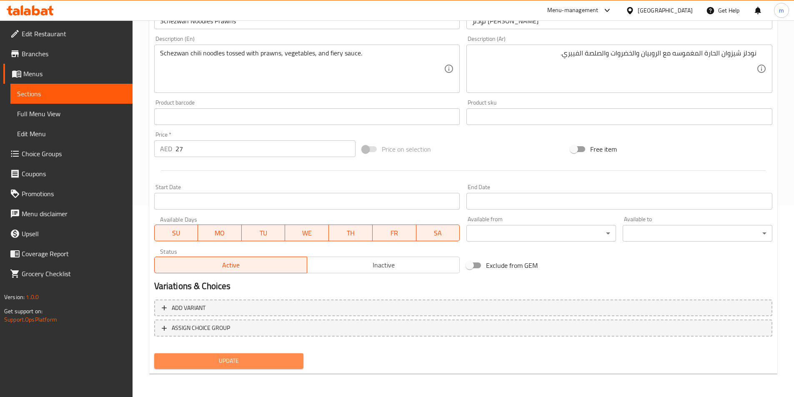
click at [226, 362] on span "Update" at bounding box center [229, 361] width 136 height 10
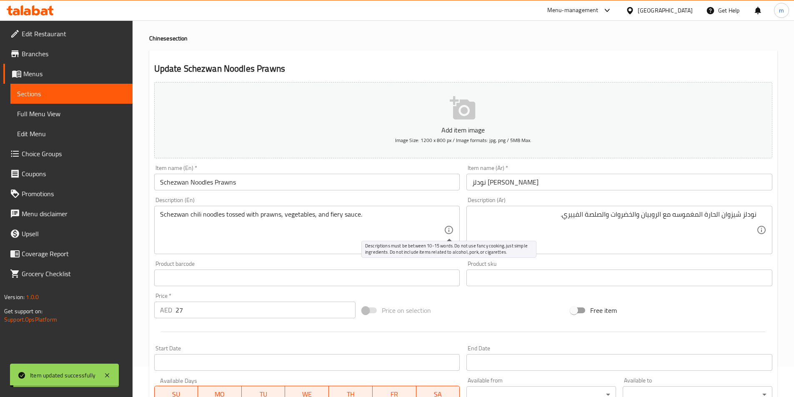
scroll to position [0, 0]
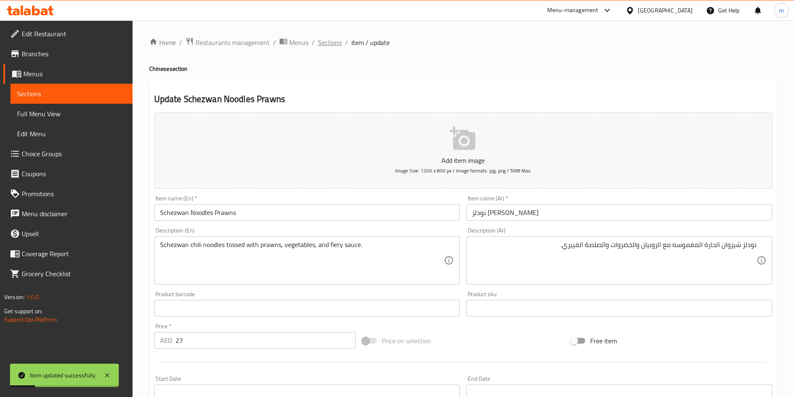
click at [335, 42] on span "Sections" at bounding box center [330, 42] width 24 height 10
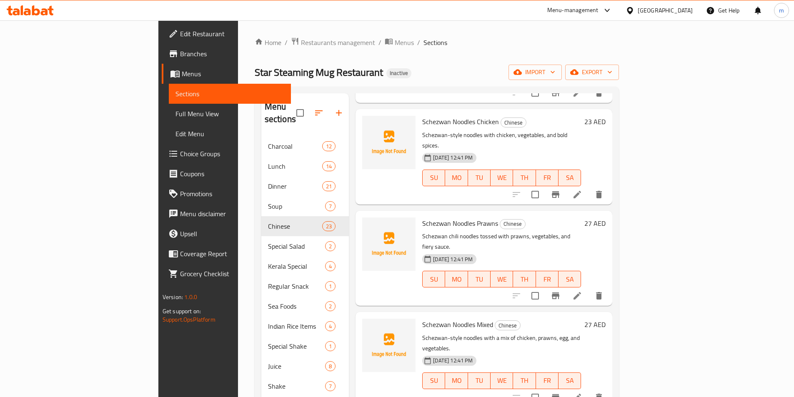
scroll to position [1384, 0]
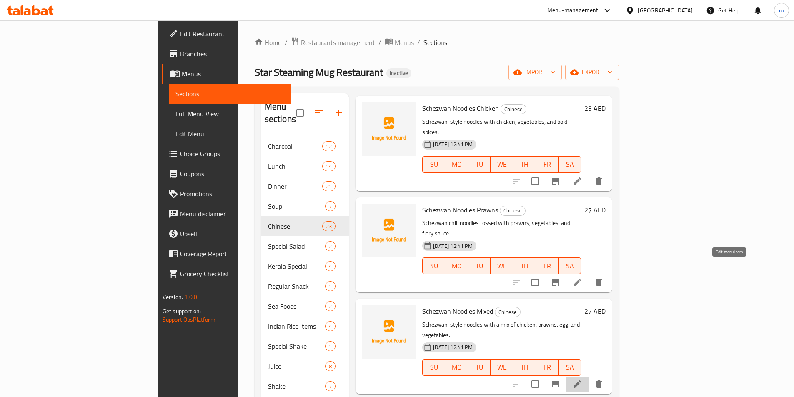
click at [582, 379] on icon at bounding box center [577, 384] width 10 height 10
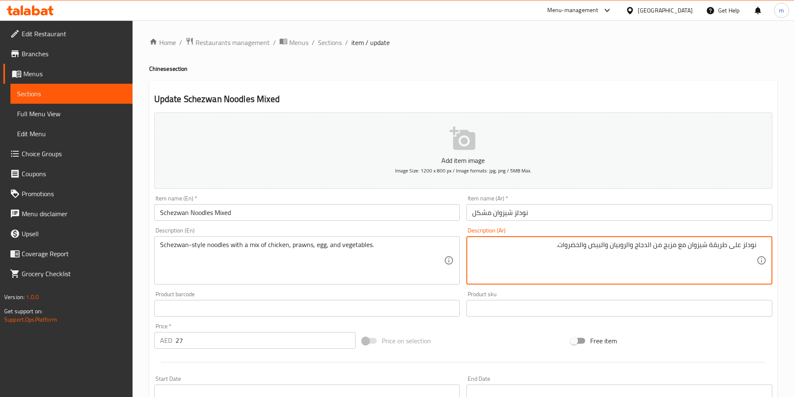
click at [673, 251] on textarea "نودلز على طريقة شيزوان مع مزيج من الدجاج والروبيان والبيض والخضروات." at bounding box center [614, 261] width 284 height 40
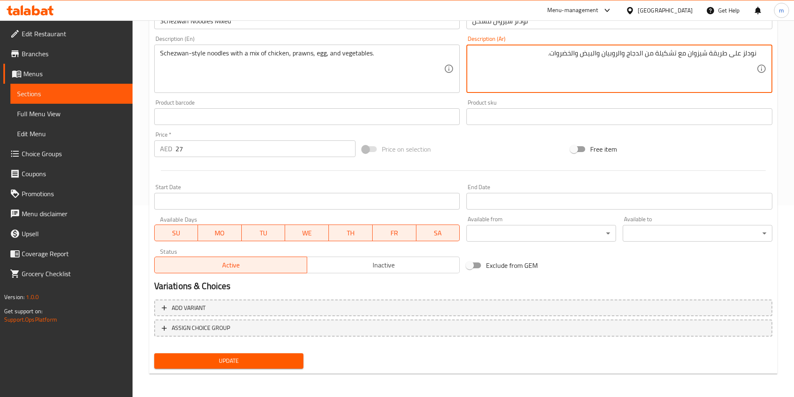
type textarea "نودلز على طريقة شيزوان مع تشكيلة من الدجاج والروبيان والبيض والخضروات."
click at [253, 360] on span "Update" at bounding box center [229, 361] width 136 height 10
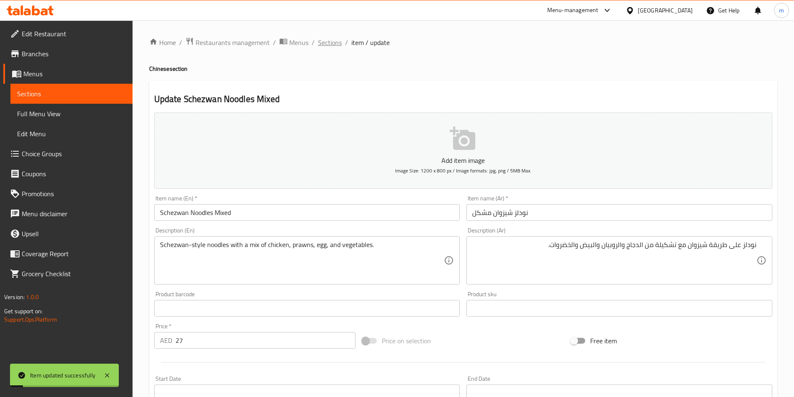
click at [333, 41] on span "Sections" at bounding box center [330, 42] width 24 height 10
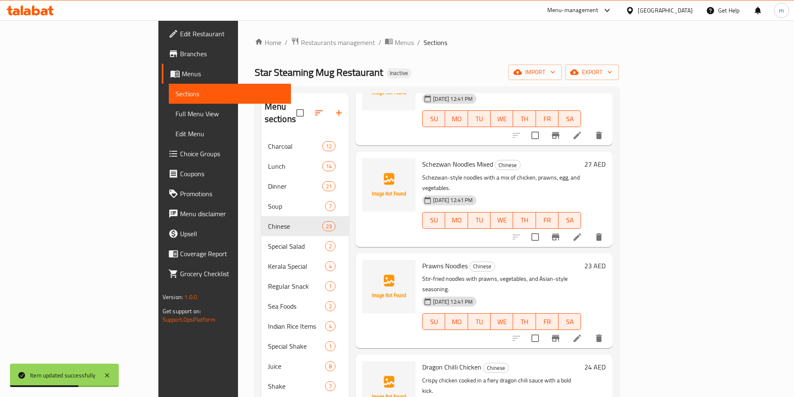
scroll to position [1549, 0]
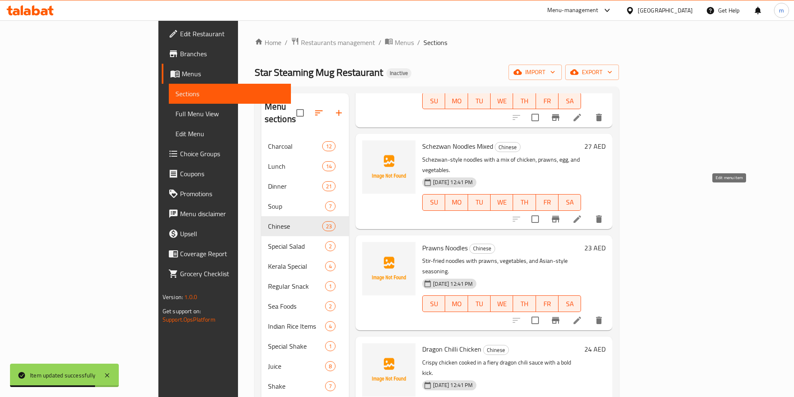
click at [582, 315] on icon at bounding box center [577, 320] width 10 height 10
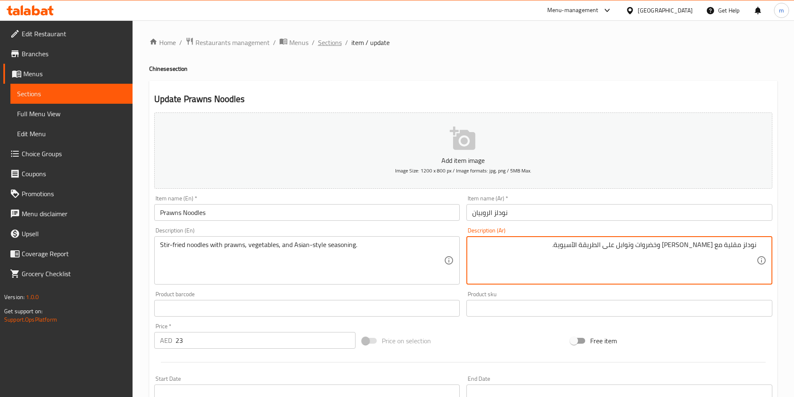
click at [337, 43] on span "Sections" at bounding box center [330, 42] width 24 height 10
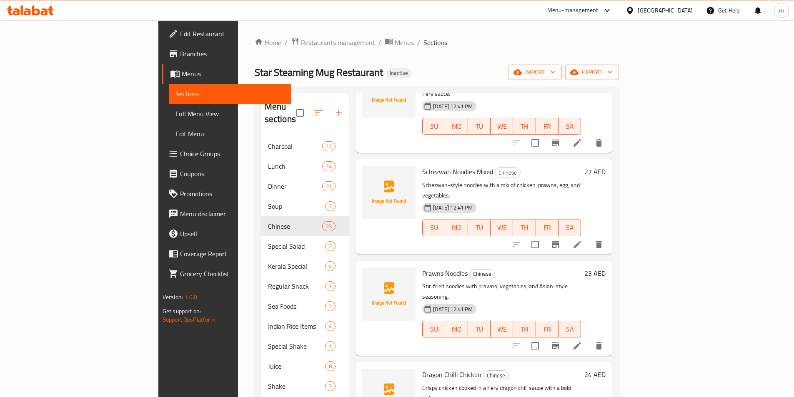
scroll to position [1574, 0]
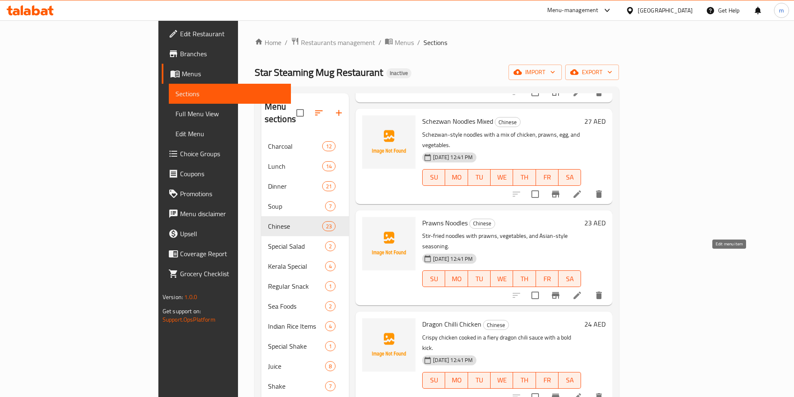
click at [582, 392] on icon at bounding box center [577, 397] width 10 height 10
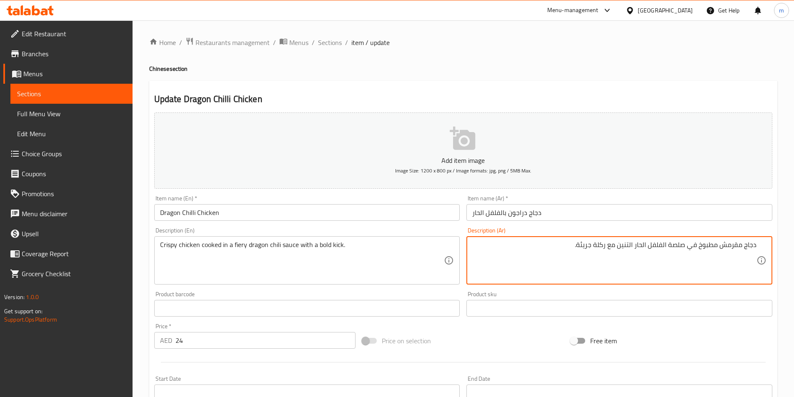
click at [645, 249] on textarea "دجاج مقرمش مطبوخ في صلصة الفلفل الحار التنين مع ركلة جريئة." at bounding box center [614, 261] width 284 height 40
click at [617, 246] on textarea "دجاج مقرمش مطبوخ في صلصة الفلفل الفييري التنين مع ركلة جريئة." at bounding box center [614, 261] width 284 height 40
click at [575, 250] on textarea "دجاج مقرمش مطبوخ في صلصة الفلفل الفييري الدراجون مع ركلة جريئة." at bounding box center [614, 261] width 284 height 40
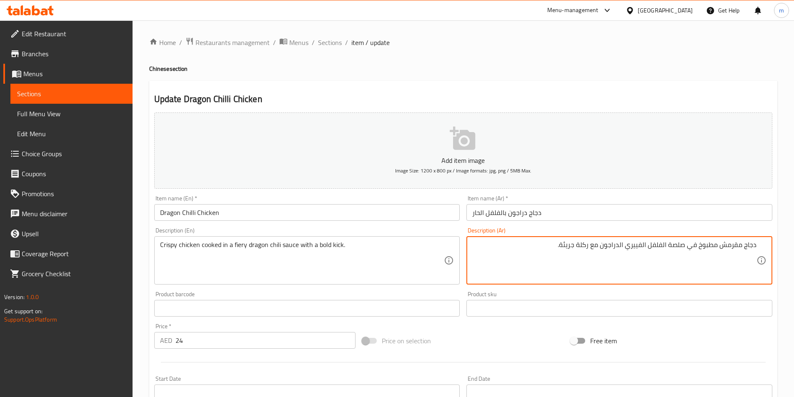
click at [586, 250] on textarea "دجاج مقرمش مطبوخ في صلصة الفلفل الفييري الدراجون مع ركلة جريئة." at bounding box center [614, 261] width 284 height 40
click at [587, 251] on textarea "دجاج مقرمش مطبوخ في صلصة الفلفل الفييري الدراجون مع ركلة جريئة." at bounding box center [614, 261] width 284 height 40
click at [586, 251] on textarea "دجاج مقرمش مطبوخ في صلصة الفلفل الفييري الدراجون مع ركلة جريئة." at bounding box center [614, 261] width 284 height 40
click at [586, 242] on textarea "دجاج مقرمش مطبوخ في صلصة الفلفل الفييري الدراجون مع كيك جريئة." at bounding box center [614, 261] width 284 height 40
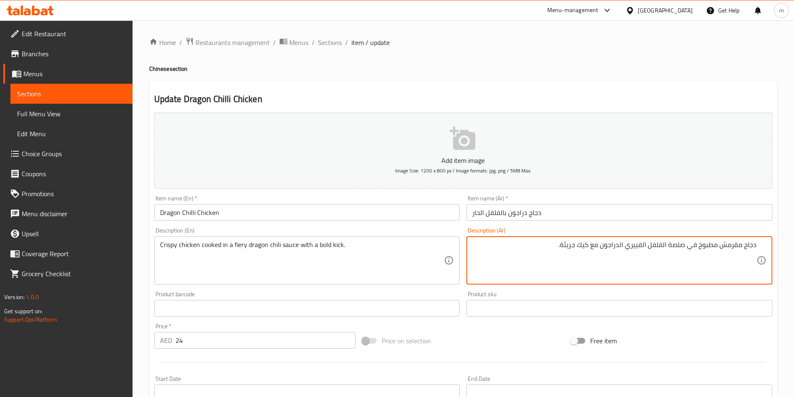
click at [586, 242] on textarea "دجاج مقرمش مطبوخ في صلصة الفلفل الفييري الدراجون مع كيك جريئة." at bounding box center [614, 261] width 284 height 40
click at [588, 242] on textarea "دجاج مقرمش مطبوخ في صلصة الفلفل الفييري الدراجون مع كيك جريئة." at bounding box center [614, 261] width 284 height 40
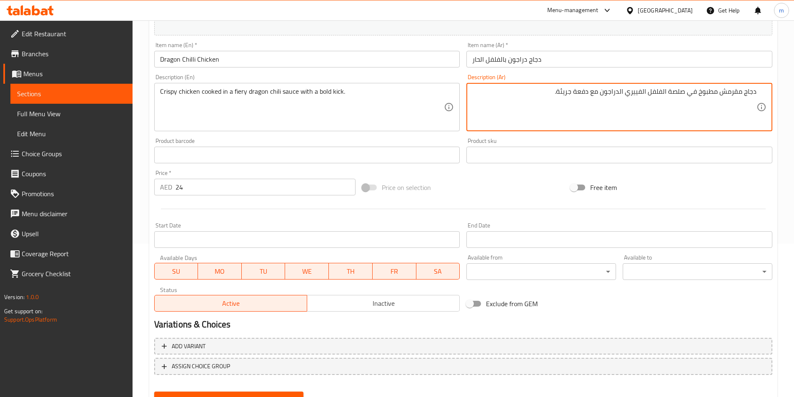
scroll to position [192, 0]
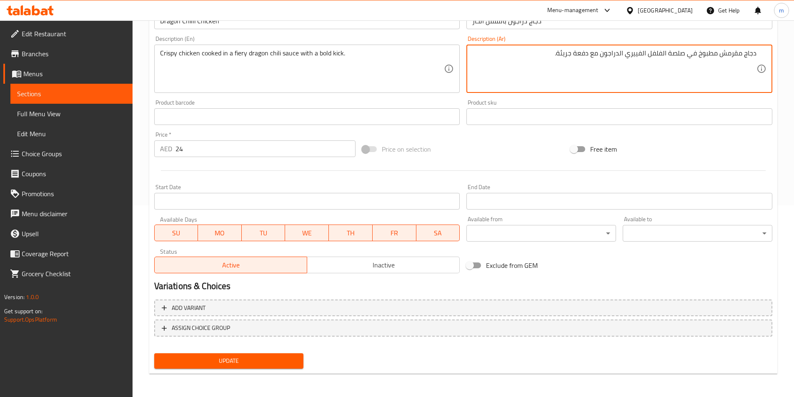
type textarea "دجاج مقرمش مطبوخ في صلصة الفلفل الفييري الدراجون مع دفعة جريئة."
click at [282, 364] on span "Update" at bounding box center [229, 361] width 136 height 10
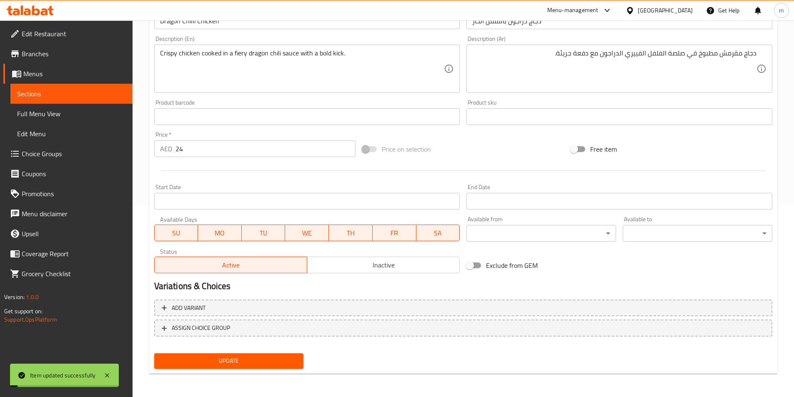
scroll to position [0, 0]
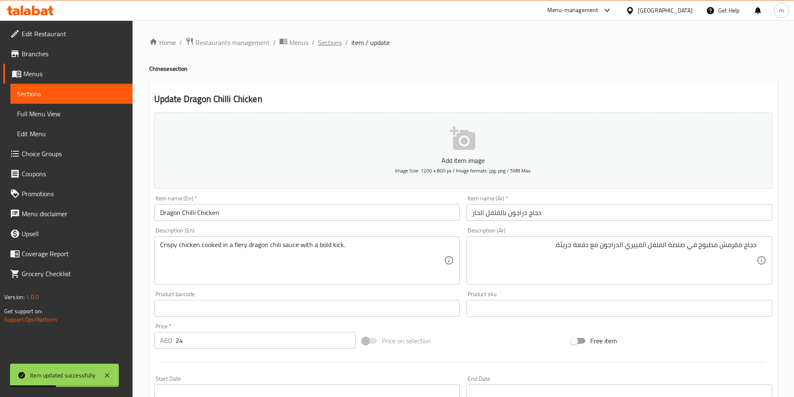
click at [332, 45] on span "Sections" at bounding box center [330, 42] width 24 height 10
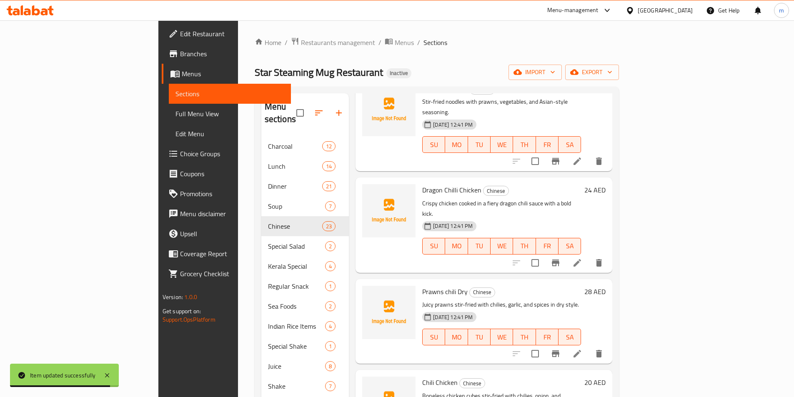
scroll to position [1717, 0]
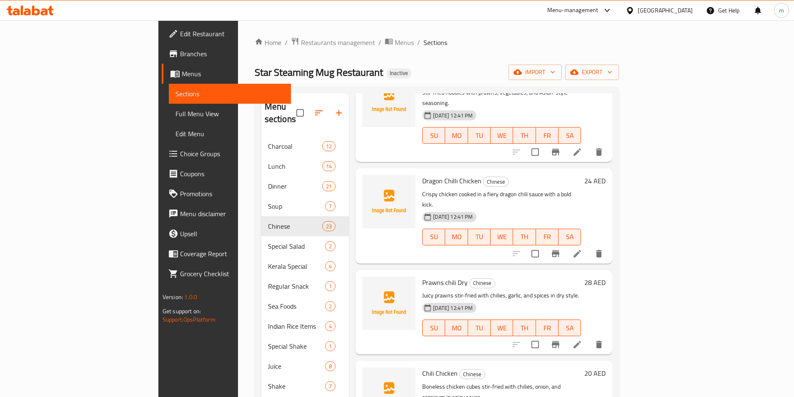
click at [582, 340] on icon at bounding box center [577, 345] width 10 height 10
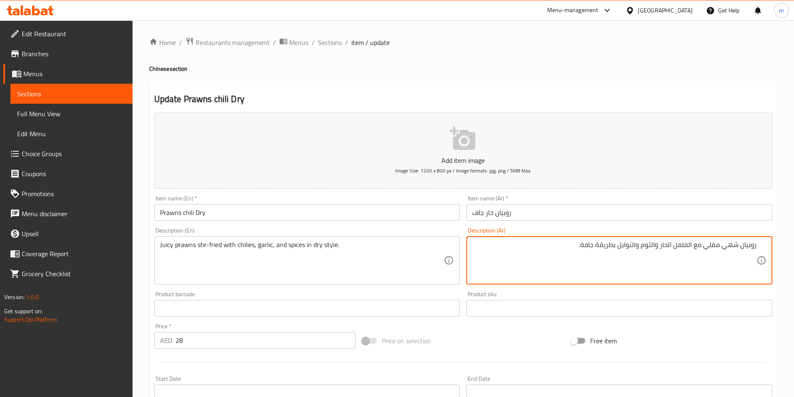
click at [732, 244] on textarea "روبيان شهي مقلي مع الفلفل الحار والثوم والتوابل بطريقة جافة." at bounding box center [614, 261] width 284 height 40
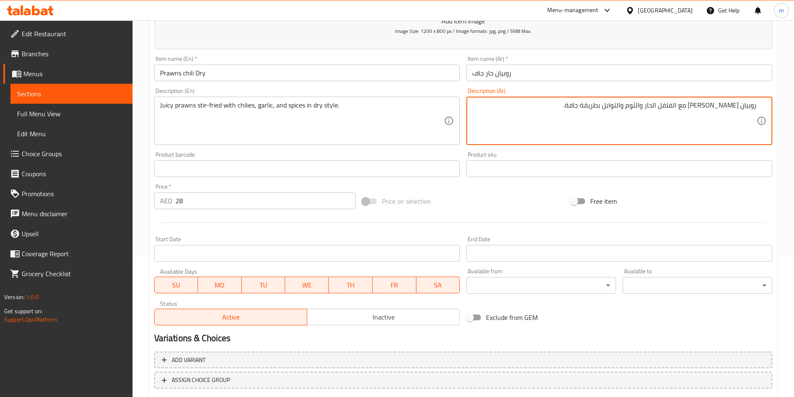
scroll to position [192, 0]
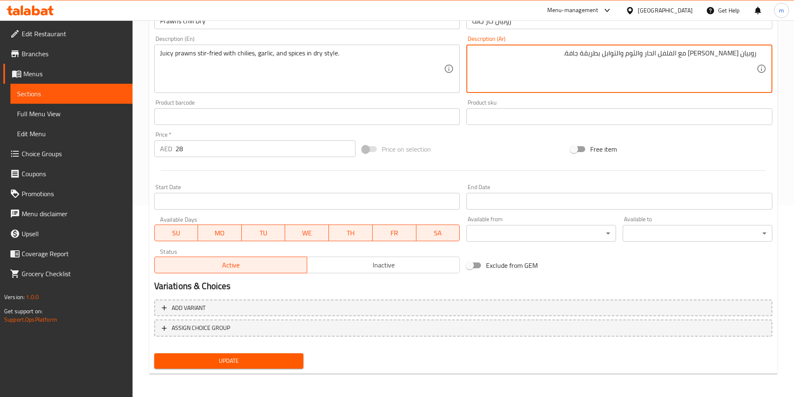
type textarea "روبيان [PERSON_NAME] مع الفلفل الحار والثوم والتوابل بطريقة جافة."
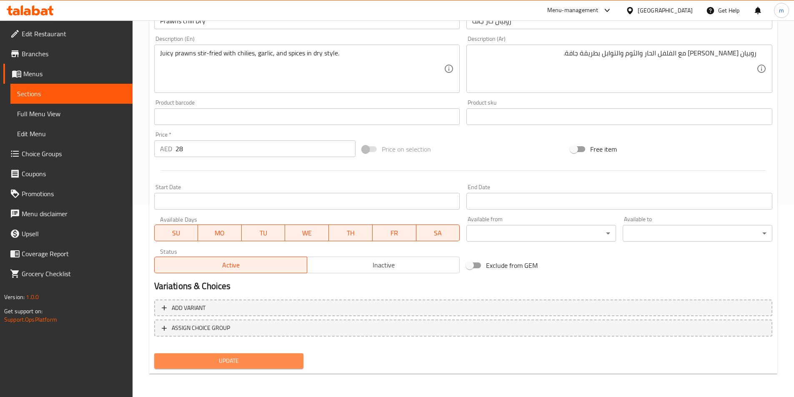
click at [284, 362] on span "Update" at bounding box center [229, 361] width 136 height 10
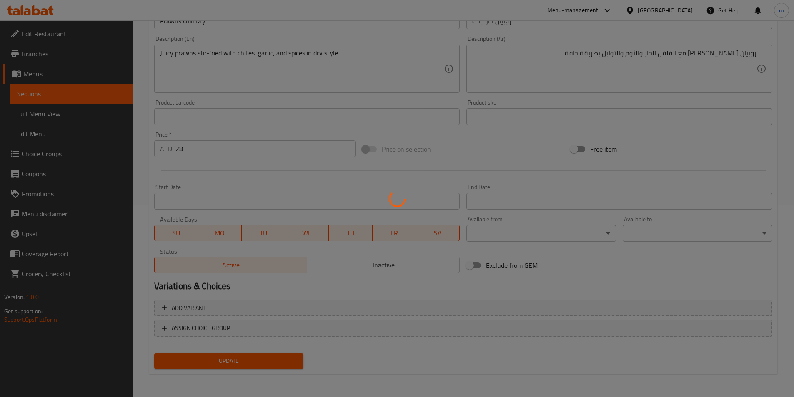
scroll to position [0, 0]
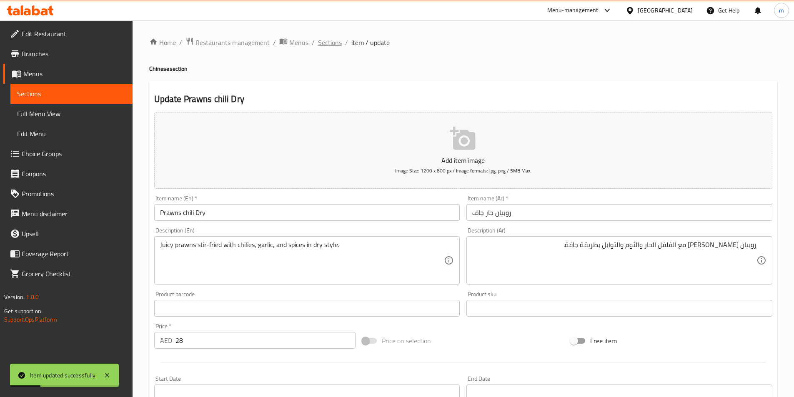
click at [321, 45] on span "Sections" at bounding box center [330, 42] width 24 height 10
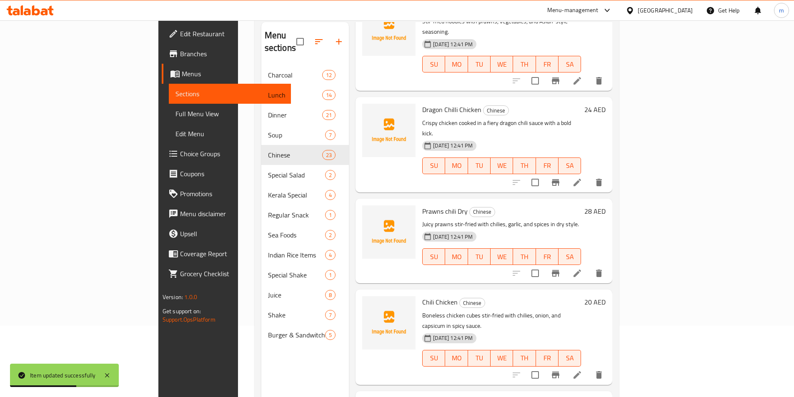
scroll to position [117, 0]
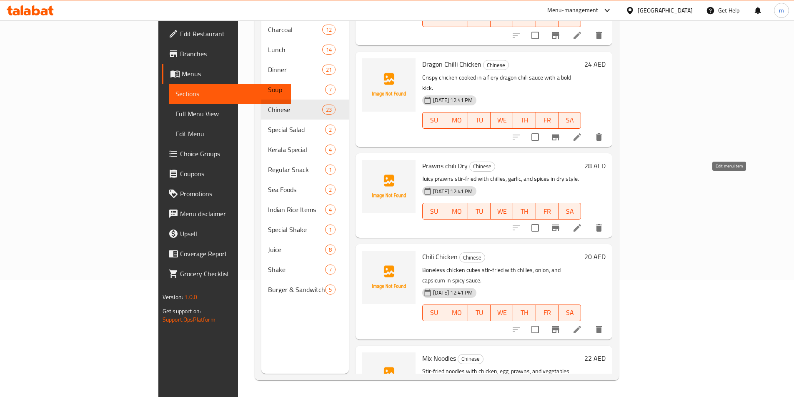
click at [582, 325] on icon at bounding box center [577, 330] width 10 height 10
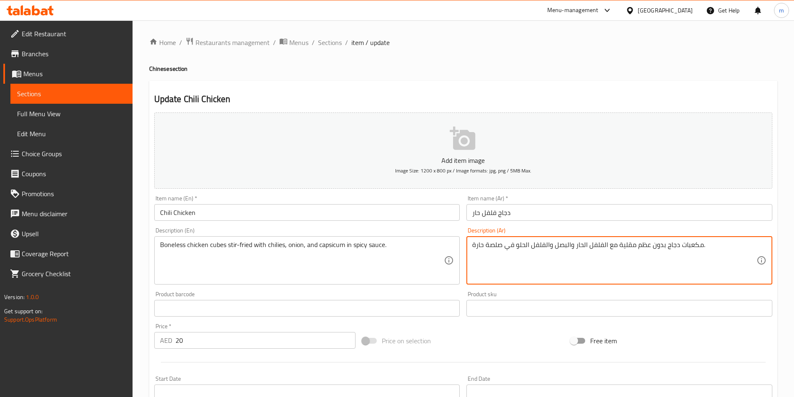
drag, startPoint x: 637, startPoint y: 250, endPoint x: 662, endPoint y: 253, distance: 25.6
click at [662, 253] on textarea "مكعبات دجاج بدون عظم مقلية مع الفلفل الحار والبصل والفلفل الحلو في صلصة حارة." at bounding box center [614, 261] width 284 height 40
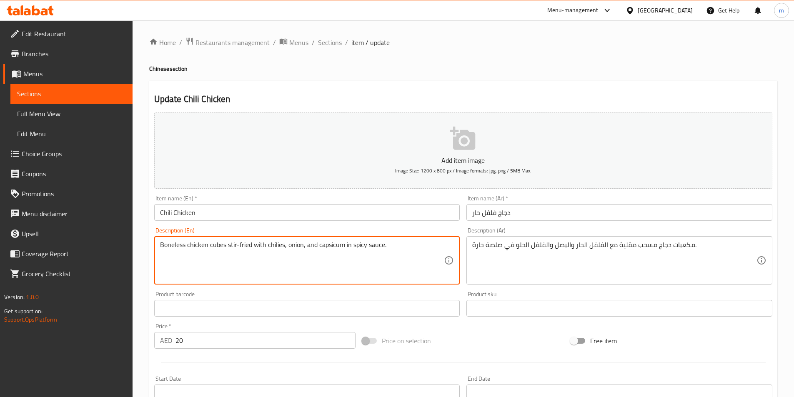
click at [329, 248] on textarea "Boneless chicken cubes stir-fried with chilies, onion, and capsicum in spicy sa…" at bounding box center [302, 261] width 284 height 40
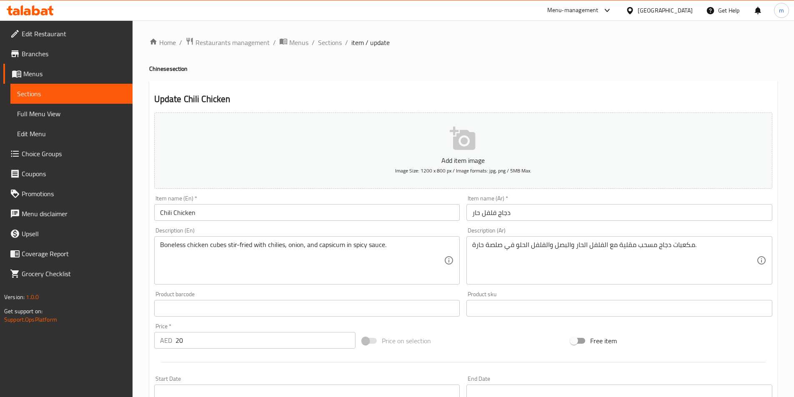
click at [538, 248] on textarea "مكعبات دجاج مسحب مقلية مع الفلفل الحار والبصل والفلفل الحلو في صلصة حارة." at bounding box center [614, 261] width 284 height 40
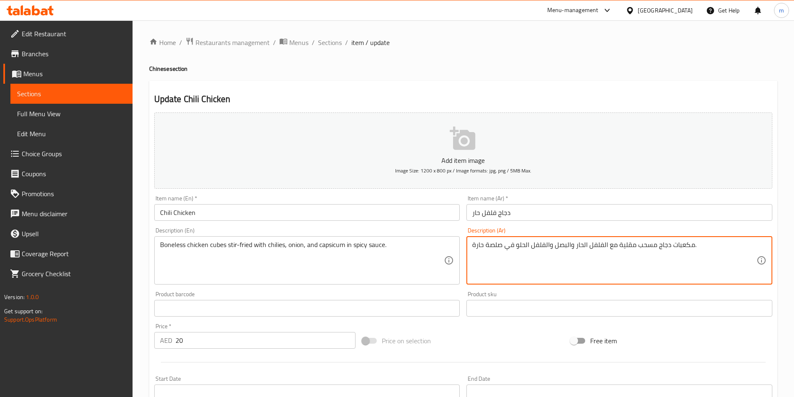
click at [540, 247] on textarea "مكعبات دجاج مسحب مقلية مع الفلفل الحار والبصل والفلفل الحلو في صلصة حارة." at bounding box center [614, 261] width 284 height 40
drag, startPoint x: 516, startPoint y: 245, endPoint x: 539, endPoint y: 258, distance: 26.3
click at [539, 258] on textarea "مكعبات دجاج مسحب مقلية مع الفلفل الحار والبصل والفلفل الحلو في صلصة حارة." at bounding box center [614, 261] width 284 height 40
click at [483, 250] on textarea "مكعبات دجاج مسحب مقلية مع الفلفل الحار والبصل والفليفلة في صلصة حارة." at bounding box center [614, 261] width 284 height 40
click at [478, 249] on textarea "مكعبات دجاج مسحب مقلية مع الفلفل الحار والبصل والفليفلة في صلصة حارة." at bounding box center [614, 261] width 284 height 40
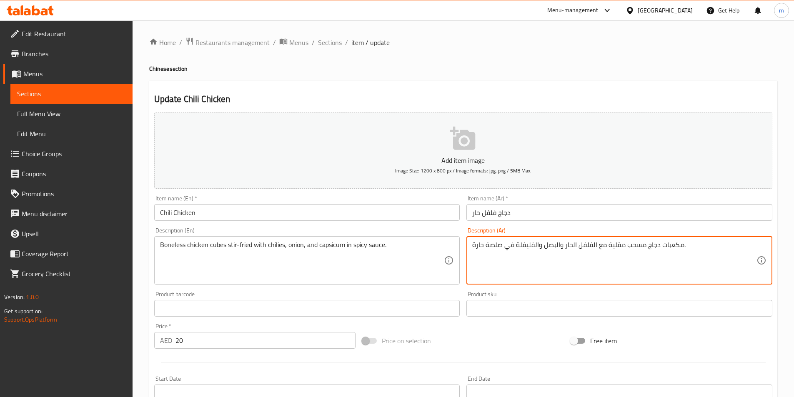
click at [478, 249] on textarea "مكعبات دجاج مسحب مقلية مع الفلفل الحار والبصل والفليفلة في صلصة حارة." at bounding box center [614, 261] width 284 height 40
type textarea "مكعبات دجاج مسحب مقلية مع الفلفل الحار والبصل والفليفلة في صلصة سبايسي."
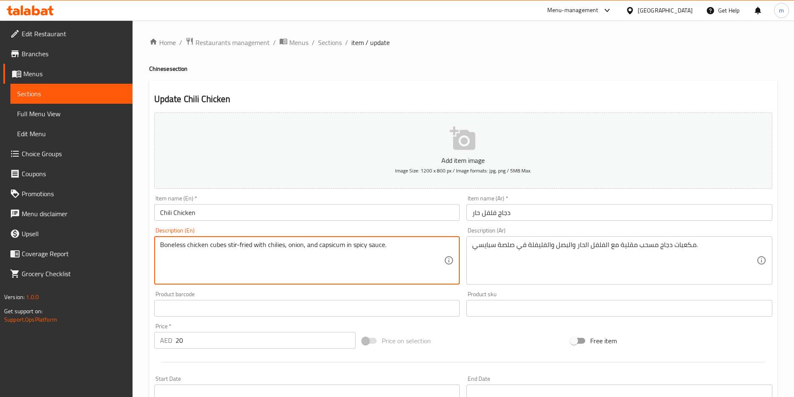
click at [215, 247] on textarea "Boneless chicken cubes stir-fried with chilies, onion, and capsicum in spicy sa…" at bounding box center [302, 261] width 284 height 40
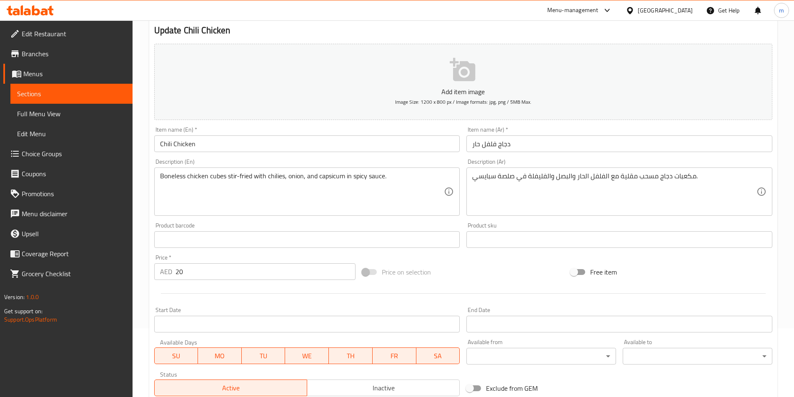
scroll to position [192, 0]
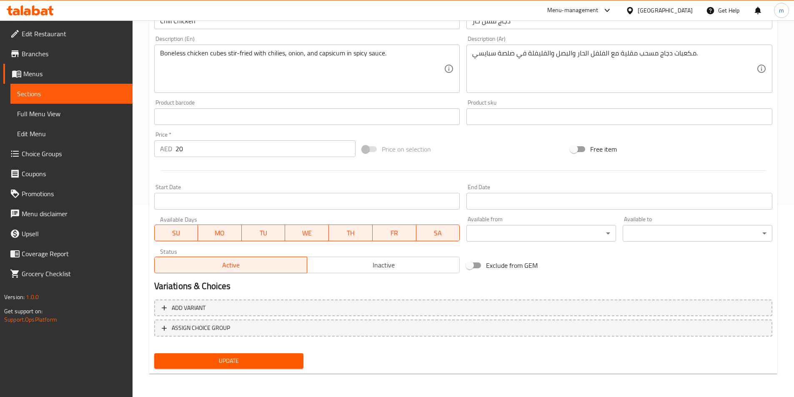
click at [227, 365] on span "Update" at bounding box center [229, 361] width 136 height 10
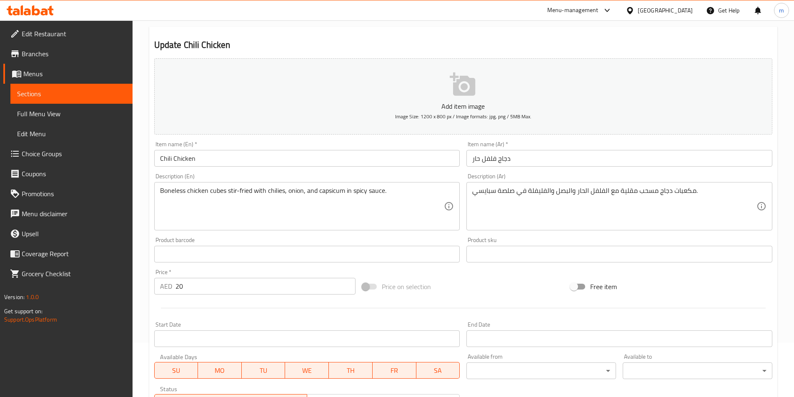
scroll to position [0, 0]
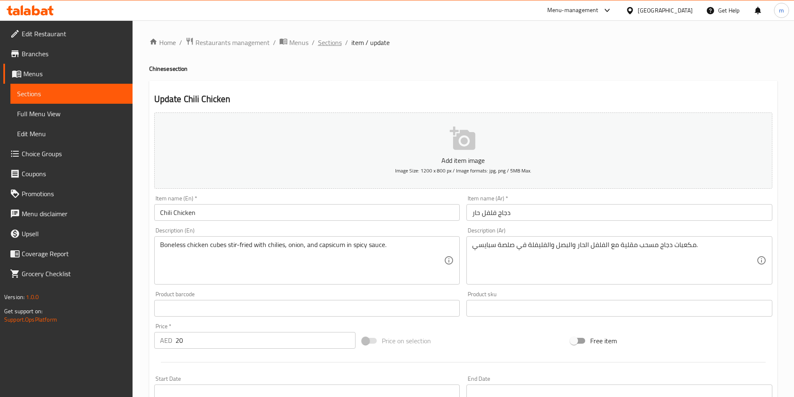
click at [333, 44] on span "Sections" at bounding box center [330, 42] width 24 height 10
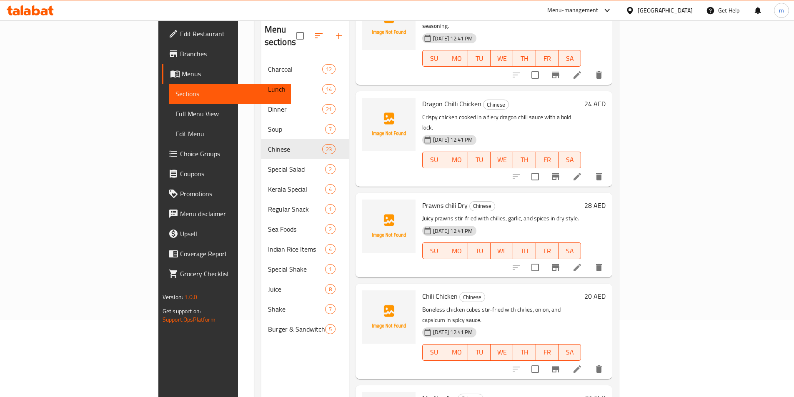
scroll to position [117, 0]
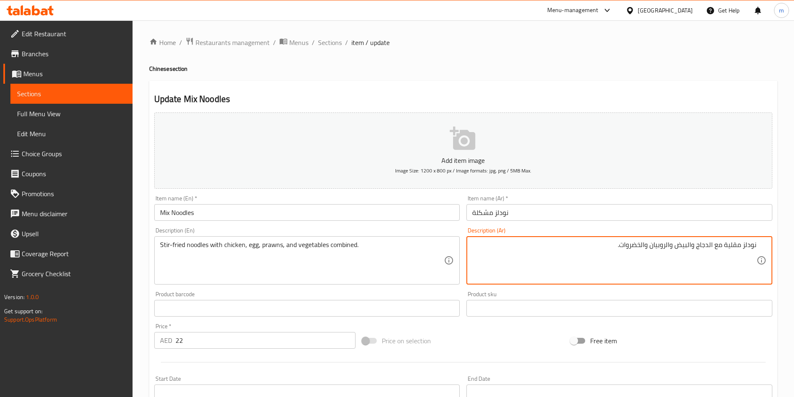
click at [620, 249] on textarea "نودلز مقلية مع الدجاج والبيض والروبيان والخضروات." at bounding box center [614, 261] width 284 height 40
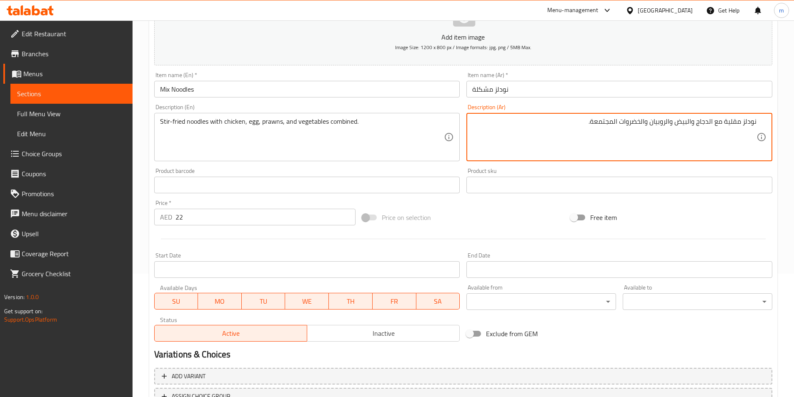
scroll to position [192, 0]
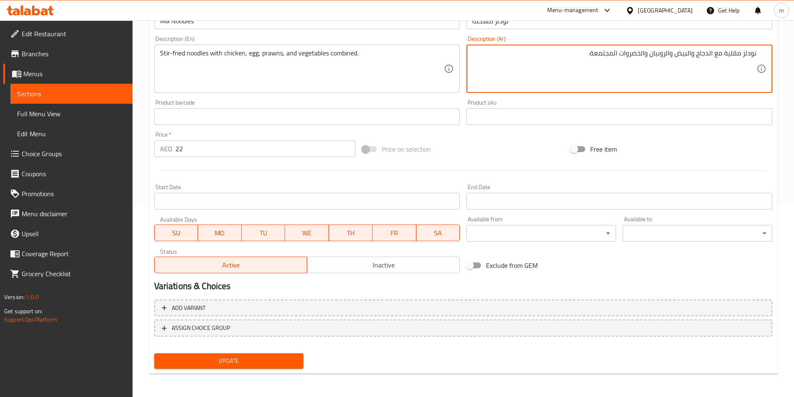
type textarea "نودلز مقلية مع الدجاج والبيض والروبيان والخضروات المجتمعة."
click at [270, 362] on span "Update" at bounding box center [229, 361] width 136 height 10
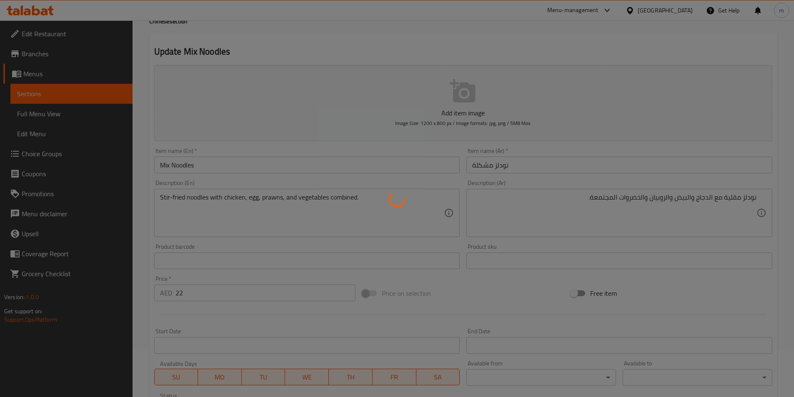
scroll to position [0, 0]
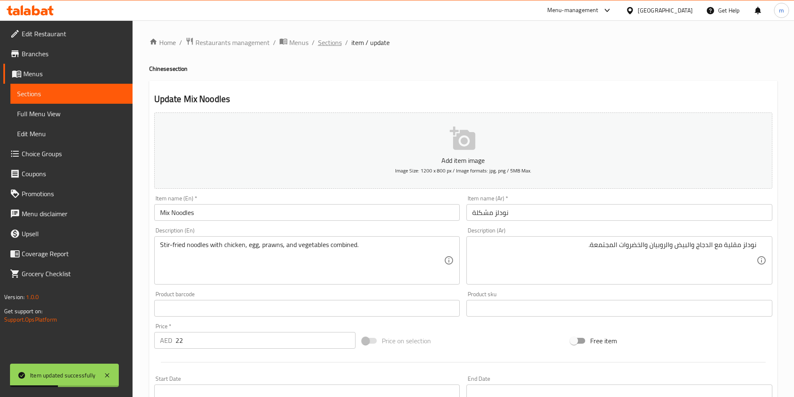
click at [324, 44] on span "Sections" at bounding box center [330, 42] width 24 height 10
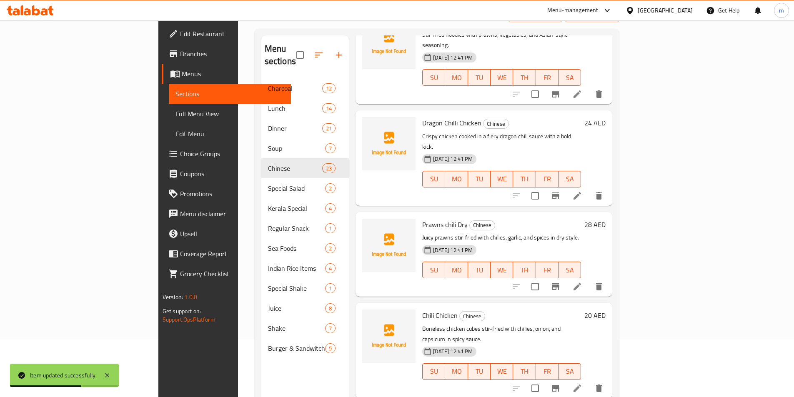
scroll to position [117, 0]
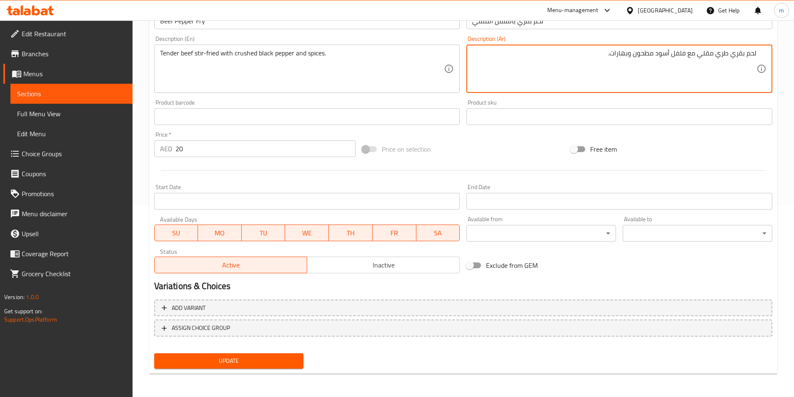
click at [273, 358] on span "Update" at bounding box center [229, 361] width 136 height 10
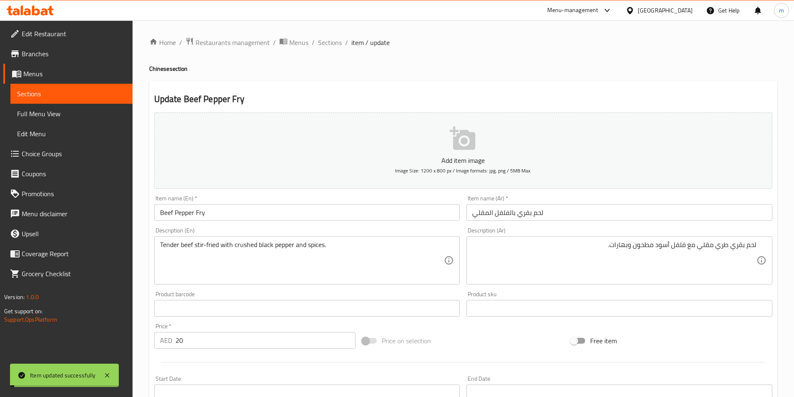
click at [326, 44] on span "Sections" at bounding box center [330, 42] width 24 height 10
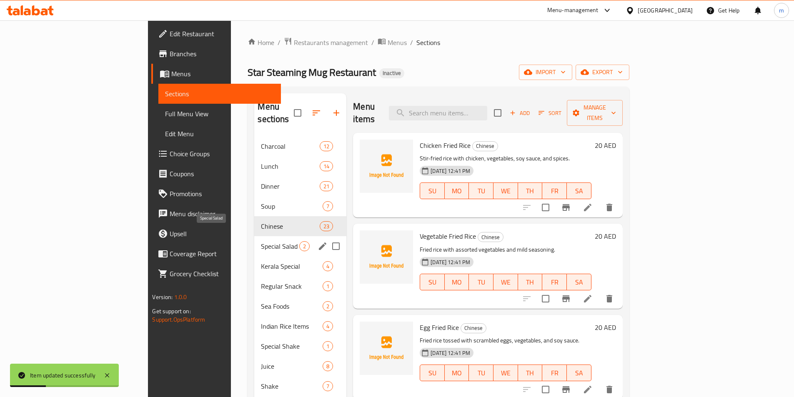
click at [261, 241] on span "Special Salad" at bounding box center [280, 246] width 38 height 10
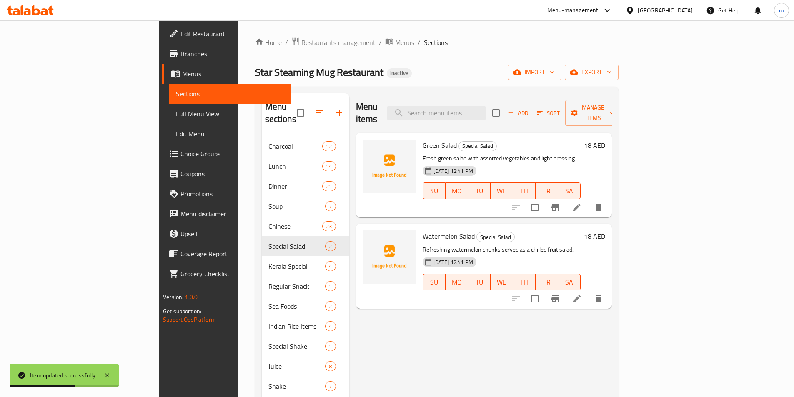
scroll to position [42, 0]
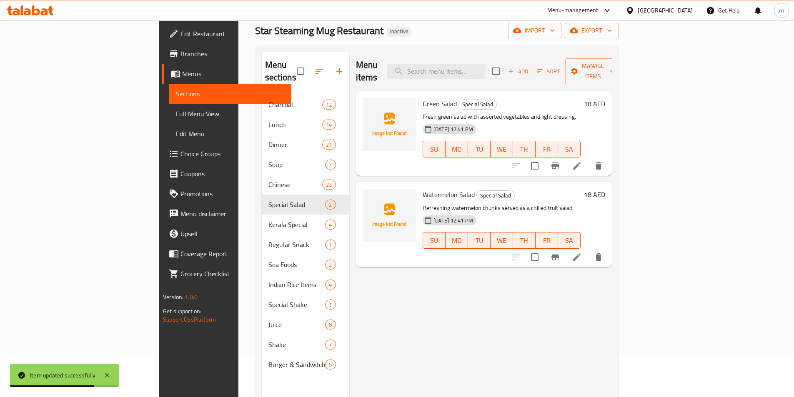
click at [582, 161] on icon at bounding box center [577, 166] width 10 height 10
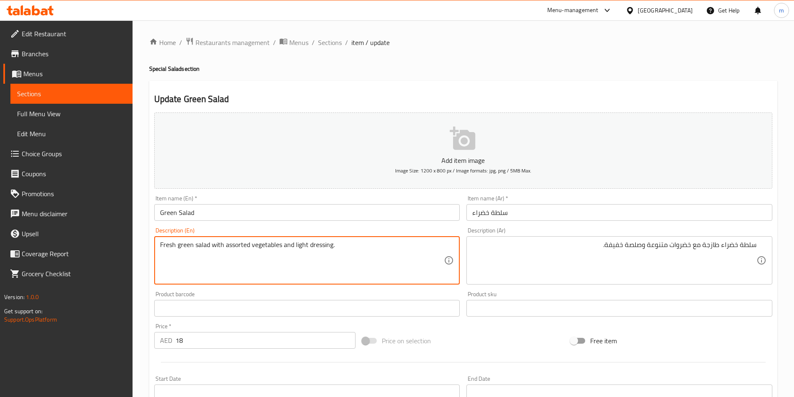
click at [240, 245] on textarea "Fresh green salad with assorted vegetables and light dressing." at bounding box center [302, 261] width 284 height 40
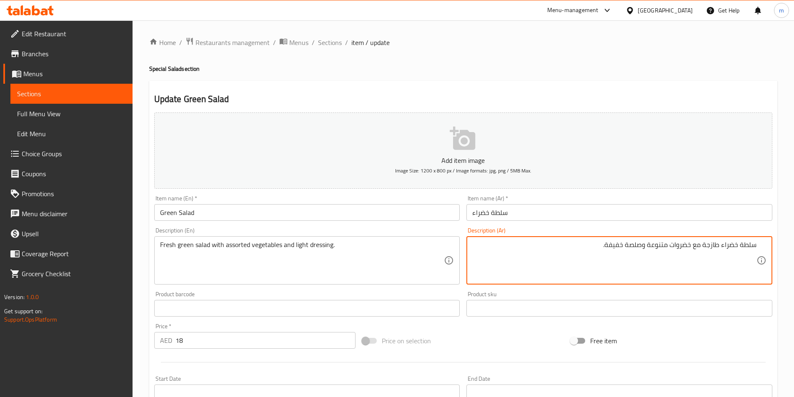
click at [620, 248] on textarea "سلطة خضراء طازجة مع خضروات متنوعة وصلصة خفيفة." at bounding box center [614, 261] width 284 height 40
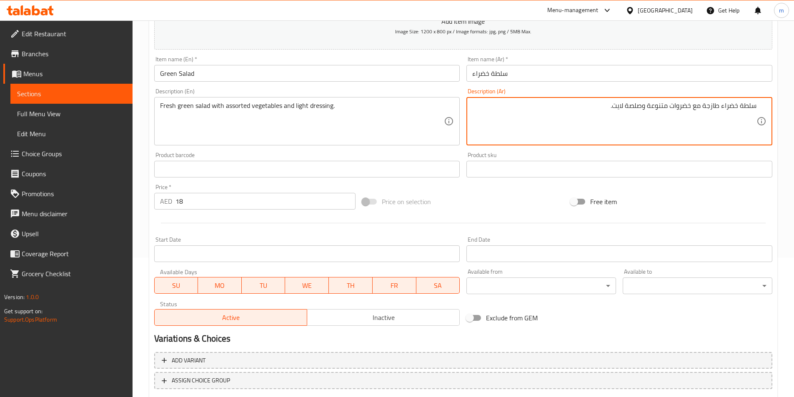
scroll to position [108, 0]
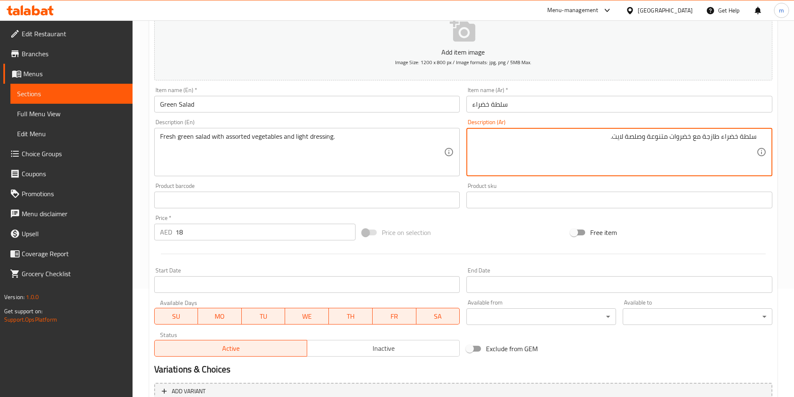
click at [633, 139] on textarea "سلطة خضراء طازجة مع خضروات متنوعة وصلصة لايت." at bounding box center [614, 152] width 284 height 40
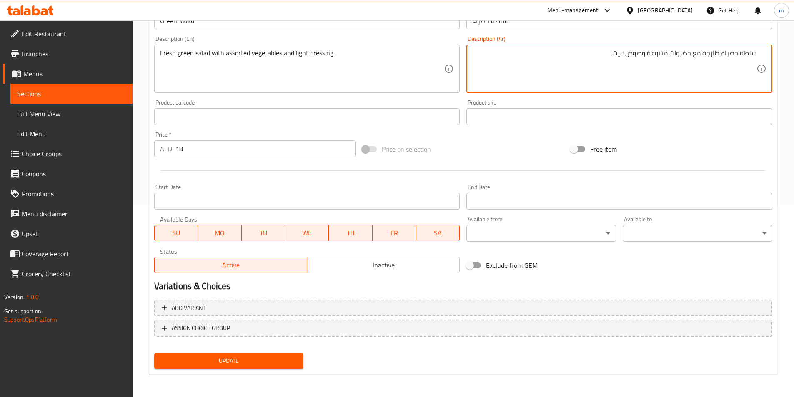
type textarea "سلطة خضراء طازجة مع خضروات متنوعة وصوص لايت."
click at [244, 364] on span "Update" at bounding box center [229, 361] width 136 height 10
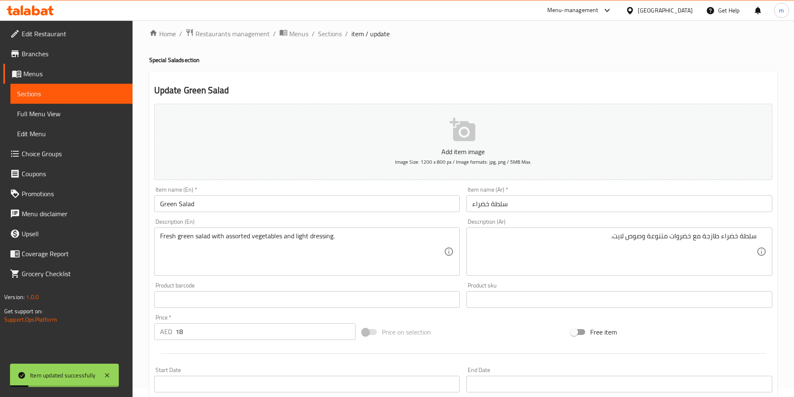
scroll to position [0, 0]
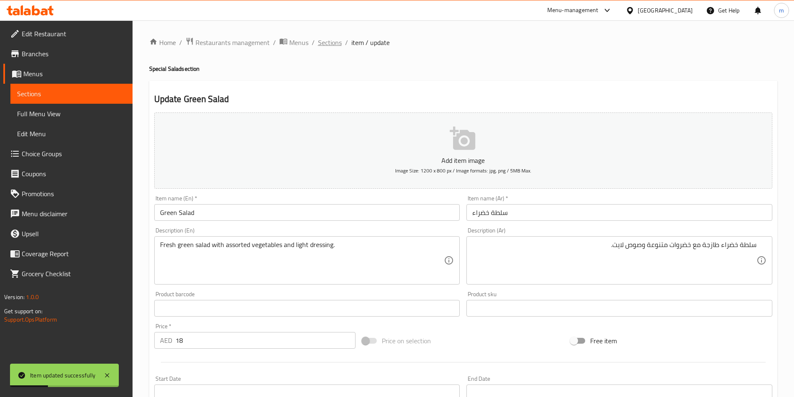
click at [335, 45] on span "Sections" at bounding box center [330, 42] width 24 height 10
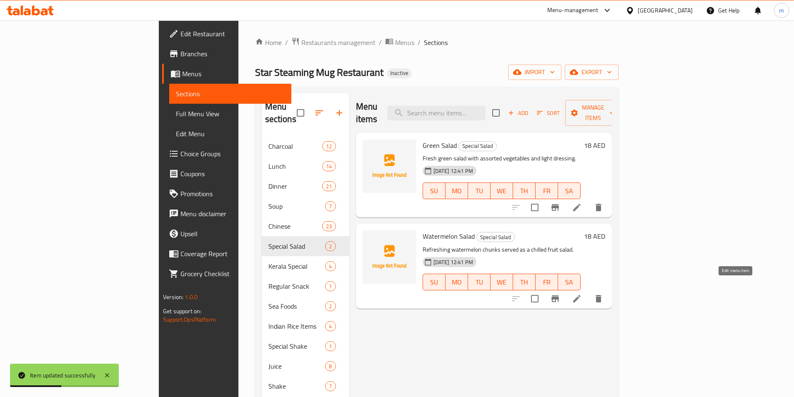
click at [582, 294] on icon at bounding box center [577, 299] width 10 height 10
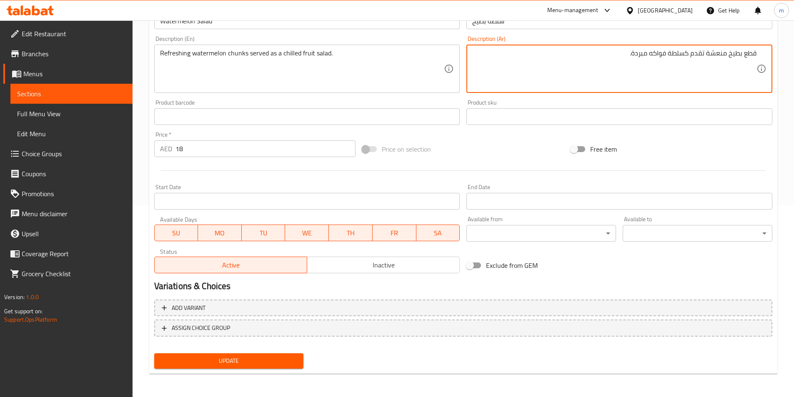
click at [268, 364] on span "Update" at bounding box center [229, 361] width 136 height 10
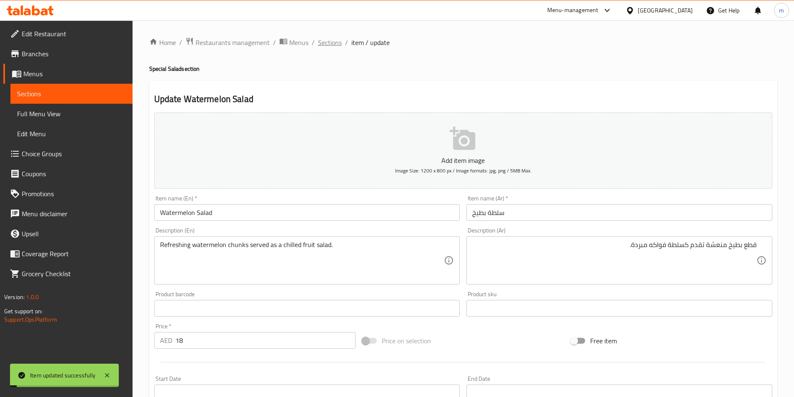
click at [334, 42] on span "Sections" at bounding box center [330, 42] width 24 height 10
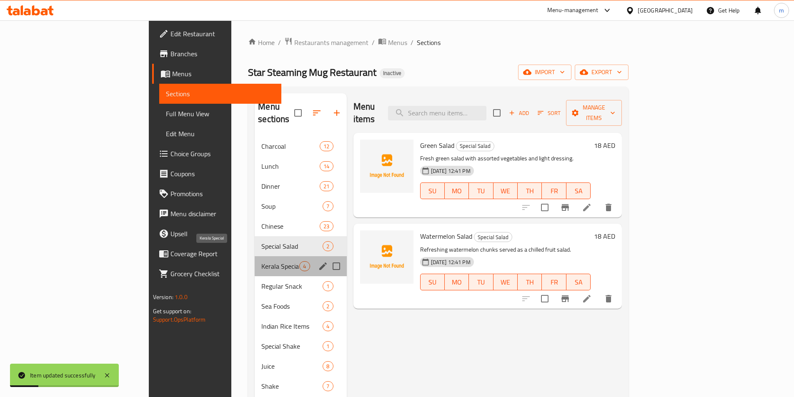
click at [261, 261] on span "Kerala Special" at bounding box center [280, 266] width 38 height 10
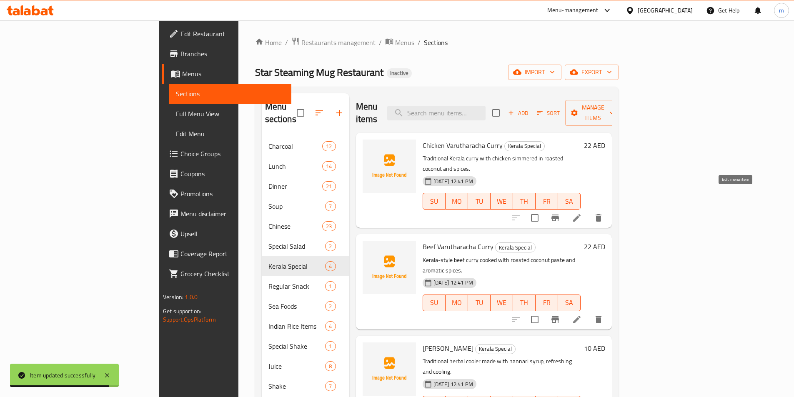
click at [582, 213] on icon at bounding box center [577, 218] width 10 height 10
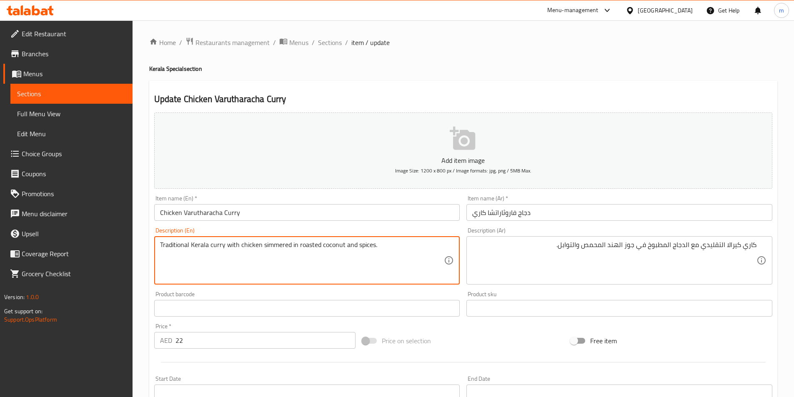
click at [275, 251] on textarea "Traditional Kerala curry with chicken simmered in roasted coconut and spices." at bounding box center [302, 261] width 284 height 40
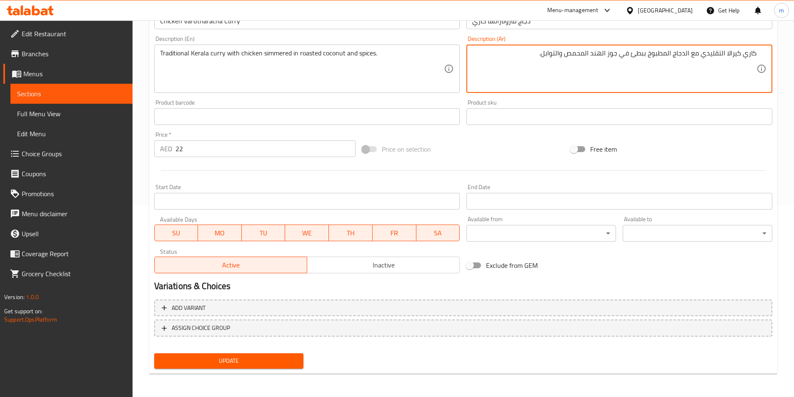
type textarea "كاري كيرالا التقليدي مع الدجاج المطبوخ ببطئ في جوز الهند المحمص والتوابل."
click at [274, 355] on button "Update" at bounding box center [229, 360] width 150 height 15
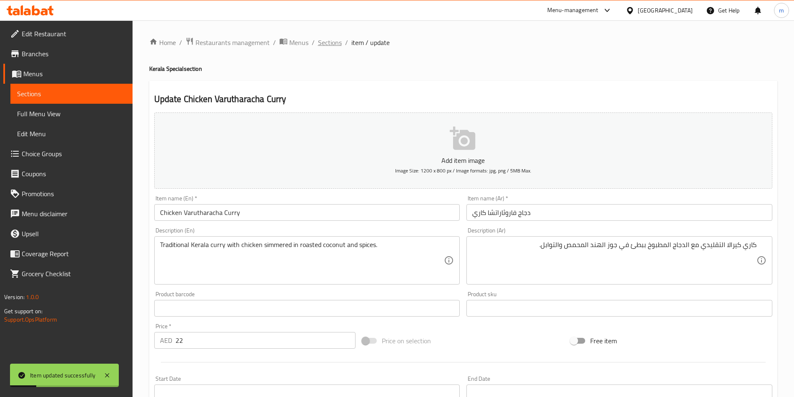
click at [327, 43] on span "Sections" at bounding box center [330, 42] width 24 height 10
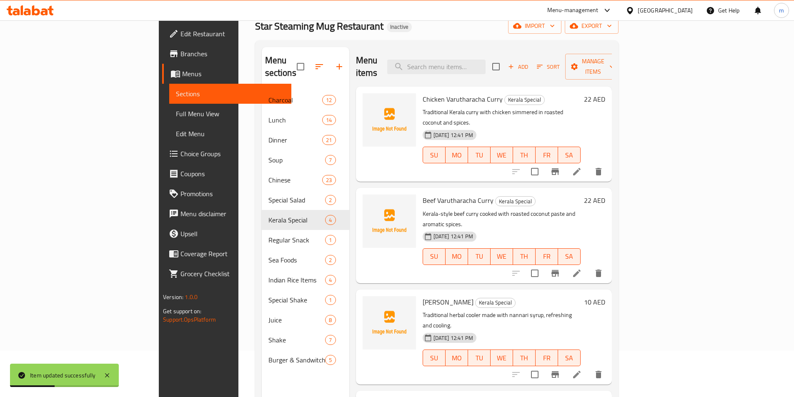
scroll to position [83, 0]
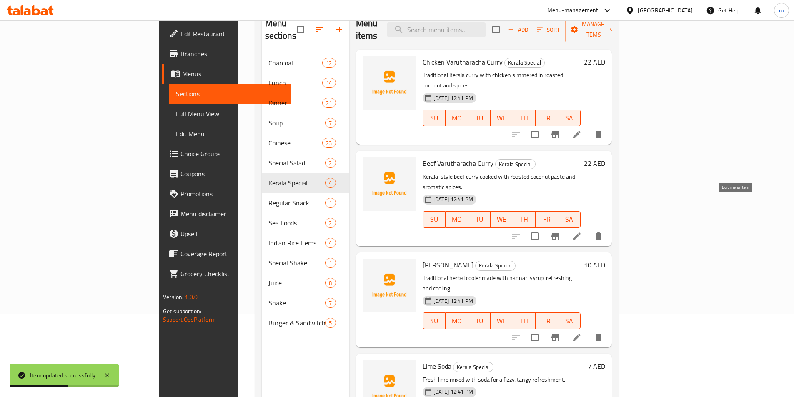
click at [582, 231] on icon at bounding box center [577, 236] width 10 height 10
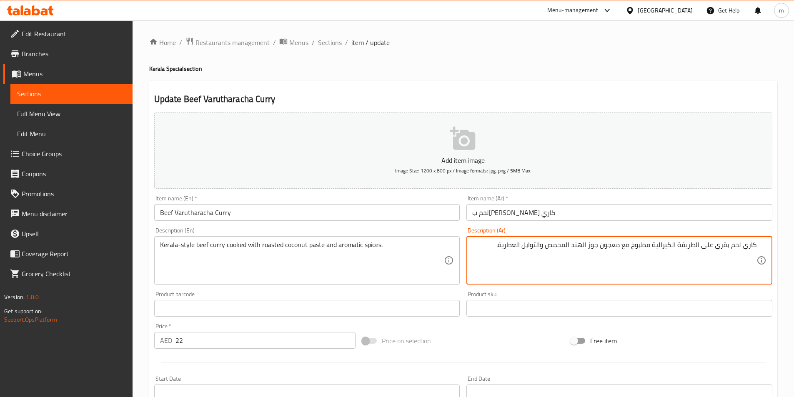
click at [697, 246] on textarea "كاري لحم بقري على الطريقة الكيرالية مطبوخ مع معجون جوز الهند المحمص والتوابل ال…" at bounding box center [614, 261] width 284 height 40
click at [676, 250] on textarea "كاري لحم بقري على طريقة الكيرالية مطبوخ مع معجون جوز الهند المحمص والتوابل العط…" at bounding box center [614, 261] width 284 height 40
type textarea "كاري لحم بقري على طريقة كيرالا مطبوخ مع معجون جوز الهند المحمص والتوابل العطرية."
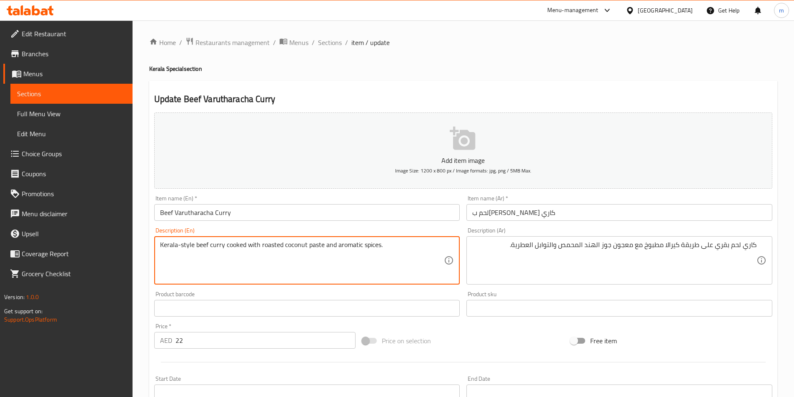
click at [314, 245] on textarea "Kerala-style beef curry cooked with roasted coconut paste and aromatic spices." at bounding box center [302, 261] width 284 height 40
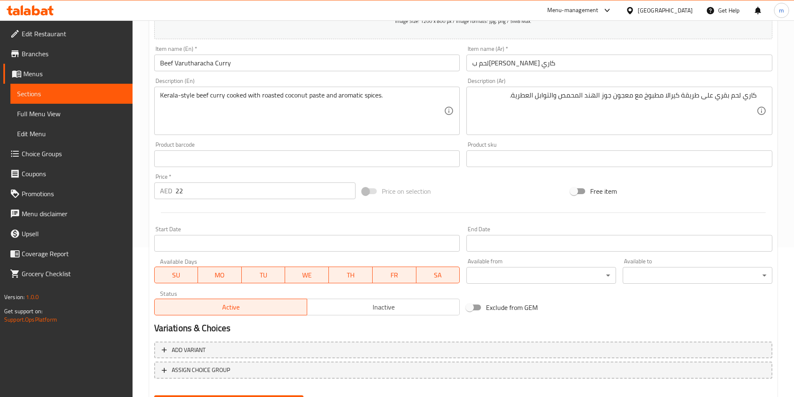
scroll to position [192, 0]
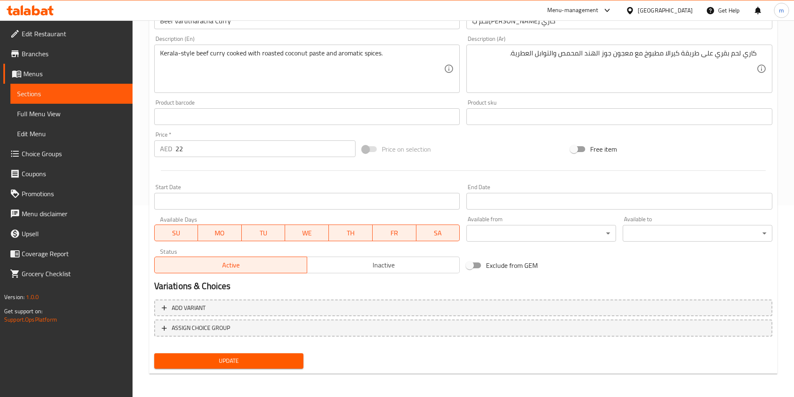
click at [265, 372] on div "Update" at bounding box center [229, 361] width 156 height 22
click at [267, 365] on span "Update" at bounding box center [229, 361] width 136 height 10
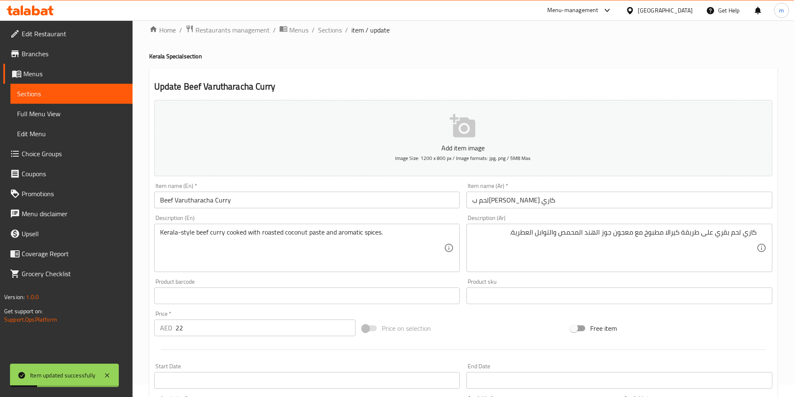
scroll to position [0, 0]
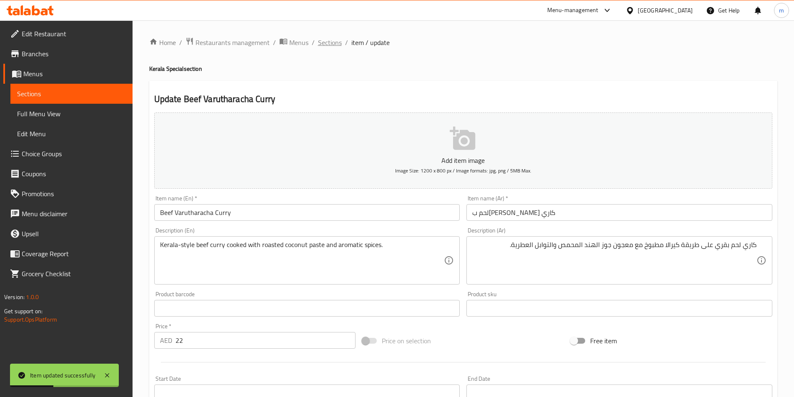
click at [335, 42] on span "Sections" at bounding box center [330, 42] width 24 height 10
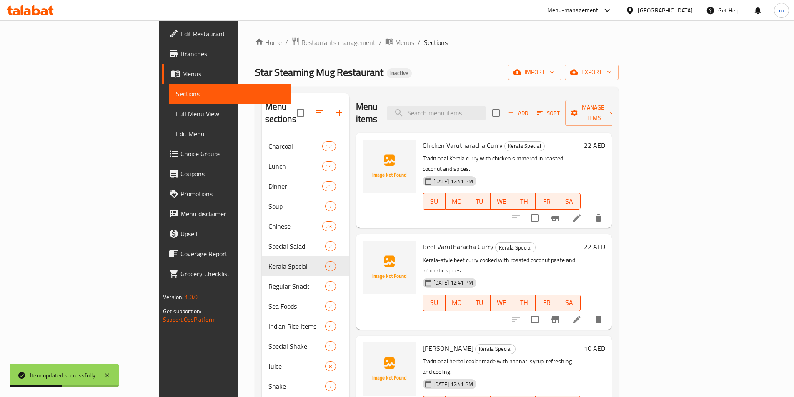
scroll to position [117, 0]
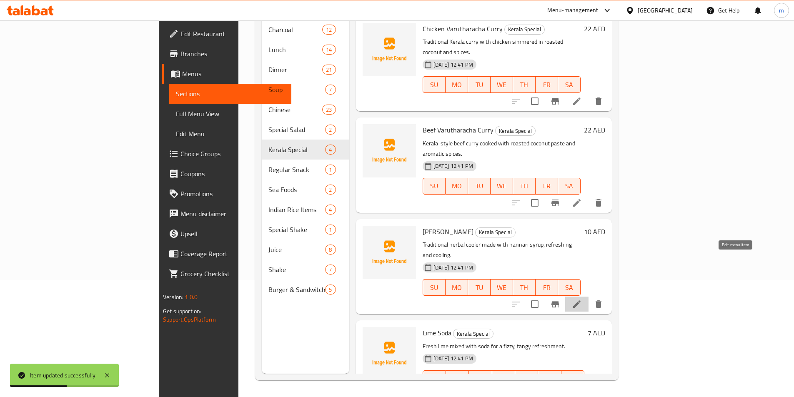
click at [580, 300] on icon at bounding box center [576, 303] width 7 height 7
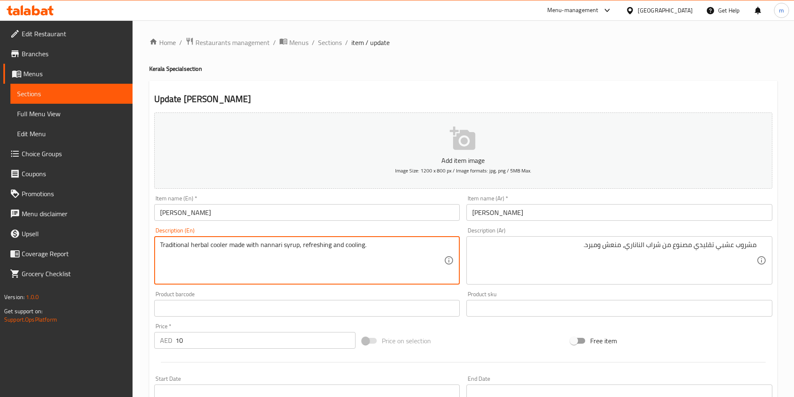
click at [332, 250] on textarea "Traditional herbal cooler made with nannari syrup, refreshing and cooling." at bounding box center [302, 261] width 284 height 40
click at [219, 247] on textarea "Traditional herbal cooler made with nannari syrup, refreshing and cooling." at bounding box center [302, 261] width 284 height 40
type textarea "Traditional herbal cooler made with nannari syrup, refreshing and cooling."
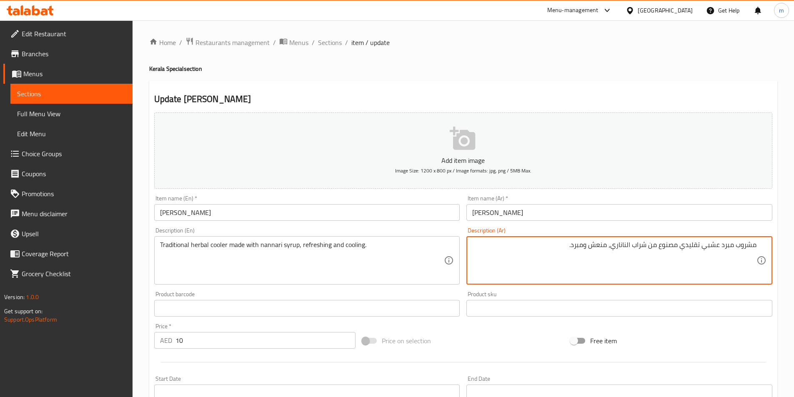
scroll to position [192, 0]
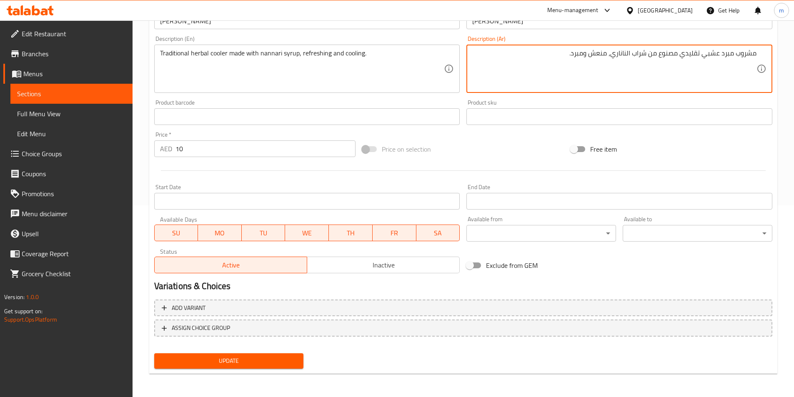
type textarea "مشروب مبرد عشبي تقليدي مصنوع من شراب الناناري، منعش ومبرد."
click at [262, 359] on span "Update" at bounding box center [229, 361] width 136 height 10
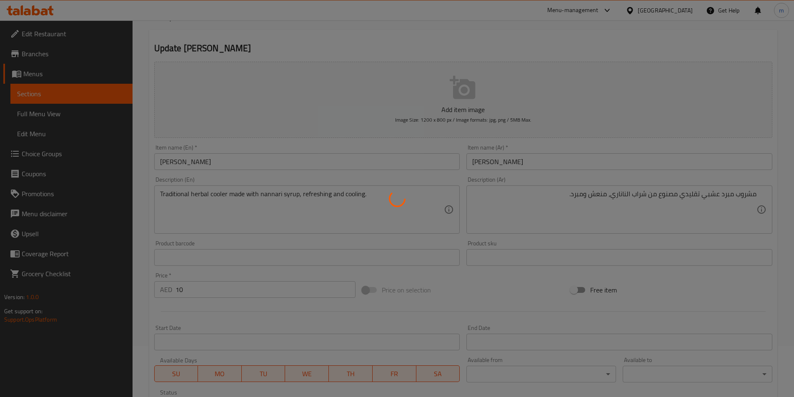
scroll to position [0, 0]
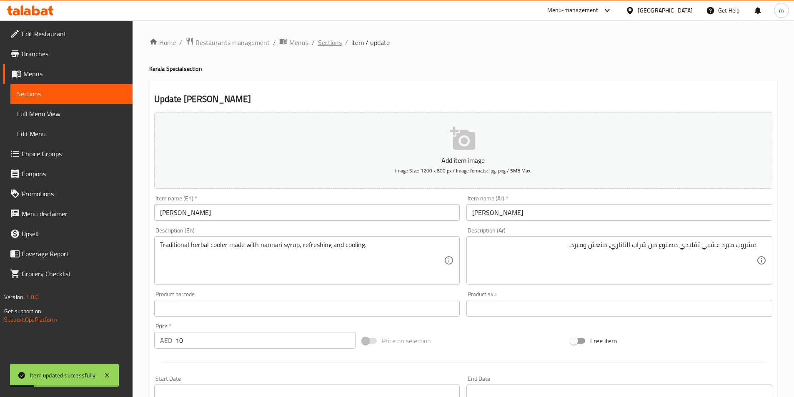
click at [324, 40] on span "Sections" at bounding box center [330, 42] width 24 height 10
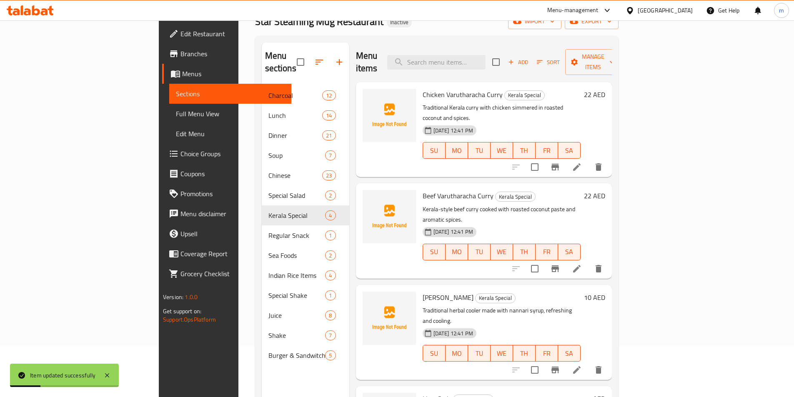
scroll to position [117, 0]
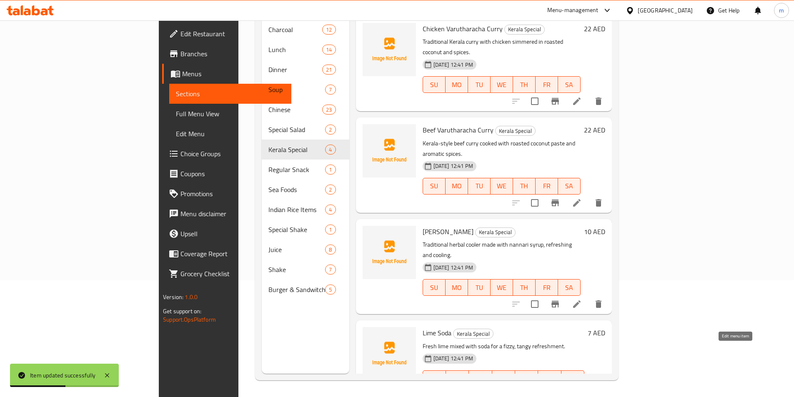
click at [580, 392] on icon at bounding box center [576, 395] width 7 height 7
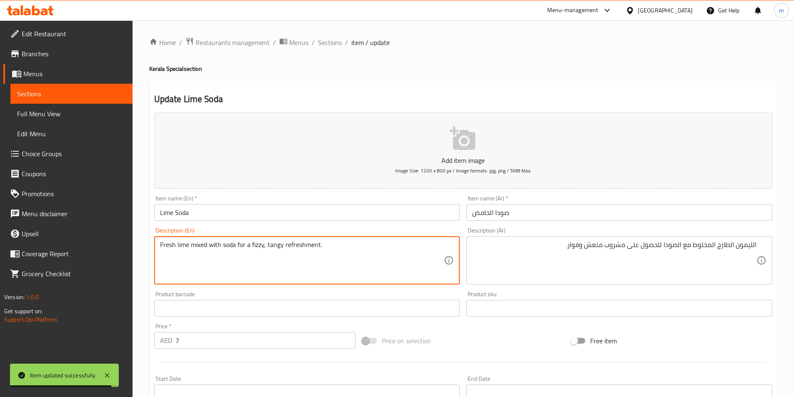
click at [180, 249] on textarea "Fresh lime mixed with soda for a fizzy, tangy refreshment." at bounding box center [302, 261] width 284 height 40
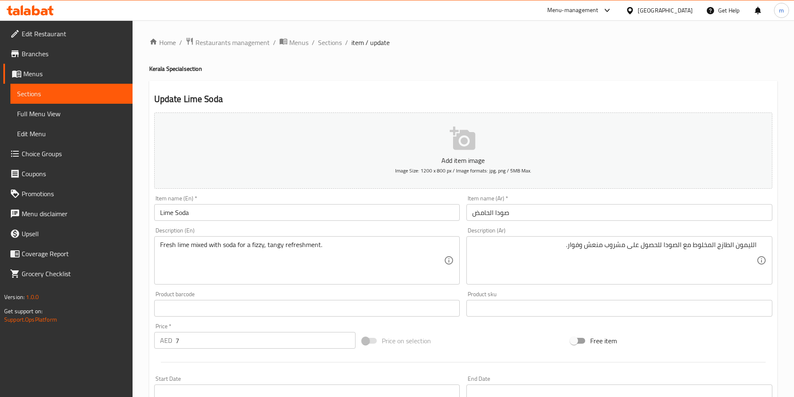
click at [750, 243] on textarea "الليمون الطازج المخلوط مع الصودا للحصول على مشروب منعش وفوار." at bounding box center [614, 261] width 284 height 40
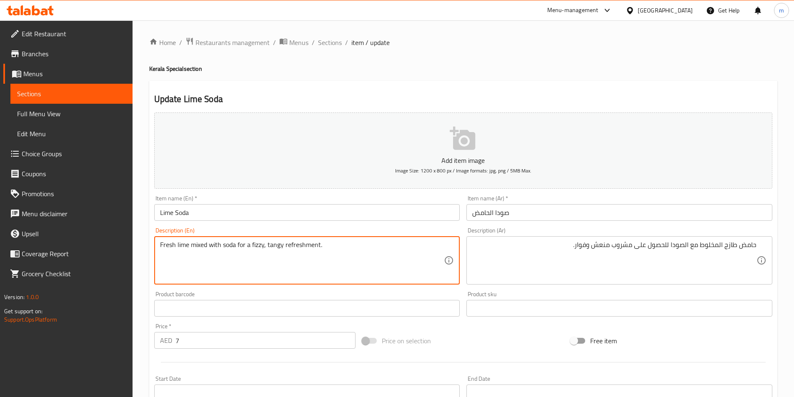
click at [257, 246] on textarea "Fresh lime mixed with soda for a fizzy, tangy refreshment." at bounding box center [302, 261] width 284 height 40
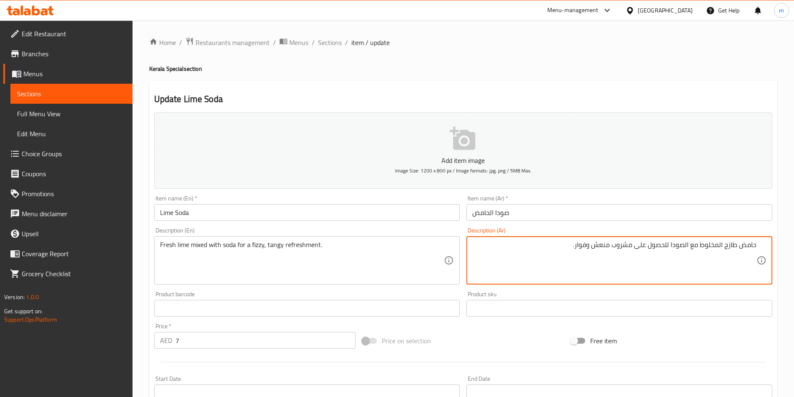
drag, startPoint x: 616, startPoint y: 248, endPoint x: 635, endPoint y: 257, distance: 20.5
click at [613, 249] on textarea "حامض طازج المخلوط مع الصودا للحصول على مشروب منعش وفوار." at bounding box center [614, 261] width 284 height 40
click at [622, 245] on textarea "حامض طازج المخلوط مع الصودا للحصول على مشروب منعش وفوار." at bounding box center [614, 261] width 284 height 40
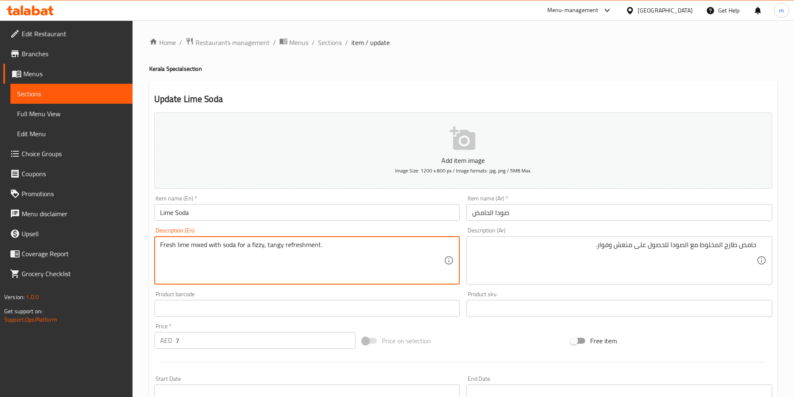
click at [198, 244] on textarea "Fresh lime mixed with soda for a fizzy, tangy refreshment." at bounding box center [302, 261] width 284 height 40
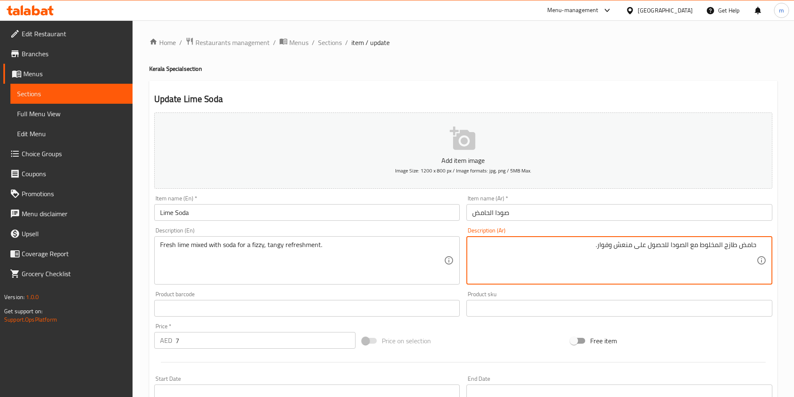
click at [712, 247] on textarea "حامض طازج المخلوط مع الصودا للحصول على منعش وفوار." at bounding box center [614, 261] width 284 height 40
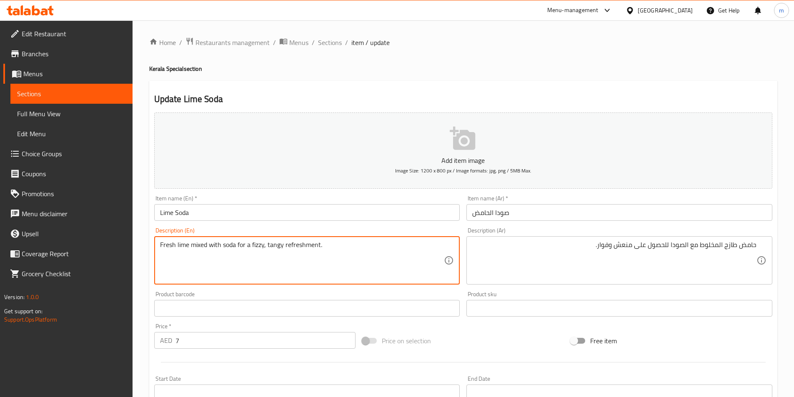
click at [197, 247] on textarea "Fresh lime mixed with soda for a fizzy, tangy refreshment." at bounding box center [302, 261] width 284 height 40
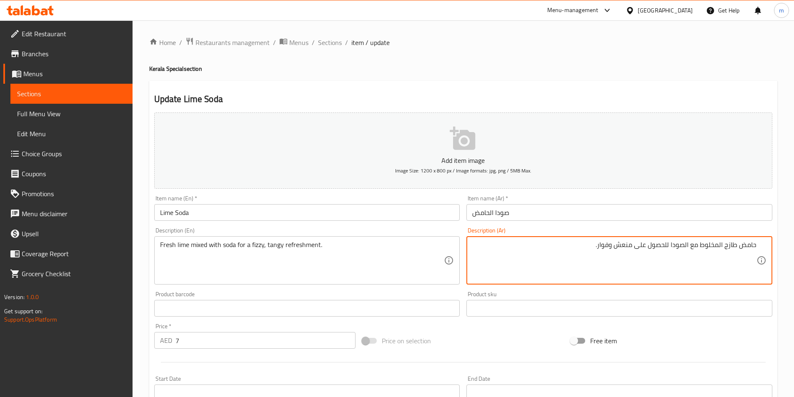
click at [715, 241] on textarea "حامض طازج المخلوط مع الصودا للحصول على منعش وفوار." at bounding box center [614, 261] width 284 height 40
click at [635, 247] on textarea "حامض طازج المخلوط مع الصودا للحصول على منعش وفوار." at bounding box center [614, 261] width 284 height 40
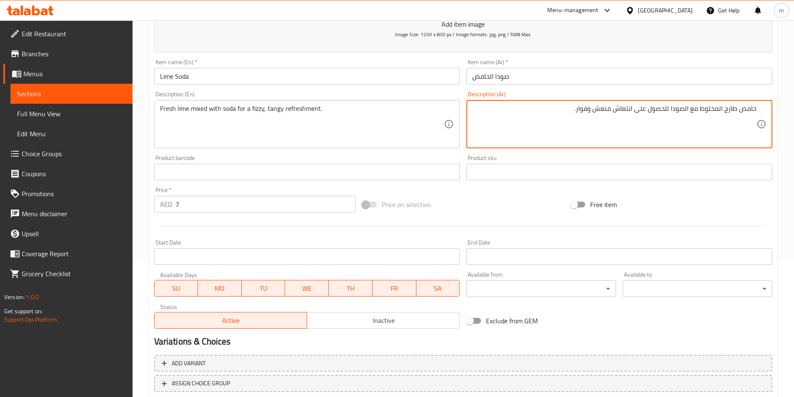
scroll to position [167, 0]
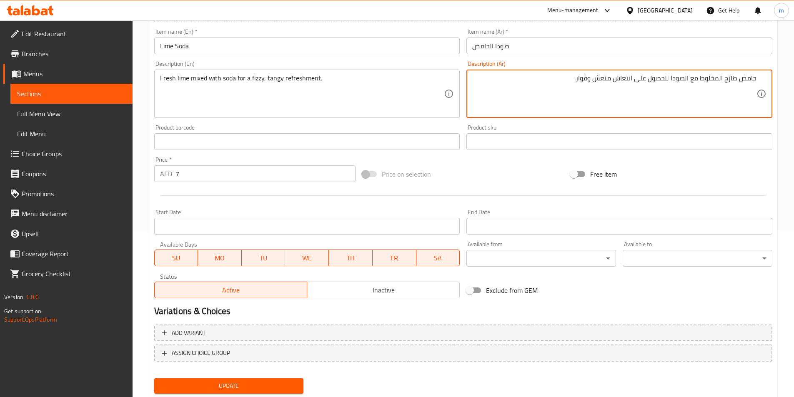
type textarea "حامض طازج المخلوط مع الصودا للحصول على انتعاش منعش وفوار."
click at [252, 387] on span "Update" at bounding box center [229, 386] width 136 height 10
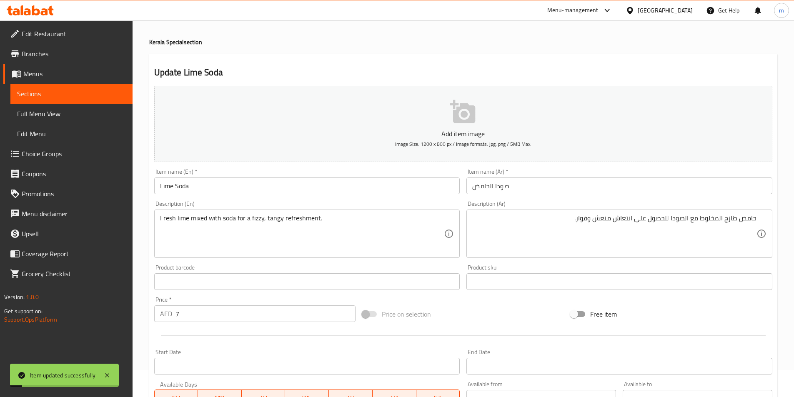
scroll to position [0, 0]
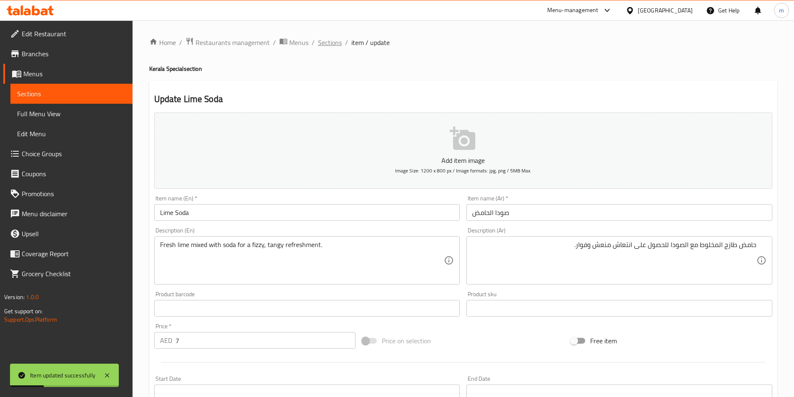
click at [327, 44] on span "Sections" at bounding box center [330, 42] width 24 height 10
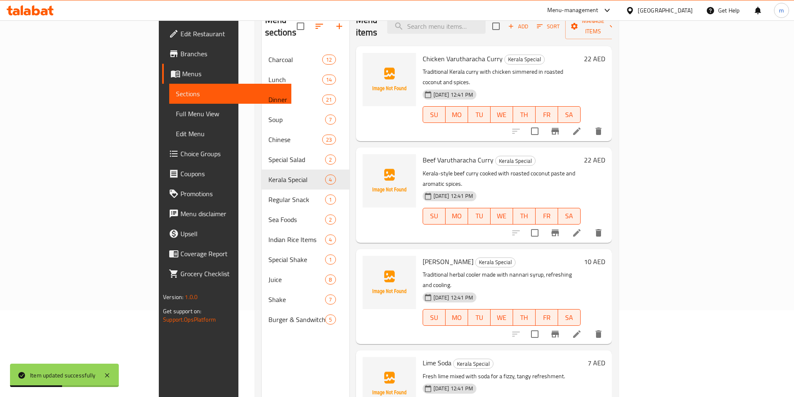
scroll to position [117, 0]
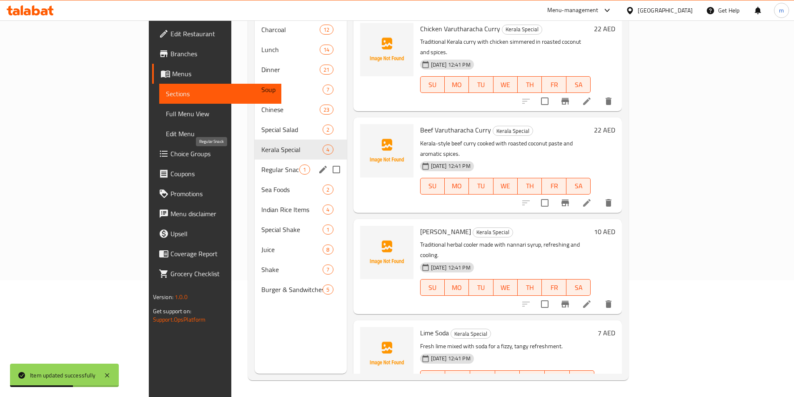
click at [261, 165] on span "Regular Snack" at bounding box center [280, 170] width 38 height 10
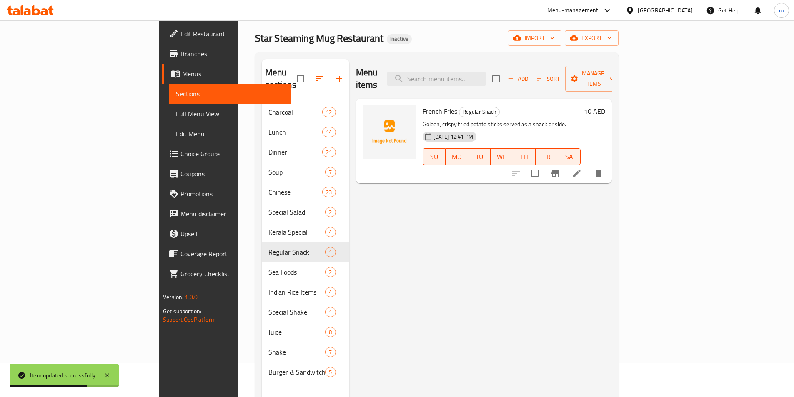
scroll to position [33, 0]
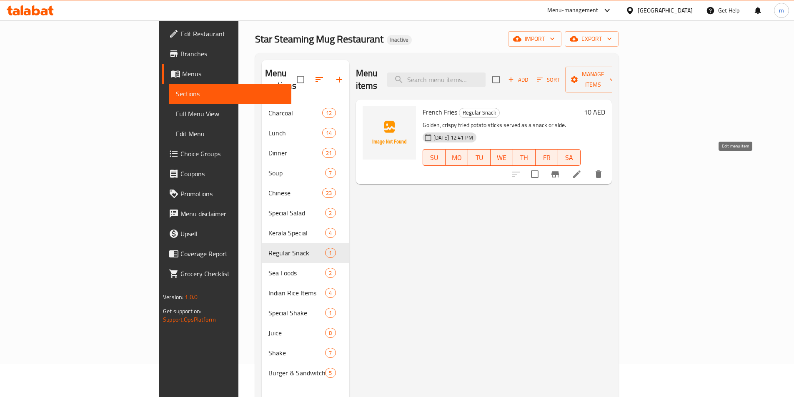
click at [582, 169] on icon at bounding box center [577, 174] width 10 height 10
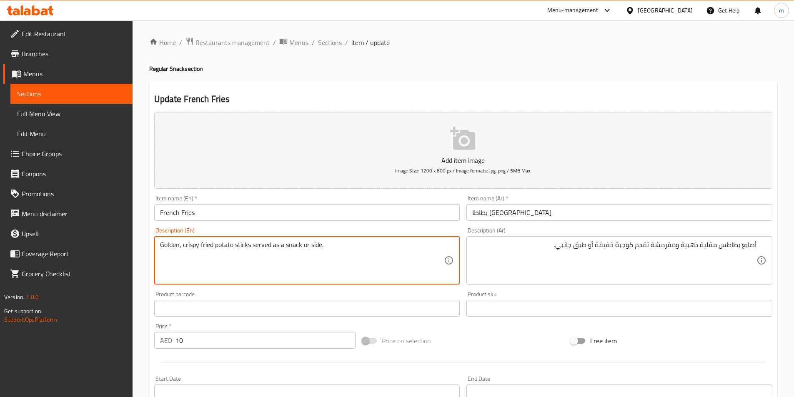
click at [244, 246] on textarea "Golden, crispy fried potato sticks served as a snack or side." at bounding box center [302, 261] width 284 height 40
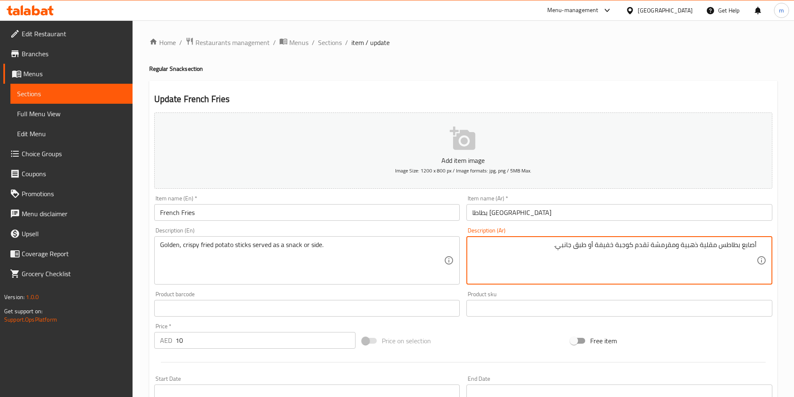
click at [621, 250] on textarea "أصابع بطاطس مقلية ذهبية ومقرمشة تقدم كوجبة خفيفة أو طبق جانبي." at bounding box center [614, 261] width 284 height 40
click at [602, 249] on textarea "أصابع بطاطس مقلية ذهبية ومقرمشة تقدم كسناك خفيفة أو طبق جانبي." at bounding box center [614, 261] width 284 height 40
click at [600, 250] on textarea "أصابع بطاطس مقلية ذهبية ومقرمشة تقدم كسناك أو طبق جانبي." at bounding box center [614, 261] width 284 height 40
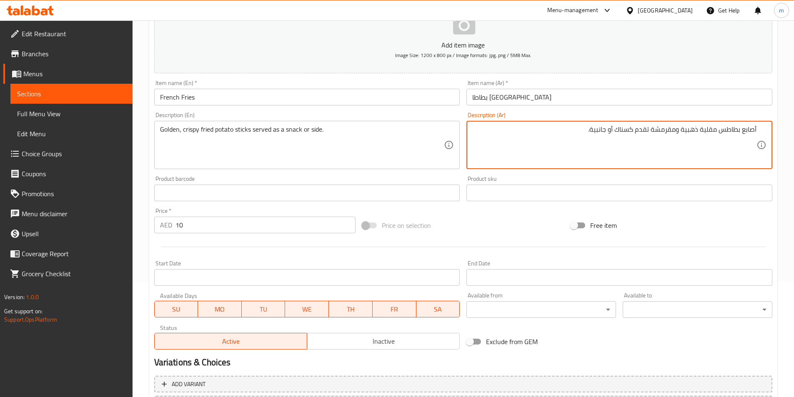
scroll to position [192, 0]
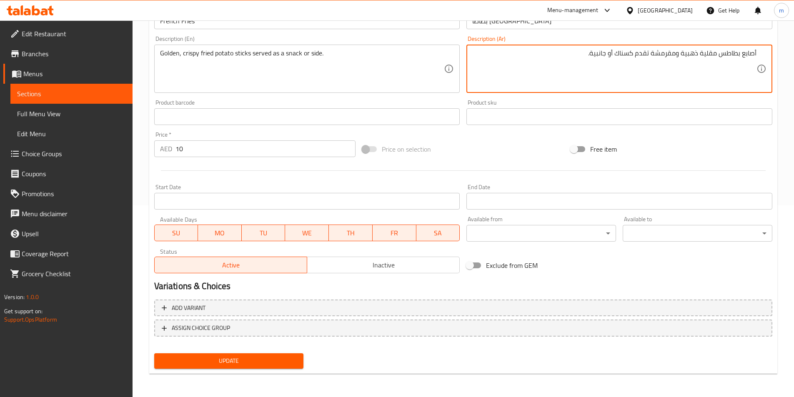
type textarea "أصابع بطاطس مقلية ذهبية ومقرمشة تقدم كسناك أو جانبية."
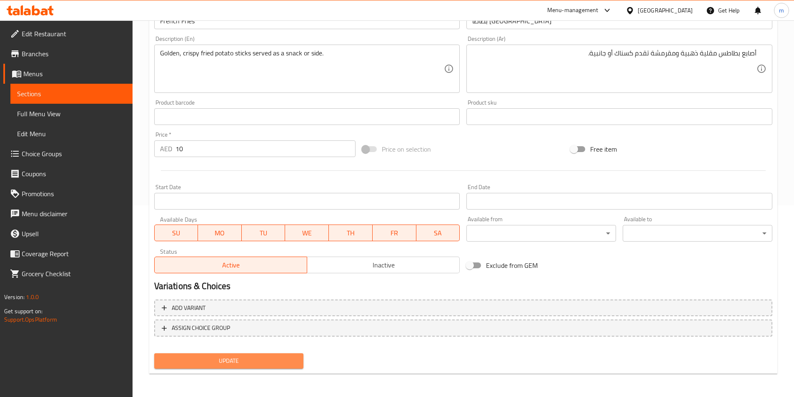
click at [278, 360] on span "Update" at bounding box center [229, 361] width 136 height 10
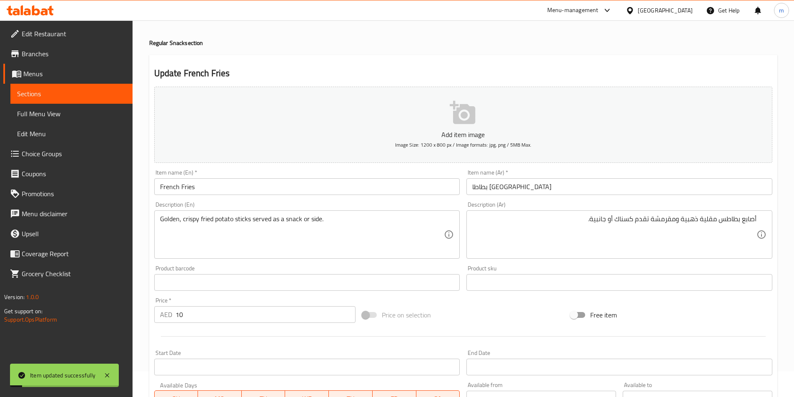
scroll to position [0, 0]
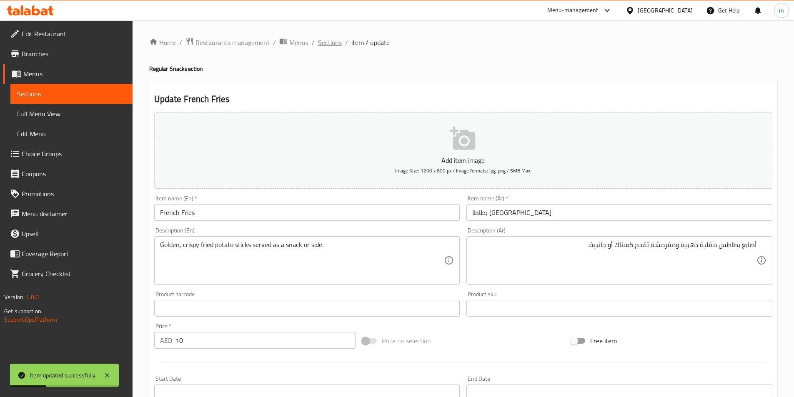
click at [322, 41] on span "Sections" at bounding box center [330, 42] width 24 height 10
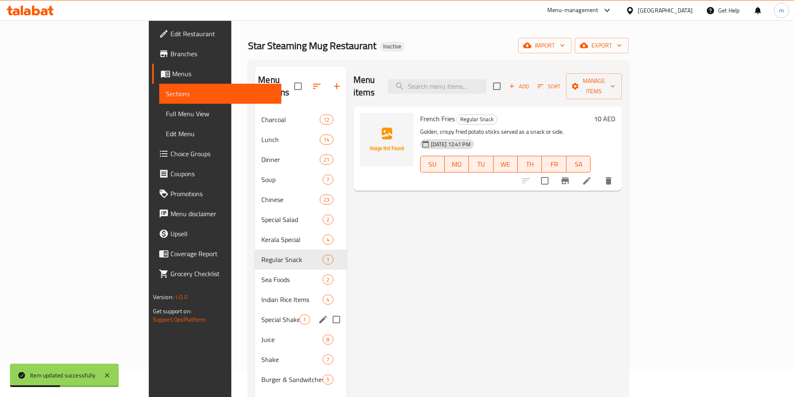
scroll to position [42, 0]
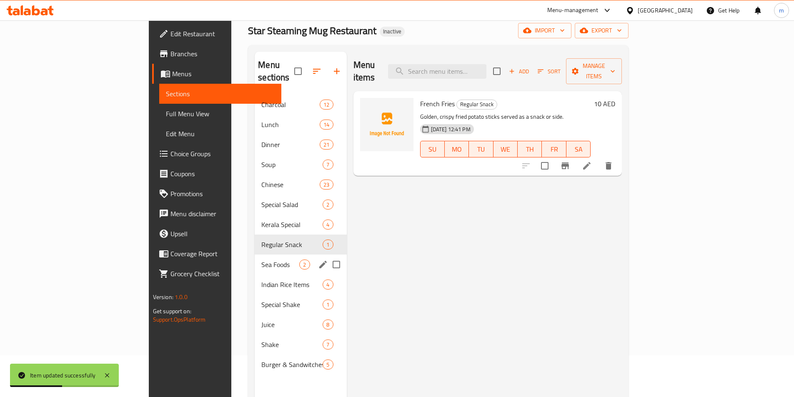
click at [261, 260] on span "Sea Foods" at bounding box center [280, 265] width 38 height 10
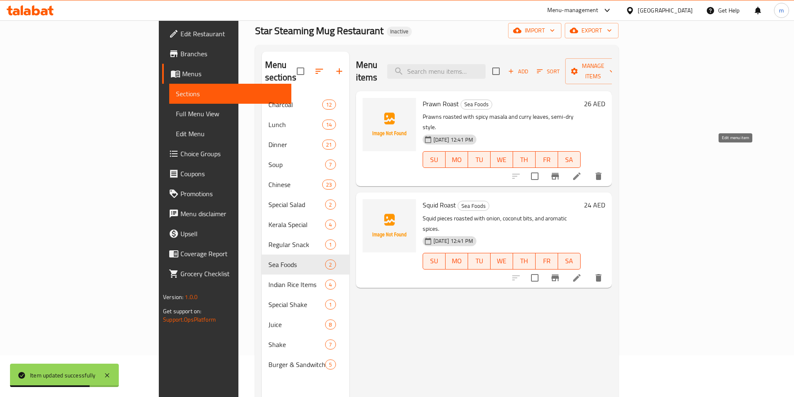
click at [580, 172] on icon at bounding box center [576, 175] width 7 height 7
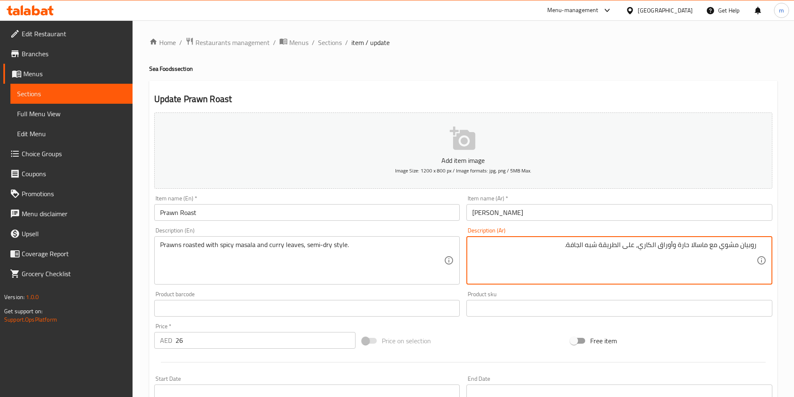
click at [683, 246] on textarea "روبيان مشوي مع ماسالا حارة وأوراق الكاري، على الطريقة شبه الجافة." at bounding box center [614, 261] width 284 height 40
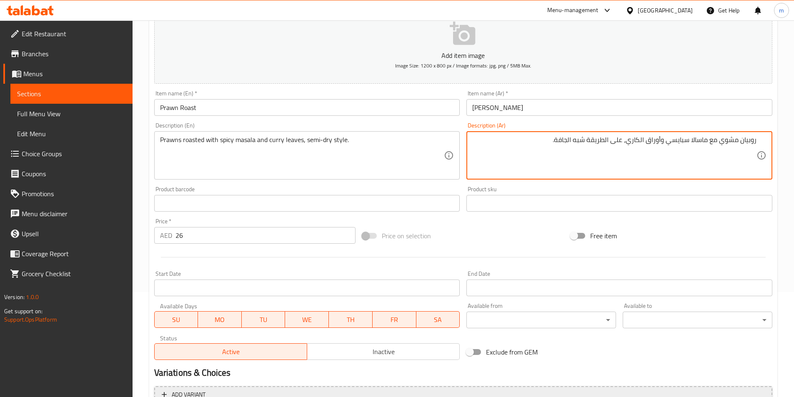
scroll to position [167, 0]
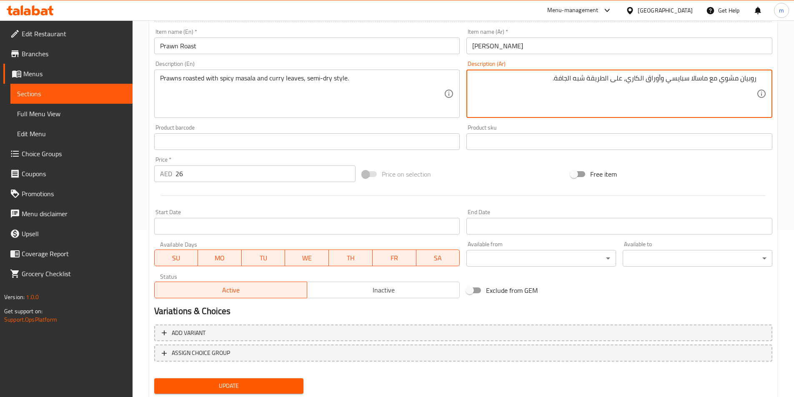
type textarea "روبيان مشوي مع ماسالا سبايسي وأوراق الكاري، على الطريقة شبه الجافة."
click at [270, 384] on span "Update" at bounding box center [229, 386] width 136 height 10
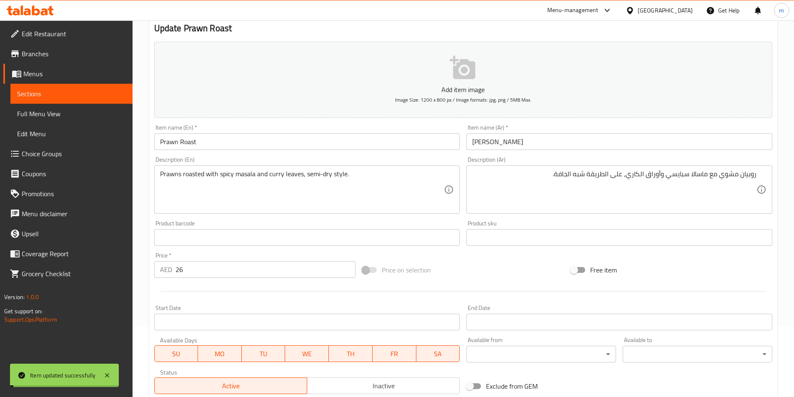
scroll to position [0, 0]
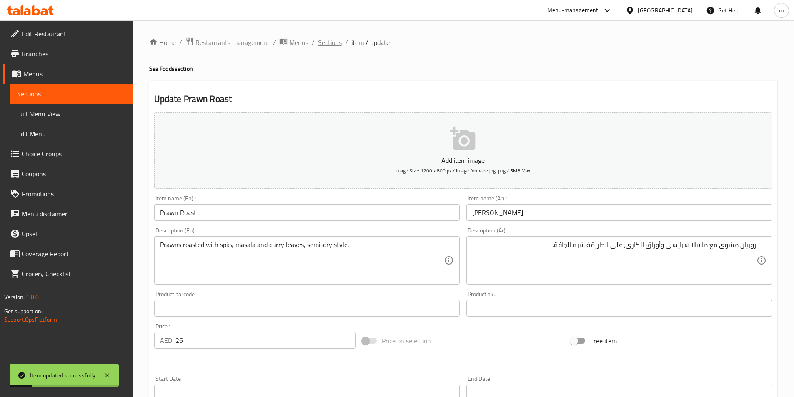
click at [320, 45] on span "Sections" at bounding box center [330, 42] width 24 height 10
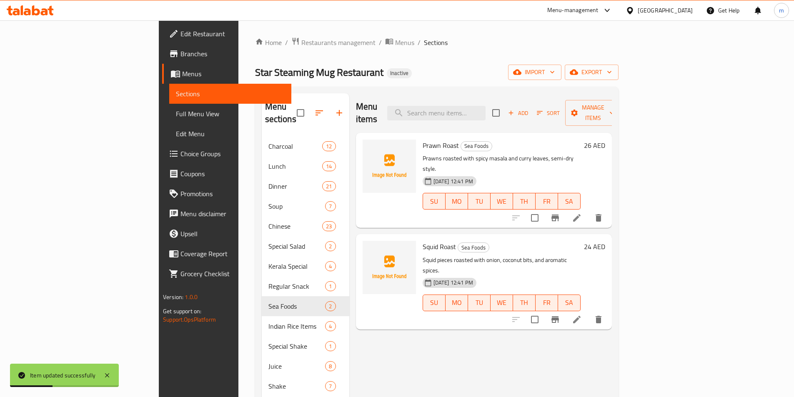
click at [580, 316] on icon at bounding box center [576, 319] width 7 height 7
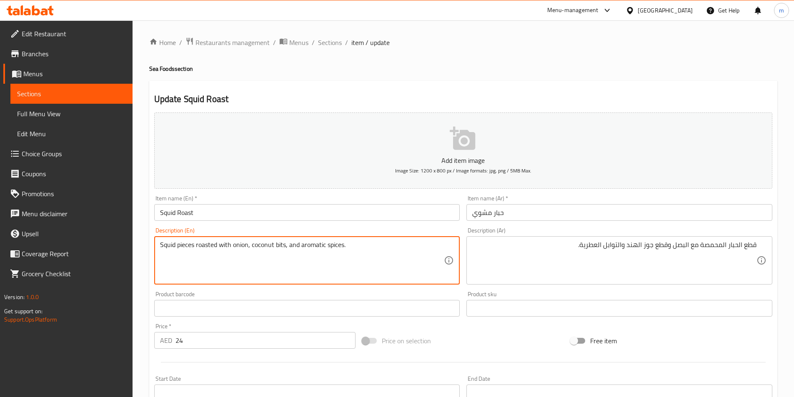
click at [280, 245] on textarea "Squid pieces roasted with onion, coconut bits, and aromatic spices." at bounding box center [302, 261] width 284 height 40
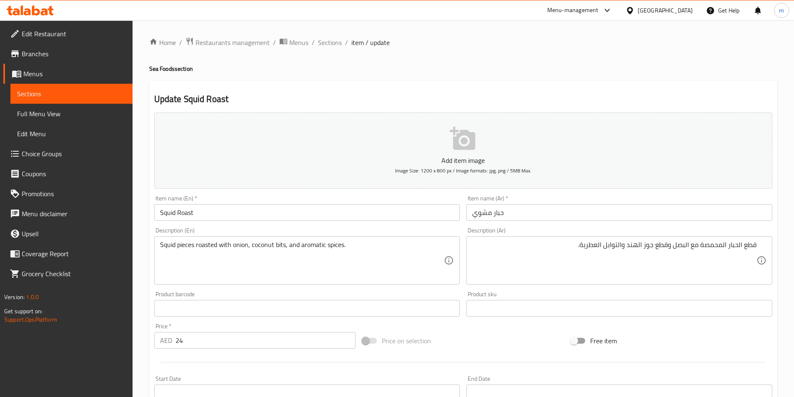
click at [270, 249] on textarea "Squid pieces roasted with onion, coconut bits, and aromatic spices." at bounding box center [302, 261] width 284 height 40
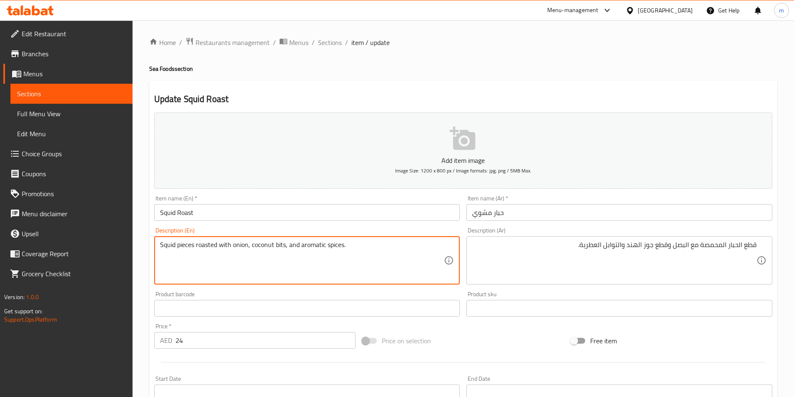
drag, startPoint x: 252, startPoint y: 247, endPoint x: 285, endPoint y: 253, distance: 34.2
click at [285, 253] on textarea "Squid pieces roasted with onion, coconut bits, and aromatic spices." at bounding box center [302, 261] width 284 height 40
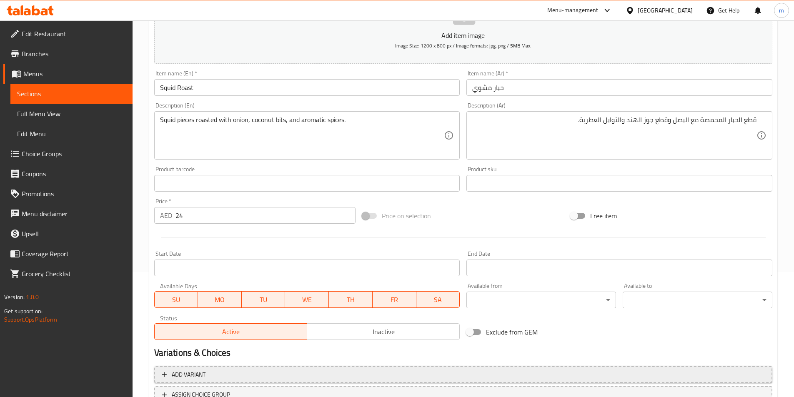
scroll to position [192, 0]
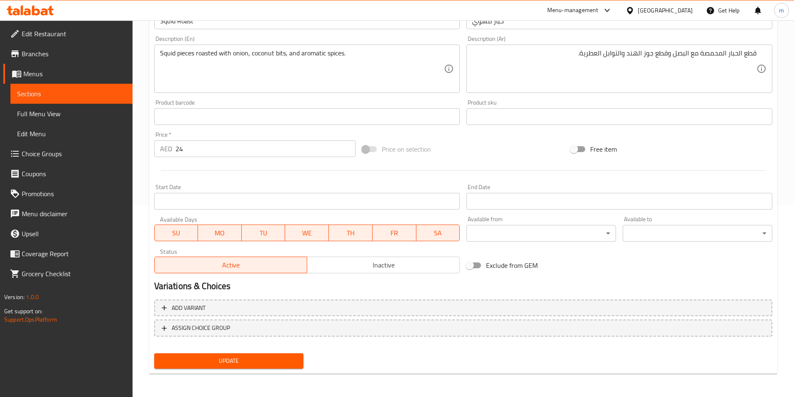
click at [282, 364] on span "Update" at bounding box center [229, 361] width 136 height 10
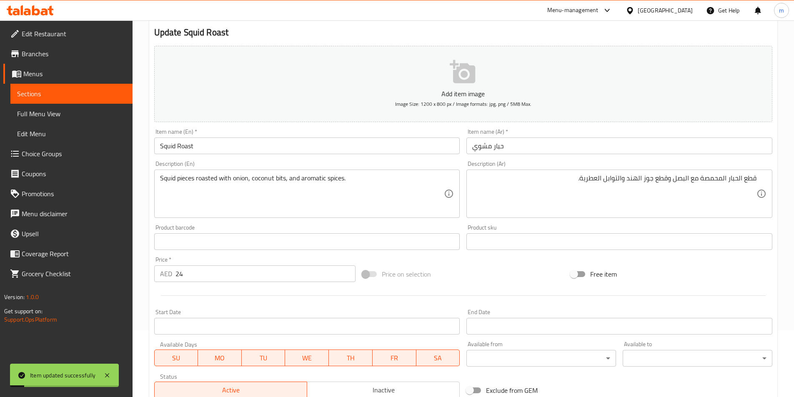
scroll to position [0, 0]
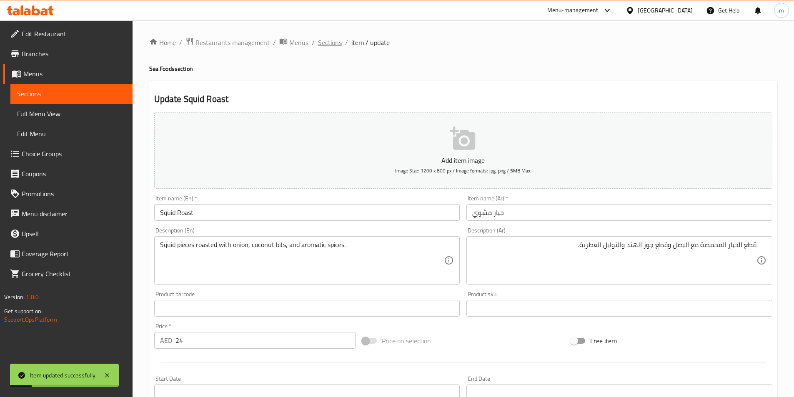
click at [328, 45] on span "Sections" at bounding box center [330, 42] width 24 height 10
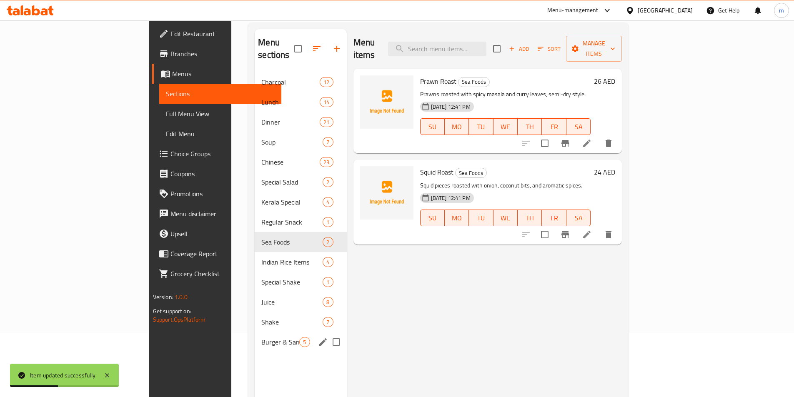
scroll to position [83, 0]
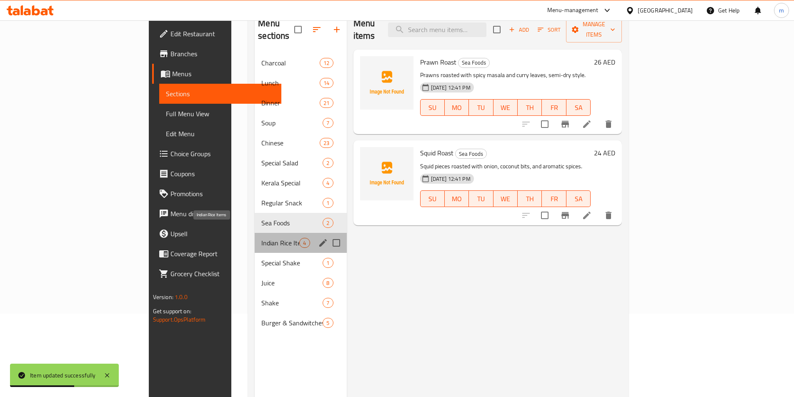
click at [261, 238] on span "Indian Rice Items" at bounding box center [280, 243] width 38 height 10
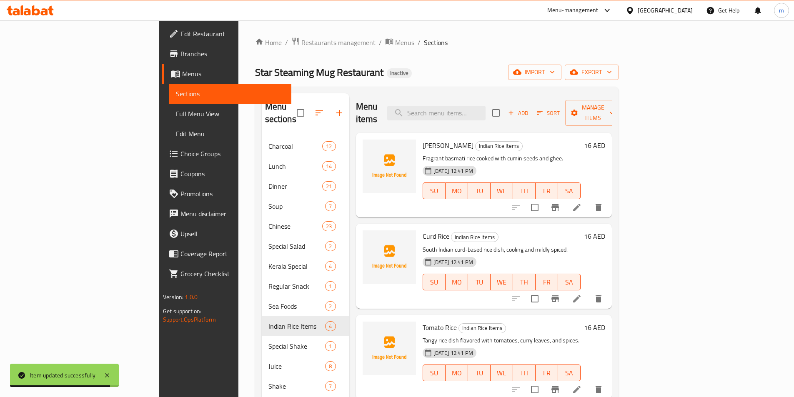
click at [588, 200] on li at bounding box center [576, 207] width 23 height 15
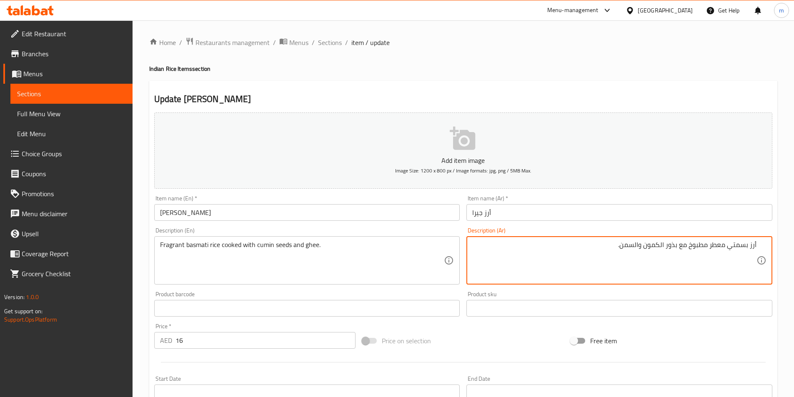
click at [719, 246] on textarea "أرز بسمتي معطر مطبوخ مع بذور الكمون والسمن." at bounding box center [614, 261] width 284 height 40
type textarea "أرز بسمتي عطري مطبوخ مع بذور الكمون والسمن."
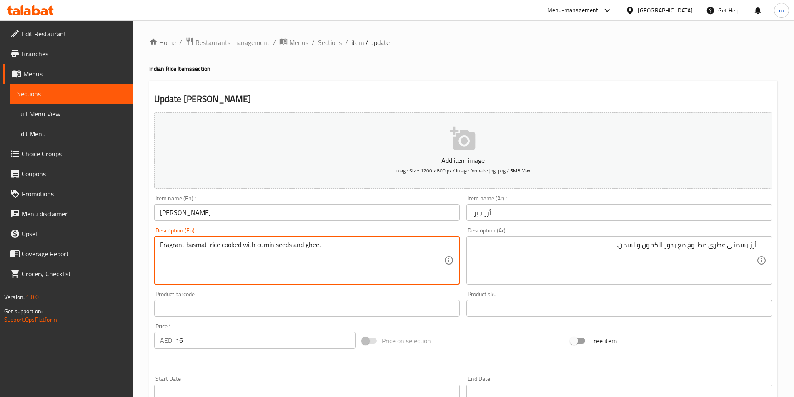
click at [285, 247] on textarea "Fragrant basmati rice cooked with cumin seeds and ghee." at bounding box center [302, 261] width 284 height 40
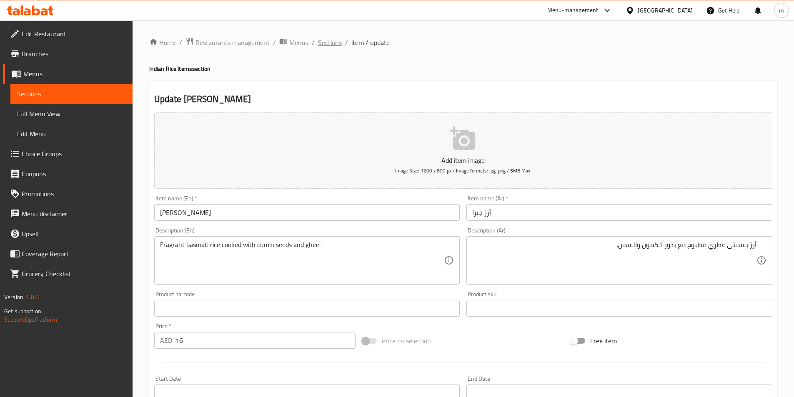
click at [325, 46] on span "Sections" at bounding box center [330, 42] width 24 height 10
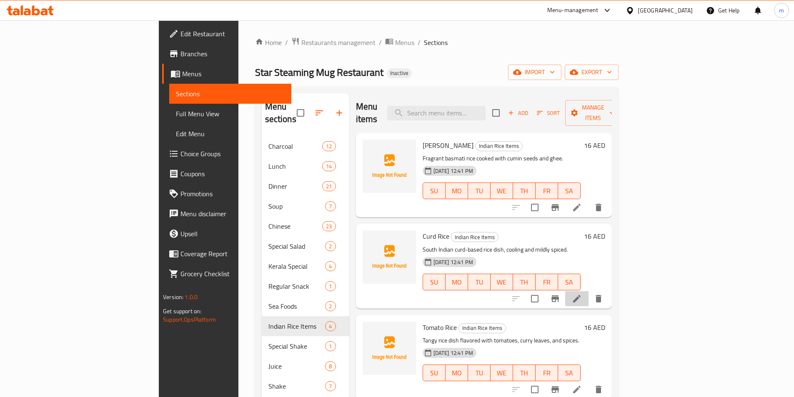
click at [588, 292] on li at bounding box center [576, 298] width 23 height 15
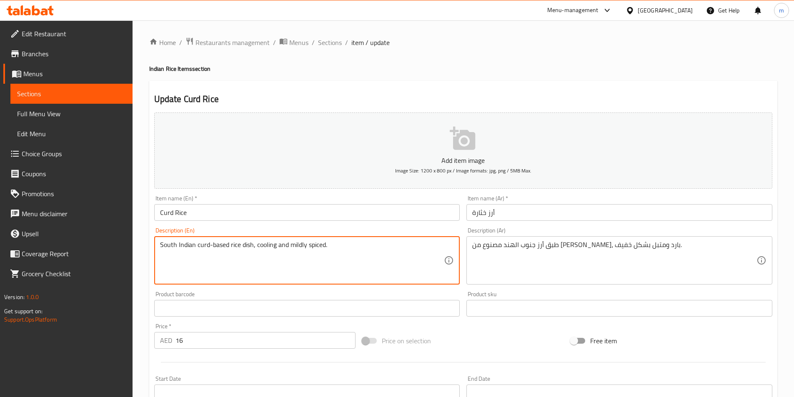
click at [196, 246] on textarea "South Indian curd-based rice dish, cooling and mildly spiced." at bounding box center [302, 261] width 284 height 40
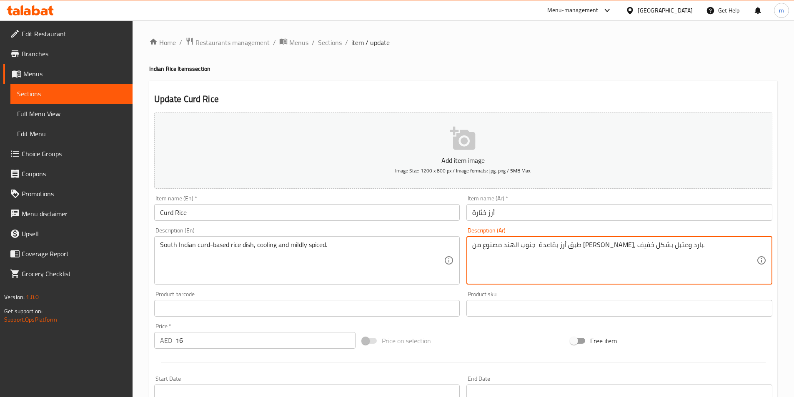
click at [548, 251] on textarea "طبق أرز بقاعدة جنوب الهند مصنوع من الخثارة، بارد ومتبل بشكل خفيف." at bounding box center [614, 261] width 284 height 40
click at [606, 249] on textarea "طبق أرز بقاعدة جنوب الهند مصنوع من ، بارد ومتبل بشكل خفيف." at bounding box center [614, 261] width 284 height 40
paste textarea "الخثارة"
click at [620, 247] on textarea "طبق أرز بقاعدة الخثارة جنوب الهند مصنوع من ، بارد ومتبل بشكل خفيف." at bounding box center [614, 261] width 284 height 40
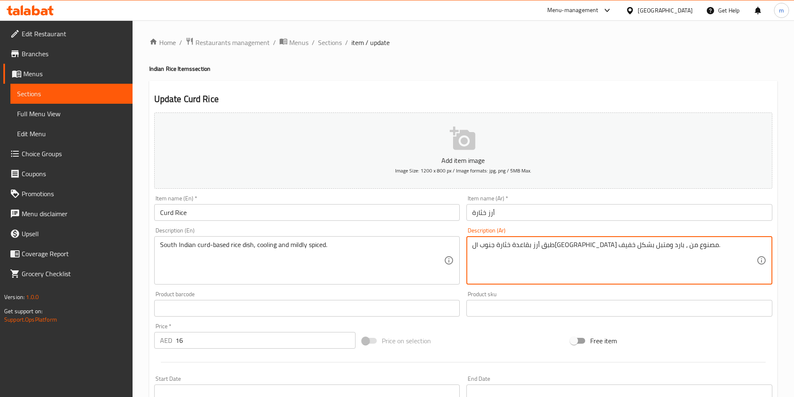
click at [553, 246] on textarea "طبق أرز بقاعدة خثارة جنوب الهند مصنوع من ، بارد ومتبل بشكل خفيف." at bounding box center [614, 261] width 284 height 40
click at [547, 245] on textarea "طبق أرز بقاعدة خثارة جنوب الهند من ، بارد ومتبل بشكل خفيف." at bounding box center [614, 261] width 284 height 40
click at [483, 249] on textarea "طبق أرز بقاعدة خثارة جنوب الهند ، بارد ومتبل بشكل خفيف." at bounding box center [614, 261] width 284 height 40
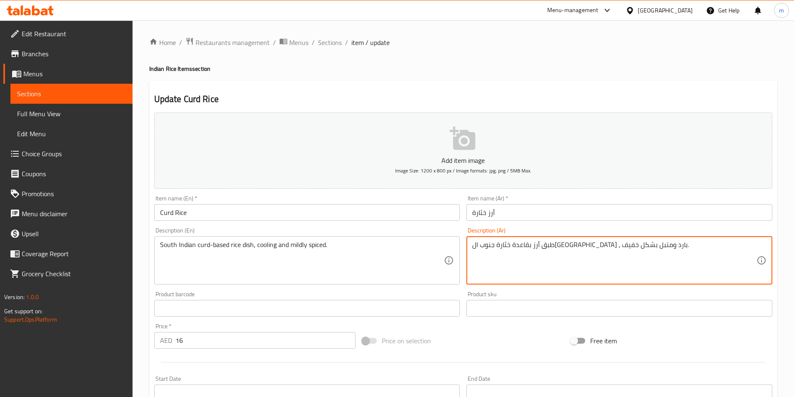
click at [483, 249] on textarea "طبق أرز بقاعدة خثارة جنوب الهند ، بارد ومتبل بشكل خفيف." at bounding box center [614, 261] width 284 height 40
click at [477, 242] on textarea "طبق أرز بقاعدة خثارة جنوب الهند ، بارد ومتبل بشكل ." at bounding box center [614, 261] width 284 height 40
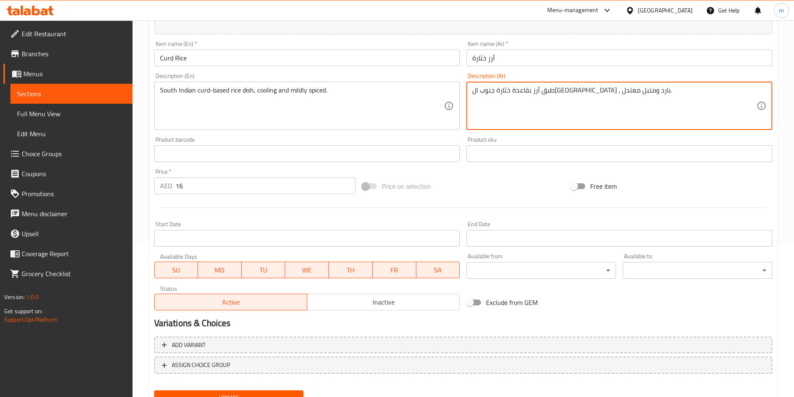
scroll to position [192, 0]
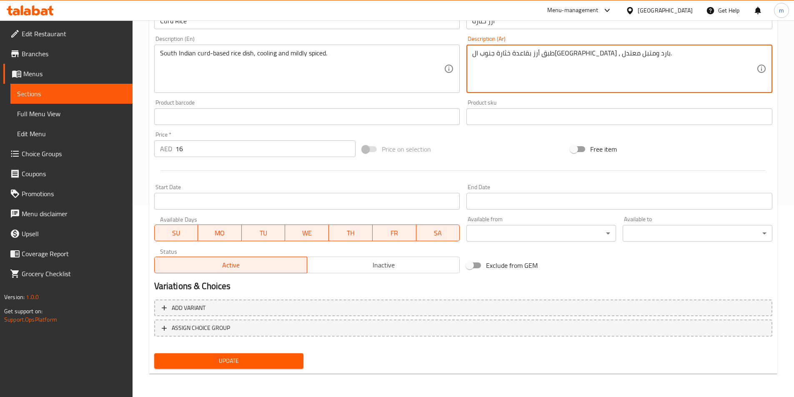
type textarea "طبق أرز بقاعدة خثارة جنوب ال[GEOGRAPHIC_DATA] ، بارد ومتبل معتدل."
click at [252, 363] on span "Update" at bounding box center [229, 361] width 136 height 10
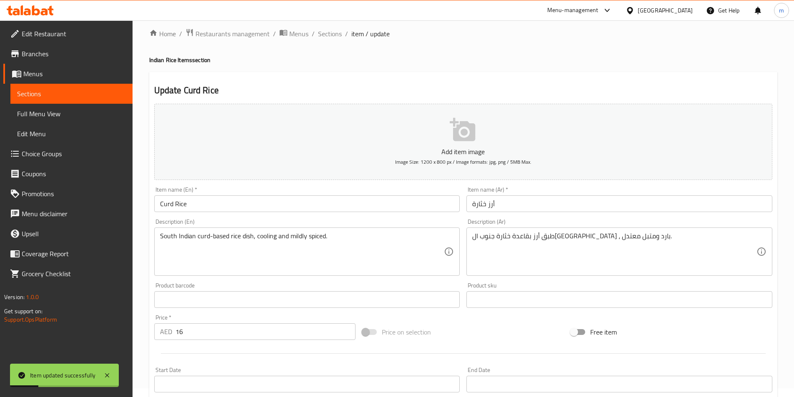
scroll to position [0, 0]
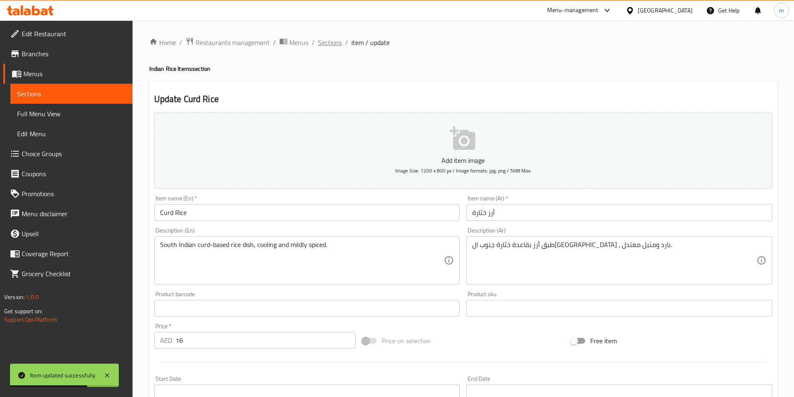
click at [328, 42] on span "Sections" at bounding box center [330, 42] width 24 height 10
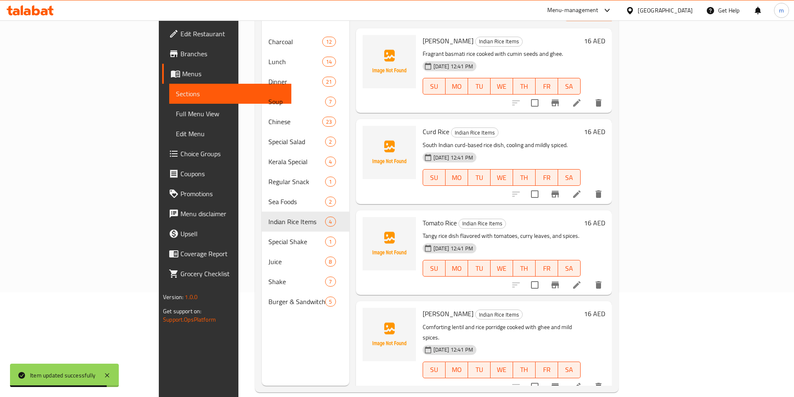
scroll to position [117, 0]
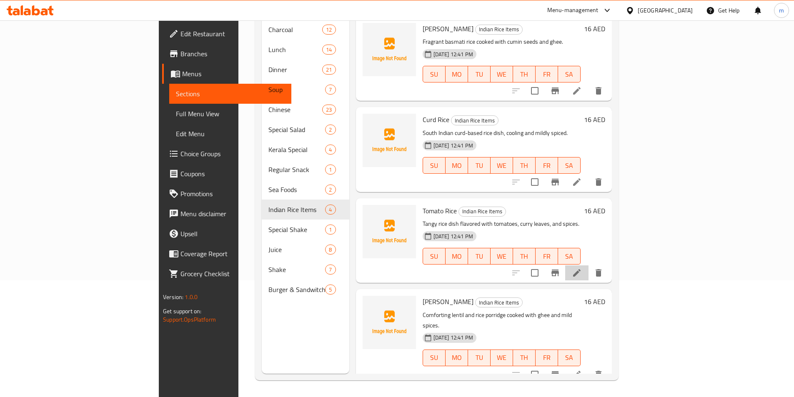
click at [580, 269] on icon at bounding box center [576, 272] width 7 height 7
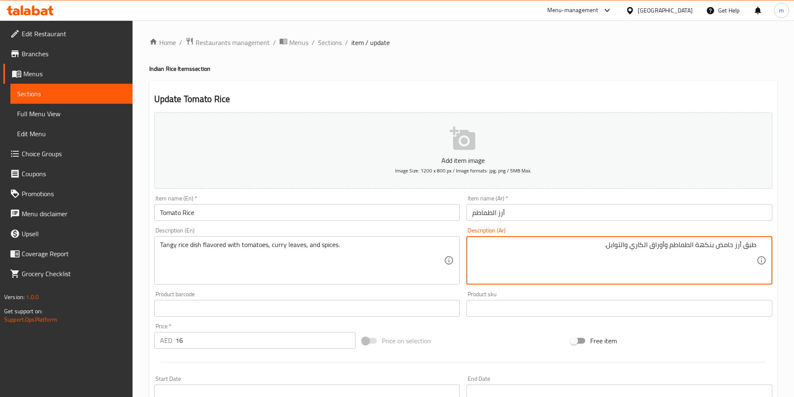
click at [711, 246] on textarea "طبق أرز حامض بنكهة الطماطم وأوراق الكاري والتوابل." at bounding box center [614, 261] width 284 height 40
click at [731, 244] on textarea "طبق أرز حامض بنكهة الطماطم وأوراق الكاري والتوابل." at bounding box center [614, 261] width 284 height 40
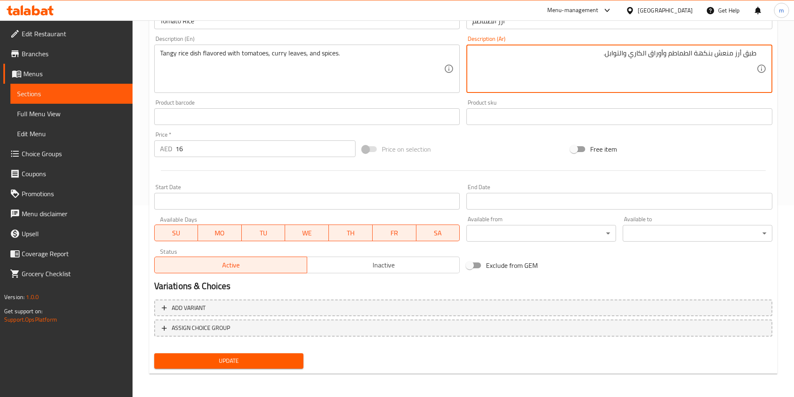
type textarea "طبق أرز منعش بنكهة الطماطم وأوراق الكاري والتوابل."
click at [244, 368] on button "Update" at bounding box center [229, 360] width 150 height 15
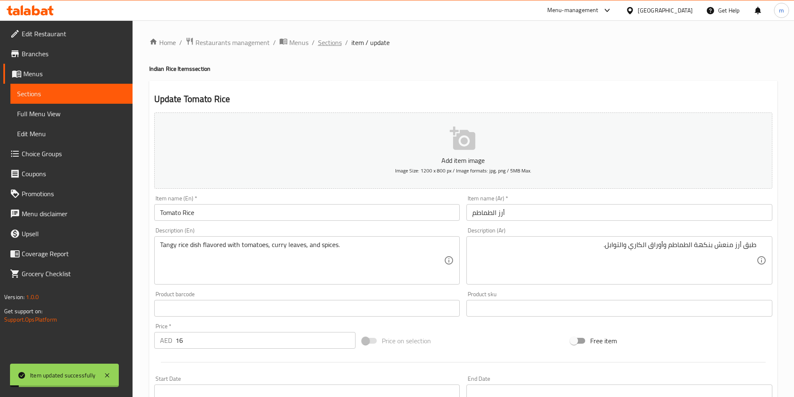
click at [321, 40] on span "Sections" at bounding box center [330, 42] width 24 height 10
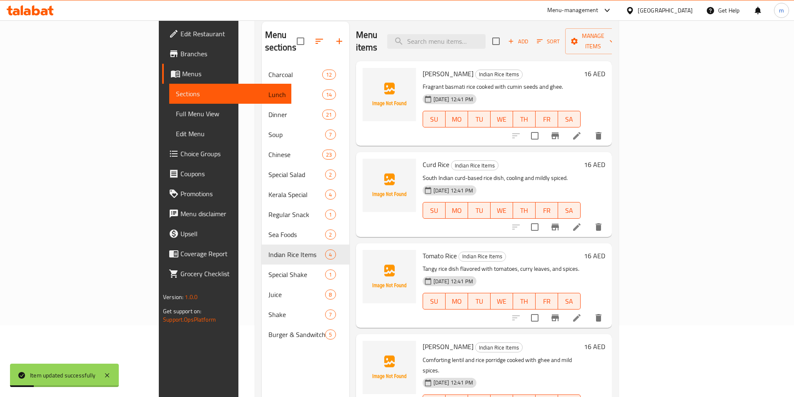
scroll to position [117, 0]
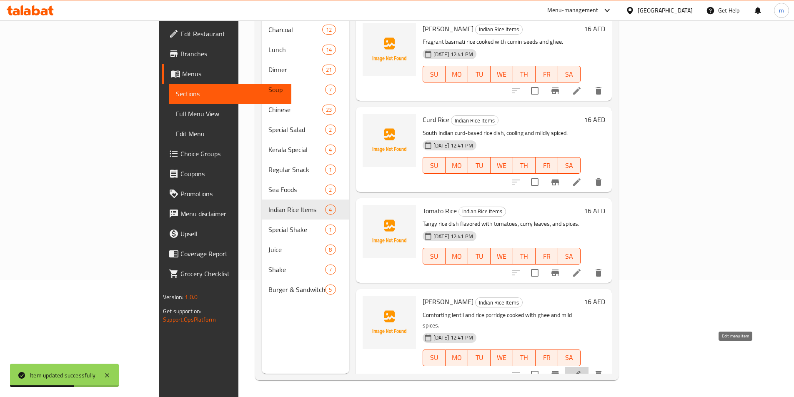
click at [582, 370] on icon at bounding box center [577, 375] width 10 height 10
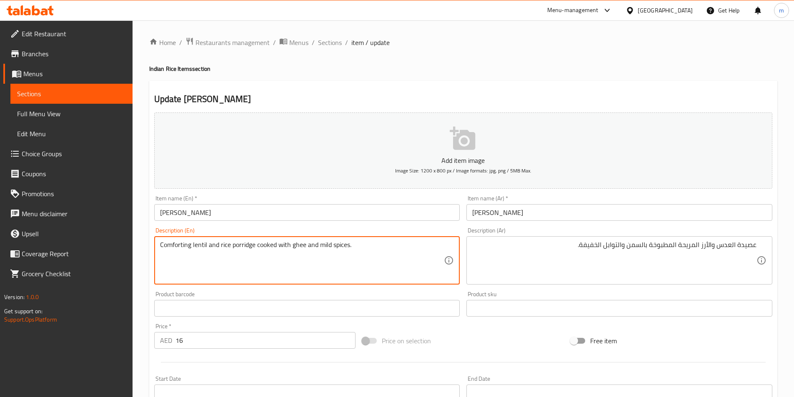
click at [199, 248] on textarea "Comforting lentil and rice porridge cooked with ghee and mild spices." at bounding box center [302, 261] width 284 height 40
click at [237, 257] on textarea "Comforting lentil and rice porridge cooked with ghee and mild spices." at bounding box center [302, 261] width 284 height 40
click at [233, 247] on textarea "Comforting lentil and rice porridge cooked with ghee and mild spices." at bounding box center [302, 261] width 284 height 40
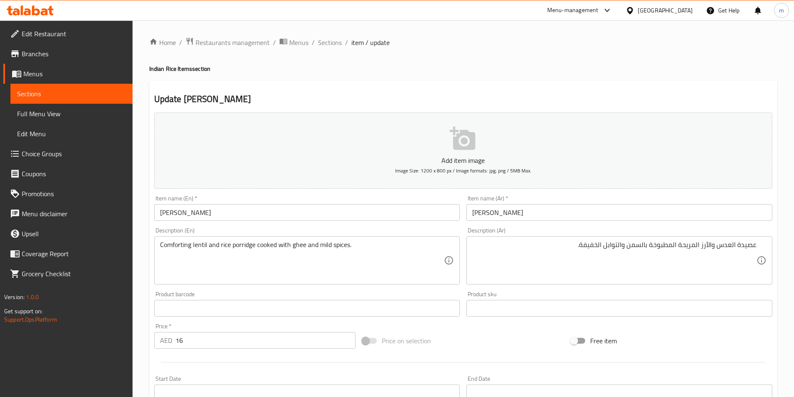
click at [197, 245] on textarea "Comforting lentil and rice porridge cooked with ghee and mild spices." at bounding box center [302, 261] width 284 height 40
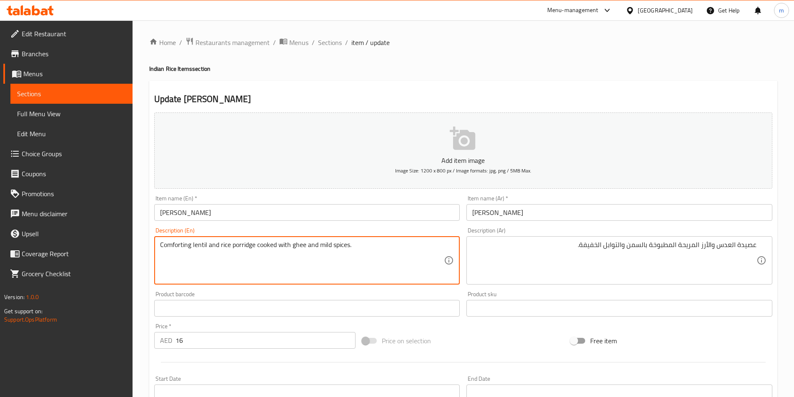
click at [197, 245] on textarea "Comforting lentil and rice porridge cooked with ghee and mild spices." at bounding box center [302, 261] width 284 height 40
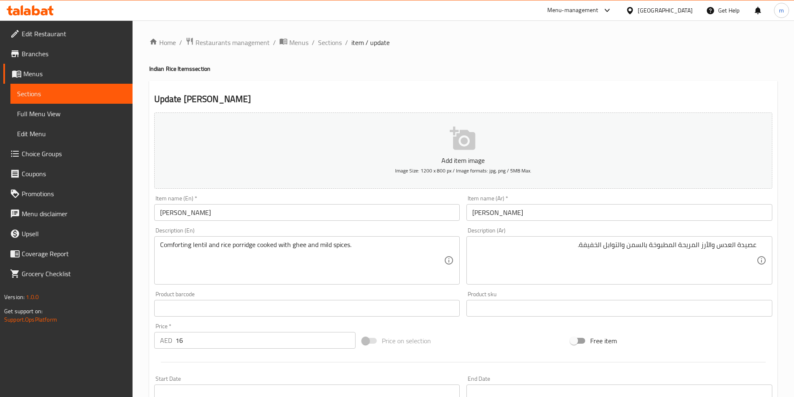
click at [322, 241] on textarea "Comforting lentil and rice porridge cooked with ghee and mild spices." at bounding box center [302, 261] width 284 height 40
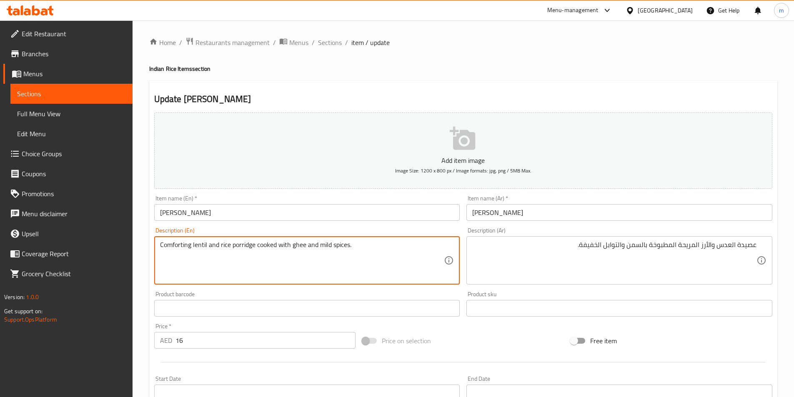
click at [322, 241] on textarea "Comforting lentil and rice porridge cooked with ghee and mild spices." at bounding box center [302, 261] width 284 height 40
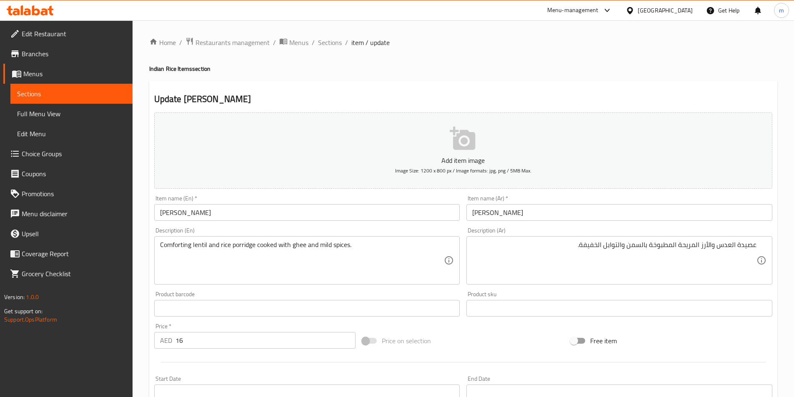
click at [242, 246] on textarea "Comforting lentil and rice porridge cooked with ghee and mild spices." at bounding box center [302, 261] width 284 height 40
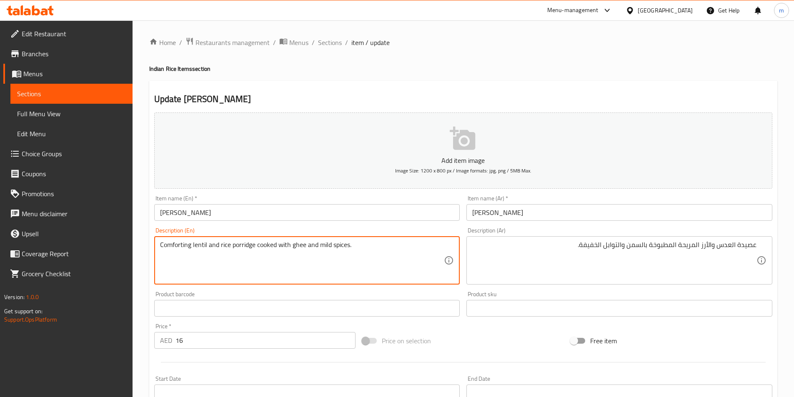
click at [315, 271] on textarea "Comforting lentil and rice porridge cooked with ghee and mild spices." at bounding box center [302, 261] width 284 height 40
click at [197, 245] on textarea "Comforting lentil and rice porridge cooked with ghee and mild spices." at bounding box center [302, 261] width 284 height 40
click at [240, 249] on textarea "Comforting lentil and rice porridge cooked with ghee and mild spices." at bounding box center [302, 261] width 284 height 40
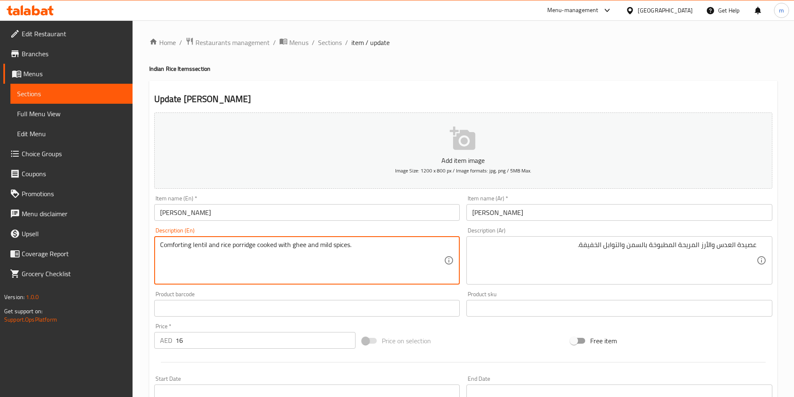
click at [300, 249] on textarea "Comforting lentil and rice porridge cooked with ghee and mild spices." at bounding box center [302, 261] width 284 height 40
click at [299, 253] on textarea "Comforting lentil and rice porridge cooked with ghee and mild spices." at bounding box center [302, 261] width 284 height 40
click at [234, 245] on textarea "Comforting lentil and rice porridge cooked with ghee and mild spices." at bounding box center [302, 261] width 284 height 40
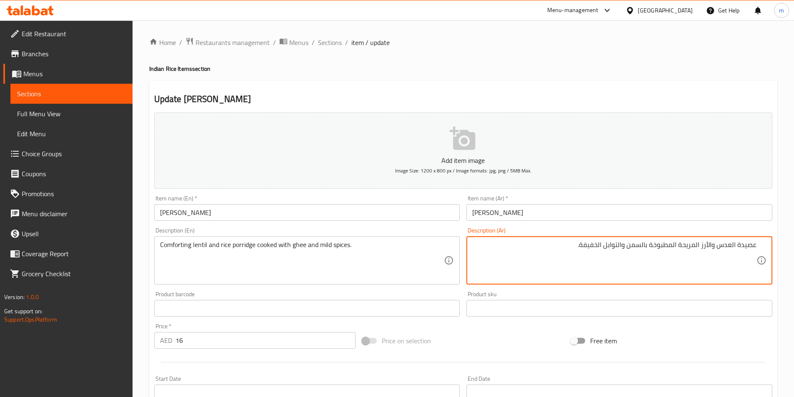
click at [591, 243] on textarea "عصيدة العدس والأرز المريحة المطبوخة بالسمن والتوابل الخفيفة." at bounding box center [614, 261] width 284 height 40
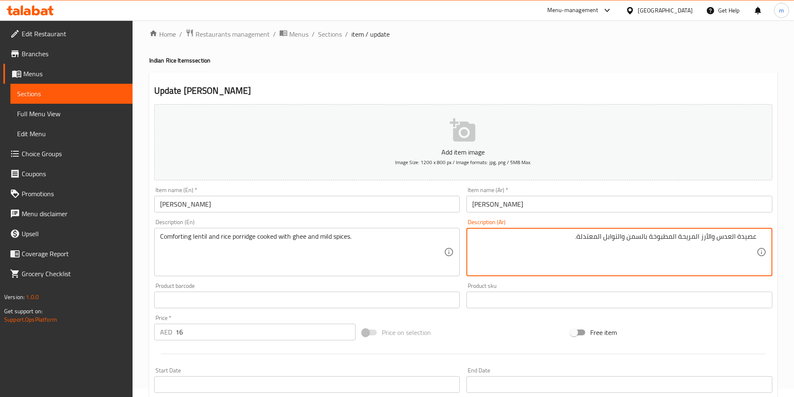
scroll to position [192, 0]
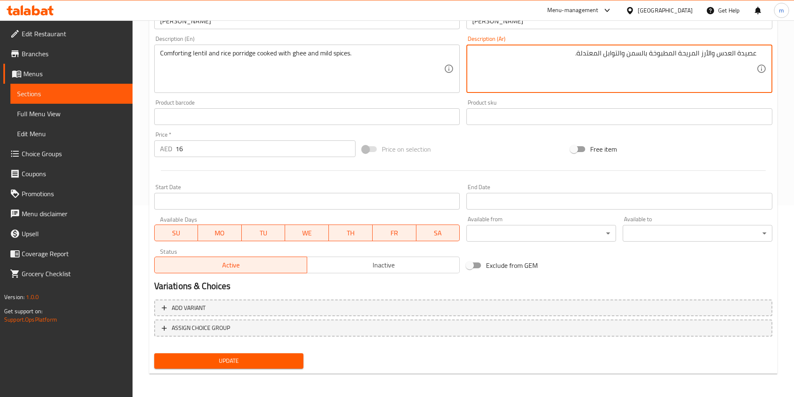
type textarea "عصيدة العدس والأرز المريحة المطبوخة بالسمن والتوابل المعتدلة."
click at [267, 364] on span "Update" at bounding box center [229, 361] width 136 height 10
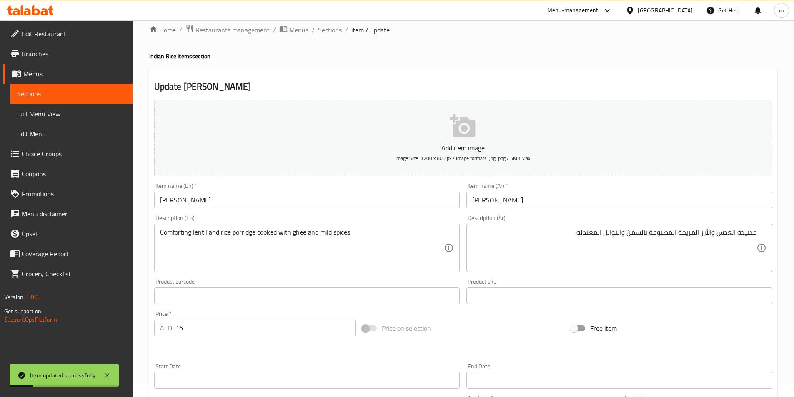
scroll to position [0, 0]
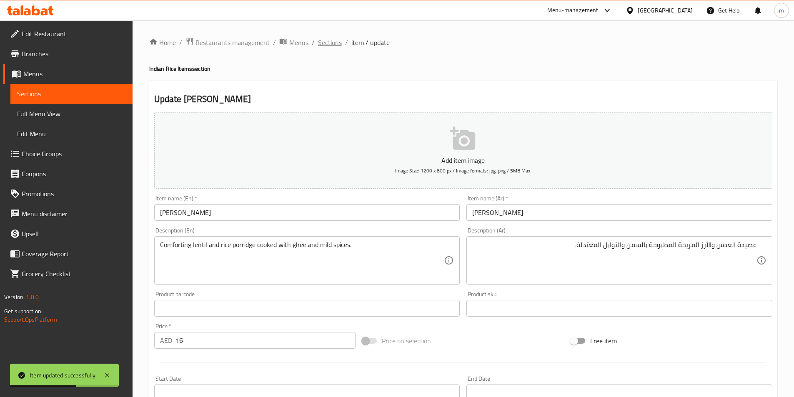
click at [336, 42] on span "Sections" at bounding box center [330, 42] width 24 height 10
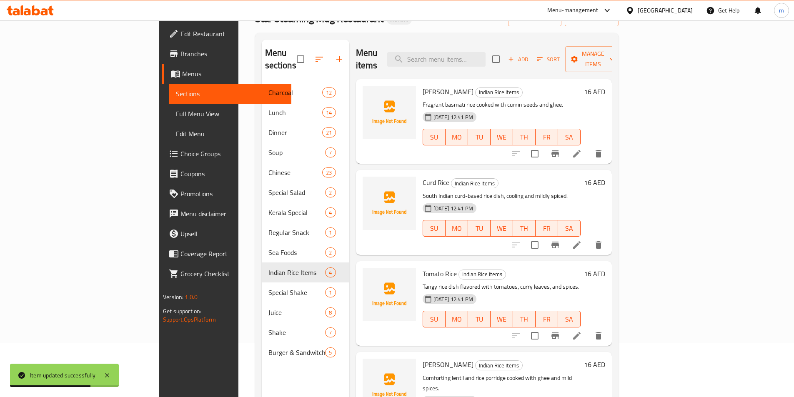
scroll to position [117, 0]
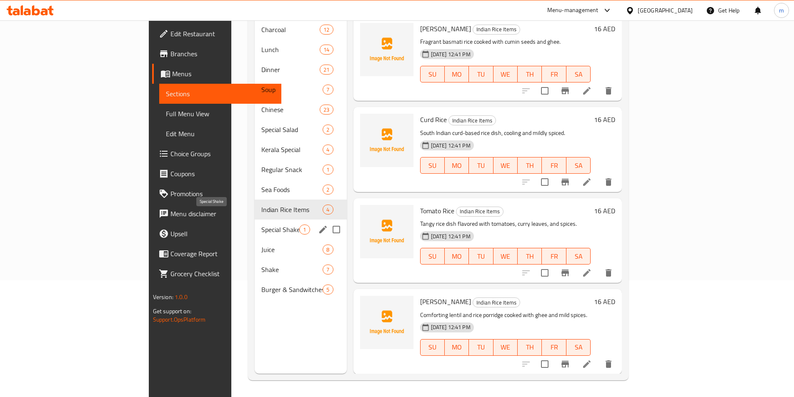
click at [261, 225] on span "Special Shake" at bounding box center [280, 230] width 38 height 10
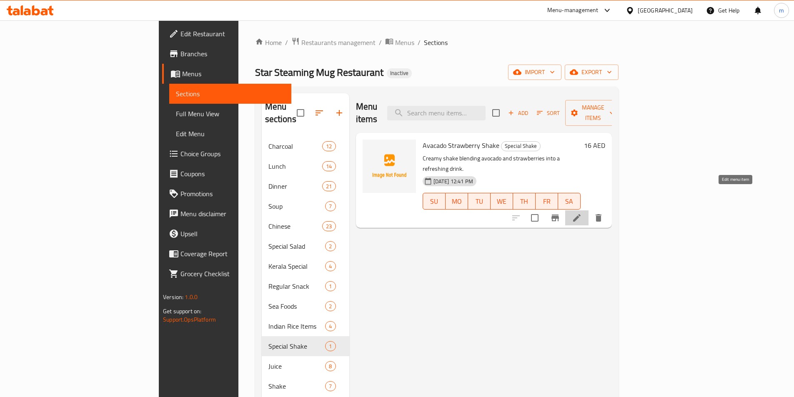
click at [582, 213] on icon at bounding box center [577, 218] width 10 height 10
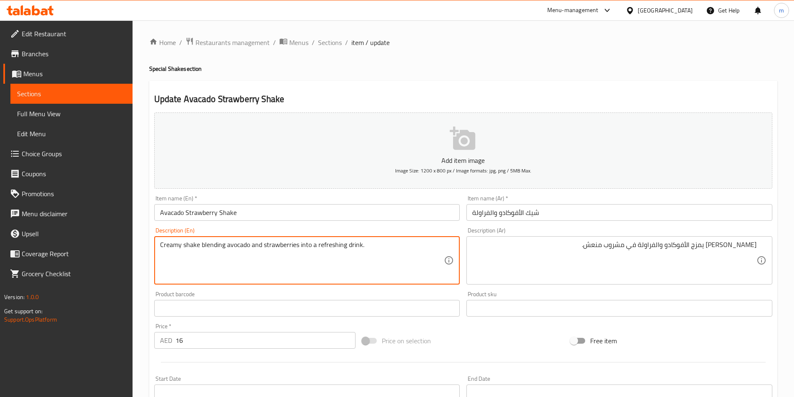
click at [307, 245] on textarea "Creamy shake blending avocado and strawberries into a refreshing drink." at bounding box center [302, 261] width 284 height 40
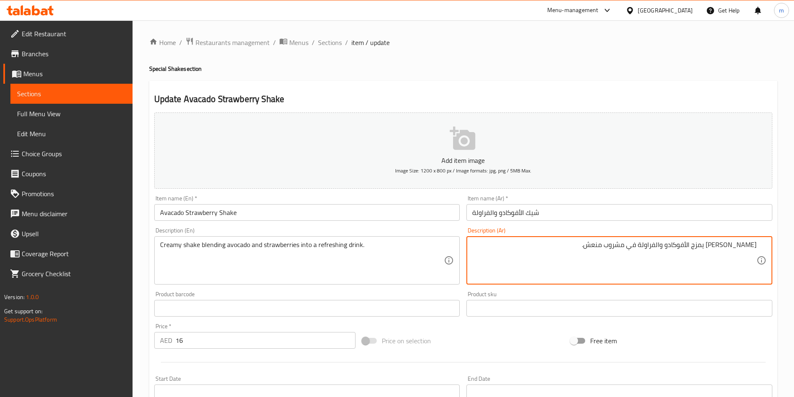
click at [645, 248] on textarea "شيك كريمي يمزج الأفوكادو والفراولة في مشروب منعش." at bounding box center [614, 261] width 284 height 40
click at [646, 251] on textarea "شيك كريمي يمزج الأفوكادو والفراولة في مشروب منعش." at bounding box center [614, 261] width 284 height 40
click at [653, 249] on textarea "[PERSON_NAME] يمزج الأفوكادو والفراولة داخل مشروب منعش." at bounding box center [614, 261] width 284 height 40
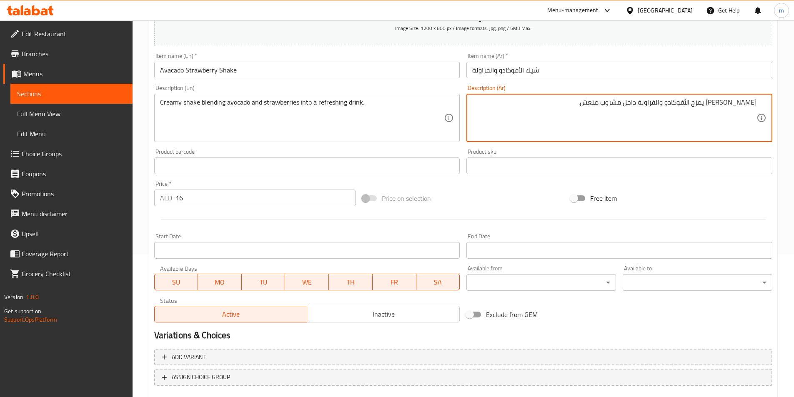
scroll to position [192, 0]
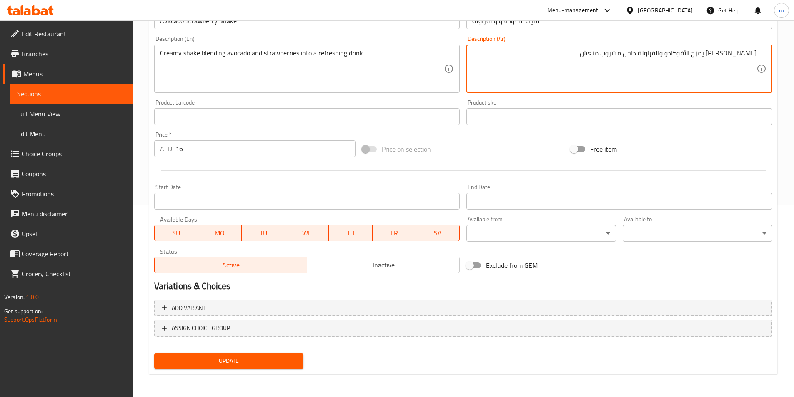
type textarea "[PERSON_NAME] يمزج الأفوكادو والفراولة داخل مشروب منعش."
click at [284, 361] on span "Update" at bounding box center [229, 361] width 136 height 10
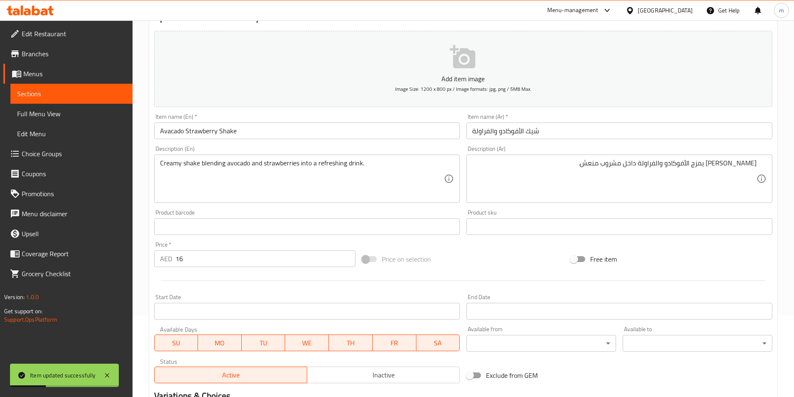
scroll to position [0, 0]
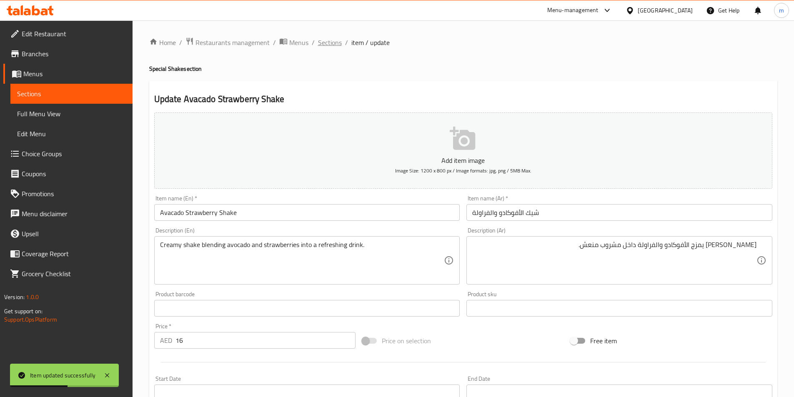
click at [328, 38] on span "Sections" at bounding box center [330, 42] width 24 height 10
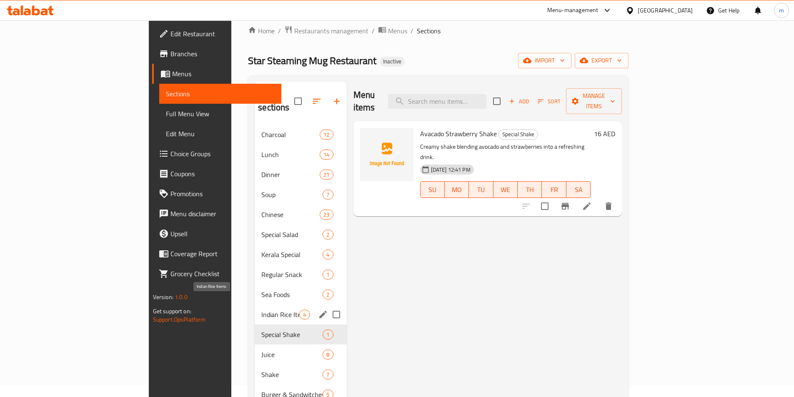
scroll to position [83, 0]
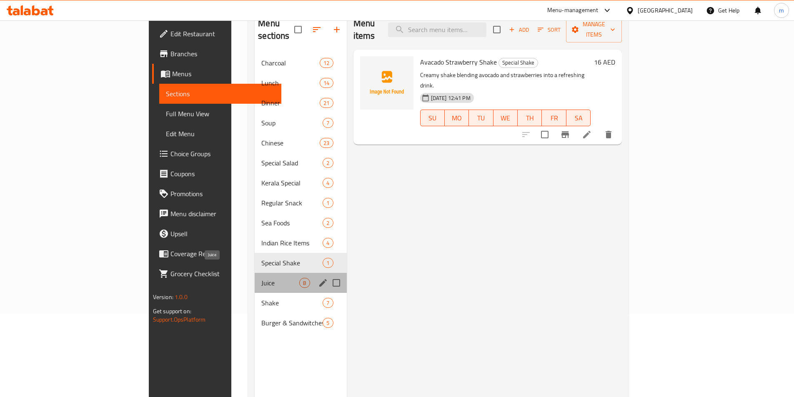
click at [261, 278] on span "Juice" at bounding box center [280, 283] width 38 height 10
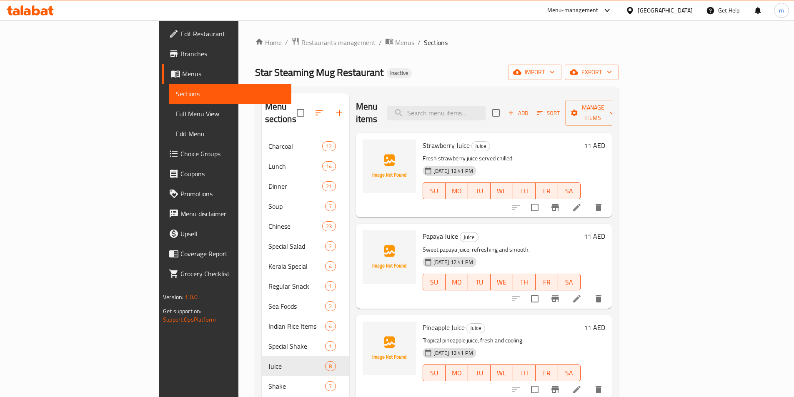
click at [582, 202] on icon at bounding box center [577, 207] width 10 height 10
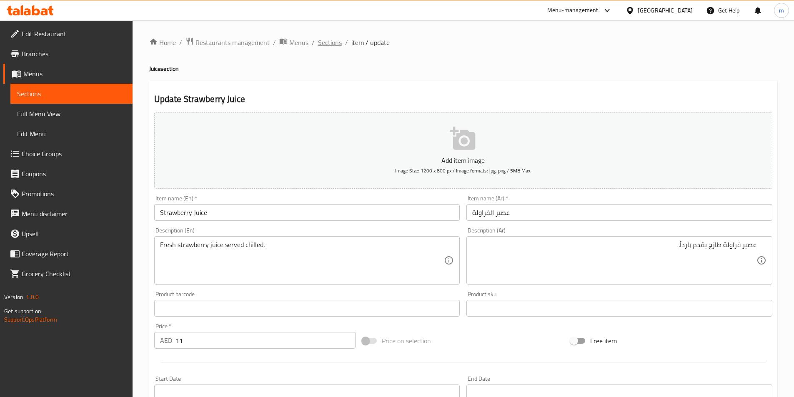
click at [325, 47] on span "Sections" at bounding box center [330, 42] width 24 height 10
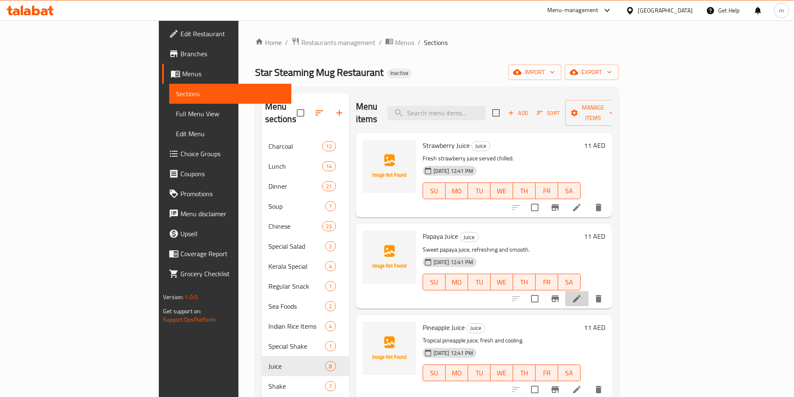
click at [588, 291] on li at bounding box center [576, 298] width 23 height 15
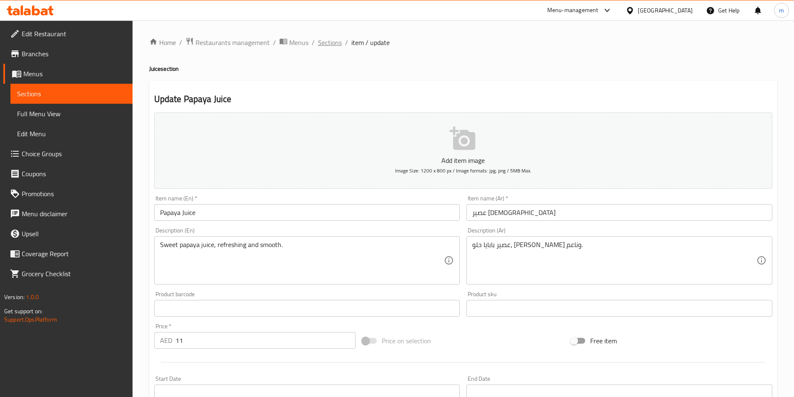
click at [332, 43] on span "Sections" at bounding box center [330, 42] width 24 height 10
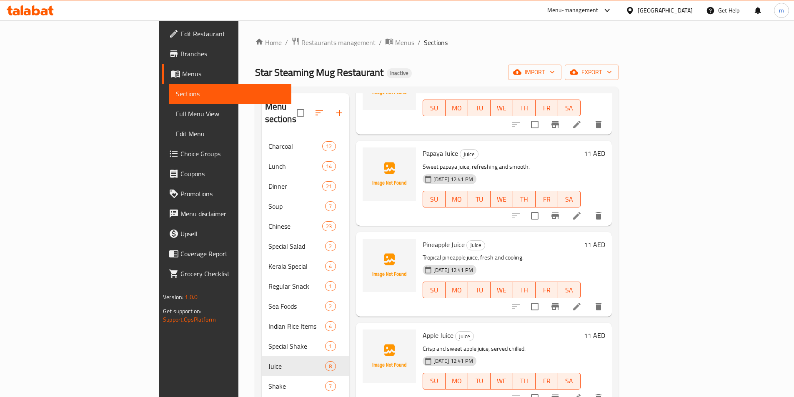
scroll to position [83, 0]
click at [588, 299] on li at bounding box center [576, 306] width 23 height 15
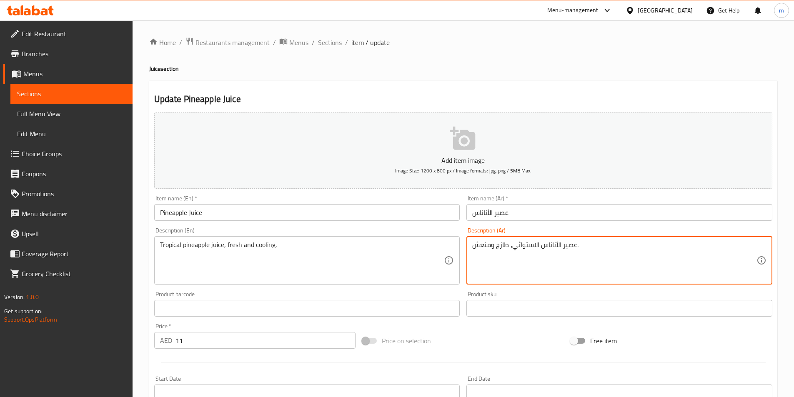
click at [526, 245] on textarea "عصير الأناناس الاستوائي، طازج ومنعش." at bounding box center [614, 261] width 284 height 40
click at [486, 250] on textarea "عصير الأناناس التروبيكال، طازج ومنعش." at bounding box center [614, 261] width 284 height 40
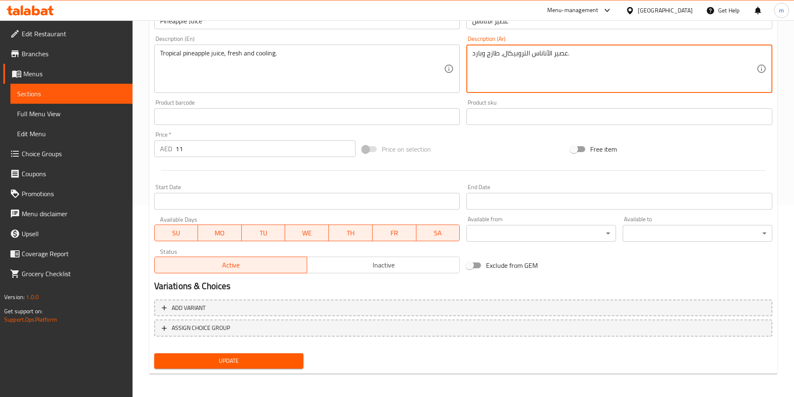
type textarea "عصير الأناناس التروبيكال، طازج وبارد."
click at [292, 360] on span "Update" at bounding box center [229, 361] width 136 height 10
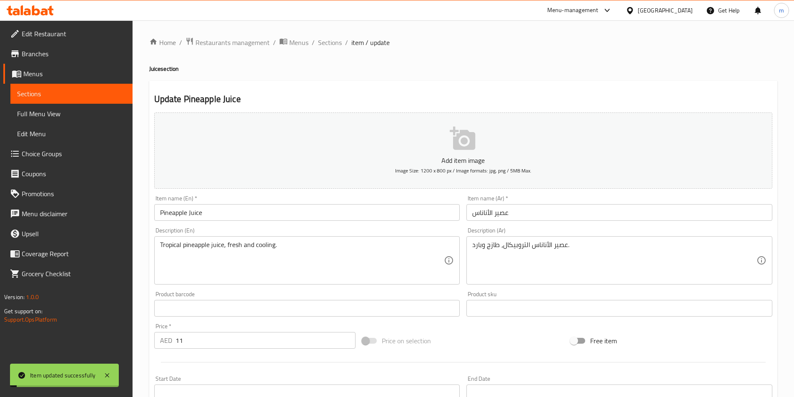
click at [324, 42] on span "Sections" at bounding box center [330, 42] width 24 height 10
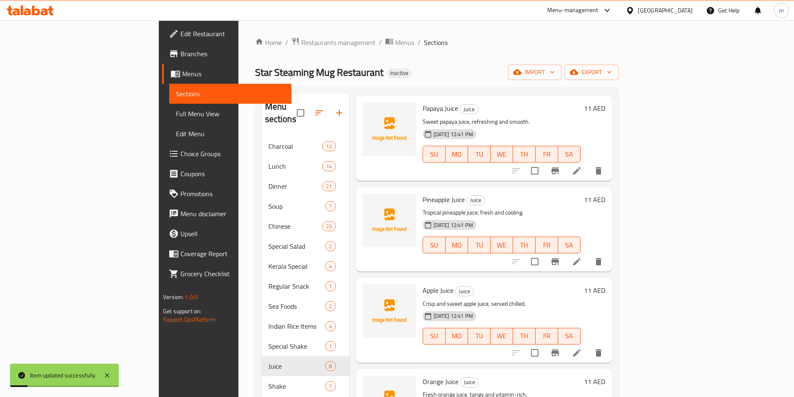
scroll to position [208, 0]
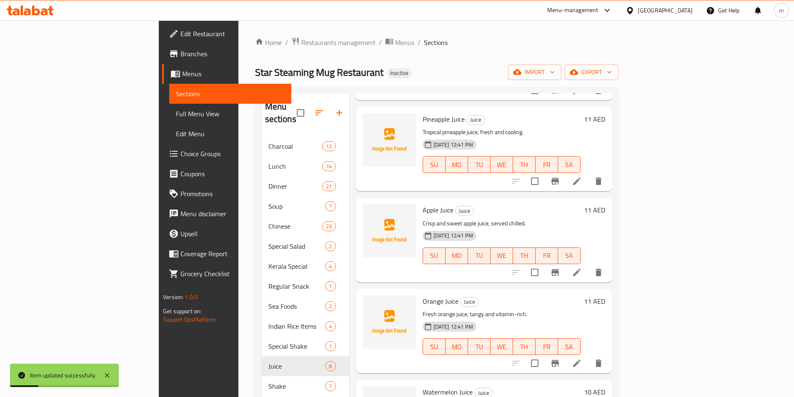
click at [582, 267] on icon at bounding box center [577, 272] width 10 height 10
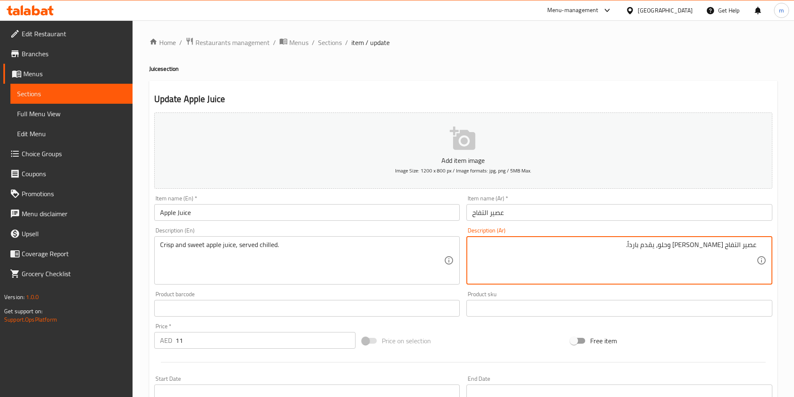
click at [722, 250] on textarea "عصير التفاح كريسب وحلو، يقدم بارداً." at bounding box center [614, 261] width 284 height 40
click at [695, 245] on textarea "عصير التفاح الكريسب وحلو، يقدم بارداً." at bounding box center [614, 261] width 284 height 40
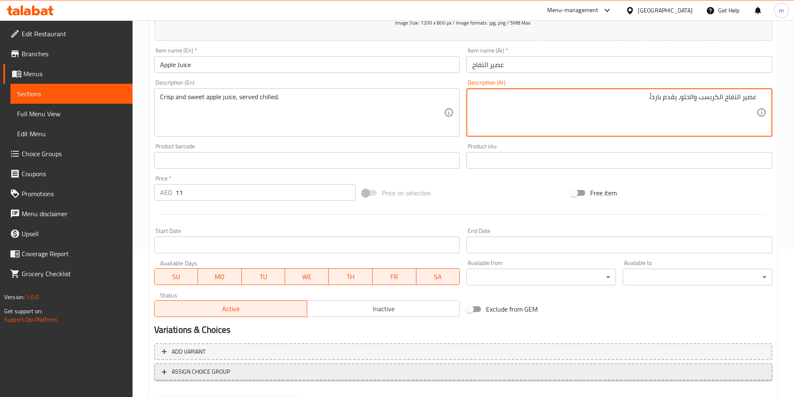
scroll to position [192, 0]
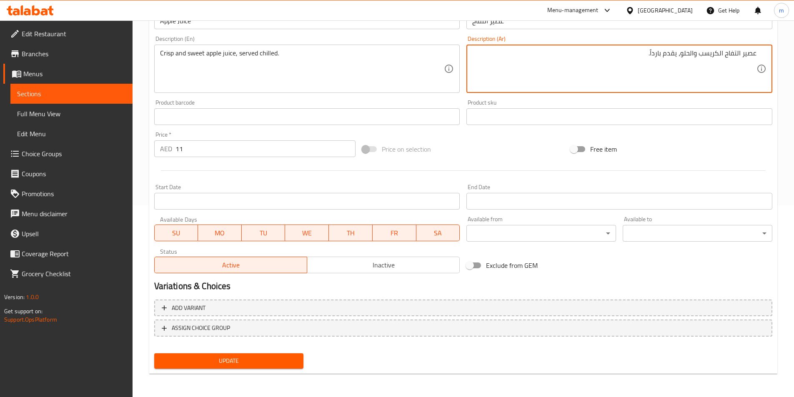
type textarea "عصير التفاح الكريسب والحلو، يقدم بارداً."
click at [255, 358] on span "Update" at bounding box center [229, 361] width 136 height 10
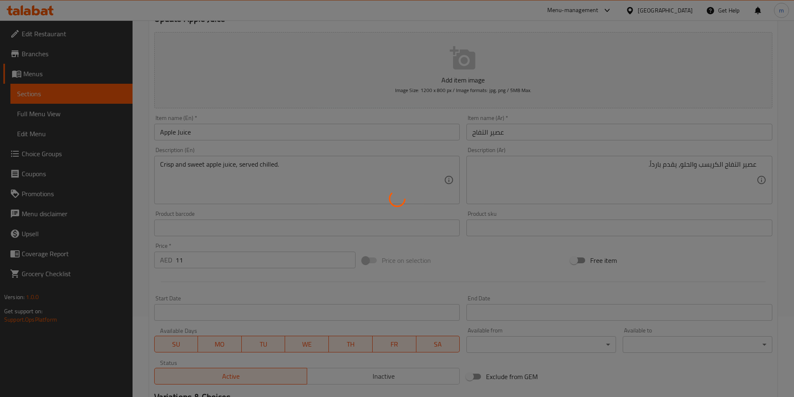
scroll to position [0, 0]
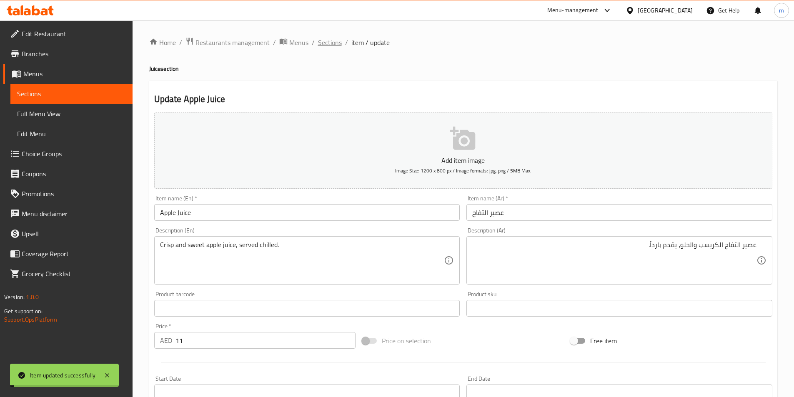
click at [326, 41] on span "Sections" at bounding box center [330, 42] width 24 height 10
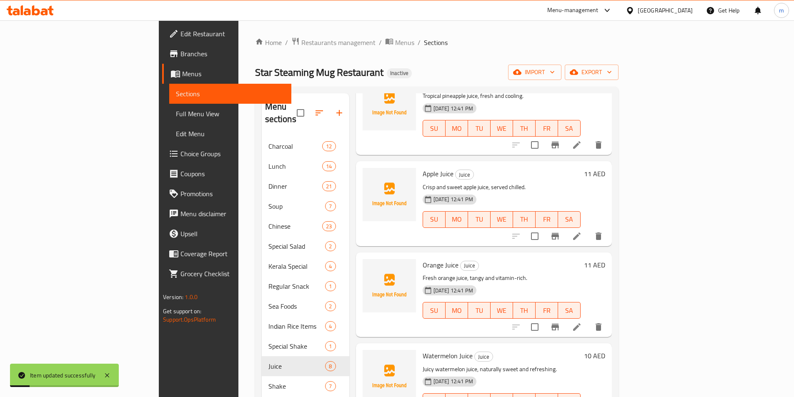
scroll to position [292, 0]
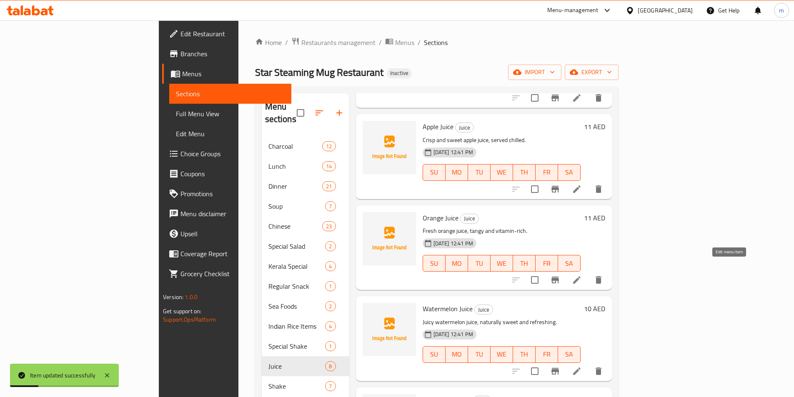
click at [582, 275] on icon at bounding box center [577, 280] width 10 height 10
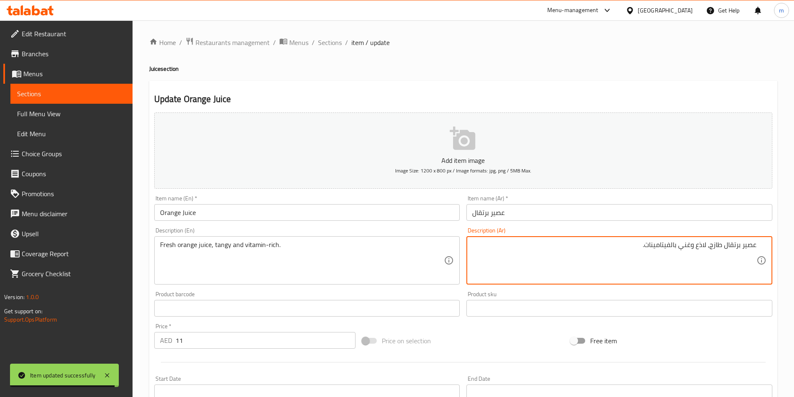
click at [696, 247] on textarea "عصير برتقال طازج، لاذع وغني بالفيتامينات." at bounding box center [614, 261] width 284 height 40
click at [700, 247] on textarea "عصير برتقال طازج، لاذع وغني بالفيتامينات." at bounding box center [614, 261] width 284 height 40
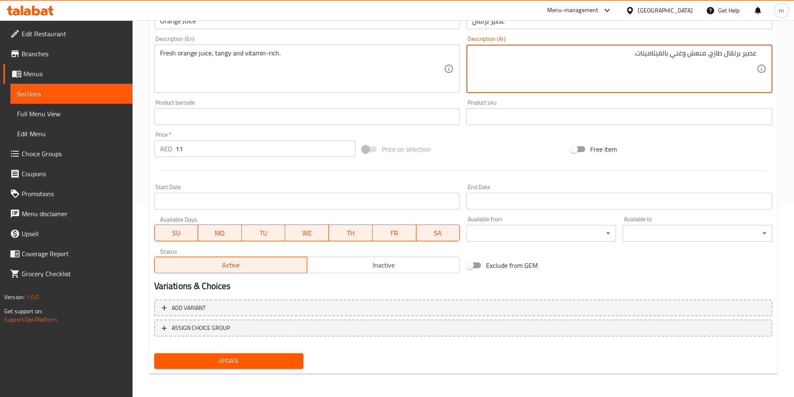
type textarea "عصير برتقال طازج، منعش وغني بالفيتامينات."
click at [279, 356] on span "Update" at bounding box center [229, 361] width 136 height 10
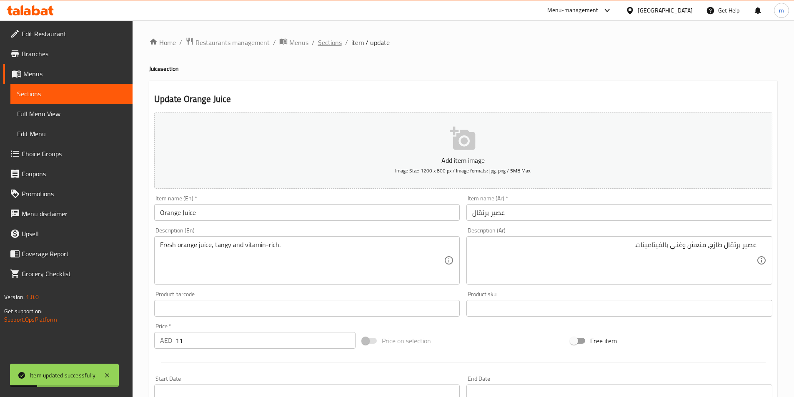
click at [322, 41] on span "Sections" at bounding box center [330, 42] width 24 height 10
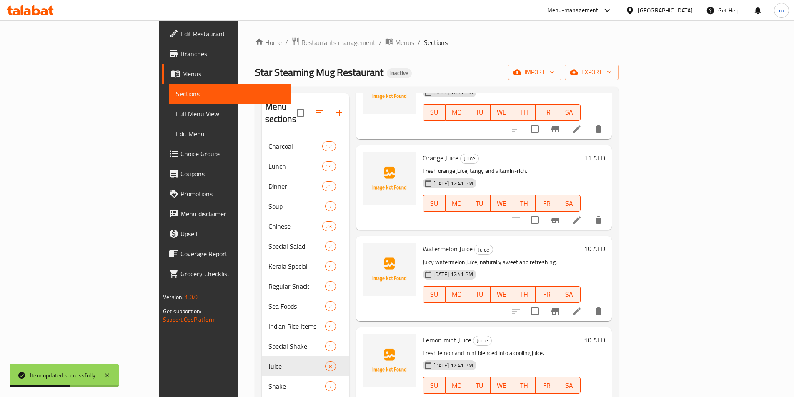
scroll to position [352, 0]
click at [580, 307] on icon at bounding box center [576, 310] width 7 height 7
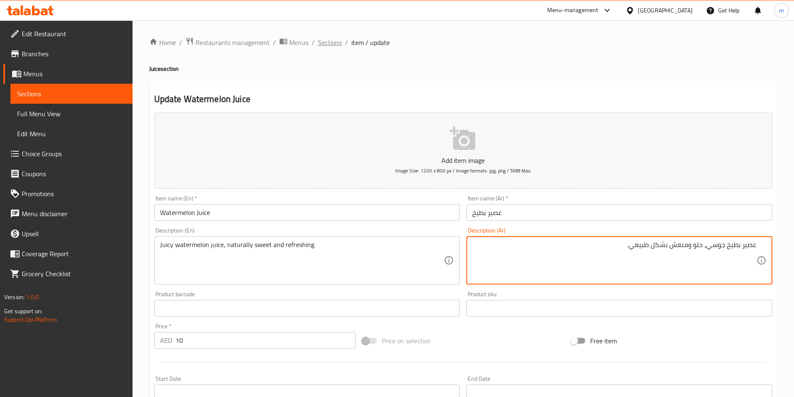
click at [330, 38] on span "Sections" at bounding box center [330, 42] width 24 height 10
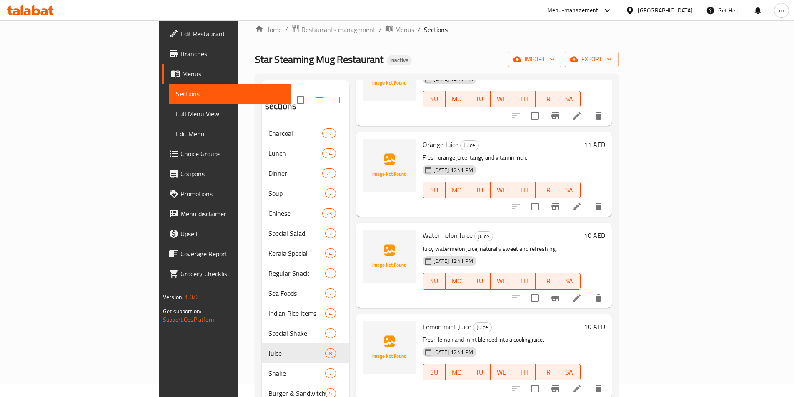
scroll to position [117, 0]
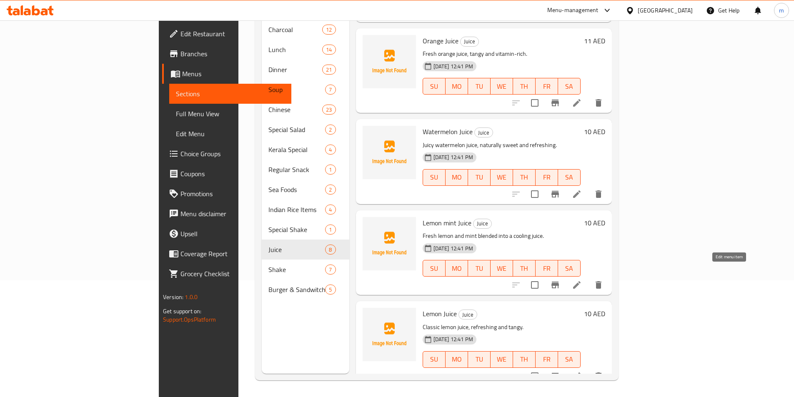
click at [582, 280] on icon at bounding box center [577, 285] width 10 height 10
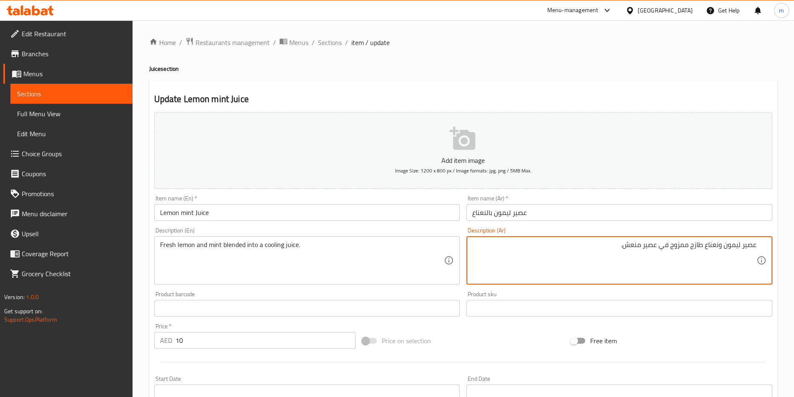
click at [749, 249] on textarea "عصير ليمون ونعناع طازج ممزوج في عصير منعش." at bounding box center [614, 261] width 284 height 40
click at [681, 250] on textarea "ليمون ونعناع طازج ممزوج في عصير منعش." at bounding box center [614, 261] width 284 height 40
click at [647, 245] on textarea "ليمون ونعناع طازج ممزوج داخل عصير منعش." at bounding box center [614, 261] width 284 height 40
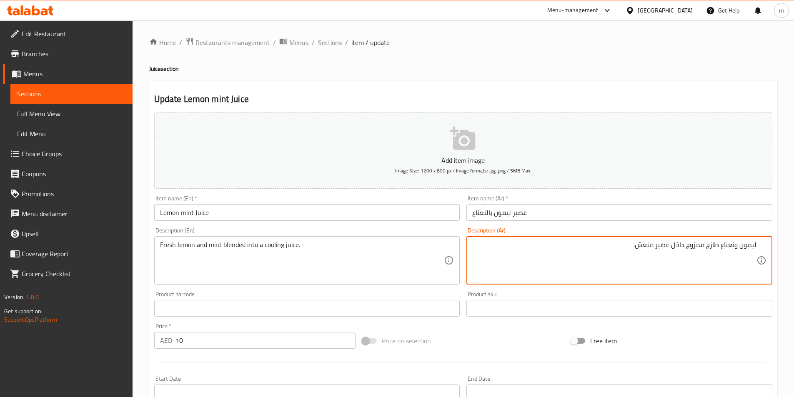
click at [647, 245] on textarea "ليمون ونعناع طازج ممزوج داخل عصير منعش." at bounding box center [614, 261] width 284 height 40
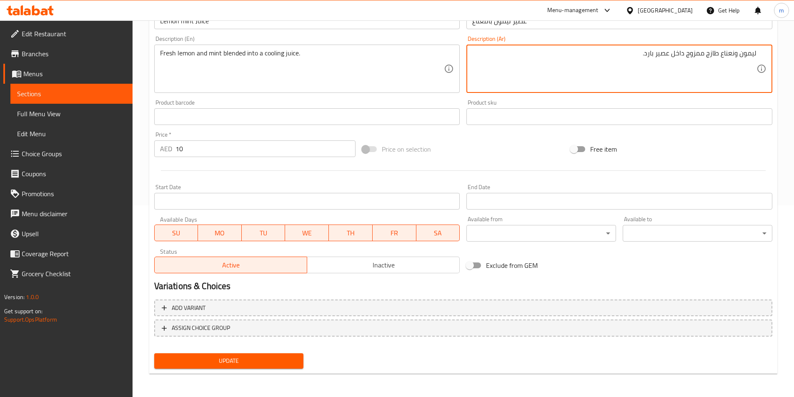
type textarea "ليمون ونعناع طازج ممزوج داخل عصير بارد."
click at [298, 360] on button "Update" at bounding box center [229, 360] width 150 height 15
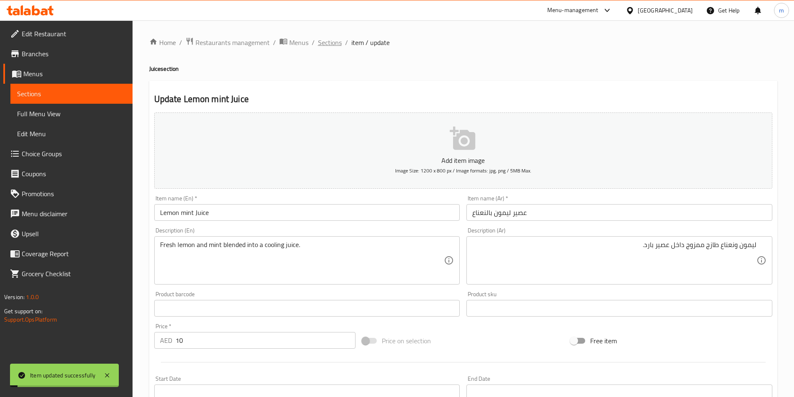
click at [329, 44] on span "Sections" at bounding box center [330, 42] width 24 height 10
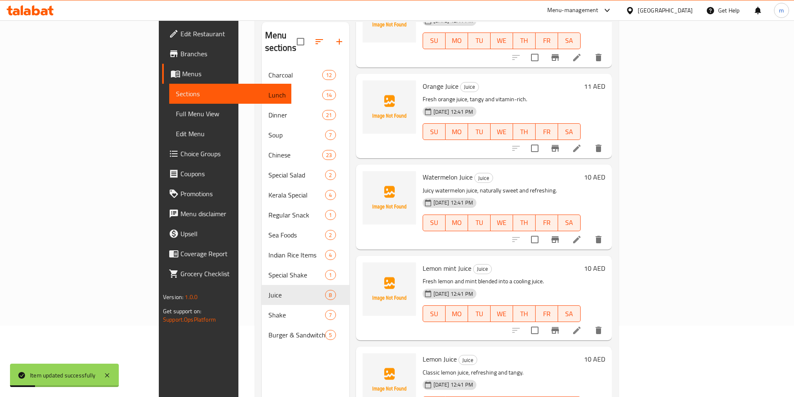
scroll to position [117, 0]
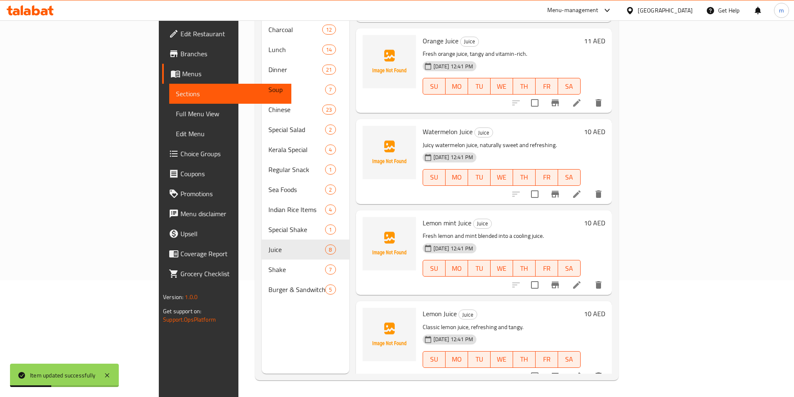
click at [588, 369] on li at bounding box center [576, 376] width 23 height 15
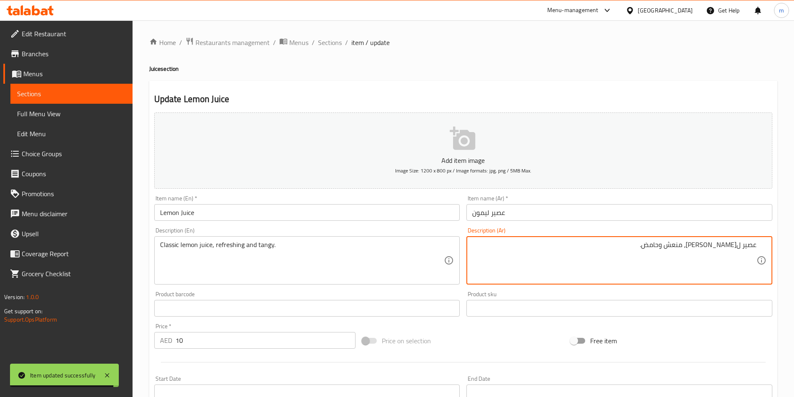
click at [664, 250] on textarea "عصير ليمون كلاسيكي، منعش وحامض." at bounding box center [614, 261] width 284 height 40
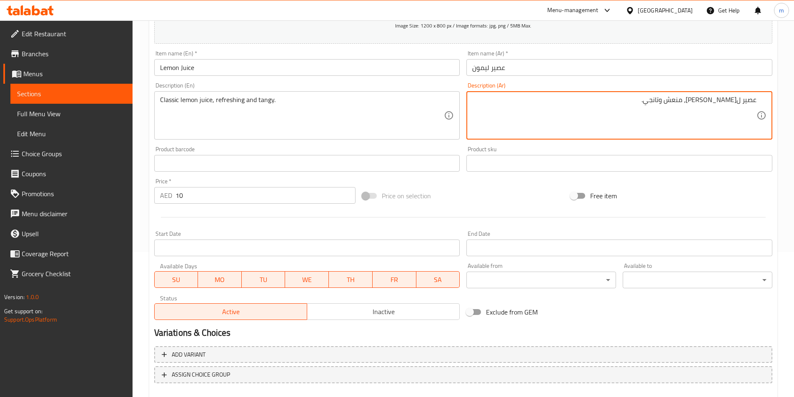
scroll to position [192, 0]
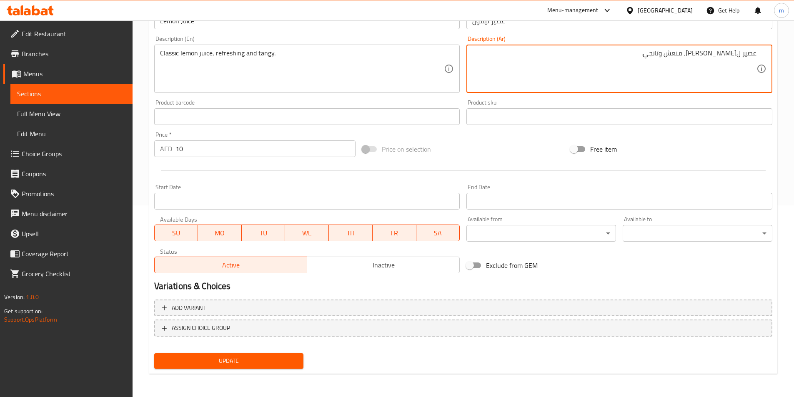
type textarea "عصير ل[PERSON_NAME]، منعش وتانجي."
click at [228, 359] on span "Update" at bounding box center [229, 361] width 136 height 10
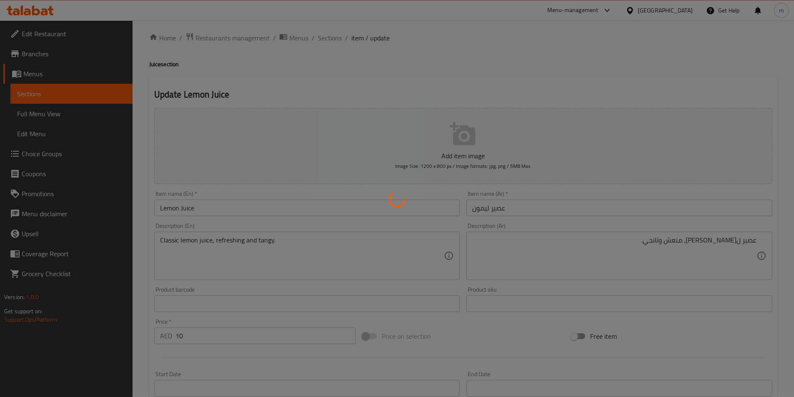
scroll to position [0, 0]
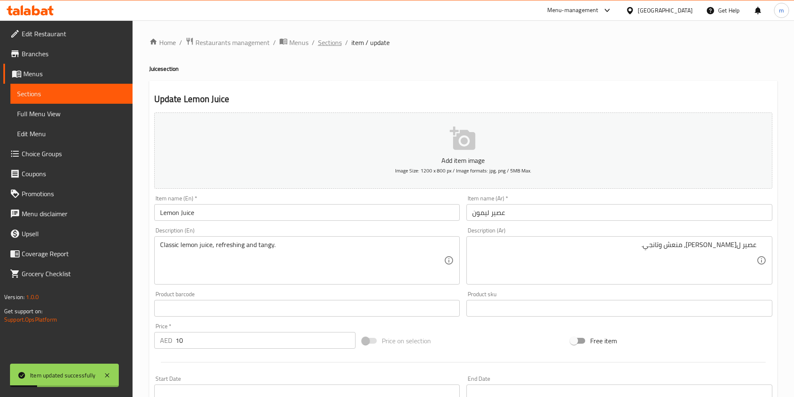
click at [328, 46] on span "Sections" at bounding box center [330, 42] width 24 height 10
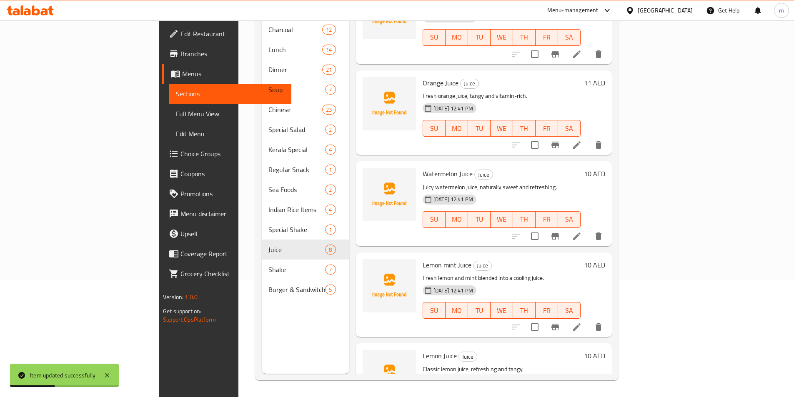
scroll to position [352, 0]
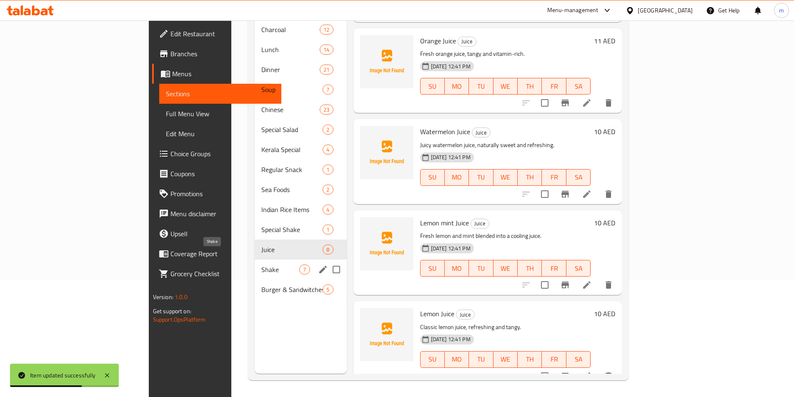
click at [261, 265] on span "Shake" at bounding box center [280, 270] width 38 height 10
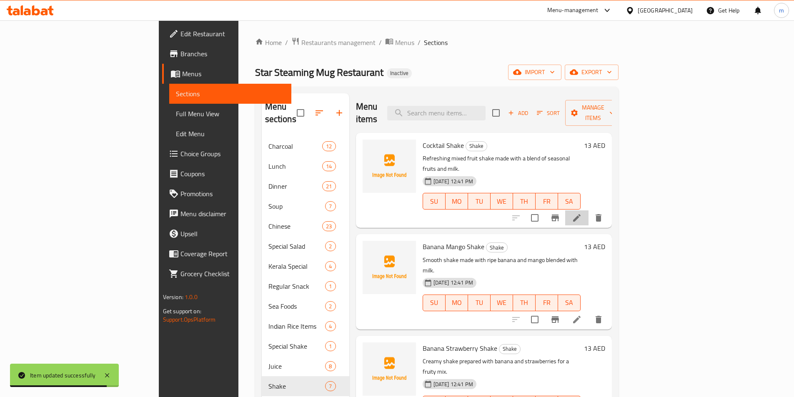
click at [582, 213] on icon at bounding box center [577, 218] width 10 height 10
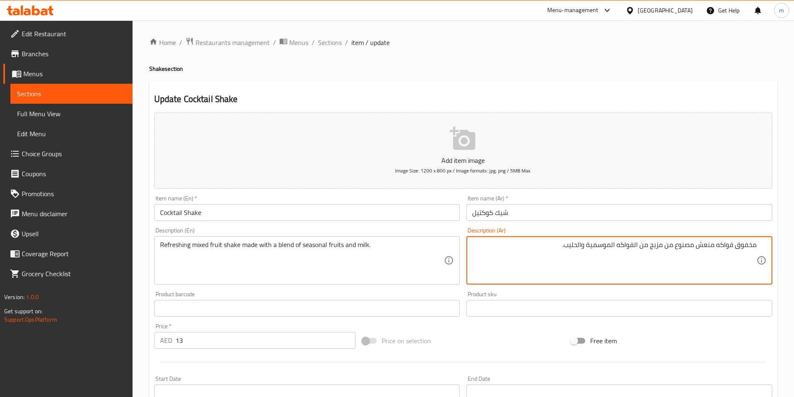
click at [696, 249] on textarea "مخفوق فواكه منعش مصنوع من مزيج من الفواكه الموسمية والحليب." at bounding box center [614, 261] width 284 height 40
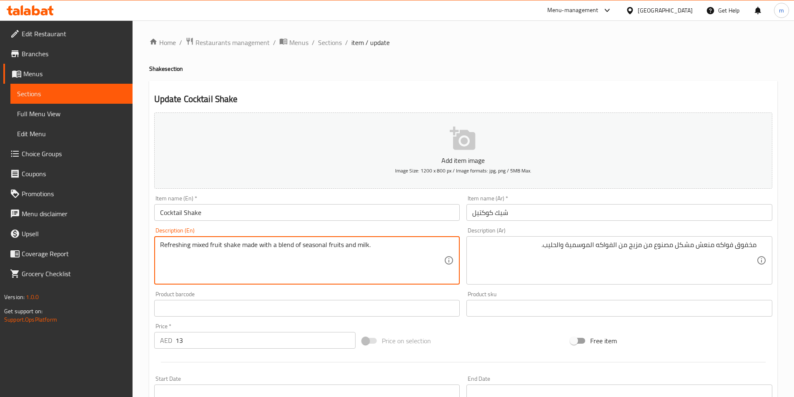
click at [203, 245] on textarea "Refreshing mixed fruit shake made with a blend of seasonal fruits and milk." at bounding box center [302, 261] width 284 height 40
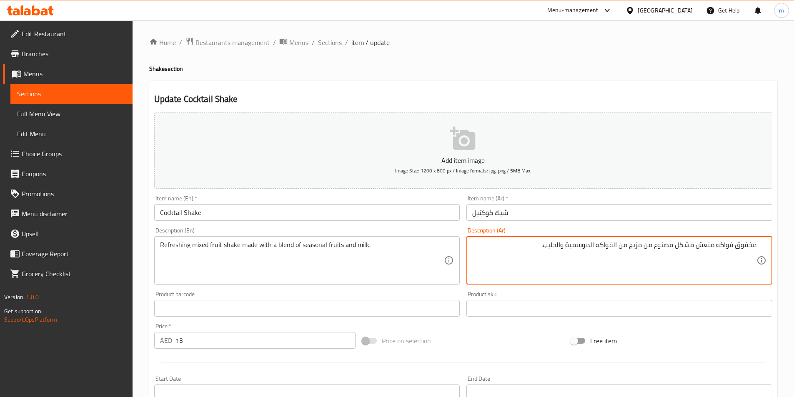
click at [747, 246] on textarea "مخفوق فواكه منعش مشكل مصنوع من مزيج من الفواكه الموسمية والحليب." at bounding box center [614, 261] width 284 height 40
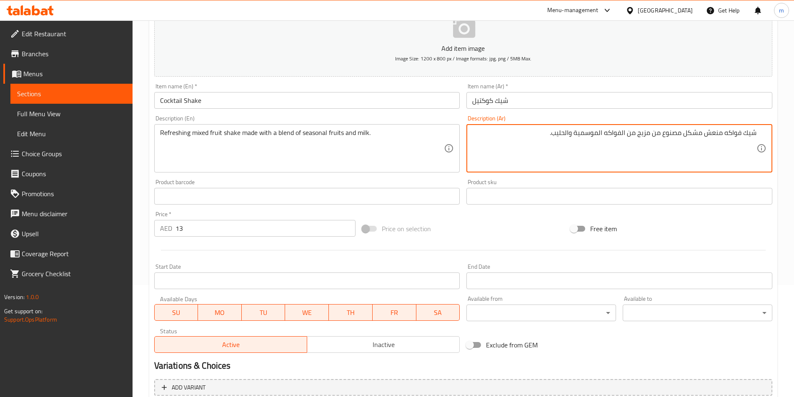
scroll to position [192, 0]
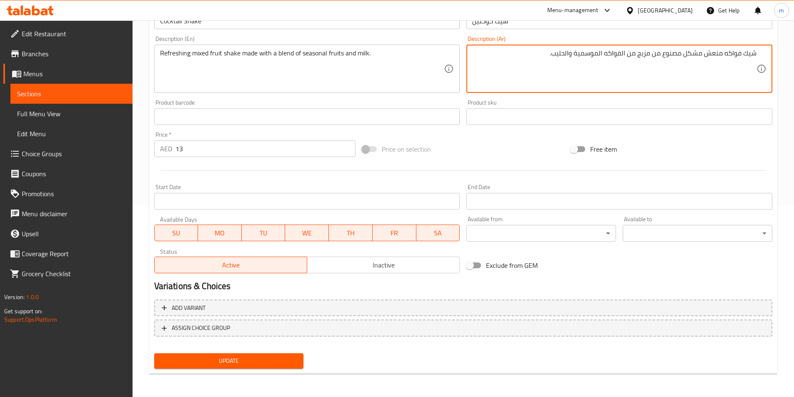
type textarea "شيك فواكه منعش مشكل مصنوع من مزيج من الفواكه الموسمية والحليب."
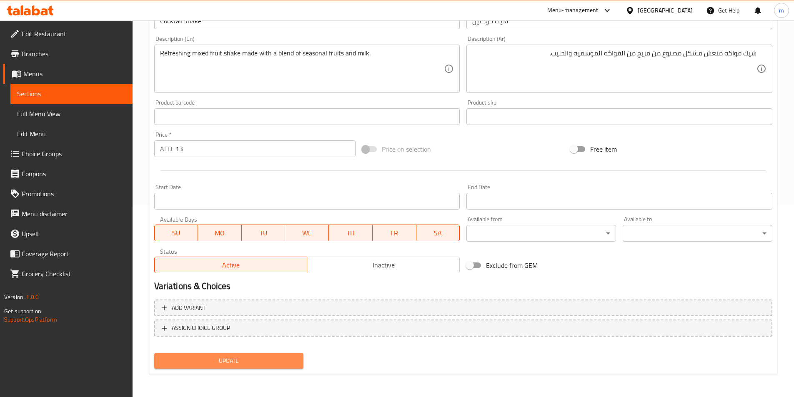
click at [266, 362] on span "Update" at bounding box center [229, 361] width 136 height 10
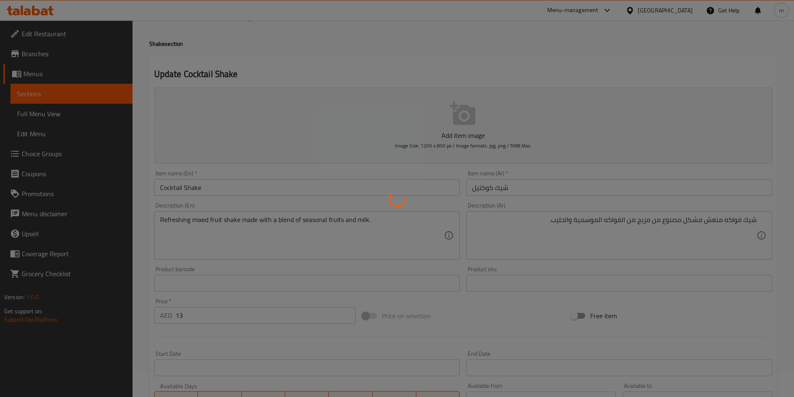
scroll to position [0, 0]
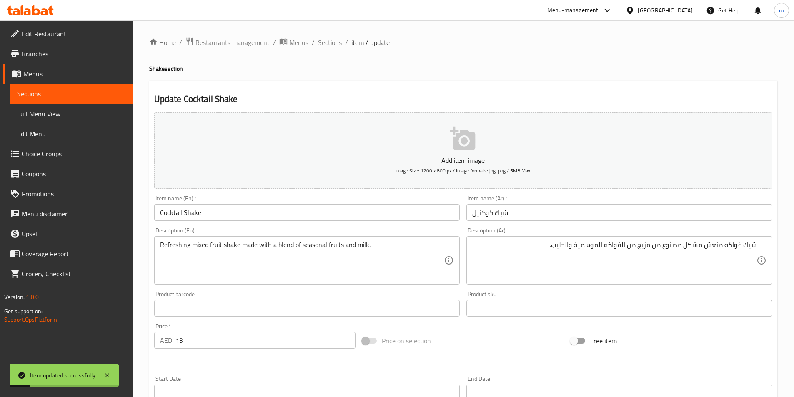
click at [325, 43] on span "Sections" at bounding box center [330, 42] width 24 height 10
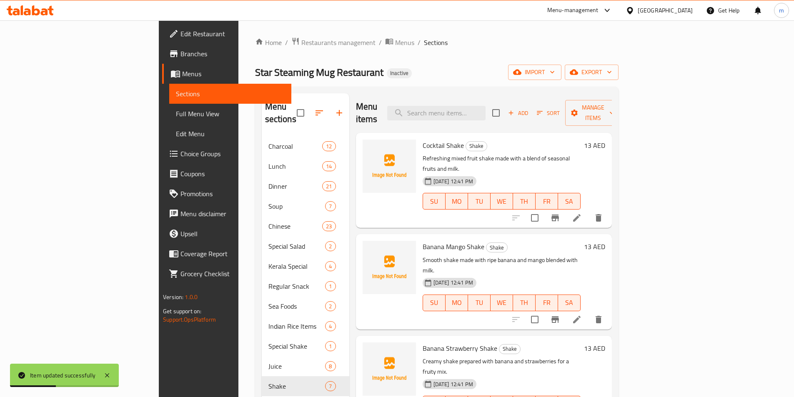
click at [582, 315] on icon at bounding box center [577, 320] width 10 height 10
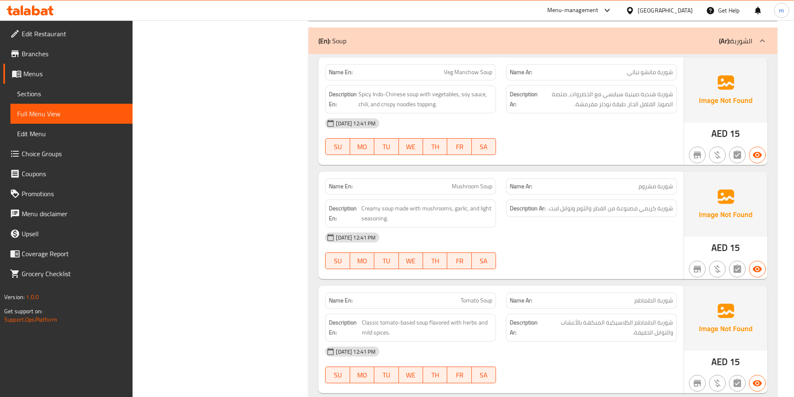
scroll to position [5953, 0]
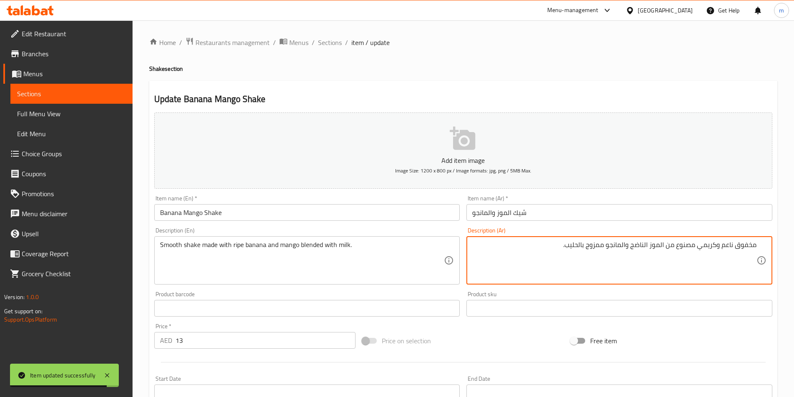
click at [749, 245] on textarea "مخفوق ناعم وكريمي مصنوع من الموز الناضج والمانجو ممزوج بالحليب." at bounding box center [614, 261] width 284 height 40
click at [720, 250] on textarea "شيك ناعم وكريمي مصنوع من الموز الناضج والمانجو ممزوج بالحليب." at bounding box center [614, 261] width 284 height 40
type textarea "شيك ناعم مصنوع من الموز الناضج والمانجو ممزوج بالحليب."
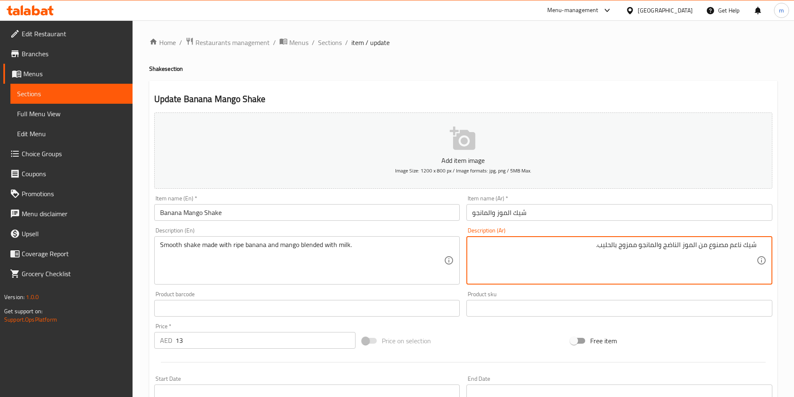
click at [239, 249] on textarea "Smooth shake made with ripe banana and mango blended with milk." at bounding box center [302, 261] width 284 height 40
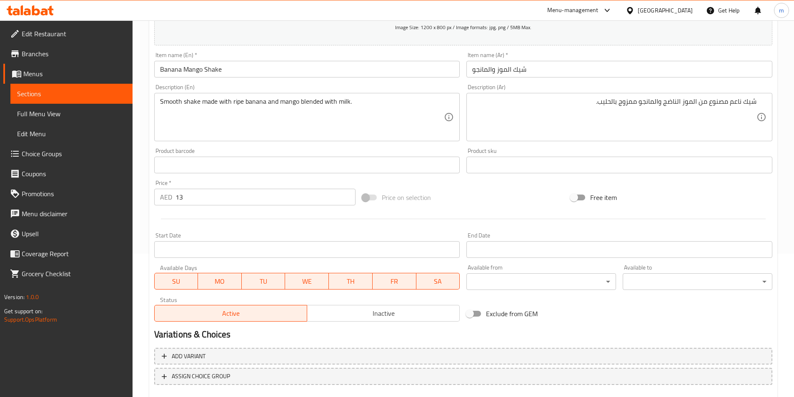
scroll to position [192, 0]
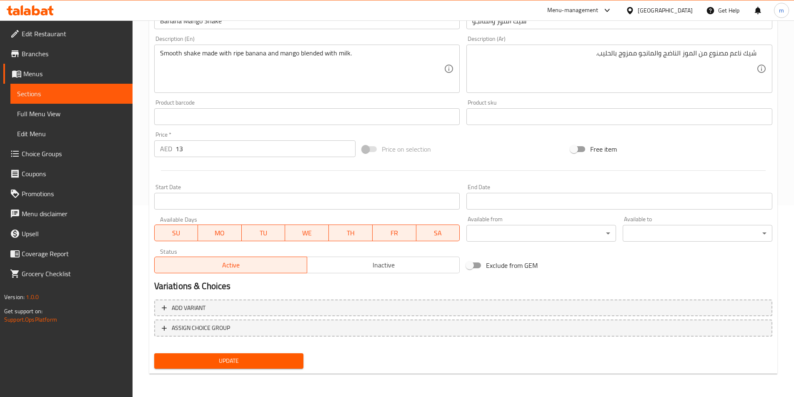
click at [261, 361] on span "Update" at bounding box center [229, 361] width 136 height 10
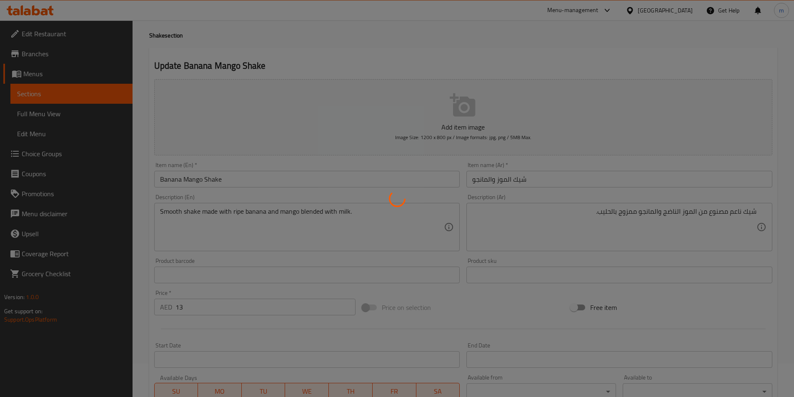
scroll to position [0, 0]
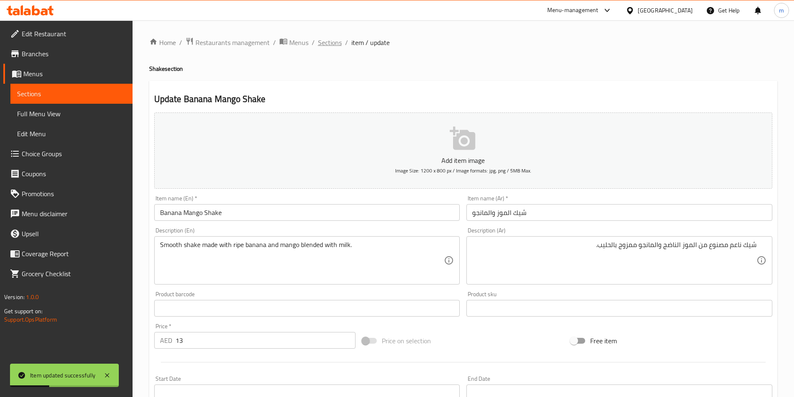
click at [326, 45] on span "Sections" at bounding box center [330, 42] width 24 height 10
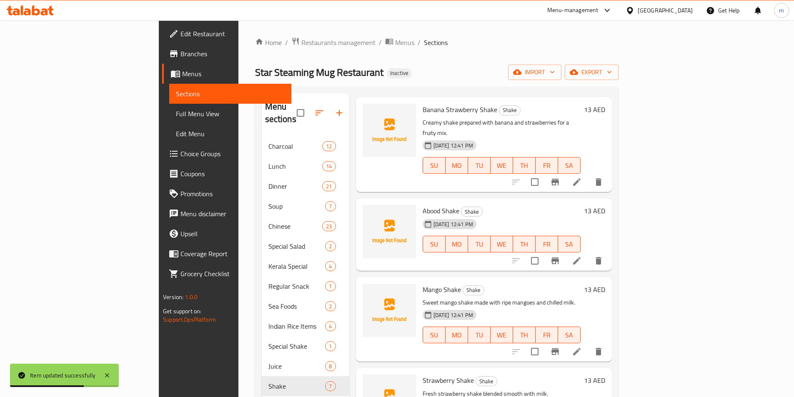
scroll to position [248, 0]
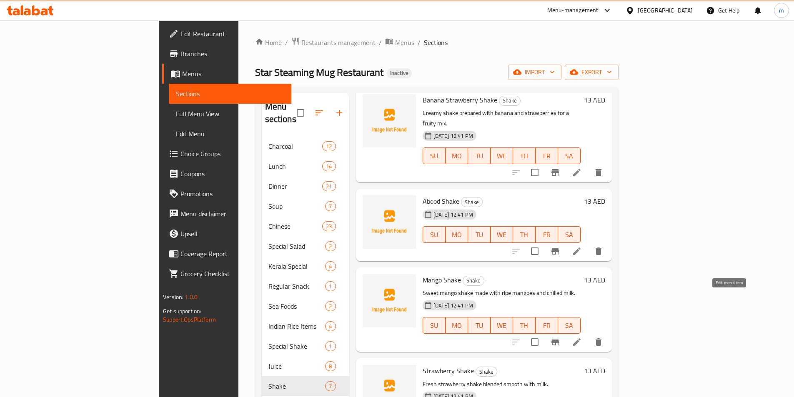
click at [580, 338] on icon at bounding box center [576, 341] width 7 height 7
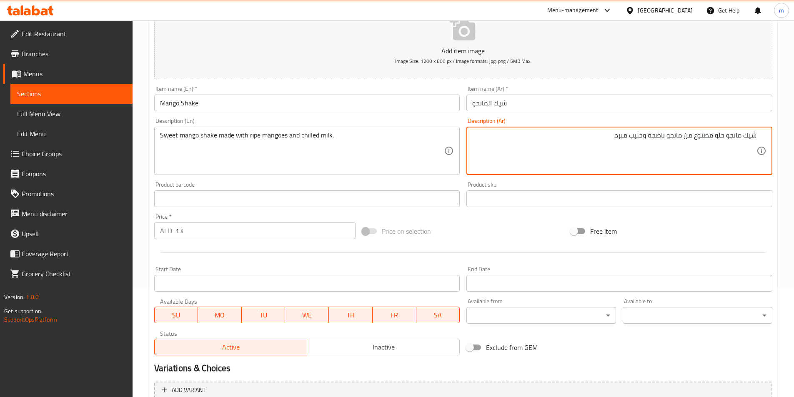
scroll to position [167, 0]
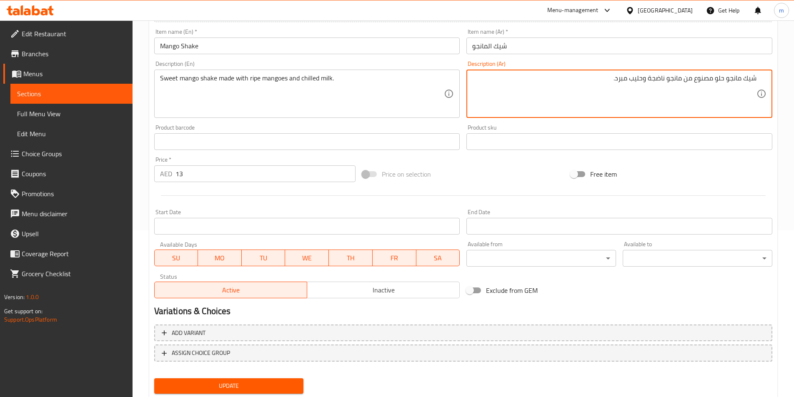
click at [268, 383] on span "Update" at bounding box center [229, 386] width 136 height 10
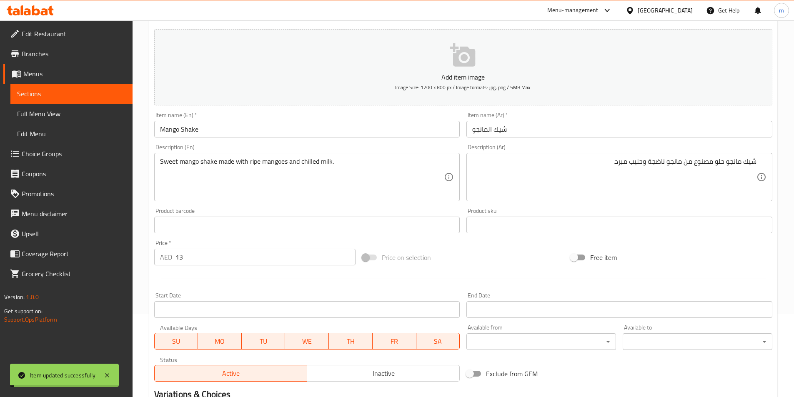
scroll to position [0, 0]
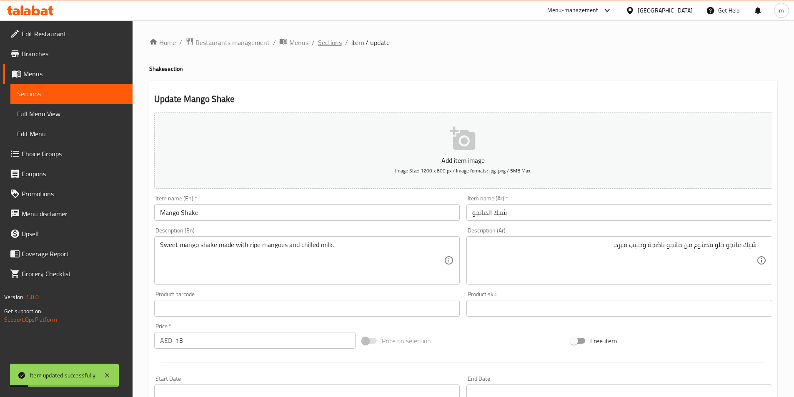
click at [331, 40] on span "Sections" at bounding box center [330, 42] width 24 height 10
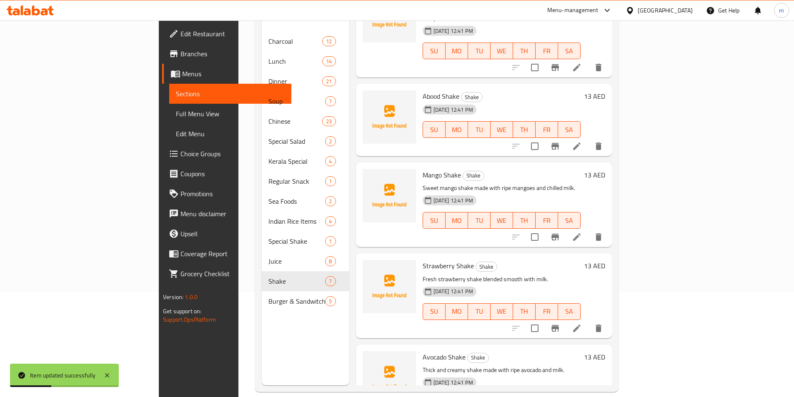
scroll to position [117, 0]
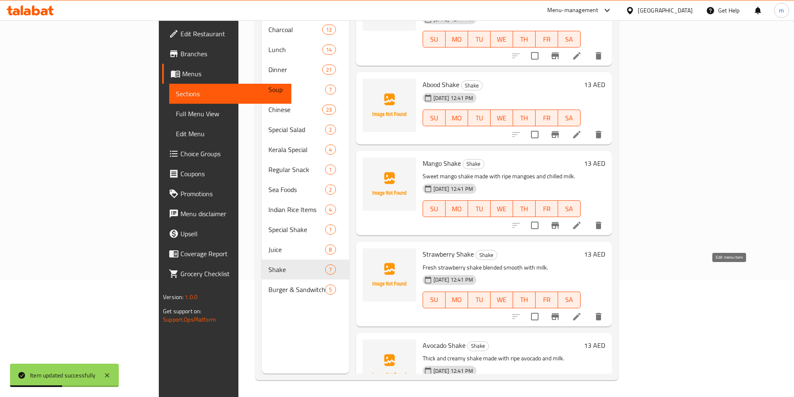
click at [582, 312] on icon at bounding box center [577, 317] width 10 height 10
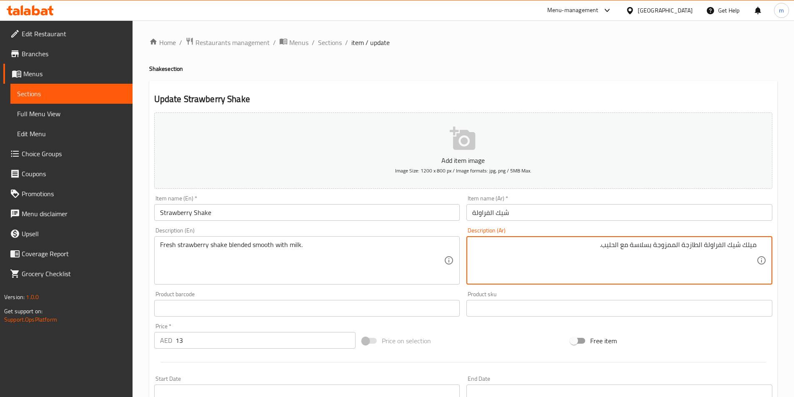
click at [747, 247] on textarea "ميلك شيك الفراولة الطازجة الممزوجة بسلاسة مع الحليب." at bounding box center [614, 261] width 284 height 40
click at [705, 251] on textarea "شيك الفراولة الطازجة الممزوجة بسلاسة مع الحليب." at bounding box center [614, 261] width 284 height 40
click at [660, 252] on textarea "شيك الفراولة الطازجة الممزوجة بسلاسة مع الحليب." at bounding box center [614, 261] width 284 height 40
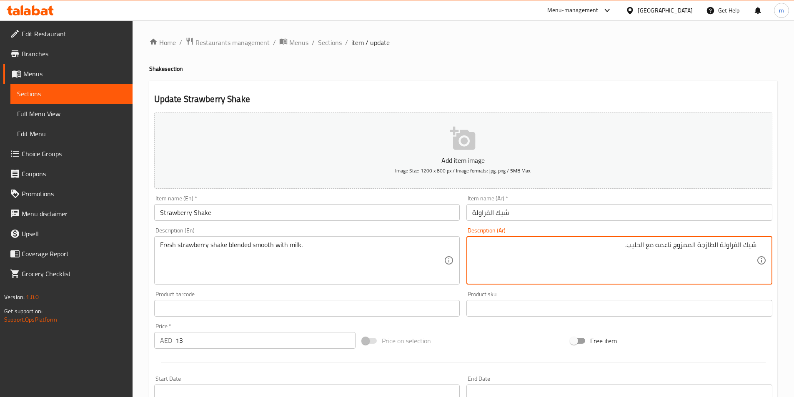
scroll to position [167, 0]
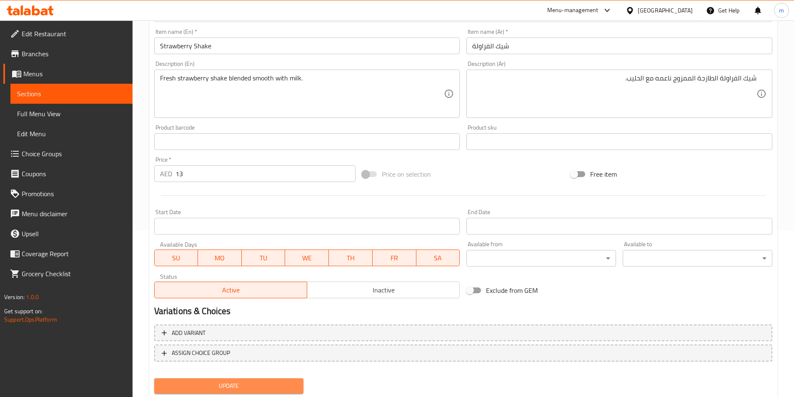
click at [260, 391] on span "Update" at bounding box center [229, 386] width 136 height 10
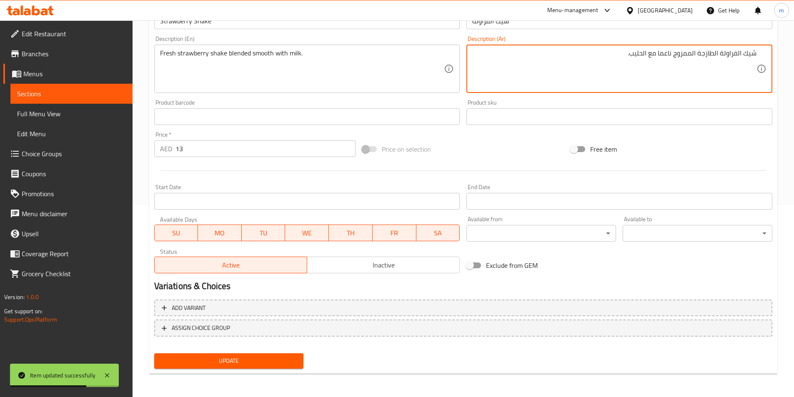
type textarea "شيك الفراولة الطازجة الممزوج ناعما مع الحليب."
click at [268, 357] on span "Update" at bounding box center [229, 361] width 136 height 10
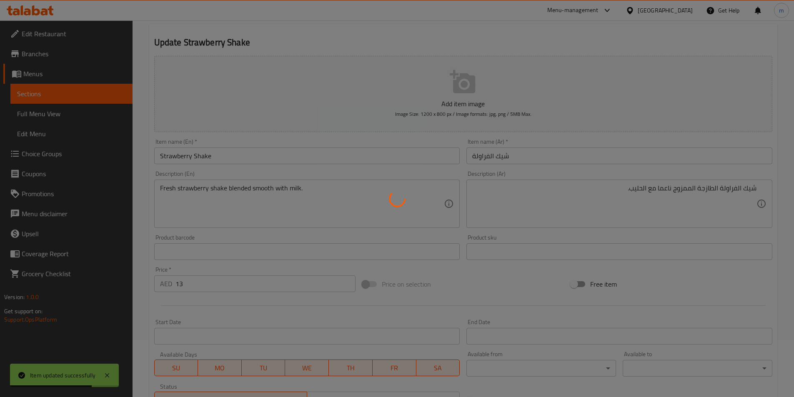
scroll to position [0, 0]
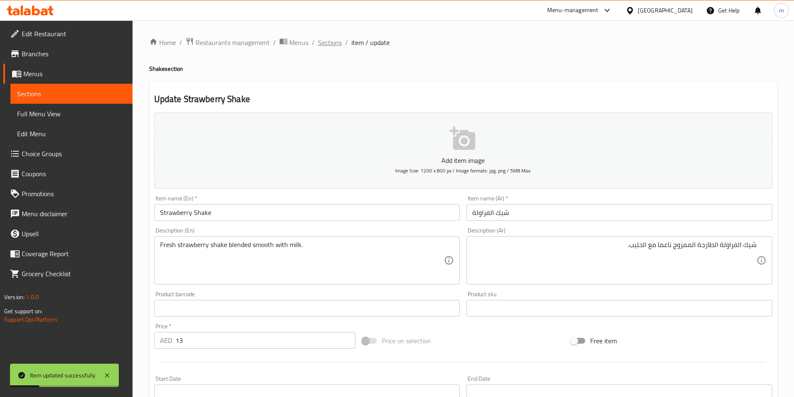
click at [329, 43] on span "Sections" at bounding box center [330, 42] width 24 height 10
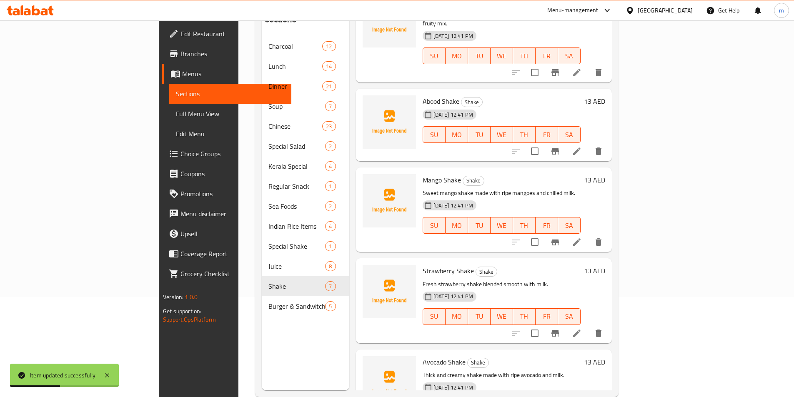
scroll to position [117, 0]
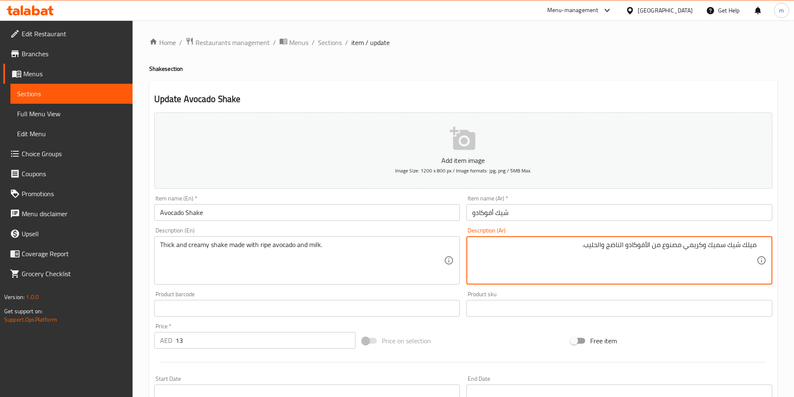
click at [752, 250] on textarea "ميلك شيك سميك وكريمي مصنوع من الأفوكادو الناضج والحليب." at bounding box center [614, 261] width 284 height 40
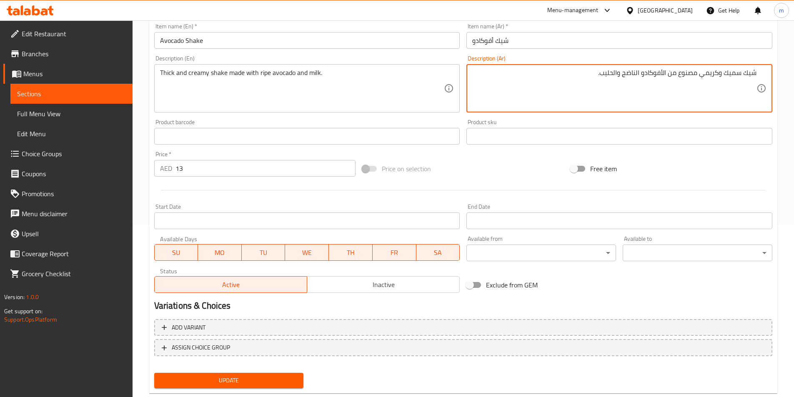
scroll to position [192, 0]
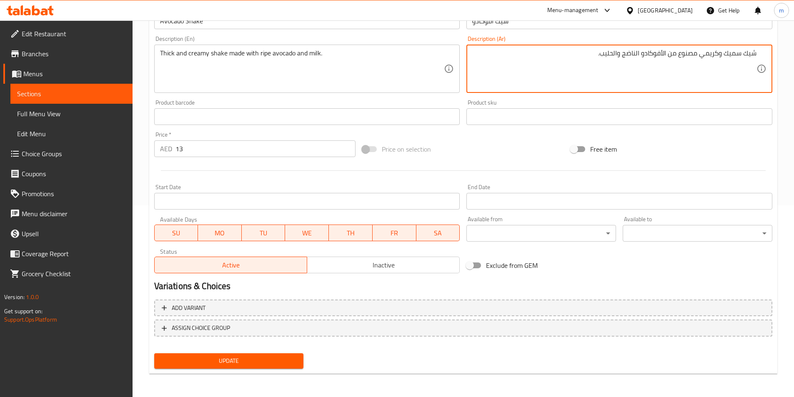
type textarea "شيك سميك وكريمي مصنوع من الأفوكادو الناضج والحليب."
click at [257, 360] on span "Update" at bounding box center [229, 361] width 136 height 10
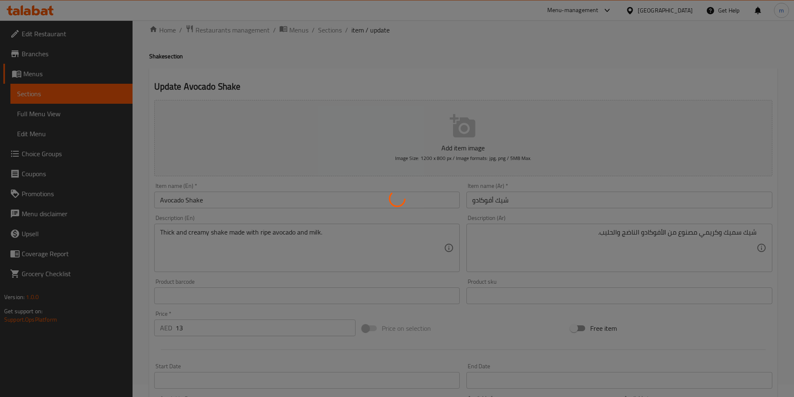
scroll to position [0, 0]
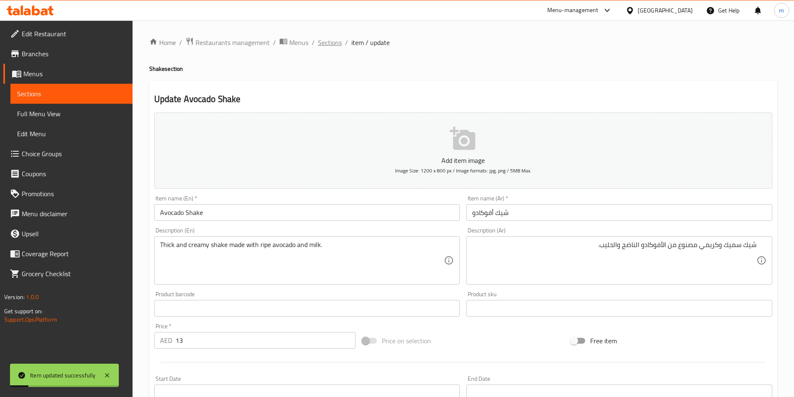
click at [330, 43] on span "Sections" at bounding box center [330, 42] width 24 height 10
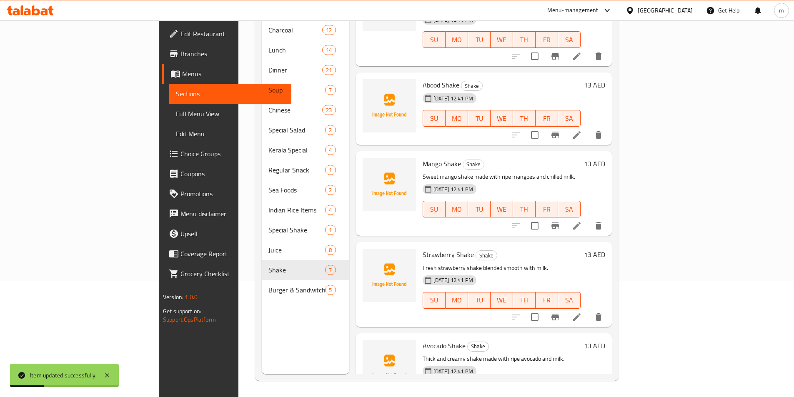
scroll to position [117, 0]
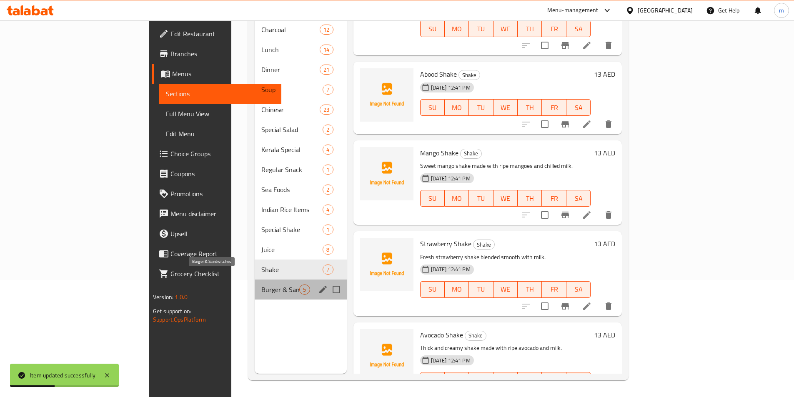
click at [261, 285] on span "Burger & Sandwitches" at bounding box center [280, 290] width 38 height 10
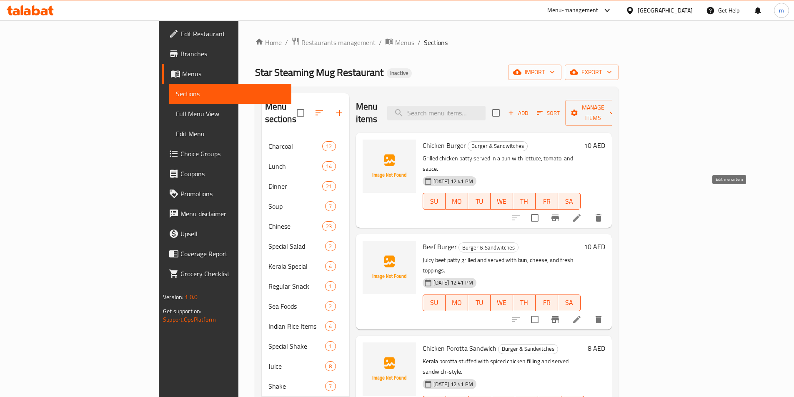
click at [582, 213] on icon at bounding box center [577, 218] width 10 height 10
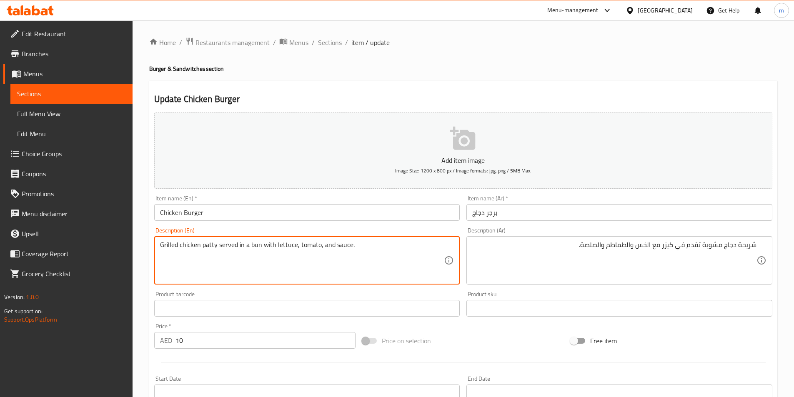
click at [205, 248] on textarea "Grilled chicken patty served in a bun with lettuce, tomato, and sauce." at bounding box center [302, 261] width 284 height 40
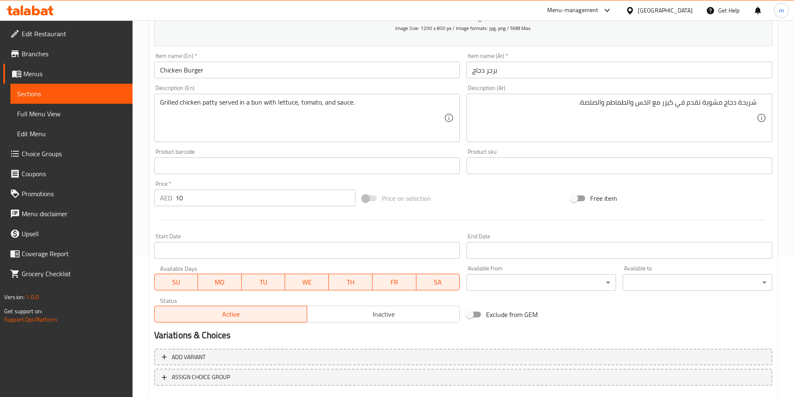
scroll to position [192, 0]
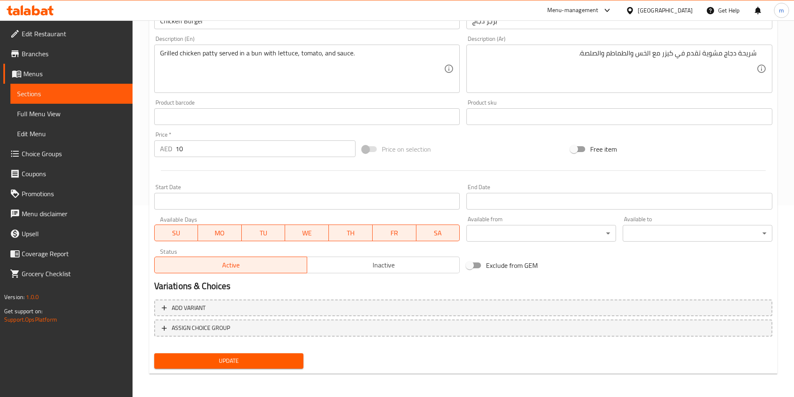
click at [225, 361] on span "Update" at bounding box center [229, 361] width 136 height 10
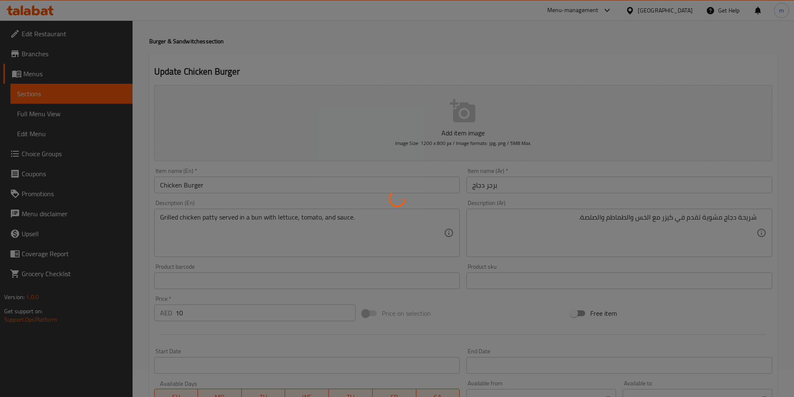
scroll to position [0, 0]
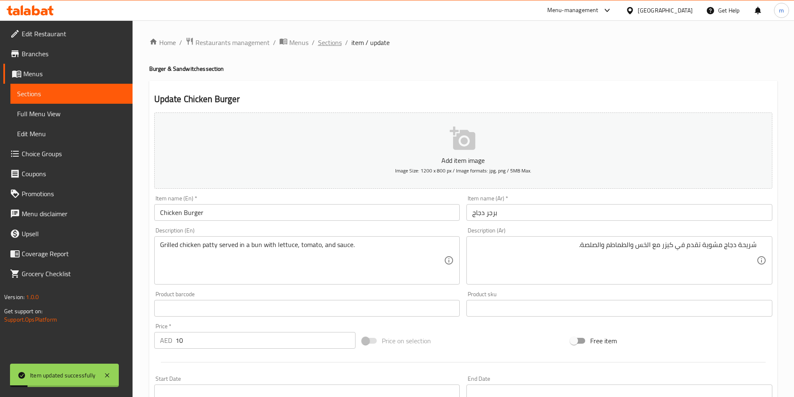
click at [333, 43] on span "Sections" at bounding box center [330, 42] width 24 height 10
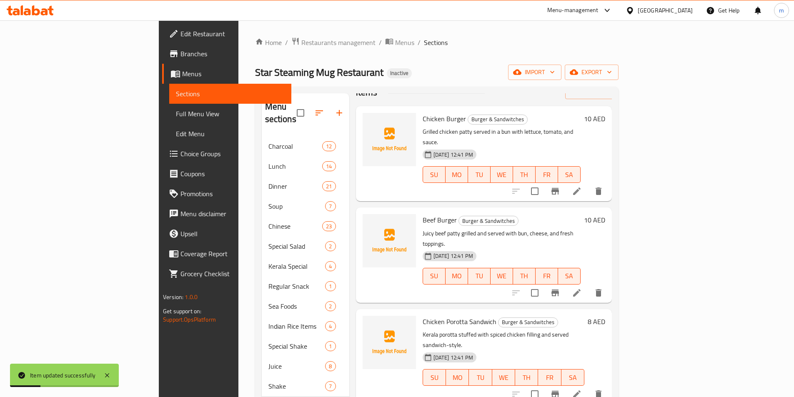
scroll to position [42, 0]
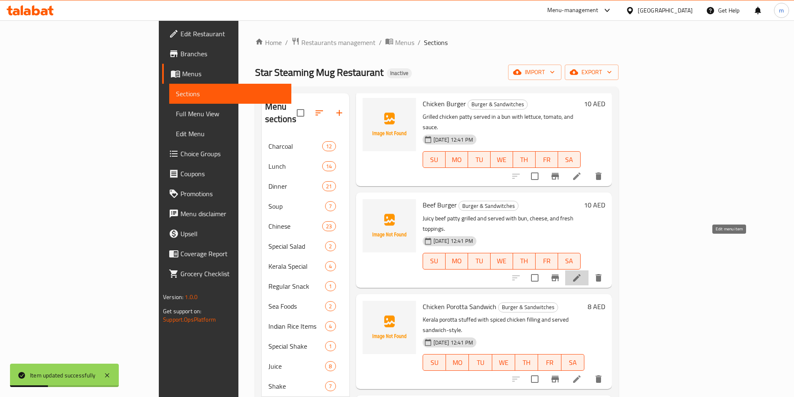
click at [580, 274] on icon at bounding box center [576, 277] width 7 height 7
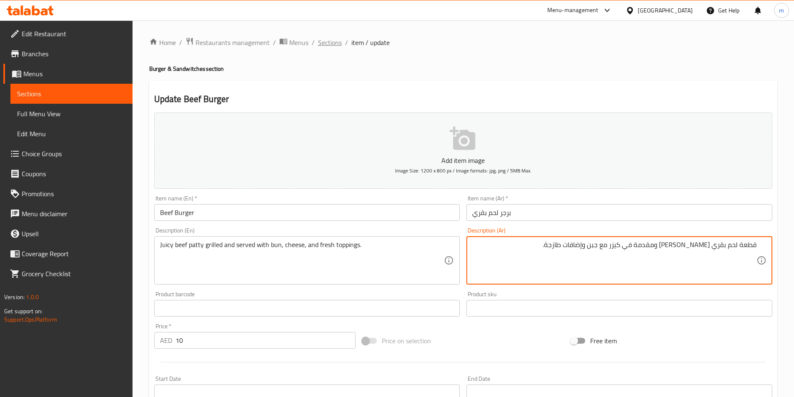
click at [334, 41] on span "Sections" at bounding box center [330, 42] width 24 height 10
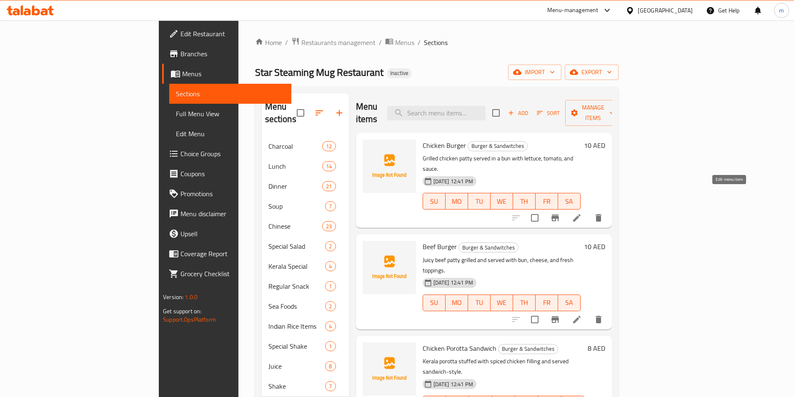
click at [582, 213] on icon at bounding box center [577, 218] width 10 height 10
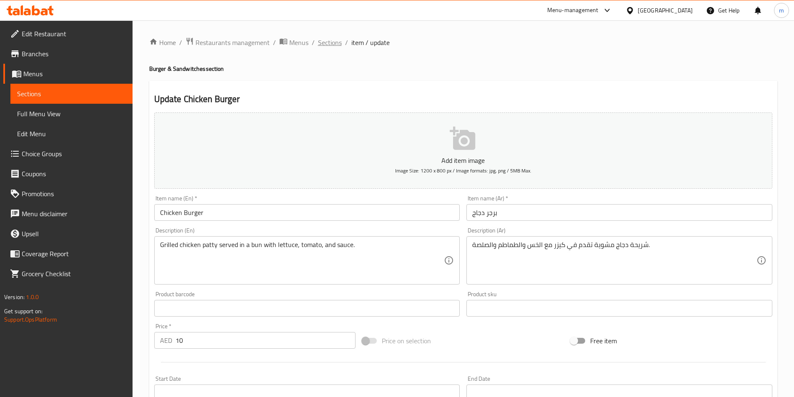
click at [328, 44] on span "Sections" at bounding box center [330, 42] width 24 height 10
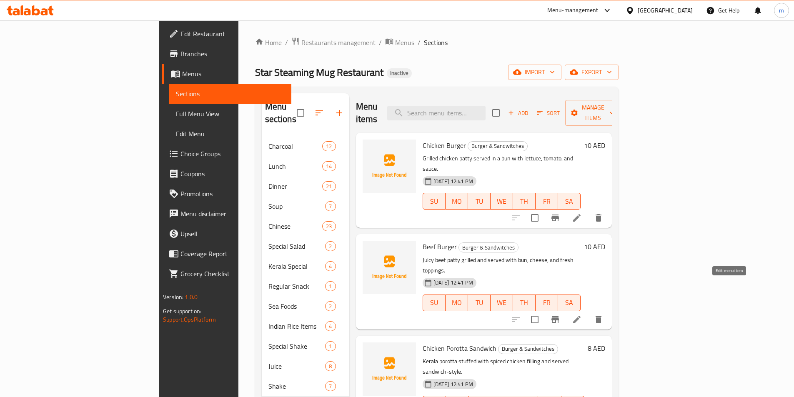
click at [582, 315] on icon at bounding box center [577, 320] width 10 height 10
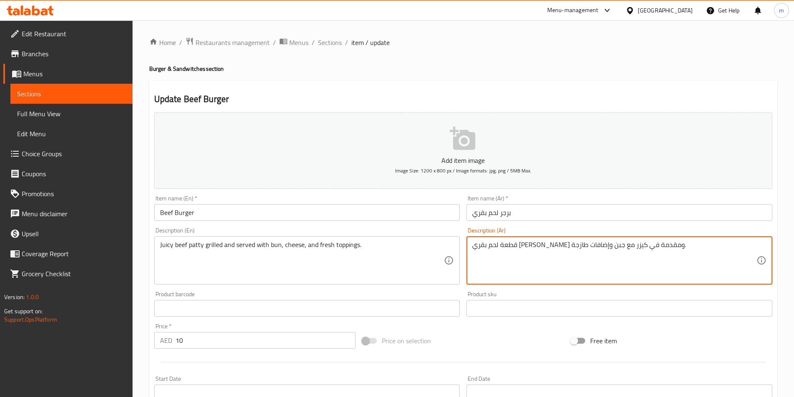
click at [665, 246] on textarea "قطعة لحم بقري جوسي مشوية ومقدمة في كيزر مع جبن وإضافات طازجة." at bounding box center [614, 261] width 284 height 40
click at [572, 245] on textarea "شريحة لحم بقري جوسي مشوية ومقدمة في كيزر مع جبن وإضافات طازجة." at bounding box center [614, 261] width 284 height 40
click at [531, 248] on textarea "شريحة لحم بقري جوسي مشوية وتقدم في كيزر مع جبن وإضافات طازجة." at bounding box center [614, 261] width 284 height 40
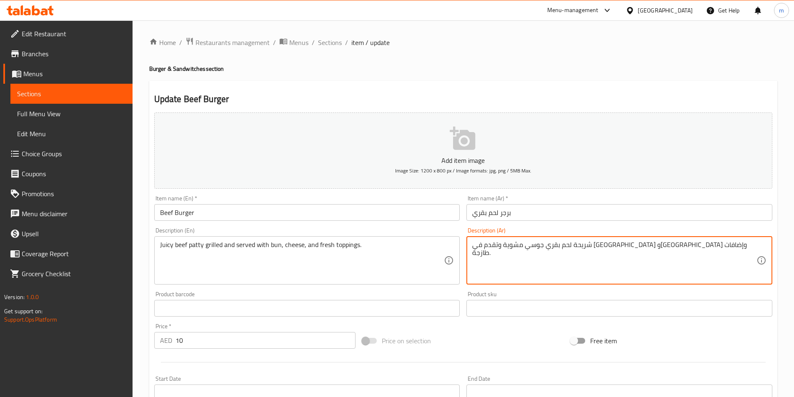
click at [503, 246] on textarea "شريحة لحم بقري جوسي مشوية وتقدم في [GEOGRAPHIC_DATA] و[GEOGRAPHIC_DATA] وإضافات…" at bounding box center [614, 261] width 284 height 40
type textarea "شريحة لحم بقري جوسي مشوية وتقدم في [GEOGRAPHIC_DATA] و[GEOGRAPHIC_DATA] وإضافات…"
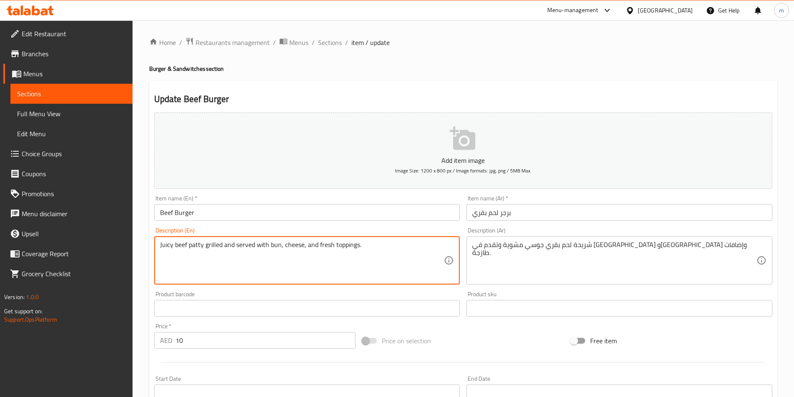
click at [344, 242] on textarea "Juicy beef patty grilled and served with bun, cheese, and fresh toppings." at bounding box center [302, 261] width 284 height 40
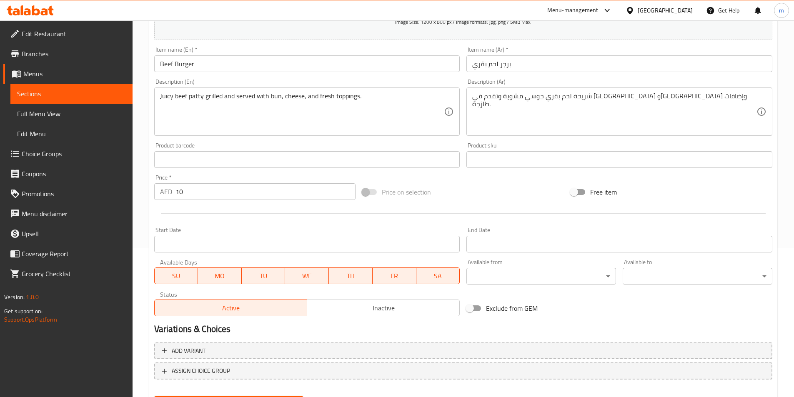
scroll to position [192, 0]
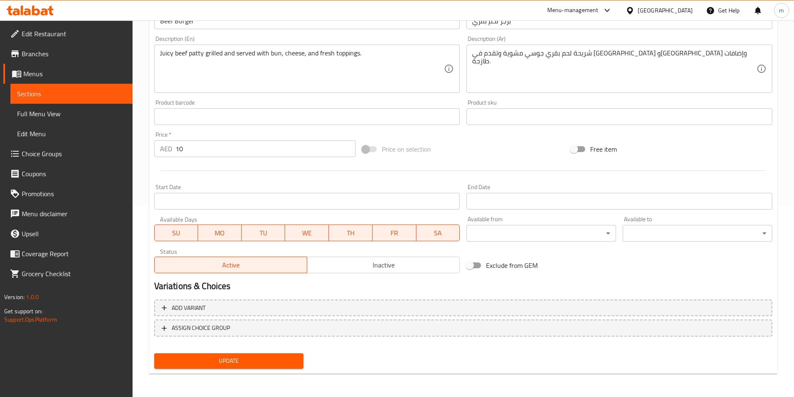
click at [240, 362] on span "Update" at bounding box center [229, 361] width 136 height 10
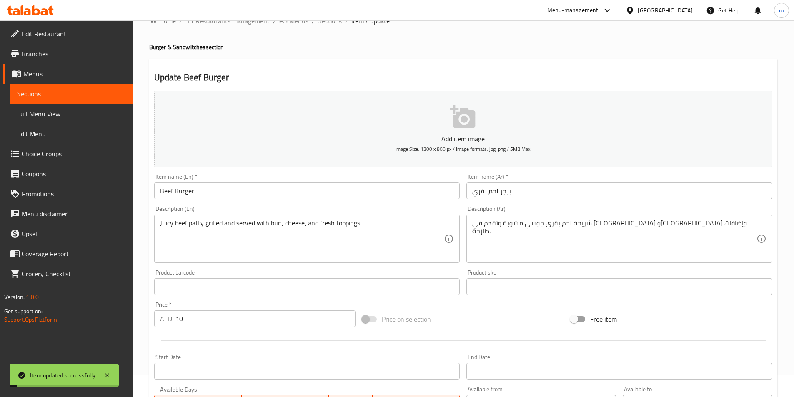
scroll to position [0, 0]
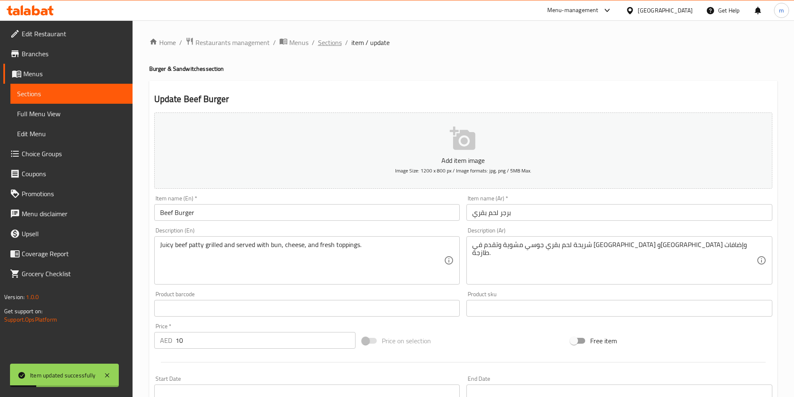
click at [331, 38] on span "Sections" at bounding box center [330, 42] width 24 height 10
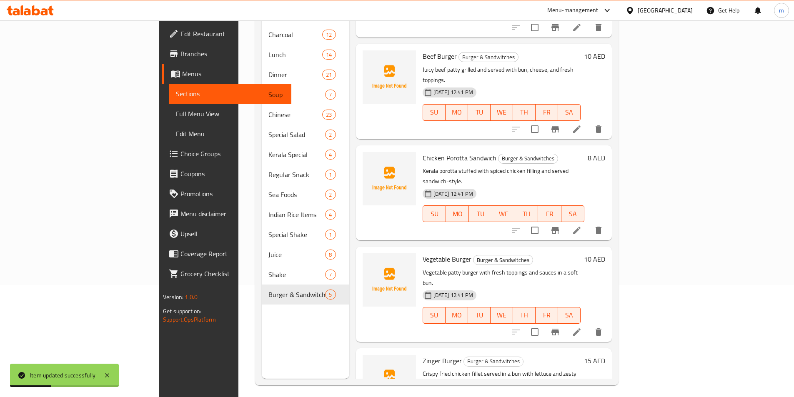
scroll to position [117, 0]
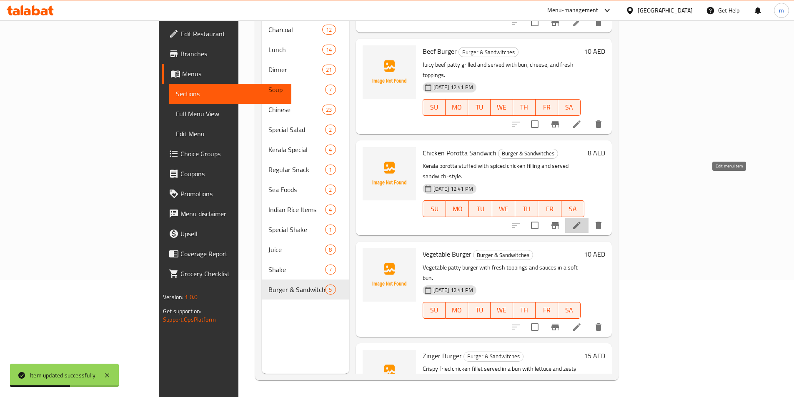
click at [580, 222] on icon at bounding box center [576, 225] width 7 height 7
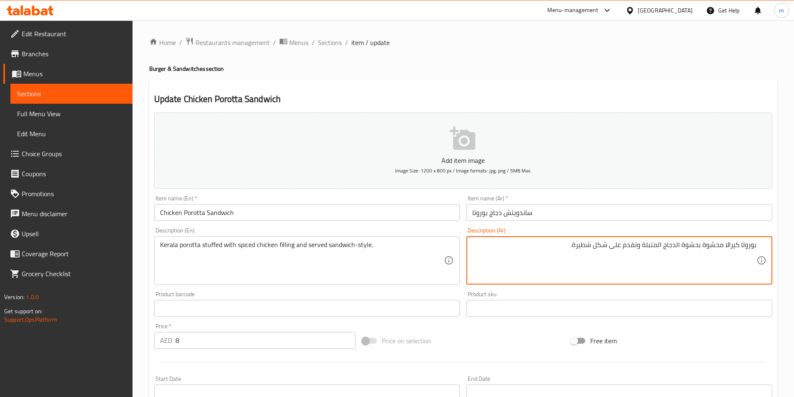
click at [684, 247] on textarea "بوروتا كيرالا محشوة بحشوة الدجاج المتبلة وتقدم على شكل شطيرة." at bounding box center [614, 261] width 284 height 40
click at [607, 246] on textarea "بوروتا كيرالا محشوة بالدجاج المتبل وتقدم على شكل شطيرة." at bounding box center [614, 261] width 284 height 40
click at [664, 251] on textarea "بوروتا كيرالا محشوة بالدجاج المتبل وتقدم على شكل سندويتش ." at bounding box center [614, 261] width 284 height 40
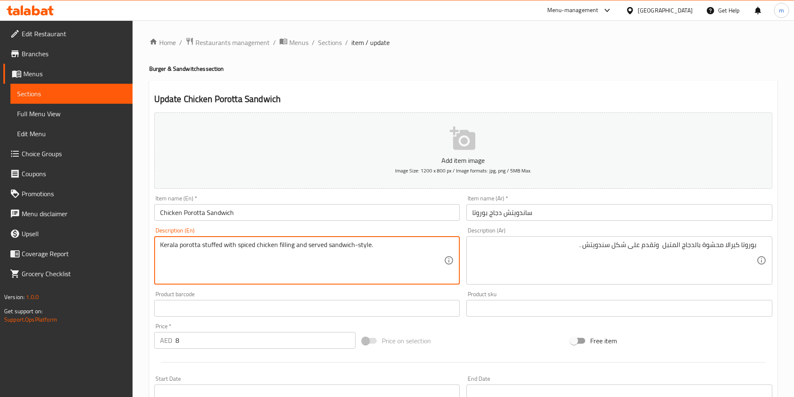
click at [286, 250] on textarea "Kerala porotta stuffed with spiced chicken filling and served sandwich-style." at bounding box center [302, 261] width 284 height 40
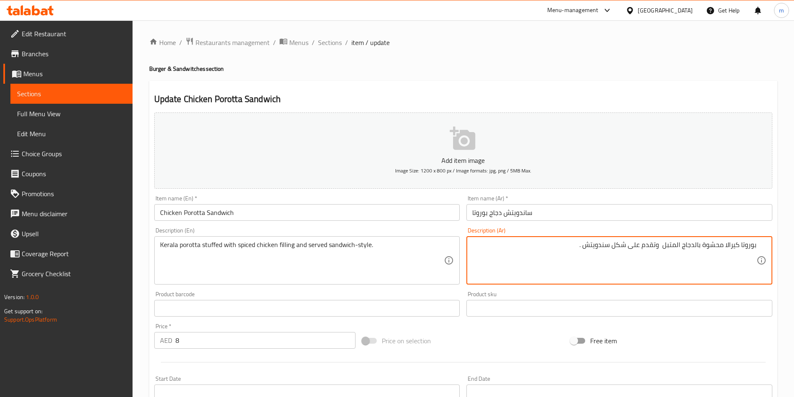
click at [662, 248] on textarea "بوروتا كيرالا محشوة بالدجاج المتبل وتقدم على شكل سندويتش ." at bounding box center [614, 261] width 284 height 40
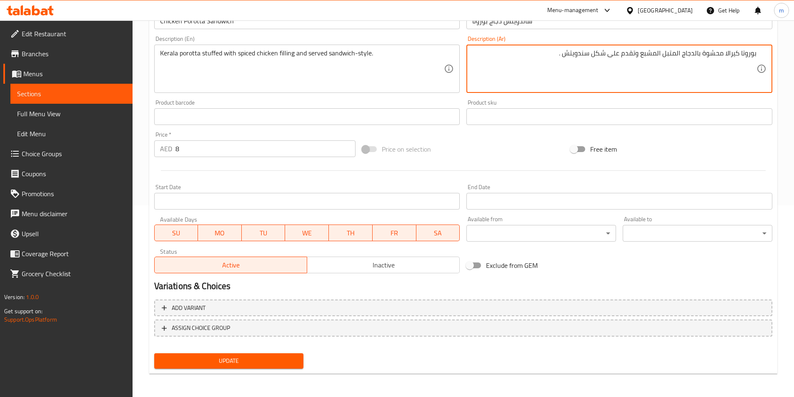
type textarea "بوروتا كيرالا محشوة بالدجاج المتبل المشبع وتقدم على شكل سندويتش ."
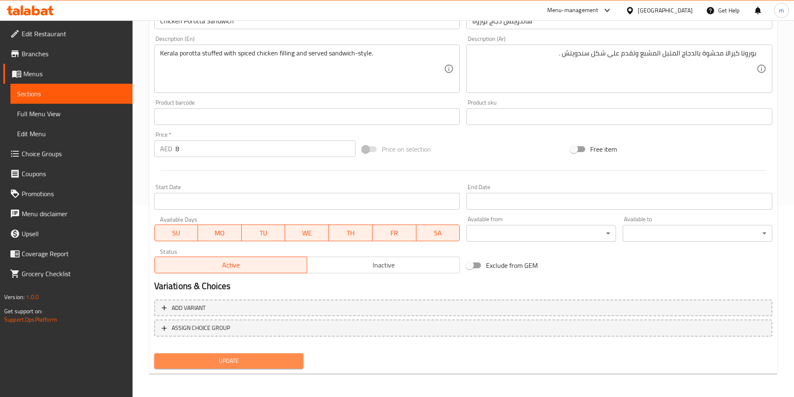
click at [281, 356] on span "Update" at bounding box center [229, 361] width 136 height 10
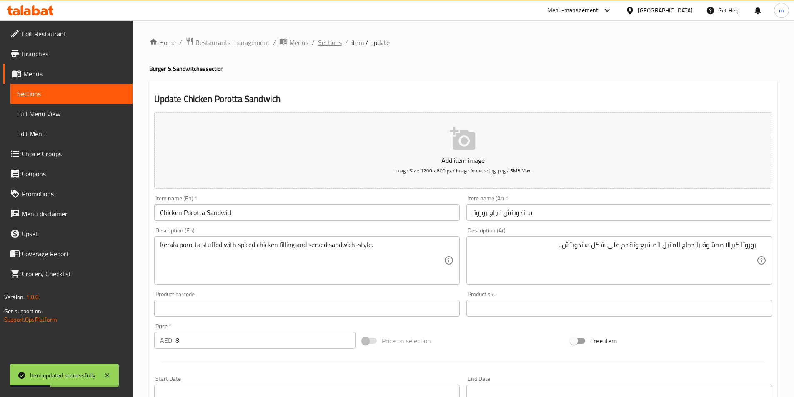
click at [324, 44] on span "Sections" at bounding box center [330, 42] width 24 height 10
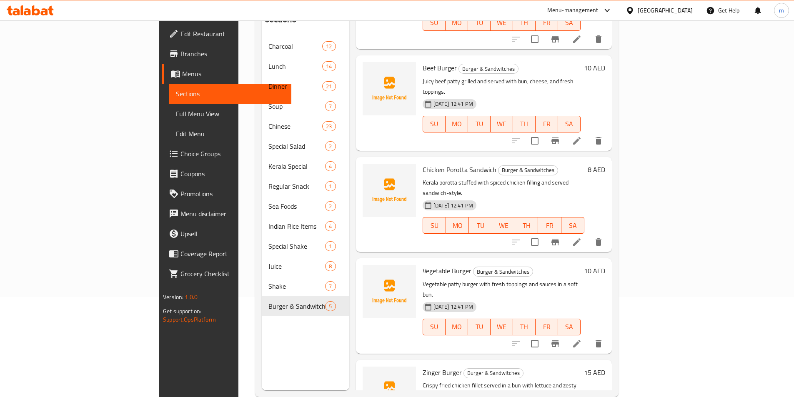
scroll to position [117, 0]
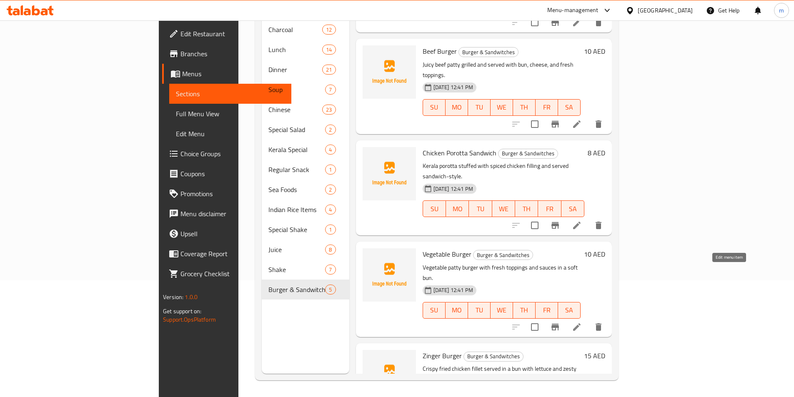
click at [580, 323] on icon at bounding box center [576, 326] width 7 height 7
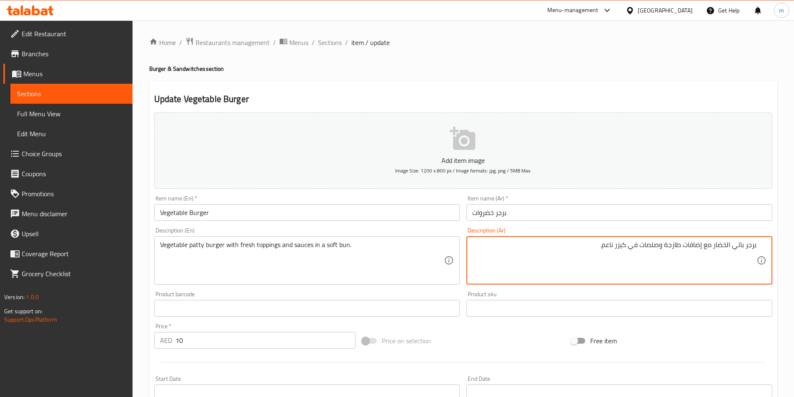
click at [755, 245] on textarea "برجر باتي الخضار مع إضافات طازجة وصلصات في كيزر ناعم." at bounding box center [614, 261] width 284 height 40
click at [734, 242] on textarea "برجر باتي الخضار مع إضافات طازجة وصلصات في كيزر ناعم." at bounding box center [614, 261] width 284 height 40
click at [739, 245] on textarea "برجر باتي الخضار مع إضافات طازجة وصلصات في كيزر ناعم." at bounding box center [614, 261] width 284 height 40
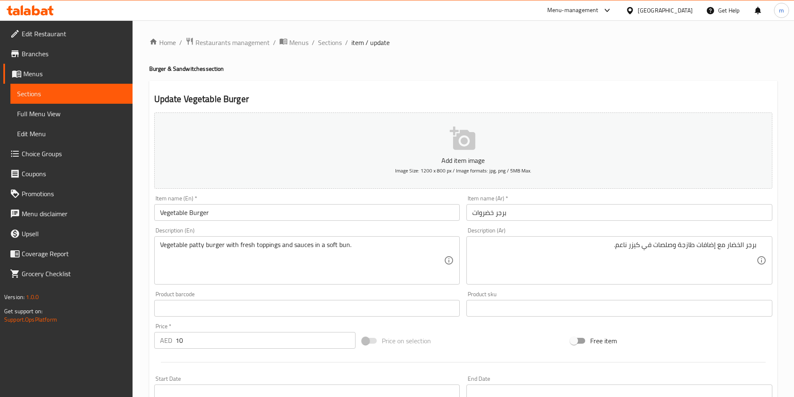
click at [752, 250] on textarea "برجر الخضار مع إضافات طازجة وصلصات في كيزر ناعم." at bounding box center [614, 261] width 284 height 40
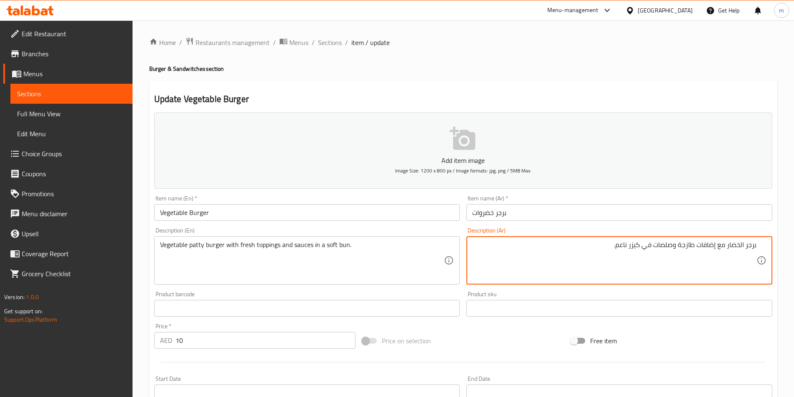
click at [755, 248] on textarea "برجر الخضار مع إضافات طازجة وصلصات في كيزر ناعم." at bounding box center [614, 261] width 284 height 40
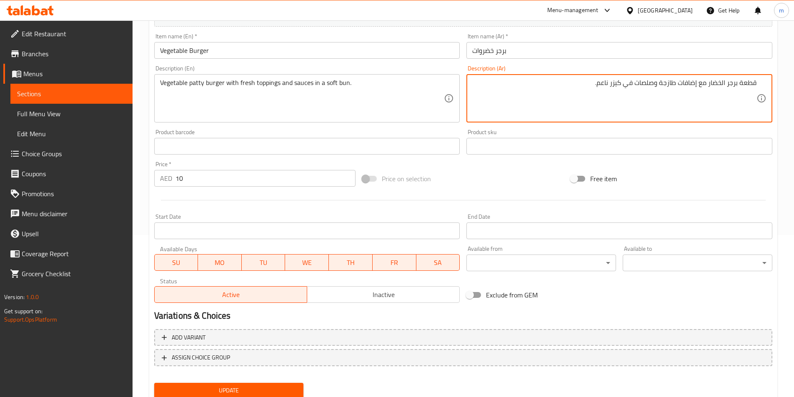
scroll to position [167, 0]
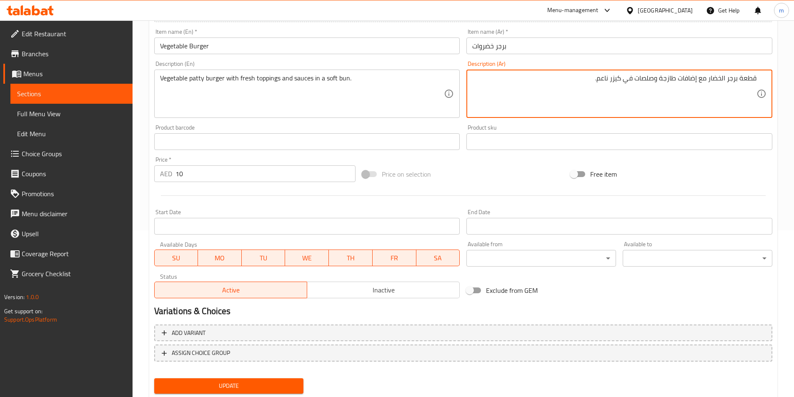
click at [220, 385] on span "Update" at bounding box center [229, 386] width 136 height 10
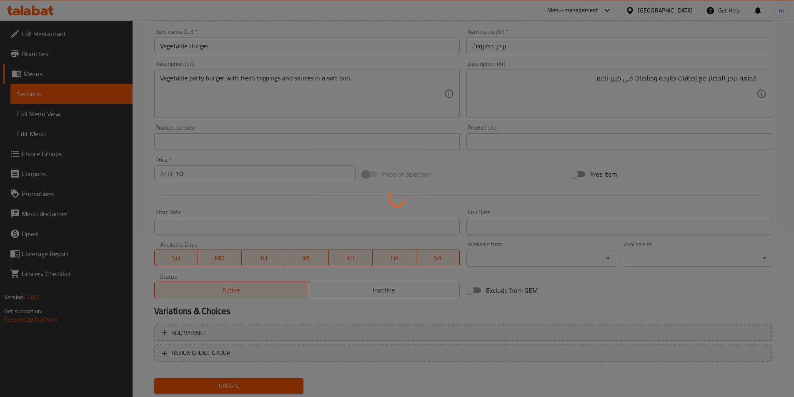
scroll to position [0, 0]
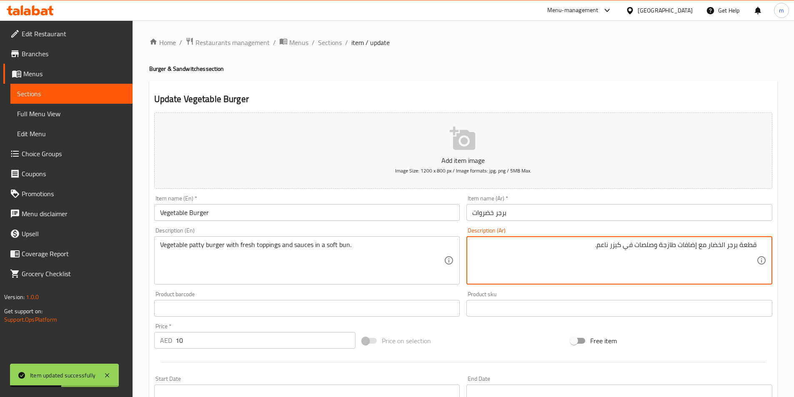
click at [747, 243] on textarea "قطعة برجر الخضار مع إضافات طازجة وصلصات في كيزر ناعم." at bounding box center [614, 261] width 284 height 40
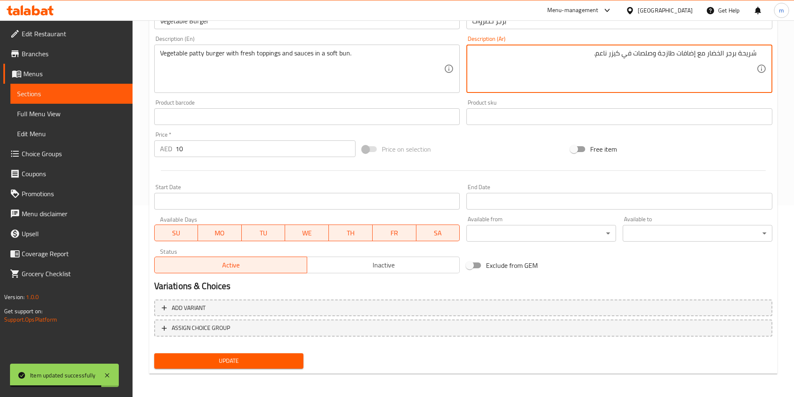
type textarea "شريحة برجر الخضار مع إضافات طازجة وصلصات في كيزر ناعم."
click at [250, 367] on button "Update" at bounding box center [229, 360] width 150 height 15
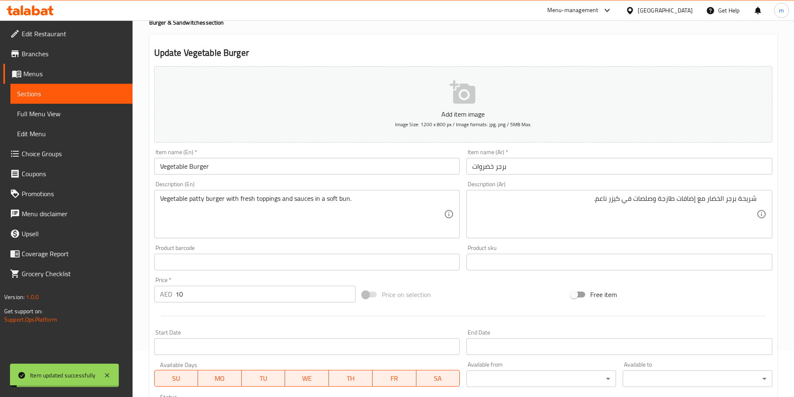
scroll to position [0, 0]
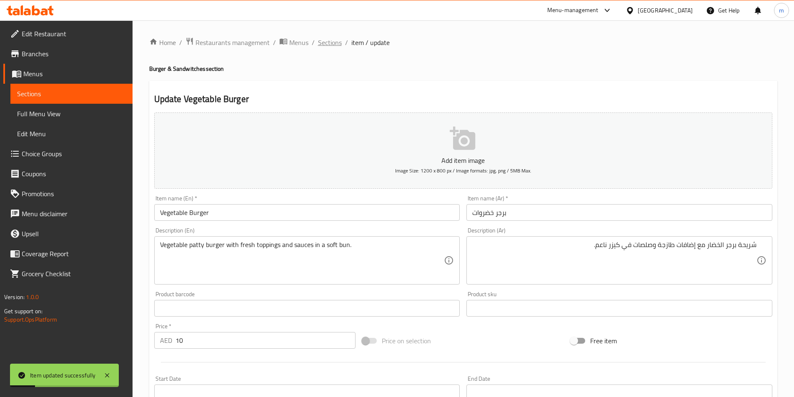
click at [333, 40] on span "Sections" at bounding box center [330, 42] width 24 height 10
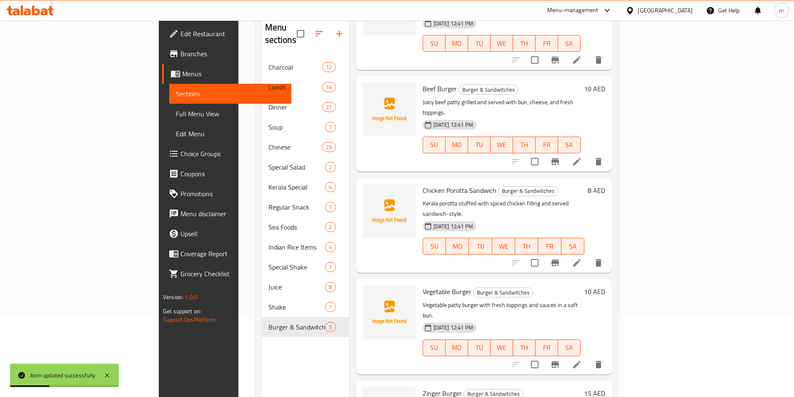
scroll to position [117, 0]
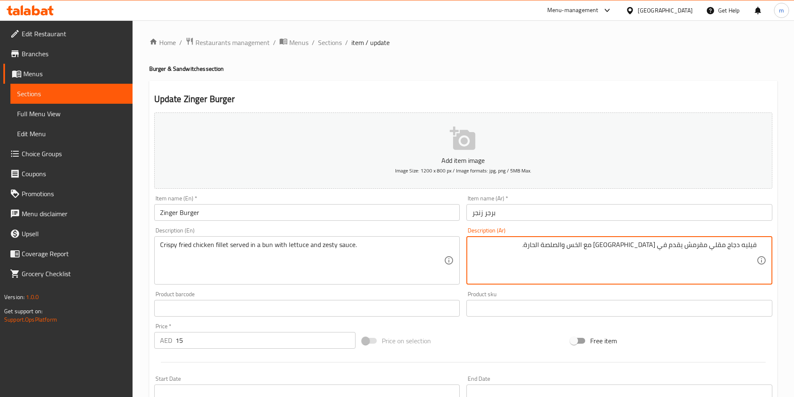
click at [585, 245] on textarea "فيليه دجاج مقلي مقرمش يقدم في كيزر مع الخس والصلصة الحارة." at bounding box center [614, 261] width 284 height 40
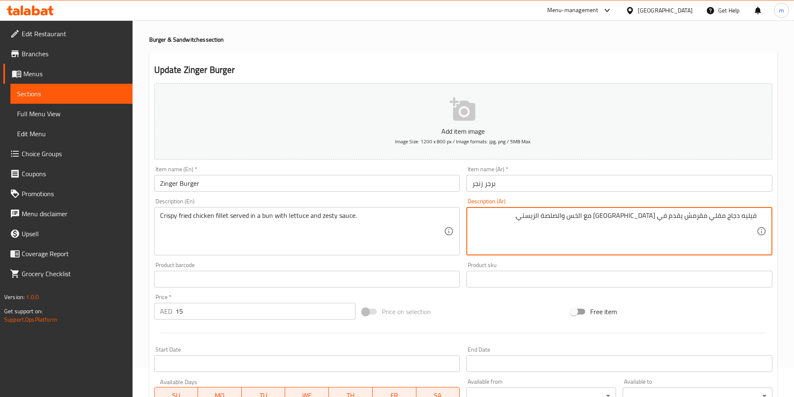
scroll to position [167, 0]
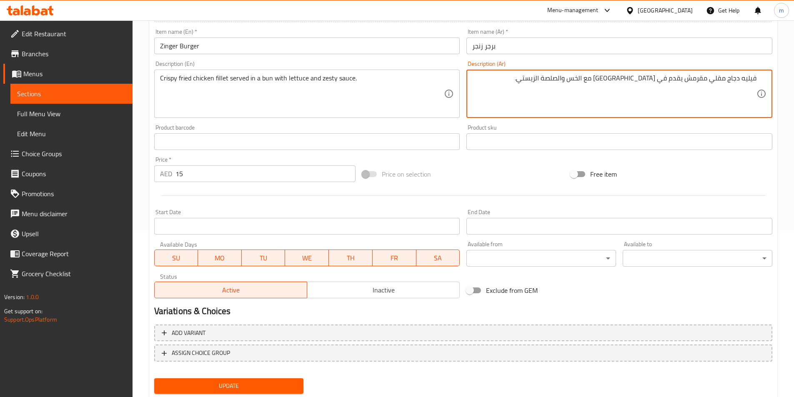
type textarea "فيليه دجاج مقلي مقرمش يقدم في [GEOGRAPHIC_DATA] مع الخس والصلصة الزيستي."
click at [232, 388] on span "Update" at bounding box center [229, 386] width 136 height 10
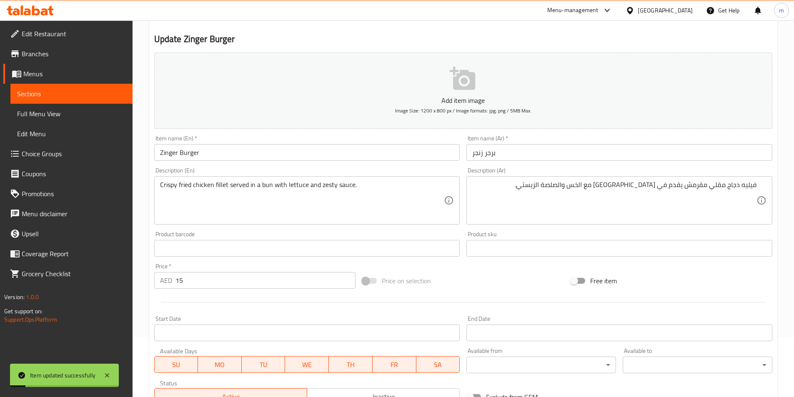
scroll to position [0, 0]
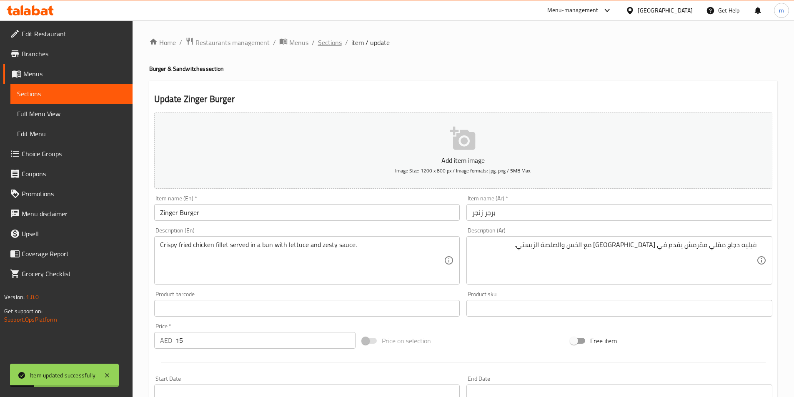
click at [325, 43] on span "Sections" at bounding box center [330, 42] width 24 height 10
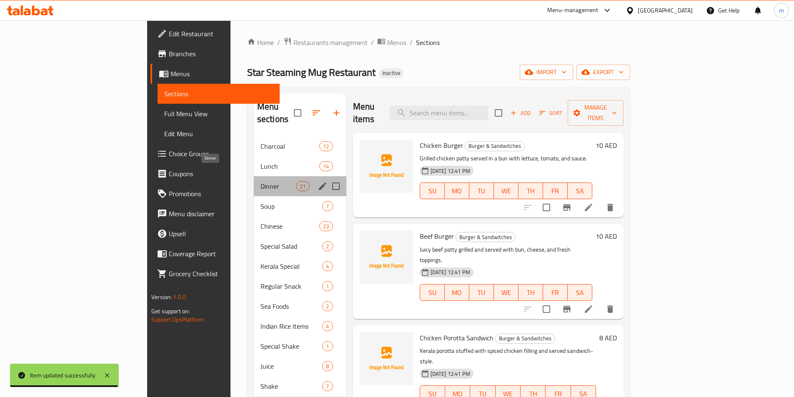
click at [260, 181] on span "Dinner" at bounding box center [277, 186] width 35 height 10
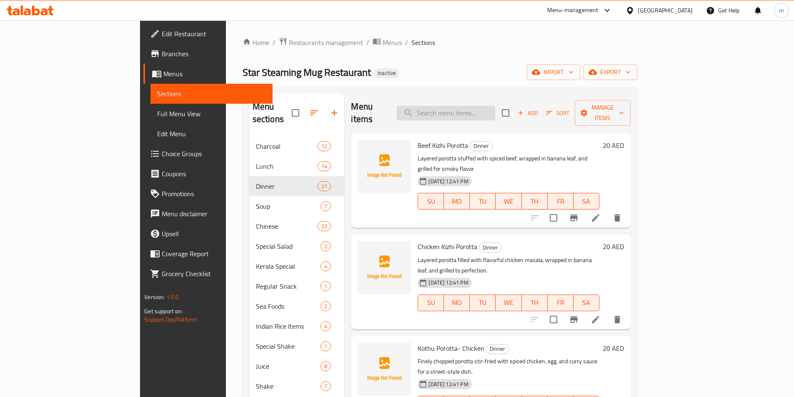
click at [475, 110] on input "search" at bounding box center [446, 113] width 98 height 15
type input "ي"
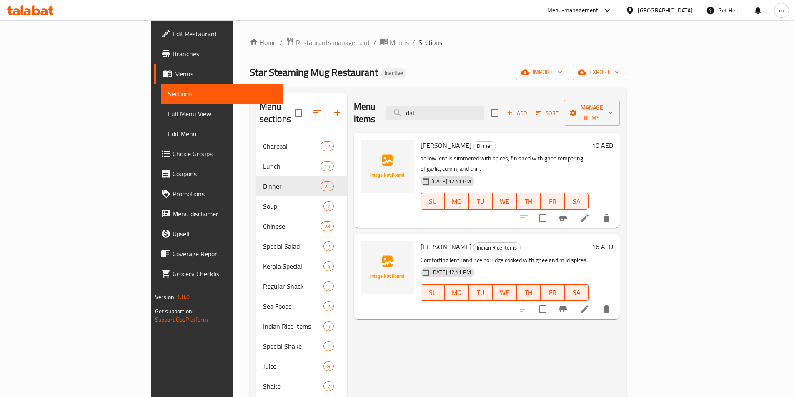
type input "dal"
click at [596, 210] on li at bounding box center [584, 217] width 23 height 15
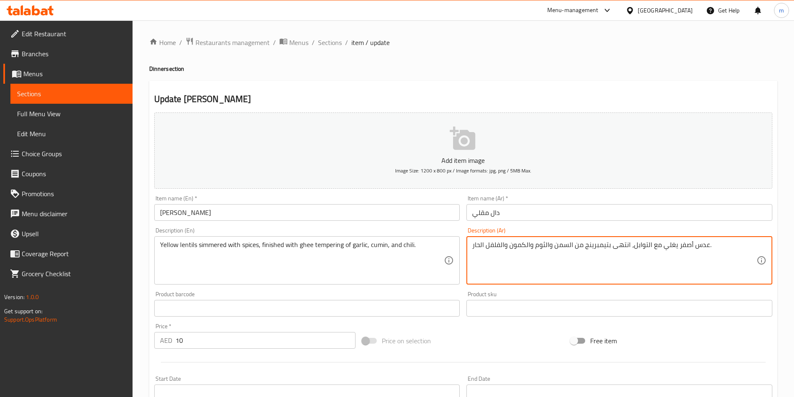
click at [668, 251] on textarea "عدس أصفر يغلي مع التوابل، انتهى بتيمبرينج من السمن والثوم والكمون والفلفل الحار." at bounding box center [614, 261] width 284 height 40
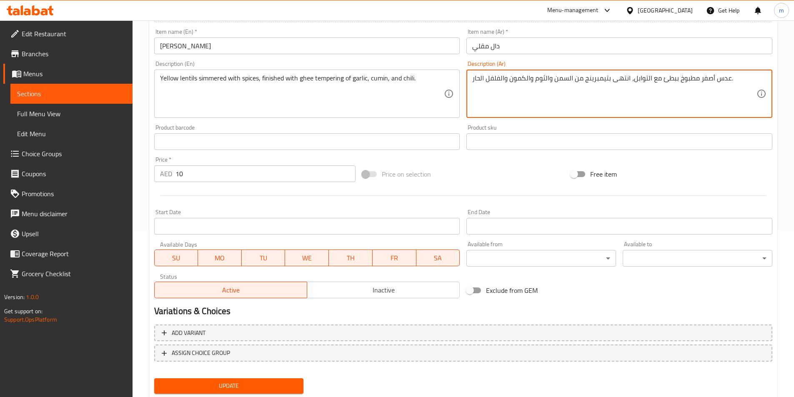
type textarea "عدس أصفر مطبوخ ببطئ مع التوابل، انتهى بتيمبرينج من السمن والثوم والكمون والفلفل…"
click at [228, 381] on span "Update" at bounding box center [229, 386] width 136 height 10
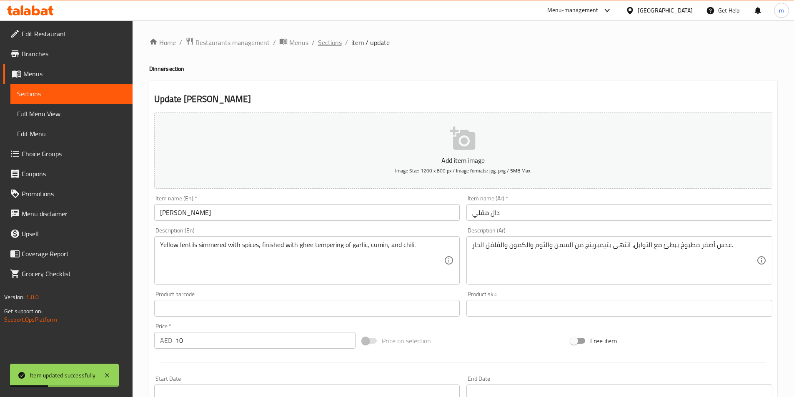
click at [332, 39] on span "Sections" at bounding box center [330, 42] width 24 height 10
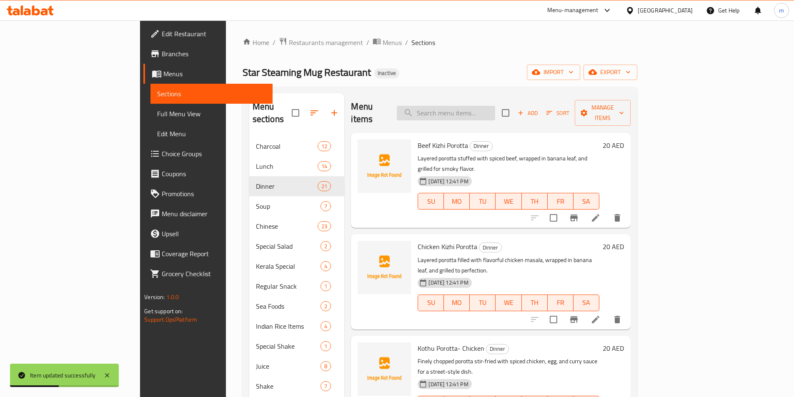
click at [495, 110] on input "search" at bounding box center [446, 113] width 98 height 15
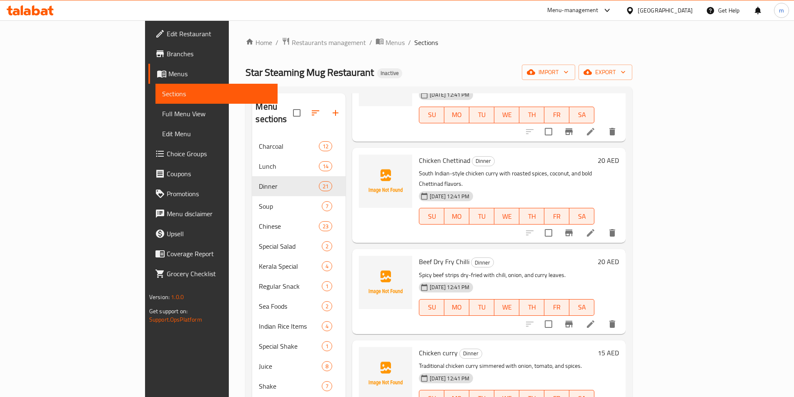
scroll to position [625, 0]
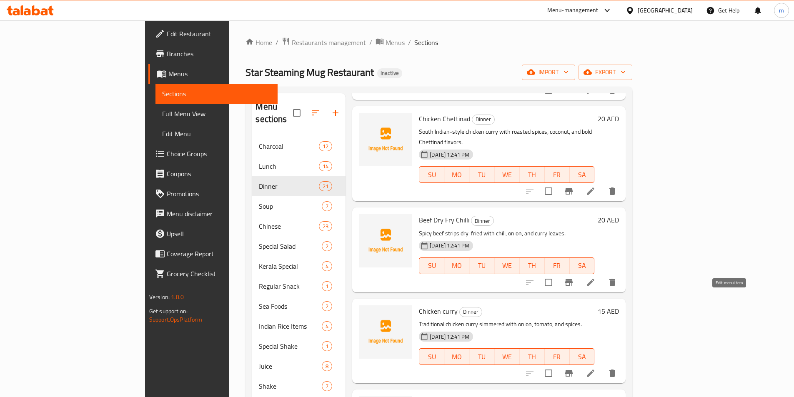
type input "curry"
click at [595, 368] on icon at bounding box center [590, 373] width 10 height 10
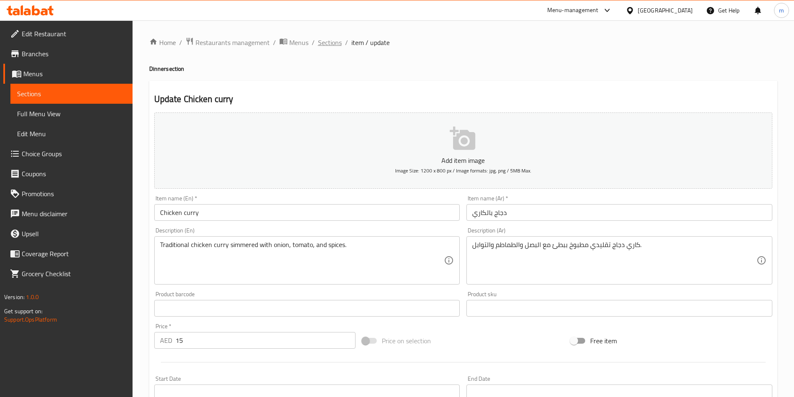
click at [326, 46] on span "Sections" at bounding box center [330, 42] width 24 height 10
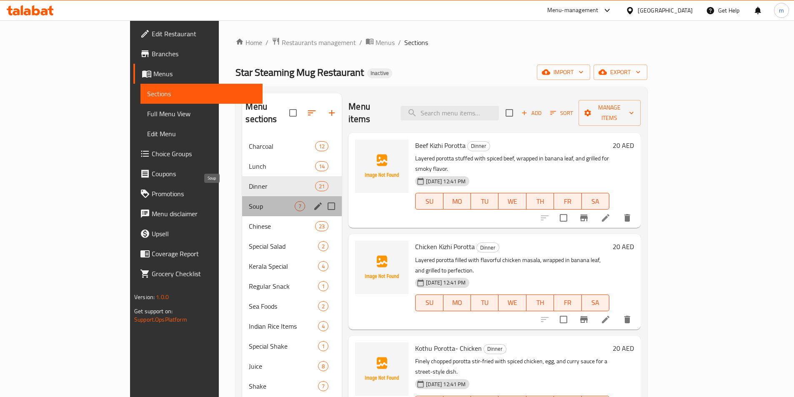
click at [249, 201] on span "Soup" at bounding box center [272, 206] width 46 height 10
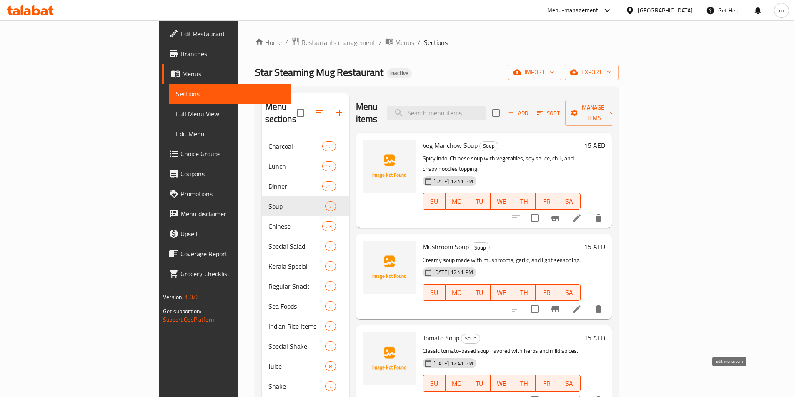
click at [580, 396] on icon at bounding box center [576, 399] width 7 height 7
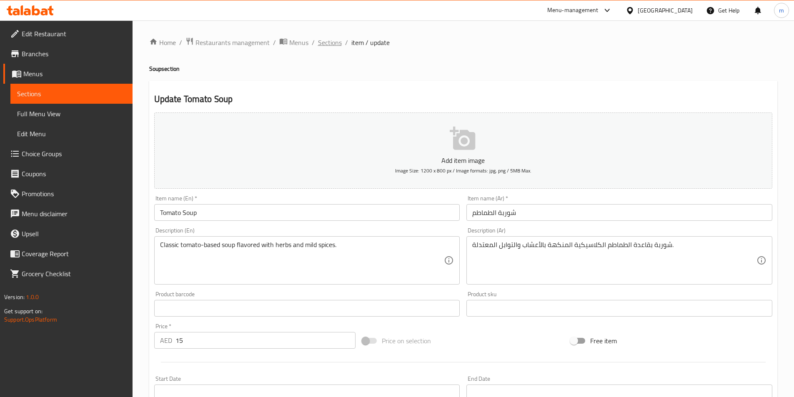
click at [328, 39] on span "Sections" at bounding box center [330, 42] width 24 height 10
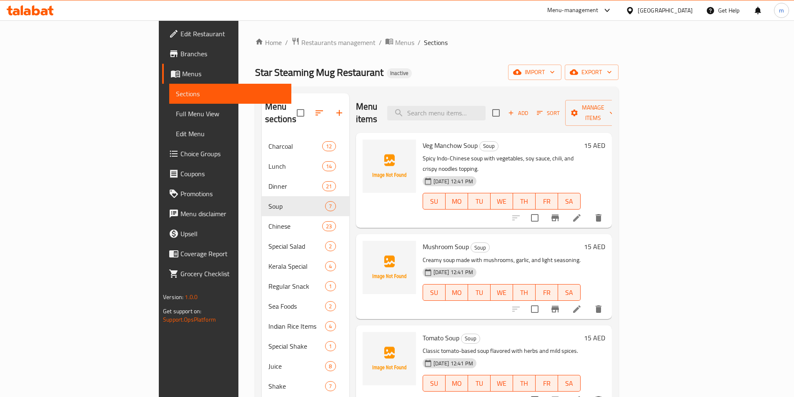
click at [588, 210] on li at bounding box center [576, 217] width 23 height 15
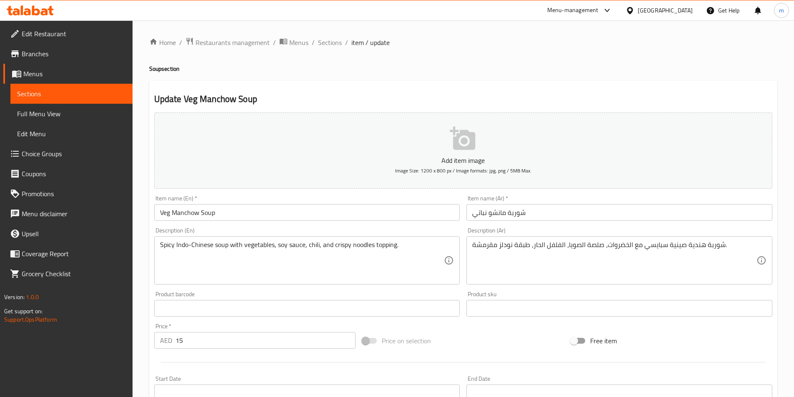
click at [593, 245] on textarea "شوربة هندية صينية سبايسي مع الخضروات، صلصة الصويا، الفلفل الحار، طبقة نودلز مقر…" at bounding box center [614, 261] width 284 height 40
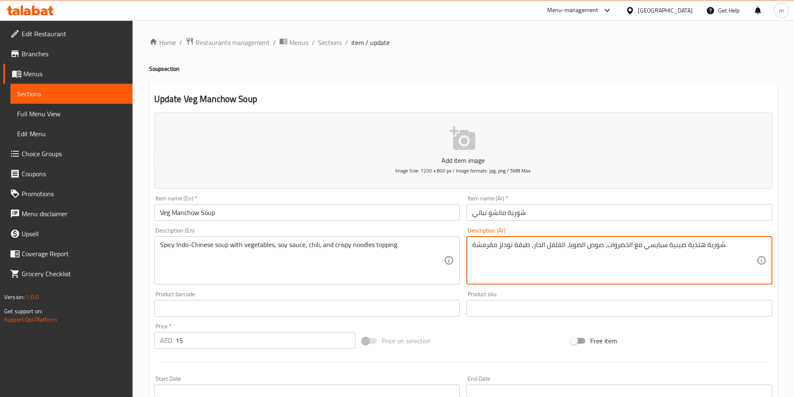
scroll to position [192, 0]
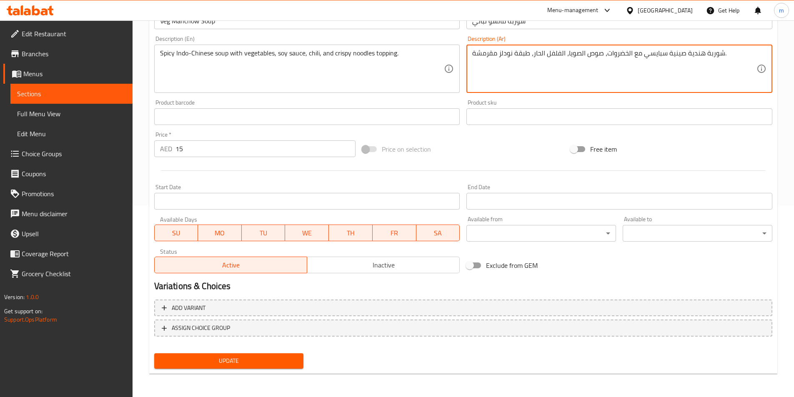
type textarea "شوربة هندية صينية سبايسي مع الخضروات، صوص الصويا، الفلفل الحار، طبقة نودلز مقرم…"
click at [267, 362] on span "Update" at bounding box center [229, 361] width 136 height 10
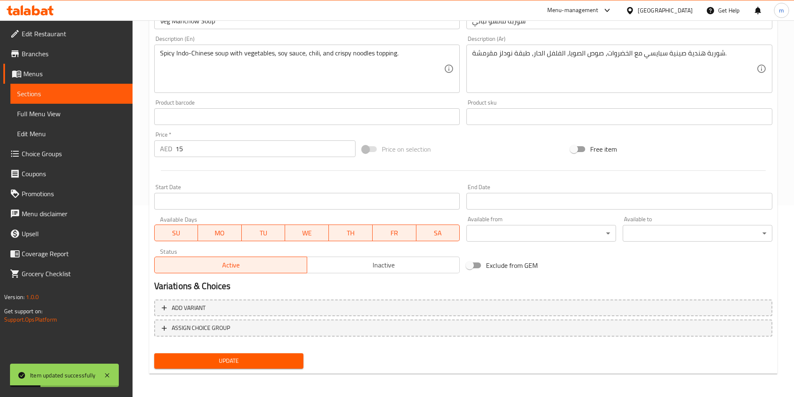
scroll to position [0, 0]
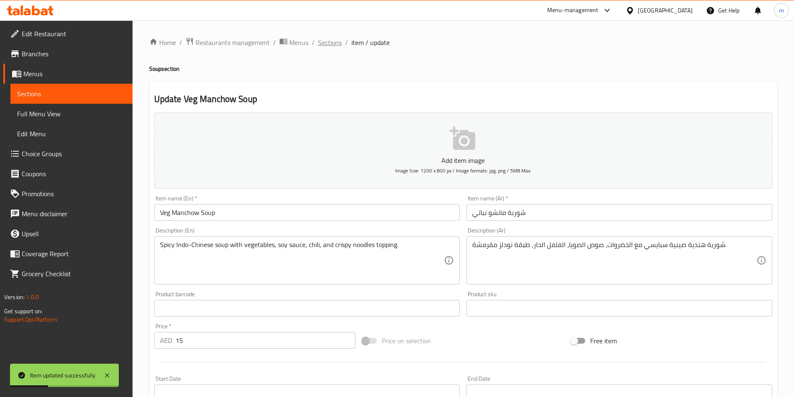
click at [327, 45] on span "Sections" at bounding box center [330, 42] width 24 height 10
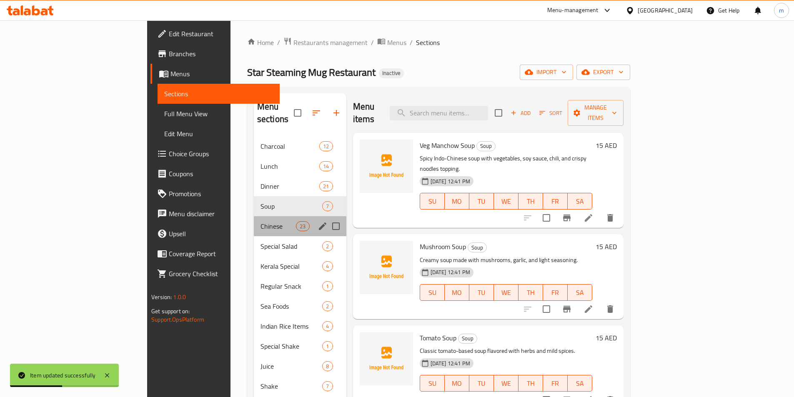
click at [254, 223] on div "Chinese 23" at bounding box center [300, 226] width 92 height 20
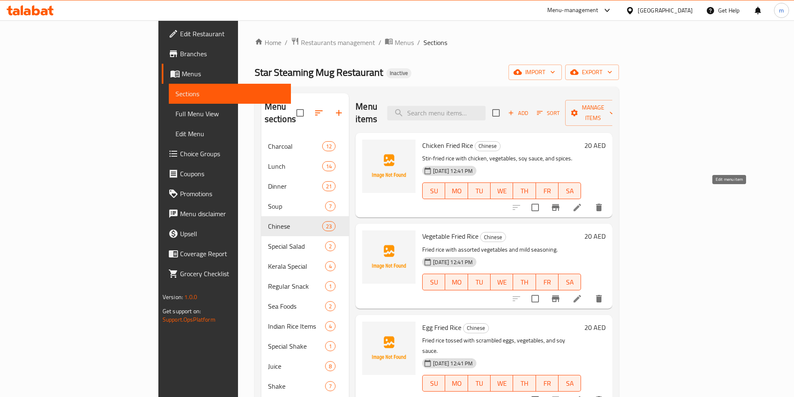
click at [582, 202] on icon at bounding box center [577, 207] width 10 height 10
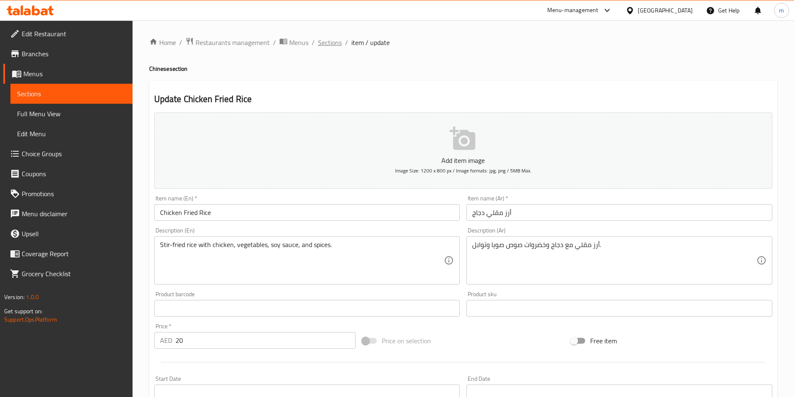
click at [328, 40] on span "Sections" at bounding box center [330, 42] width 24 height 10
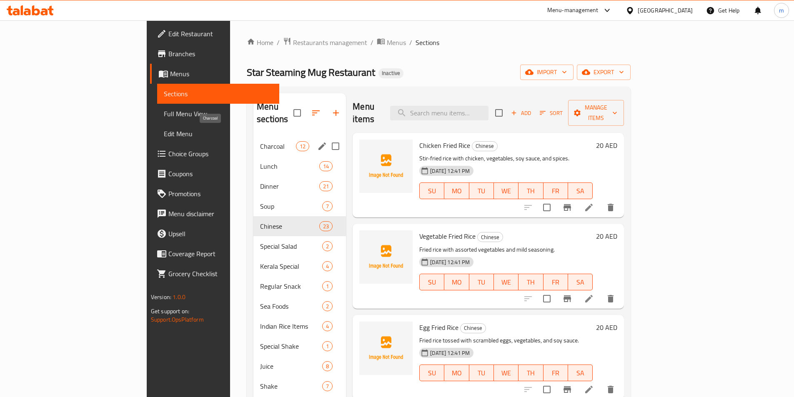
click at [260, 141] on span "Charcoal" at bounding box center [278, 146] width 36 height 10
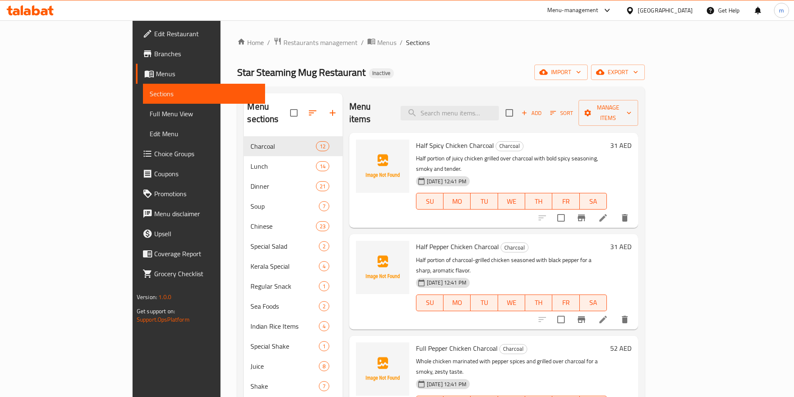
click at [615, 210] on li at bounding box center [602, 217] width 23 height 15
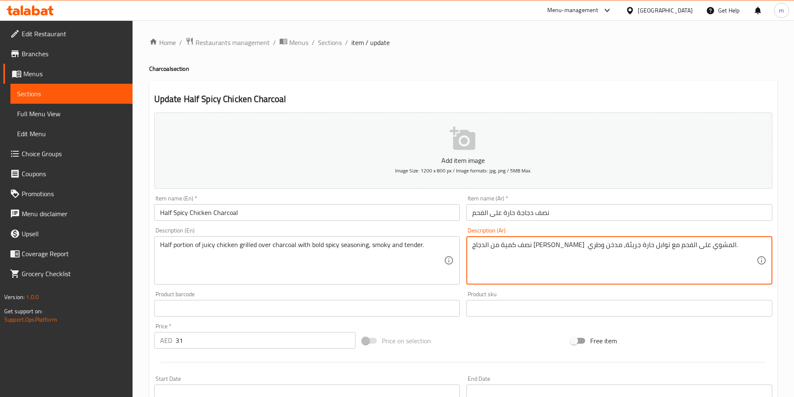
click at [531, 246] on textarea "نصف كمية من الدجاج الجوسي المشوي على الفحم مع توابل حارة جريئة، مدخن وطري." at bounding box center [614, 261] width 284 height 40
type textarea "نصف كمية من الدجاج [PERSON_NAME] المشوي على الفحم مع توابل سبايسي جريئة، مدخن و…"
click at [511, 216] on input "نصف دجاجة حارة على الفحم" at bounding box center [619, 212] width 306 height 17
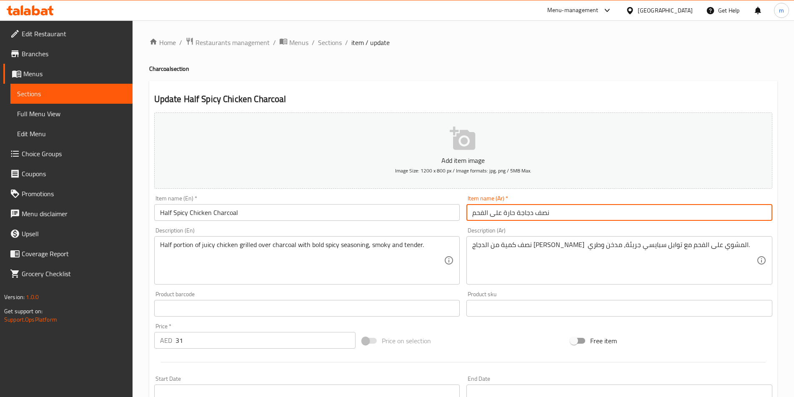
click at [511, 216] on input "نصف دجاجة حارة على الفحم" at bounding box center [619, 212] width 306 height 17
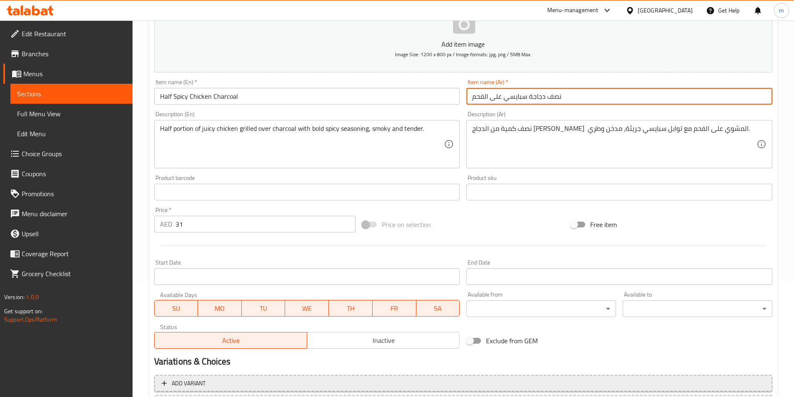
scroll to position [167, 0]
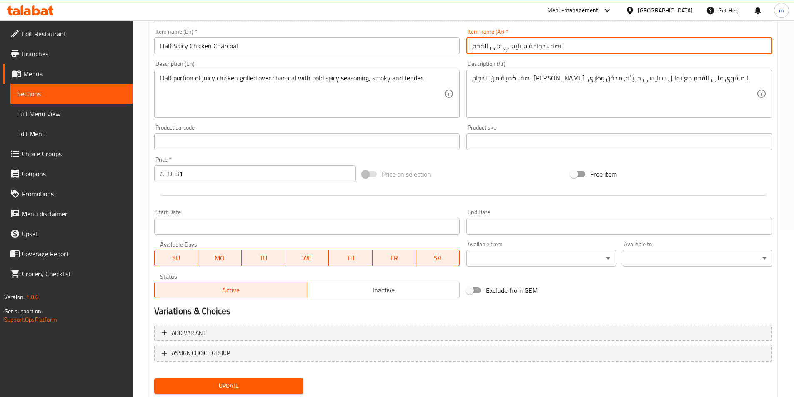
type input "نصف دجاجة سبايسي على الفحم"
click at [273, 387] on span "Update" at bounding box center [229, 386] width 136 height 10
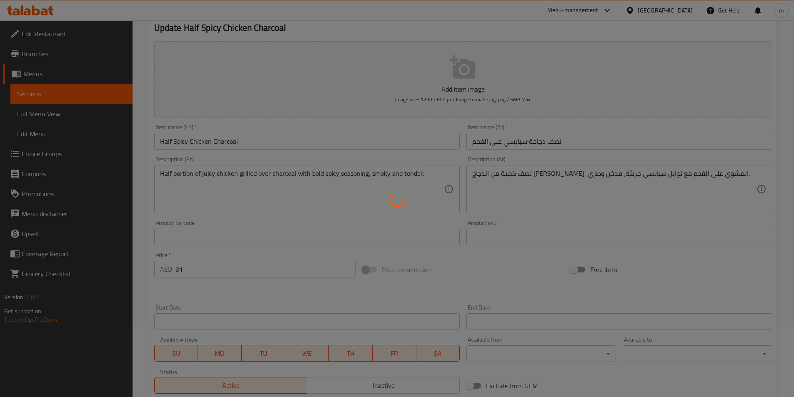
scroll to position [0, 0]
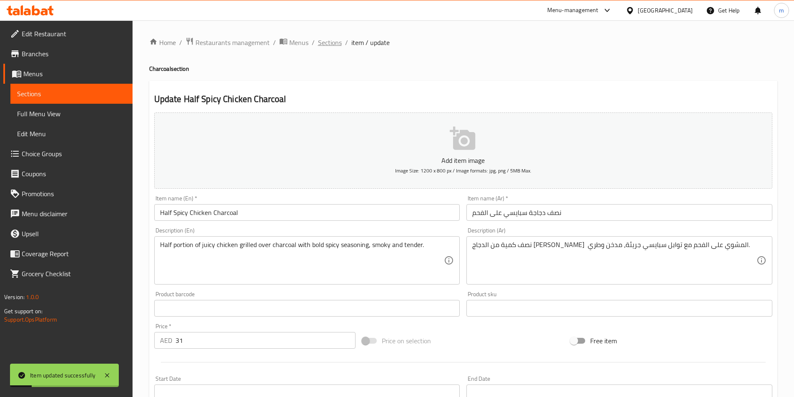
click at [330, 43] on span "Sections" at bounding box center [330, 42] width 24 height 10
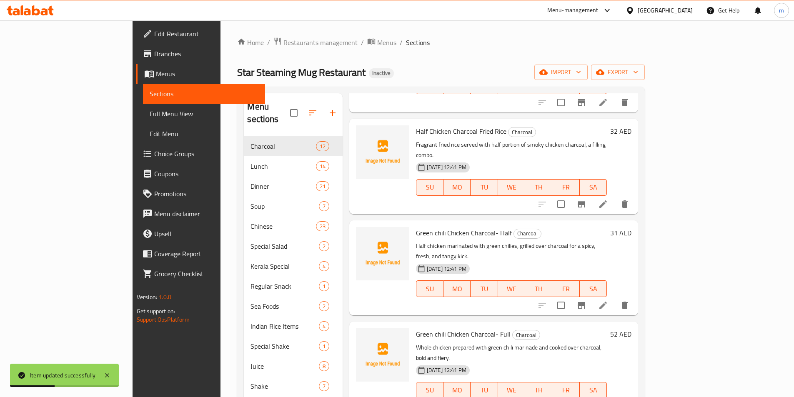
scroll to position [333, 0]
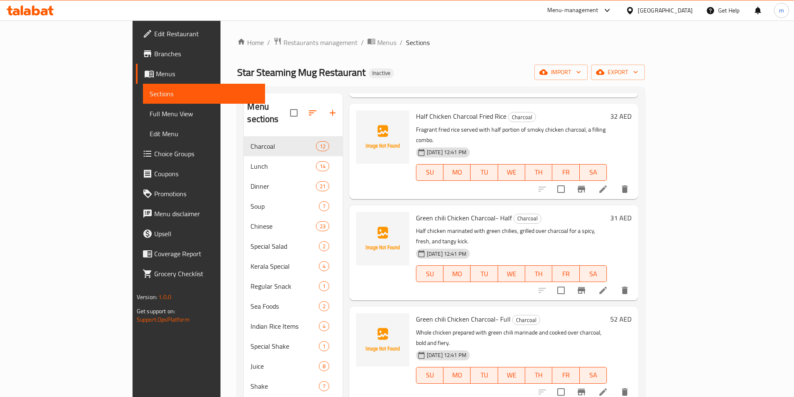
click at [608, 285] on icon at bounding box center [603, 290] width 10 height 10
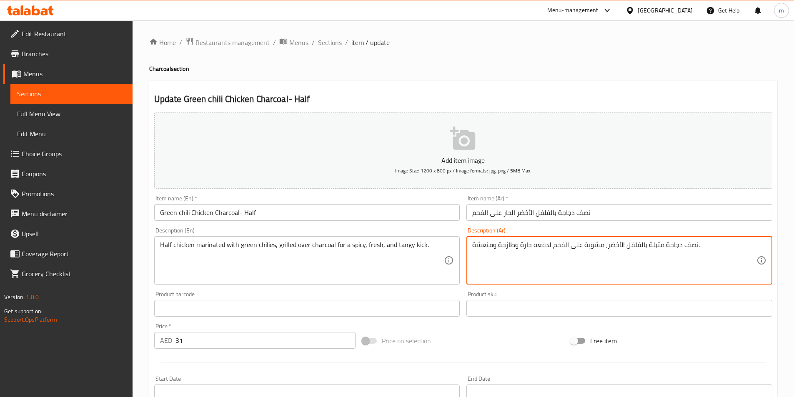
click at [525, 250] on textarea "نصف دجاجة متبلة بالفلفل الأخضر، مشوية على الفحم لدفعه حارة وطازجة ومنعشة." at bounding box center [614, 261] width 284 height 40
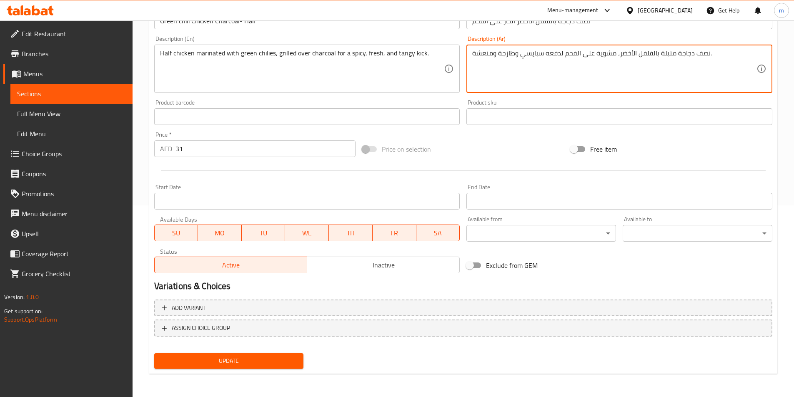
type textarea "نصف دجاجة متبلة بالفلفل الأخضر، مشوية على الفحم لدفعه سبايسي وطازجة ومنعشة."
click at [252, 367] on button "Update" at bounding box center [229, 360] width 150 height 15
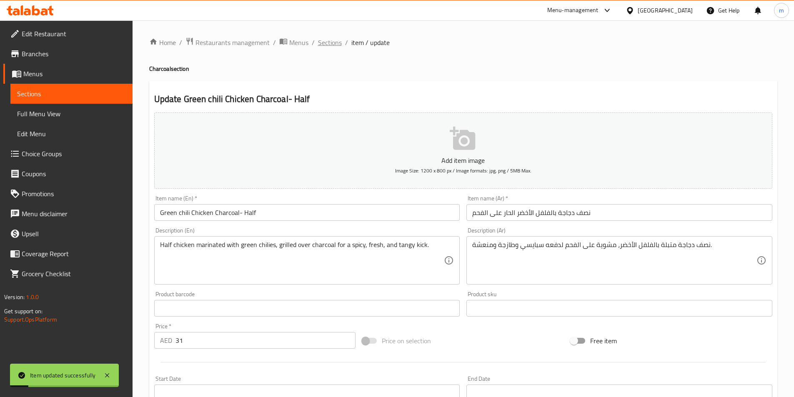
click at [331, 45] on span "Sections" at bounding box center [330, 42] width 24 height 10
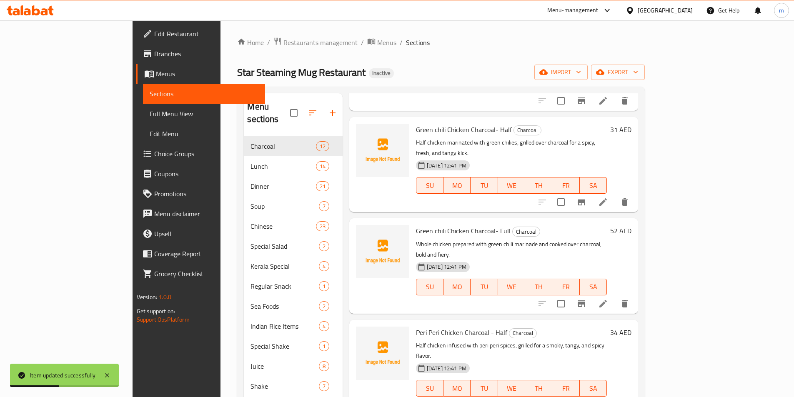
scroll to position [458, 0]
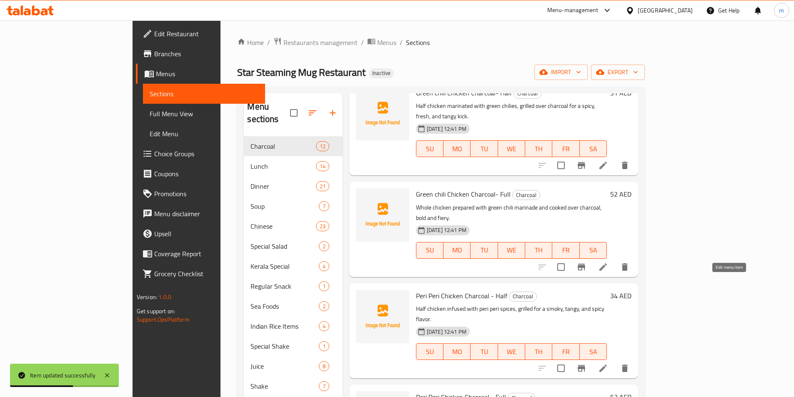
click at [607, 365] on icon at bounding box center [602, 368] width 7 height 7
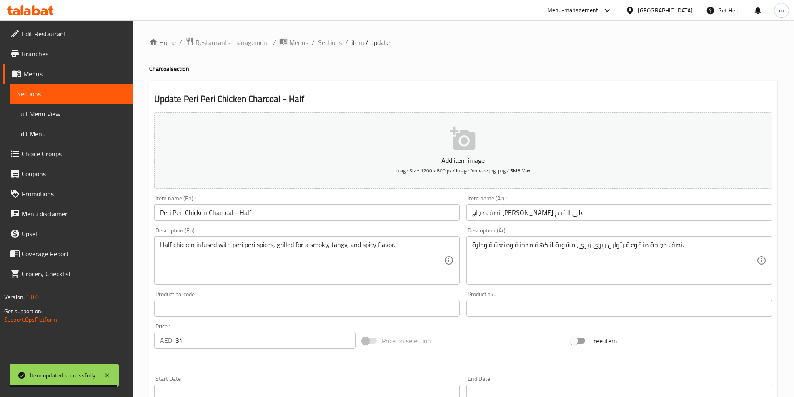
click at [480, 249] on textarea "نصف دجاجة منقوعة بتوابل بيري بيري، مشوية لنكهة مدخنة ومنعشة وحارة." at bounding box center [614, 261] width 284 height 40
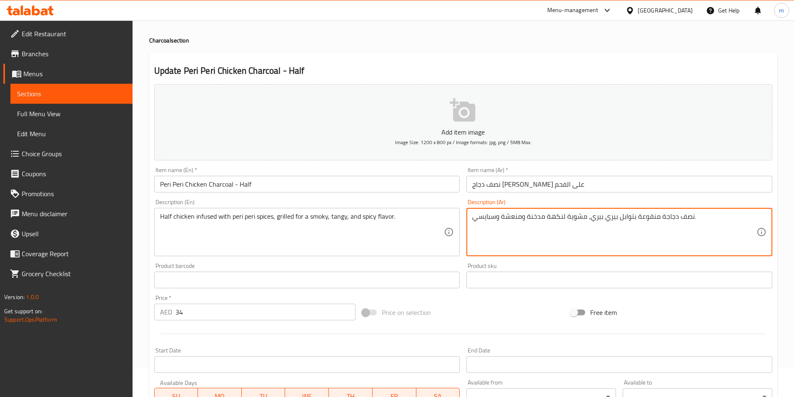
scroll to position [192, 0]
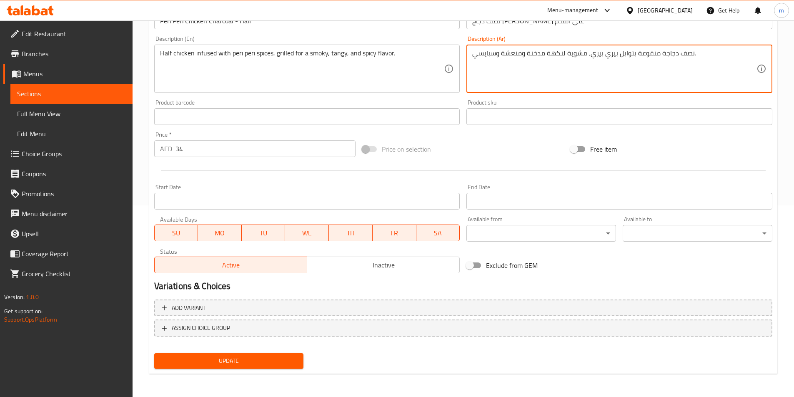
type textarea "نصف دجاجة منقوعة بتوابل بيري بيري، مشوية لنكهة مدخنة ومنعشة وسبايسي."
click at [252, 355] on button "Update" at bounding box center [229, 360] width 150 height 15
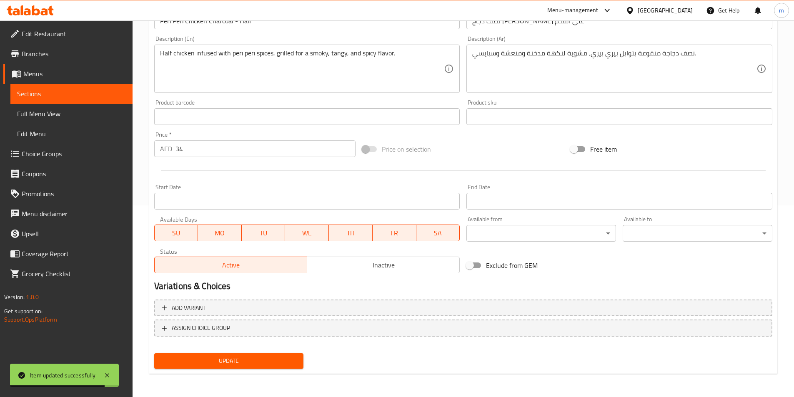
click at [46, 12] on icon at bounding box center [44, 11] width 7 height 7
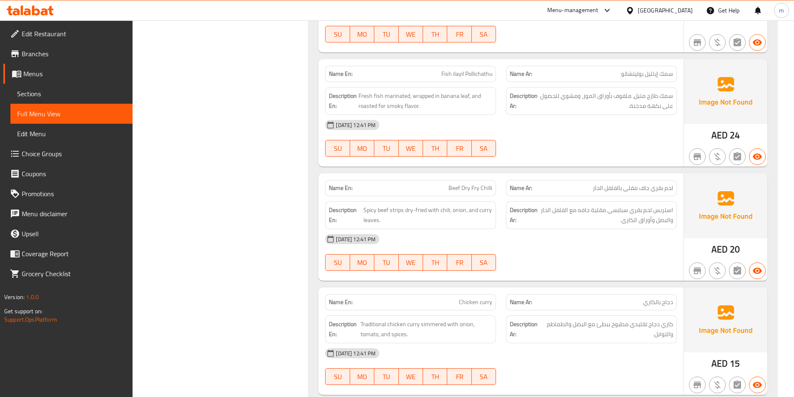
scroll to position [5210, 0]
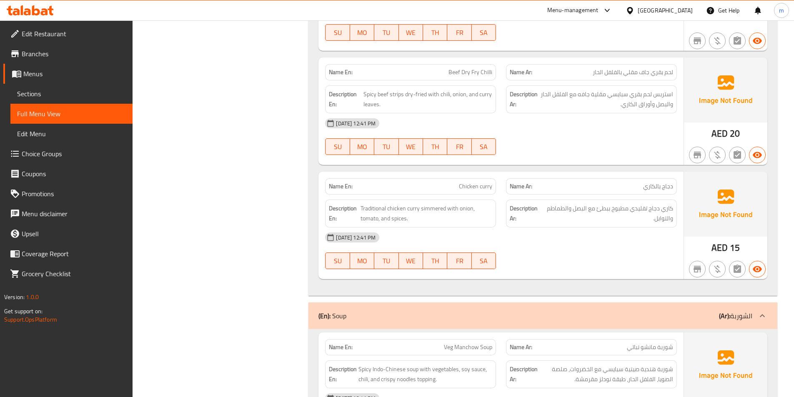
scroll to position [6342, 0]
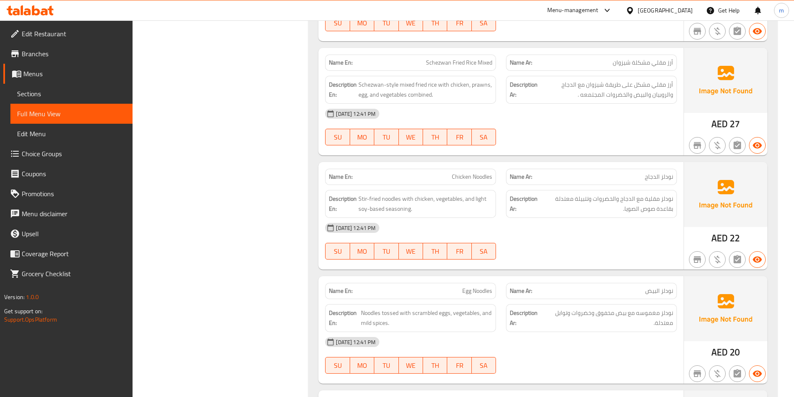
scroll to position [7721, 0]
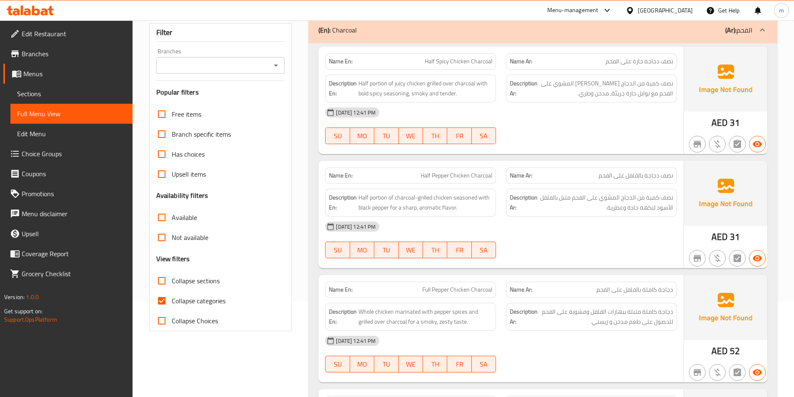
scroll to position [125, 0]
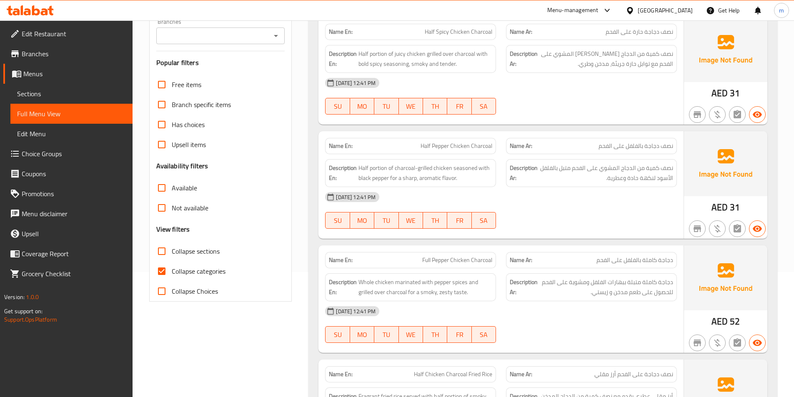
click at [179, 272] on span "Collapse categories" at bounding box center [199, 271] width 54 height 10
click at [172, 272] on input "Collapse categories" at bounding box center [162, 271] width 20 height 20
checkbox input "false"
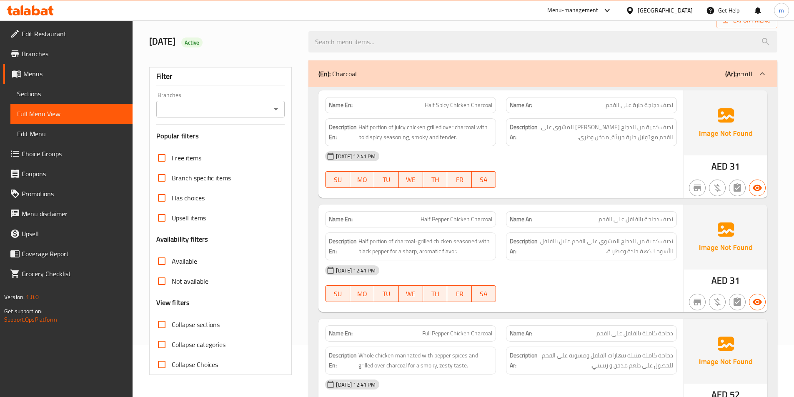
scroll to position [0, 0]
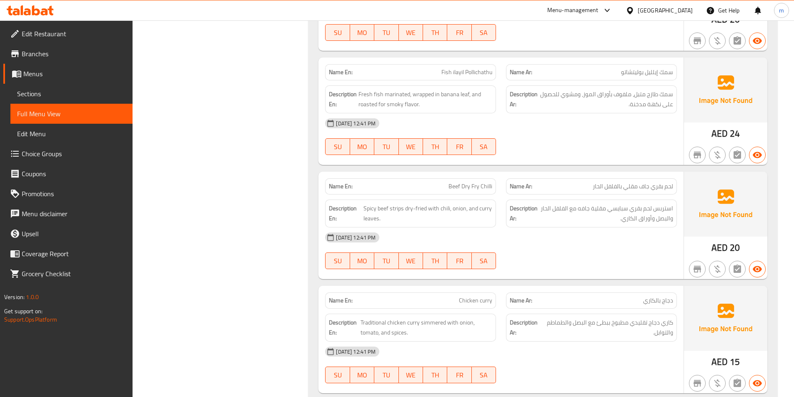
scroll to position [985, 0]
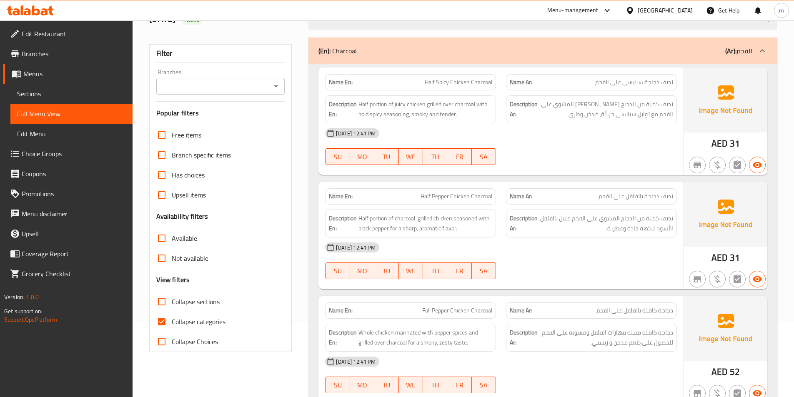
scroll to position [125, 0]
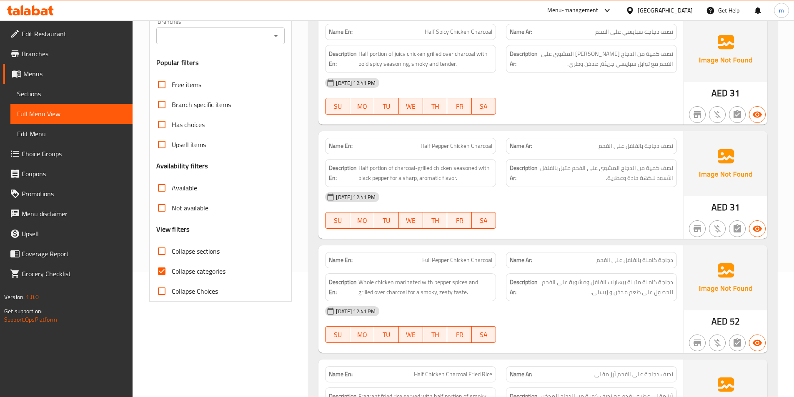
click at [202, 276] on span "Collapse categories" at bounding box center [199, 271] width 54 height 10
click at [172, 276] on input "Collapse categories" at bounding box center [162, 271] width 20 height 20
checkbox input "false"
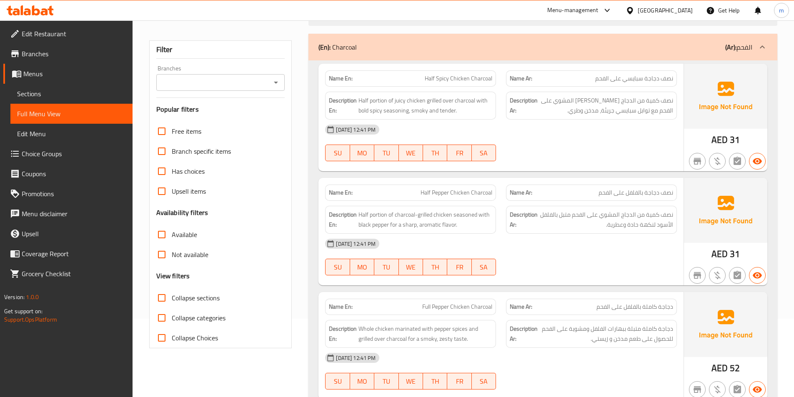
scroll to position [0, 0]
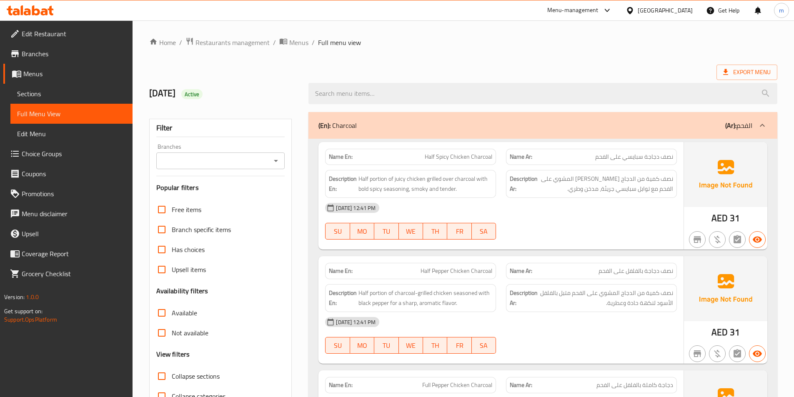
click at [47, 7] on icon at bounding box center [30, 10] width 47 height 10
